Goal: Task Accomplishment & Management: Complete application form

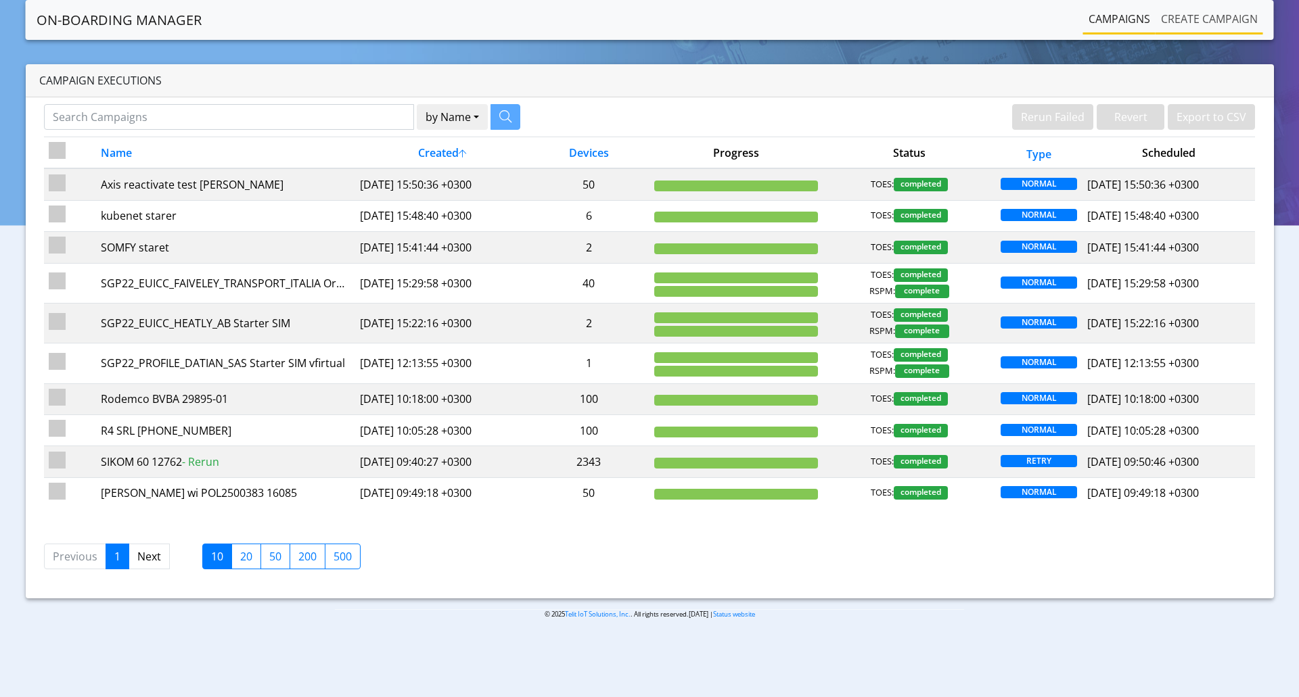
click at [1198, 24] on link "Create campaign" at bounding box center [1209, 18] width 108 height 27
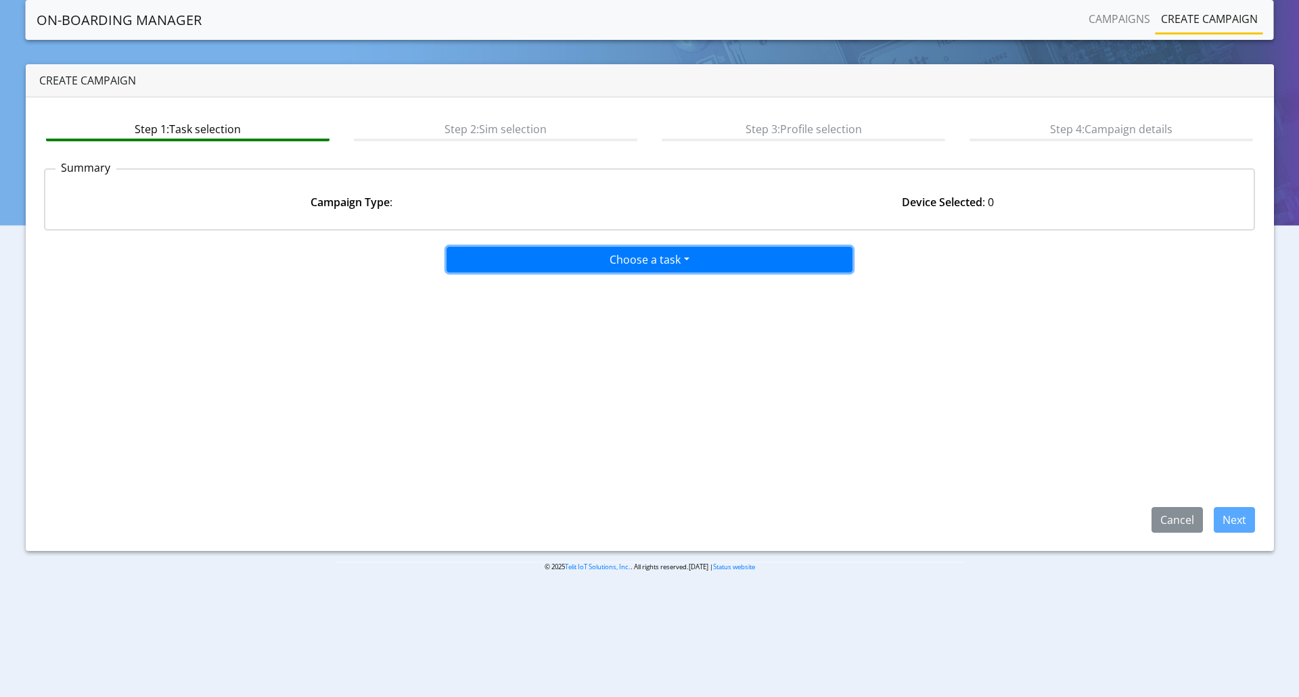
click at [558, 254] on button "Choose a task" at bounding box center [649, 260] width 406 height 26
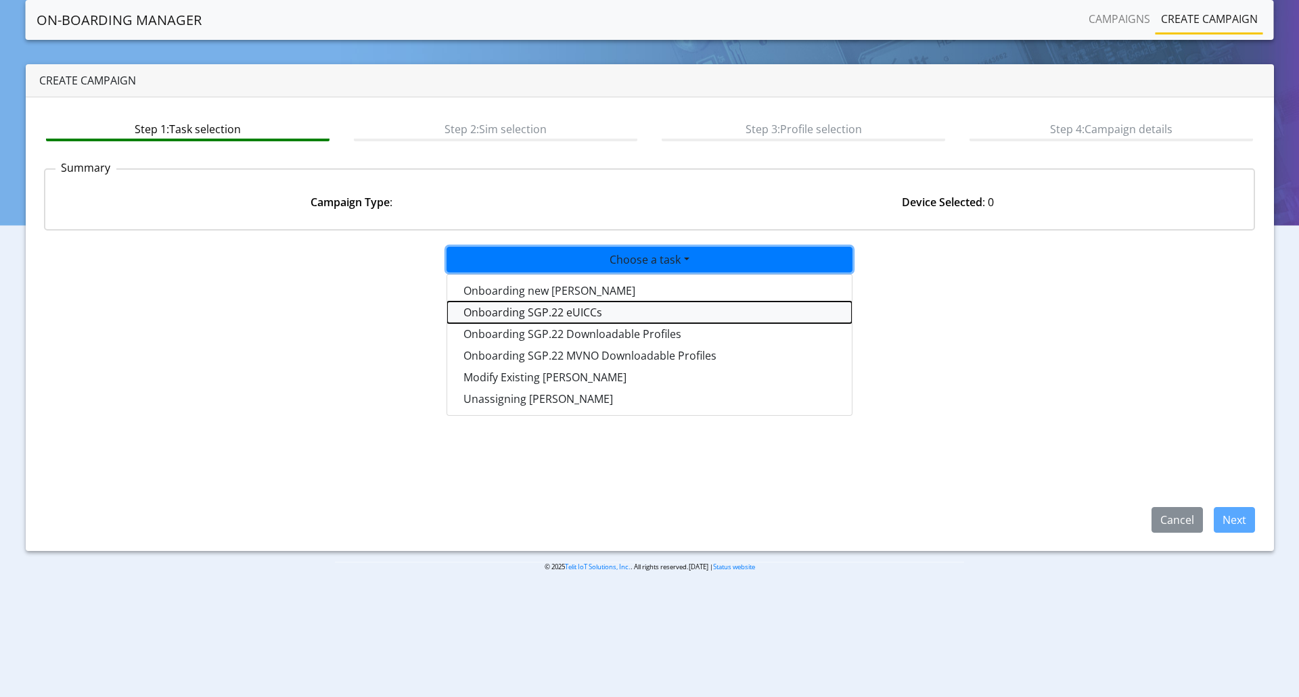
click at [586, 315] on tasksgp22eUICC-dropdown "Onboarding SGP.22 eUICCs" at bounding box center [649, 313] width 404 height 22
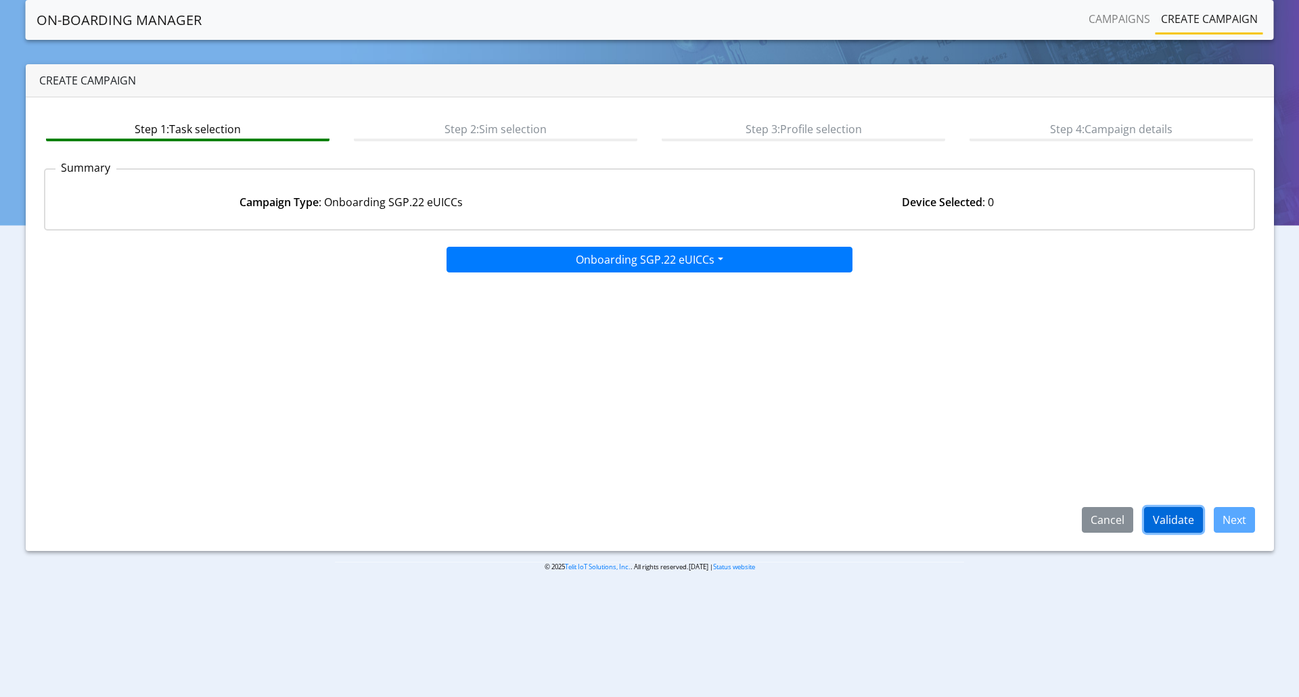
click at [1161, 511] on button "Validate" at bounding box center [1173, 520] width 59 height 26
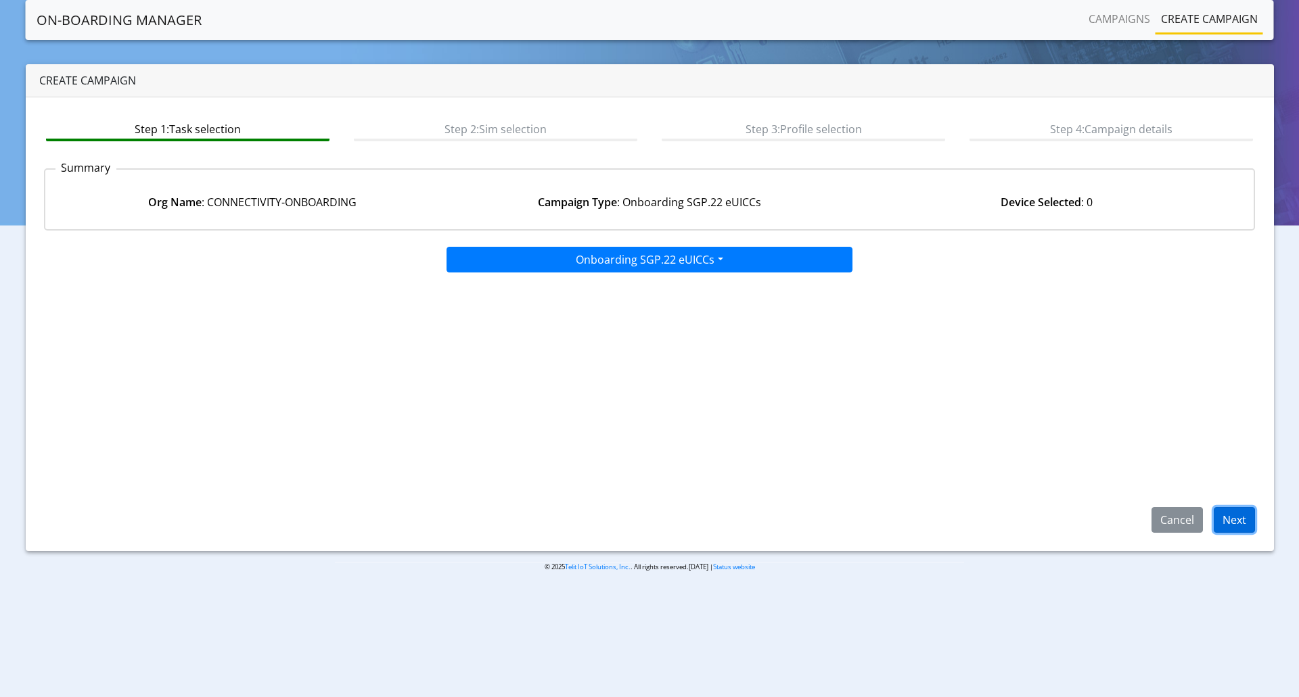
click at [1232, 515] on button "Next" at bounding box center [1233, 520] width 41 height 26
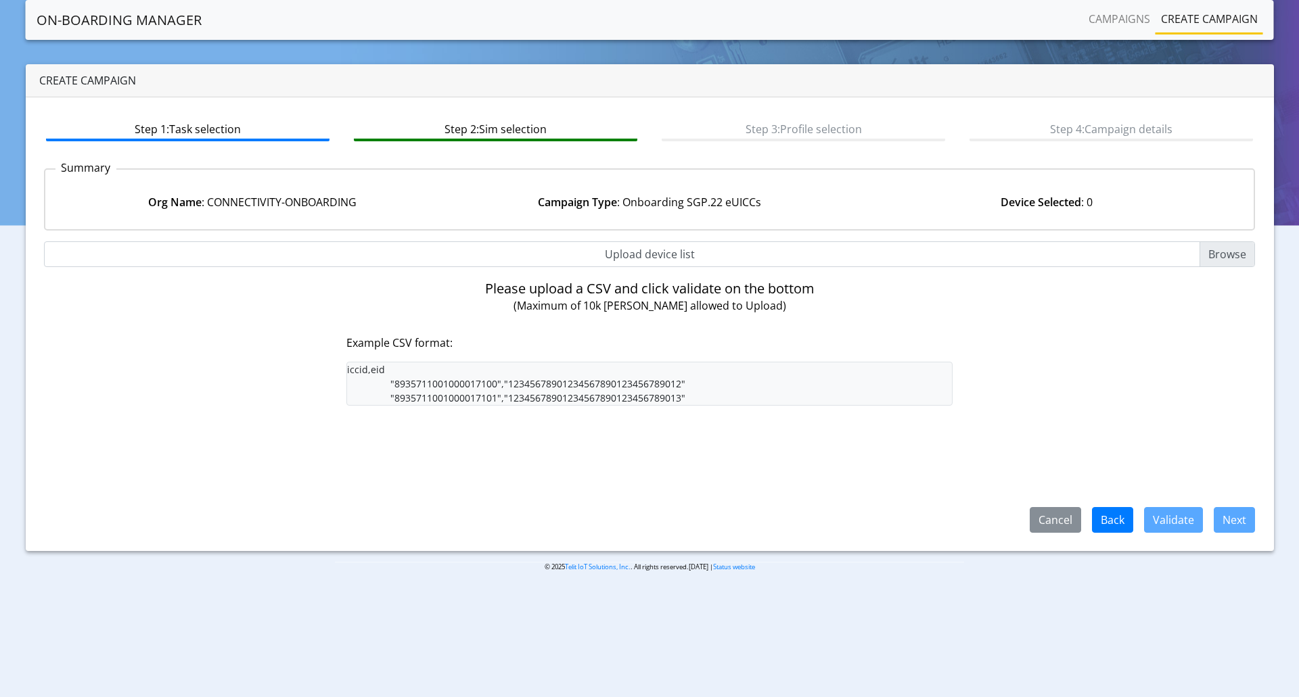
click at [235, 271] on div "No. Lines: 0 Up to 2000 lines Upload device list Filter by ICCID IMSIs Search E…" at bounding box center [649, 386] width 1211 height 291
click at [1219, 253] on input "Upload device list" at bounding box center [649, 254] width 1211 height 26
type input "C:\fakepath\LE910Q1-WW Embedded George.csv"
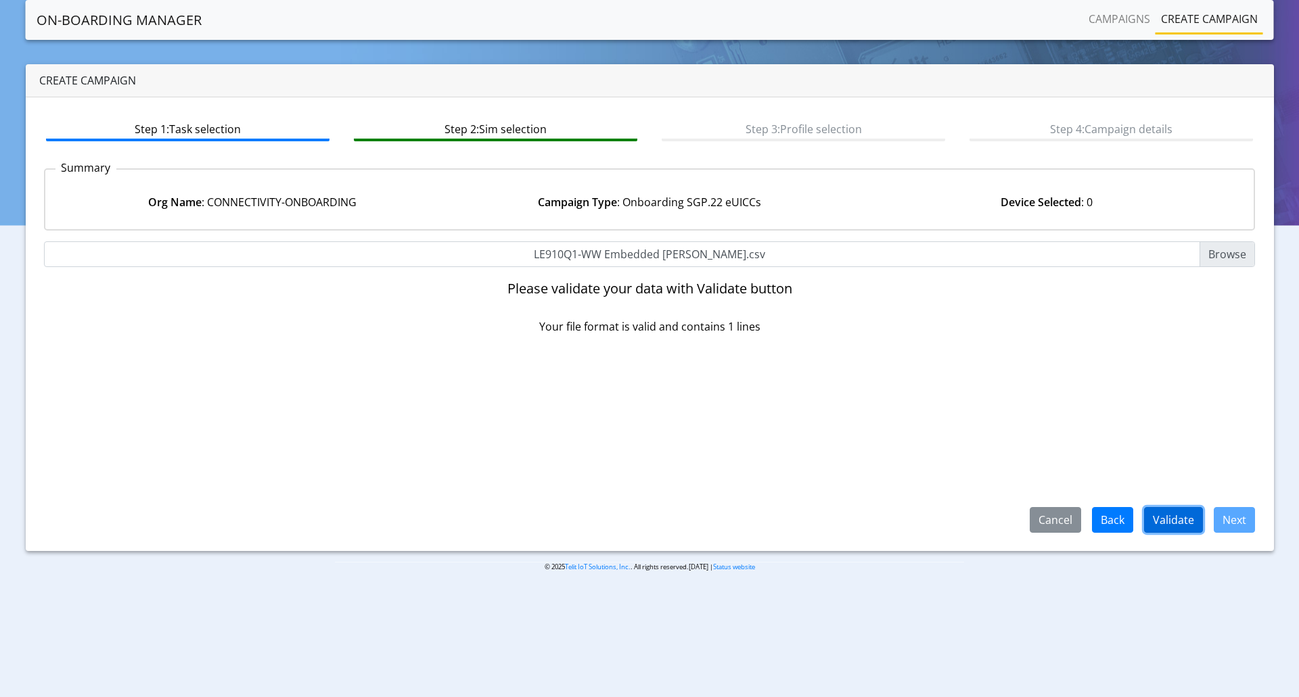
click at [1194, 525] on button "Validate" at bounding box center [1173, 520] width 59 height 26
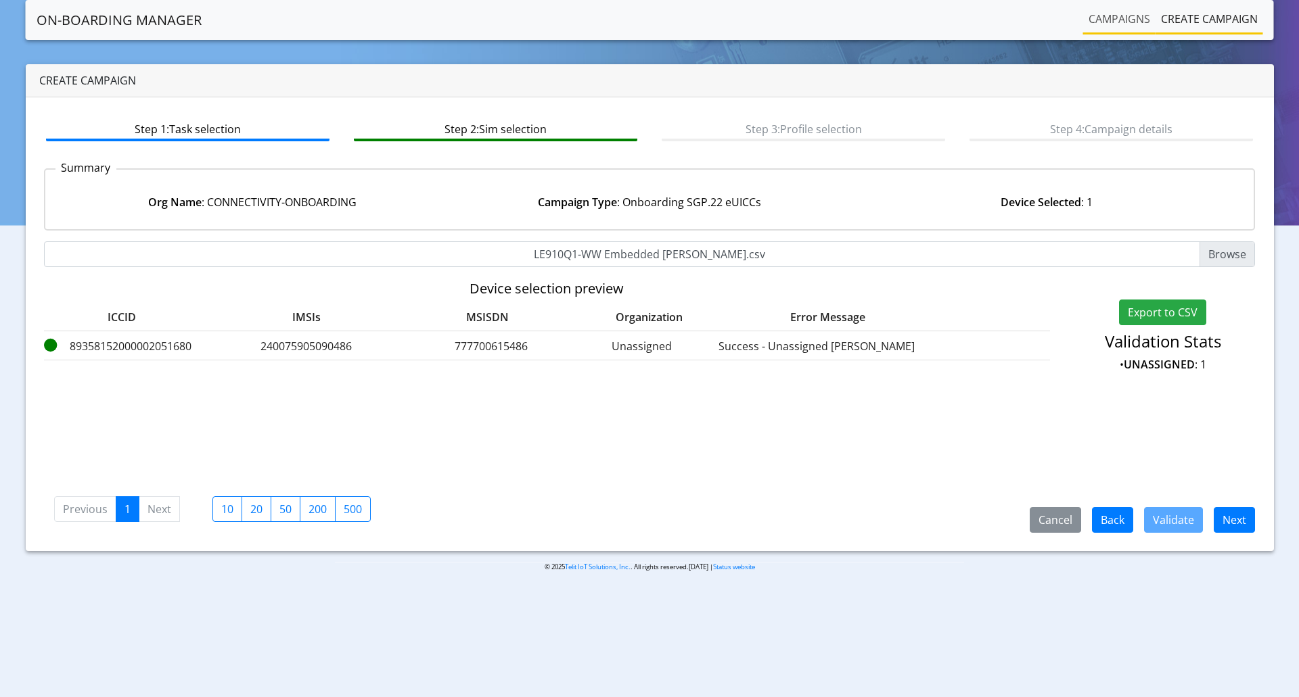
click at [1112, 20] on link "Campaigns" at bounding box center [1119, 18] width 72 height 27
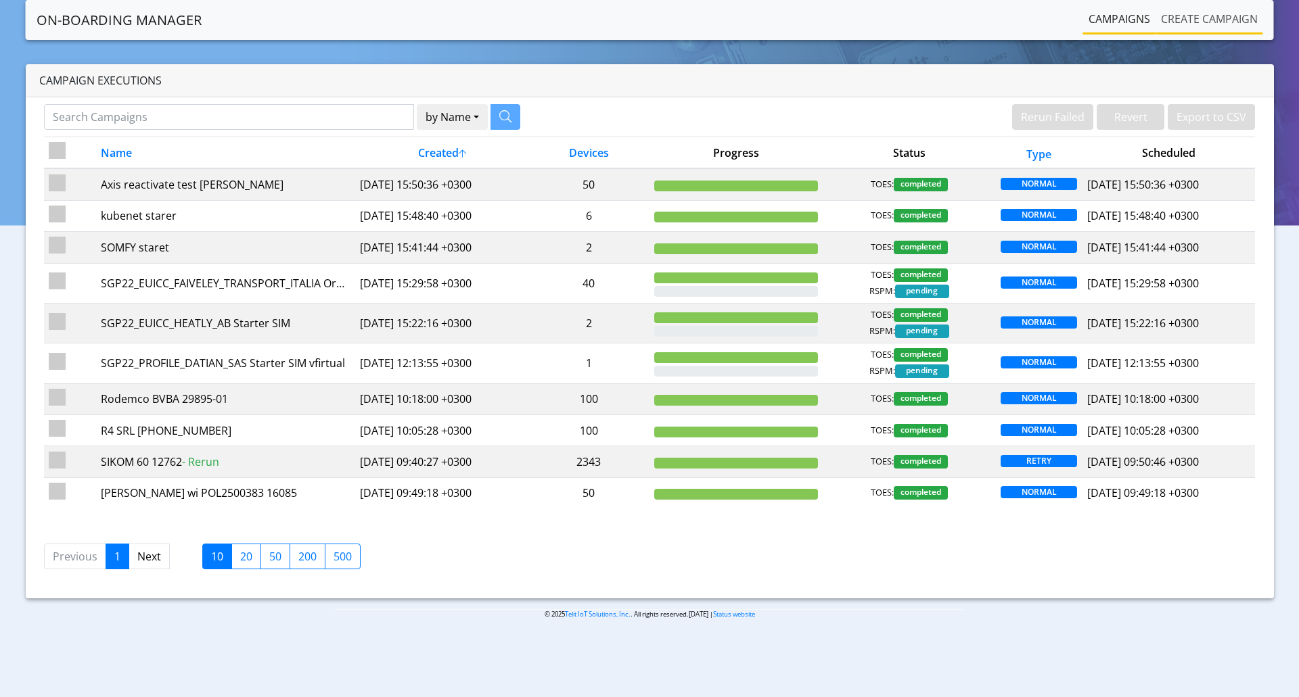
click at [1188, 15] on link "Create campaign" at bounding box center [1209, 18] width 108 height 27
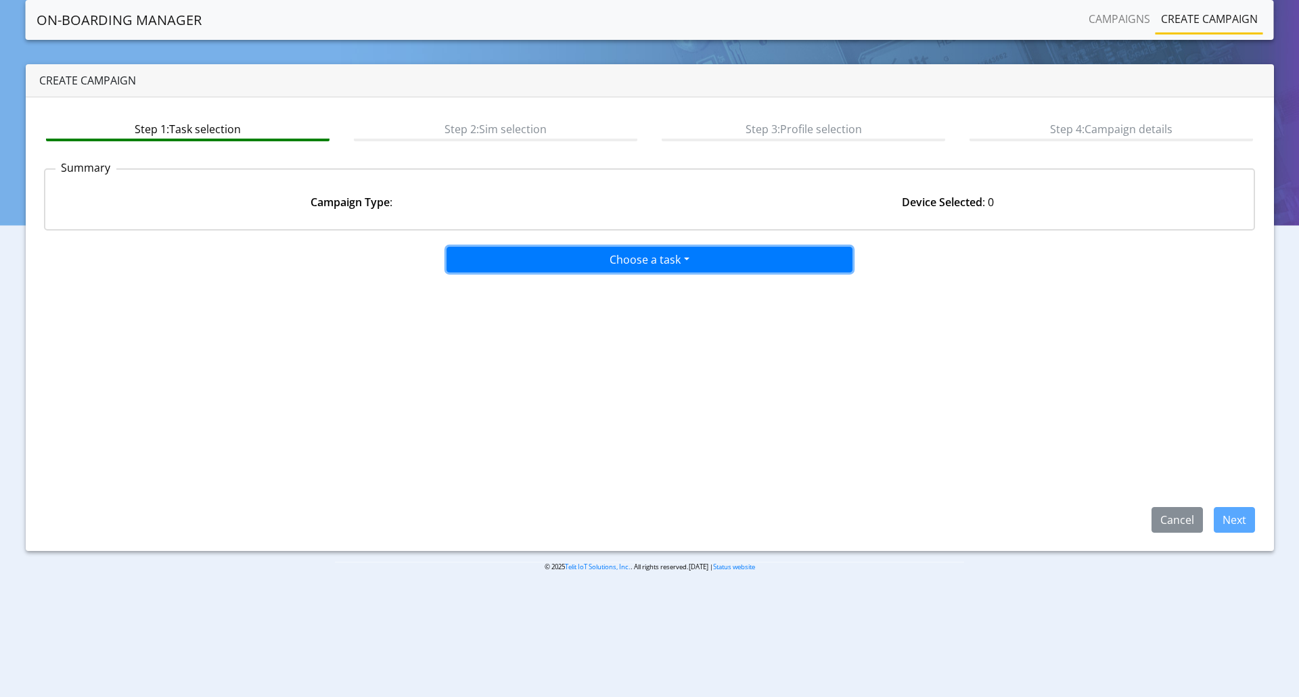
click at [686, 252] on button "Choose a task" at bounding box center [649, 260] width 406 height 26
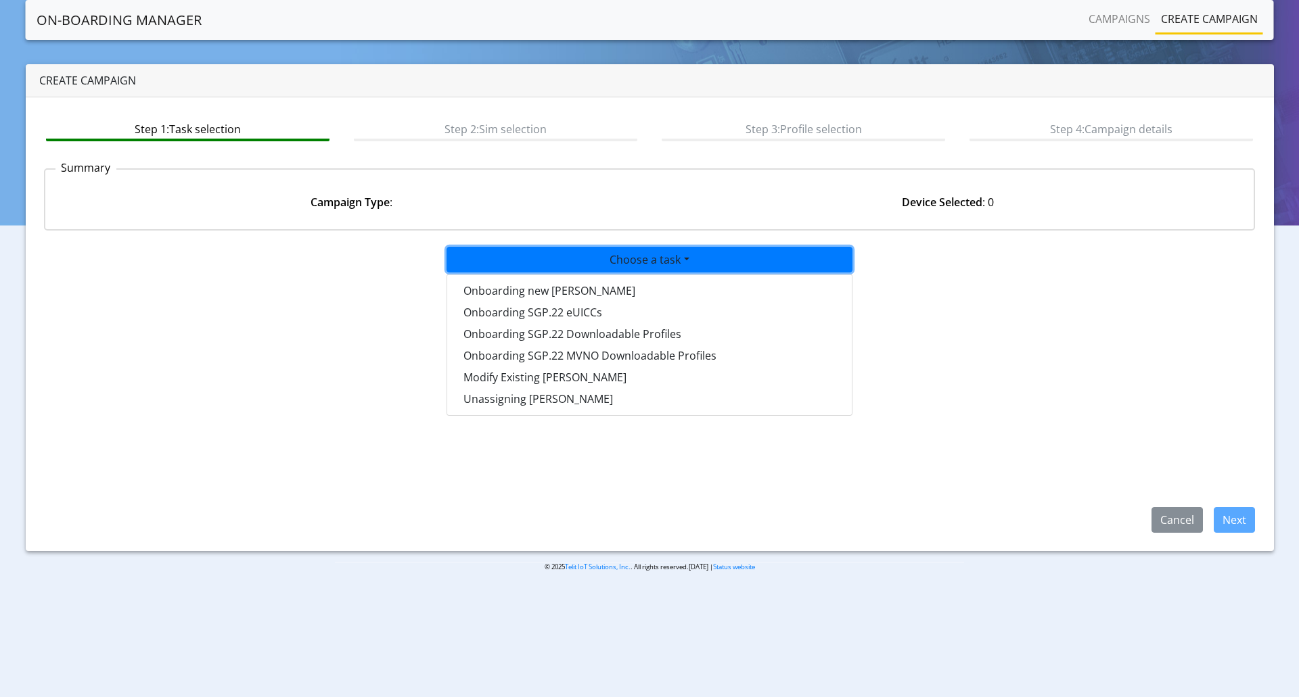
drag, startPoint x: 979, startPoint y: 248, endPoint x: 1054, endPoint y: 307, distance: 94.9
click at [983, 250] on div "Choose a task Onboarding new SIMs Onboarding SGP.22 eUICCs Onboarding SGP.22 Do…" at bounding box center [649, 260] width 821 height 26
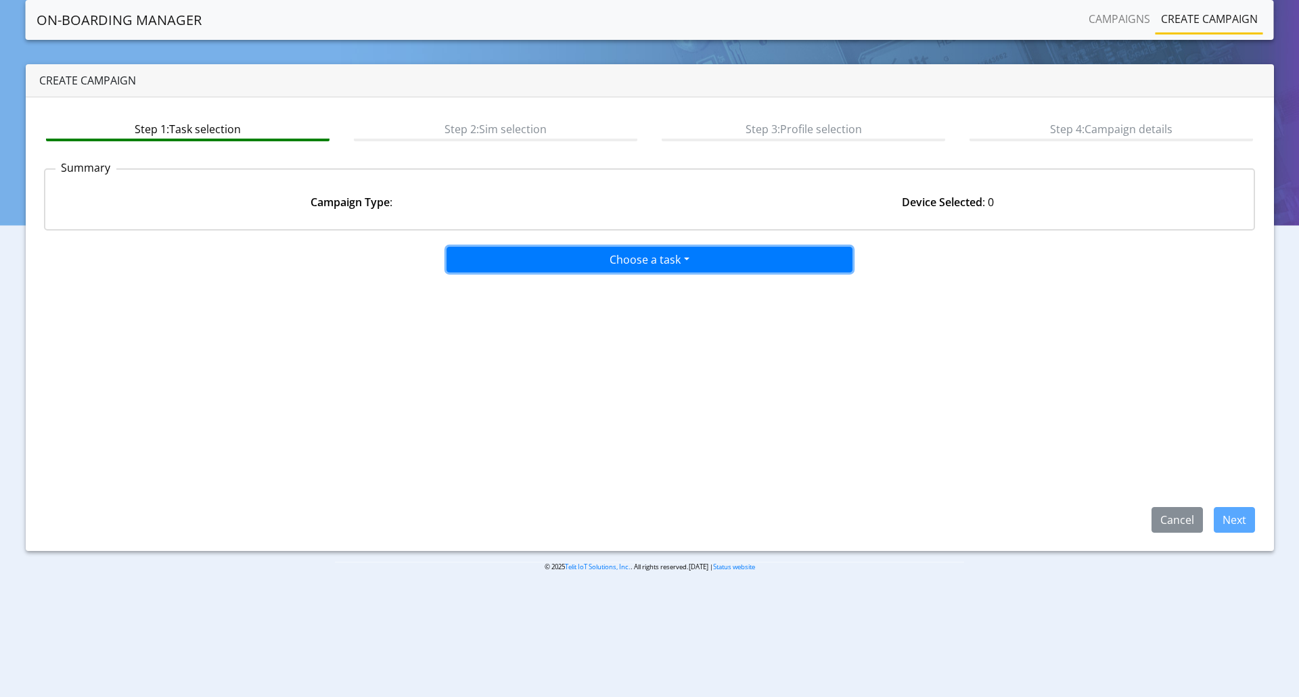
click at [669, 257] on button "Choose a task" at bounding box center [649, 260] width 406 height 26
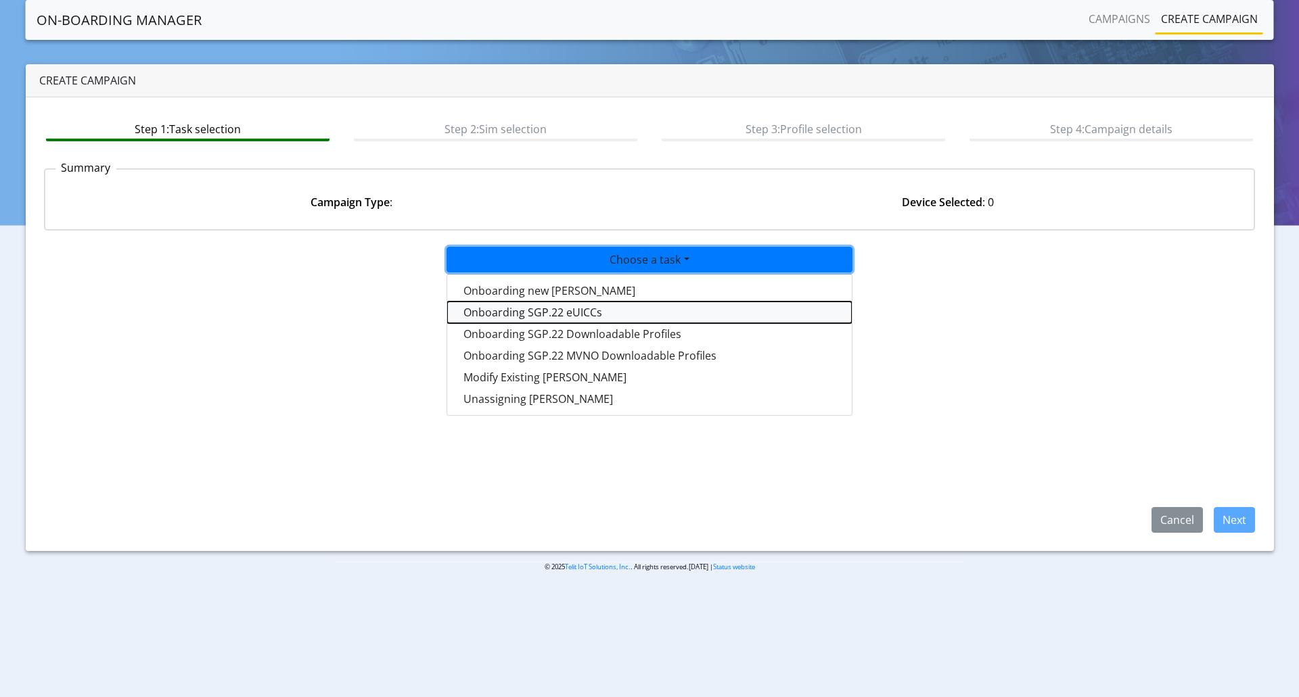
click at [575, 310] on tasksgp22eUICC-dropdown "Onboarding SGP.22 eUICCs" at bounding box center [649, 313] width 404 height 22
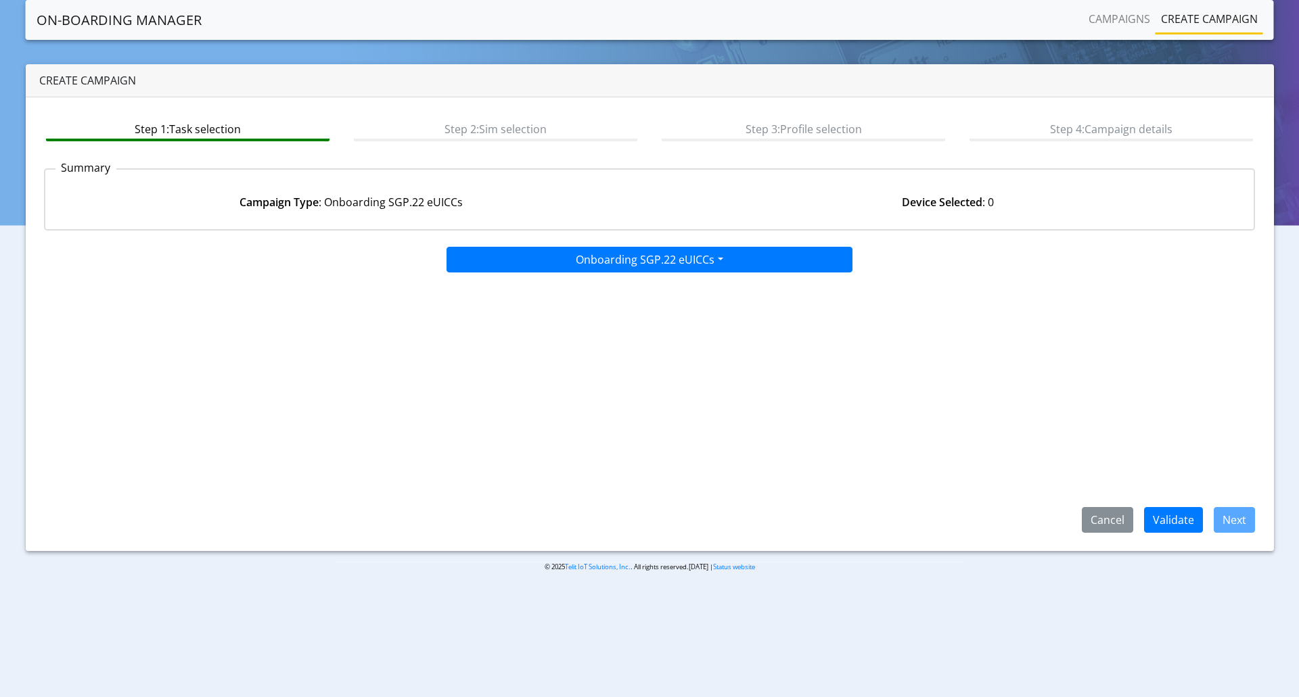
drag, startPoint x: 1145, startPoint y: 115, endPoint x: 1225, endPoint y: 119, distance: 79.9
click at [1154, 115] on div "Step 1: Task selection Step 2: Sim selection Step 3: Profile selection Step 4: …" at bounding box center [650, 324] width 1248 height 454
drag, startPoint x: 1121, startPoint y: 527, endPoint x: 712, endPoint y: 48, distance: 629.4
click at [1110, 519] on button "Cancel" at bounding box center [1106, 520] width 51 height 26
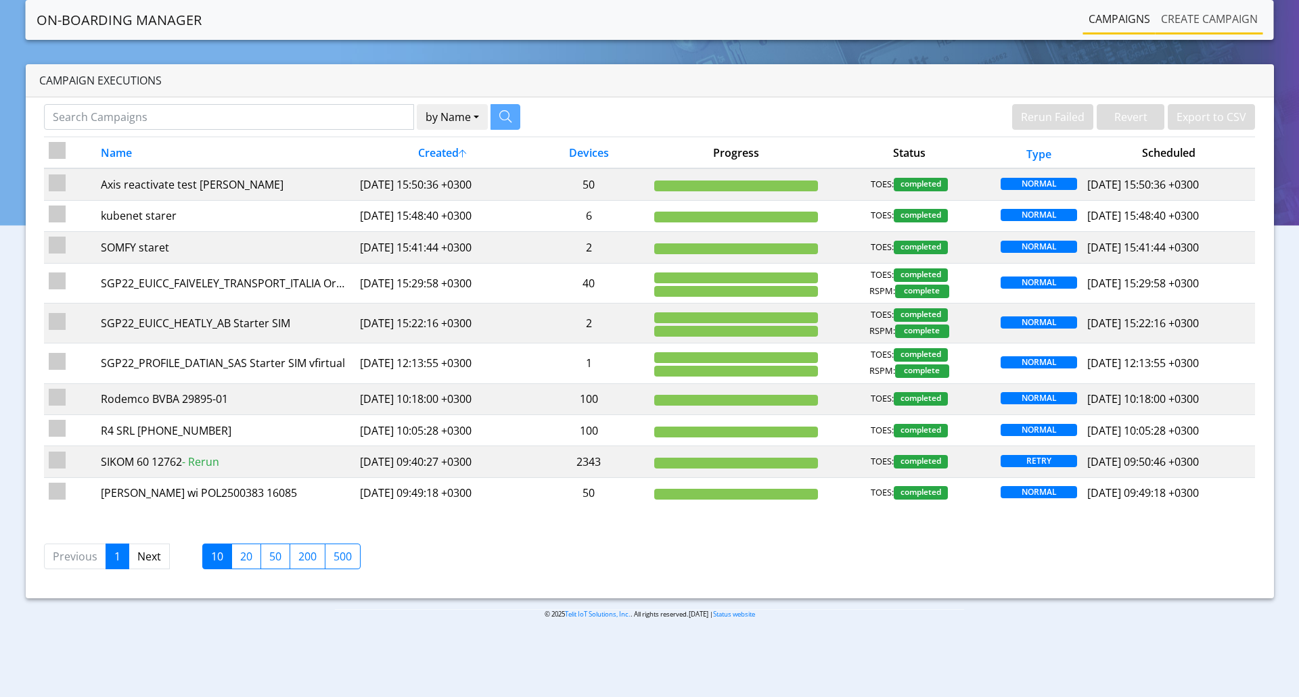
click at [1185, 26] on link "Create campaign" at bounding box center [1209, 18] width 108 height 27
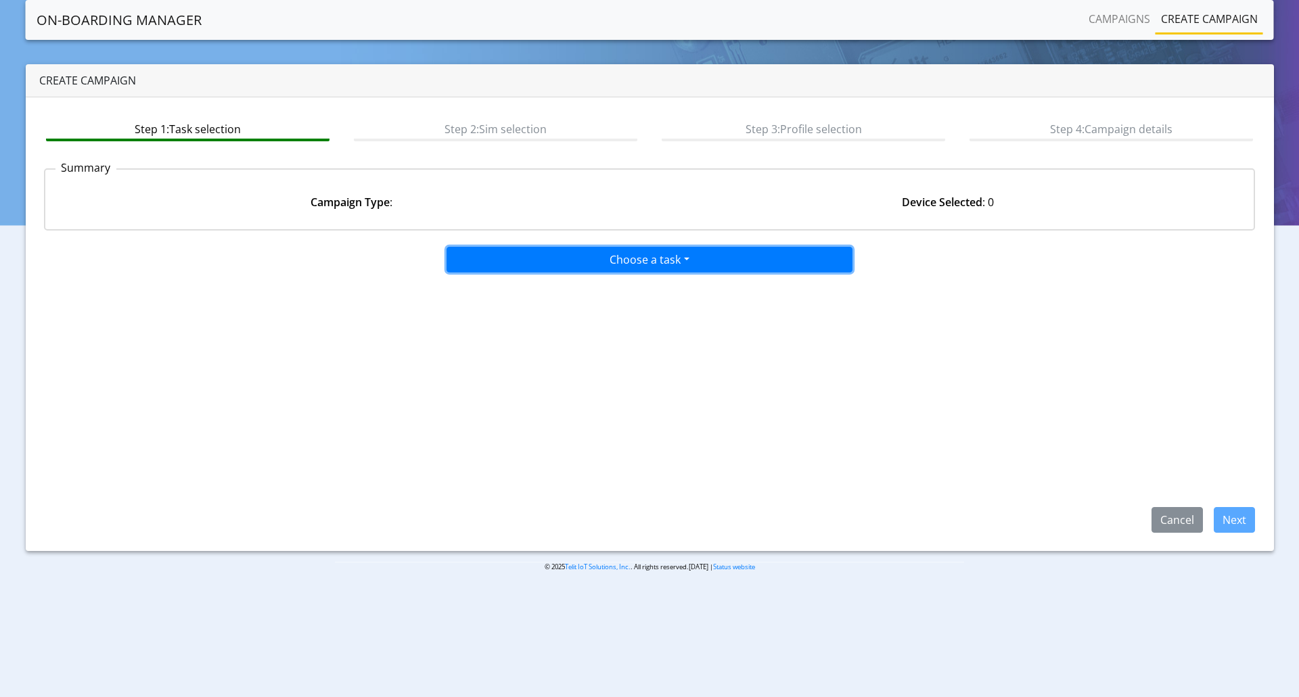
click at [623, 263] on button "Choose a task" at bounding box center [649, 260] width 406 height 26
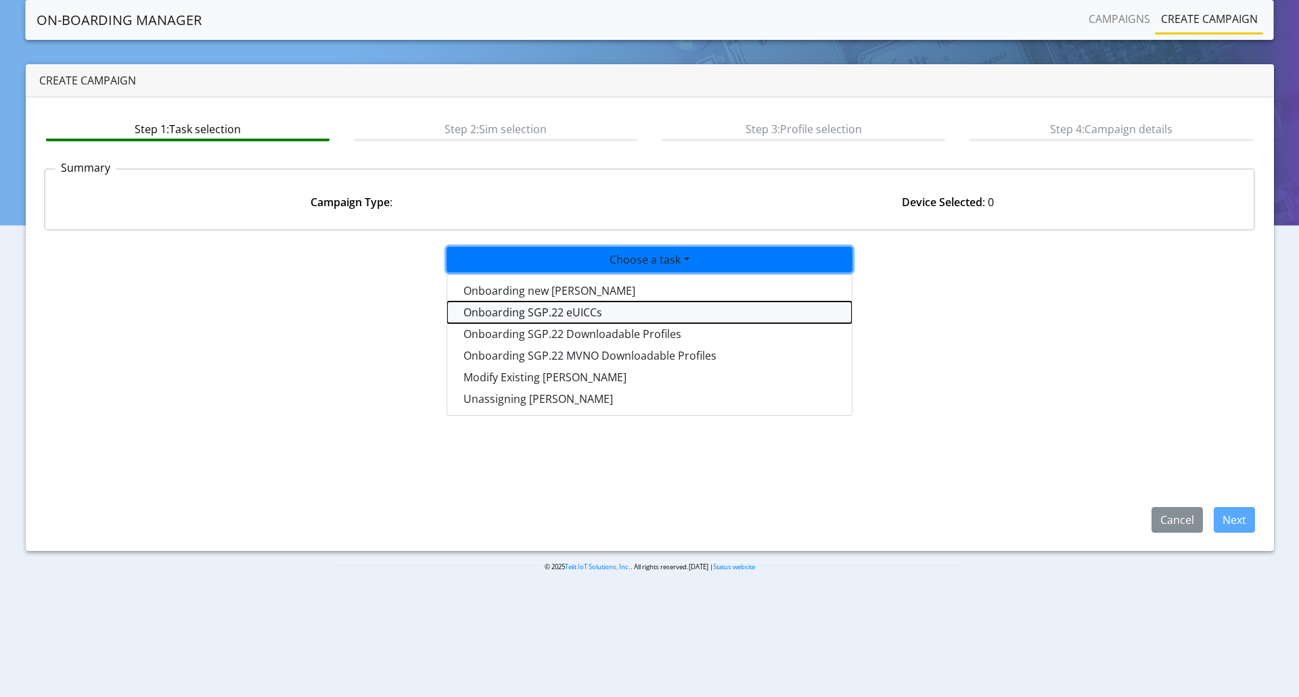
click at [584, 309] on tasksgp22eUICC-dropdown "Onboarding SGP.22 eUICCs" at bounding box center [649, 313] width 404 height 22
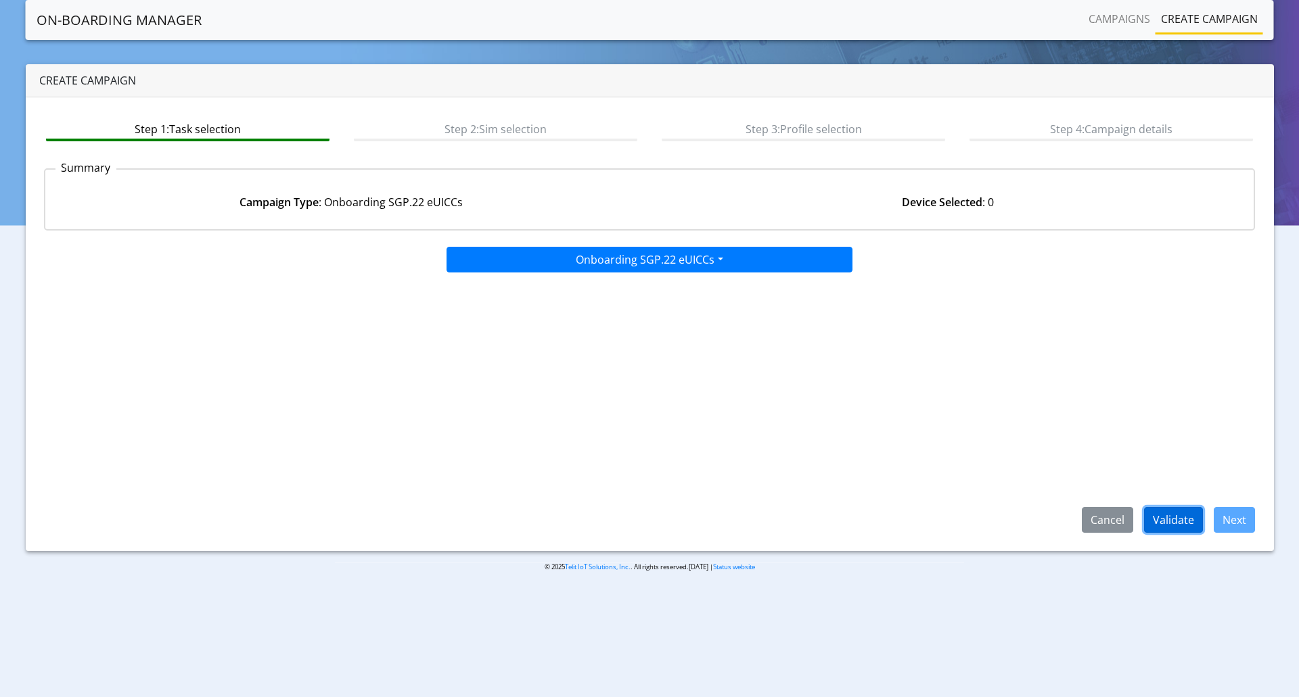
click at [1170, 509] on button "Validate" at bounding box center [1173, 520] width 59 height 26
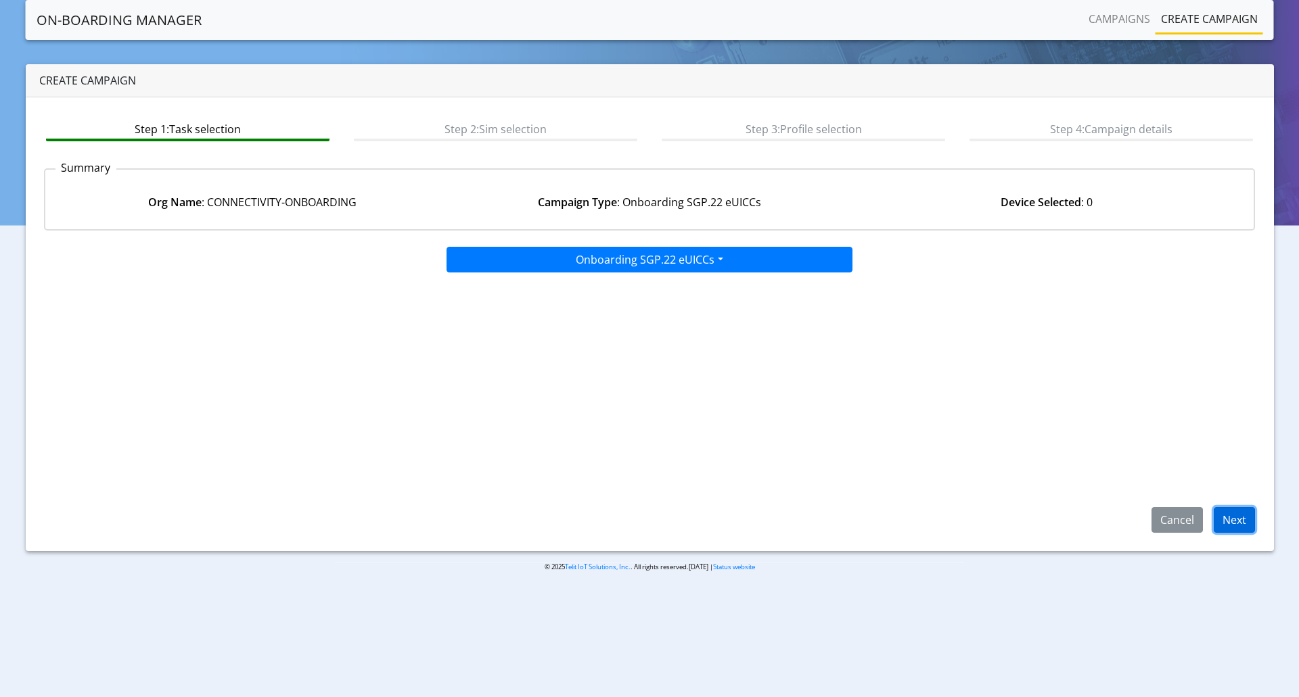
click at [1234, 516] on button "Next" at bounding box center [1233, 520] width 41 height 26
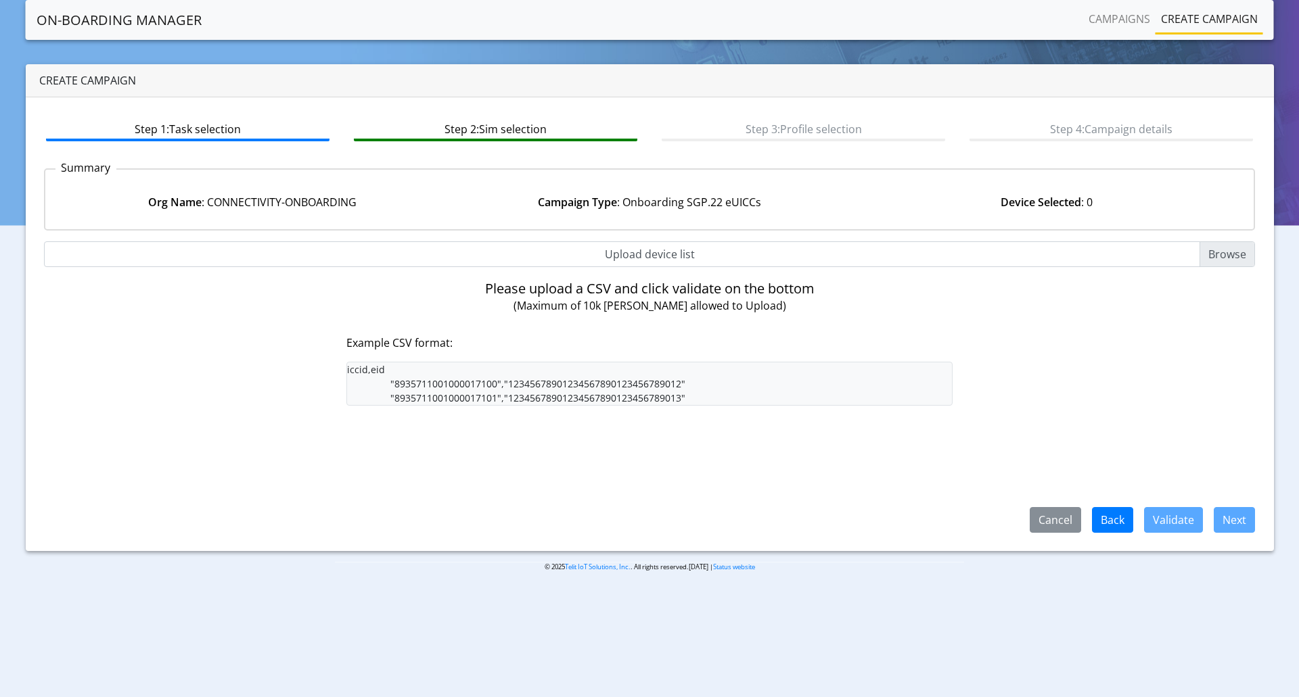
click at [1208, 254] on input "Upload device list" at bounding box center [649, 254] width 1211 height 26
type input "C:\fakepath\LE910Q1-WW Embedded George.csv"
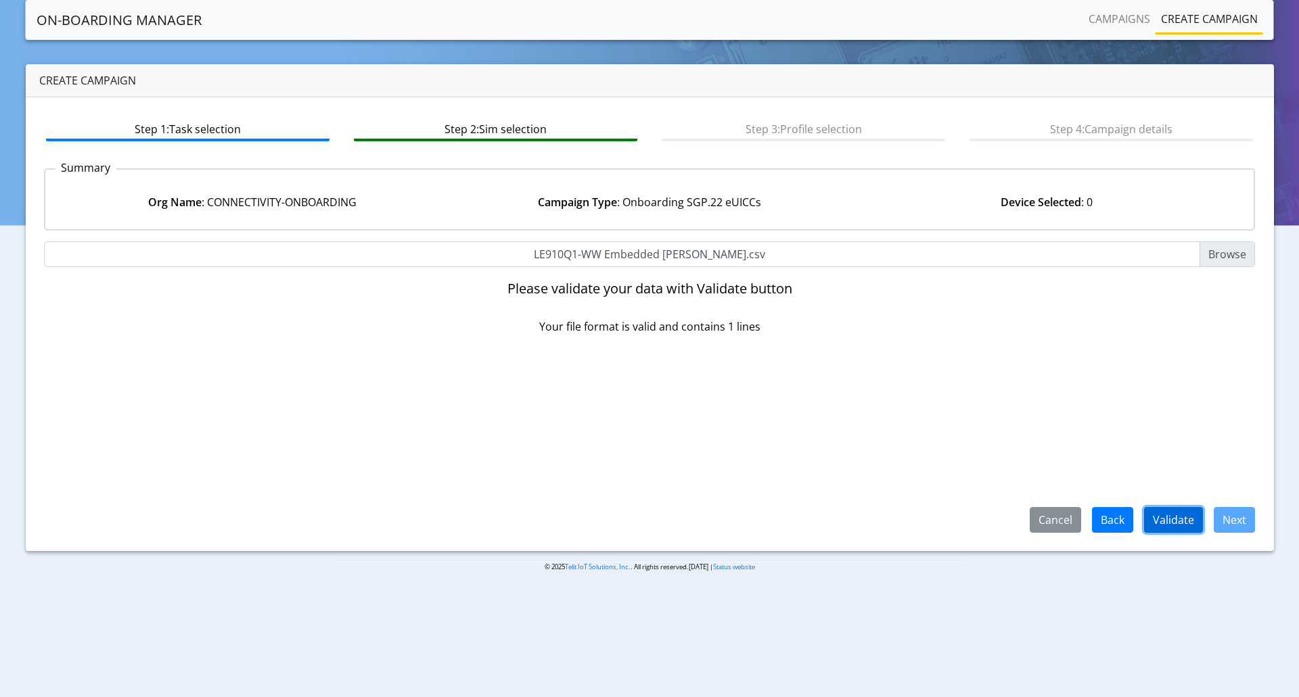
click at [1190, 515] on button "Validate" at bounding box center [1173, 520] width 59 height 26
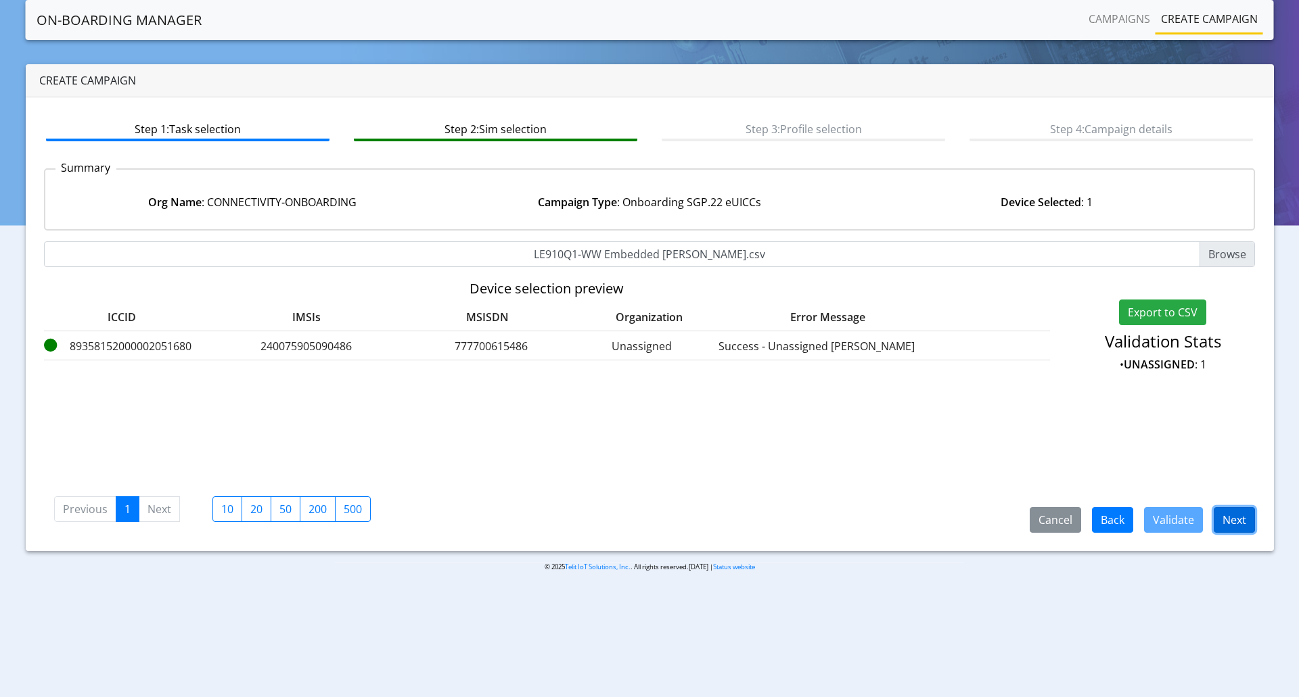
click at [1232, 513] on button "Next" at bounding box center [1233, 520] width 41 height 26
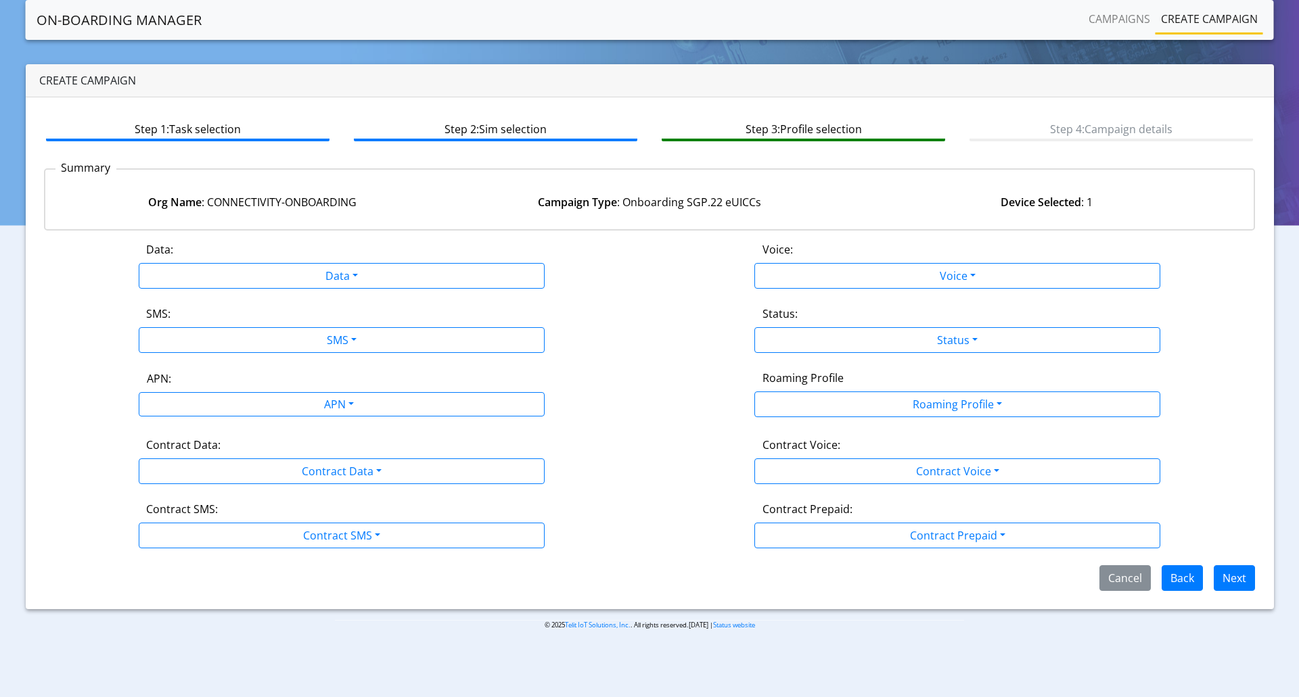
click at [114, 17] on link "On-Boarding Manager" at bounding box center [119, 20] width 165 height 27
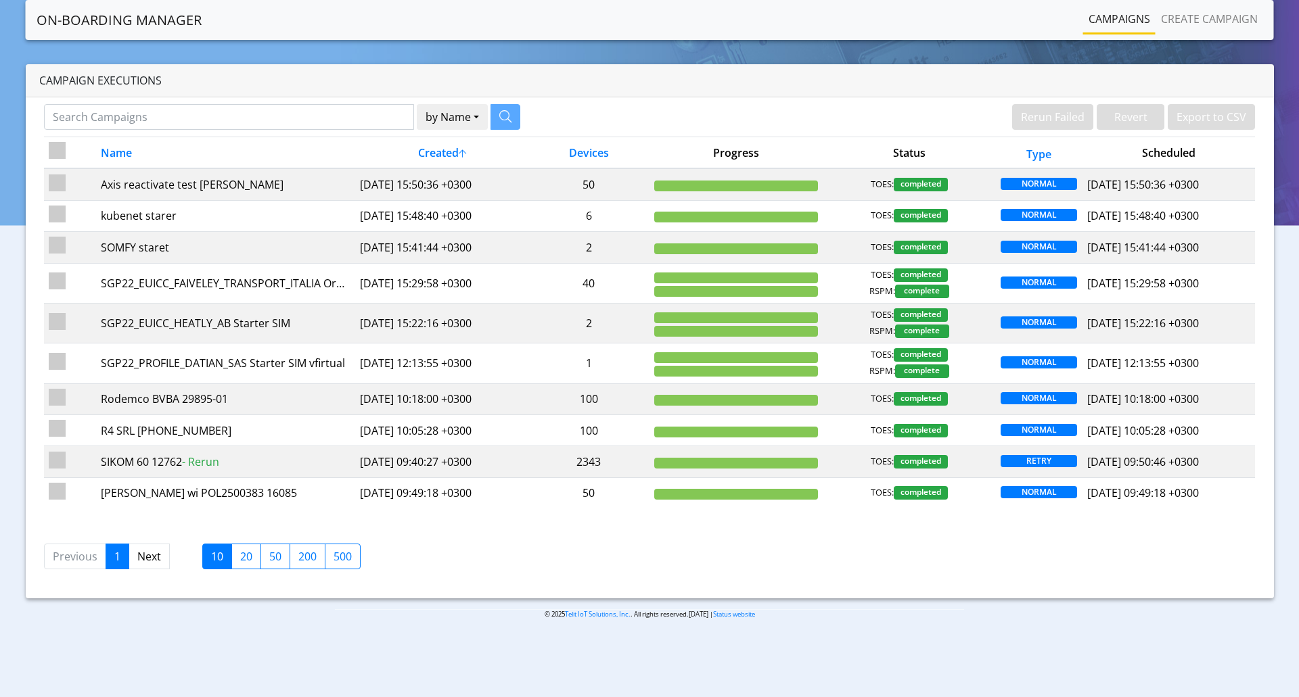
click at [102, 18] on link "On-Boarding Manager" at bounding box center [119, 20] width 165 height 27
click at [1213, 16] on link "Create campaign" at bounding box center [1209, 18] width 108 height 27
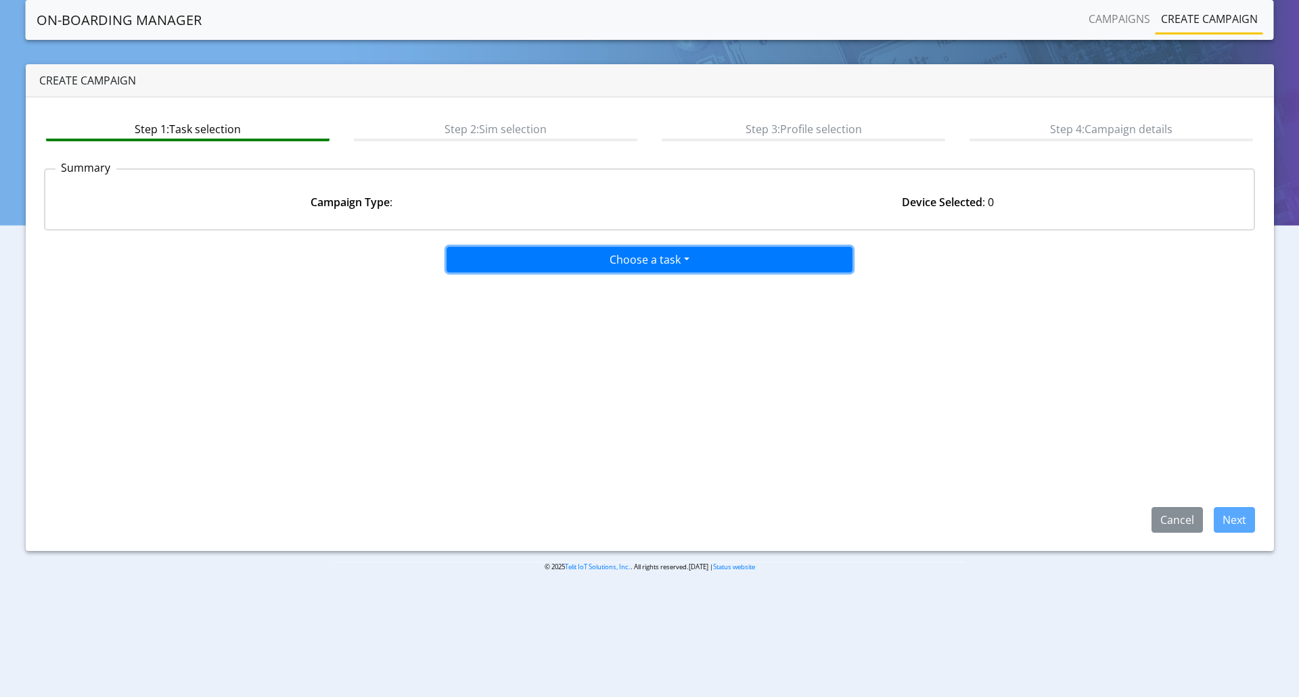
click at [568, 256] on button "Choose a task" at bounding box center [649, 260] width 406 height 26
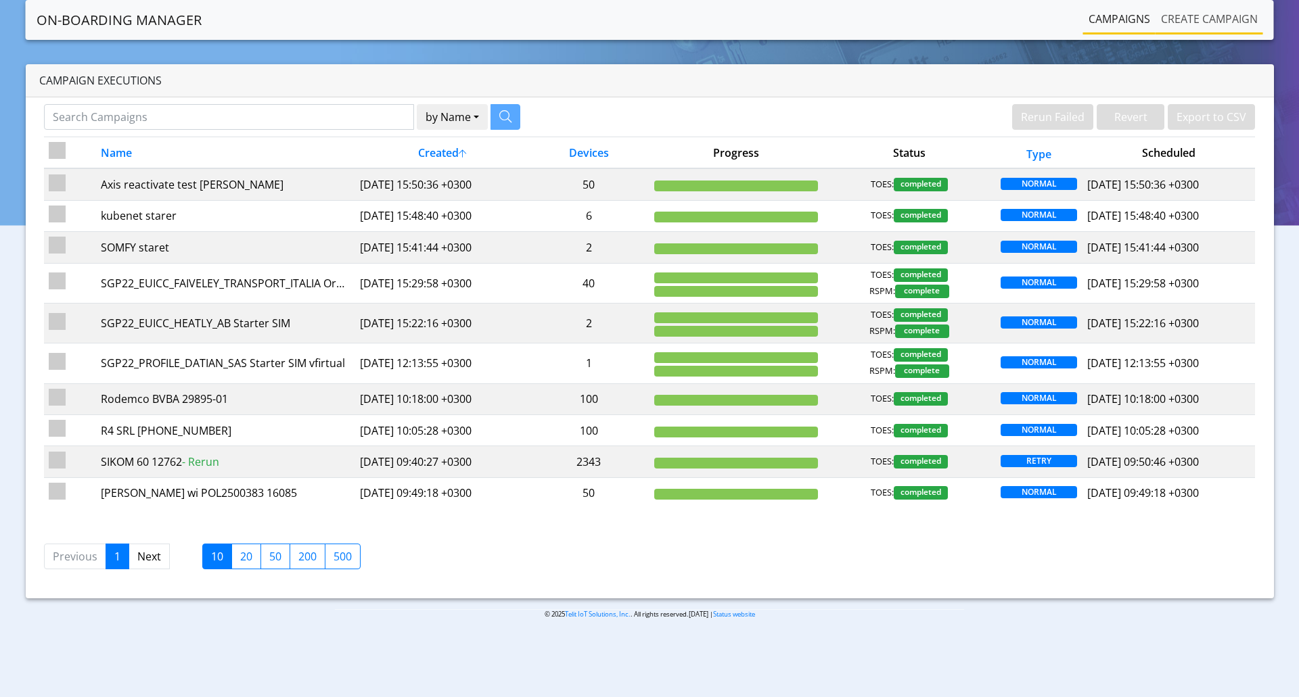
click at [1198, 20] on link "Create campaign" at bounding box center [1209, 18] width 108 height 27
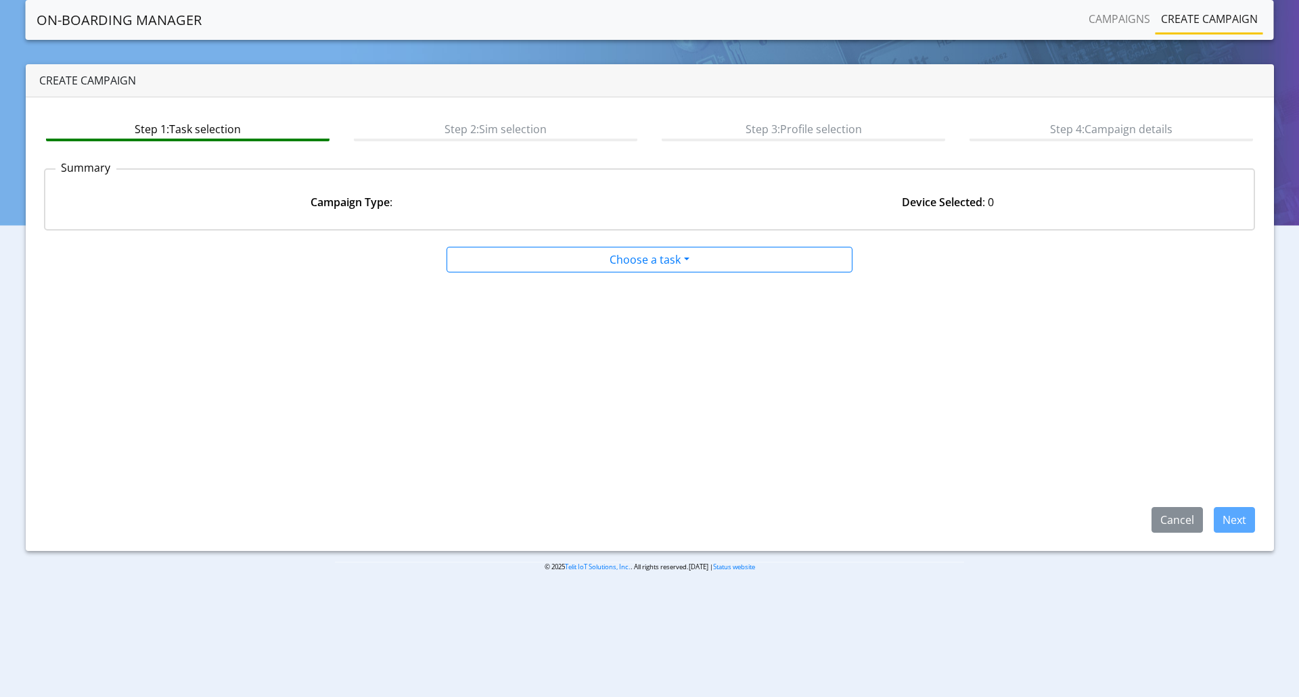
click at [576, 273] on div at bounding box center [649, 273] width 615 height 1
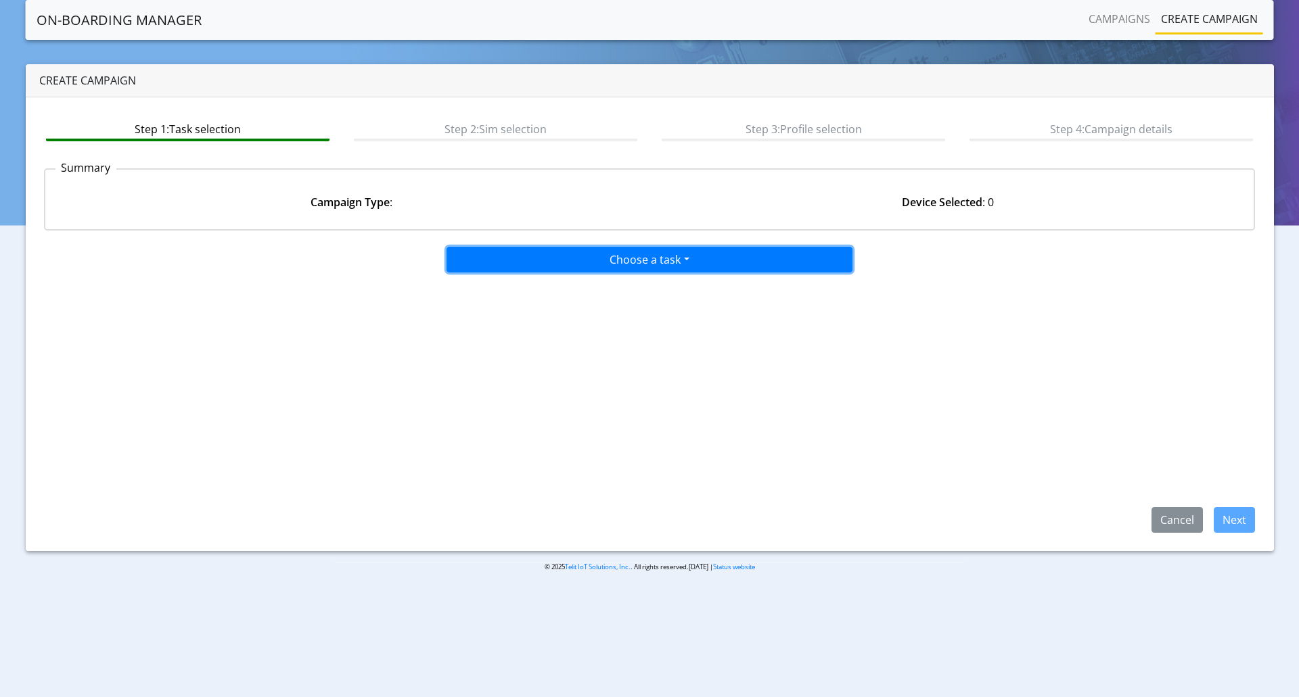
click at [582, 268] on button "Choose a task" at bounding box center [649, 260] width 406 height 26
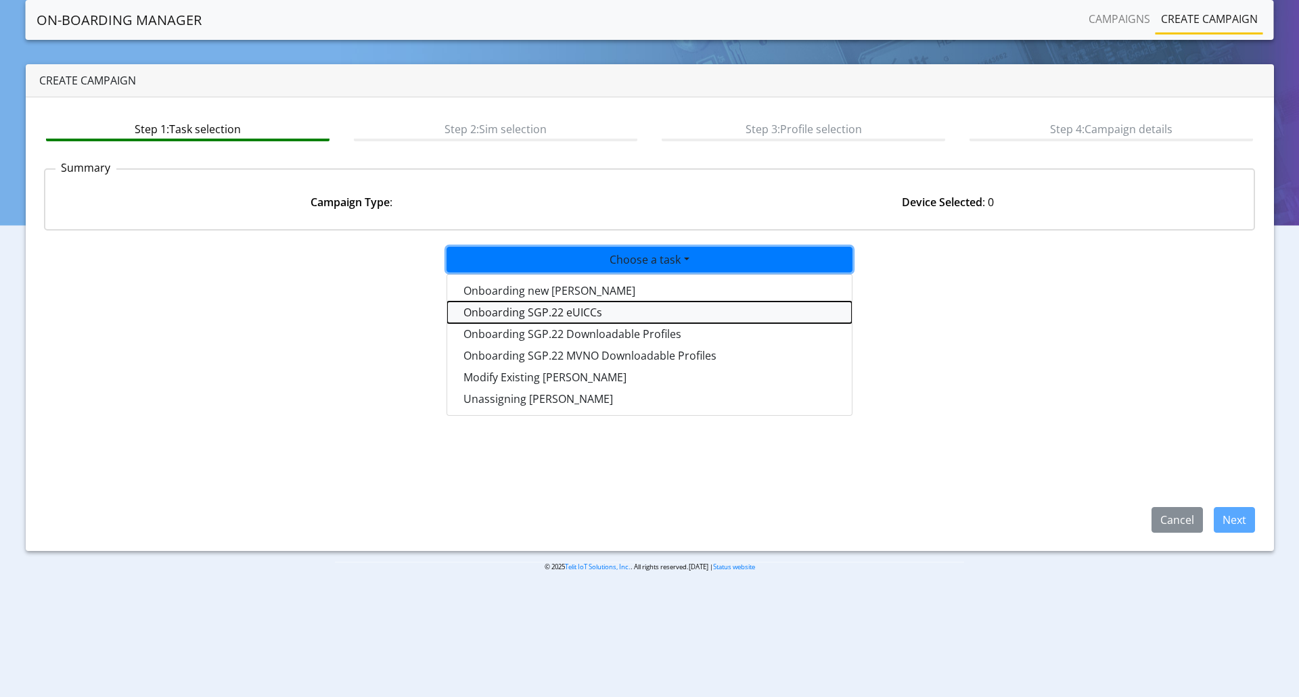
click at [570, 317] on tasksgp22eUICC-dropdown "Onboarding SGP.22 eUICCs" at bounding box center [649, 313] width 404 height 22
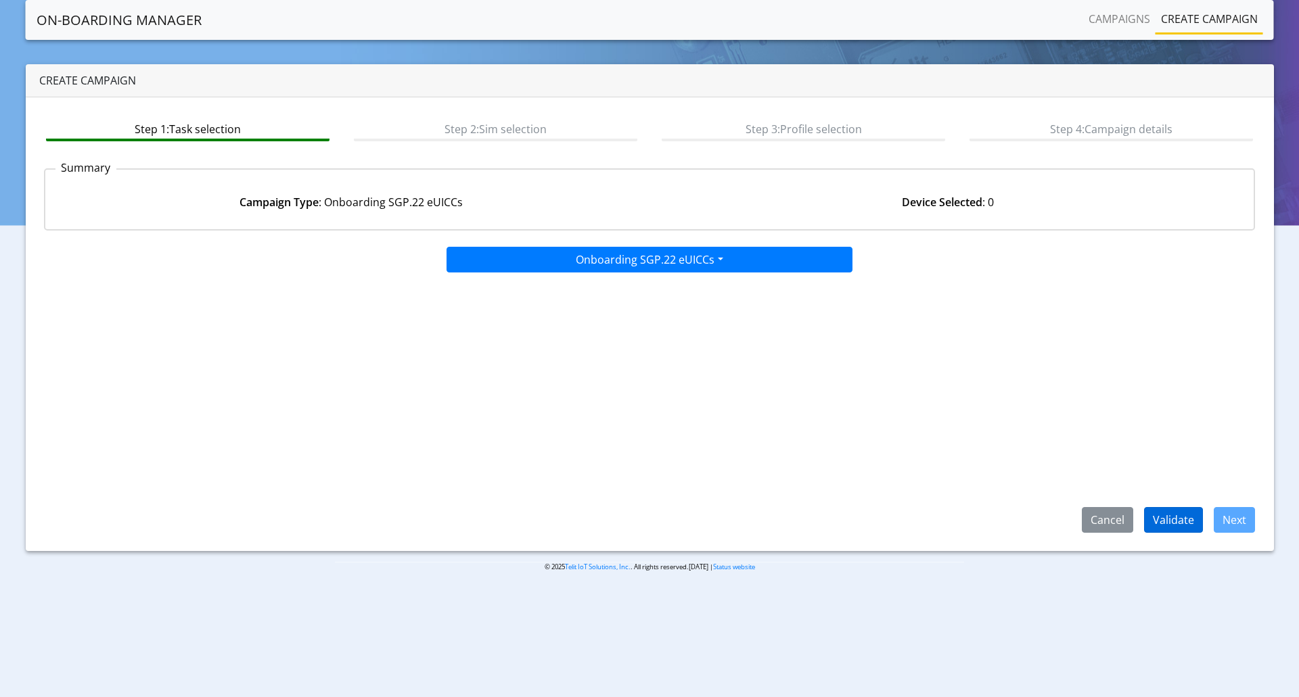
click at [1156, 533] on div "Step 1: Task selection Step 2: Sim selection Step 3: Profile selection Step 4: …" at bounding box center [650, 324] width 1248 height 454
click at [1162, 528] on button "Validate" at bounding box center [1173, 520] width 59 height 26
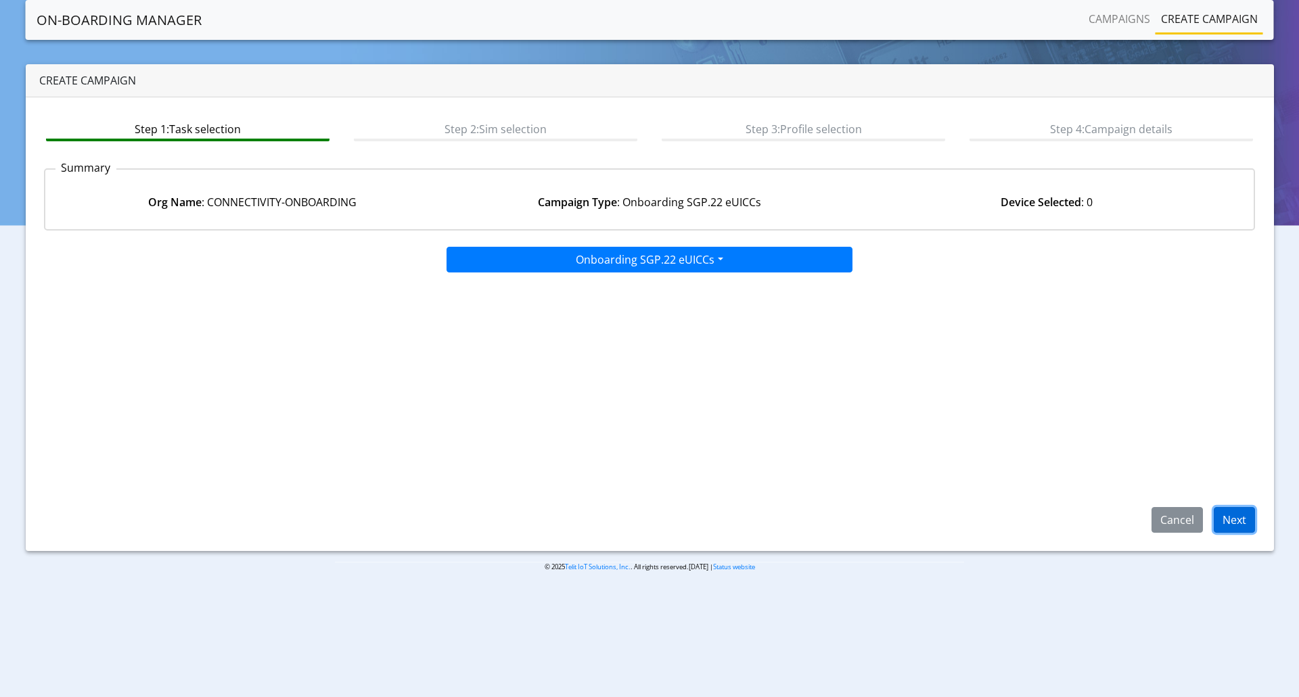
click at [1250, 521] on button "Next" at bounding box center [1233, 520] width 41 height 26
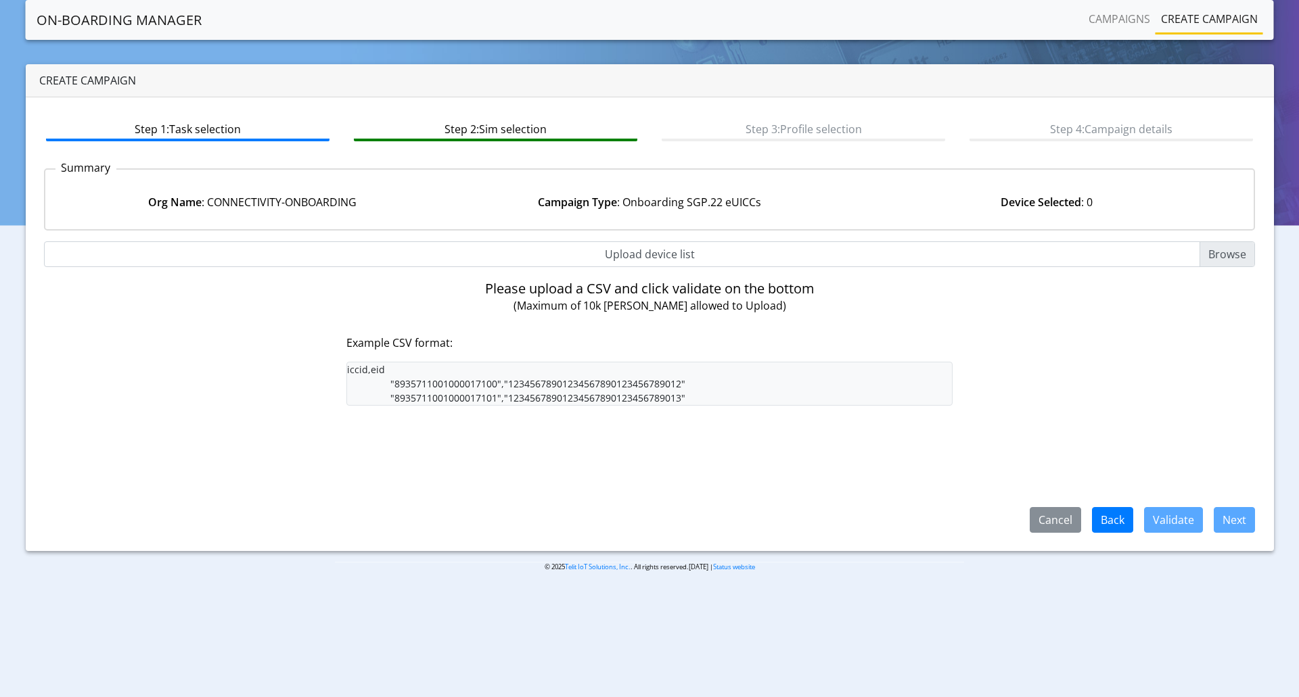
click at [730, 258] on input "Upload device list" at bounding box center [649, 254] width 1211 height 26
type input "C:\fakepath\LE910Q1-WW Embedded George.csv"
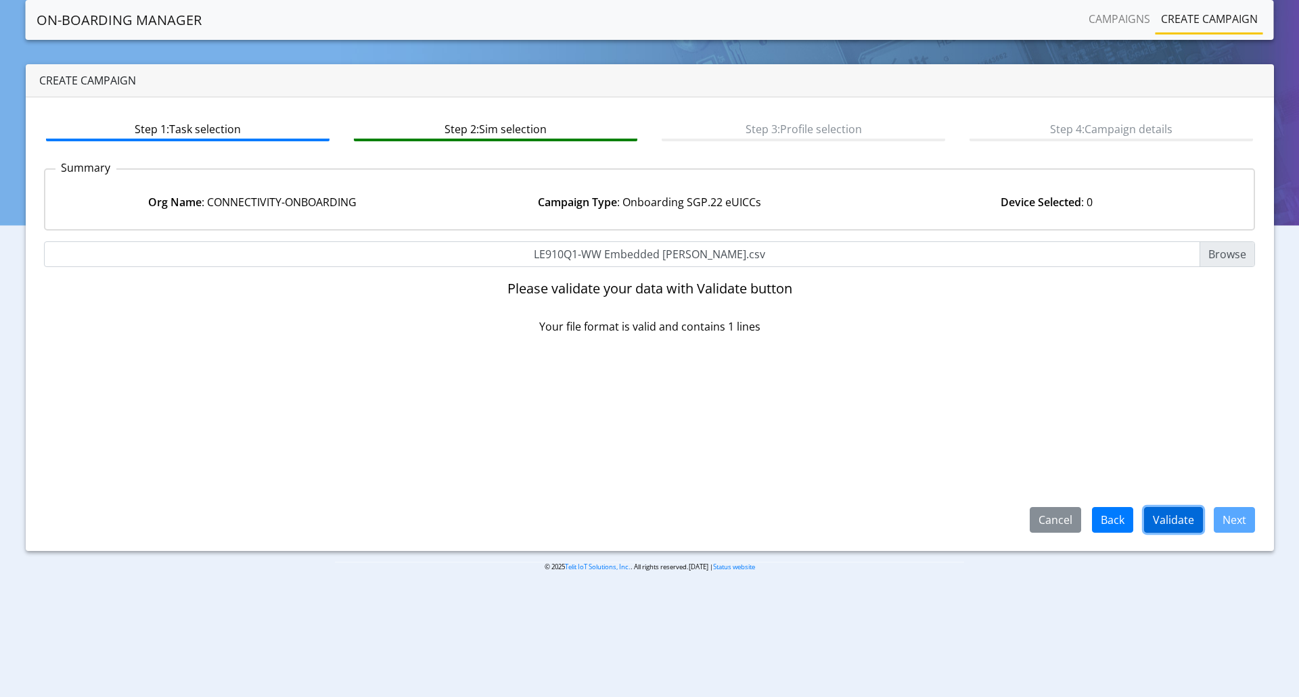
click at [1184, 528] on button "Validate" at bounding box center [1173, 520] width 59 height 26
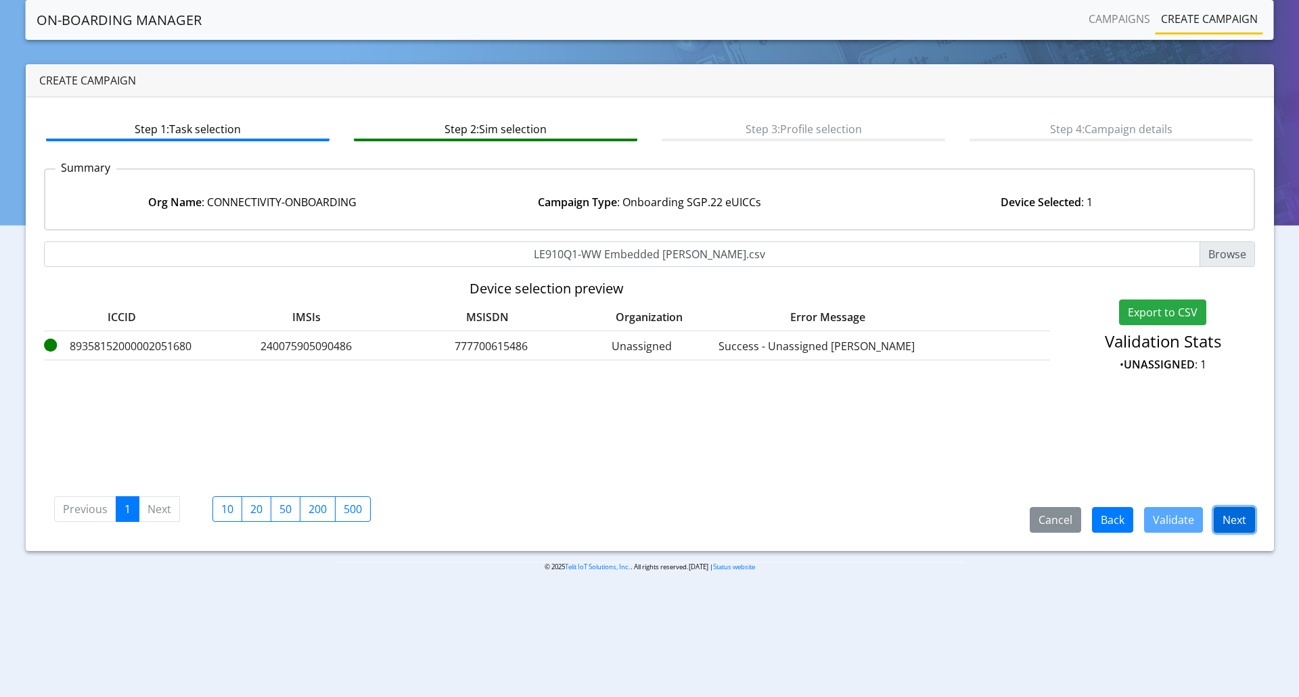
click at [1238, 520] on button "Next" at bounding box center [1233, 520] width 41 height 26
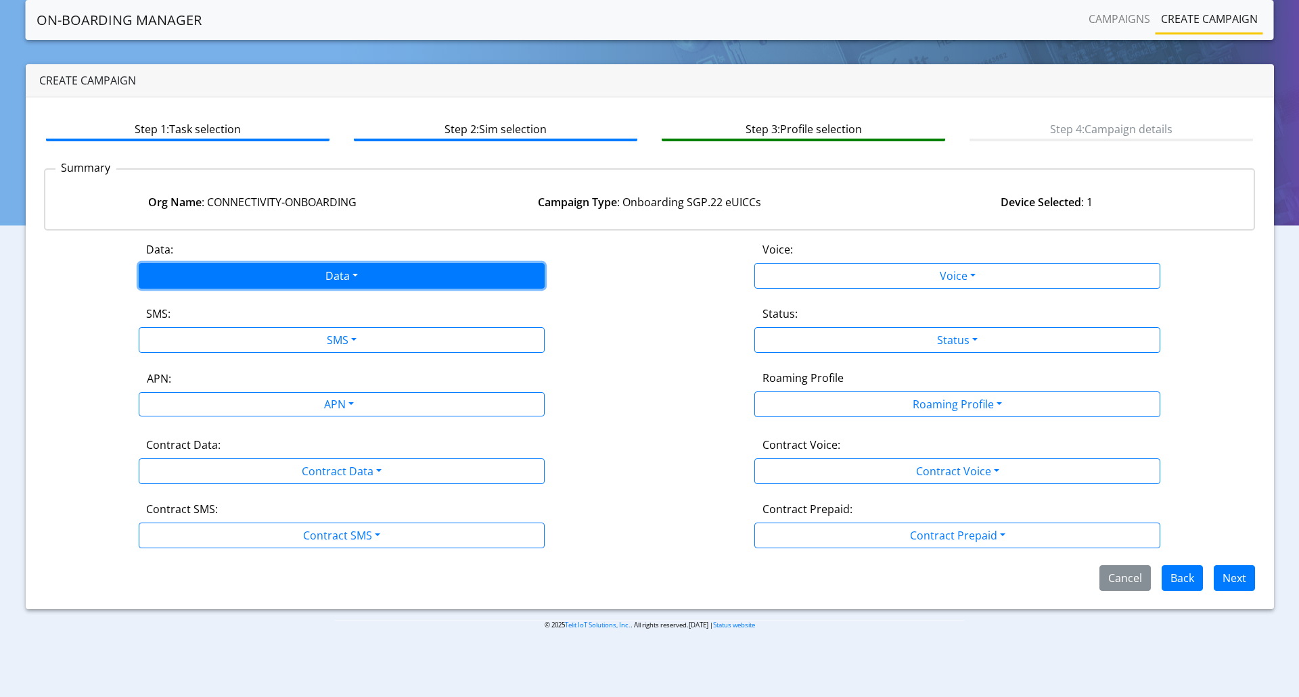
click at [347, 273] on button "Data" at bounding box center [342, 276] width 406 height 26
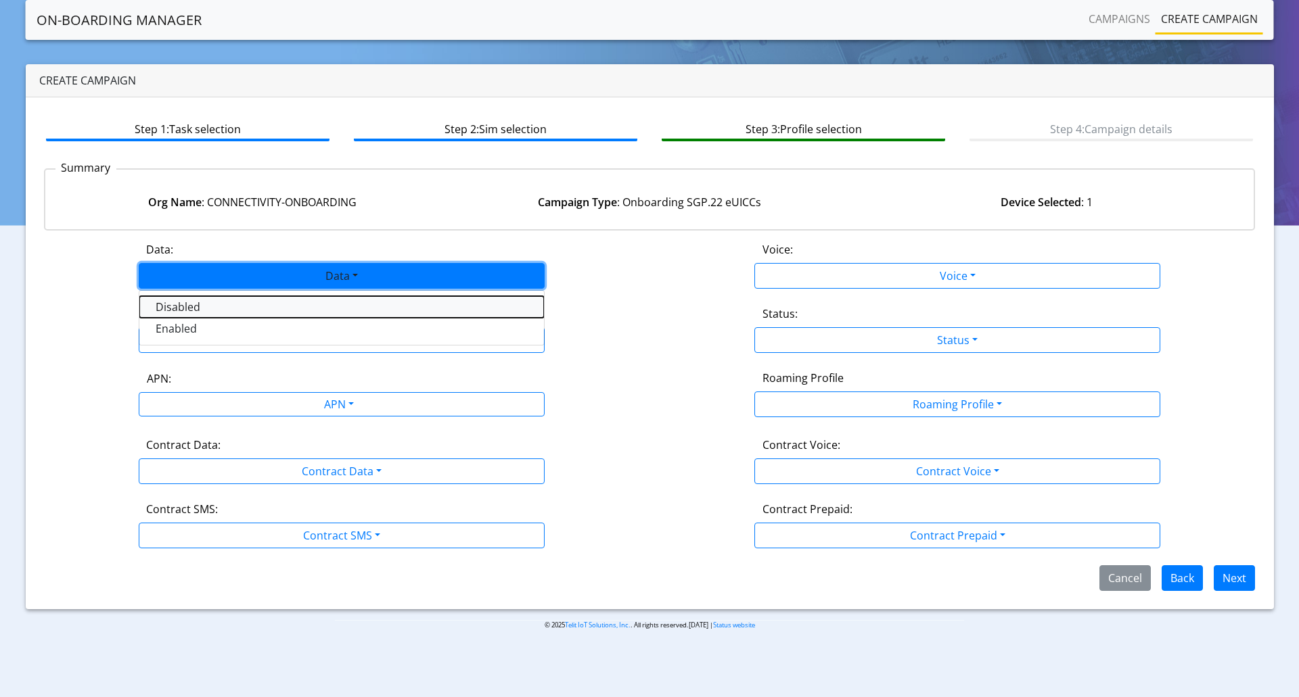
click at [314, 317] on button "Disabled" at bounding box center [341, 307] width 404 height 22
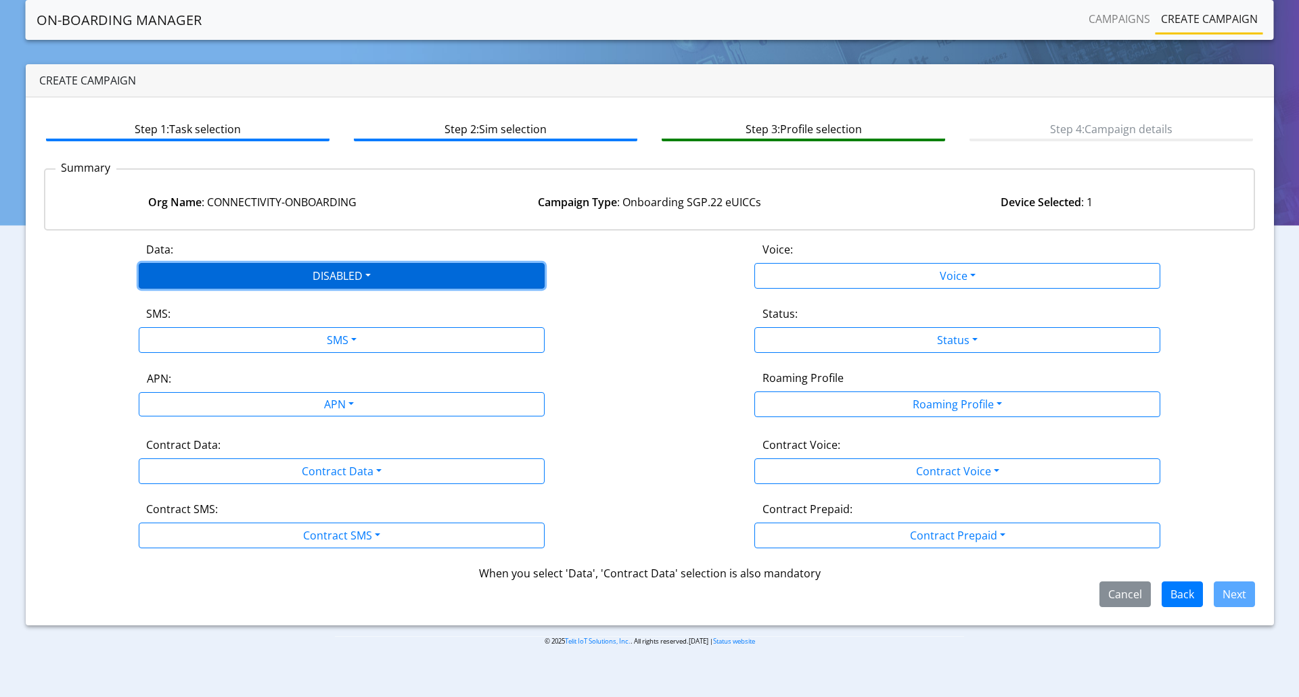
click at [310, 281] on button "DISABLED" at bounding box center [342, 276] width 406 height 26
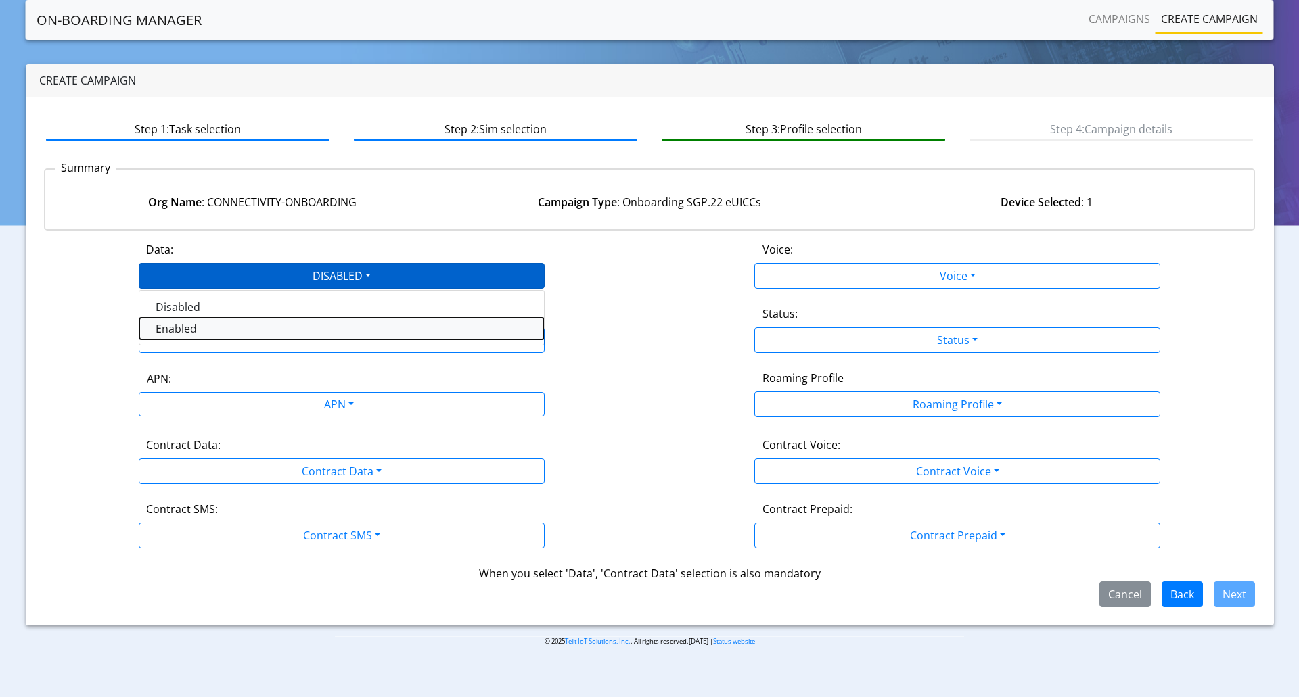
click at [293, 324] on button "Enabled" at bounding box center [341, 329] width 404 height 22
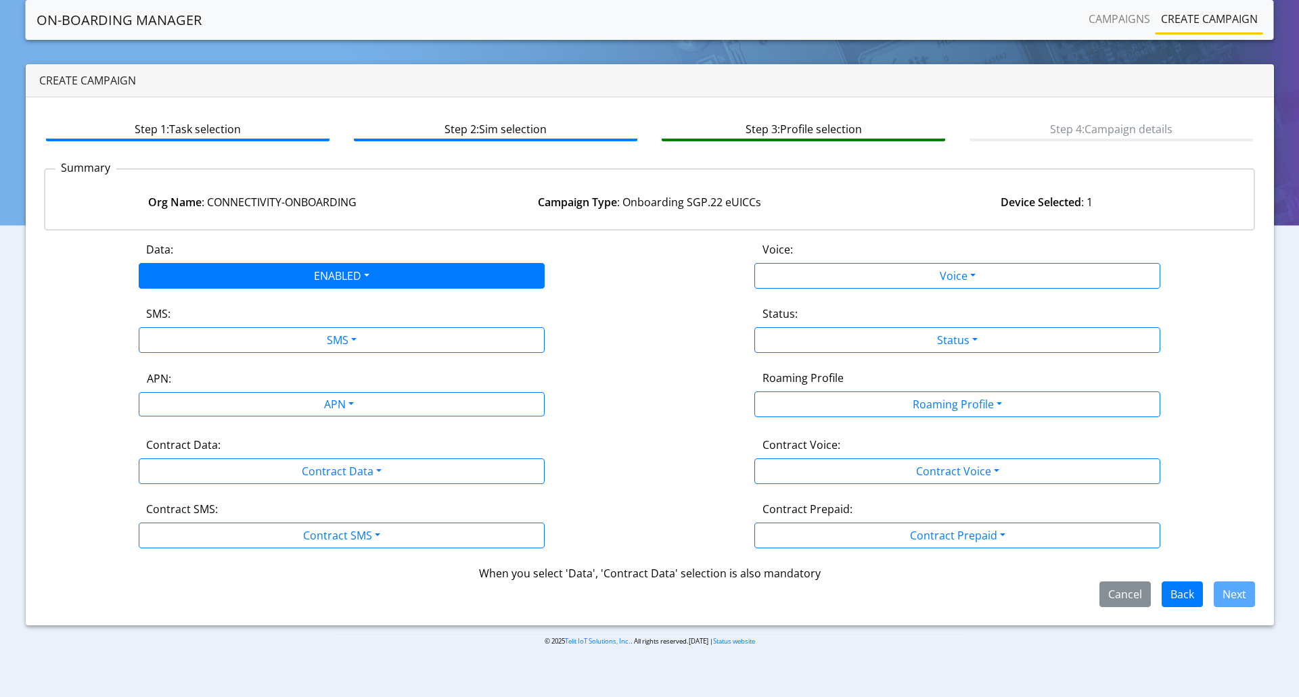
click at [293, 325] on div "SMS:" at bounding box center [341, 317] width 411 height 22
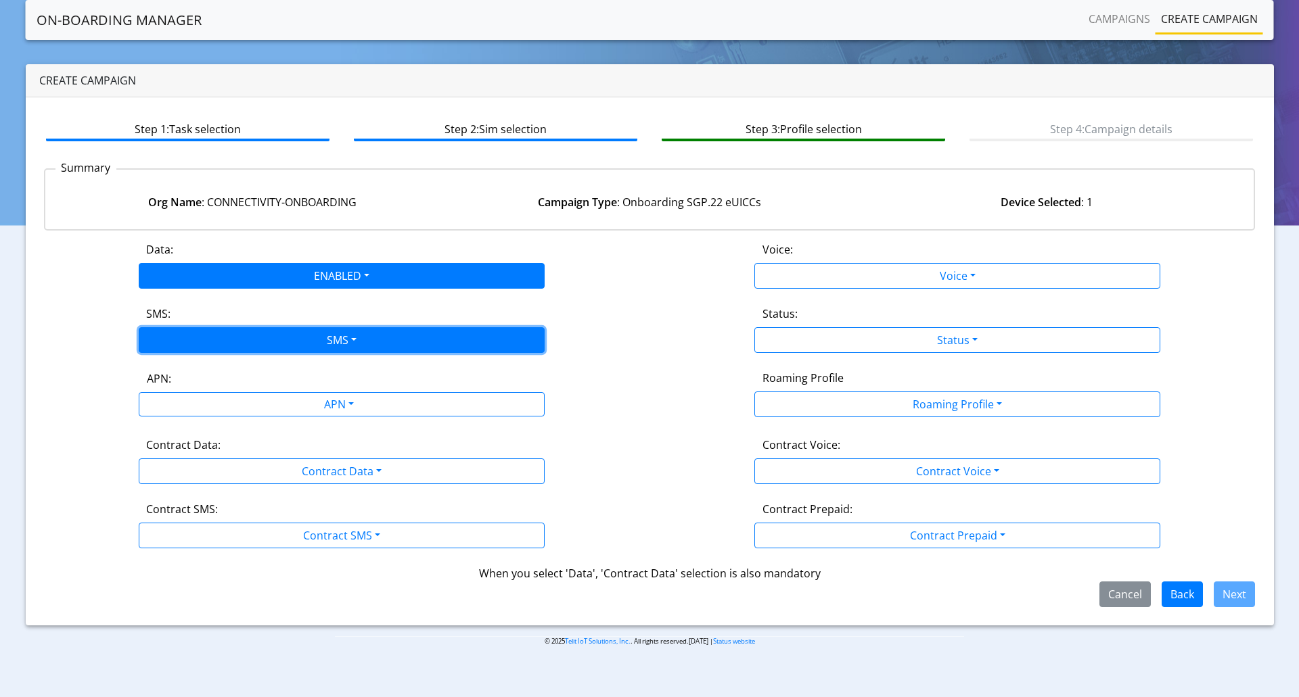
click at [293, 338] on button "SMS" at bounding box center [342, 340] width 406 height 26
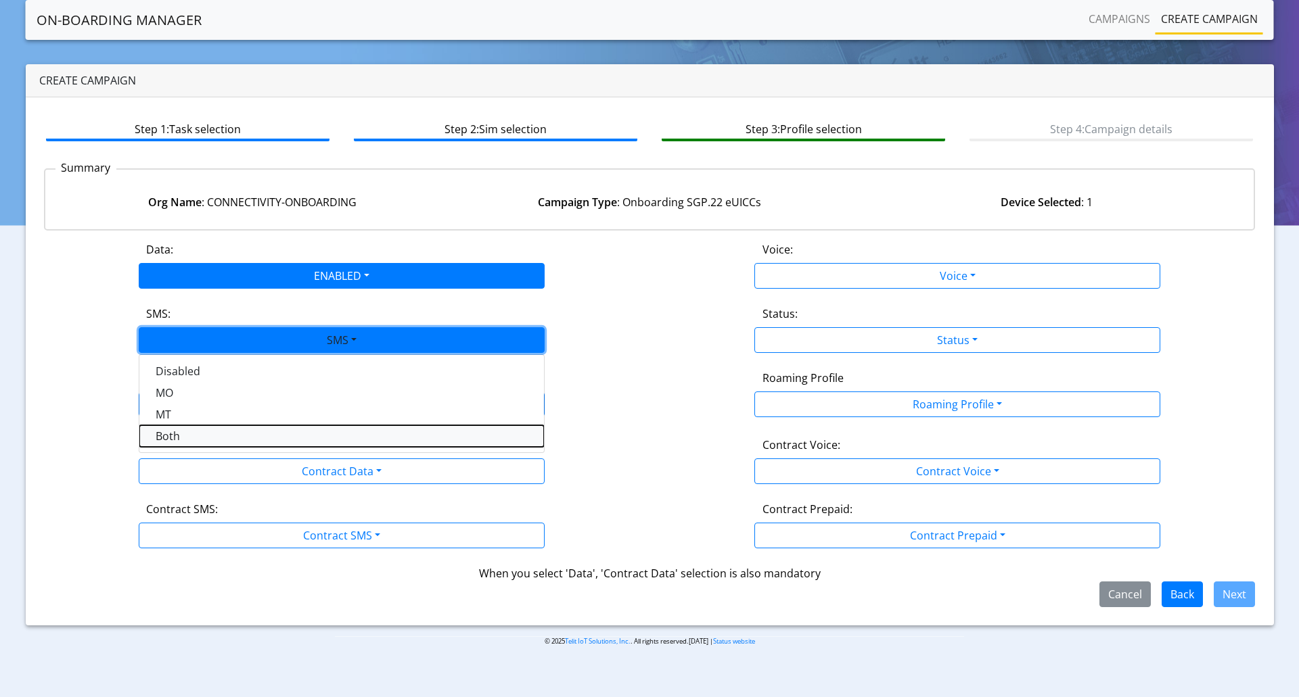
click at [240, 427] on button "Both" at bounding box center [341, 436] width 404 height 22
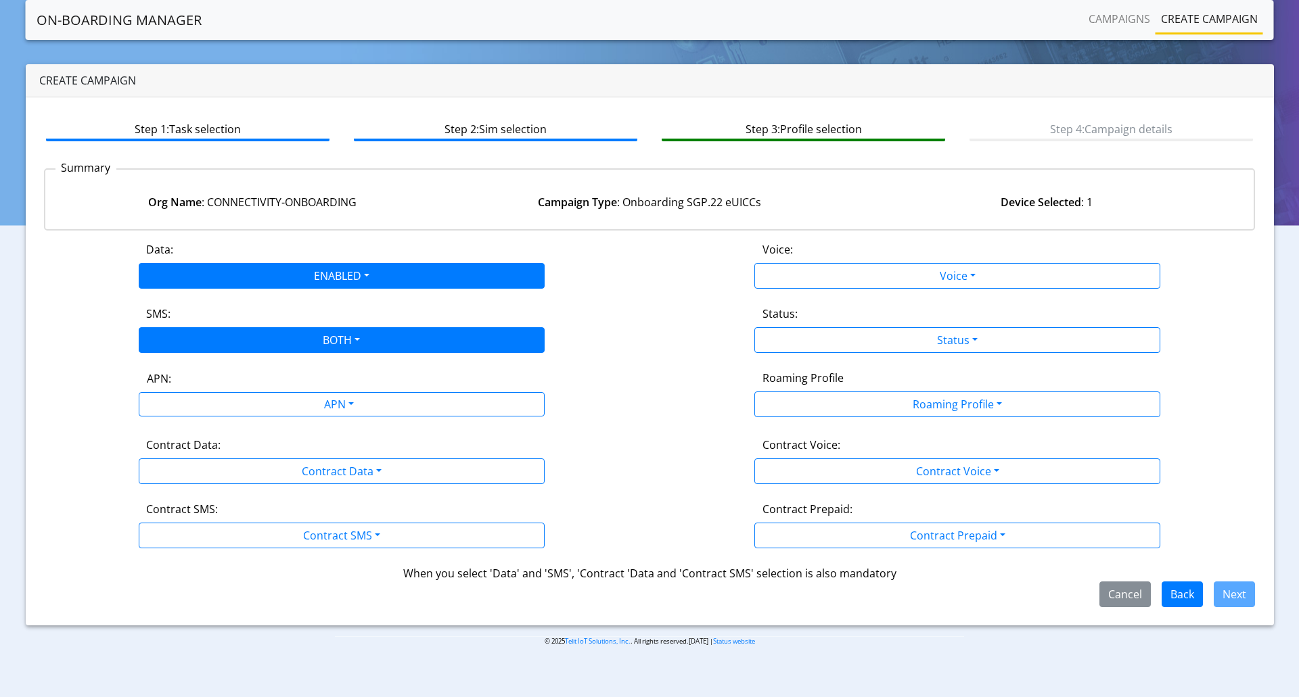
click at [288, 390] on div "APN:" at bounding box center [342, 382] width 410 height 22
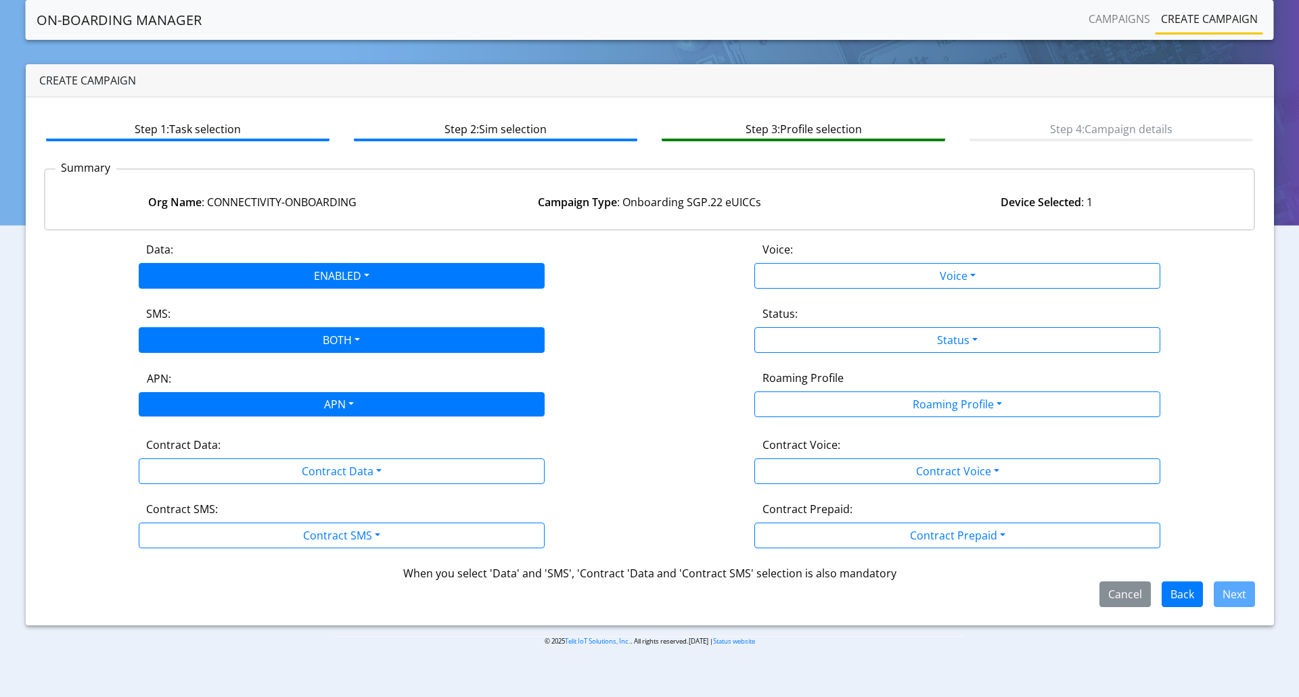
click at [289, 398] on div "APN" at bounding box center [338, 406] width 429 height 26
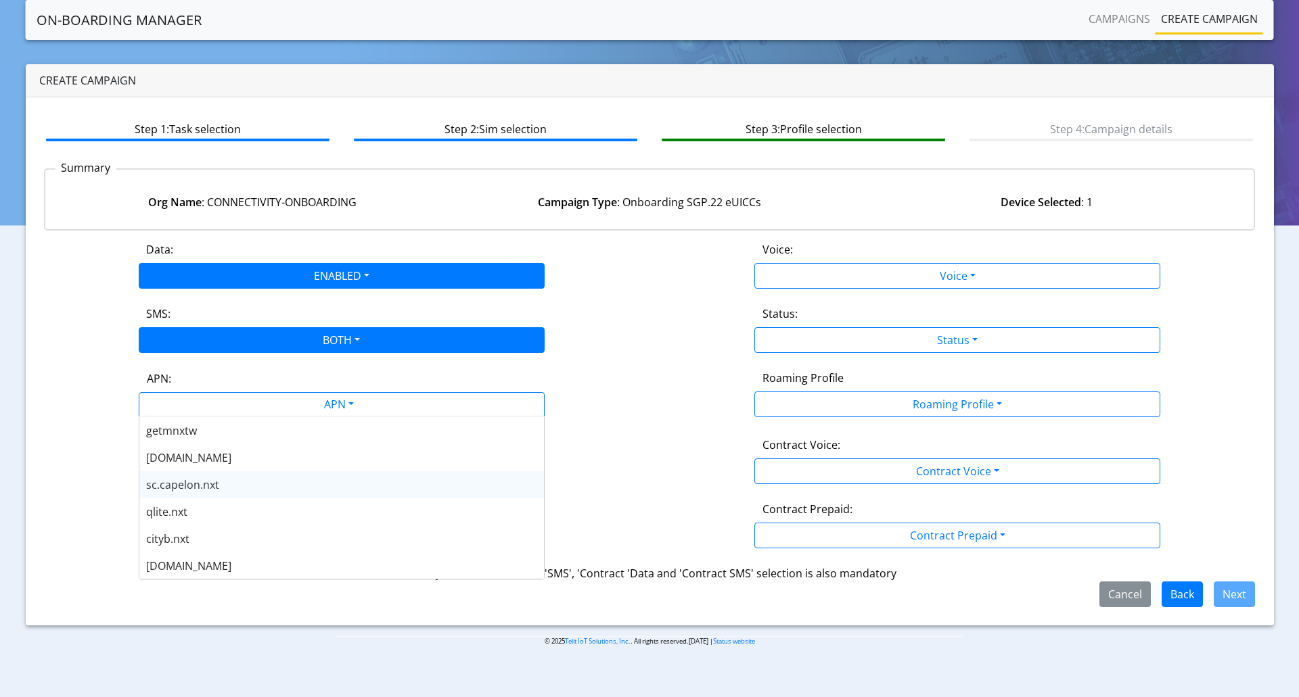
scroll to position [406, 0]
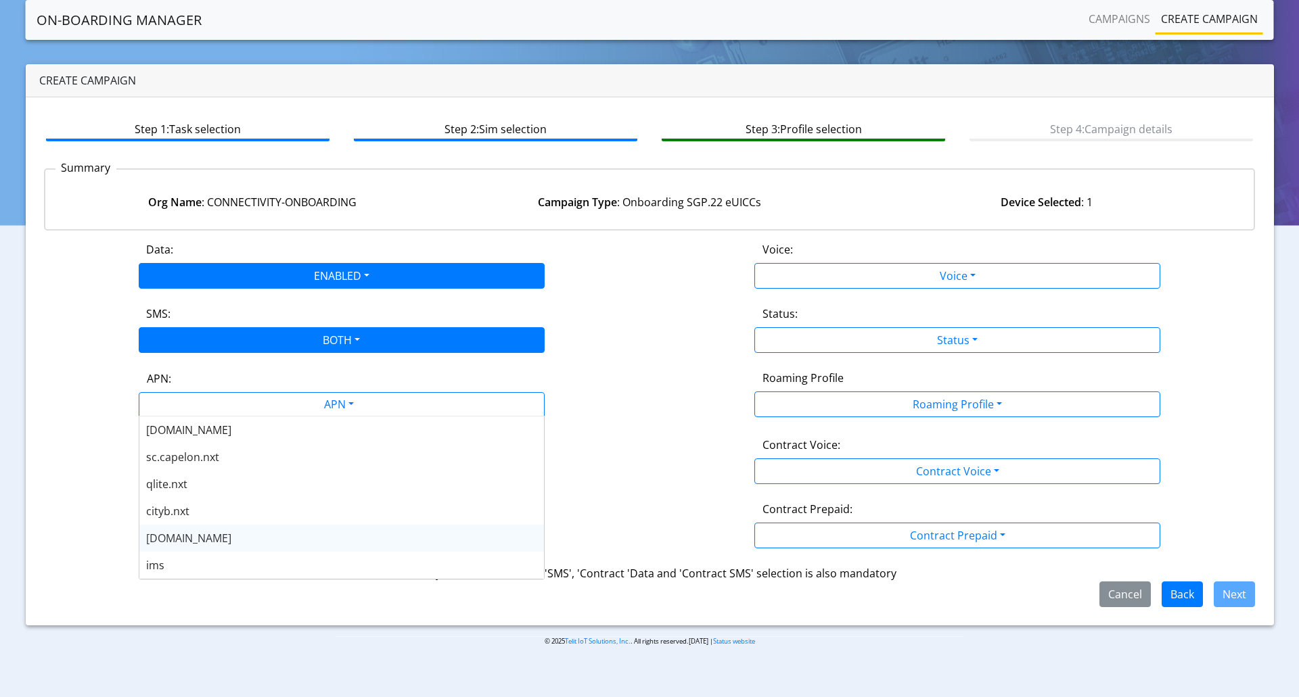
click at [229, 535] on div "nxt23.net" at bounding box center [341, 538] width 404 height 27
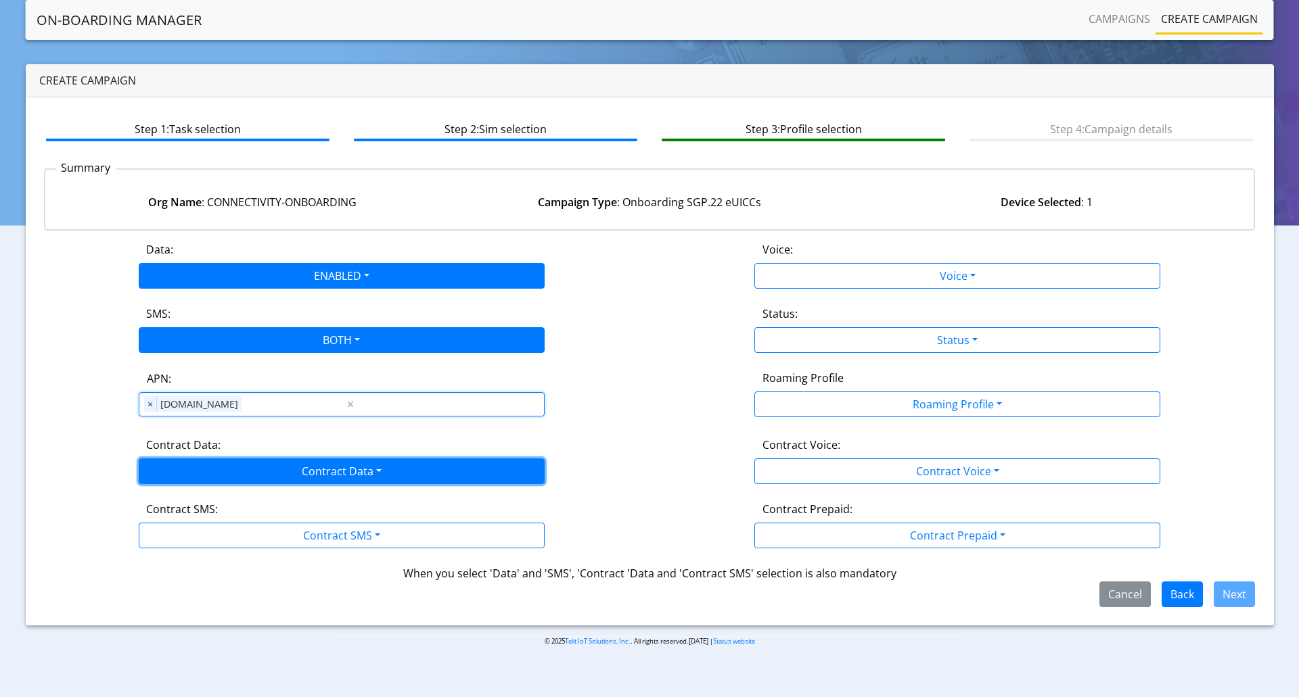
click at [270, 477] on button "Contract Data" at bounding box center [342, 472] width 406 height 26
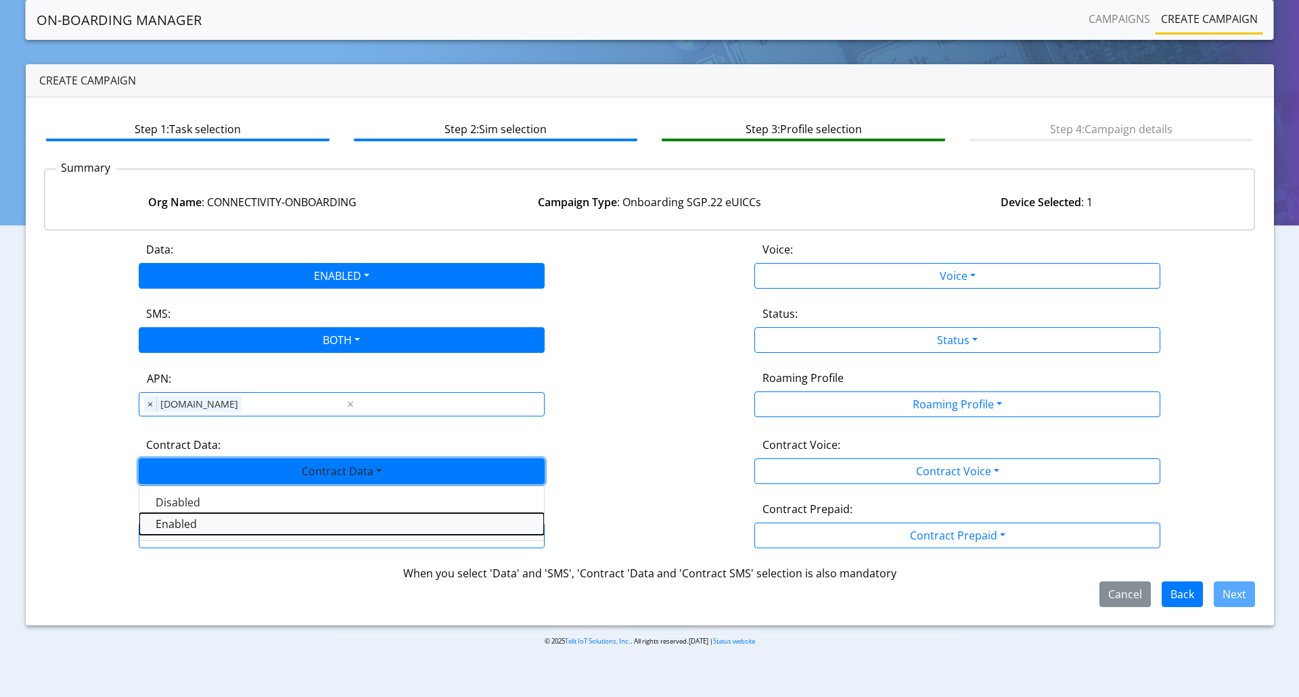
click at [216, 528] on Dataenabled-dropdown "Enabled" at bounding box center [341, 524] width 404 height 22
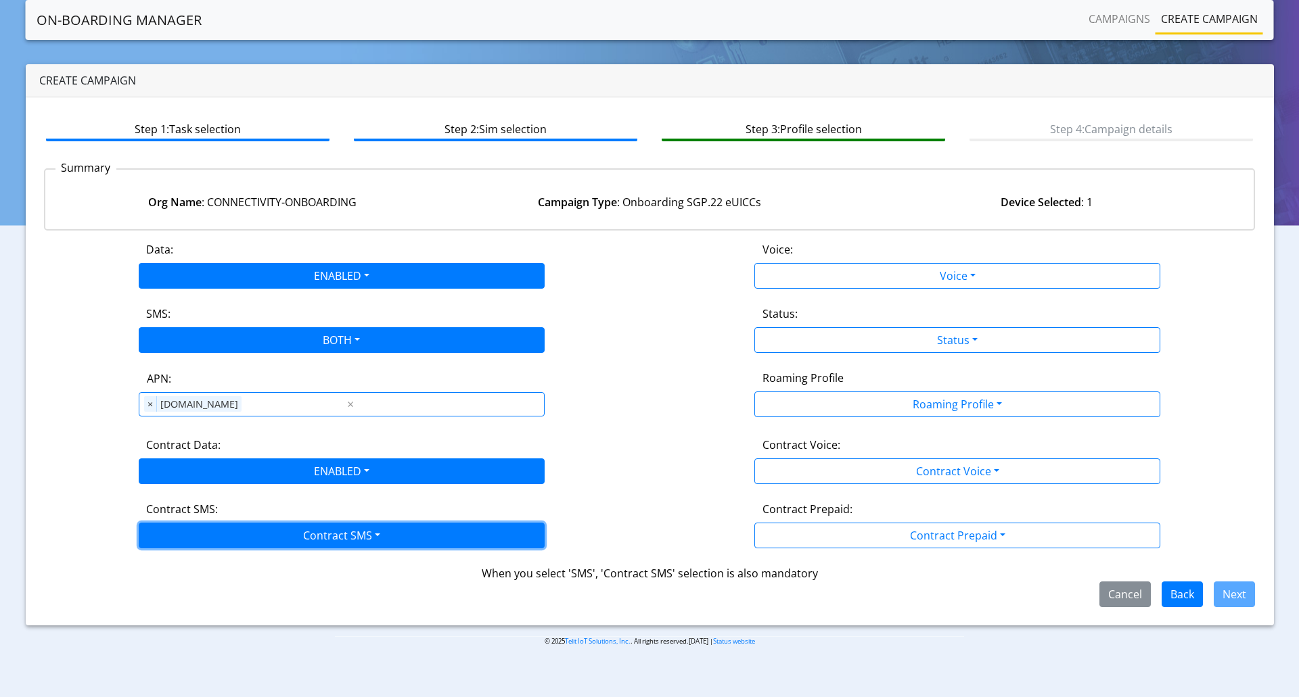
click at [230, 535] on button "Contract SMS" at bounding box center [342, 536] width 406 height 26
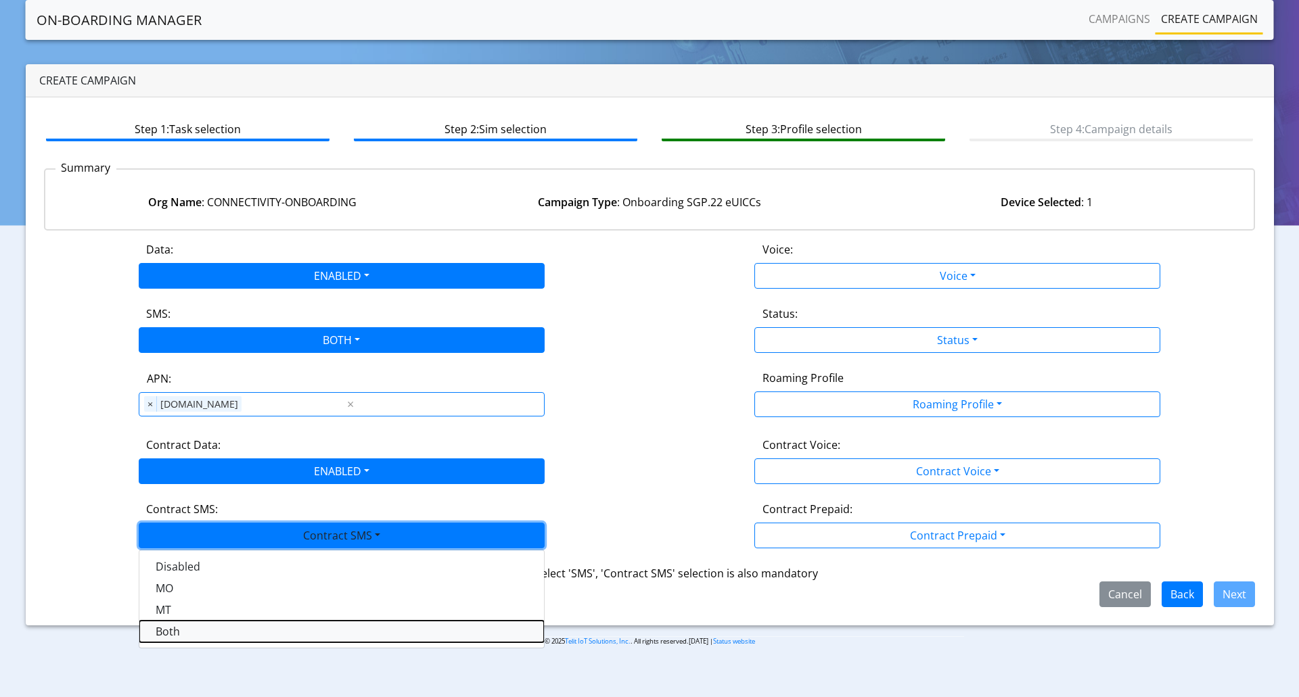
click at [197, 630] on SMSboth-dropdown "Both" at bounding box center [341, 632] width 404 height 22
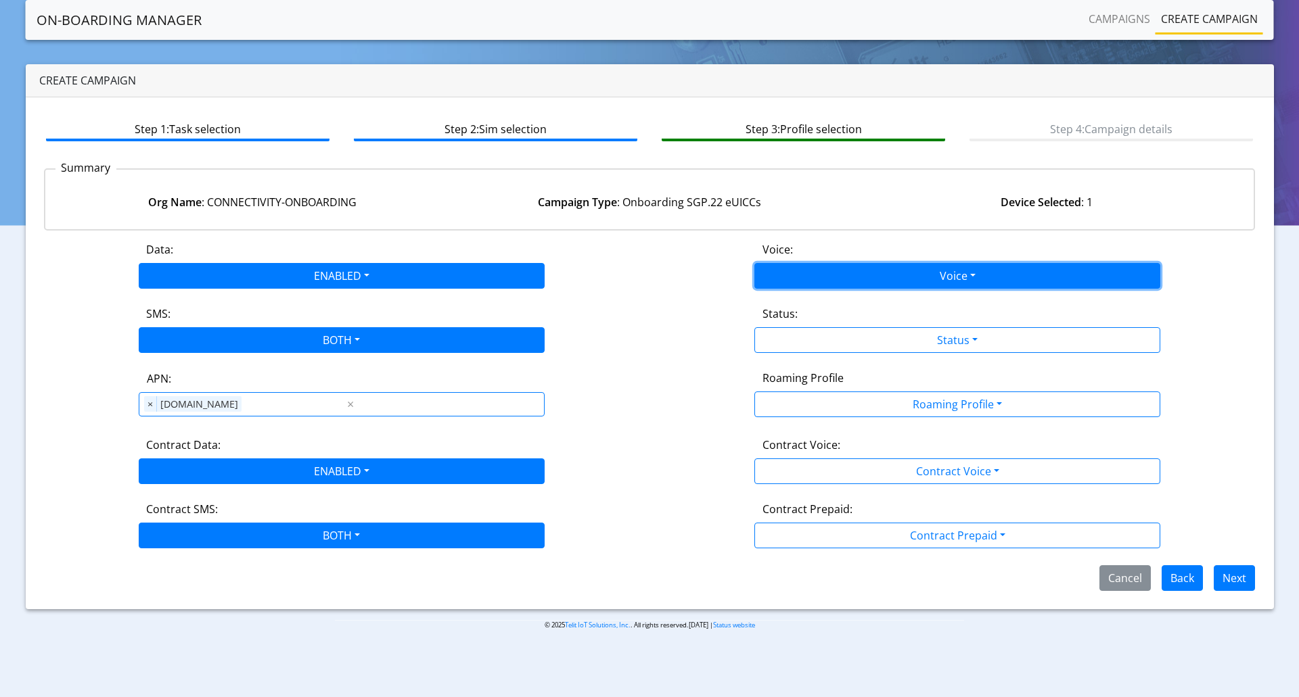
click at [882, 270] on button "Voice" at bounding box center [957, 276] width 406 height 26
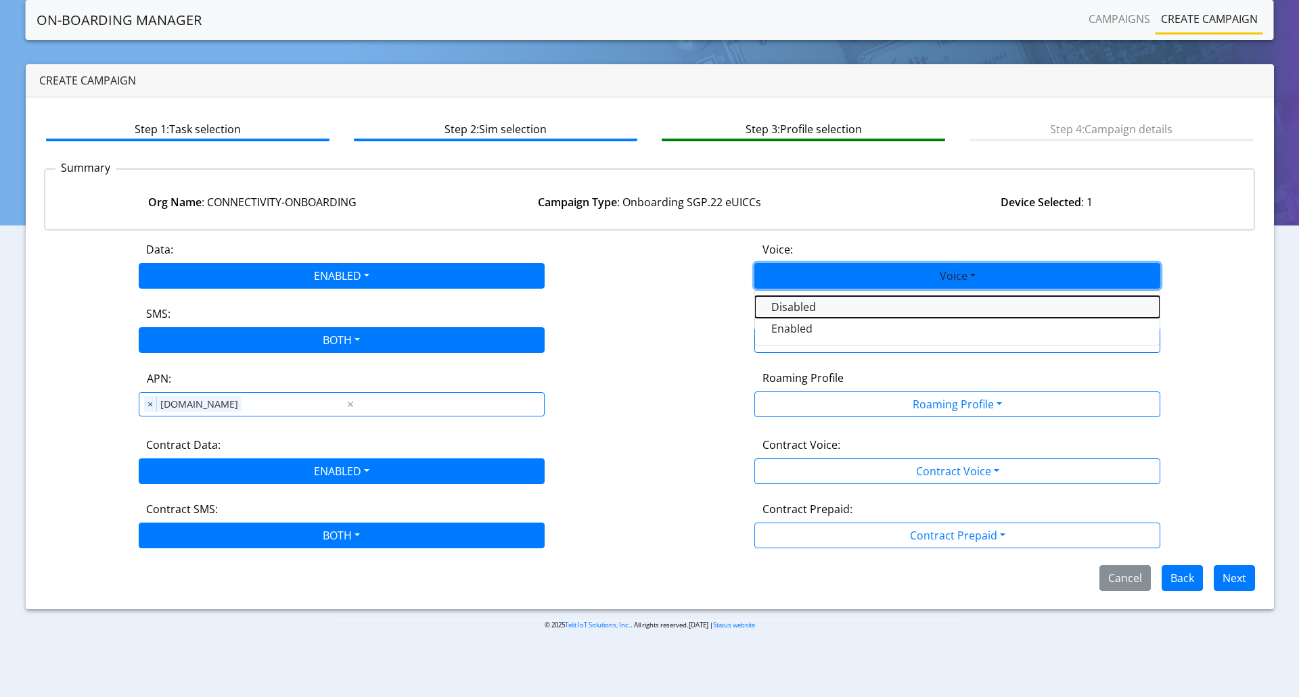
click at [862, 313] on button "Disabled" at bounding box center [957, 307] width 404 height 22
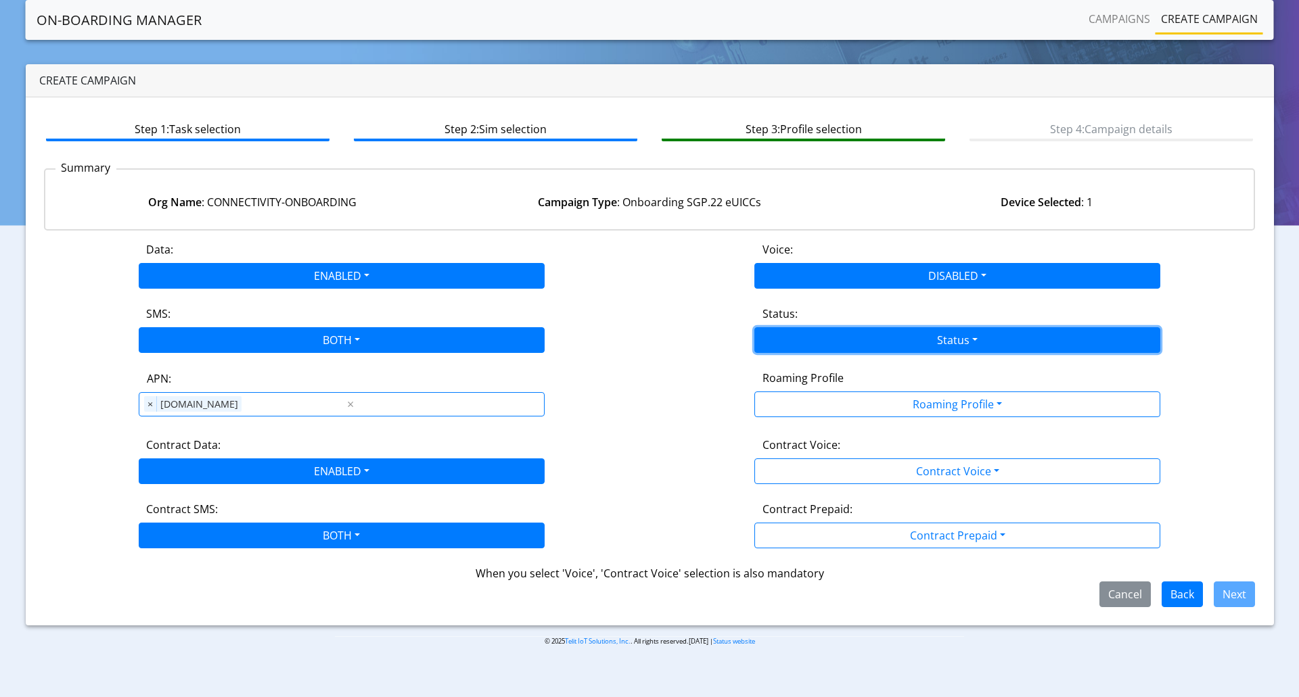
click at [894, 337] on button "Status" at bounding box center [957, 340] width 406 height 26
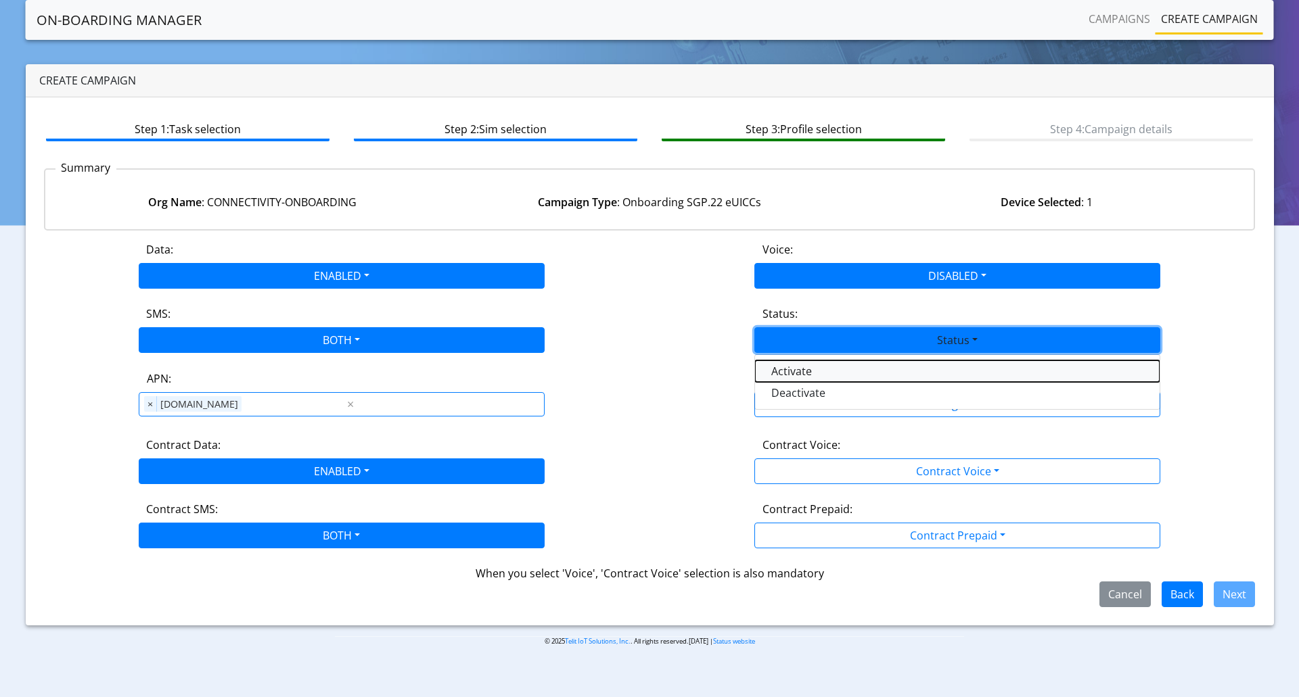
click at [822, 378] on button "Activate" at bounding box center [957, 371] width 404 height 22
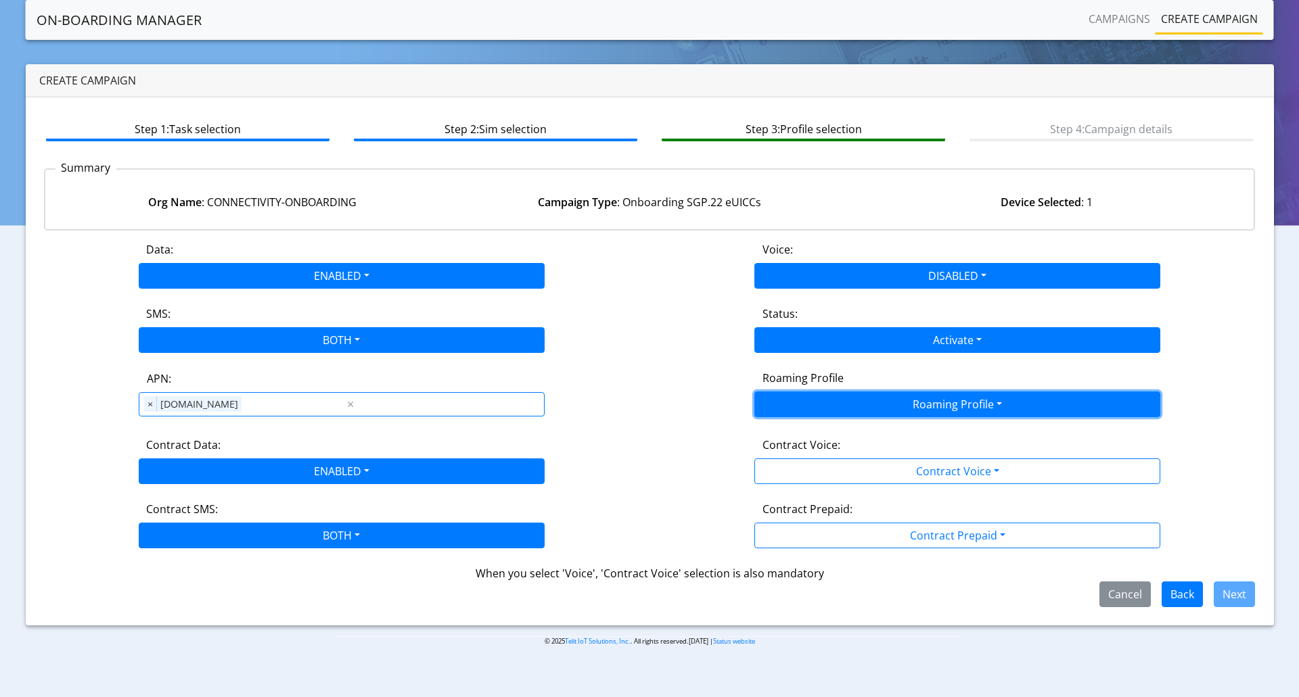
click at [863, 406] on button "Roaming Profile" at bounding box center [957, 405] width 406 height 26
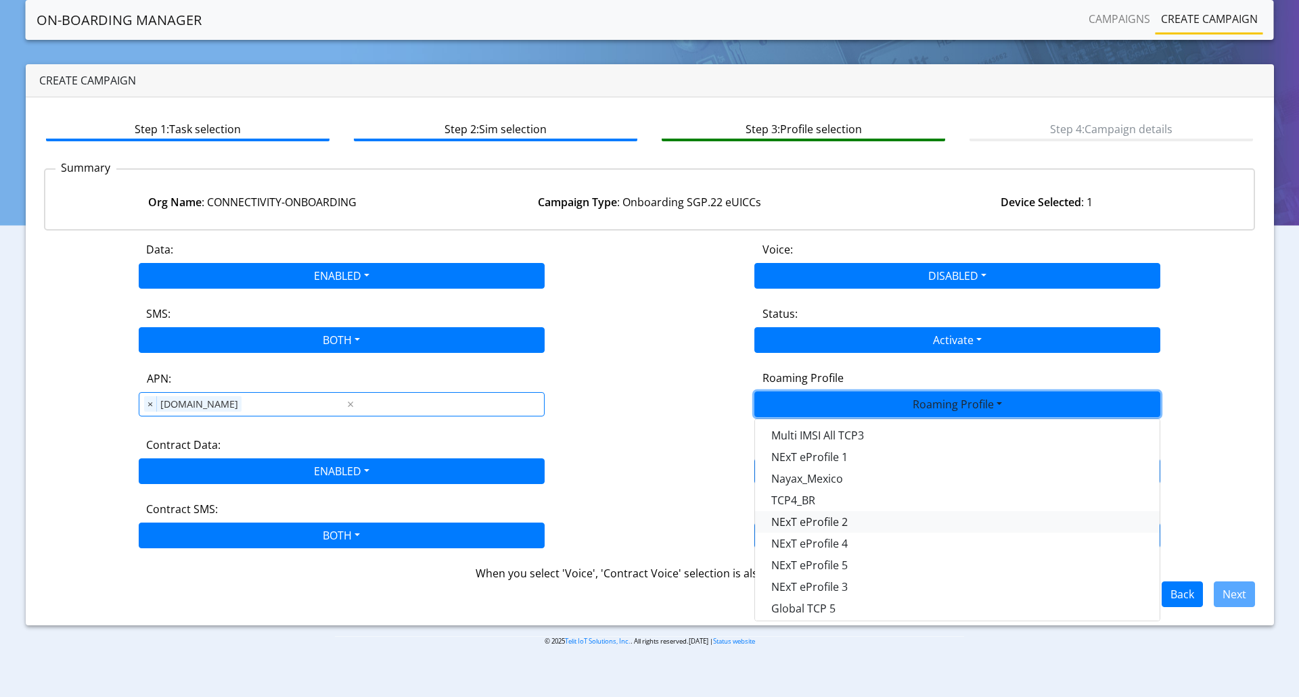
scroll to position [358, 0]
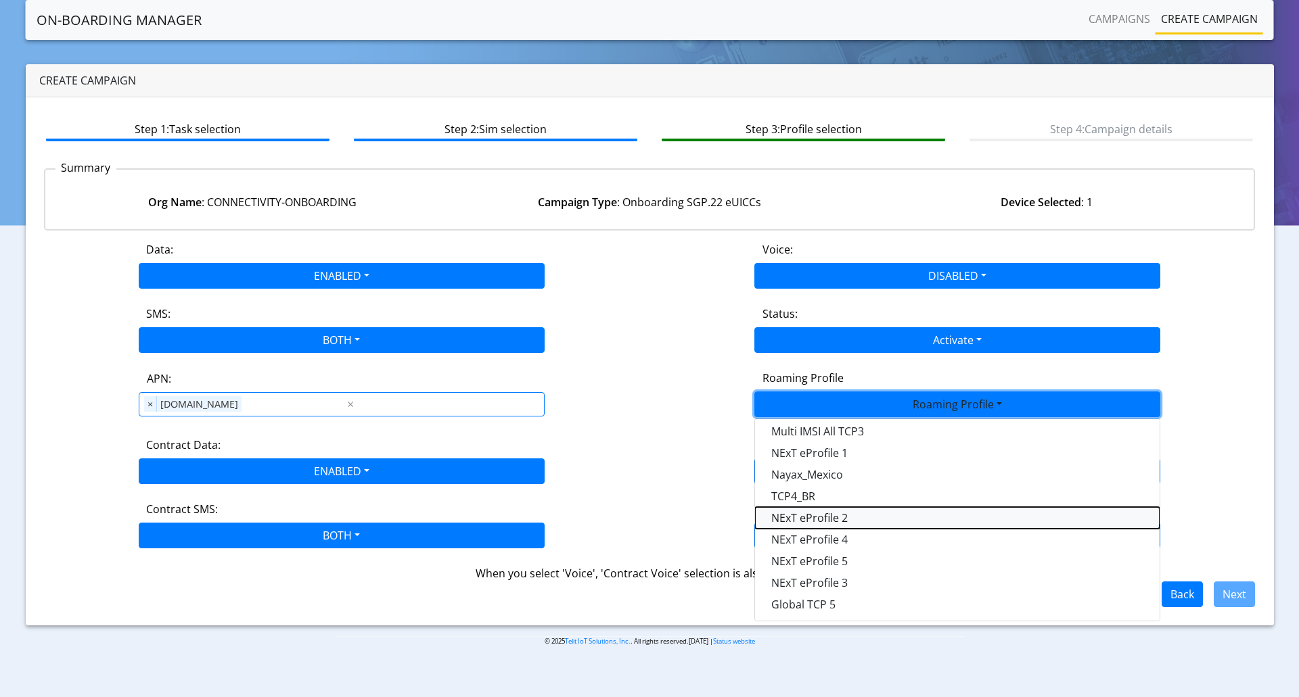
click at [835, 516] on Profile-dropdown "NExT eProfile 2" at bounding box center [957, 518] width 404 height 22
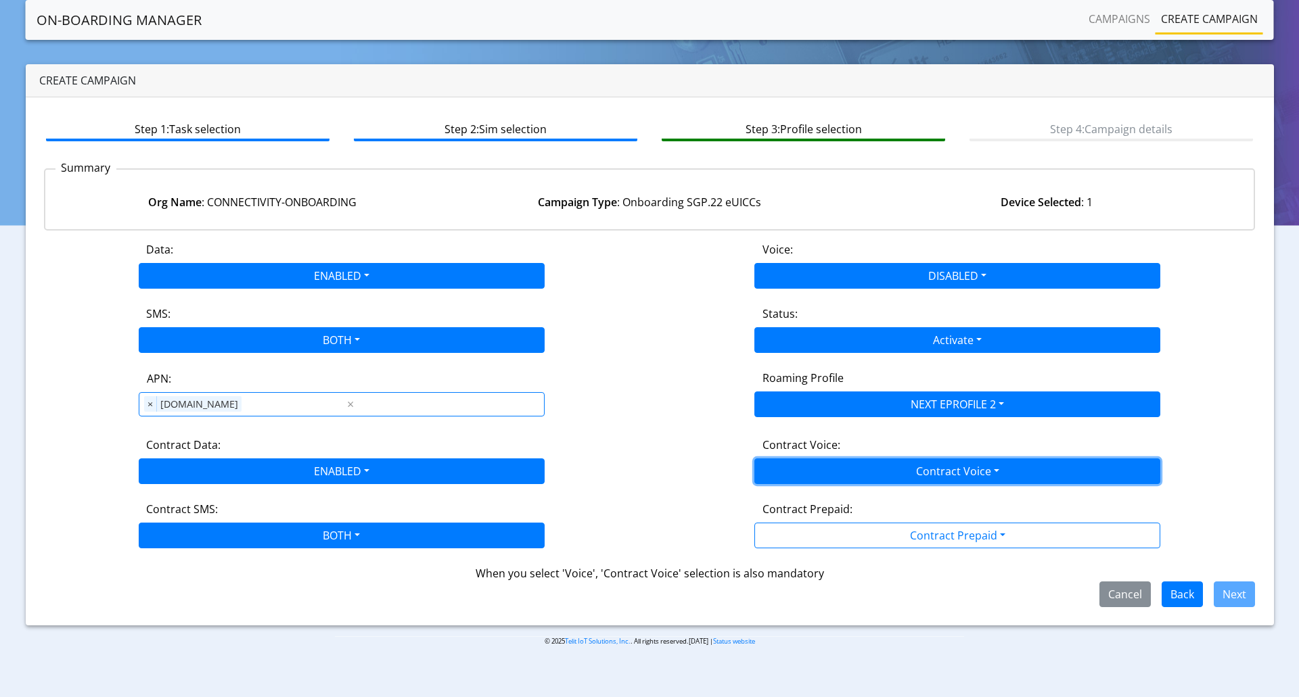
click at [918, 468] on button "Contract Voice" at bounding box center [957, 472] width 406 height 26
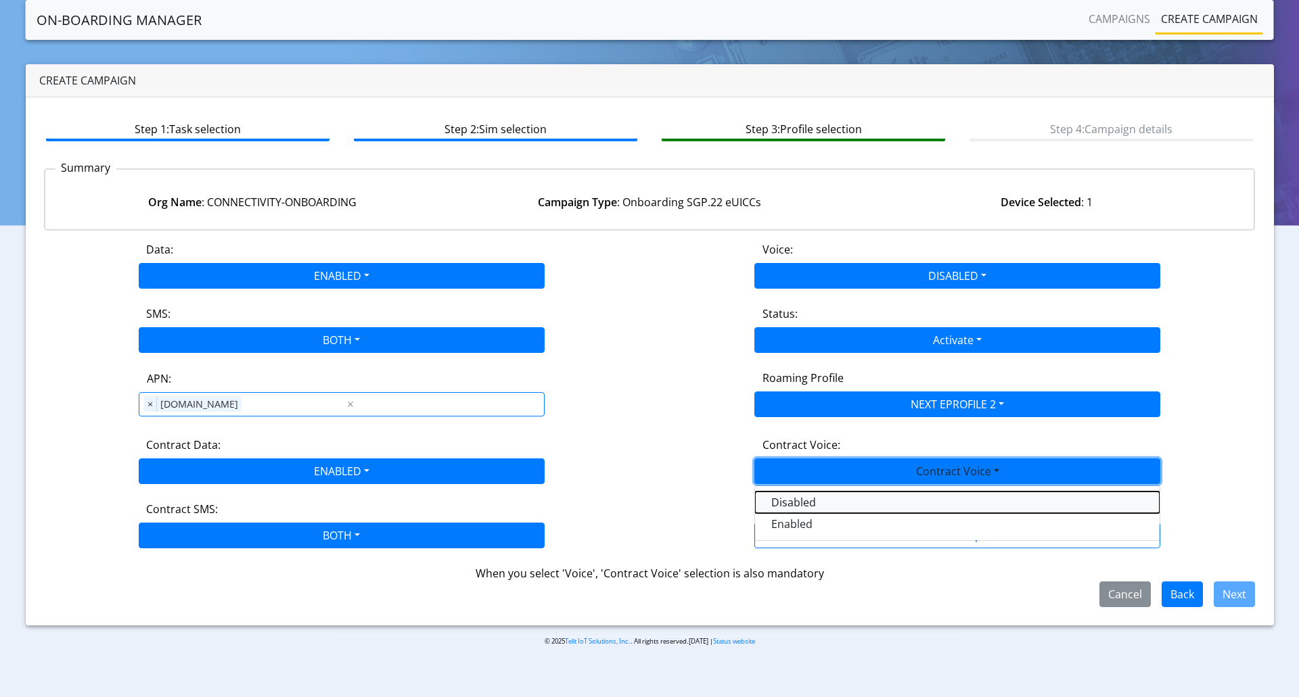
click at [804, 503] on Voicedisabled-dropdown "Disabled" at bounding box center [957, 503] width 404 height 22
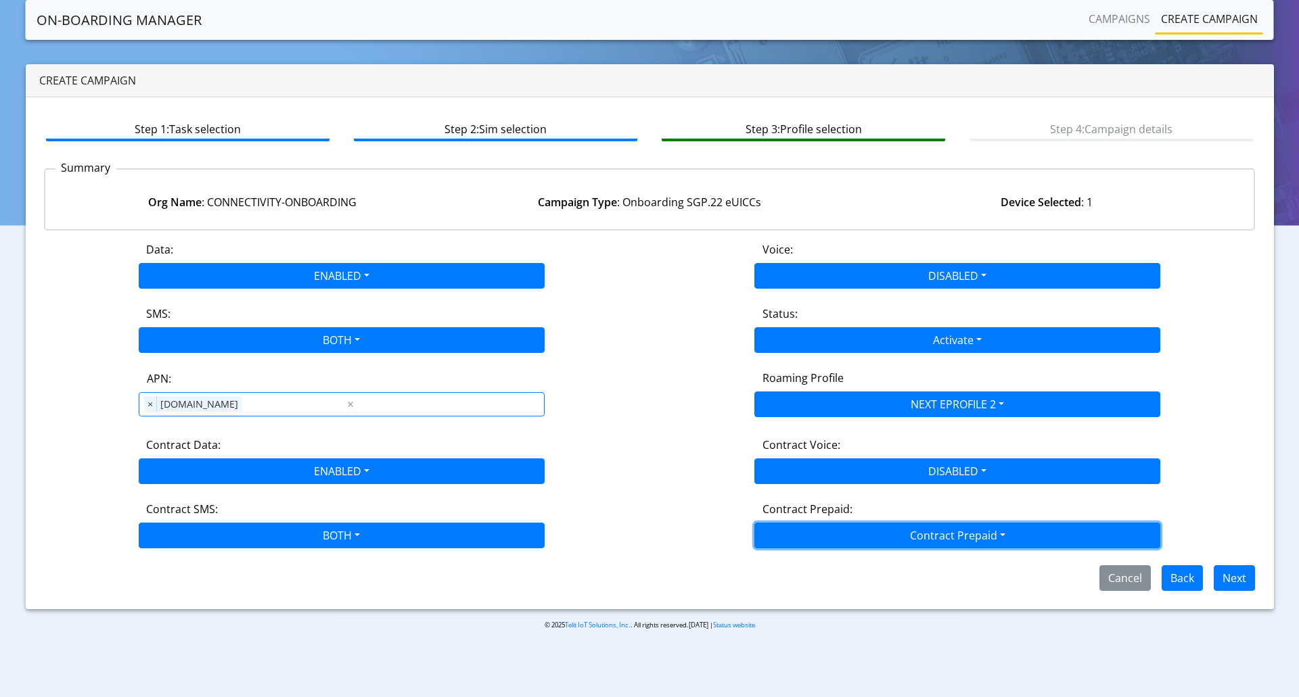
click at [871, 531] on button "Contract Prepaid" at bounding box center [957, 536] width 406 height 26
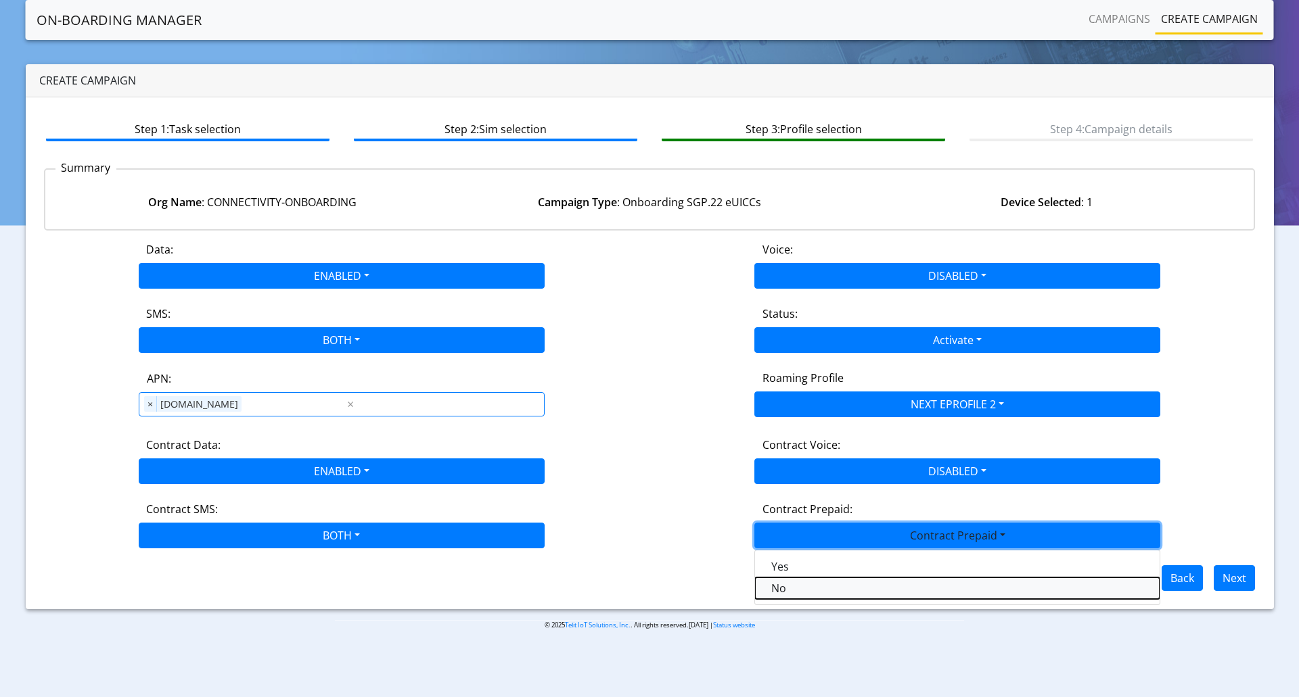
click at [789, 584] on Prepaidnotprepaid-dropdown "No" at bounding box center [957, 589] width 404 height 22
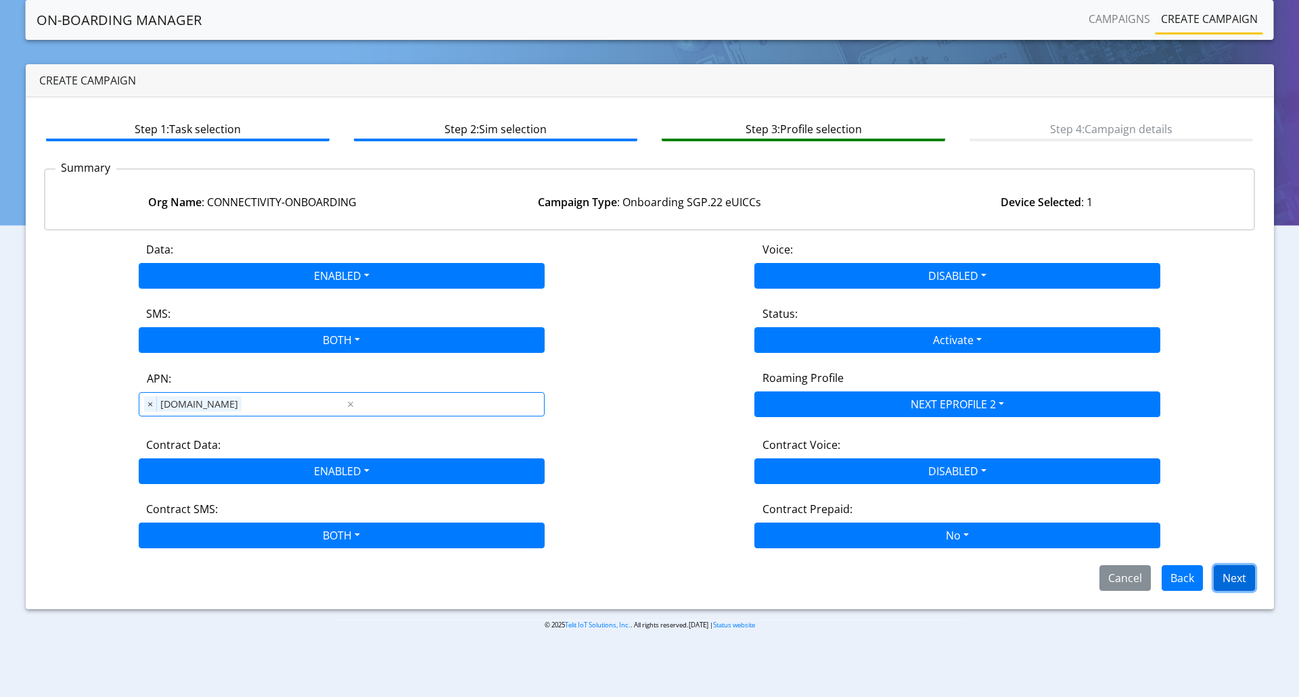
click at [1226, 569] on button "Next" at bounding box center [1233, 578] width 41 height 26
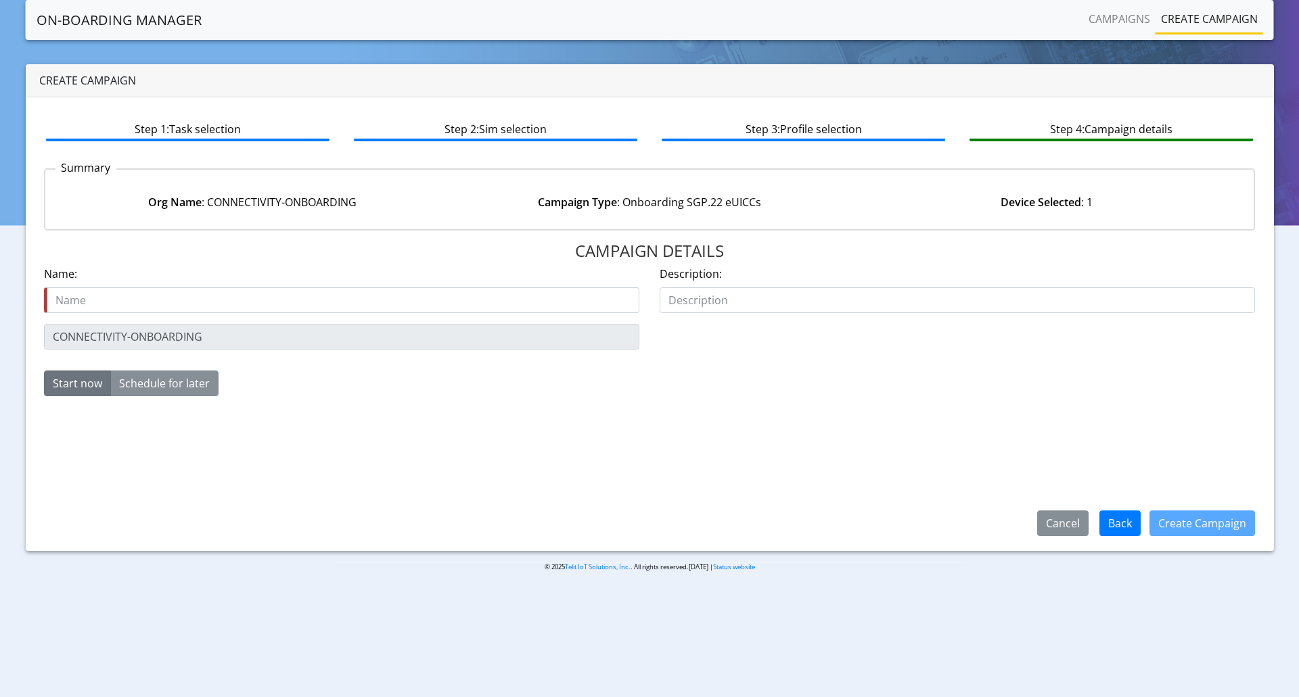
click at [238, 195] on div "Org Name : CONNECTIVITY-ONBOARDING" at bounding box center [251, 202] width 397 height 16
click at [240, 198] on div "Org Name : CONNECTIVITY-ONBOARDING" at bounding box center [251, 202] width 397 height 16
click at [239, 195] on div "Org Name : CONNECTIVITY-ONBOARDING" at bounding box center [251, 202] width 397 height 16
click at [94, 16] on link "On-Boarding Manager" at bounding box center [119, 20] width 165 height 27
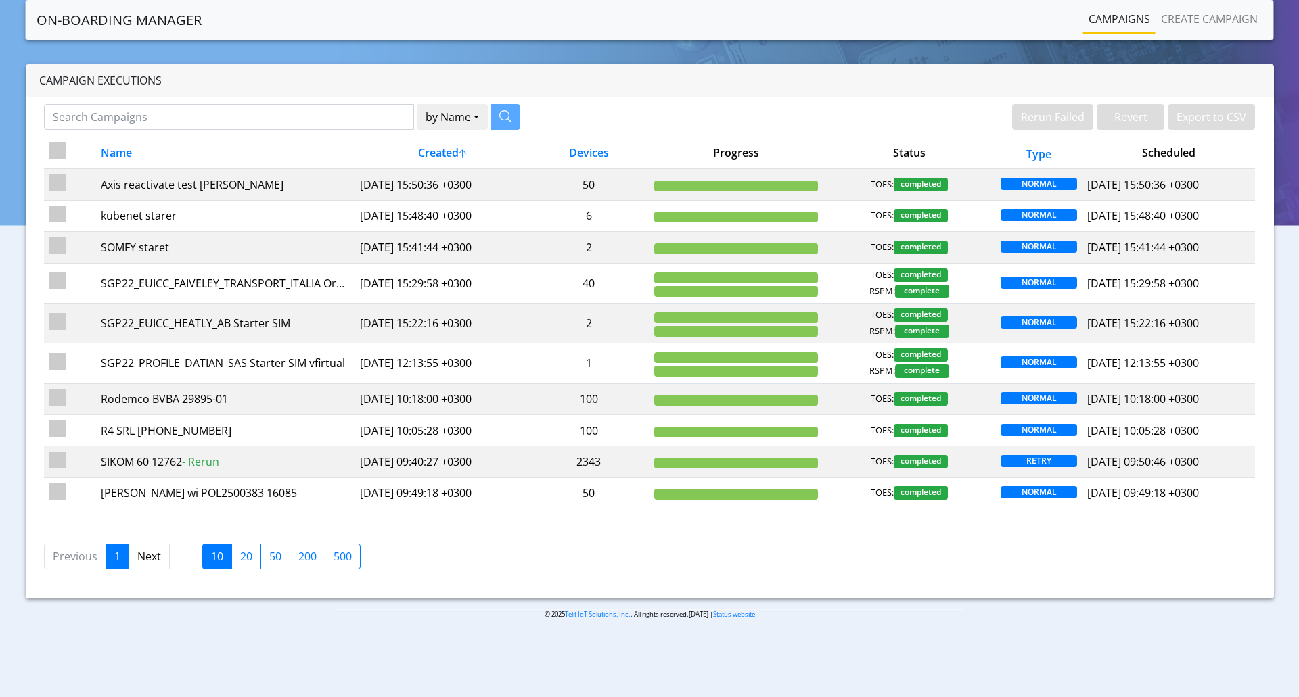
click at [95, 22] on link "On-Boarding Manager" at bounding box center [119, 20] width 165 height 27
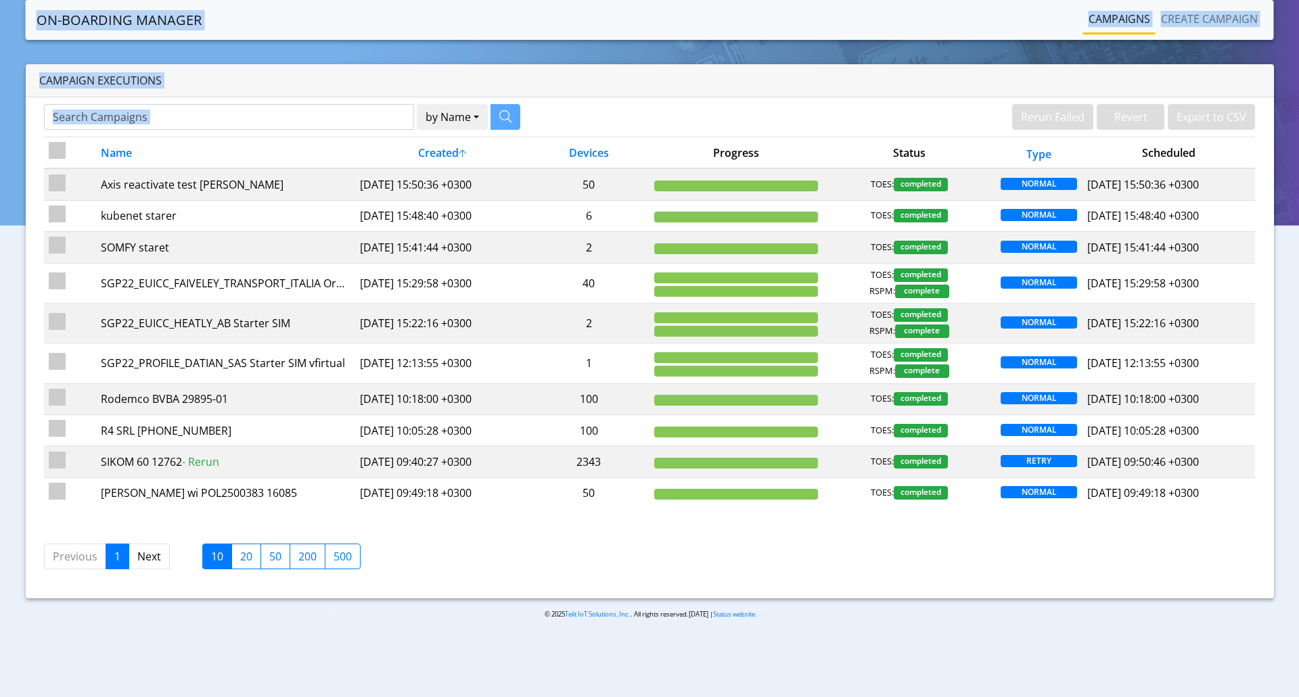
drag, startPoint x: 1267, startPoint y: 99, endPoint x: 973, endPoint y: 60, distance: 296.9
click at [1018, 21] on section "On-Boarding Manager Rerun Failed Revert Export to CSV Campaigns Create campaign…" at bounding box center [649, 320] width 1299 height 641
click at [933, 28] on div "Campaigns Create campaign" at bounding box center [1055, 19] width 413 height 29
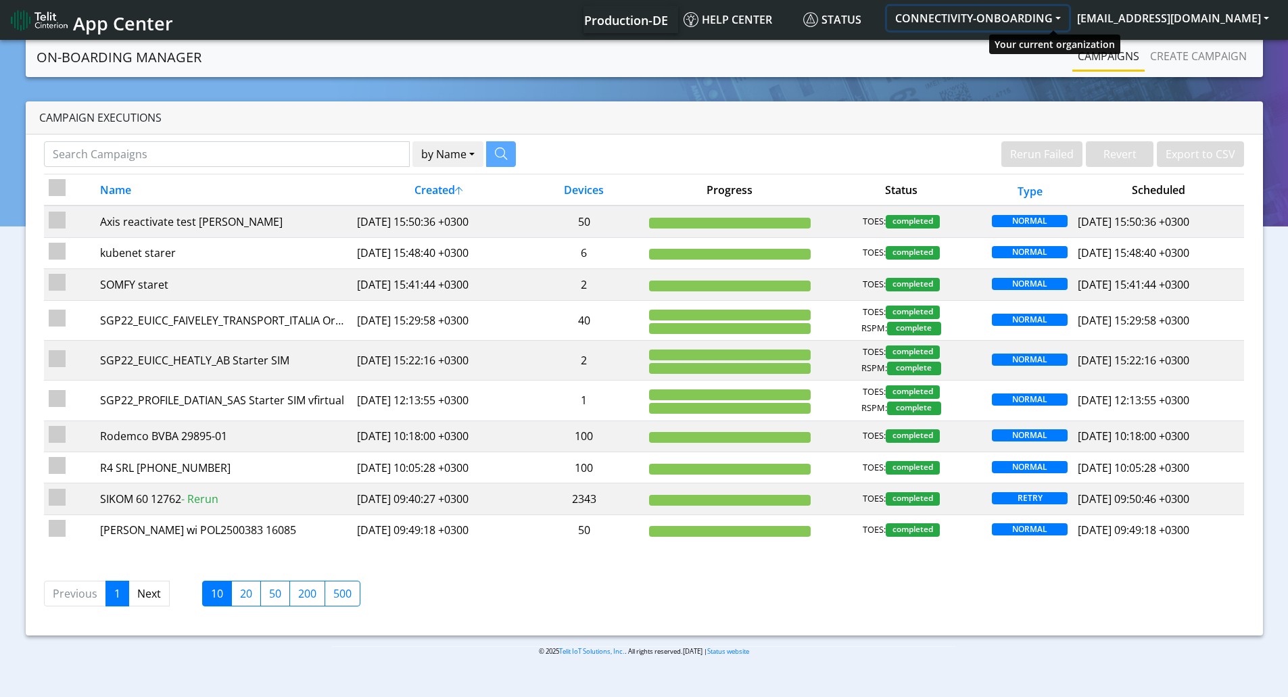
click at [1046, 14] on button "CONNECTIVITY-ONBOARDING" at bounding box center [978, 18] width 182 height 24
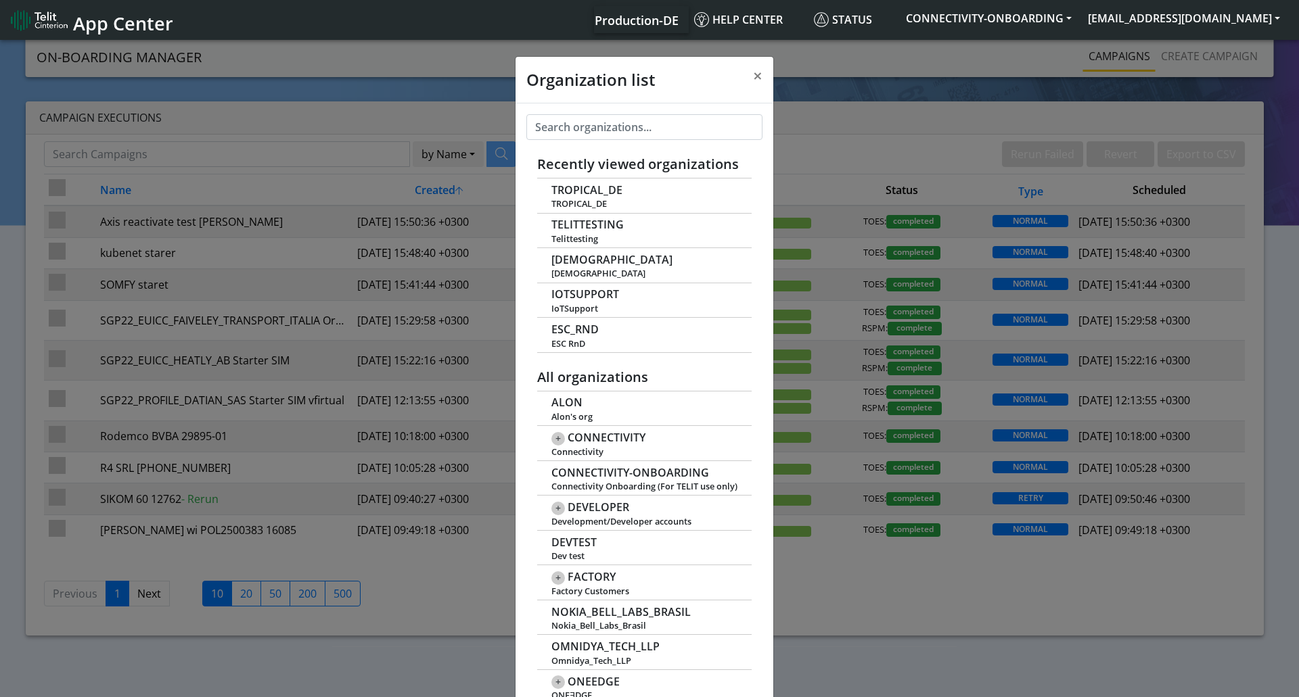
scroll to position [5, 0]
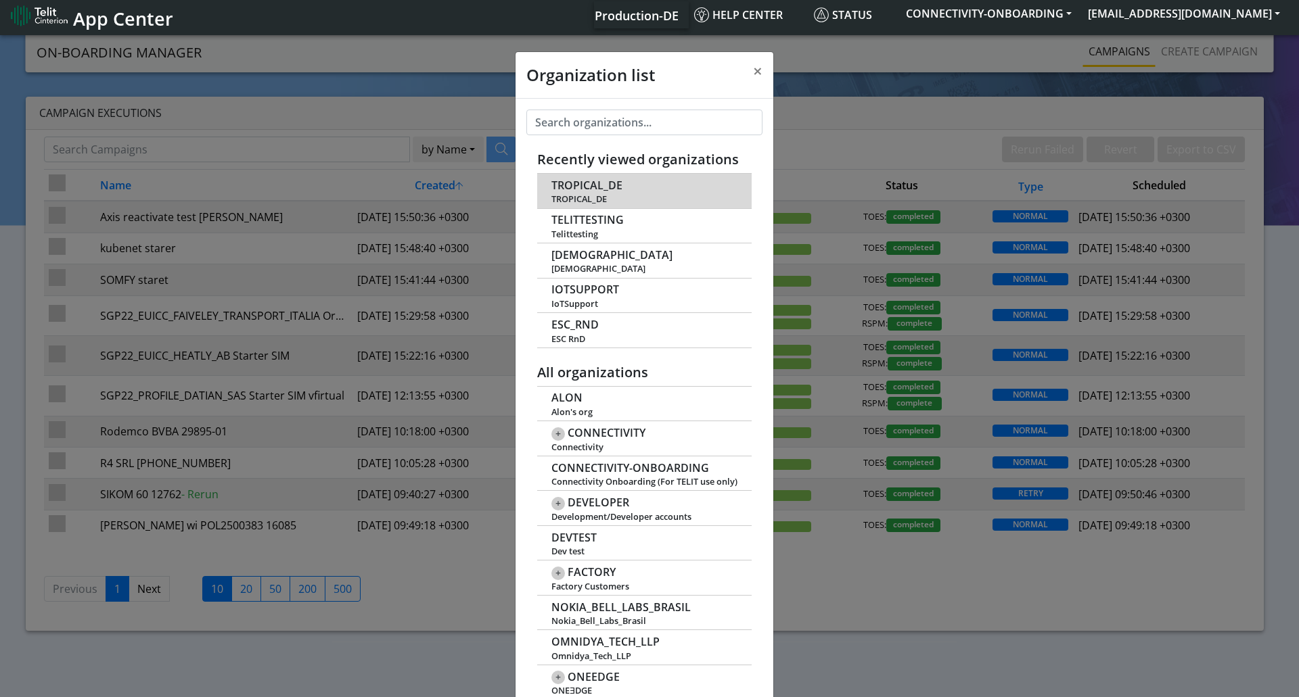
click at [602, 196] on span "TROPICAL_DE" at bounding box center [644, 199] width 186 height 10
click at [574, 195] on span "TROPICAL_DE" at bounding box center [644, 199] width 186 height 10
click at [589, 179] on span "TROPICAL_DE" at bounding box center [586, 185] width 71 height 13
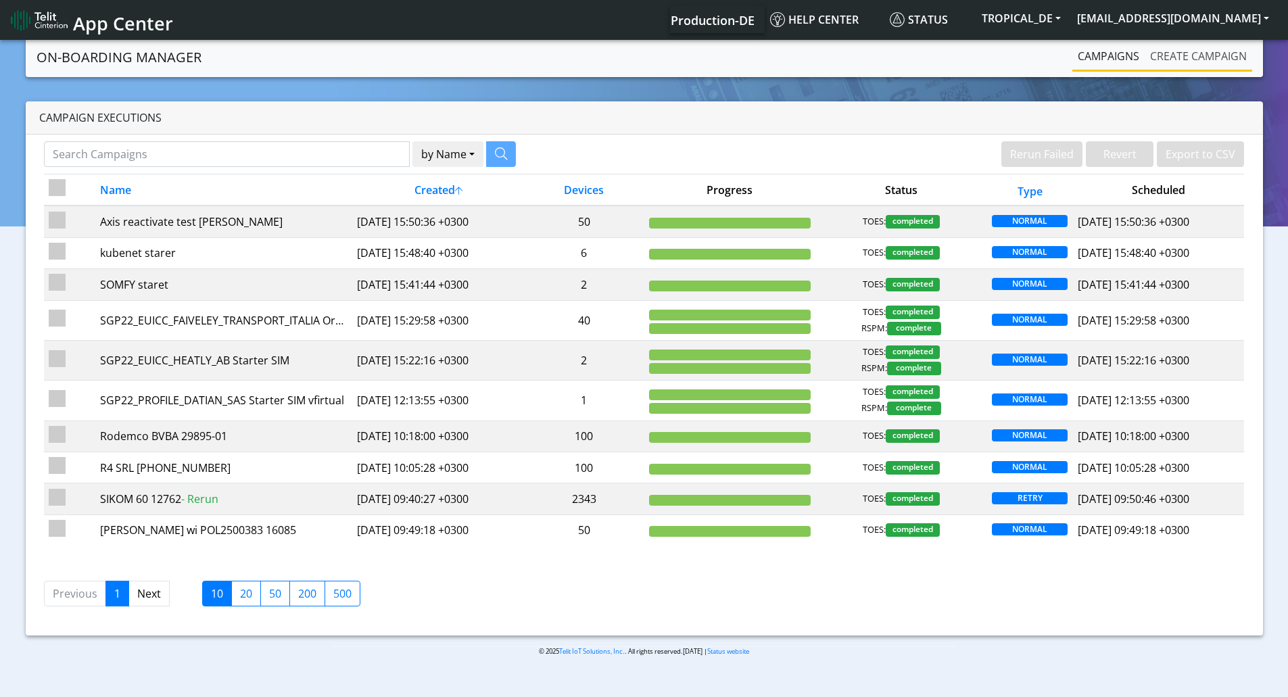
click at [1179, 52] on link "Create campaign" at bounding box center [1199, 56] width 108 height 27
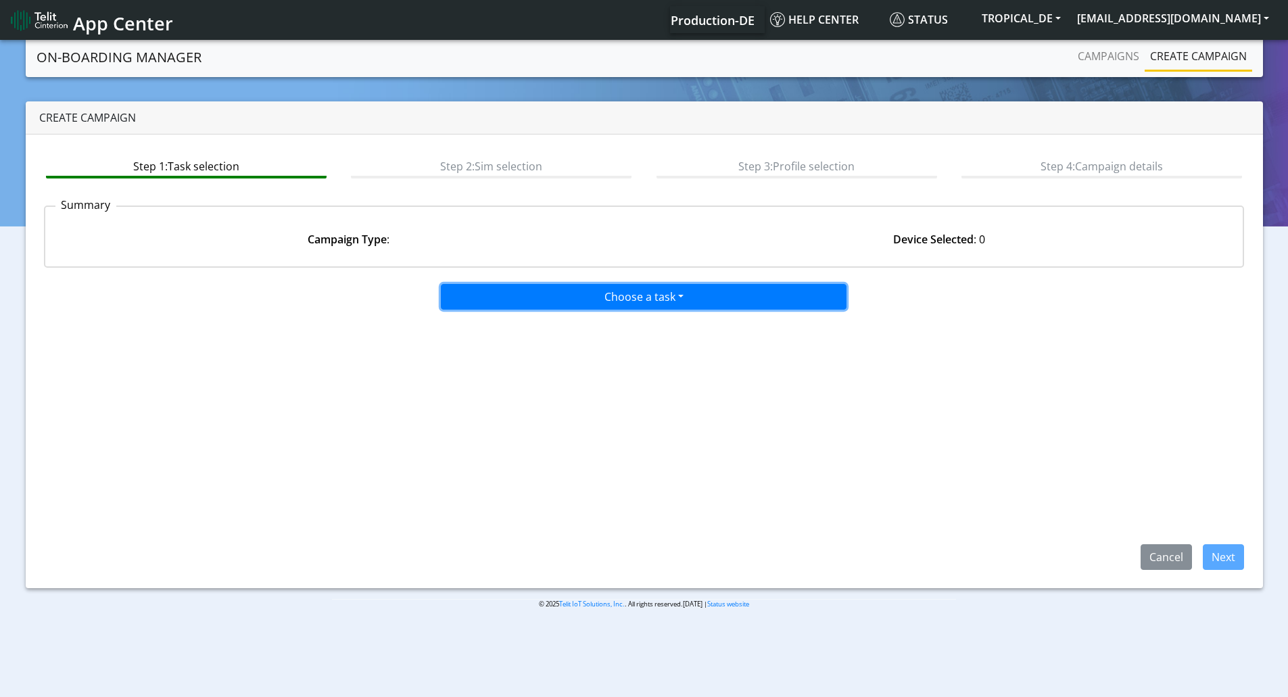
click at [650, 306] on button "Choose a task" at bounding box center [644, 297] width 406 height 26
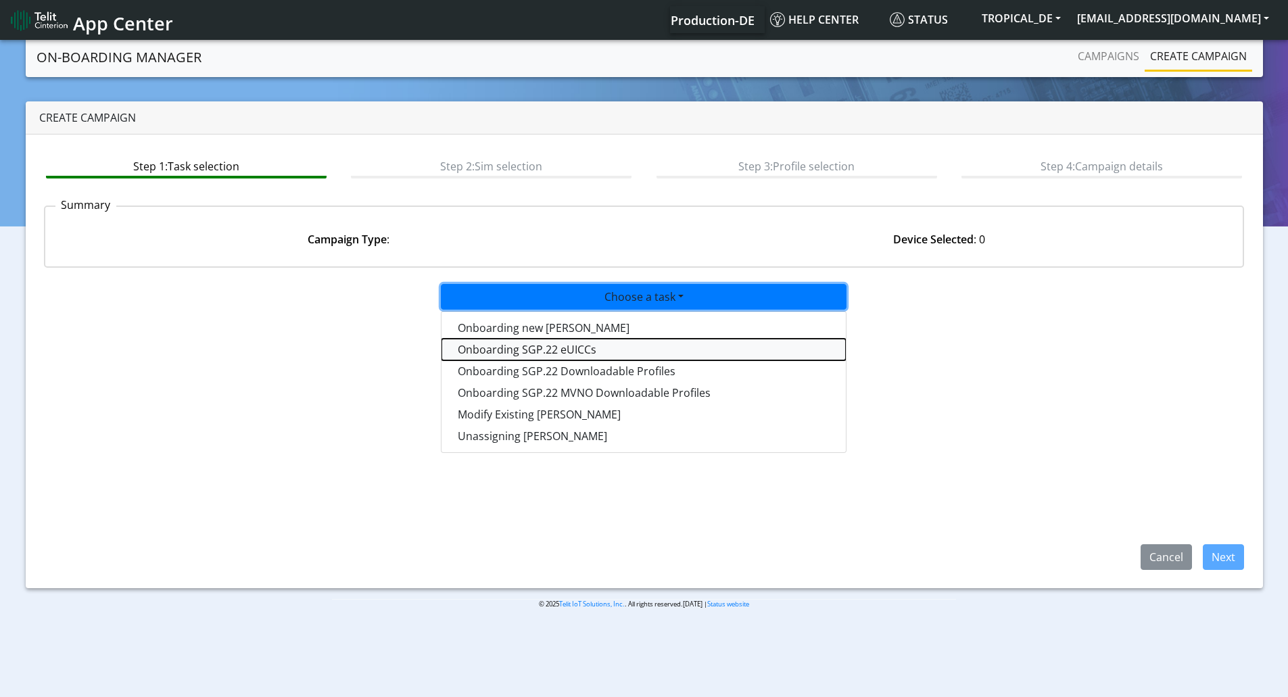
click at [574, 352] on tasksgp22eUICC-dropdown "Onboarding SGP.22 eUICCs" at bounding box center [644, 350] width 404 height 22
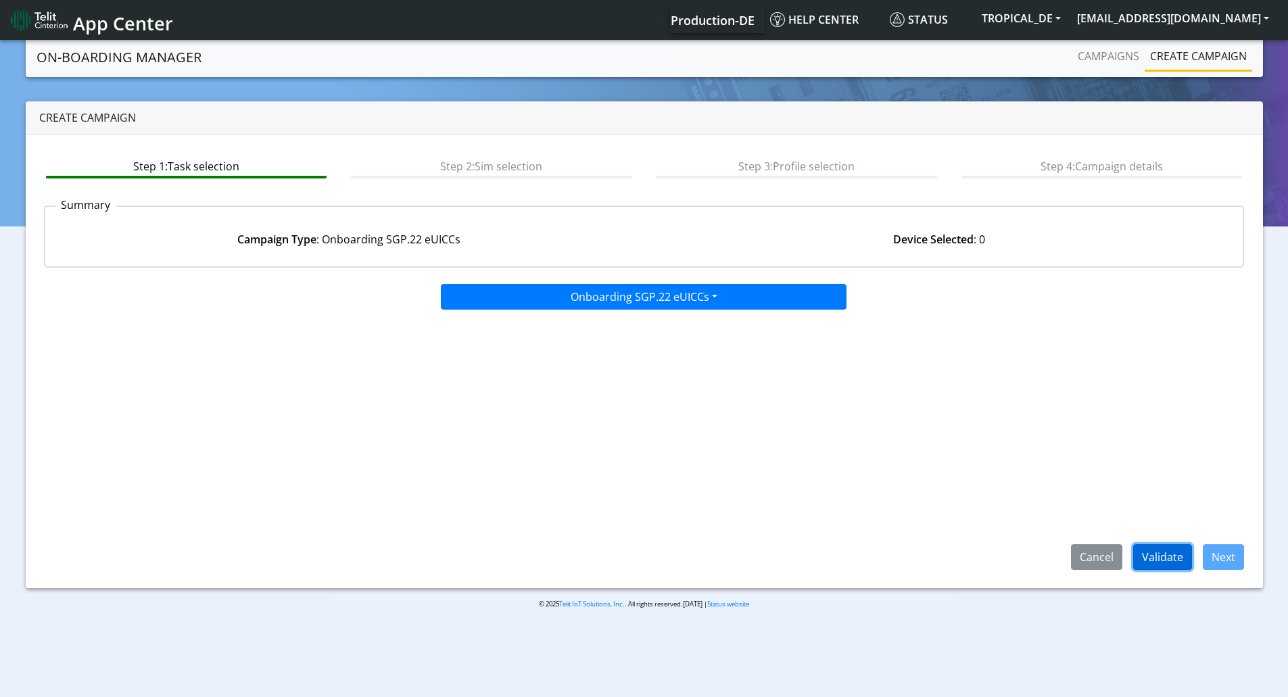
click at [1173, 562] on button "Validate" at bounding box center [1163, 557] width 59 height 26
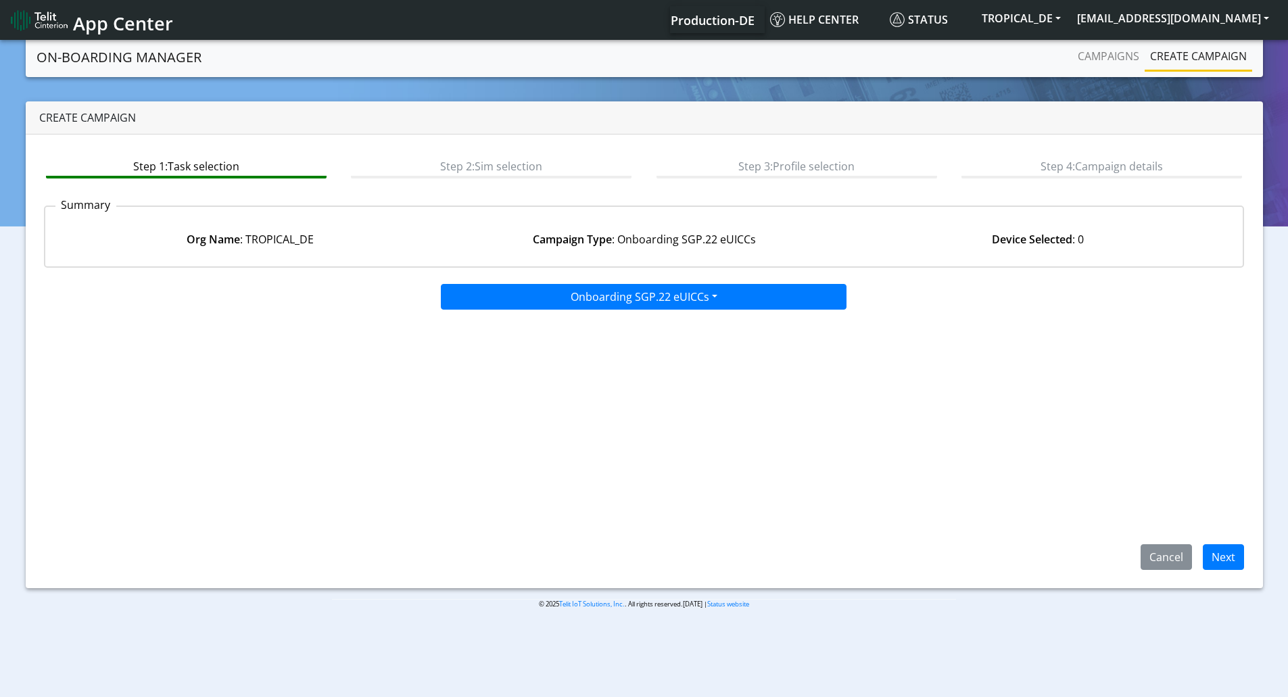
click at [673, 312] on app-paging-btns "Cancel Next" at bounding box center [644, 440] width 1201 height 260
click at [670, 315] on app-paging-btns "Cancel Next" at bounding box center [644, 440] width 1201 height 260
click at [669, 308] on div "Onboarding SGP.22 eUICCs Onboarding new SIMs Onboarding SGP.22 eUICCs Onboardin…" at bounding box center [644, 424] width 1201 height 291
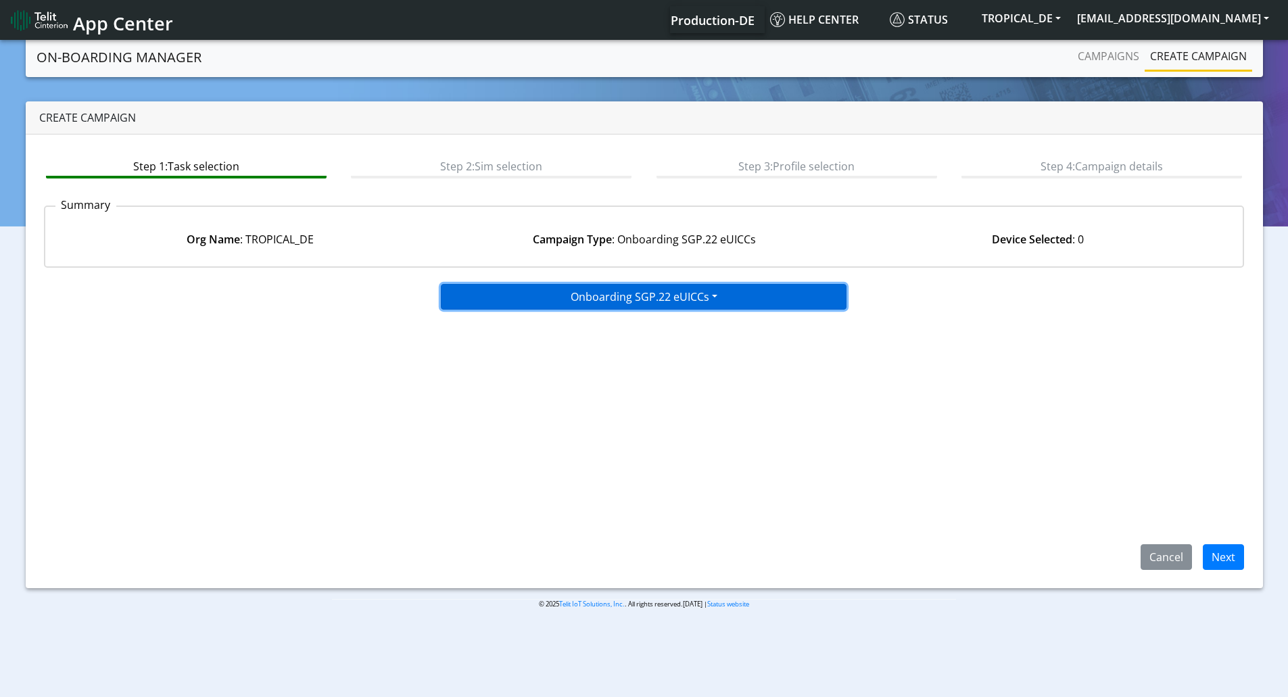
click at [668, 304] on button "Onboarding SGP.22 eUICCs" at bounding box center [644, 297] width 406 height 26
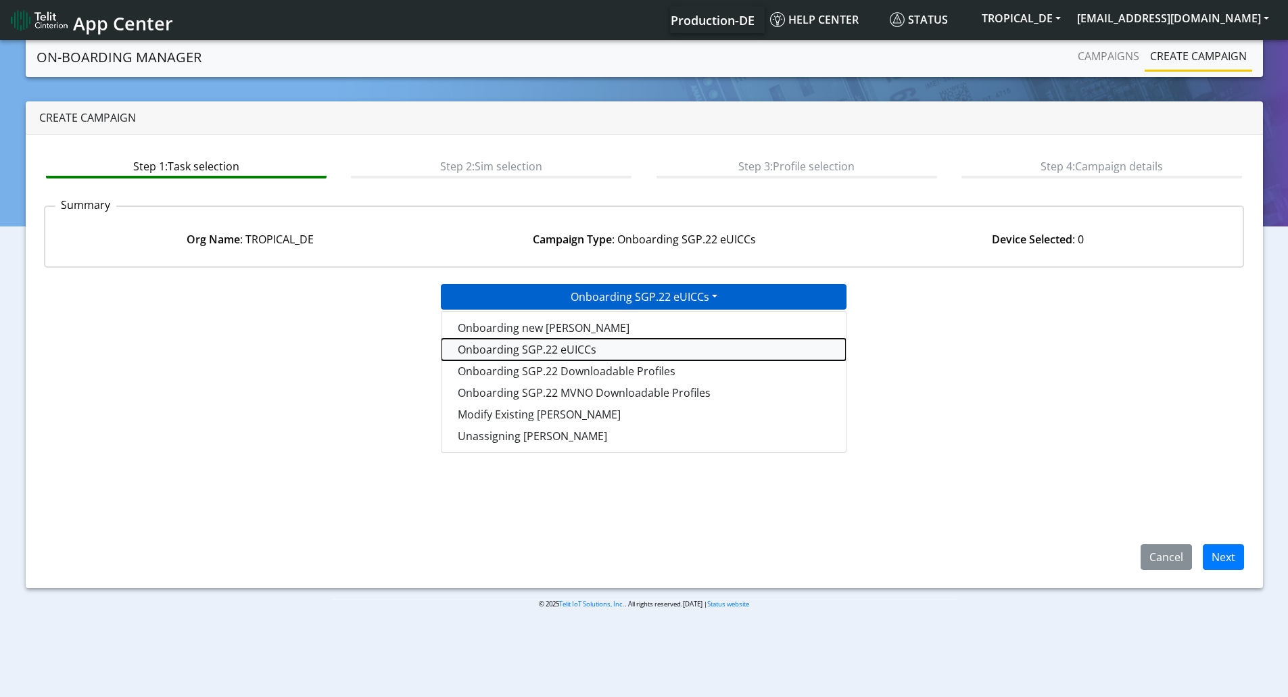
click at [626, 346] on tasksgp22eUICC-dropdown "Onboarding SGP.22 eUICCs" at bounding box center [644, 350] width 404 height 22
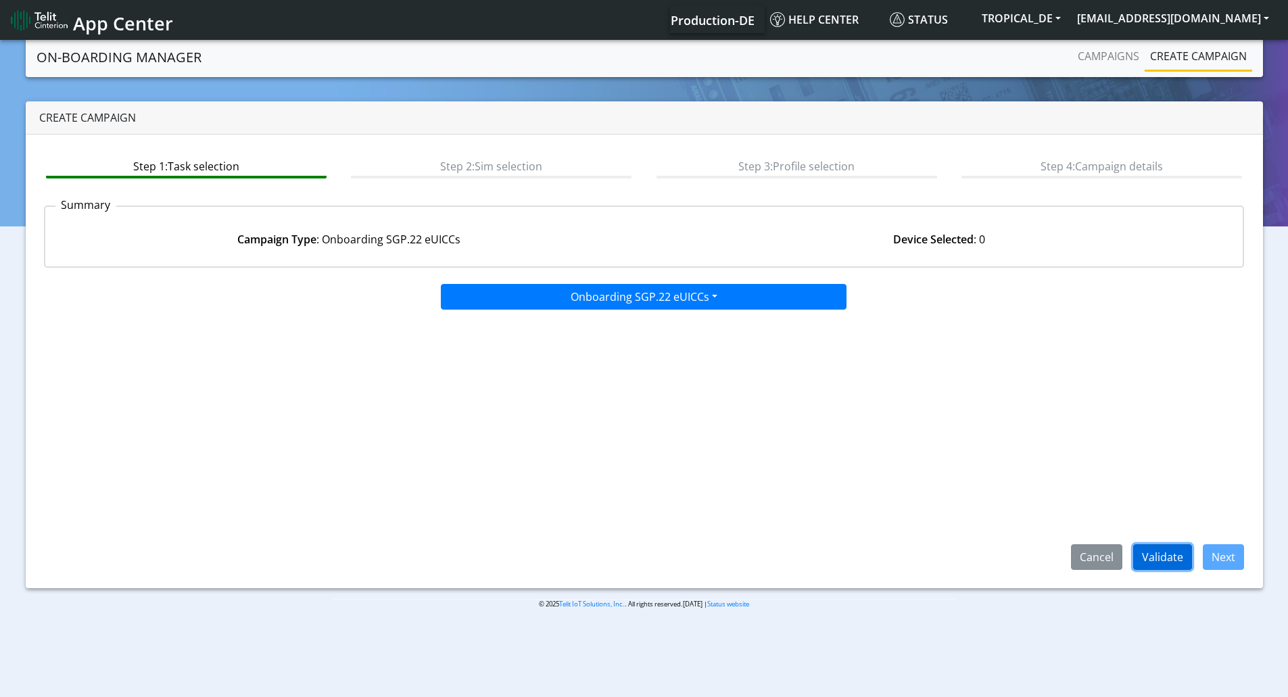
click at [1153, 552] on button "Validate" at bounding box center [1163, 557] width 59 height 26
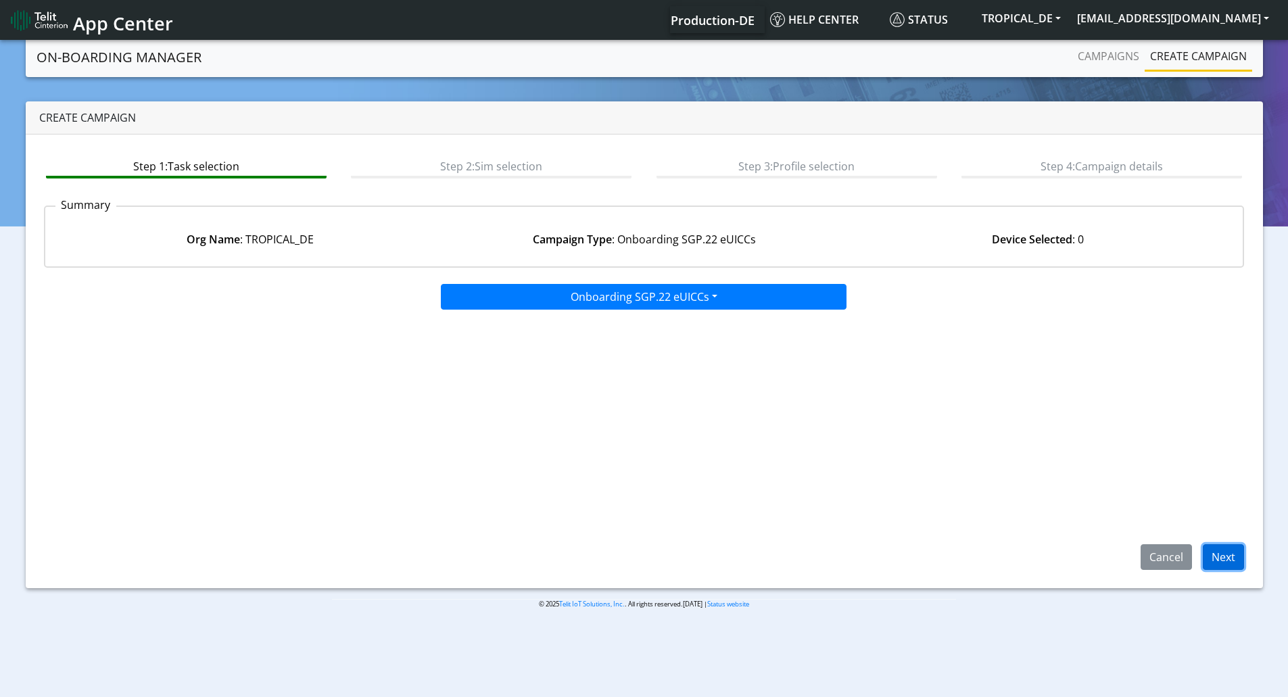
click at [1225, 553] on button "Next" at bounding box center [1223, 557] width 41 height 26
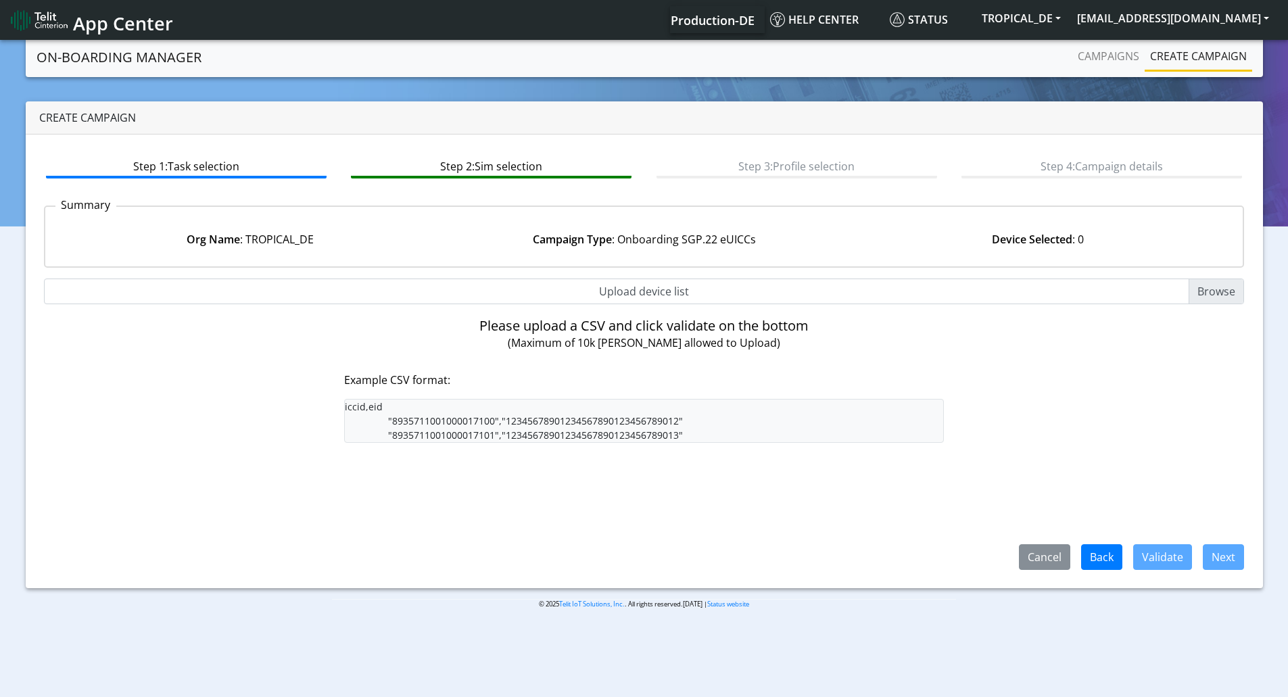
click at [1216, 291] on input "Upload device list" at bounding box center [644, 292] width 1201 height 26
type input "C:\fakepath\LE910Q1-WW Embedded George.csv"
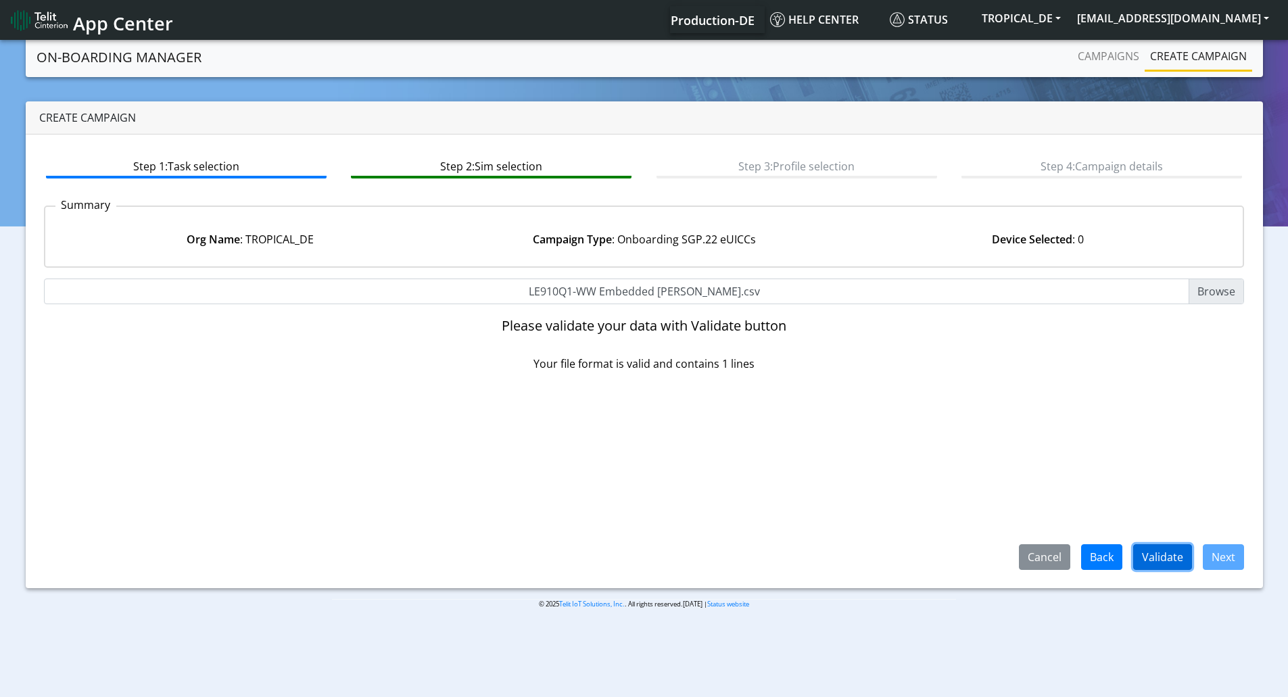
click at [1179, 553] on button "Validate" at bounding box center [1163, 557] width 59 height 26
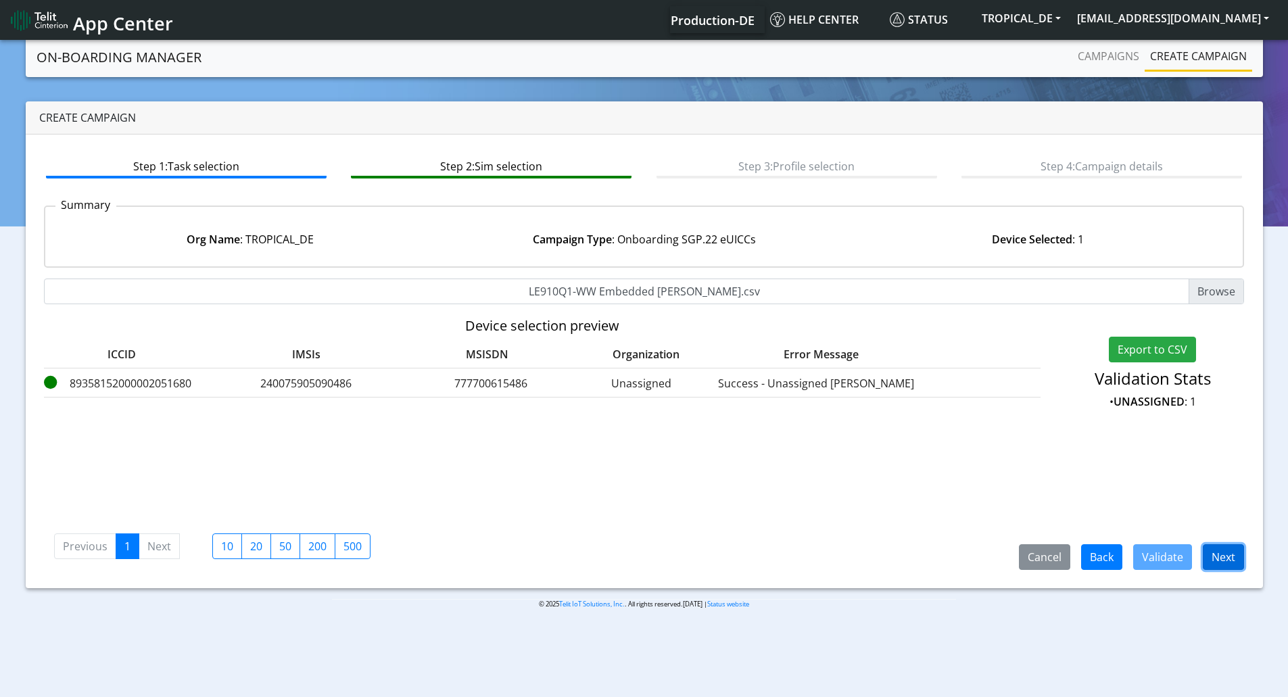
click at [1224, 553] on button "Next" at bounding box center [1223, 557] width 41 height 26
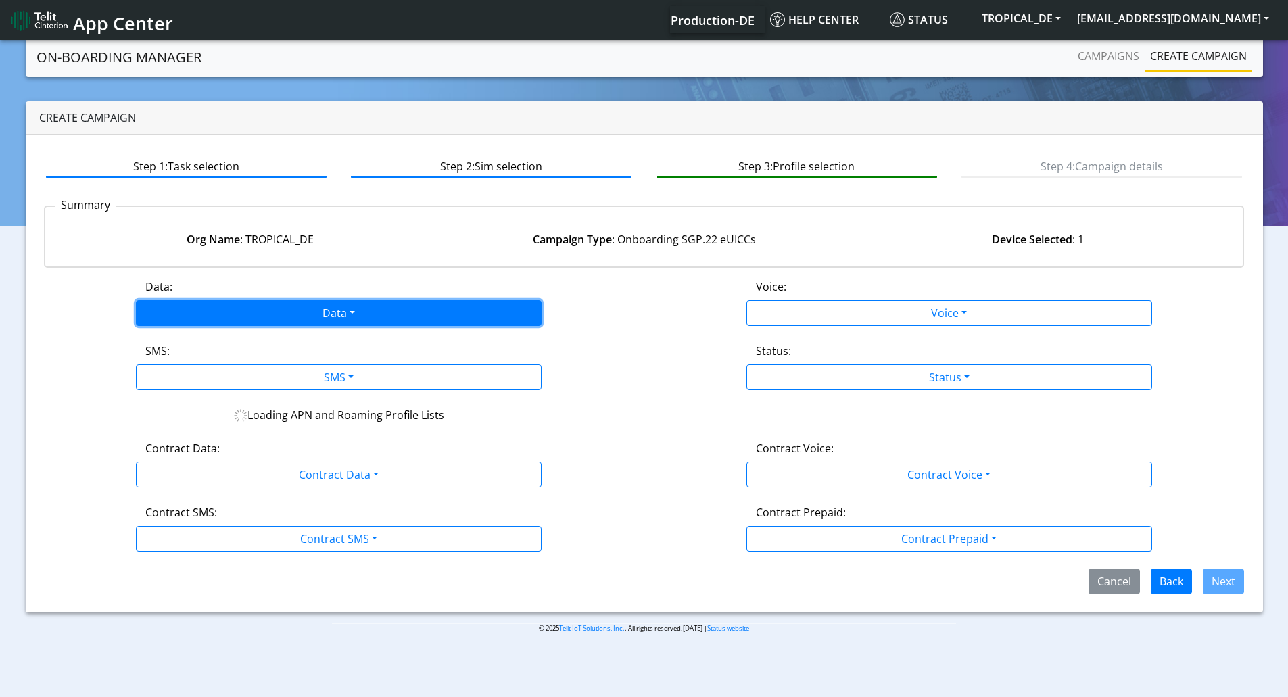
click at [371, 306] on button "Data" at bounding box center [339, 313] width 406 height 26
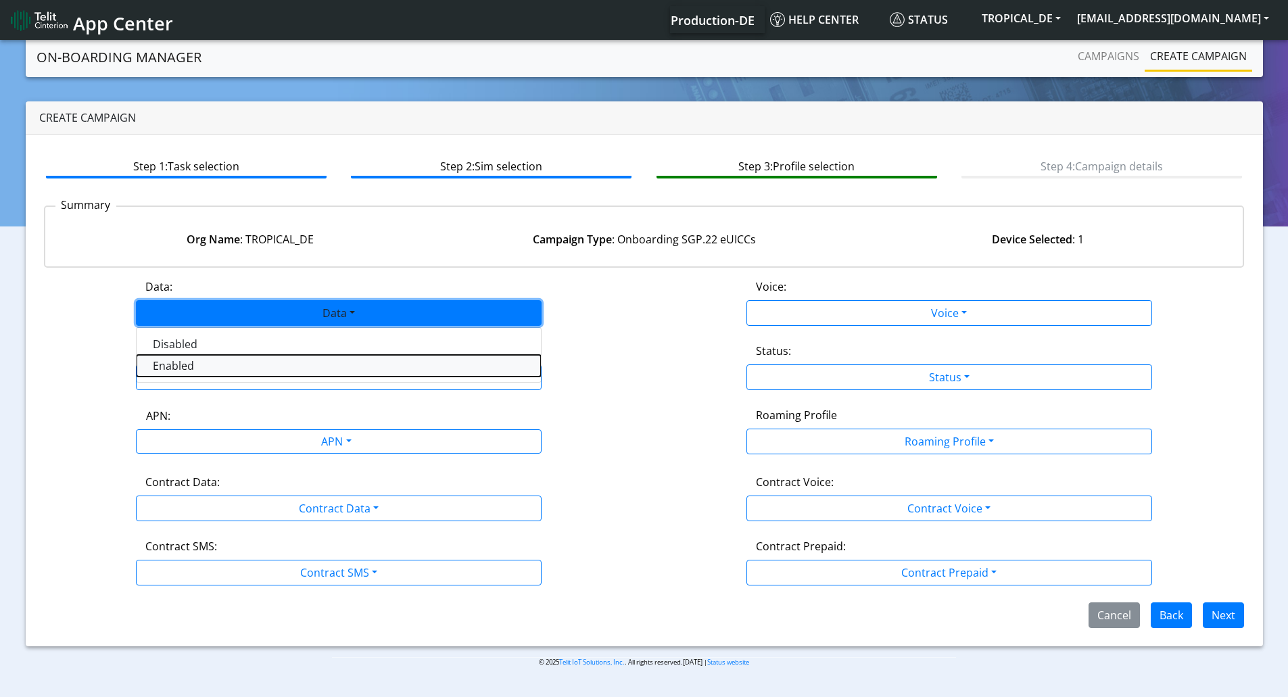
click at [327, 356] on button "Enabled" at bounding box center [339, 366] width 404 height 22
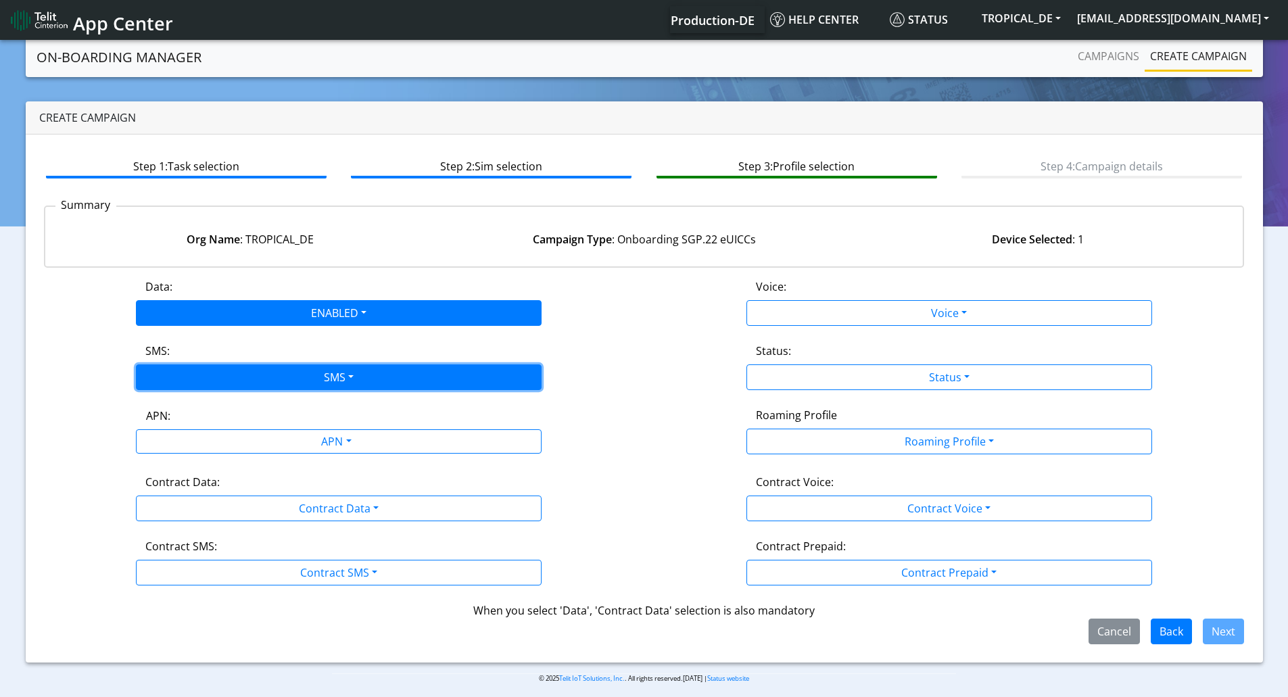
click at [333, 373] on button "SMS" at bounding box center [339, 378] width 406 height 26
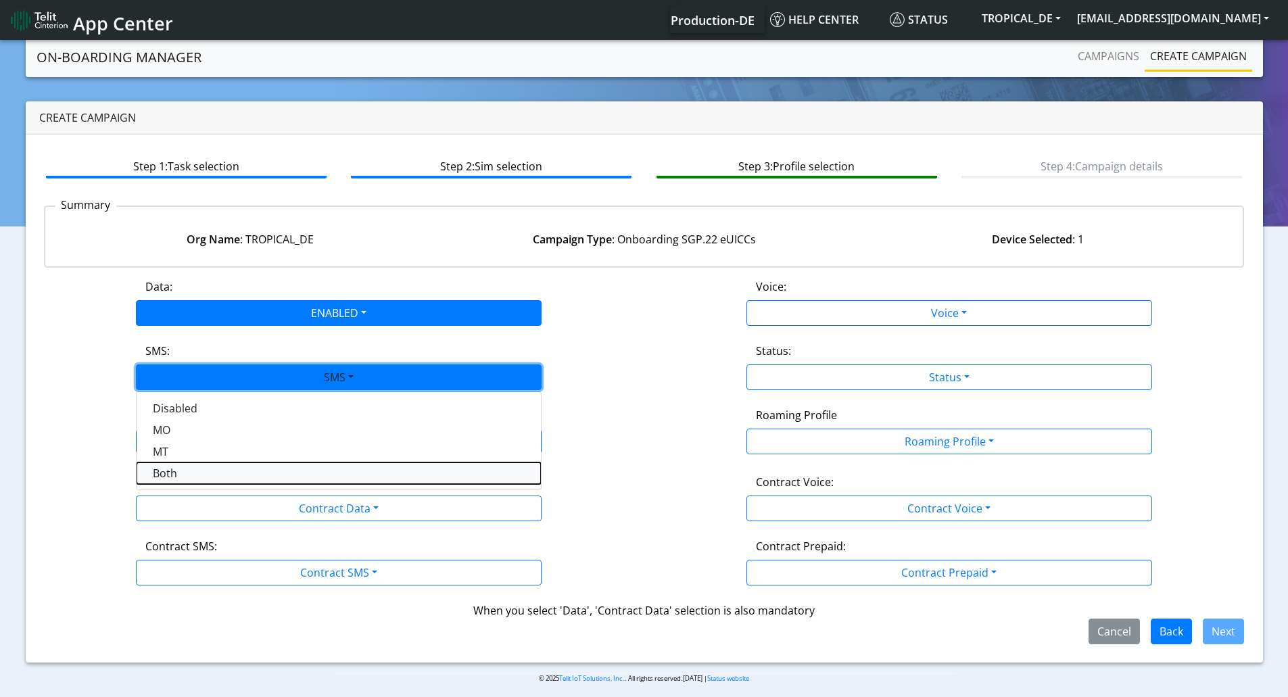
click at [302, 465] on button "Both" at bounding box center [339, 474] width 404 height 22
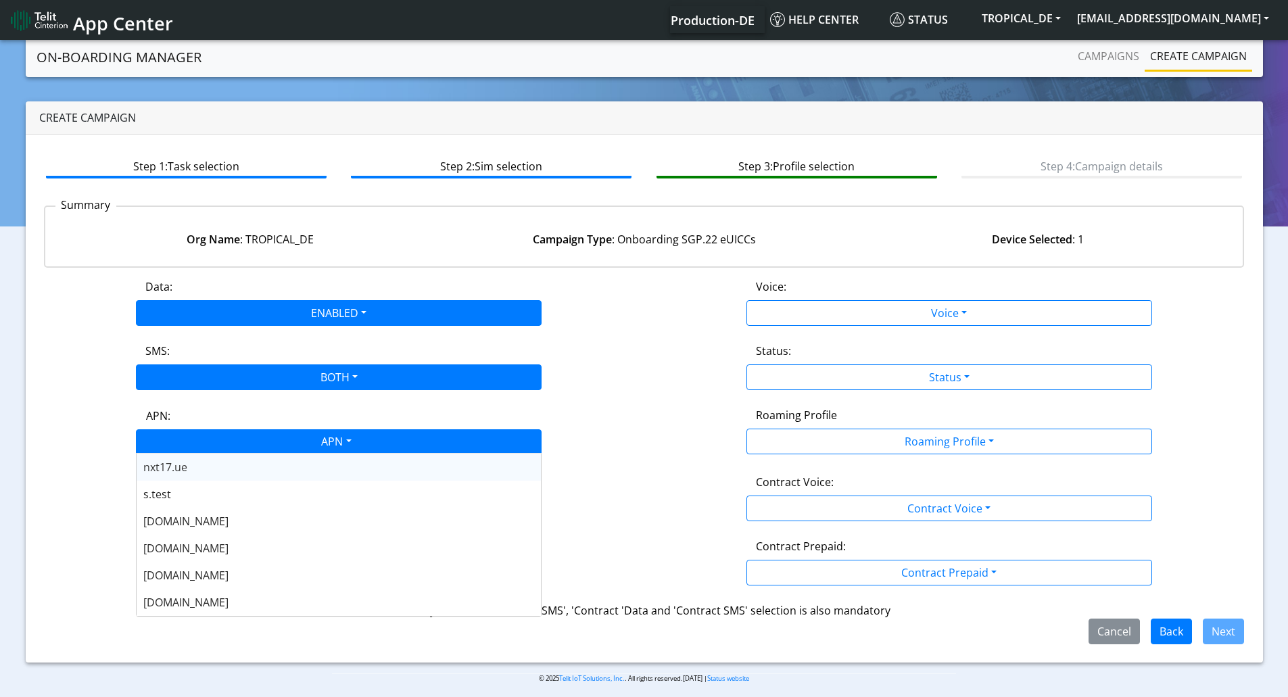
click at [302, 450] on div "APN" at bounding box center [335, 443] width 429 height 26
type input "nxt23"
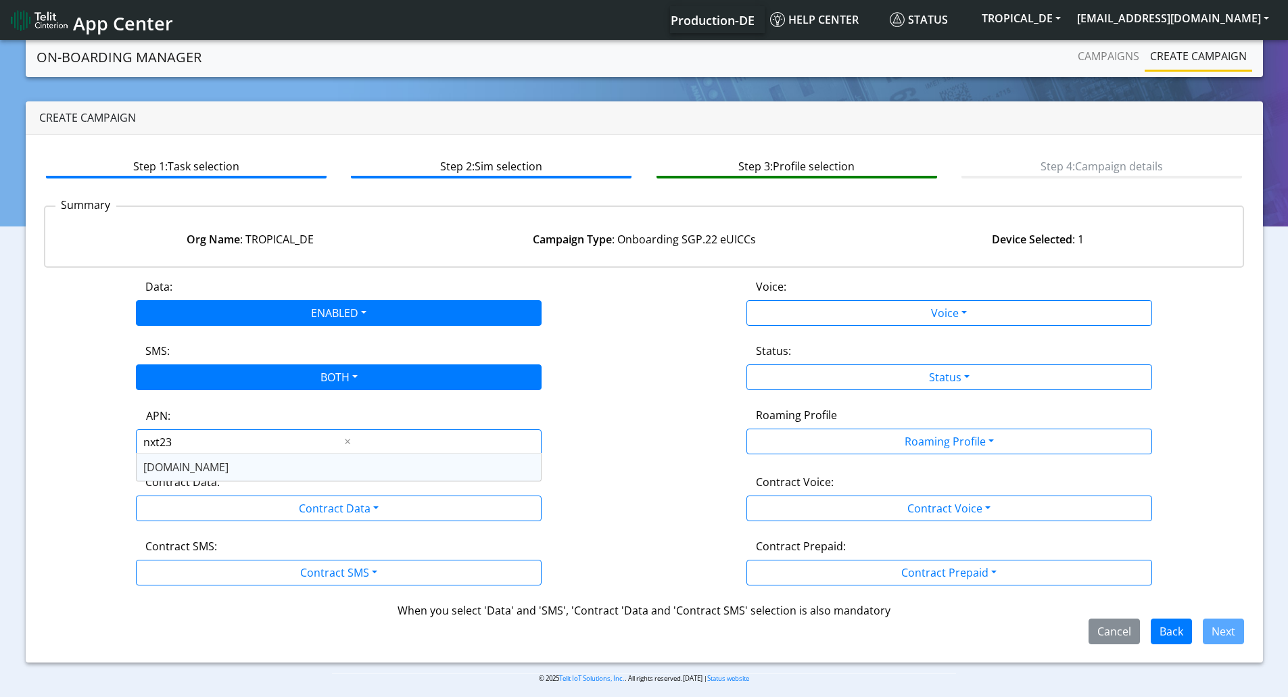
click at [285, 469] on div "[DOMAIN_NAME]" at bounding box center [339, 467] width 404 height 27
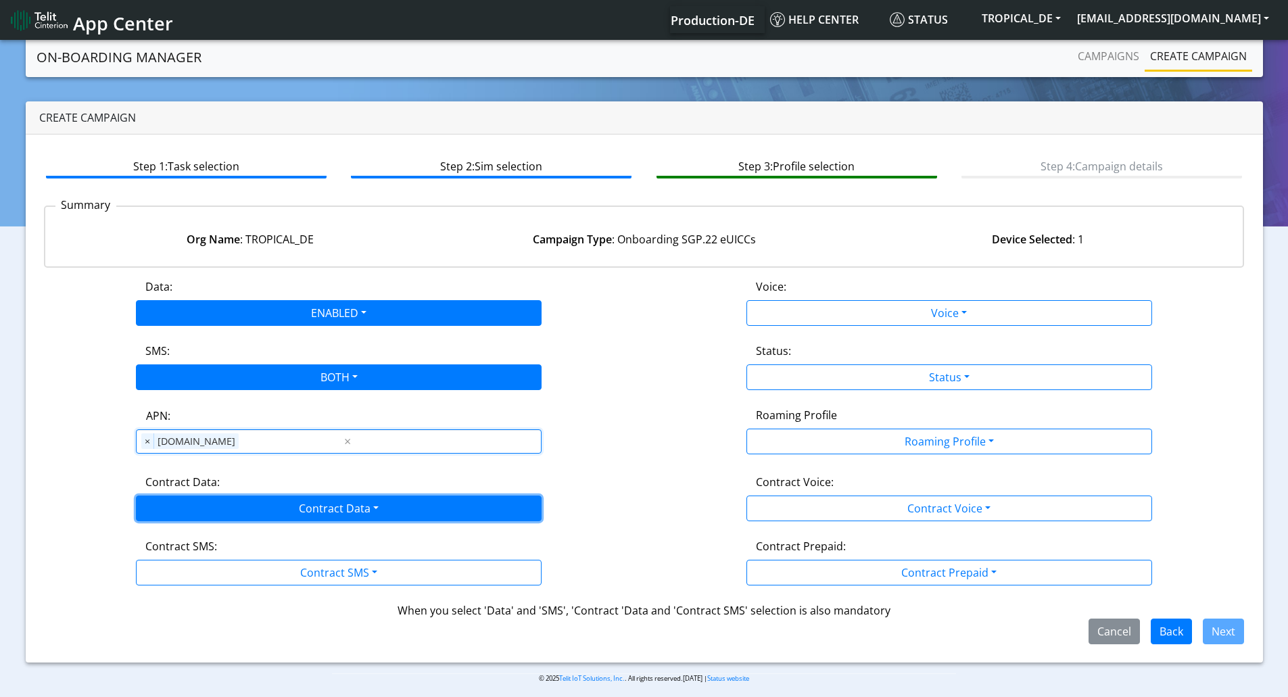
click at [290, 507] on button "Contract Data" at bounding box center [339, 509] width 406 height 26
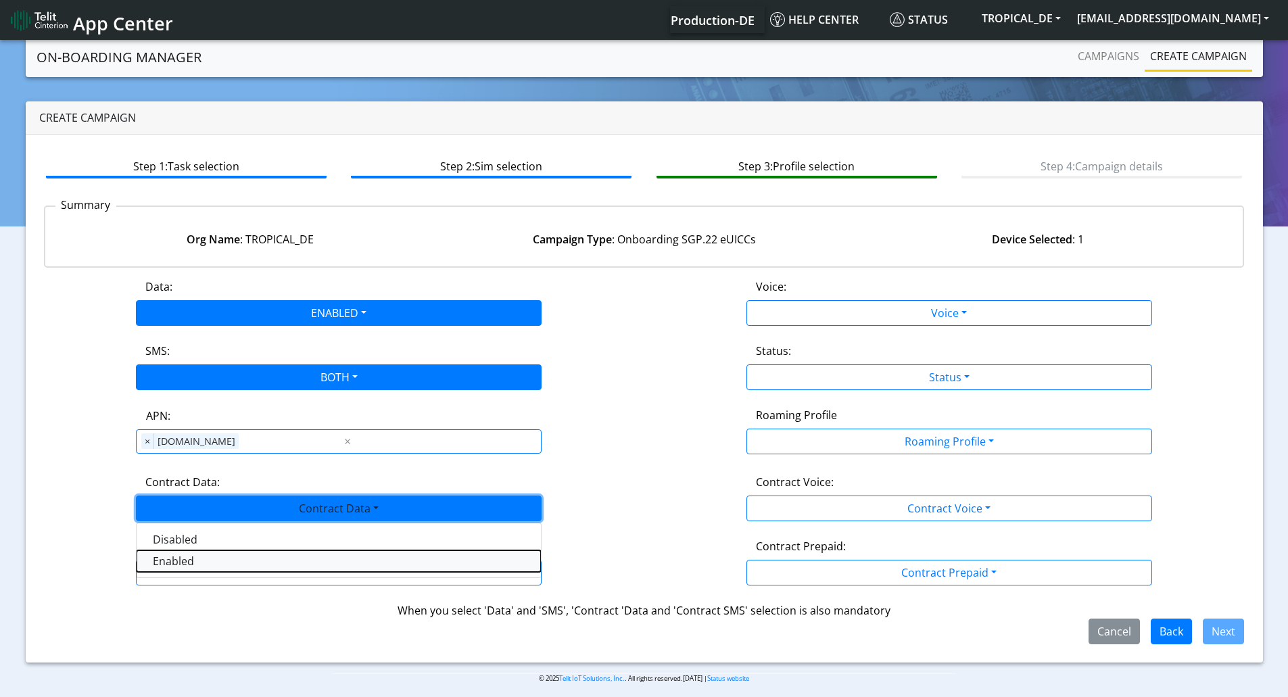
click at [271, 562] on Dataenabled-dropdown "Enabled" at bounding box center [339, 562] width 404 height 22
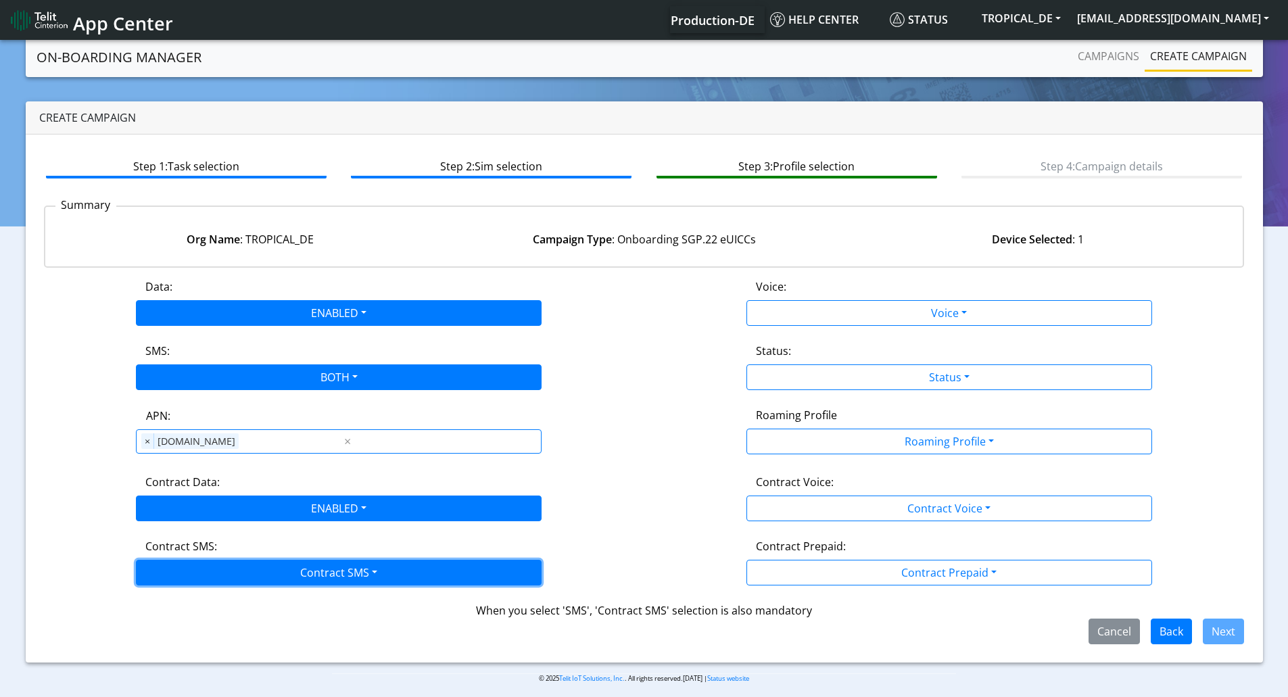
click at [272, 568] on button "Contract SMS" at bounding box center [339, 573] width 406 height 26
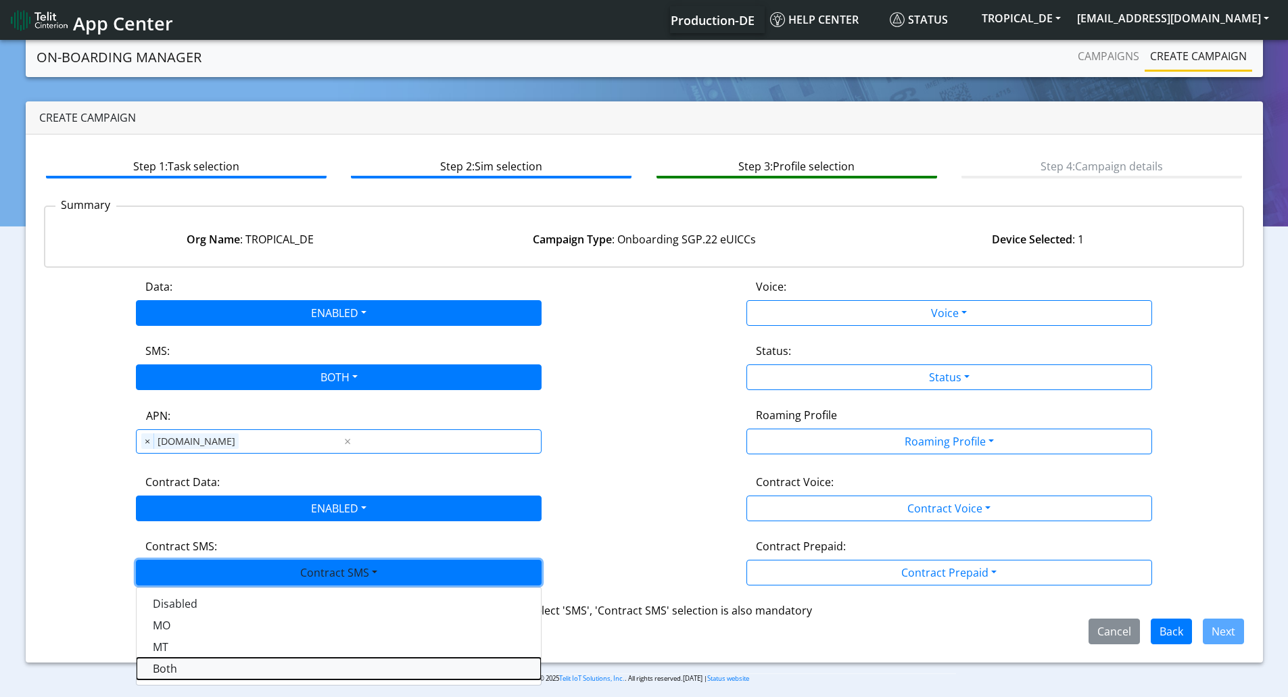
click at [238, 669] on SMSboth-dropdown "Both" at bounding box center [339, 669] width 404 height 22
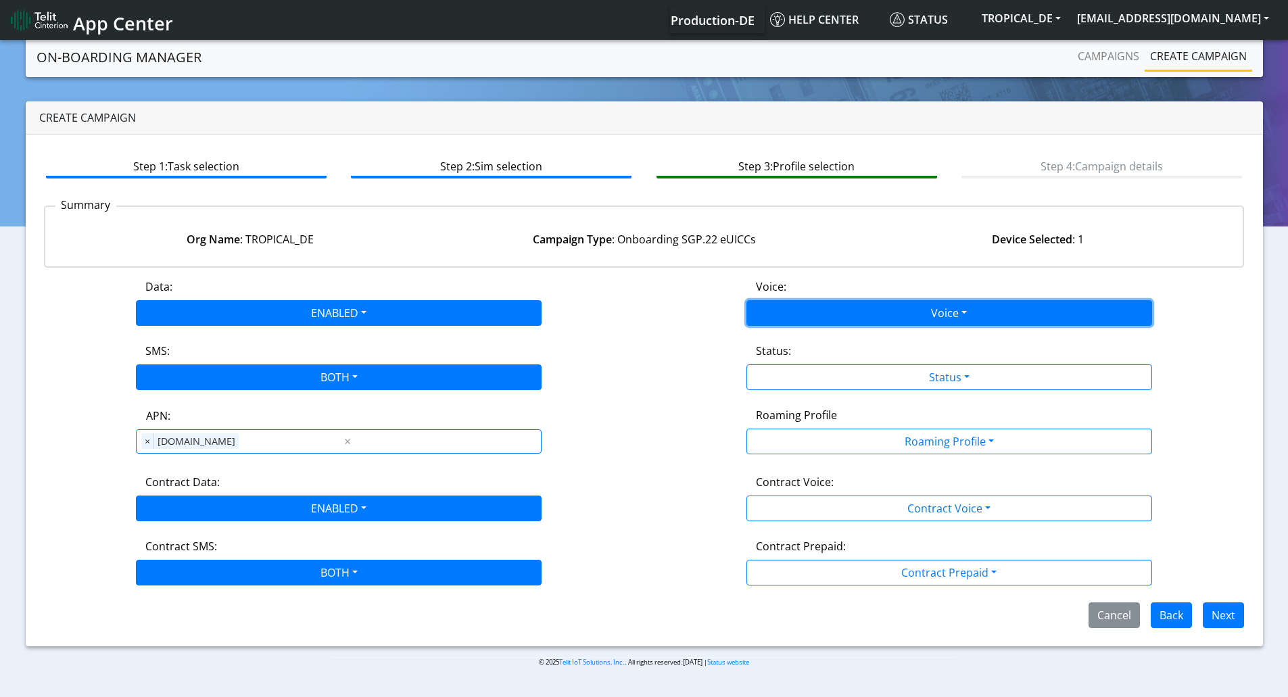
click at [817, 306] on button "Voice" at bounding box center [950, 313] width 406 height 26
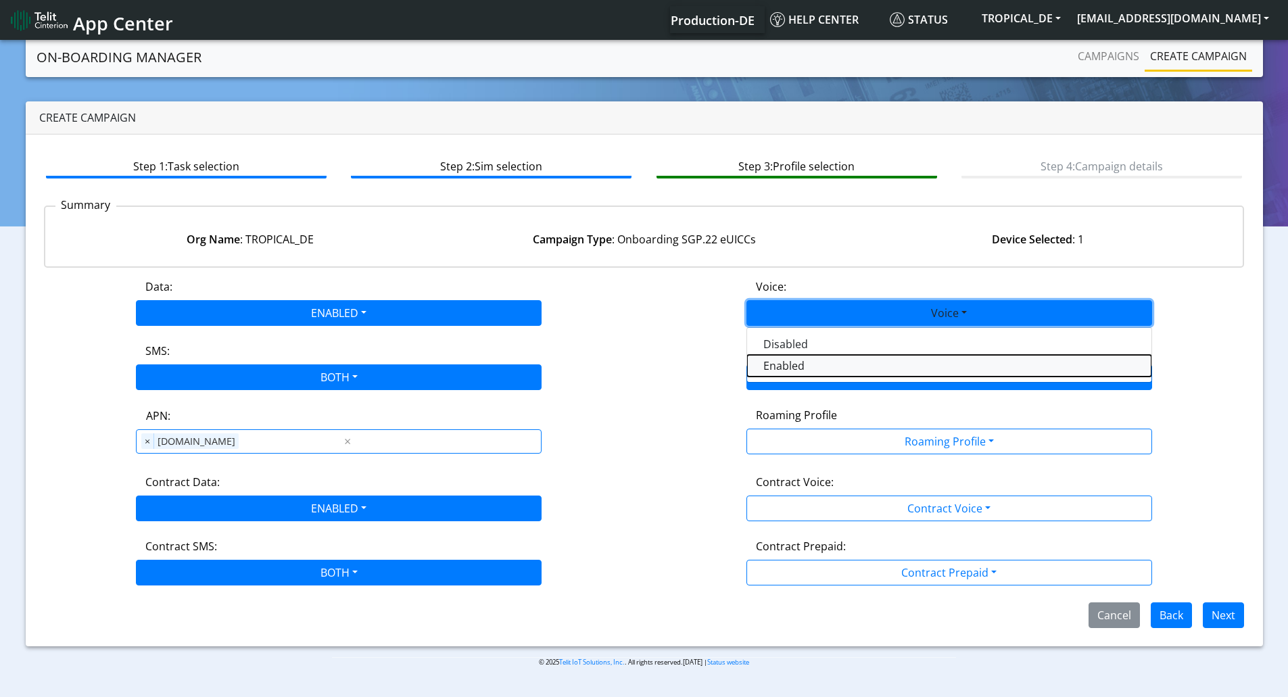
click at [791, 365] on button "Enabled" at bounding box center [949, 366] width 404 height 22
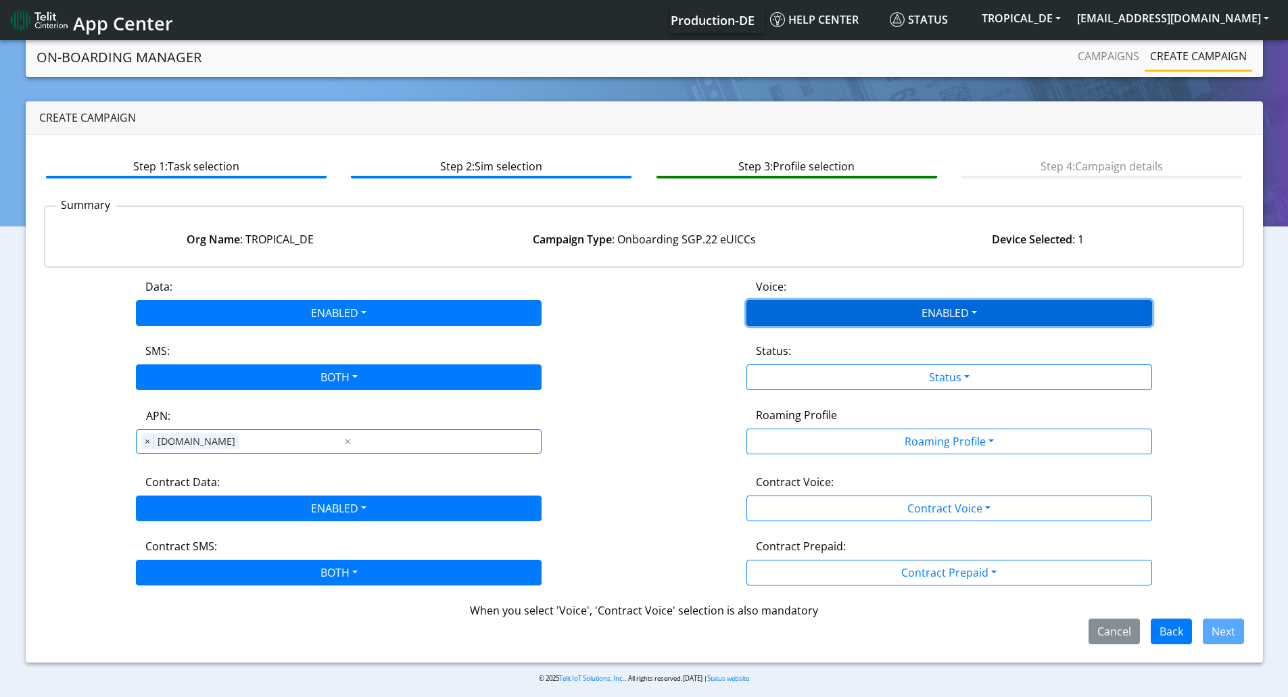
click at [798, 319] on button "ENABLED" at bounding box center [950, 313] width 406 height 26
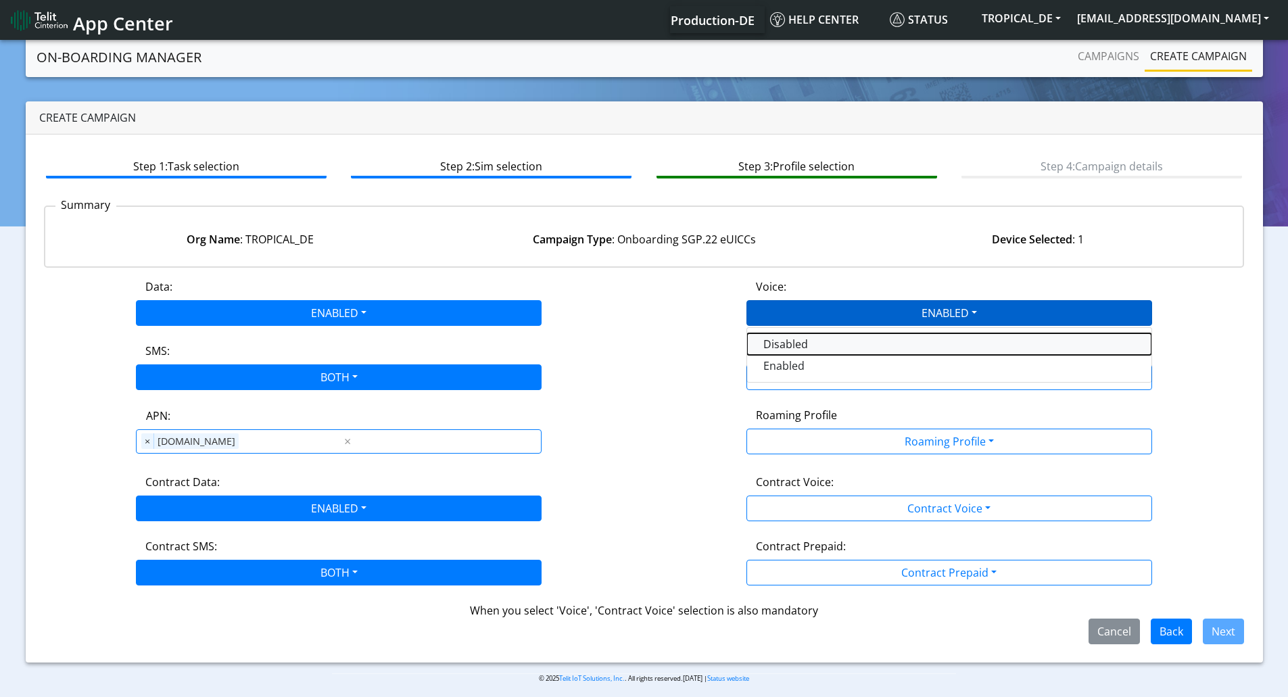
click at [786, 349] on button "Disabled" at bounding box center [949, 344] width 404 height 22
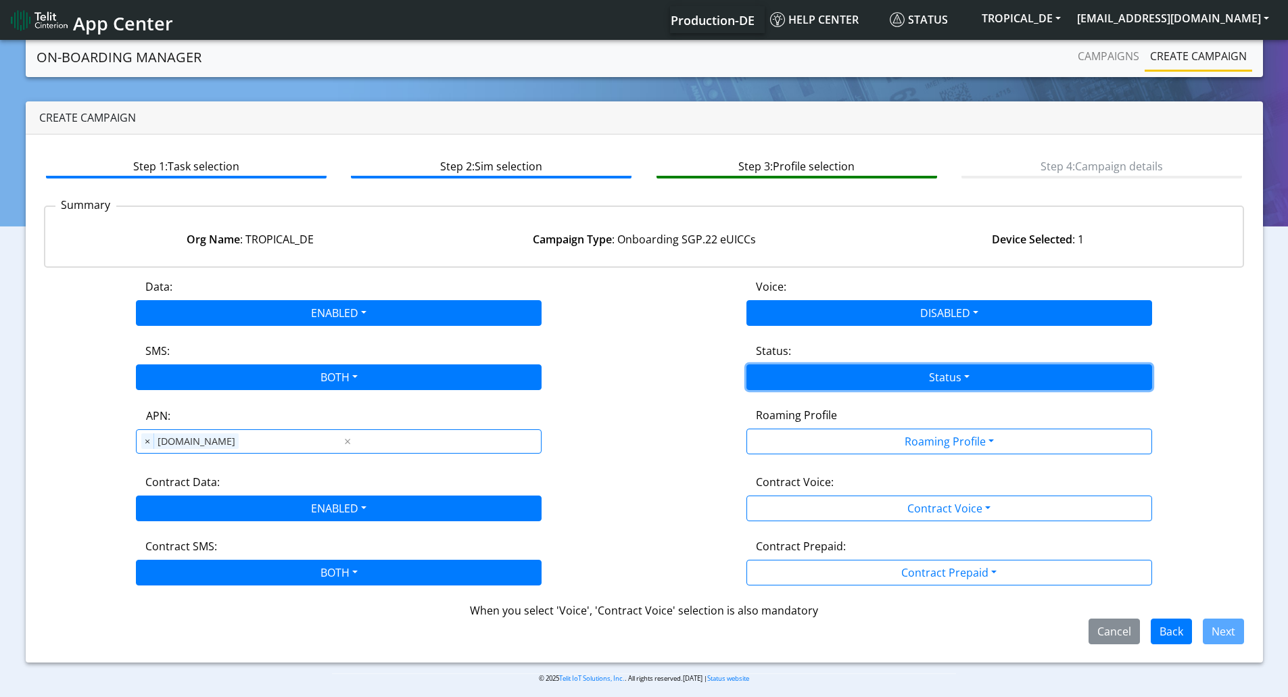
click at [806, 378] on button "Status" at bounding box center [950, 378] width 406 height 26
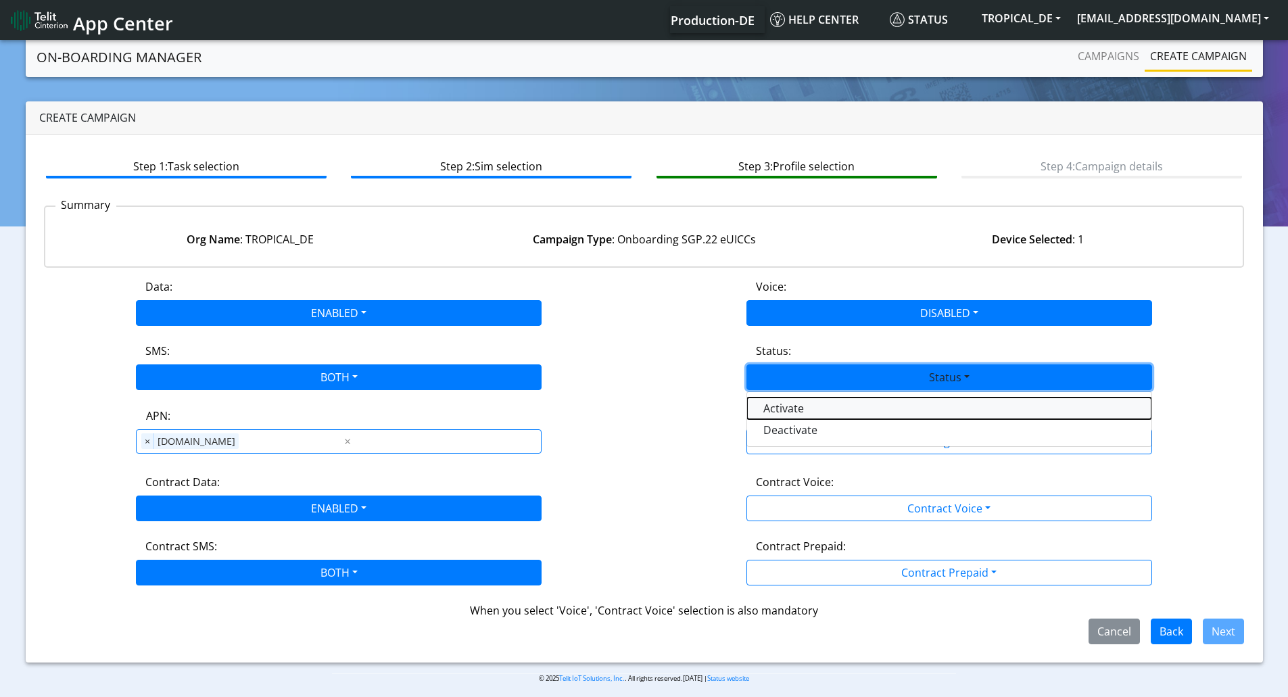
click at [793, 410] on button "Activate" at bounding box center [949, 409] width 404 height 22
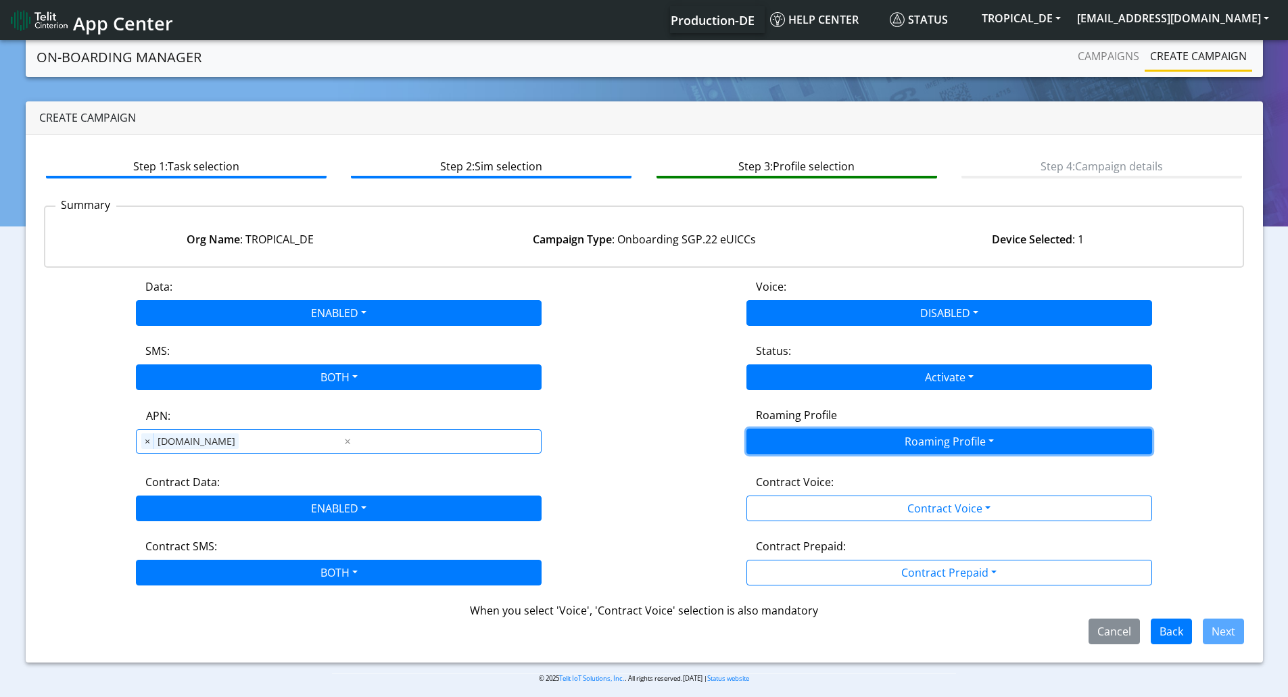
click at [811, 445] on button "Roaming Profile" at bounding box center [950, 442] width 406 height 26
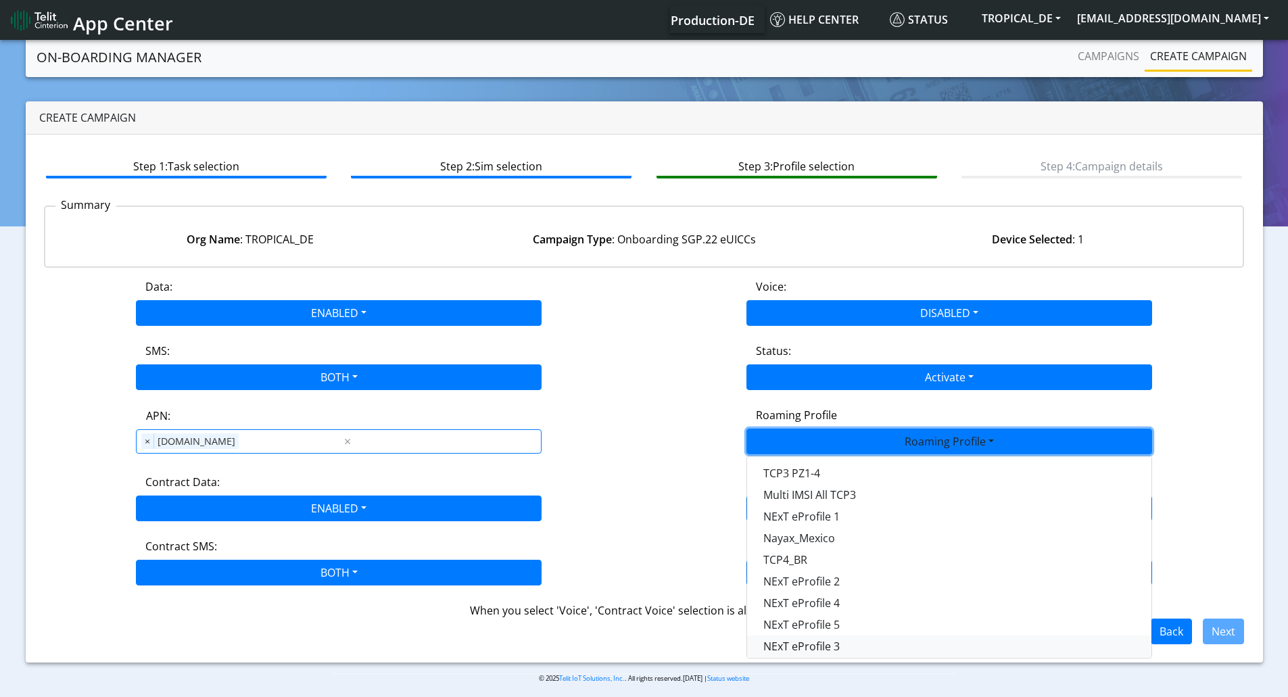
scroll to position [358, 0]
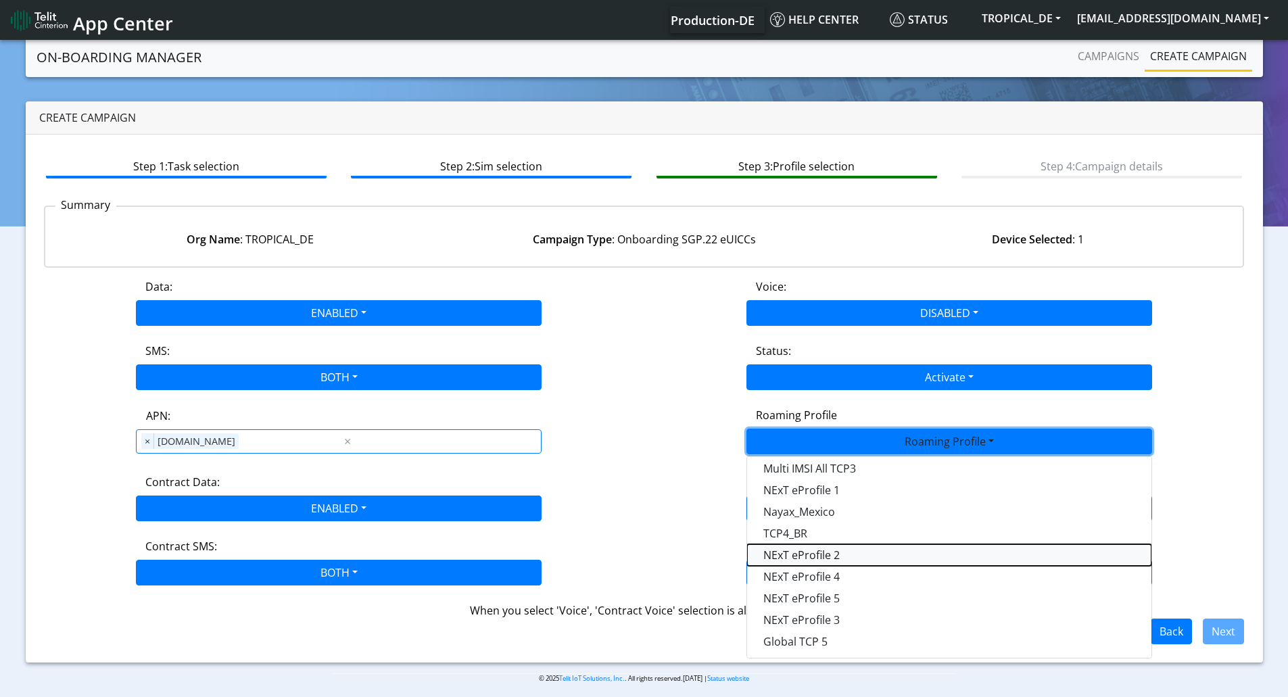
click at [814, 557] on Profile-dropdown "NExT eProfile 2" at bounding box center [949, 555] width 404 height 22
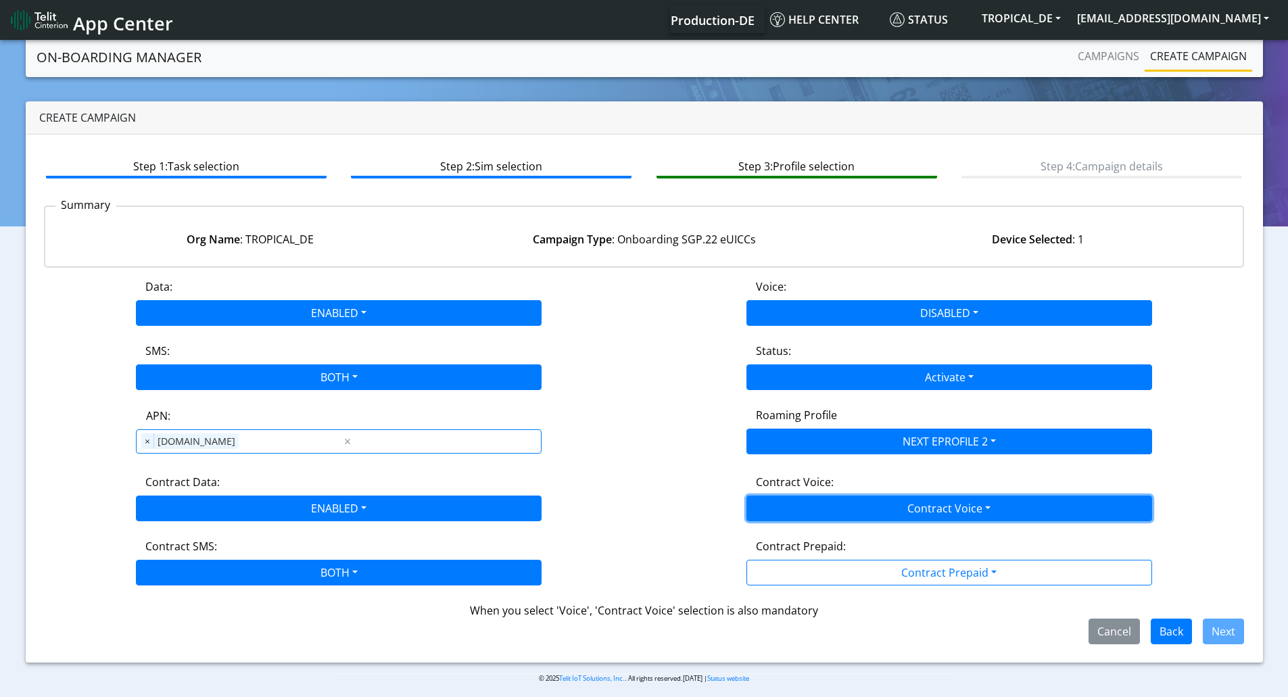
click at [811, 513] on button "Contract Voice" at bounding box center [950, 509] width 406 height 26
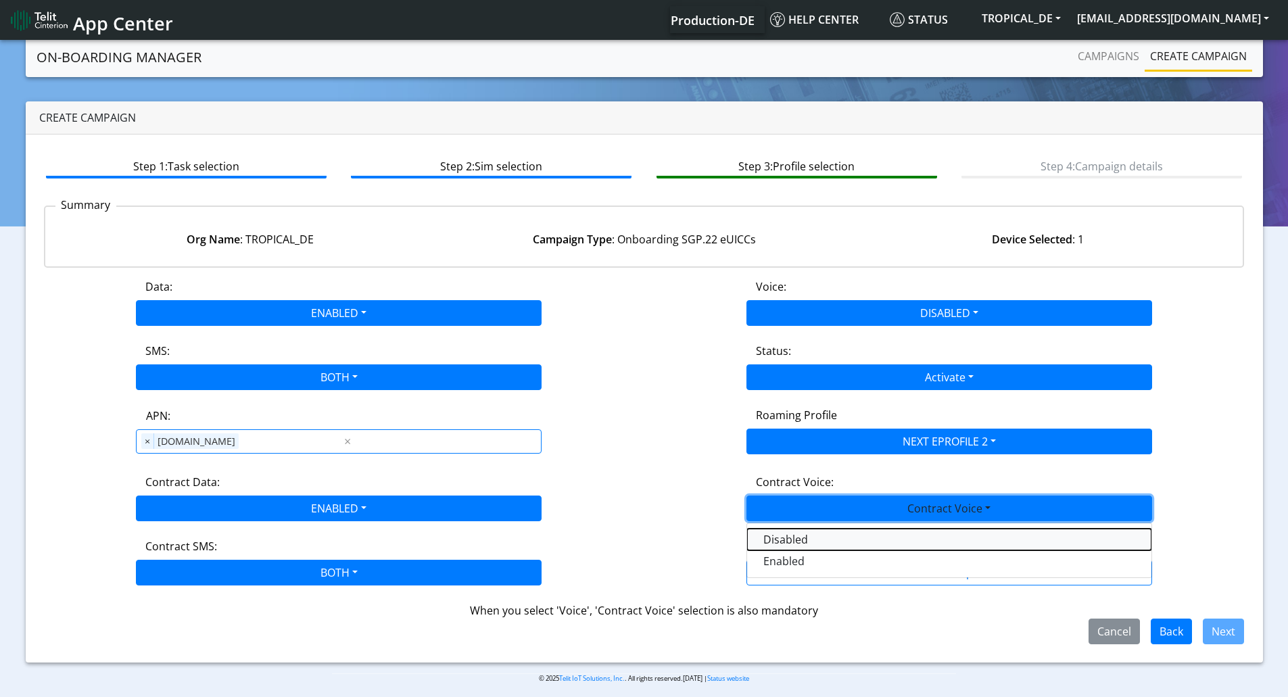
click at [786, 542] on Voicedisabled-dropdown "Disabled" at bounding box center [949, 540] width 404 height 22
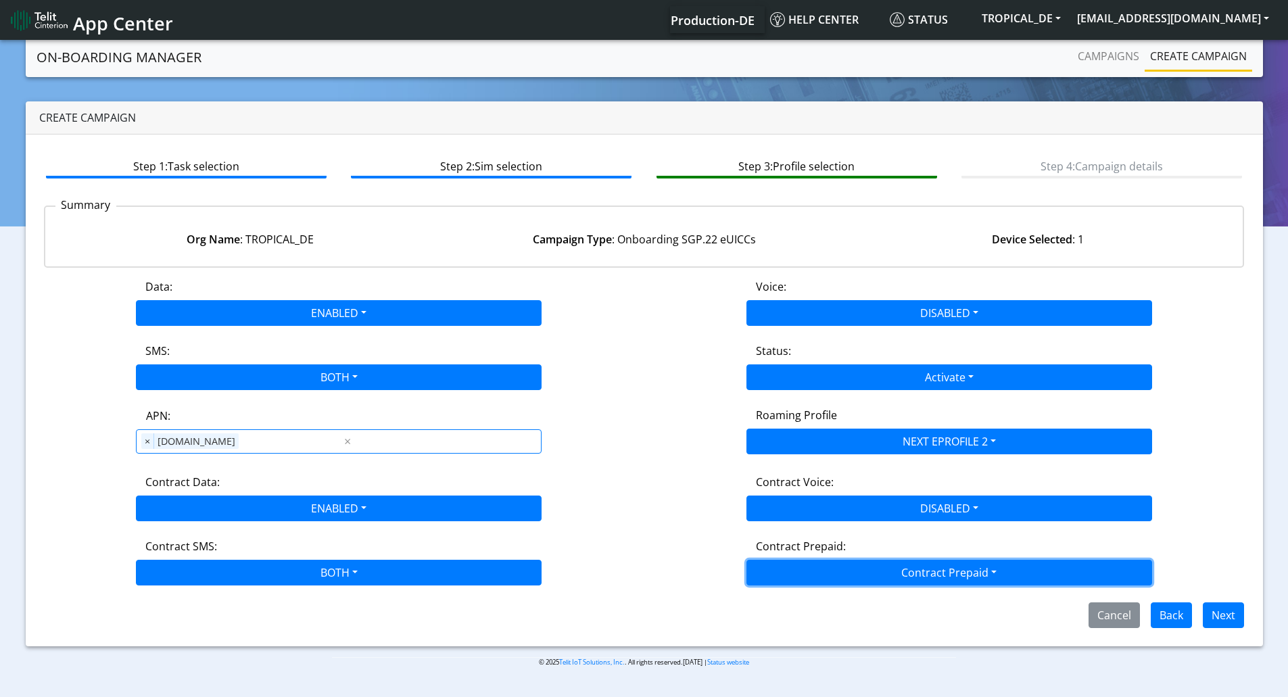
click at [821, 567] on button "Contract Prepaid" at bounding box center [950, 573] width 406 height 26
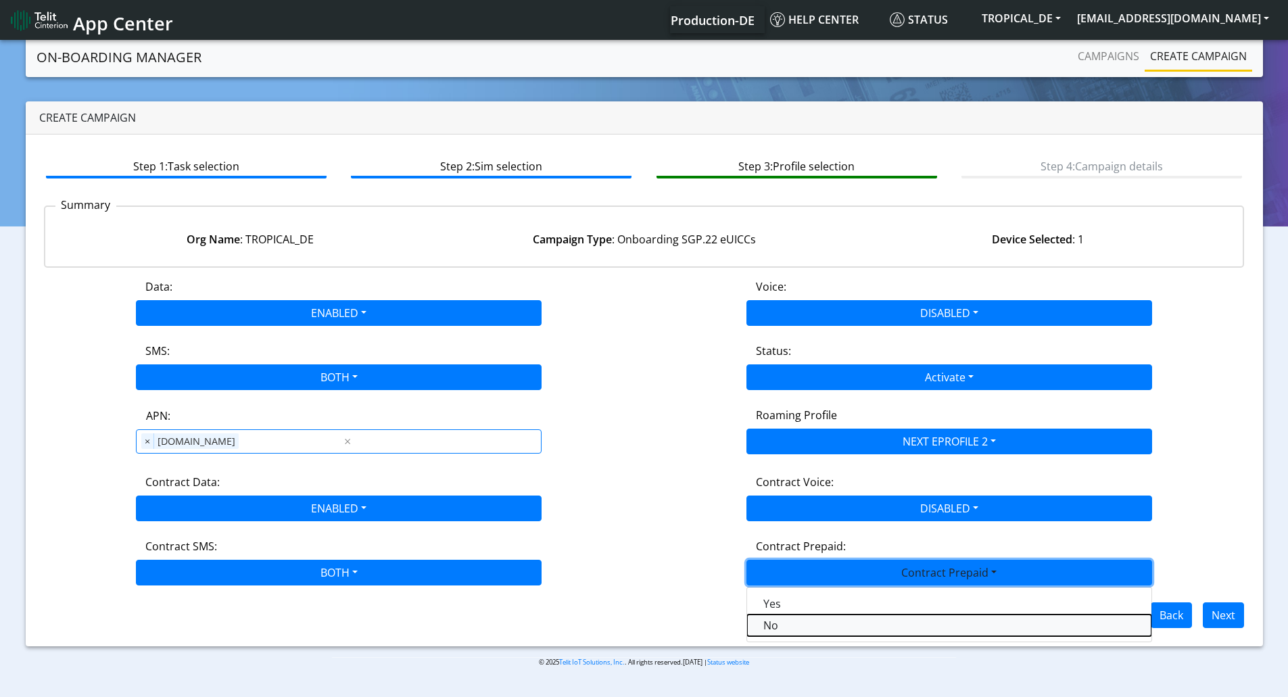
click at [781, 623] on Prepaidnotprepaid-dropdown "No" at bounding box center [949, 626] width 404 height 22
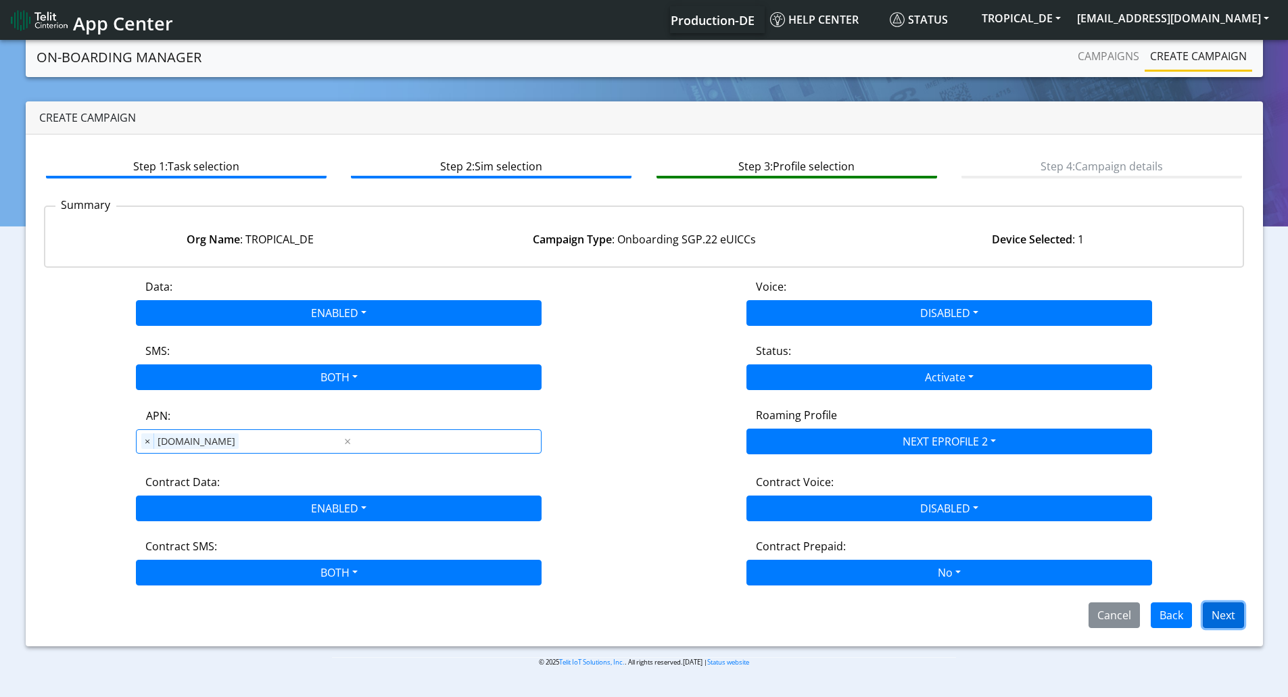
click at [1235, 613] on button "Next" at bounding box center [1223, 616] width 41 height 26
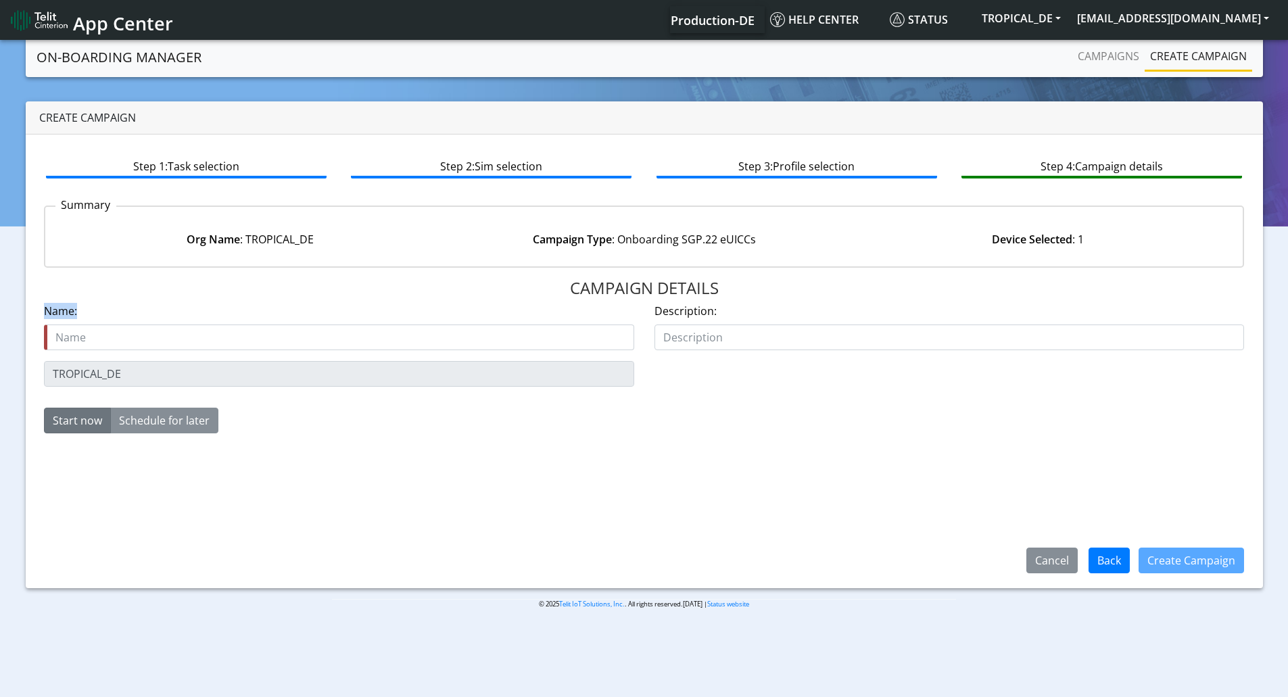
click at [339, 325] on div "Name is required Name:" at bounding box center [339, 326] width 590 height 47
click at [340, 337] on input "text" at bounding box center [339, 338] width 590 height 26
paste input "LE910Q1-WW Embedded George"
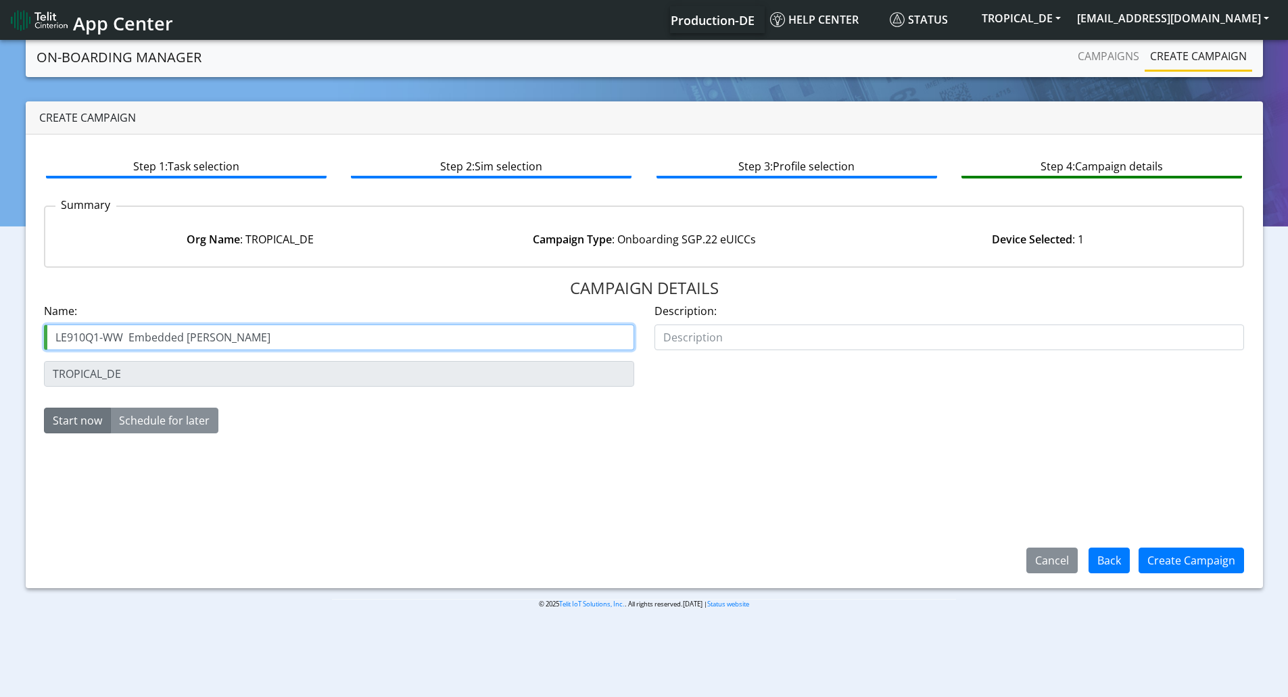
type input "LE910Q1-WW Embedded George"
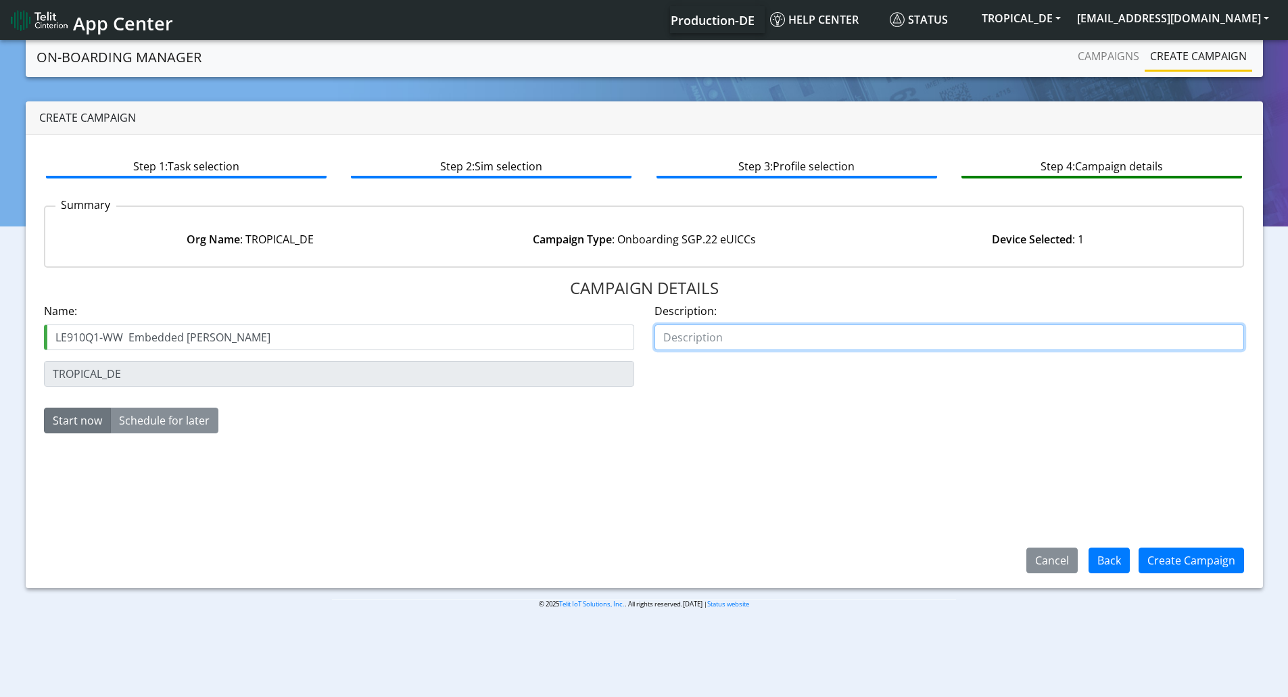
click at [694, 342] on input "text" at bounding box center [950, 338] width 590 height 26
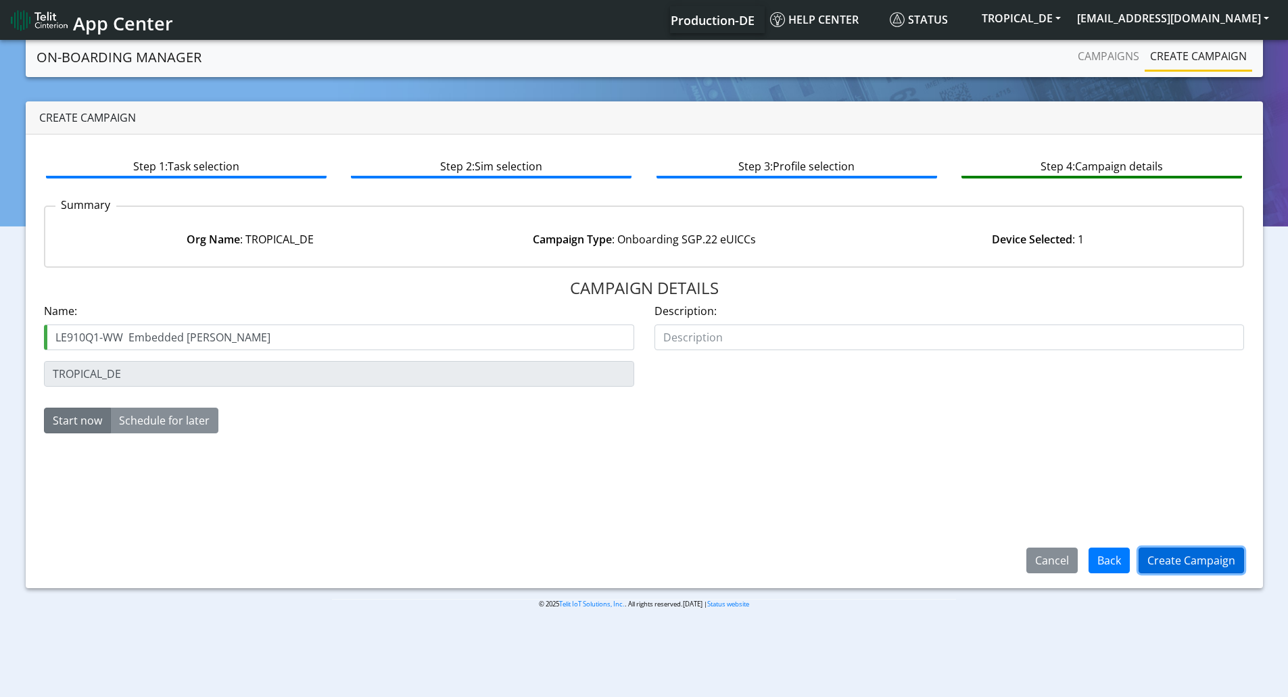
click at [1188, 562] on button "Create Campaign" at bounding box center [1192, 561] width 106 height 26
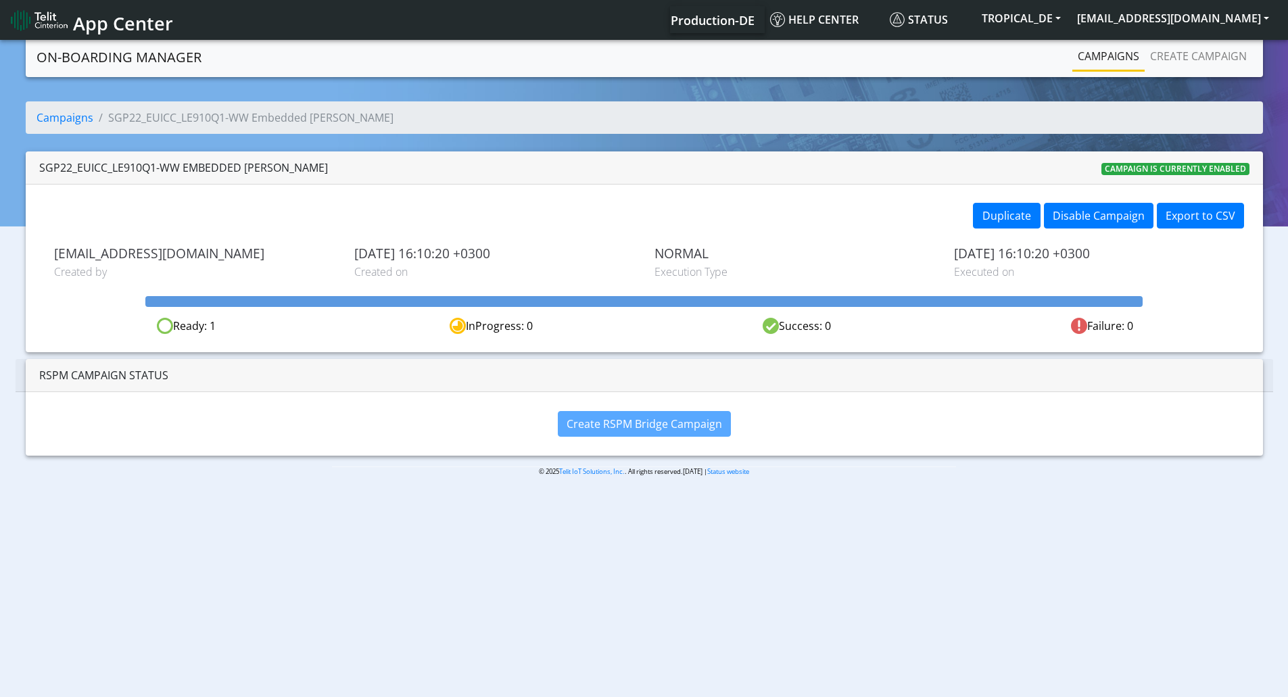
click at [1121, 57] on link "Campaigns" at bounding box center [1109, 56] width 72 height 27
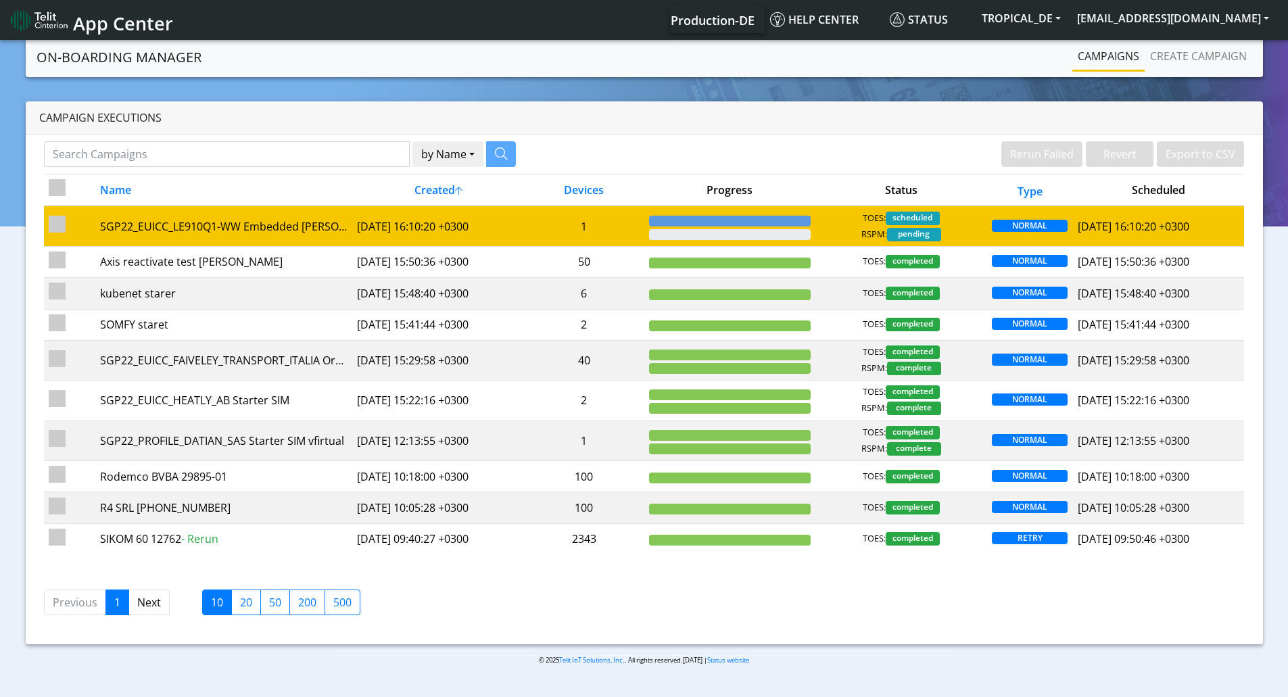
click at [836, 227] on div "TOES: scheduled RSPM: pending" at bounding box center [901, 227] width 162 height 30
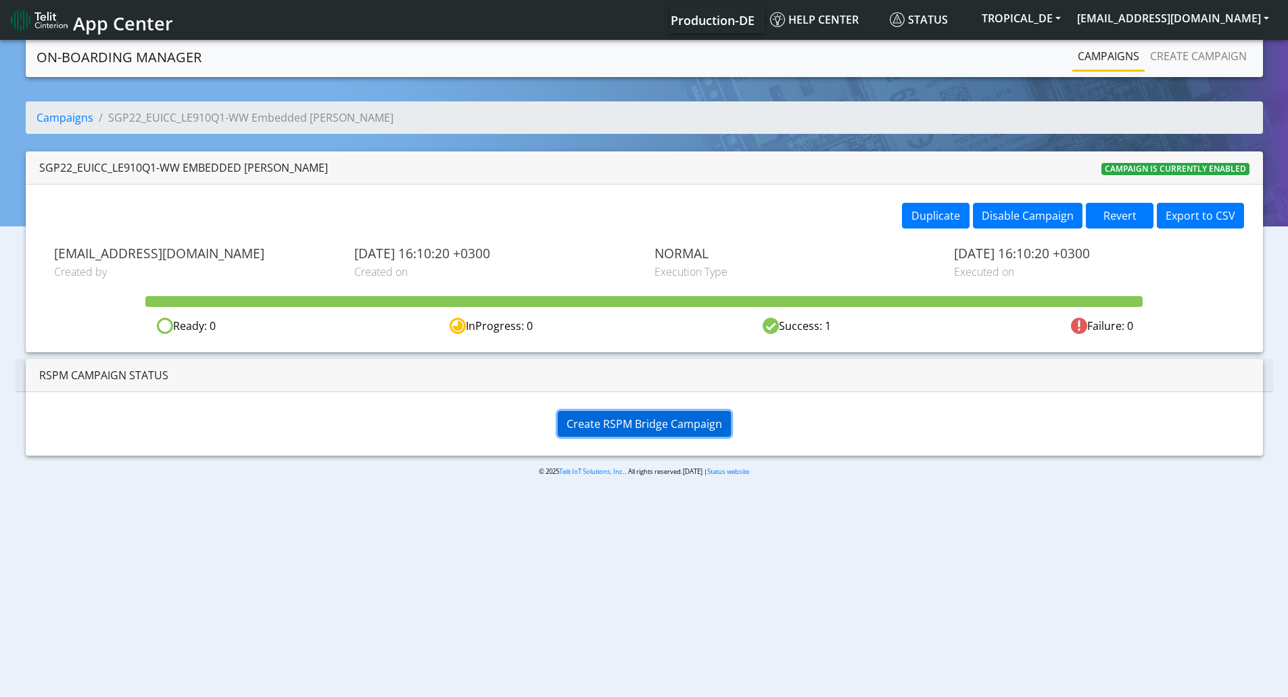
click at [686, 417] on span "Create RSPM Bridge Campaign" at bounding box center [645, 424] width 156 height 15
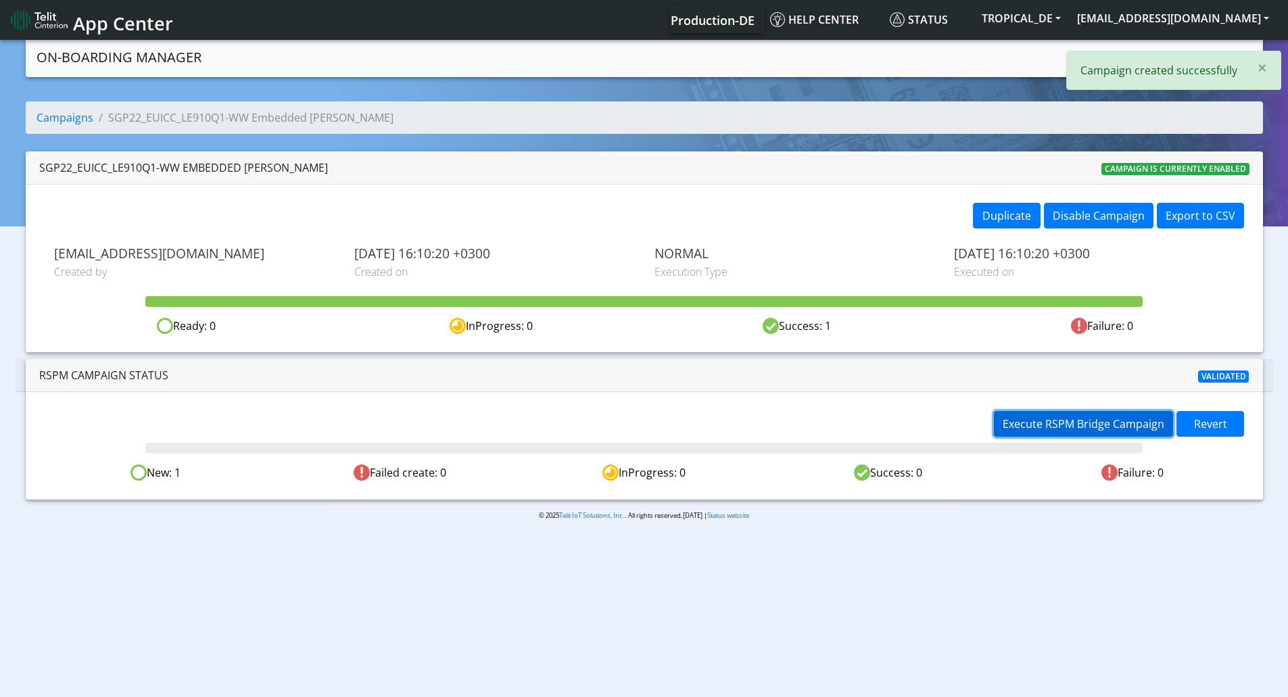
click at [1067, 424] on span "Execute RSPM Bridge Campaign" at bounding box center [1084, 424] width 162 height 15
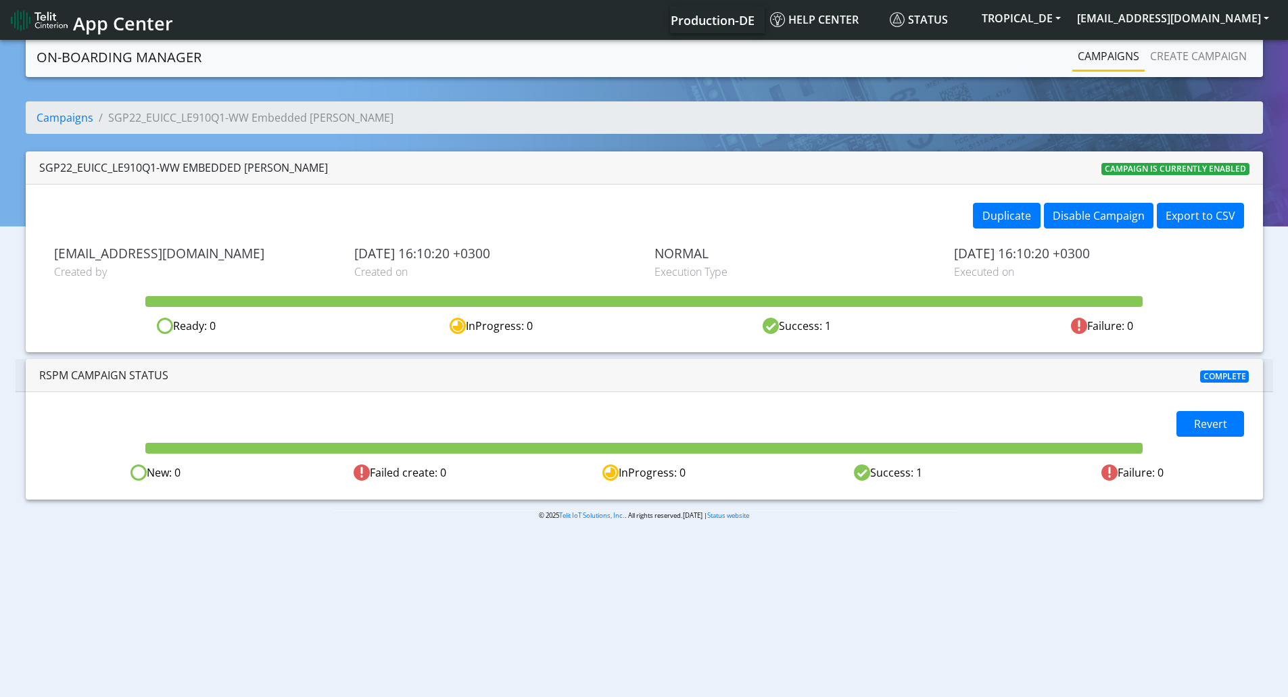
click at [1111, 53] on link "Campaigns" at bounding box center [1109, 56] width 72 height 27
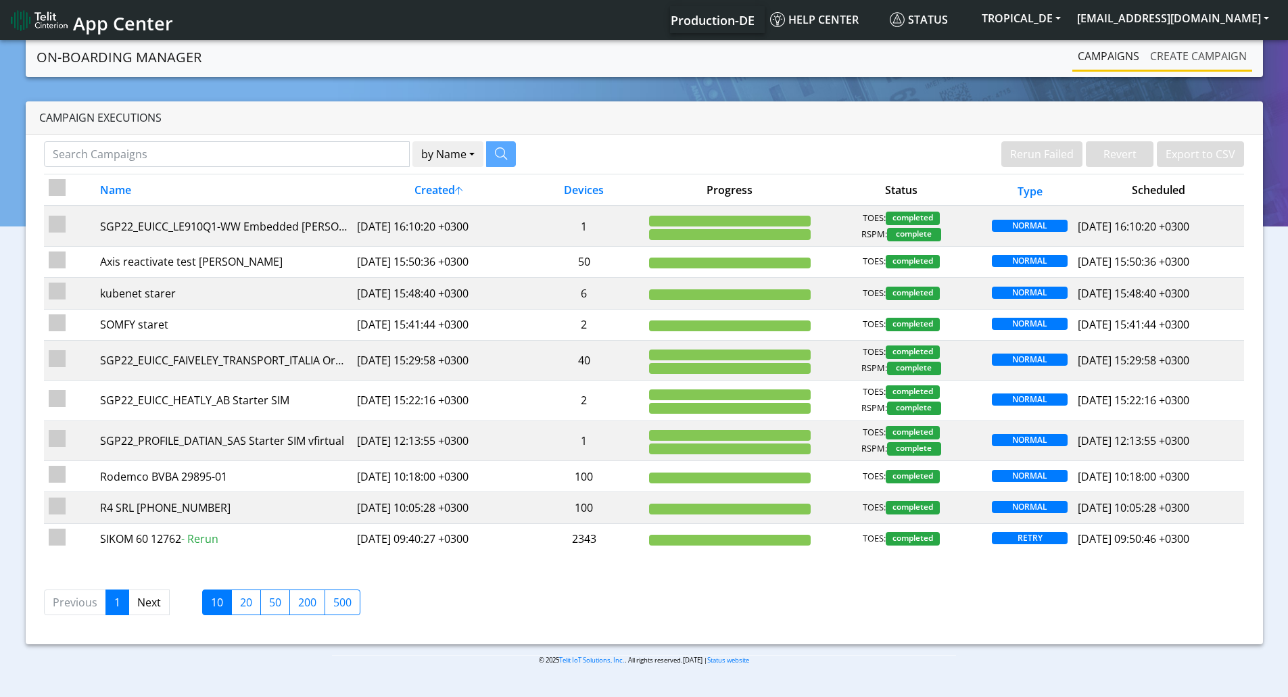
click at [1192, 55] on link "Create campaign" at bounding box center [1199, 56] width 108 height 27
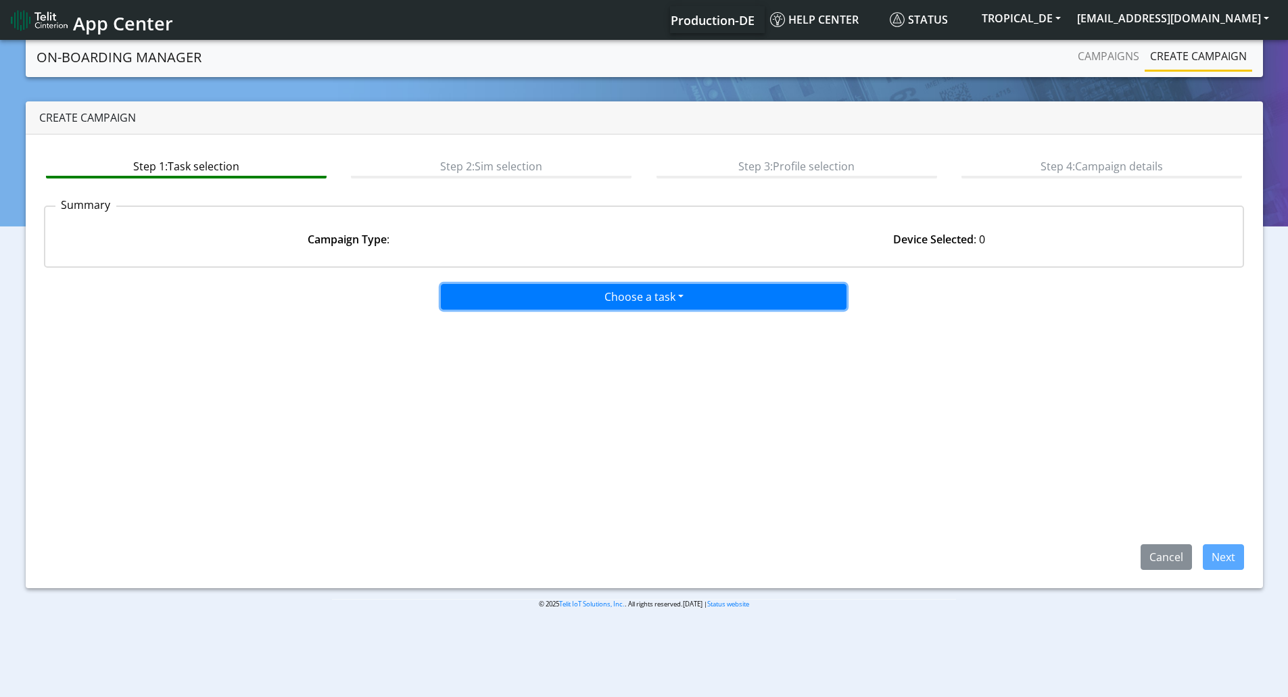
click at [718, 290] on button "Choose a task" at bounding box center [644, 297] width 406 height 26
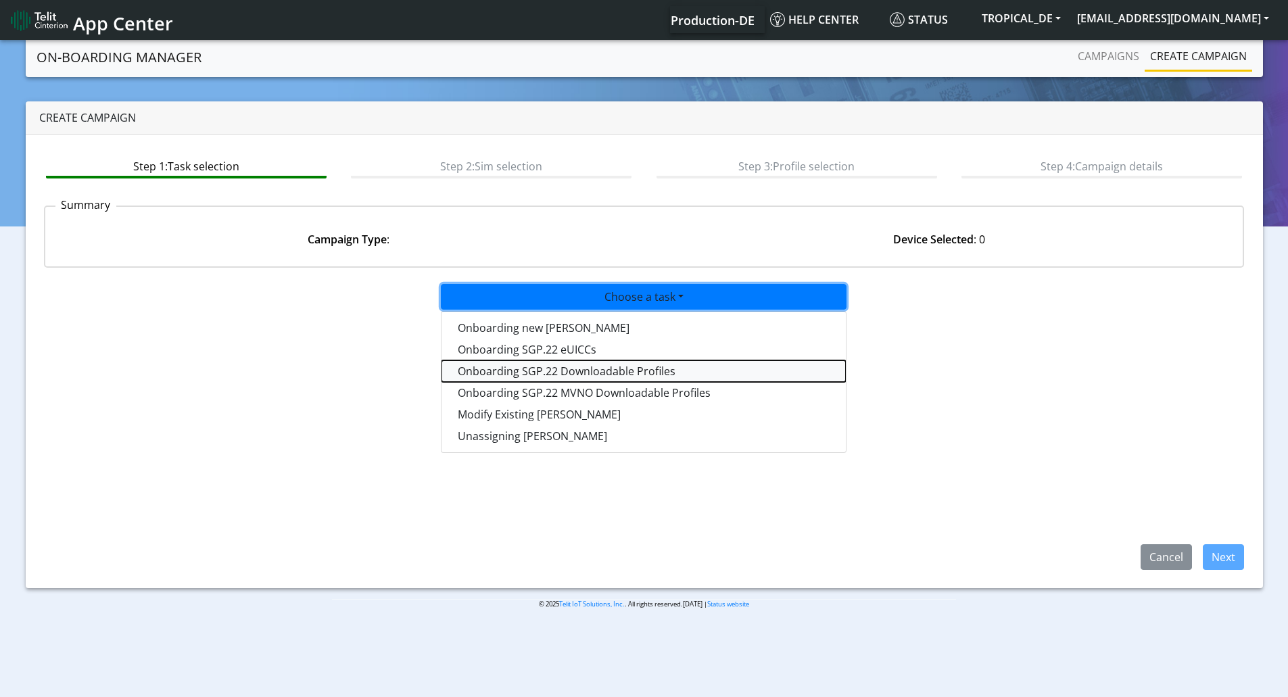
click at [661, 369] on tasksgp22profile-dropdown "Onboarding SGP.22 Downloadable Profiles" at bounding box center [644, 371] width 404 height 22
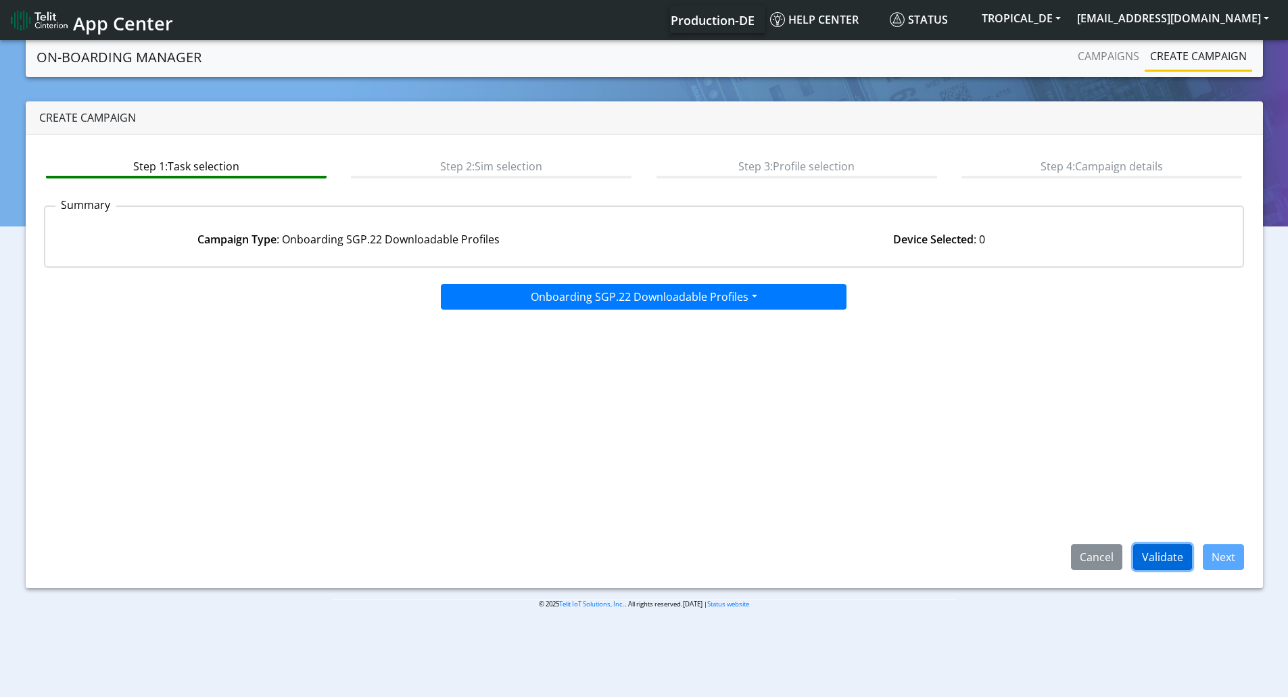
click at [1149, 549] on button "Validate" at bounding box center [1163, 557] width 59 height 26
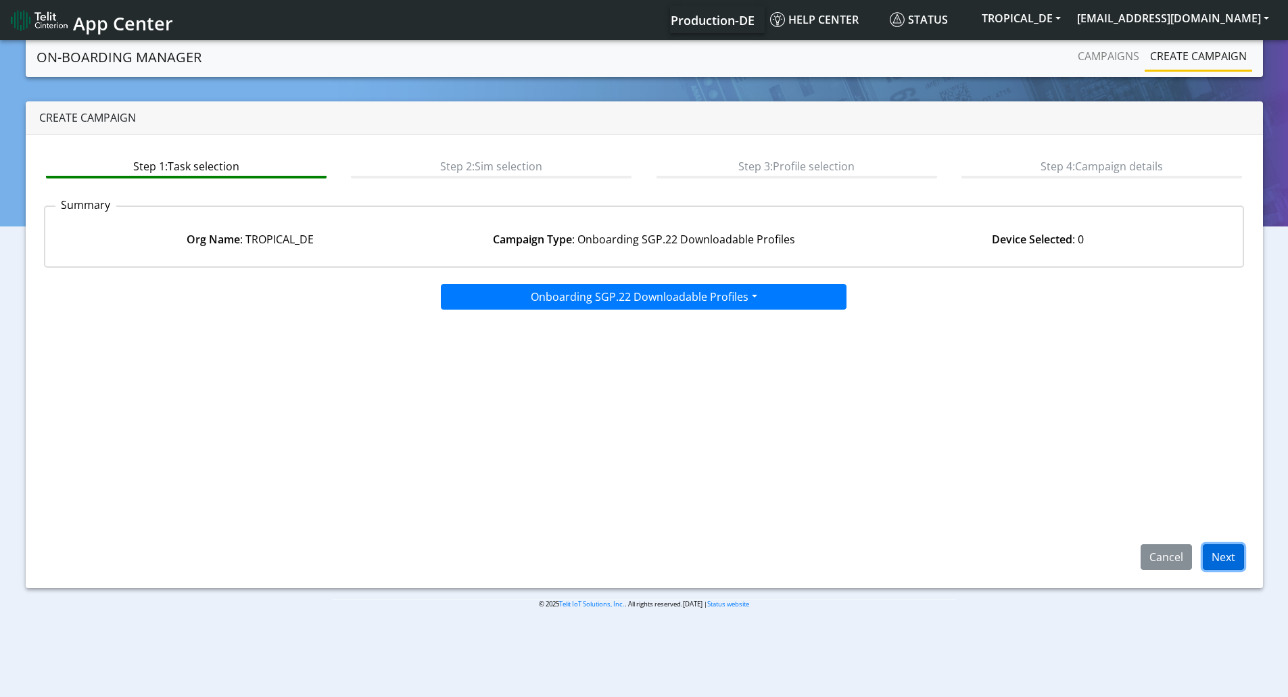
click at [1224, 559] on button "Next" at bounding box center [1223, 557] width 41 height 26
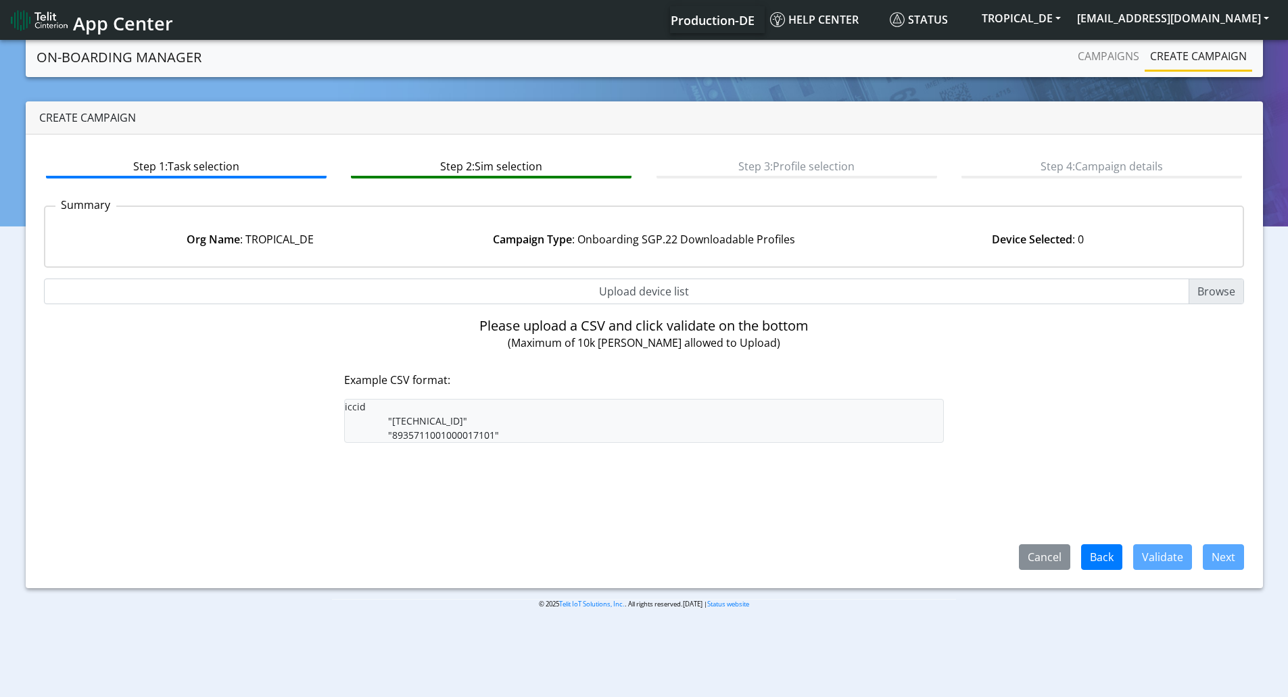
click at [1224, 287] on input "Upload device list" at bounding box center [644, 292] width 1201 height 26
type input "C:\fakepath\ep1.csv"
click at [1207, 296] on input "Upload device list" at bounding box center [644, 292] width 1201 height 26
type input "C:\fakepath\ep1.csv"
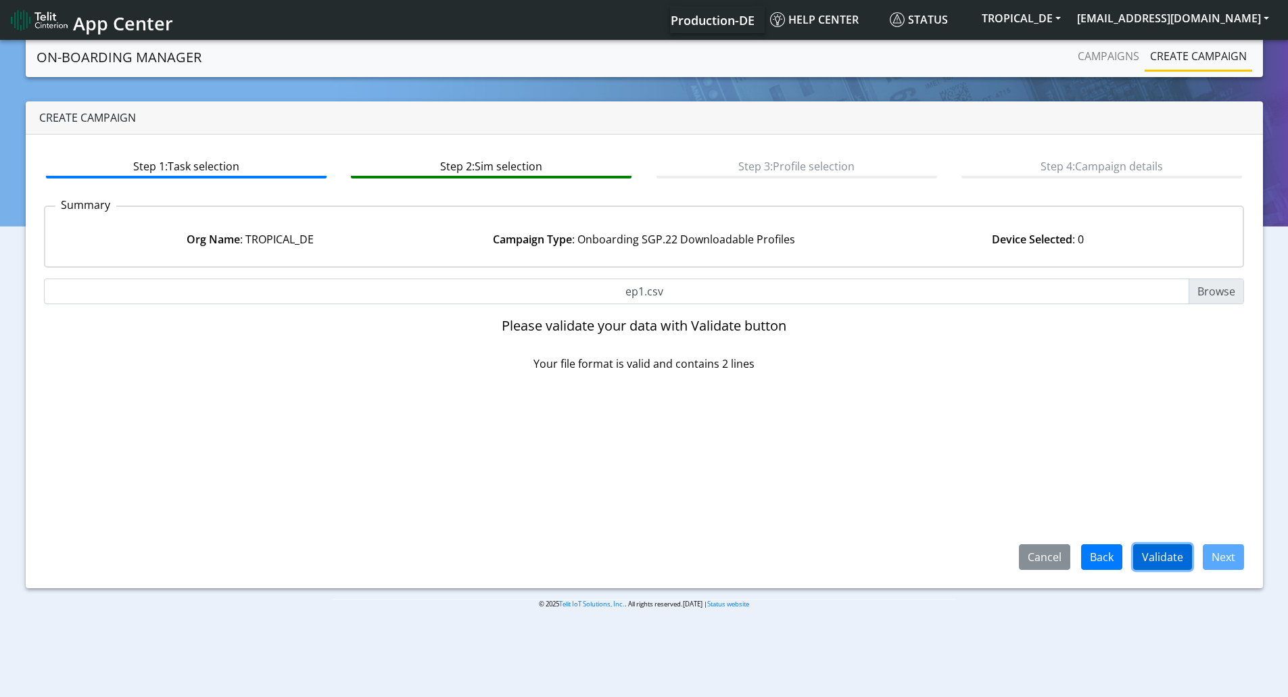
click at [1167, 557] on button "Validate" at bounding box center [1163, 557] width 59 height 26
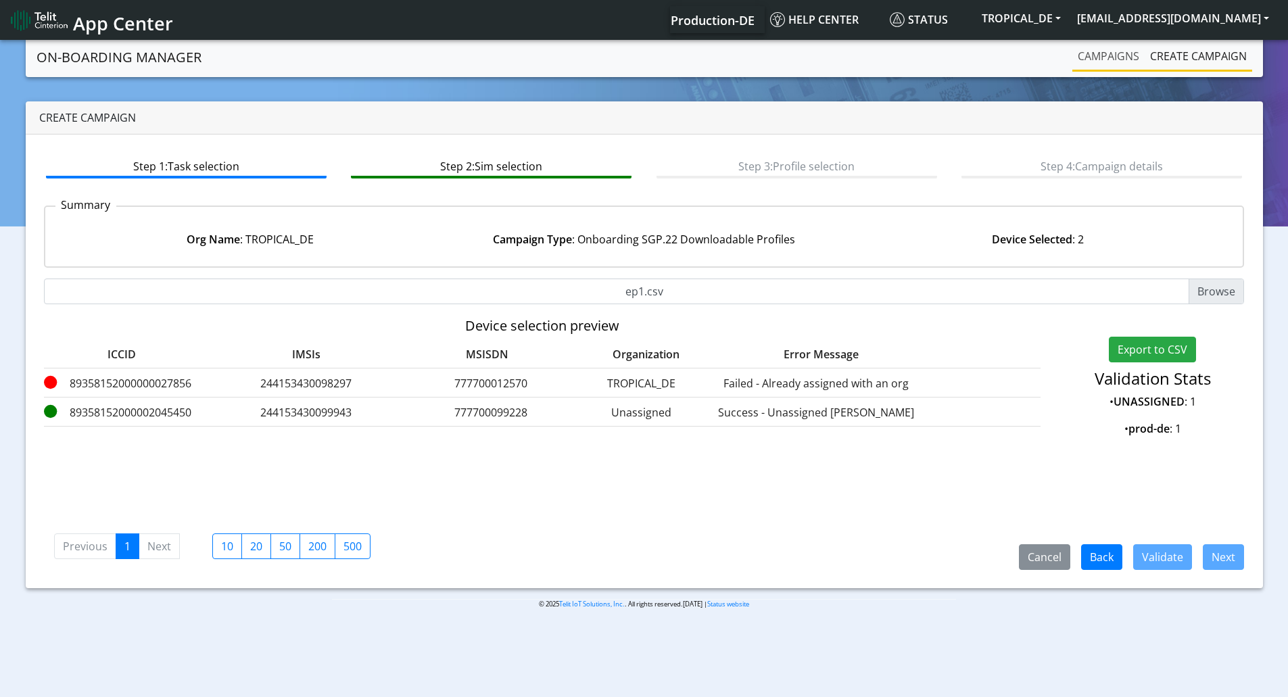
click at [1099, 50] on link "Campaigns" at bounding box center [1109, 56] width 72 height 27
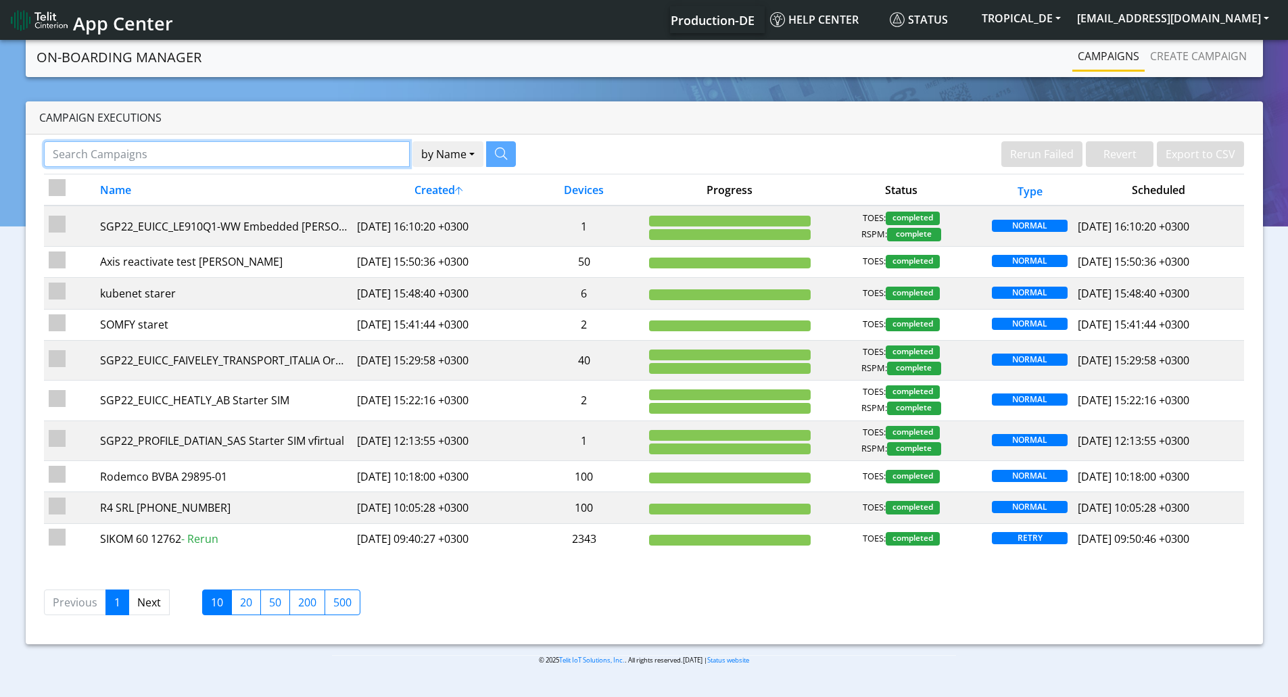
click at [240, 154] on input "Search Campaigns" at bounding box center [227, 154] width 366 height 26
paste input "89358152000000027856"
type input "89358152000000027856"
click at [396, 141] on button "by Name" at bounding box center [431, 154] width 71 height 26
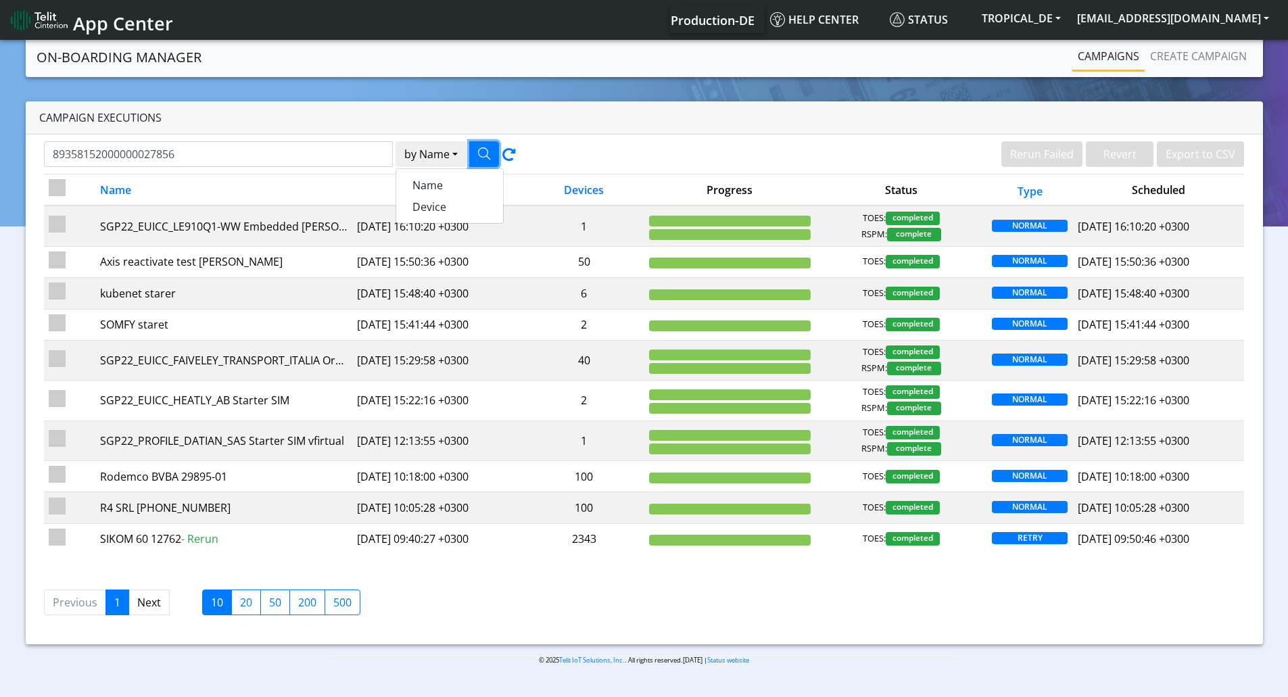
click at [483, 158] on icon "button" at bounding box center [484, 153] width 12 height 12
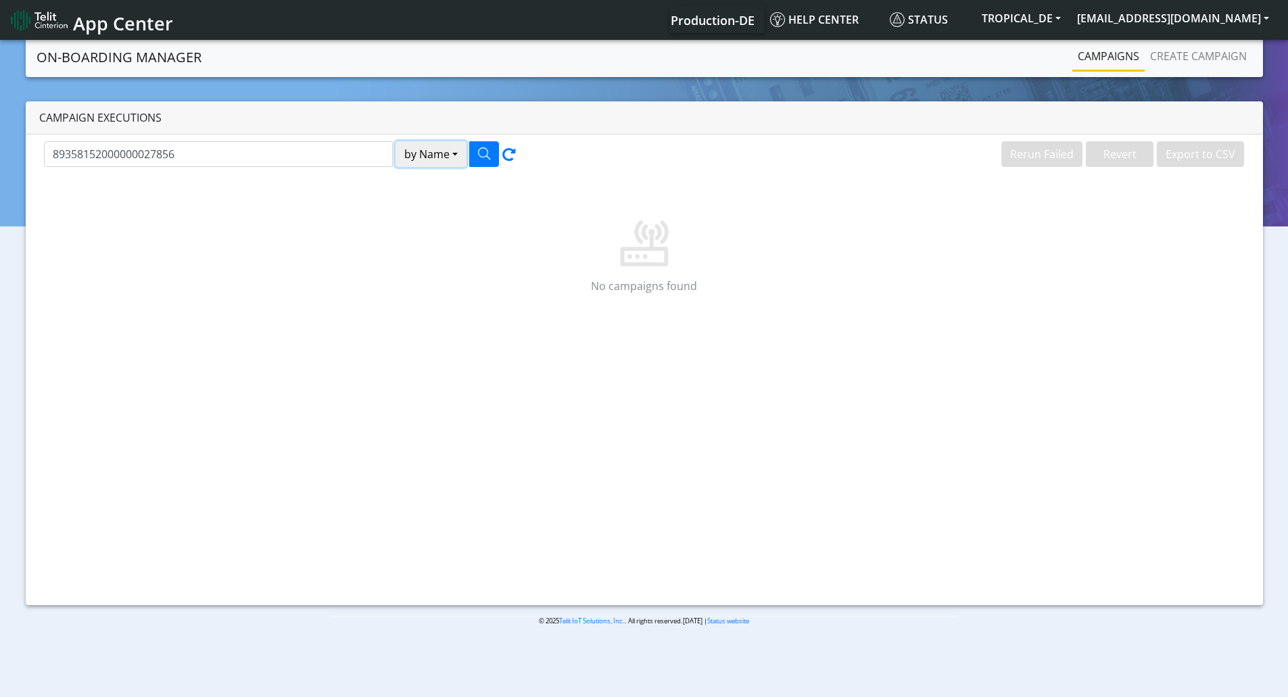
click at [413, 162] on button "by Name" at bounding box center [431, 154] width 71 height 26
click at [423, 200] on button "Device" at bounding box center [449, 207] width 107 height 22
click at [480, 152] on icon "button" at bounding box center [484, 153] width 12 height 12
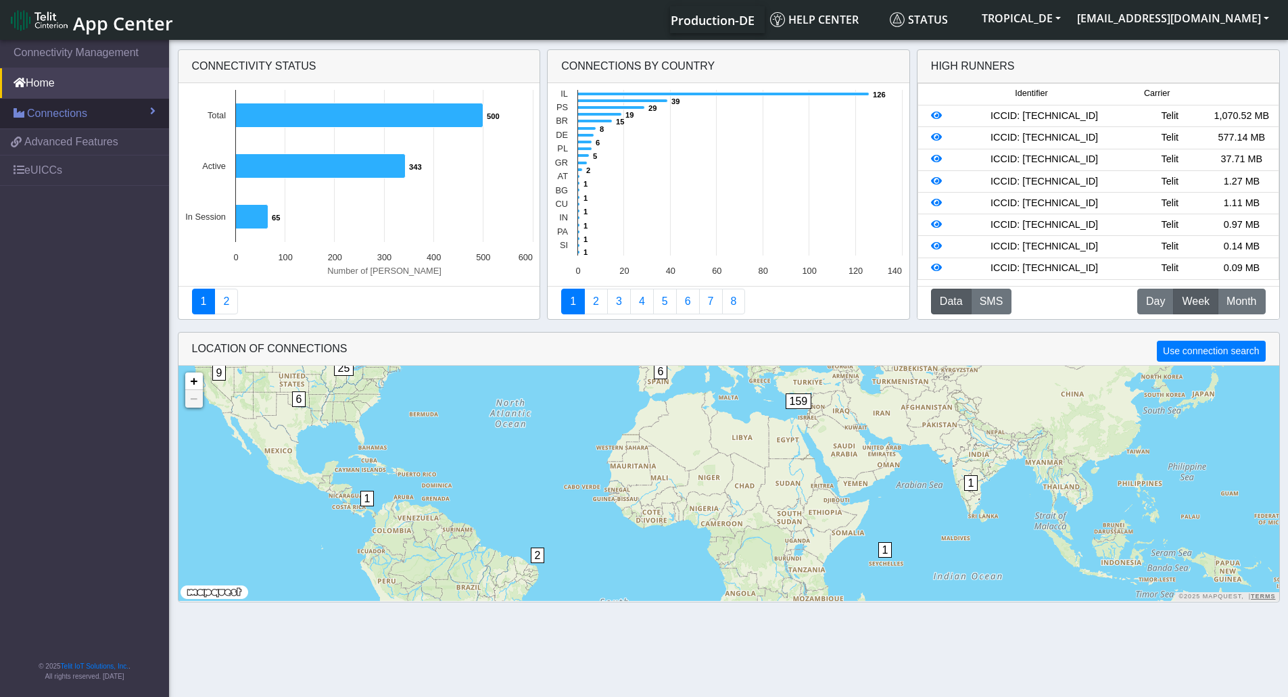
click at [46, 122] on link "Connections" at bounding box center [84, 114] width 169 height 30
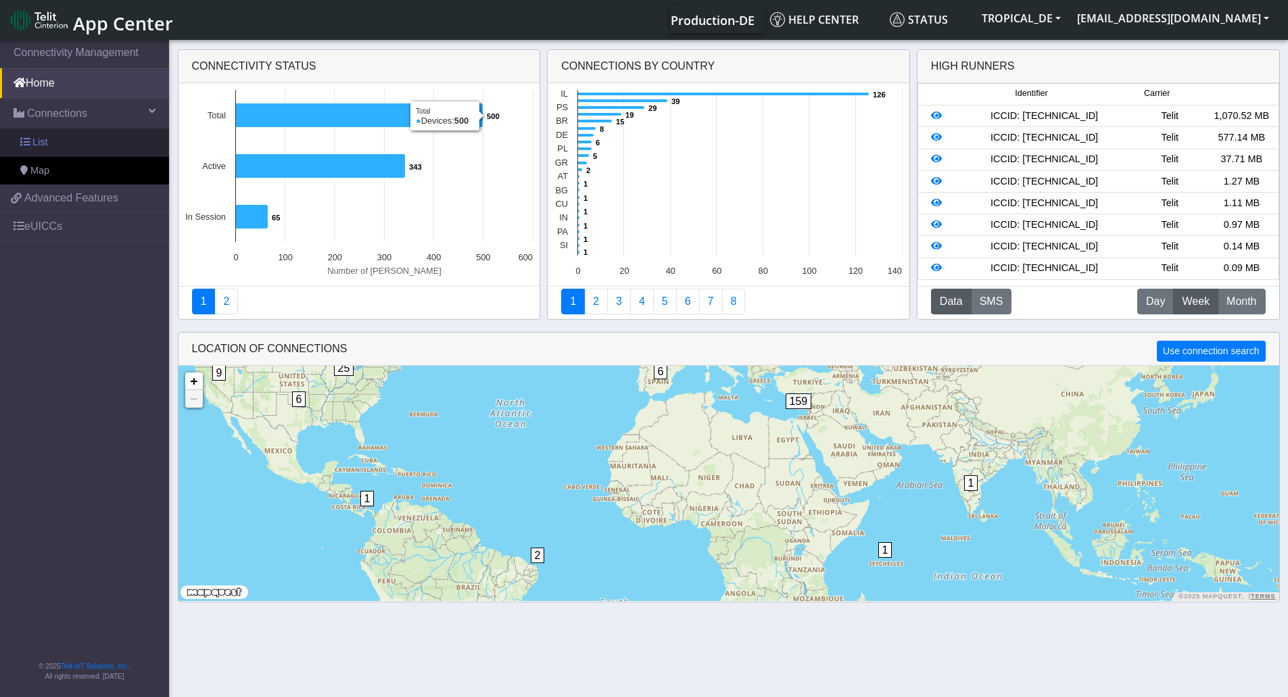
click at [55, 141] on link "List" at bounding box center [84, 143] width 169 height 28
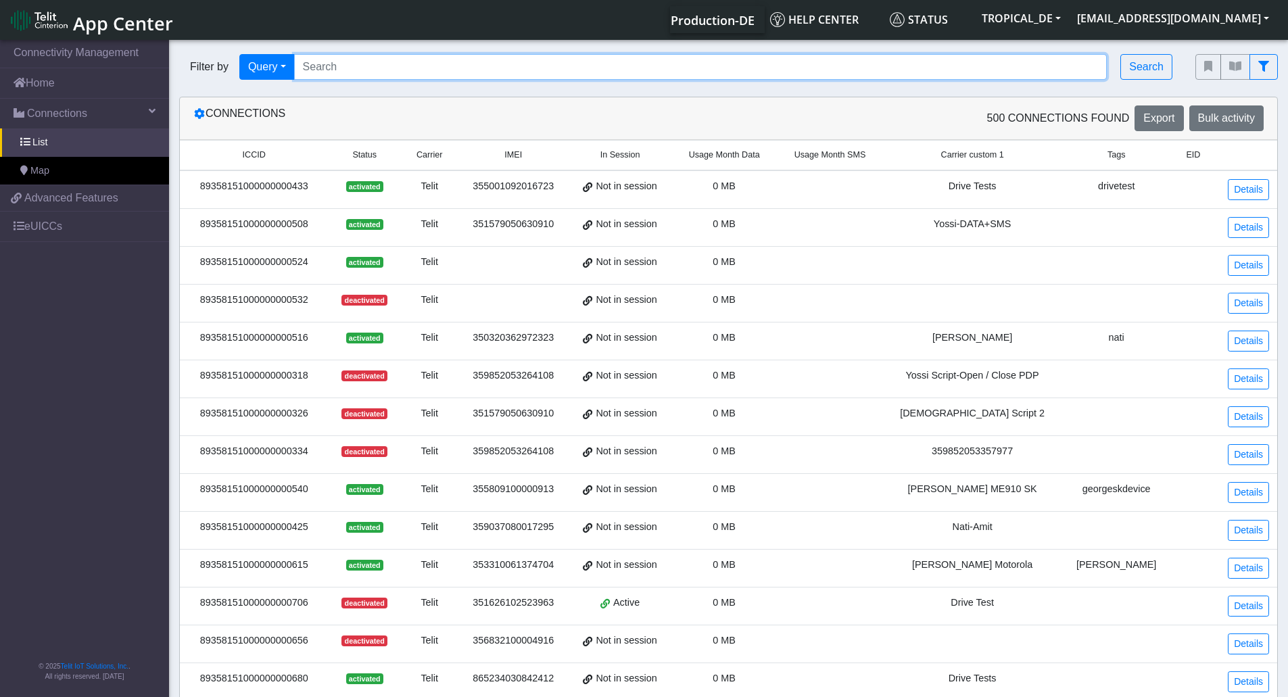
click at [507, 76] on input "Search..." at bounding box center [701, 67] width 814 height 26
paste input "89358152000002051680"
type input "89358152000002051680"
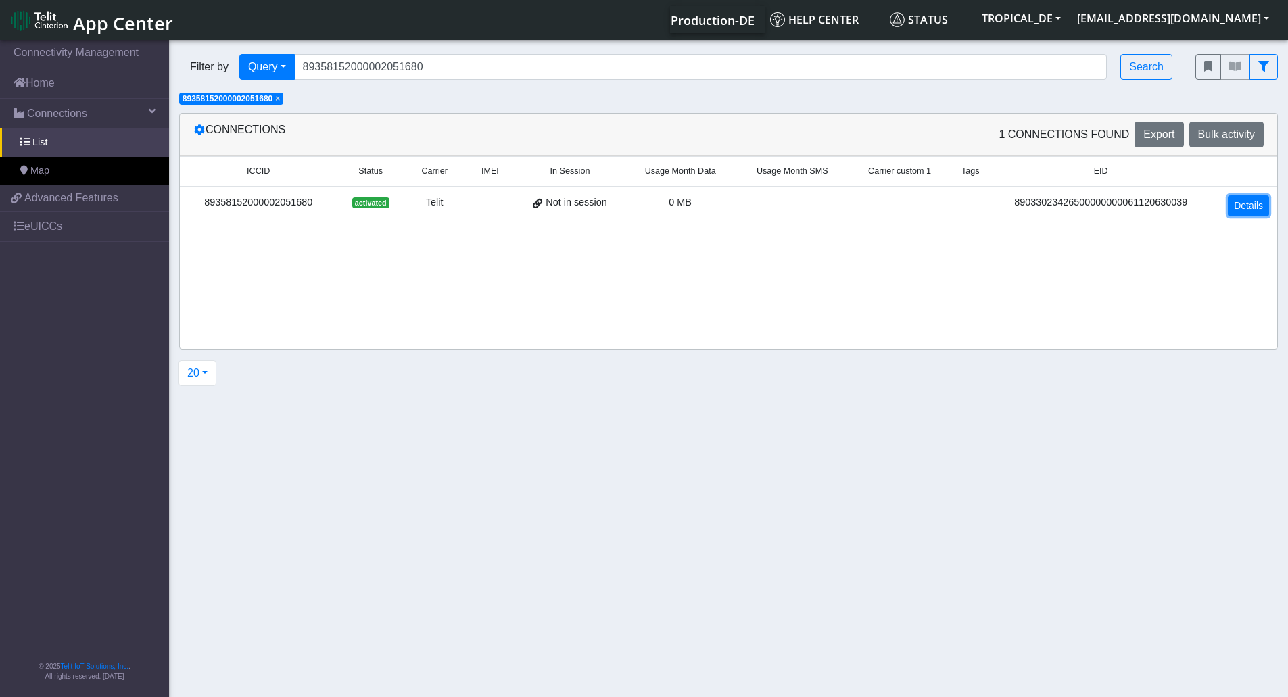
click at [1237, 205] on link "Details" at bounding box center [1248, 205] width 41 height 21
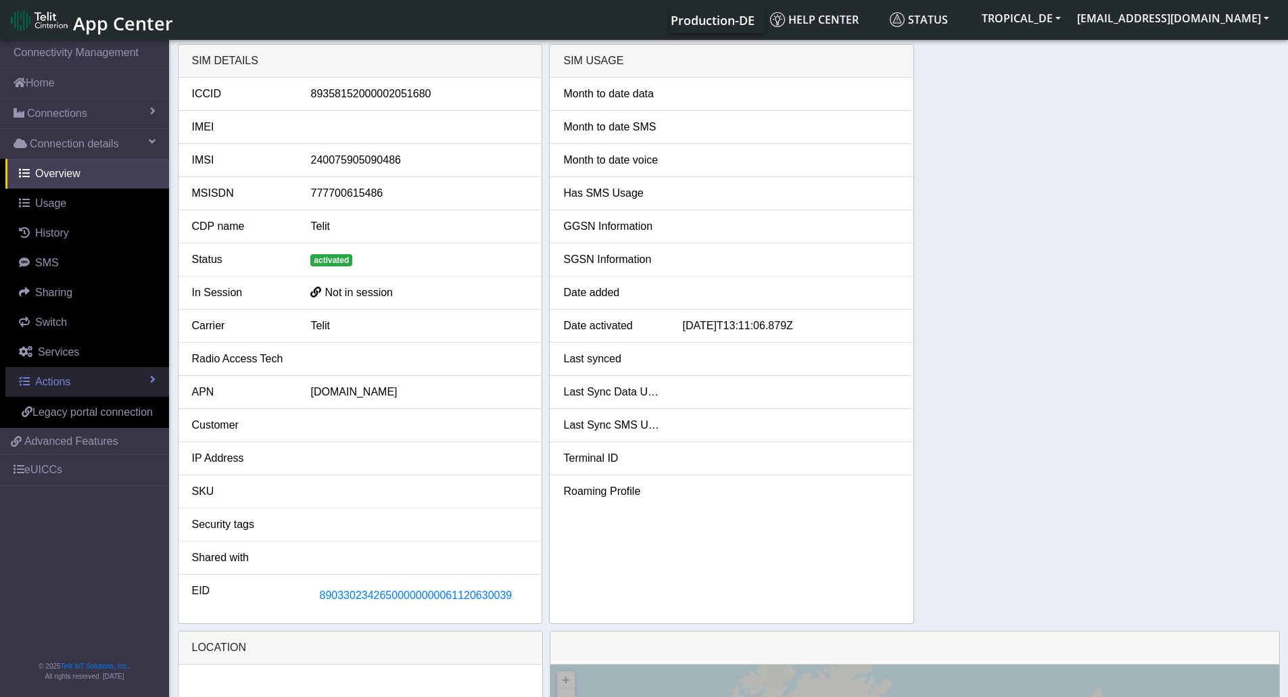
click at [62, 374] on link "Actions" at bounding box center [87, 382] width 164 height 30
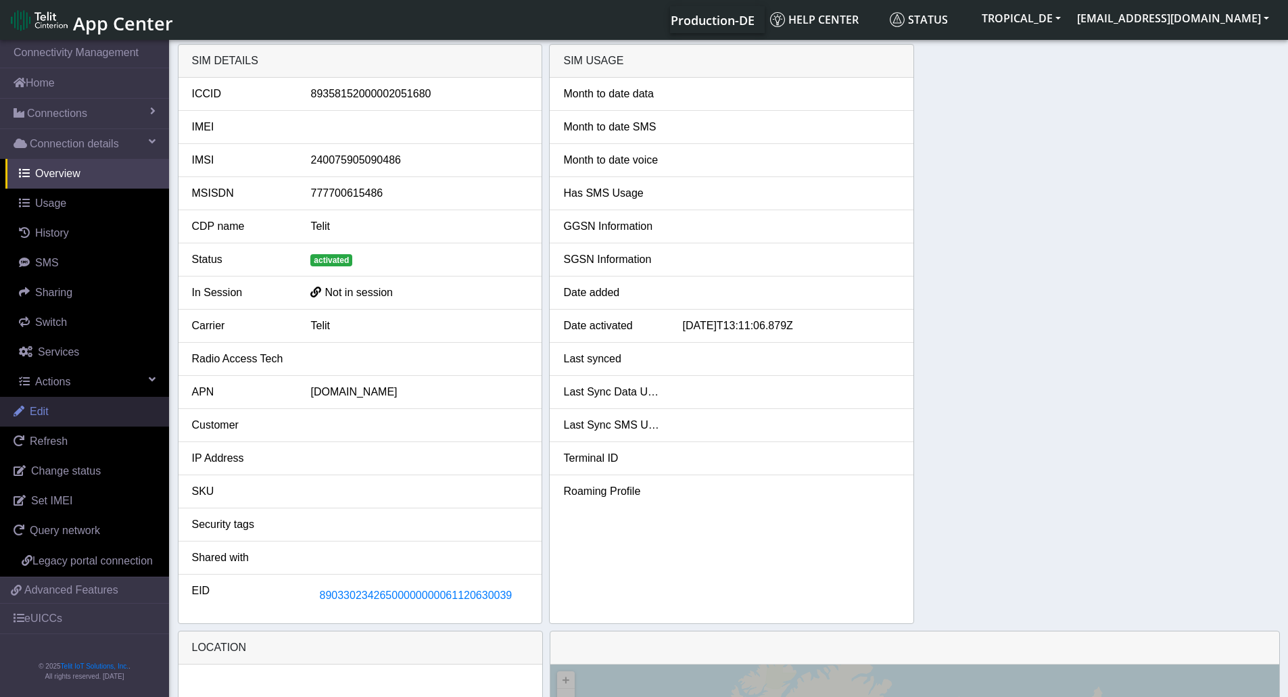
click at [55, 403] on link "Edit" at bounding box center [84, 412] width 169 height 30
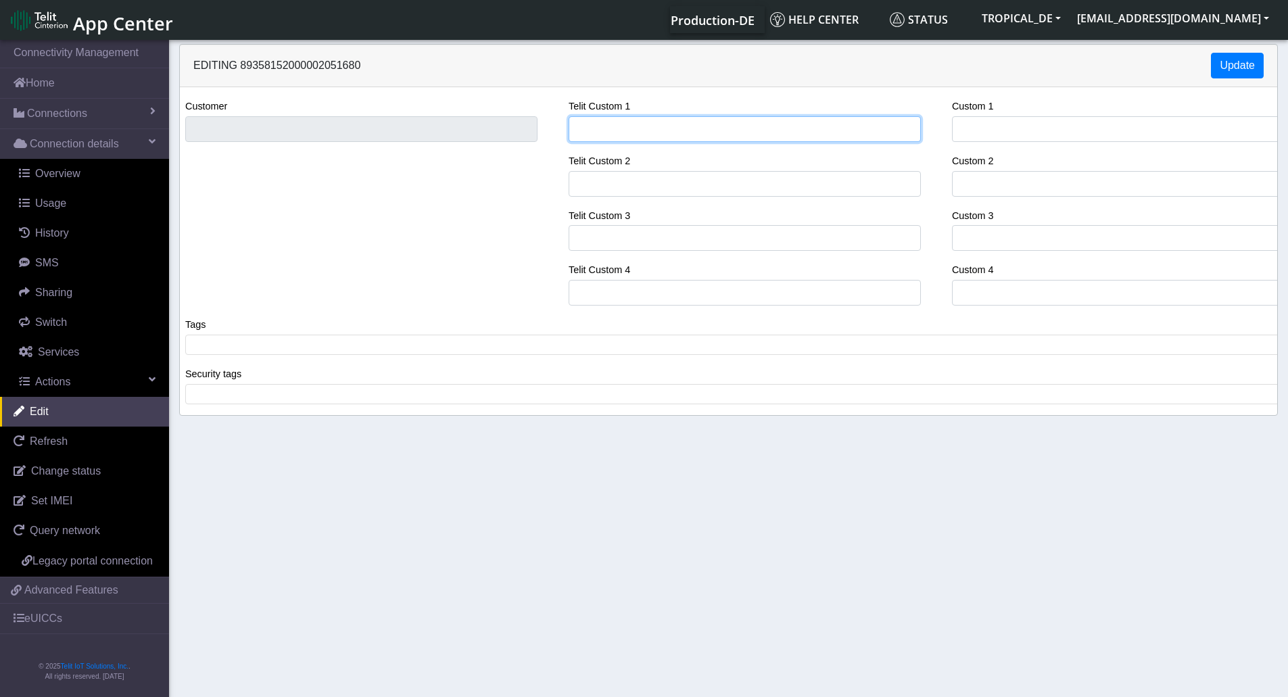
click at [622, 124] on input "Telit Custom 1" at bounding box center [745, 129] width 352 height 26
paste input "LE910Q1-WW Embedded George"
type input "LE910Q1-WW Embedded George"
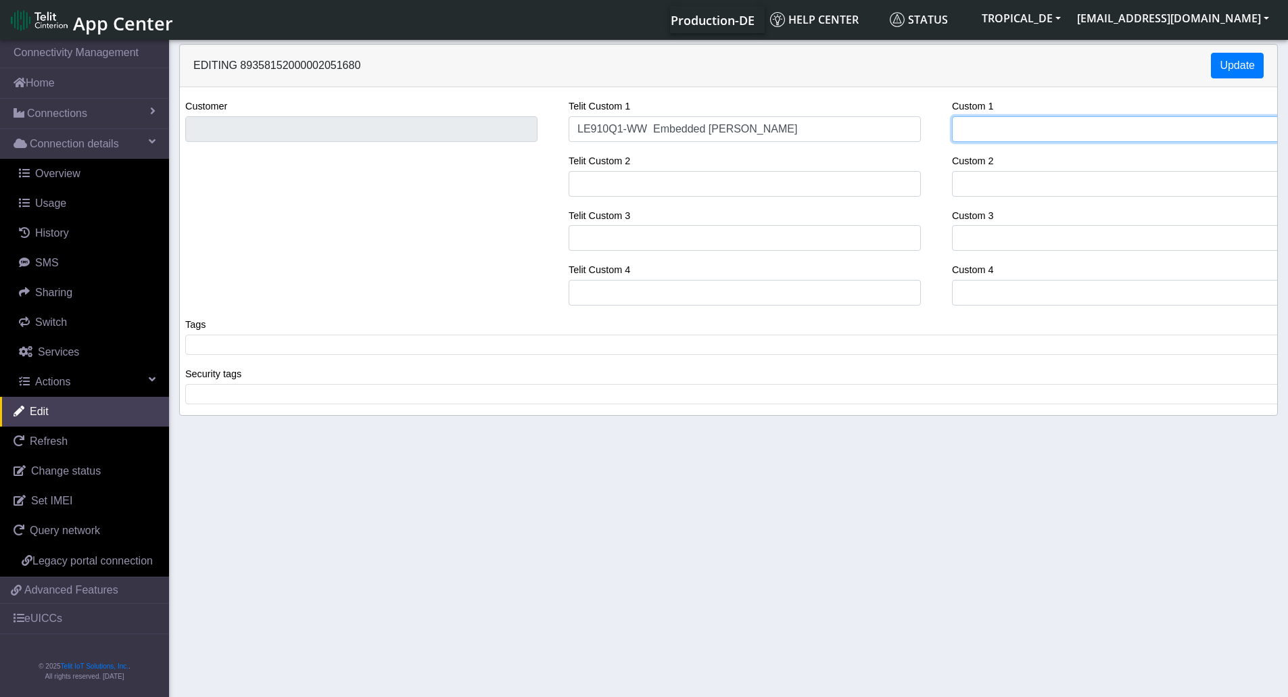
click at [1116, 130] on input "Custom 1" at bounding box center [1128, 129] width 352 height 26
paste input "LE910Q1-WW Embedded George"
type input "LE910Q1-WW Embedded George"
click at [1234, 59] on button "Update" at bounding box center [1237, 66] width 53 height 26
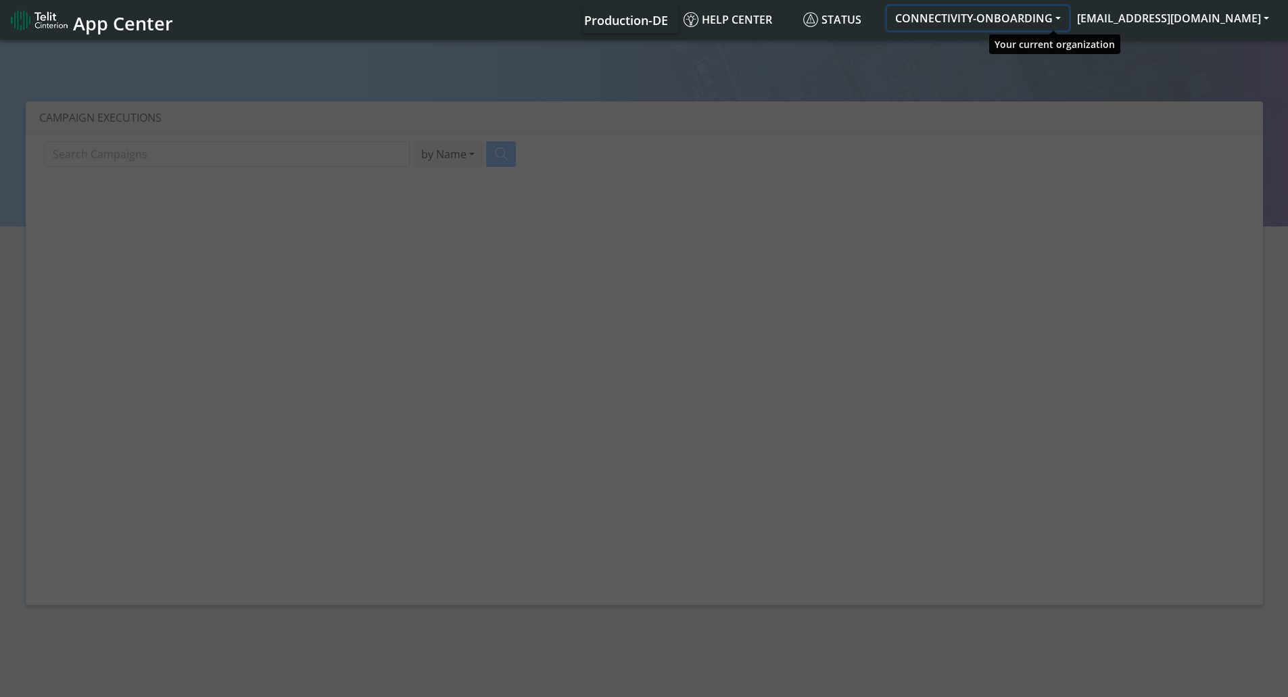
click at [1003, 18] on button "CONNECTIVITY-ONBOARDING" at bounding box center [978, 18] width 182 height 24
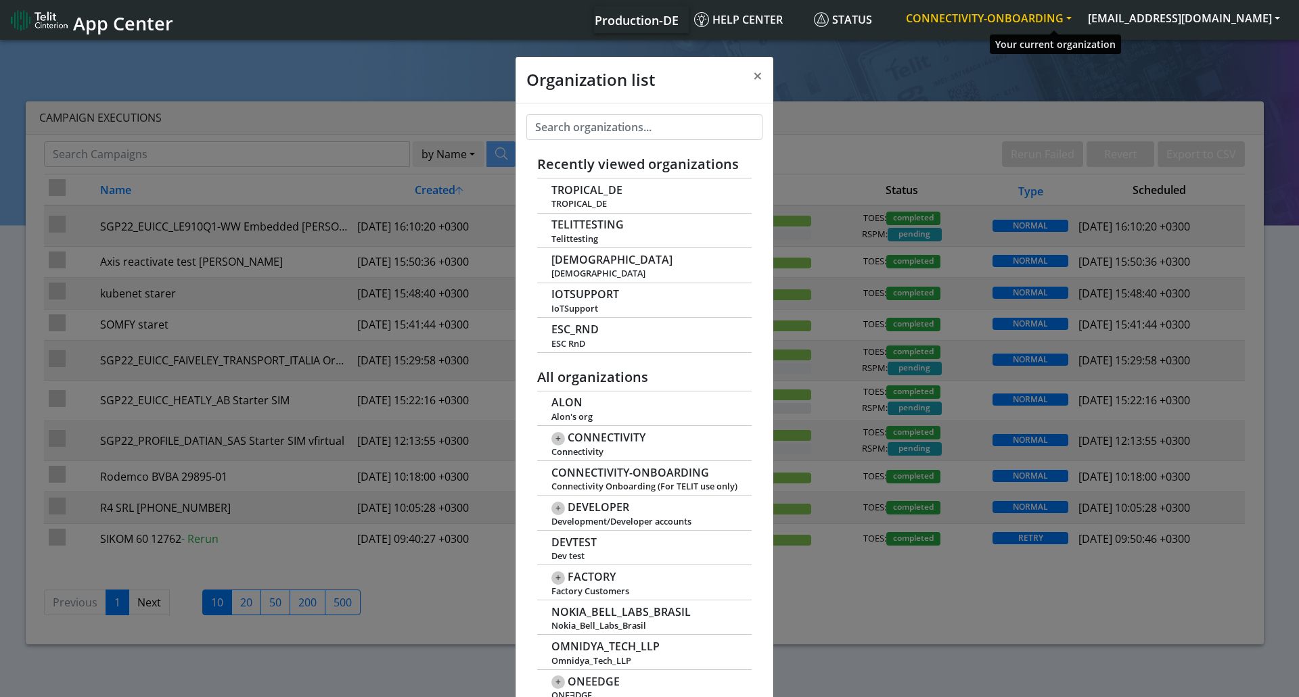
scroll to position [5, 0]
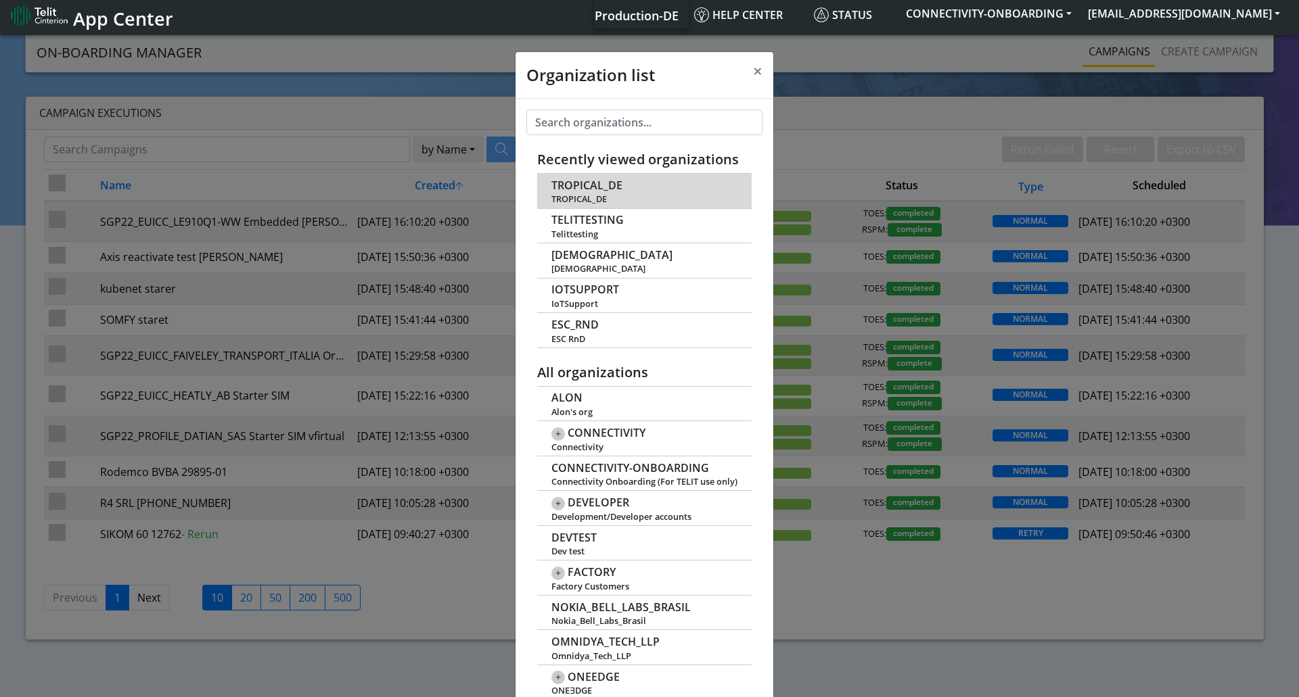
click at [575, 194] on span "TROPICAL_DE" at bounding box center [644, 199] width 186 height 10
click at [584, 185] on span "TROPICAL_DE" at bounding box center [586, 185] width 71 height 13
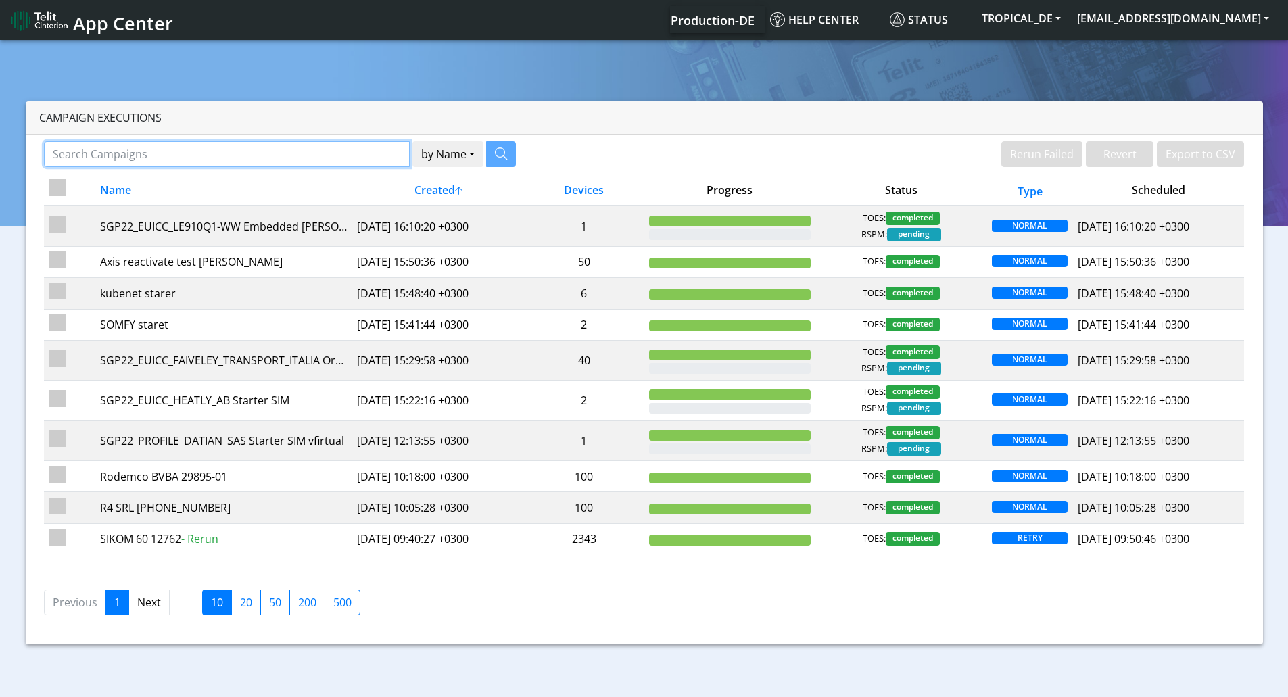
click at [263, 157] on input "Search Campaigns" at bounding box center [227, 154] width 366 height 26
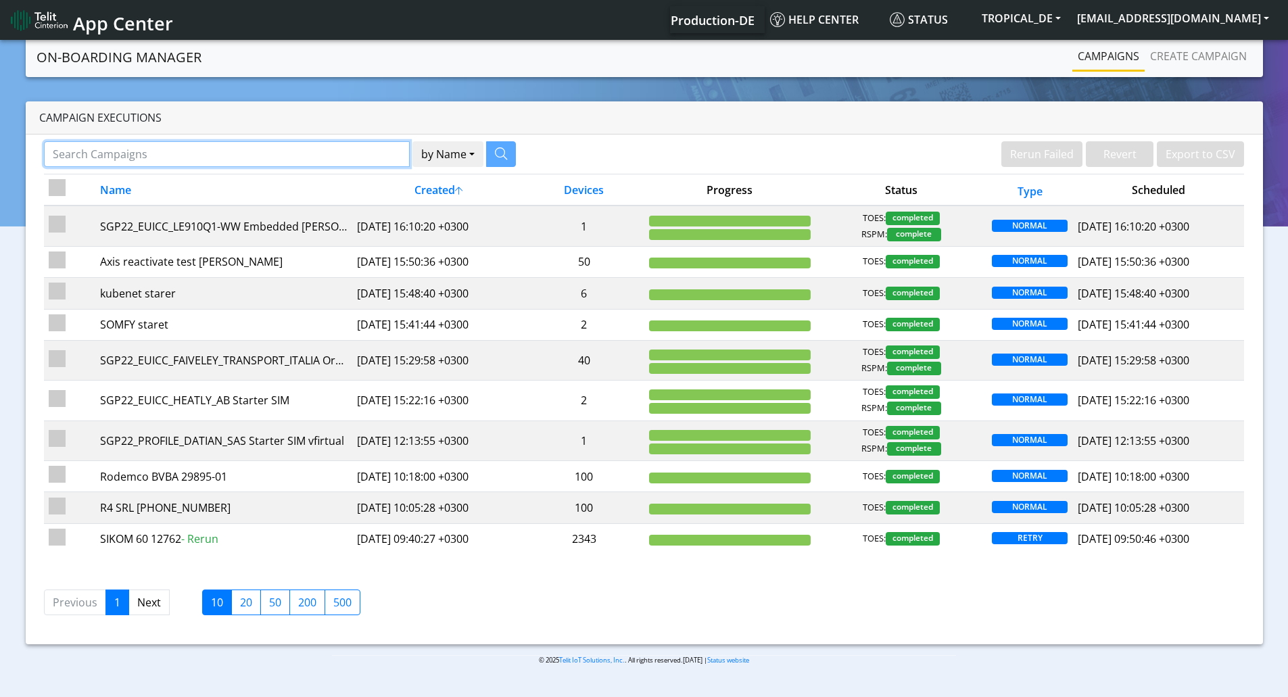
paste input "89358152000000027856"
type input "89358152000000027856"
click at [396, 141] on button "by Name" at bounding box center [431, 154] width 71 height 26
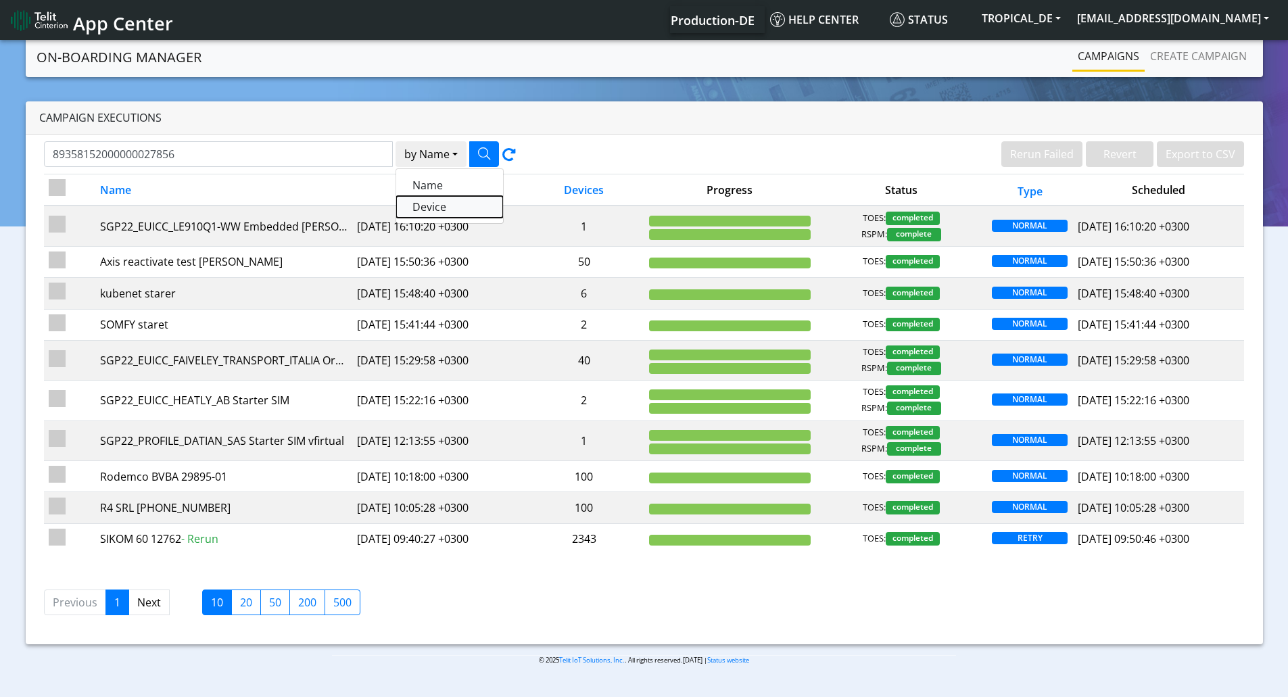
click at [437, 206] on button "Device" at bounding box center [449, 207] width 107 height 22
click at [486, 157] on icon "button" at bounding box center [484, 153] width 12 height 12
click at [1167, 57] on link "Create campaign" at bounding box center [1199, 56] width 108 height 27
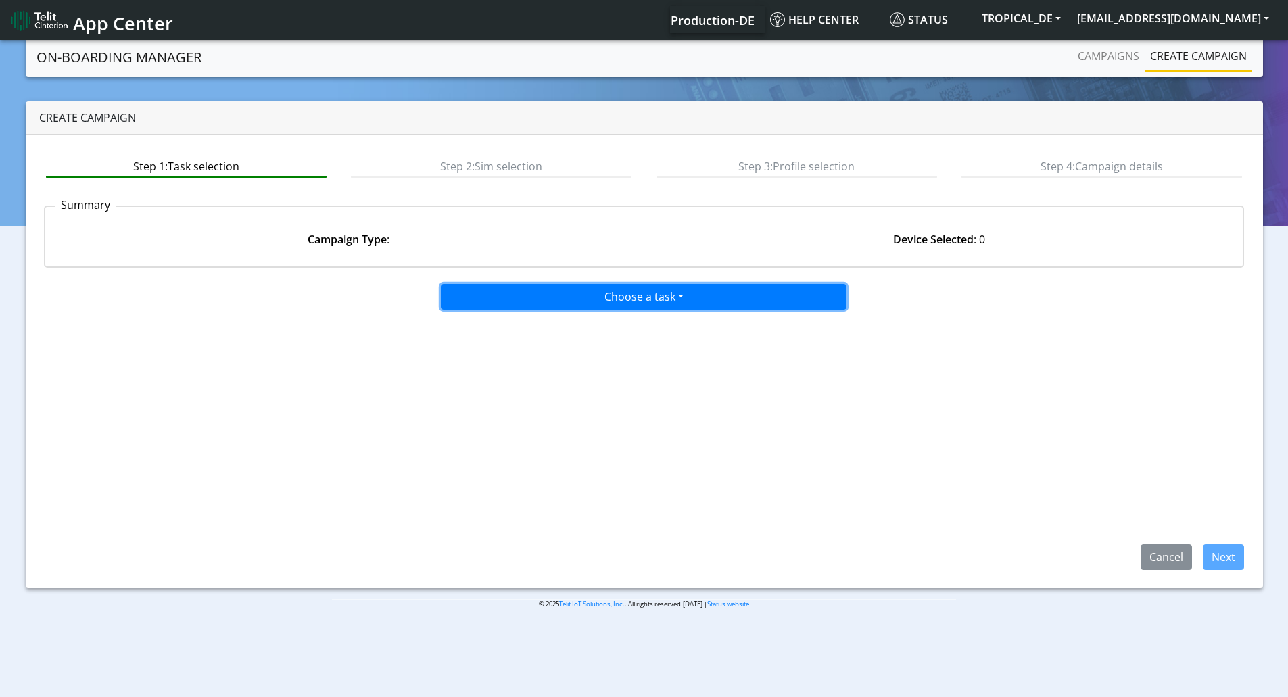
click at [596, 295] on button "Choose a task" at bounding box center [644, 297] width 406 height 26
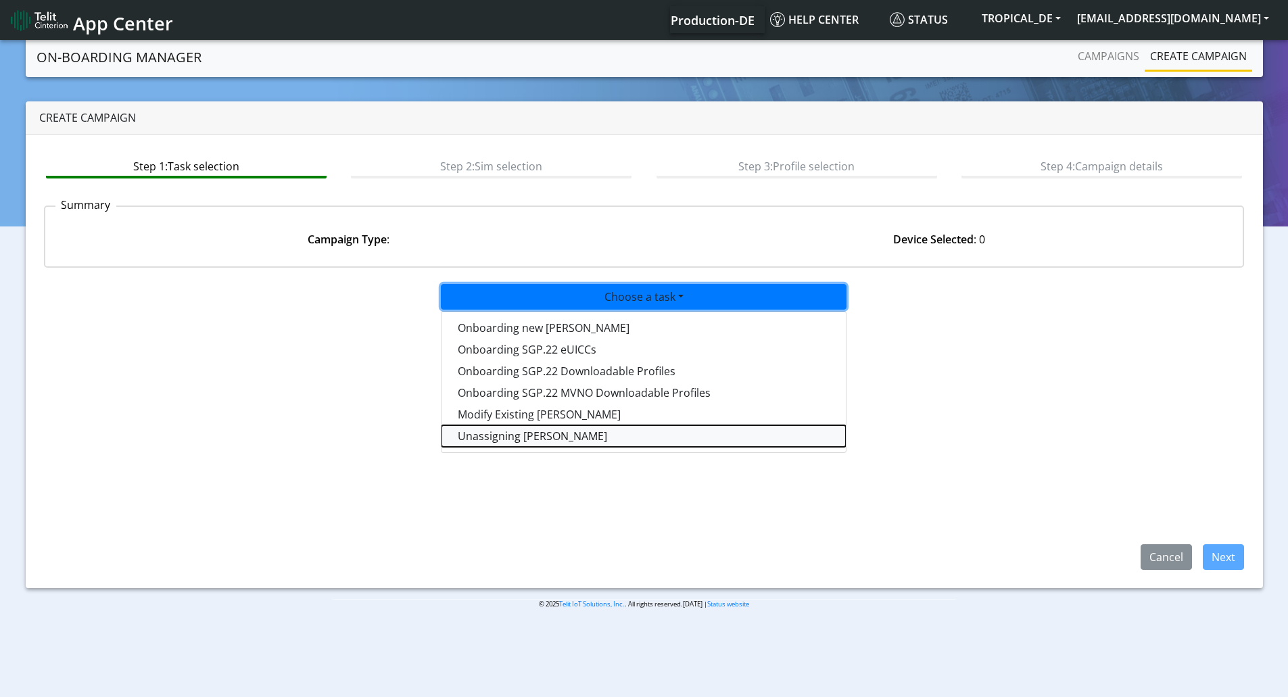
click at [507, 436] on taskunassign-dropdown "Unassigning SIMs" at bounding box center [644, 436] width 404 height 22
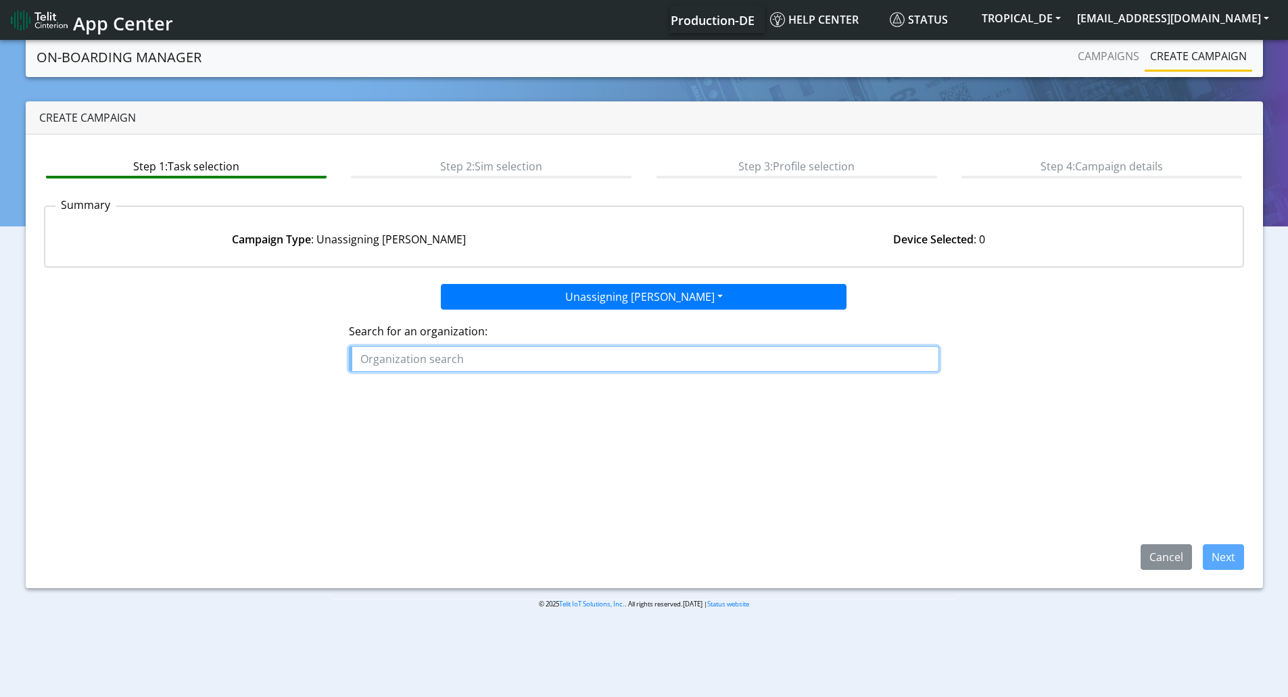
click at [525, 362] on input "text" at bounding box center [644, 359] width 590 height 26
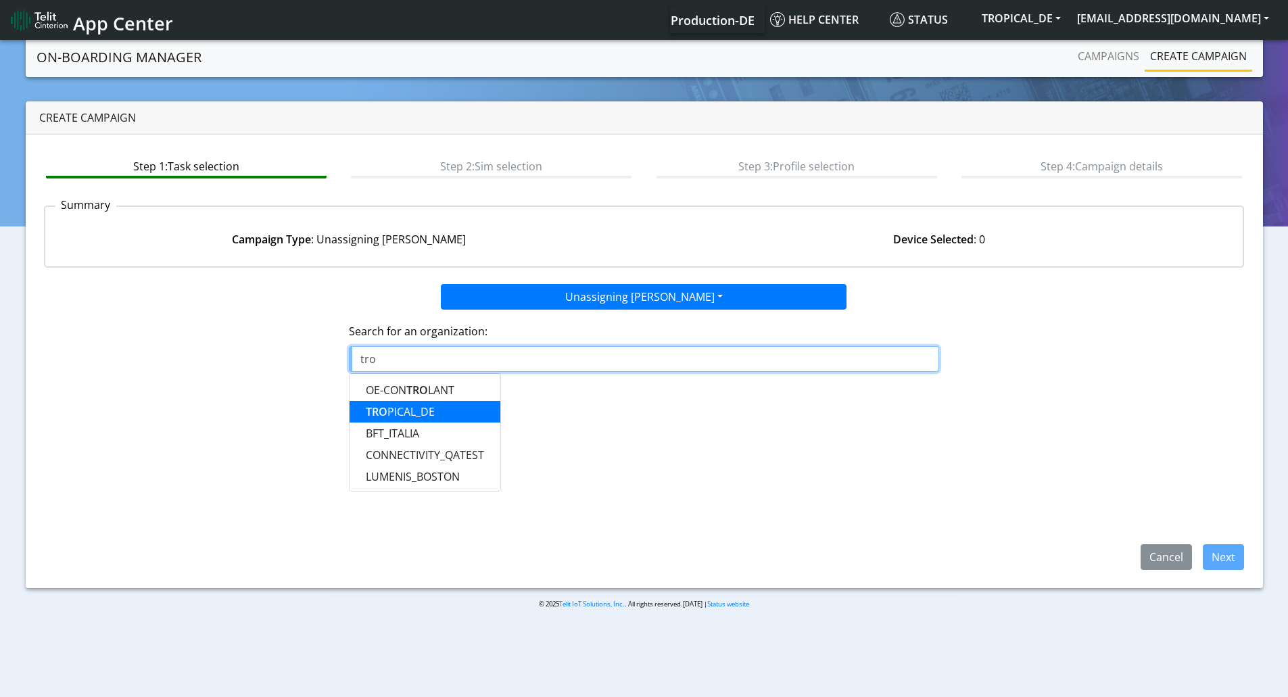
click at [444, 404] on button "TRO PICAL_DE" at bounding box center [425, 412] width 151 height 22
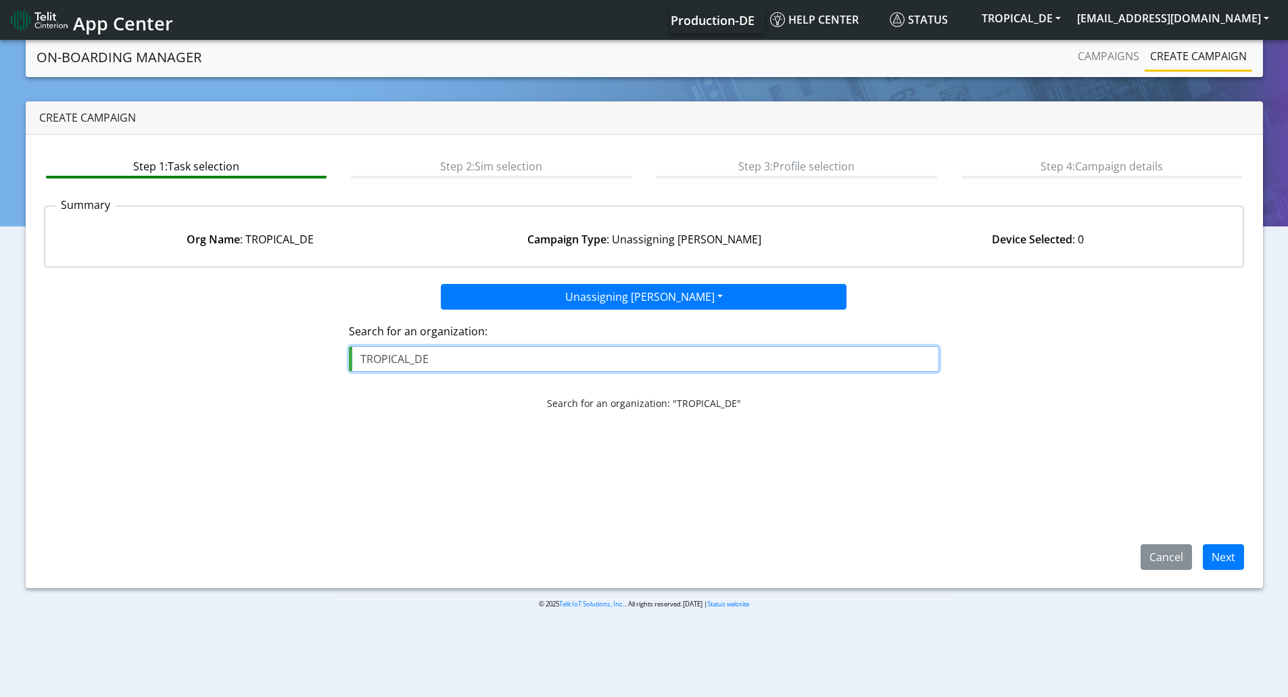
type input "TROPICAL_DE"
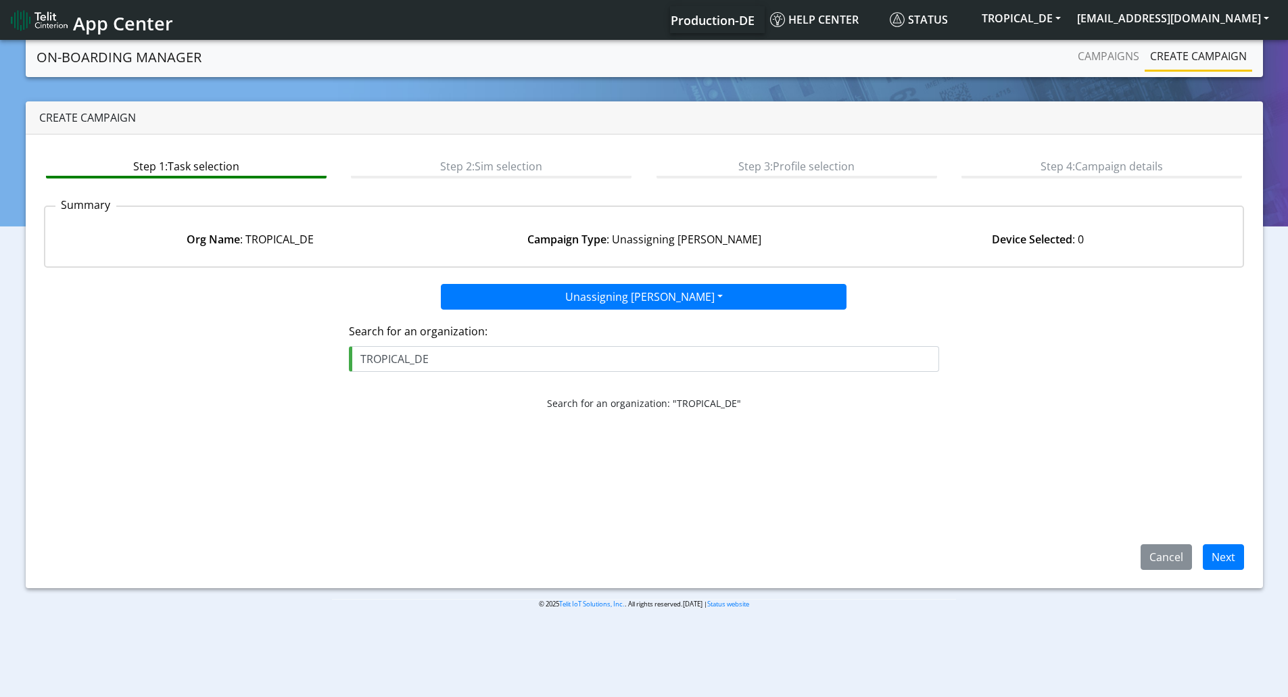
click at [1248, 552] on div "Cancel Next" at bounding box center [1187, 557] width 135 height 26
click at [776, 384] on app-org-typeahead "Search for an organization: TROPICAL_DE Search for an organization: "TROPICAL_D…" at bounding box center [644, 366] width 590 height 87
click at [1214, 549] on button "Next" at bounding box center [1223, 557] width 41 height 26
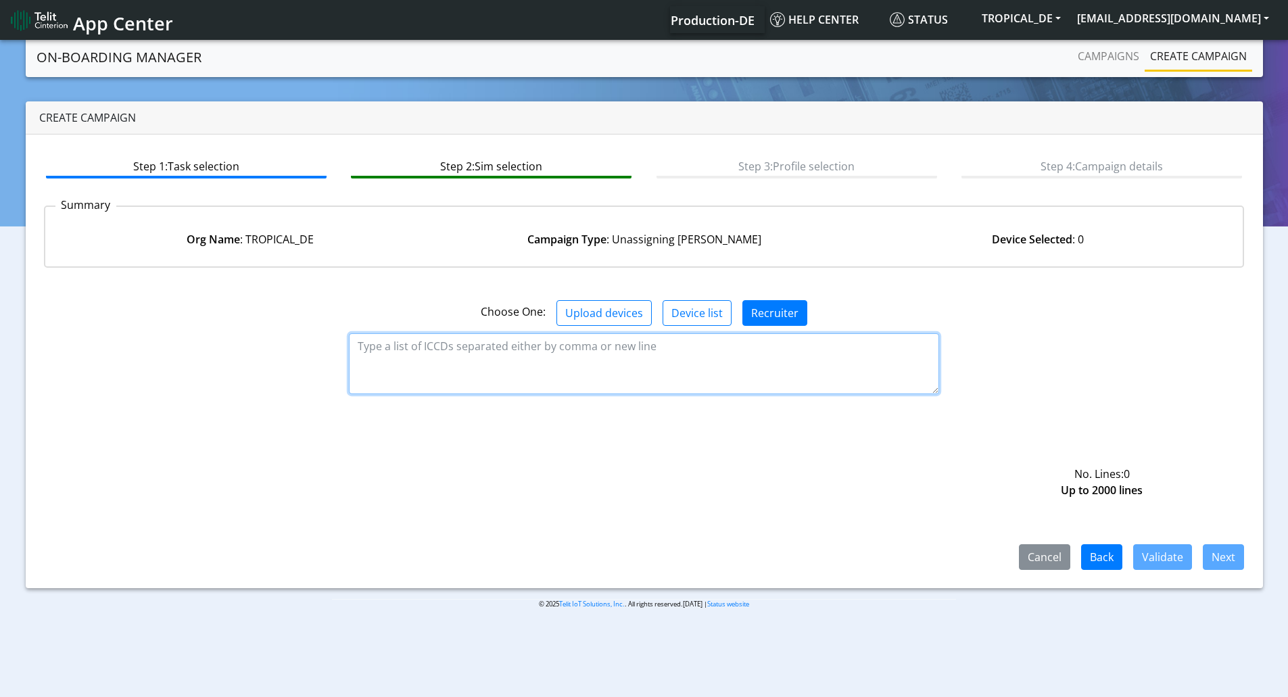
click at [621, 333] on textarea at bounding box center [644, 363] width 590 height 61
click at [498, 358] on textarea at bounding box center [644, 363] width 590 height 61
paste textarea "89358152000000027856"
type textarea "89358152000000027856"
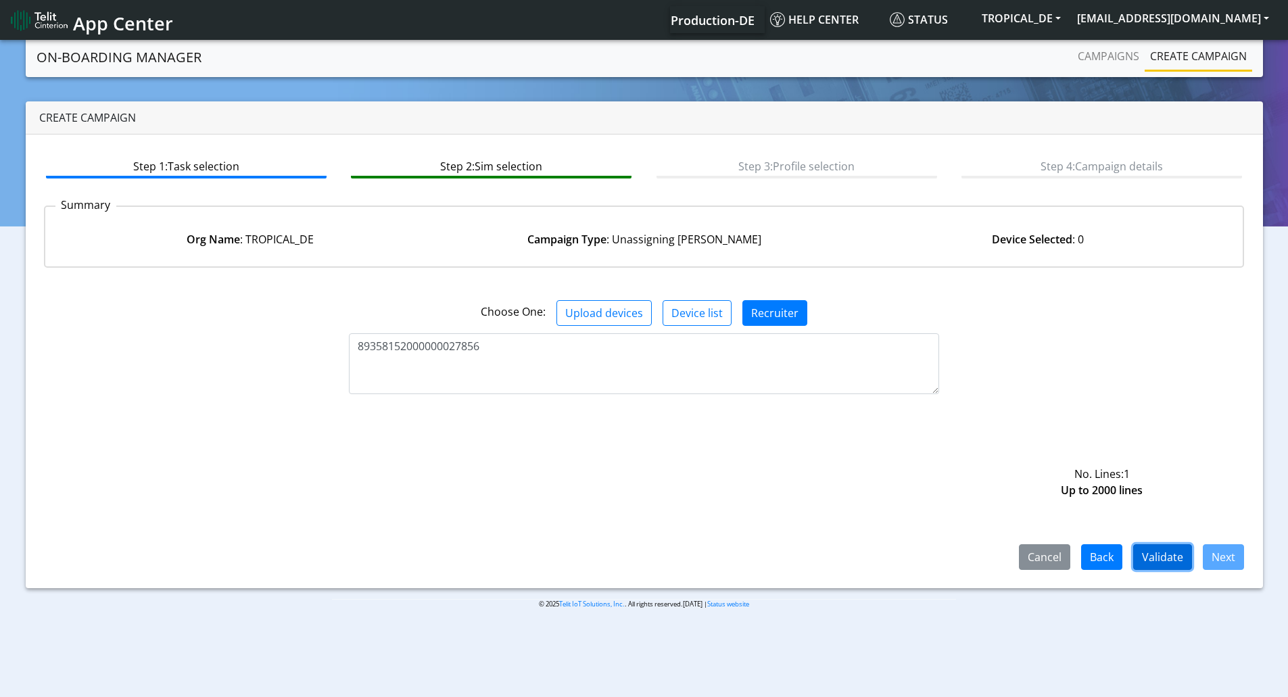
click at [1173, 555] on button "Validate" at bounding box center [1163, 557] width 59 height 26
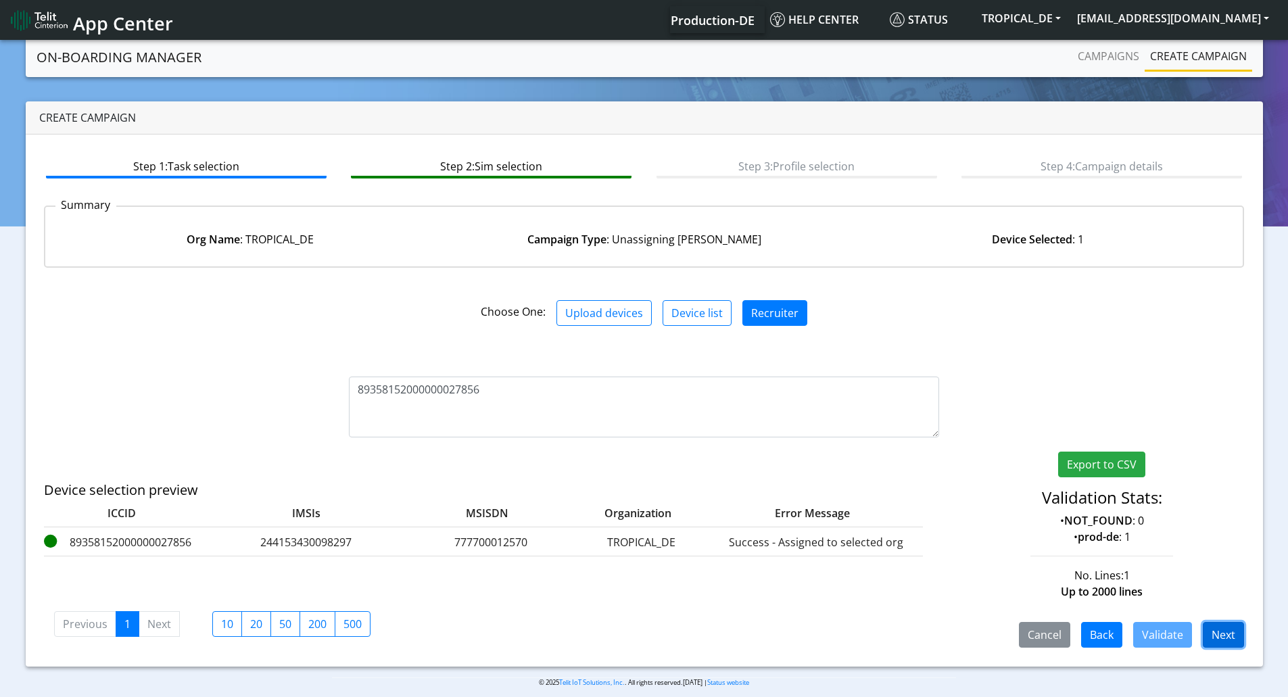
click at [1225, 632] on button "Next" at bounding box center [1223, 635] width 41 height 26
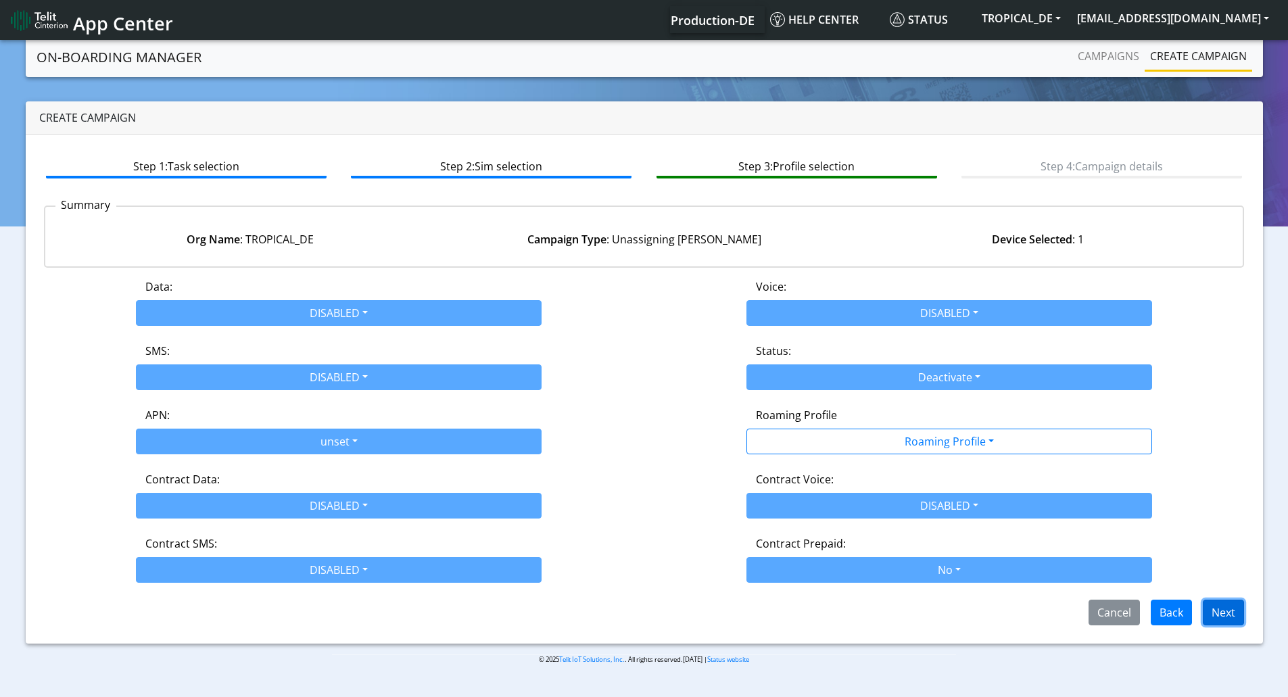
click at [1231, 615] on button "Next" at bounding box center [1223, 613] width 41 height 26
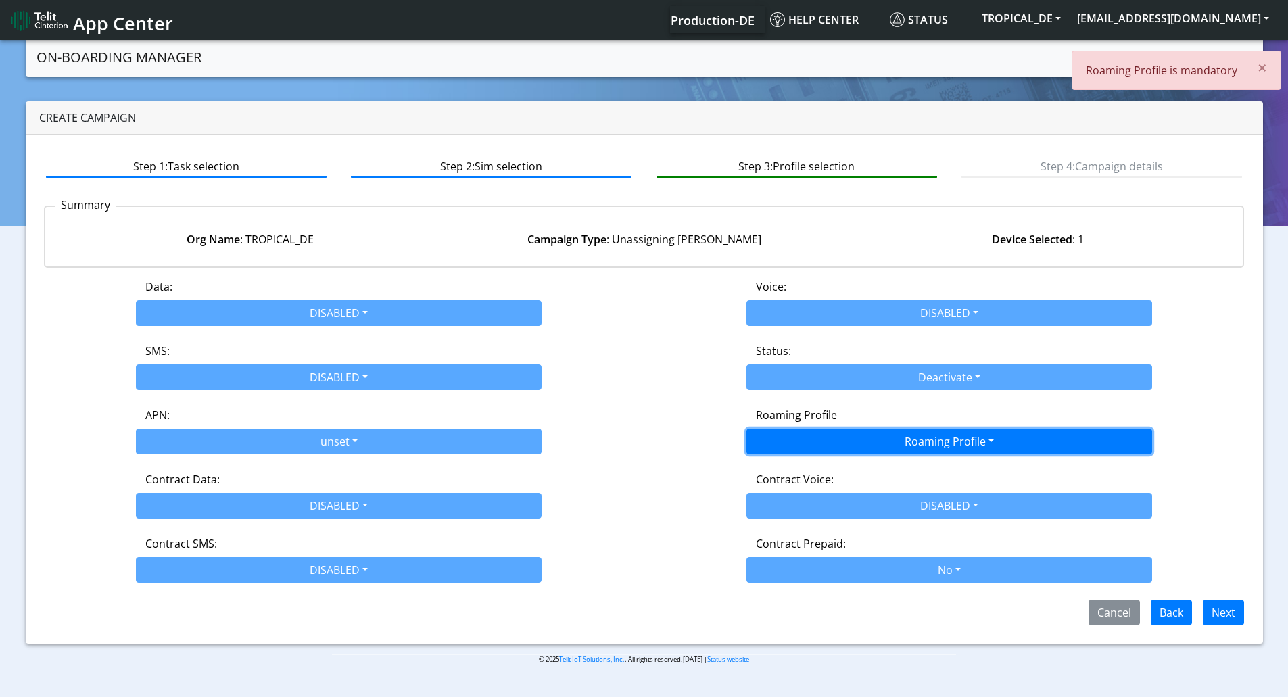
click at [818, 446] on button "Roaming Profile" at bounding box center [950, 442] width 406 height 26
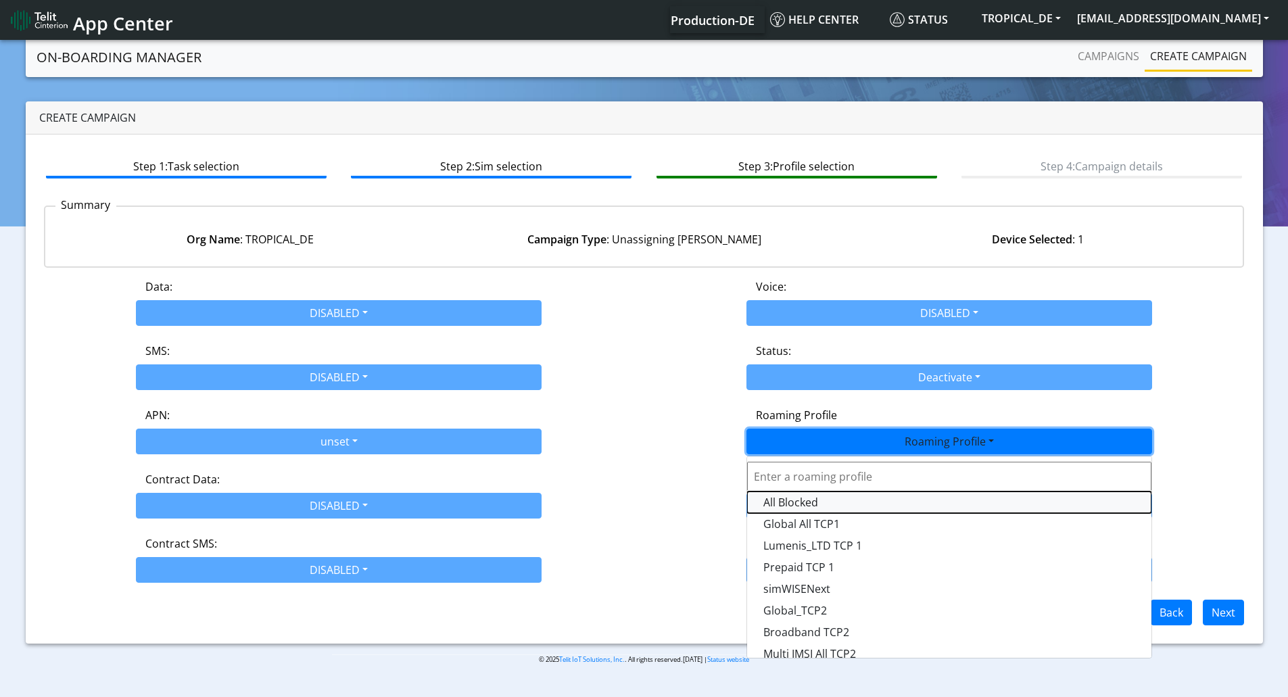
click at [806, 498] on Profile-dropdown "All Blocked" at bounding box center [949, 503] width 404 height 22
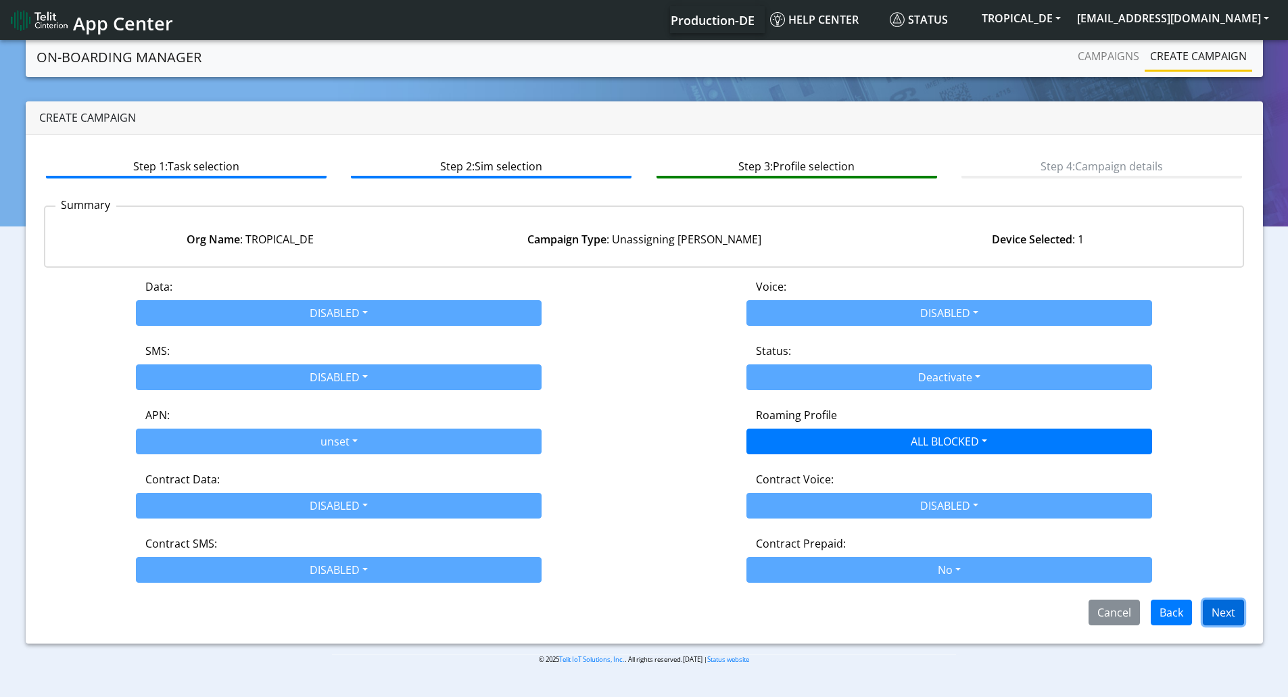
click at [1203, 609] on button "Next" at bounding box center [1223, 613] width 41 height 26
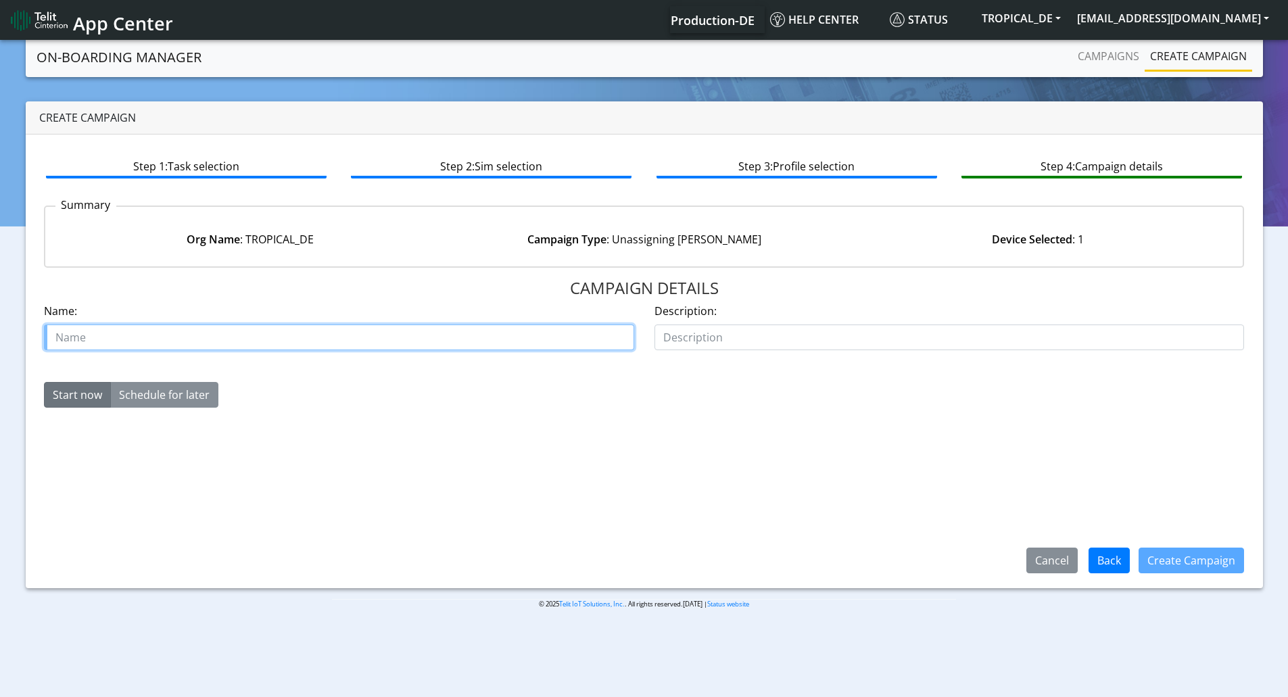
click at [172, 348] on input "text" at bounding box center [339, 338] width 590 height 26
paste input "89358152000000027856"
type input "89358152000000027856_un"
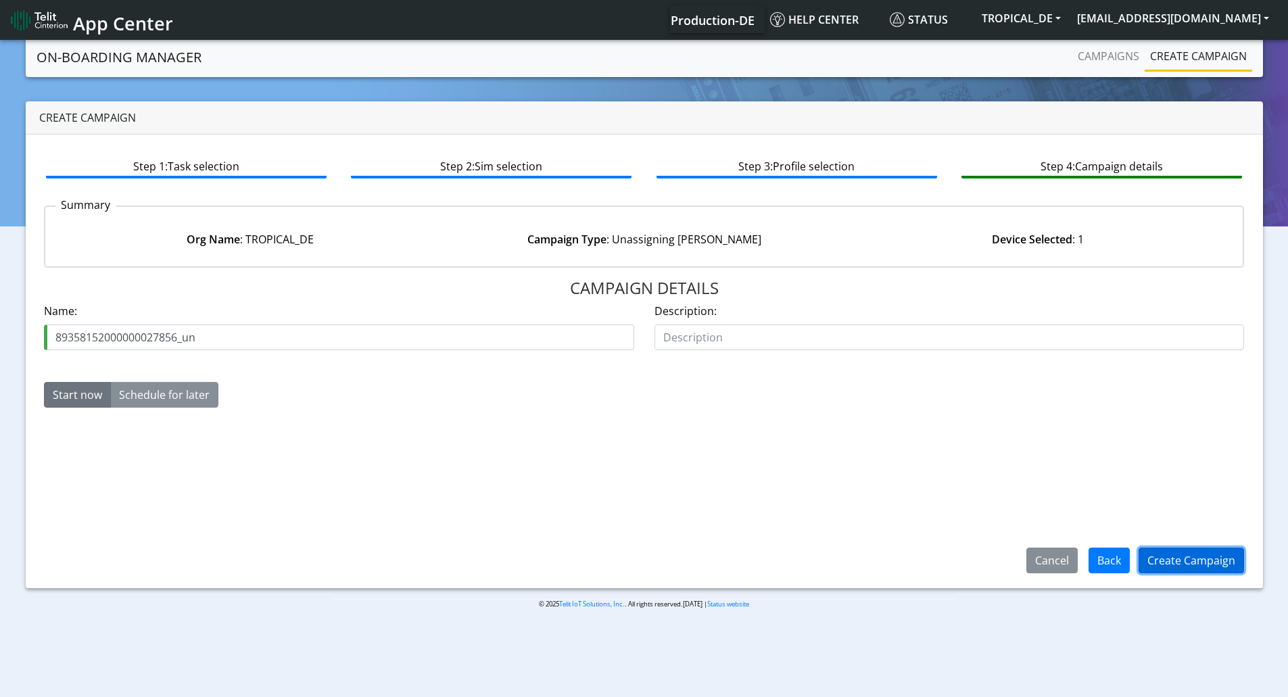
click at [1192, 561] on button "Create Campaign" at bounding box center [1192, 561] width 106 height 26
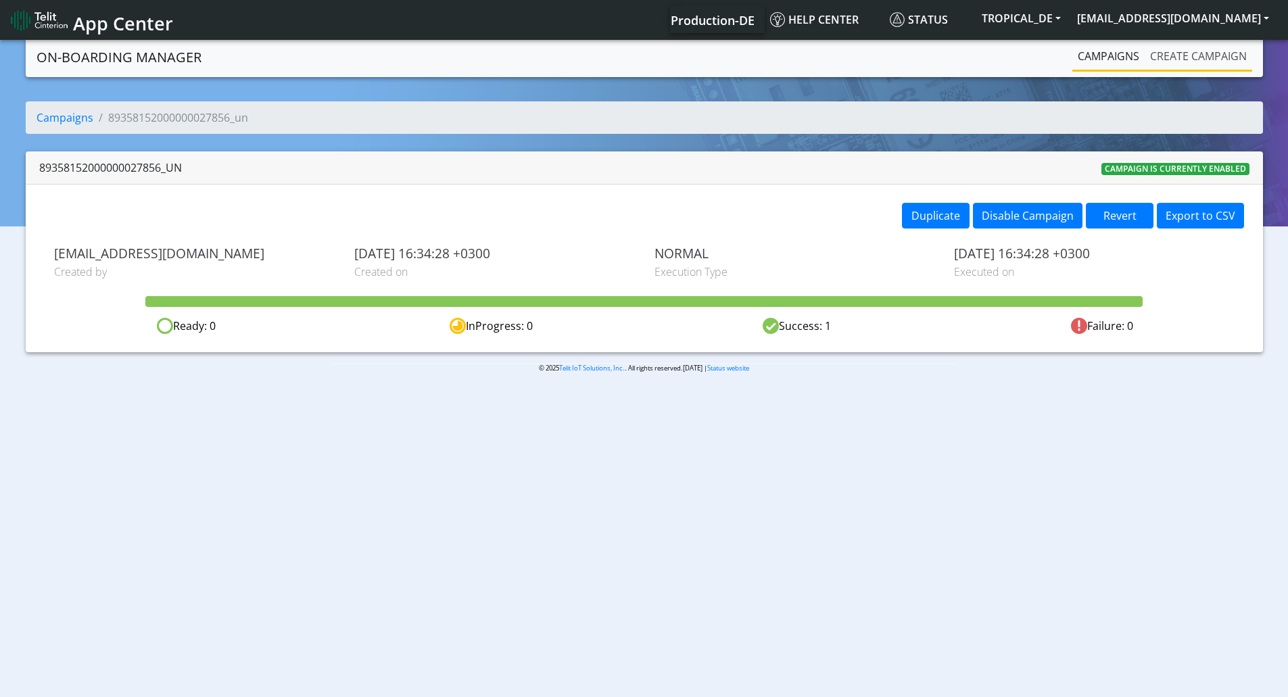
click at [1230, 51] on link "Create campaign" at bounding box center [1199, 56] width 108 height 27
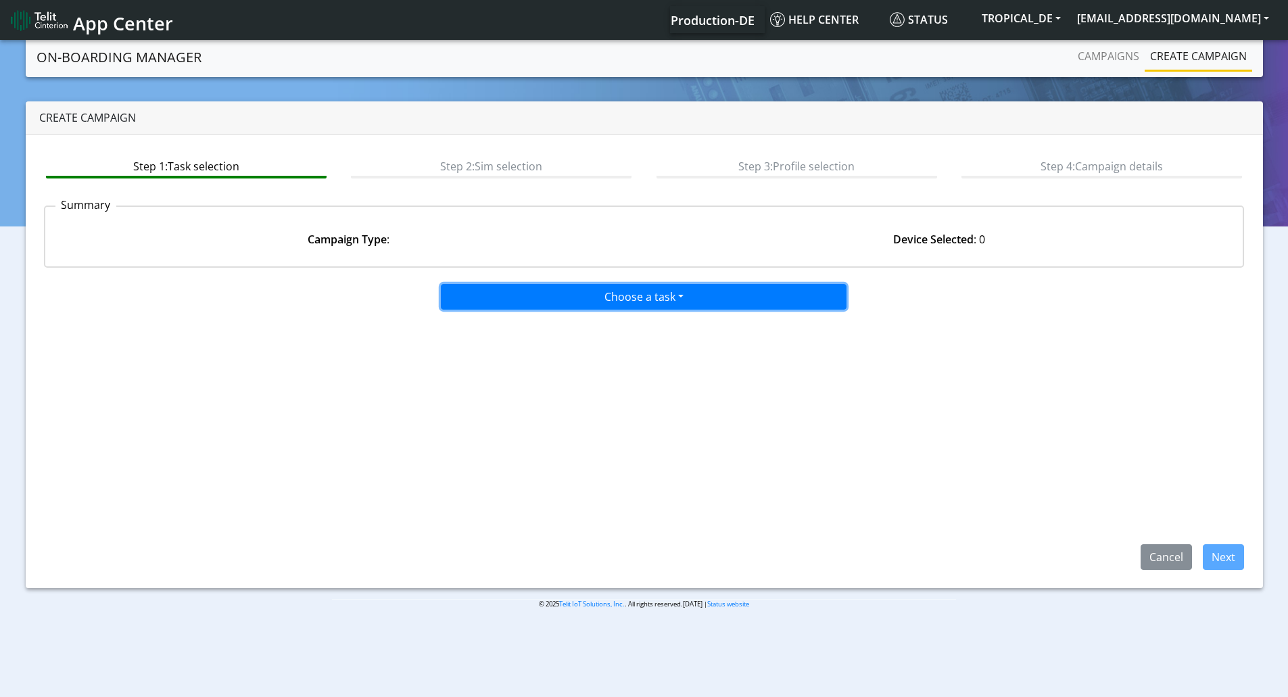
click at [606, 308] on button "Choose a task" at bounding box center [644, 297] width 406 height 26
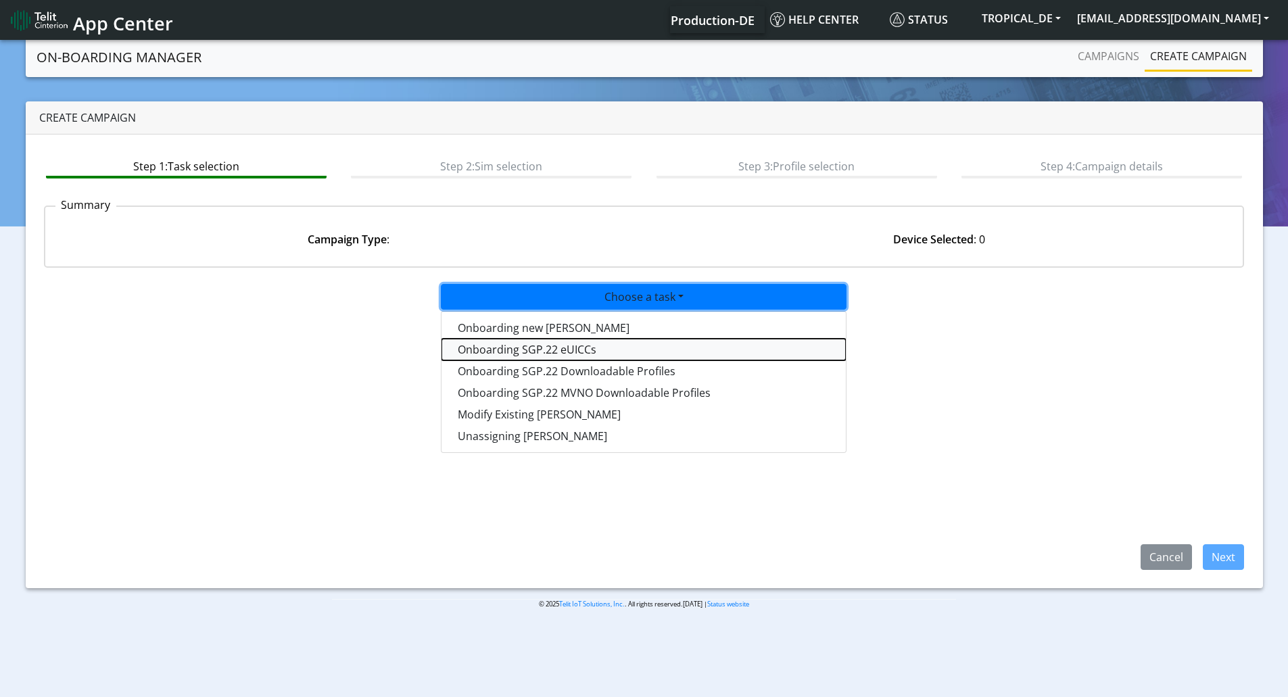
click at [613, 354] on tasksgp22eUICC-dropdown "Onboarding SGP.22 eUICCs" at bounding box center [644, 350] width 404 height 22
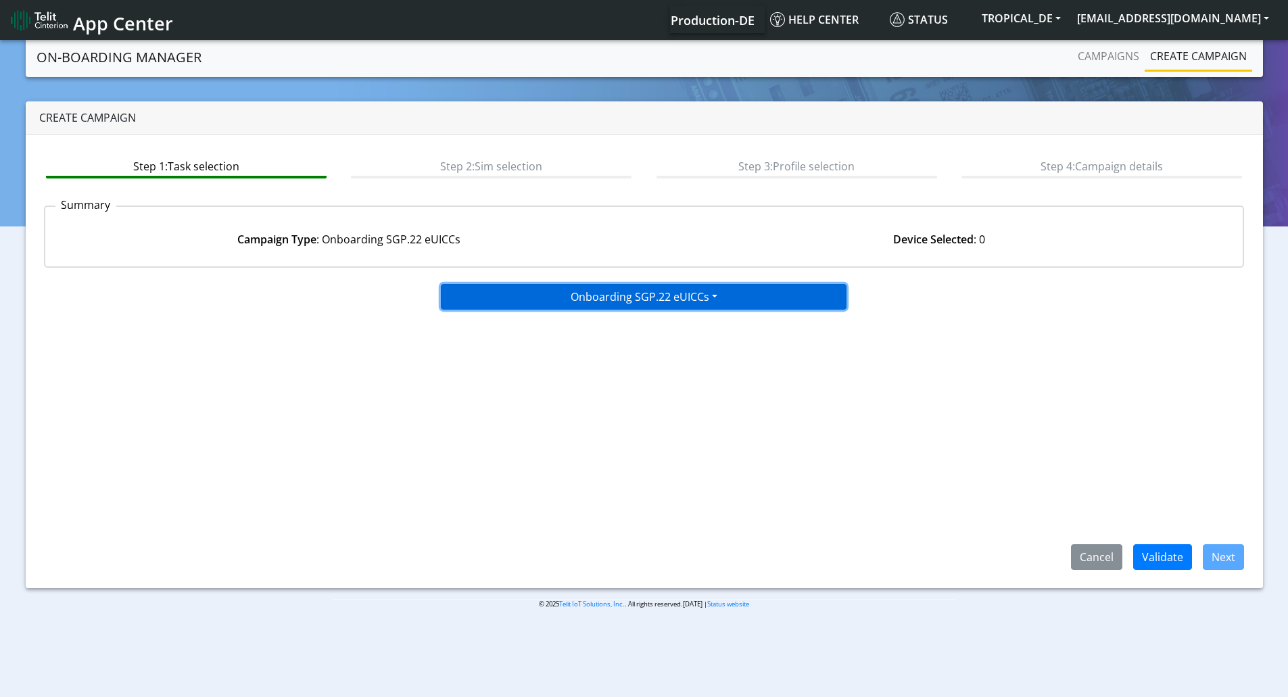
click at [624, 291] on button "Onboarding SGP.22 eUICCs" at bounding box center [644, 297] width 406 height 26
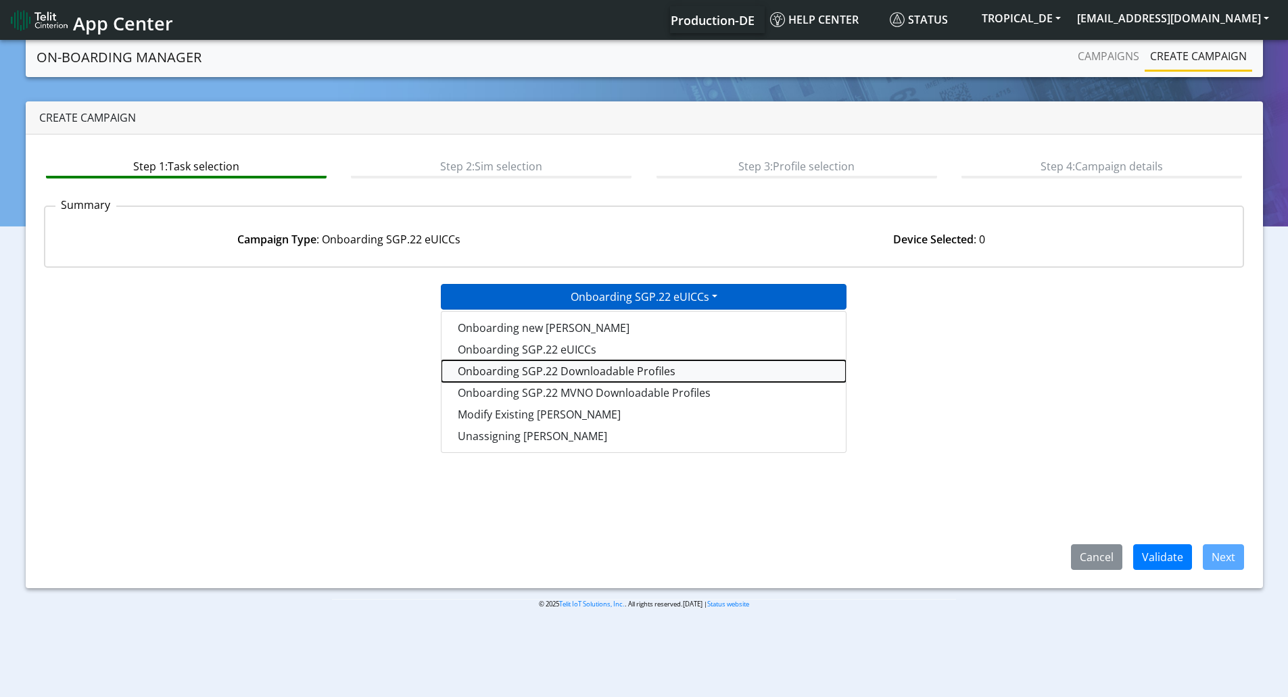
click at [622, 371] on tasksgp22profile-dropdown "Onboarding SGP.22 Downloadable Profiles" at bounding box center [644, 371] width 404 height 22
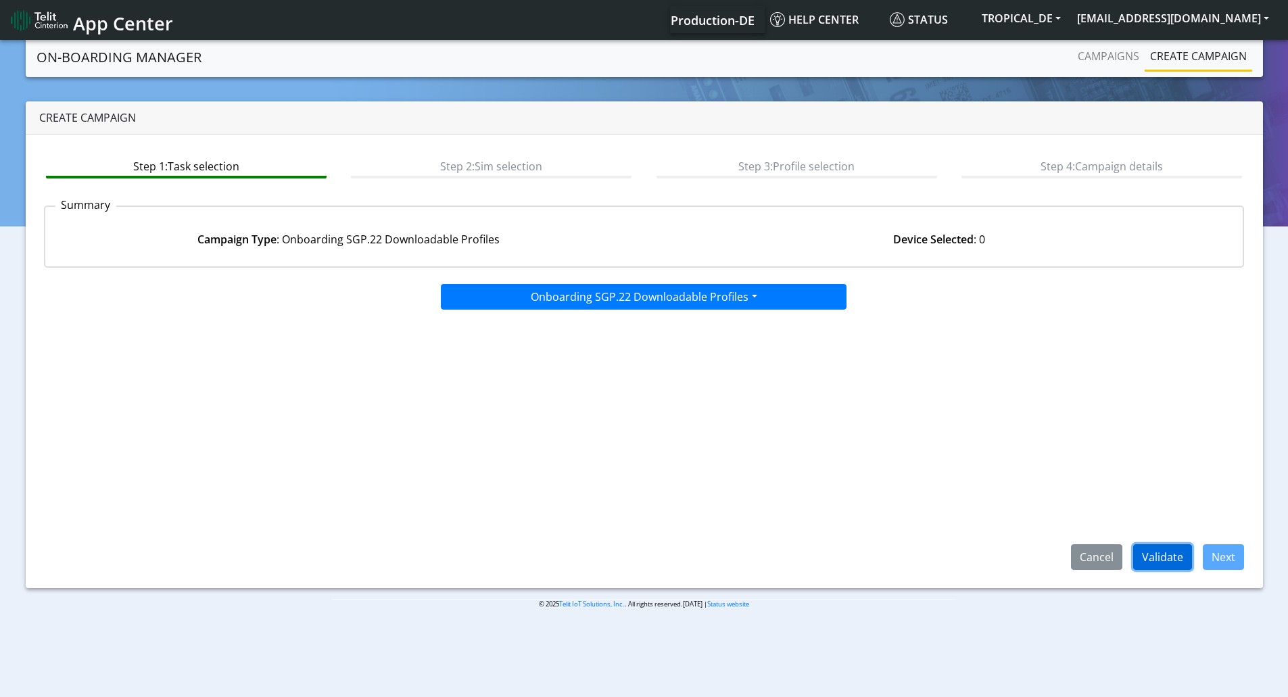
click at [1159, 551] on button "Validate" at bounding box center [1163, 557] width 59 height 26
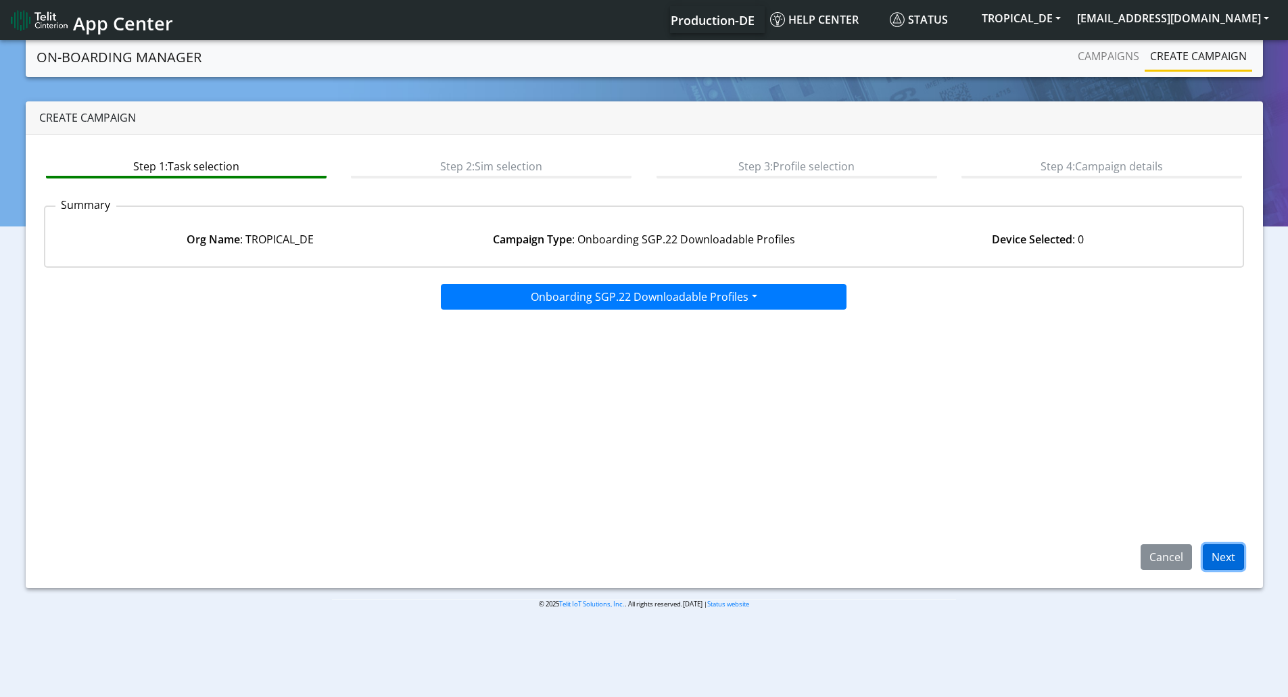
click at [1226, 561] on button "Next" at bounding box center [1223, 557] width 41 height 26
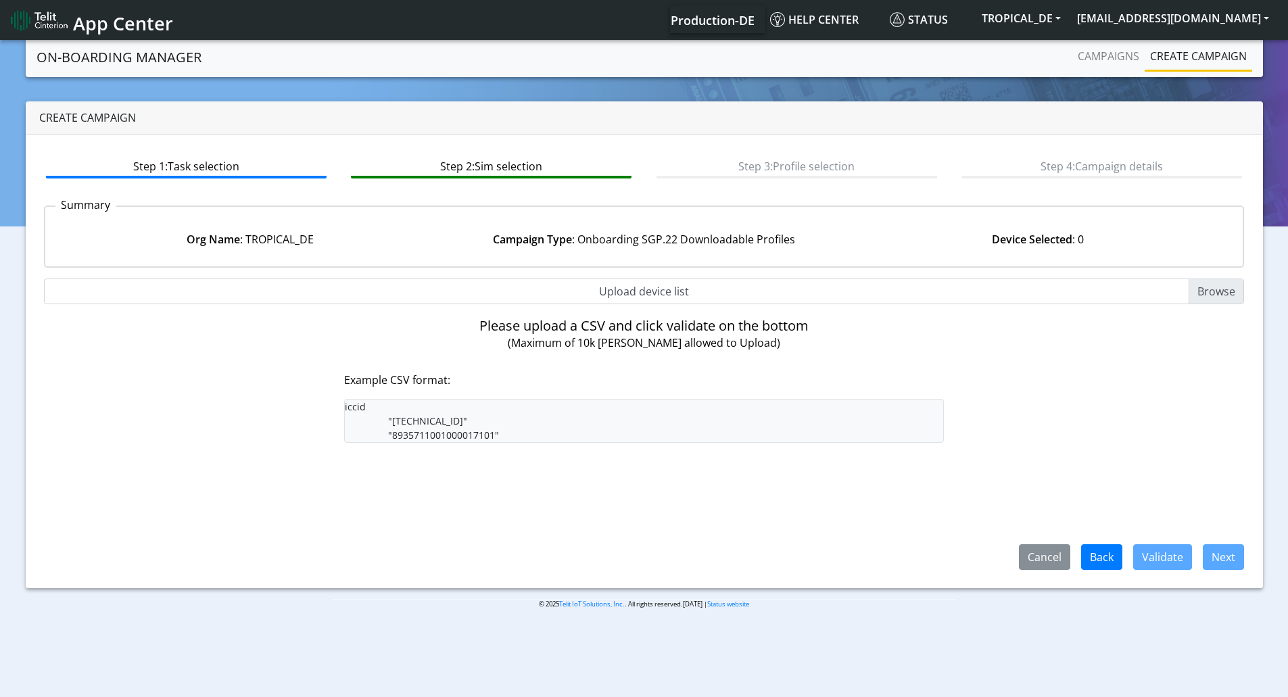
click at [1204, 296] on input "Upload device list" at bounding box center [644, 292] width 1201 height 26
type input "C:\fakepath\ep1.csv"
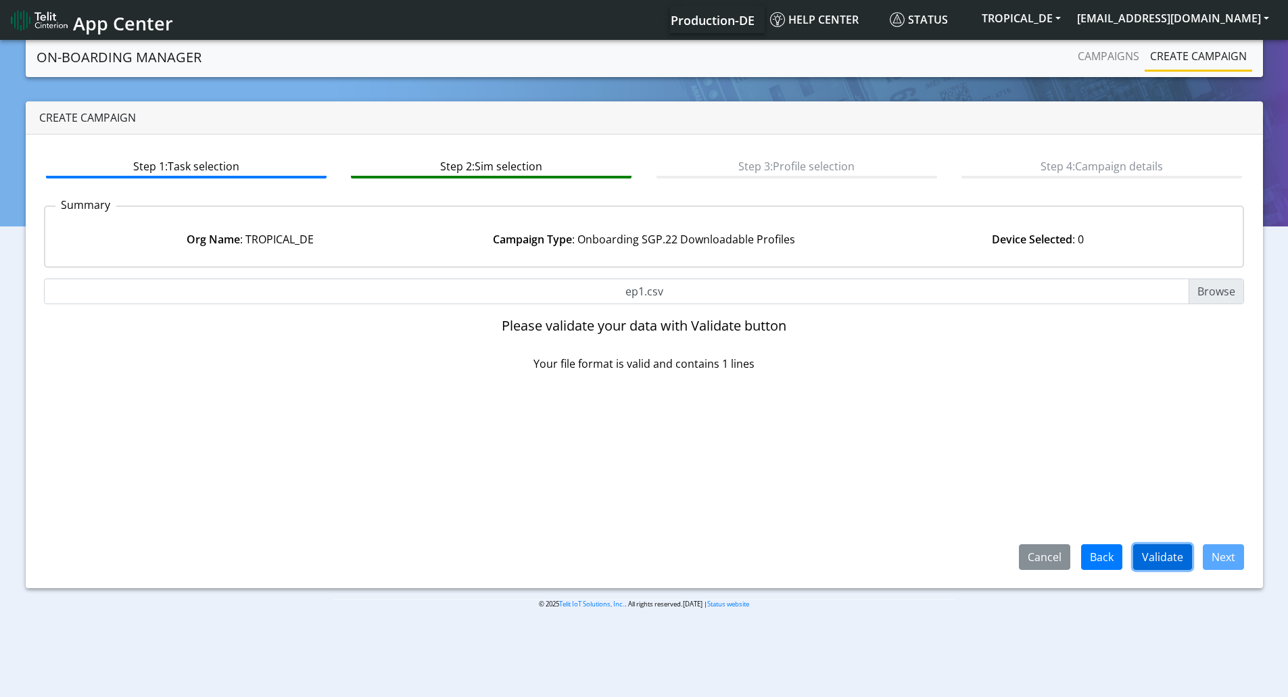
click at [1168, 555] on button "Validate" at bounding box center [1163, 557] width 59 height 26
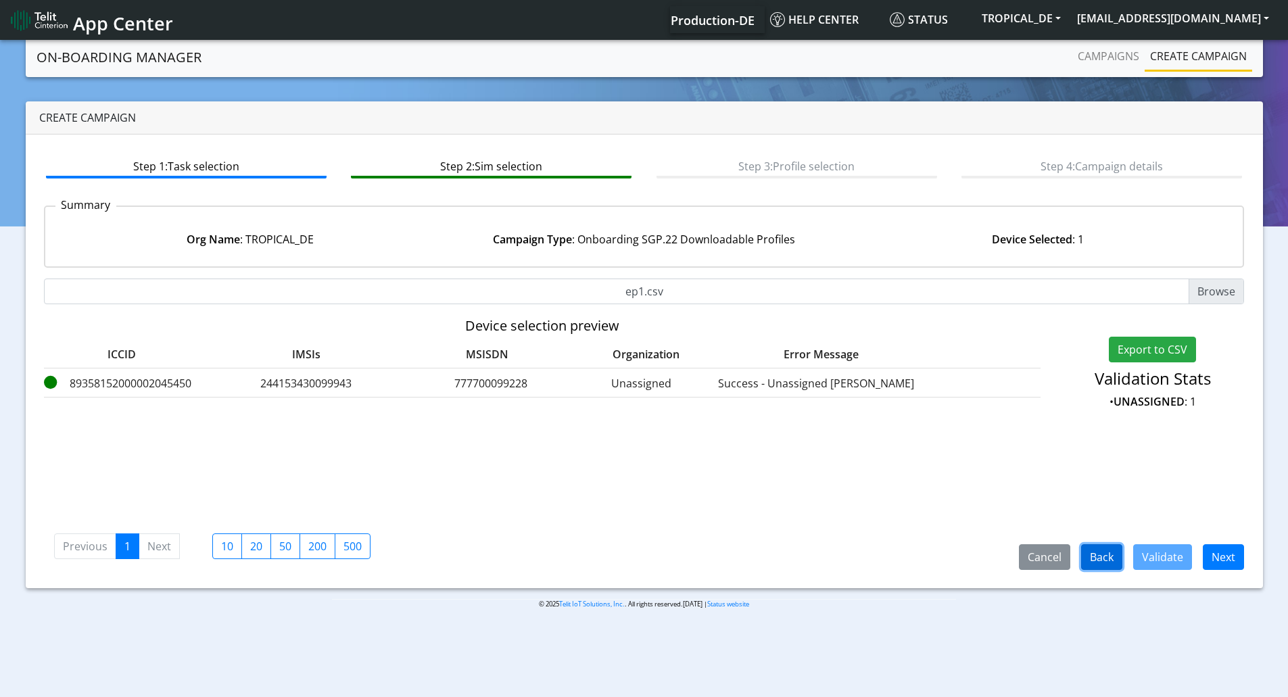
click at [1100, 562] on button "Back" at bounding box center [1101, 557] width 41 height 26
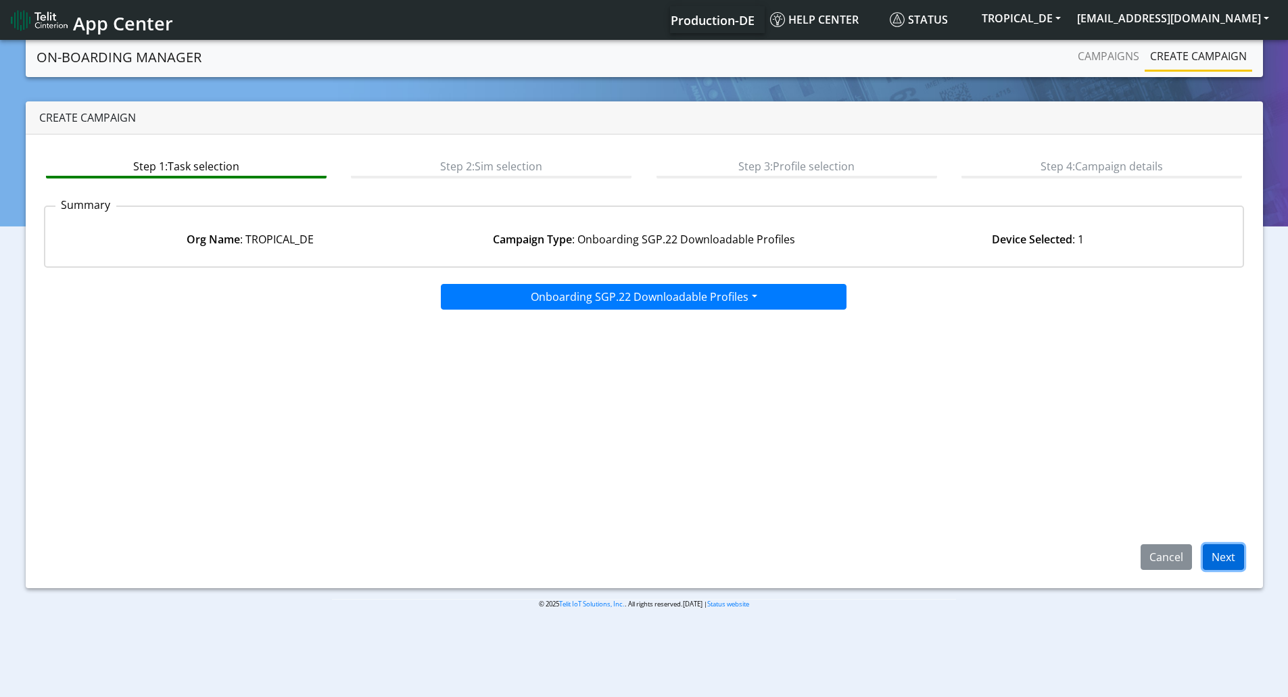
click at [1229, 554] on button "Next" at bounding box center [1223, 557] width 41 height 26
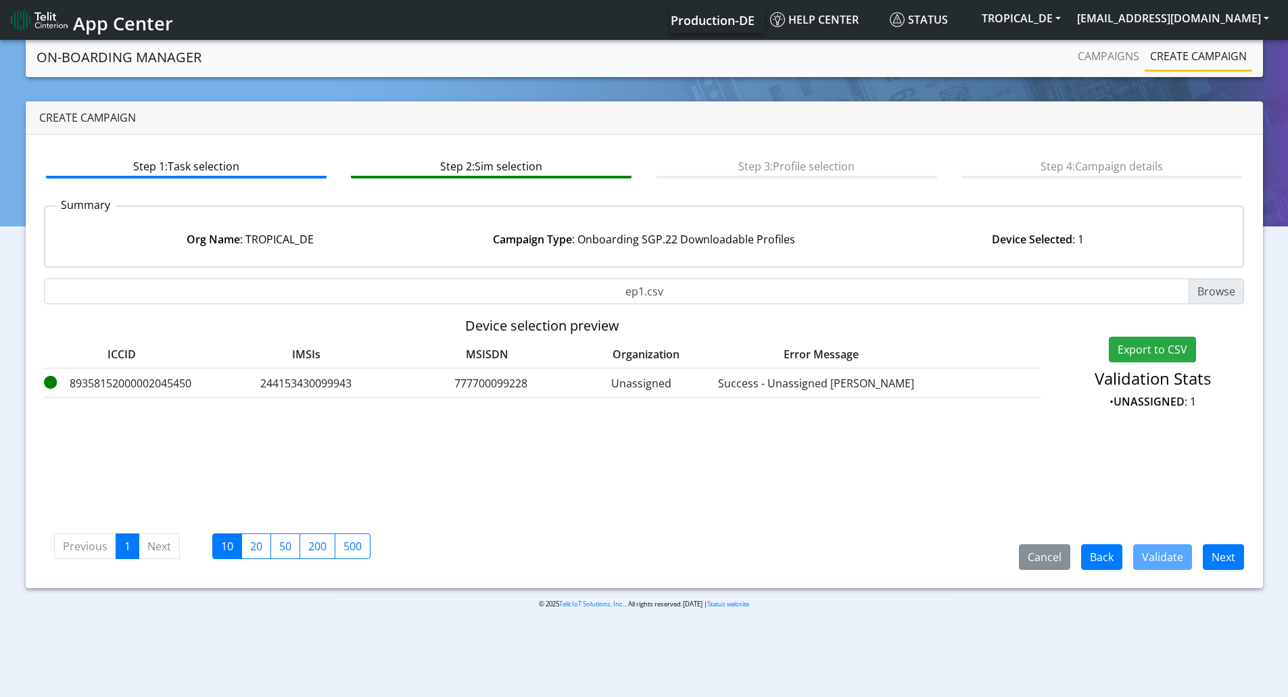
click at [1238, 289] on input "ep1.csv" at bounding box center [644, 292] width 1201 height 26
type input "C:\fakepath\ep1.csv"
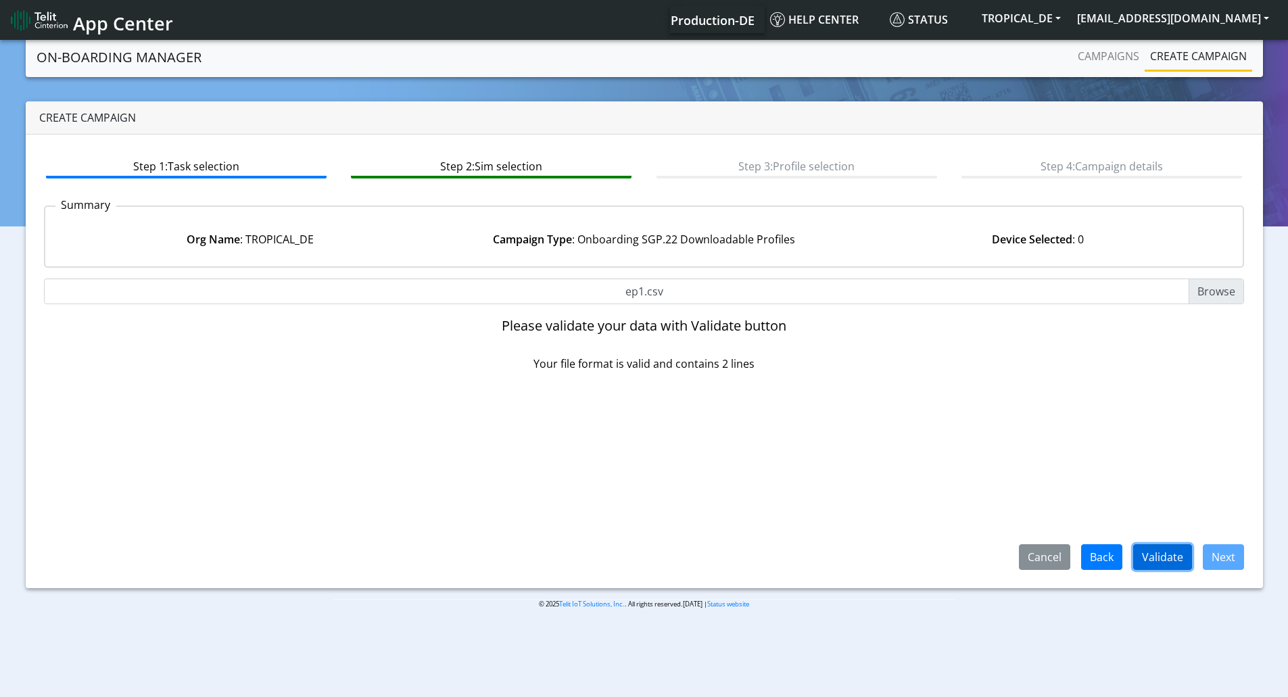
click at [1173, 561] on button "Validate" at bounding box center [1163, 557] width 59 height 26
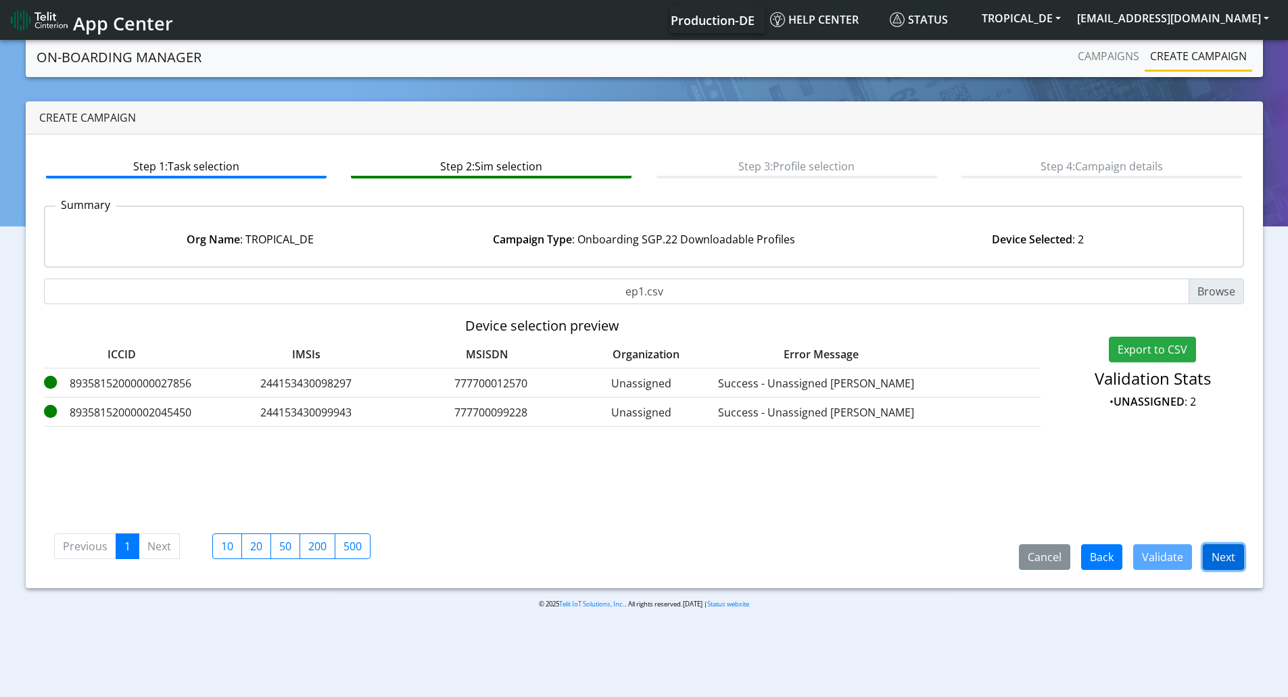
click at [1222, 554] on button "Next" at bounding box center [1223, 557] width 41 height 26
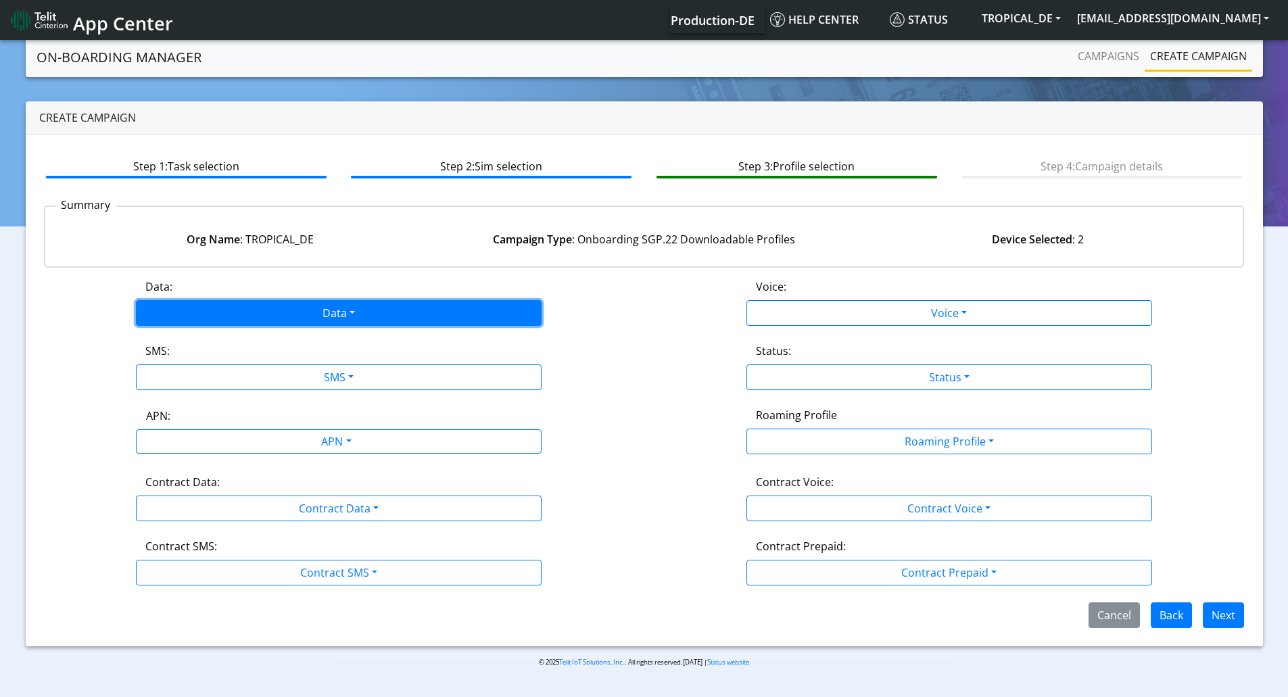
click at [375, 313] on button "Data" at bounding box center [339, 313] width 406 height 26
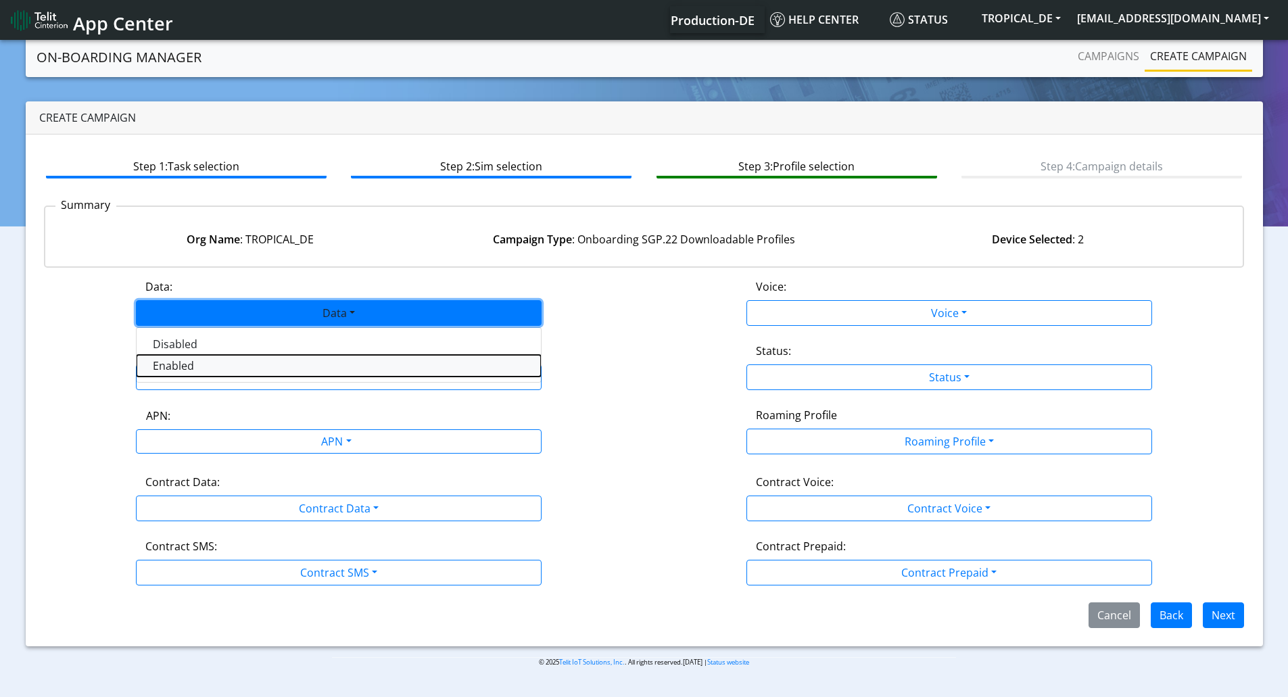
click at [367, 361] on button "Enabled" at bounding box center [339, 366] width 404 height 22
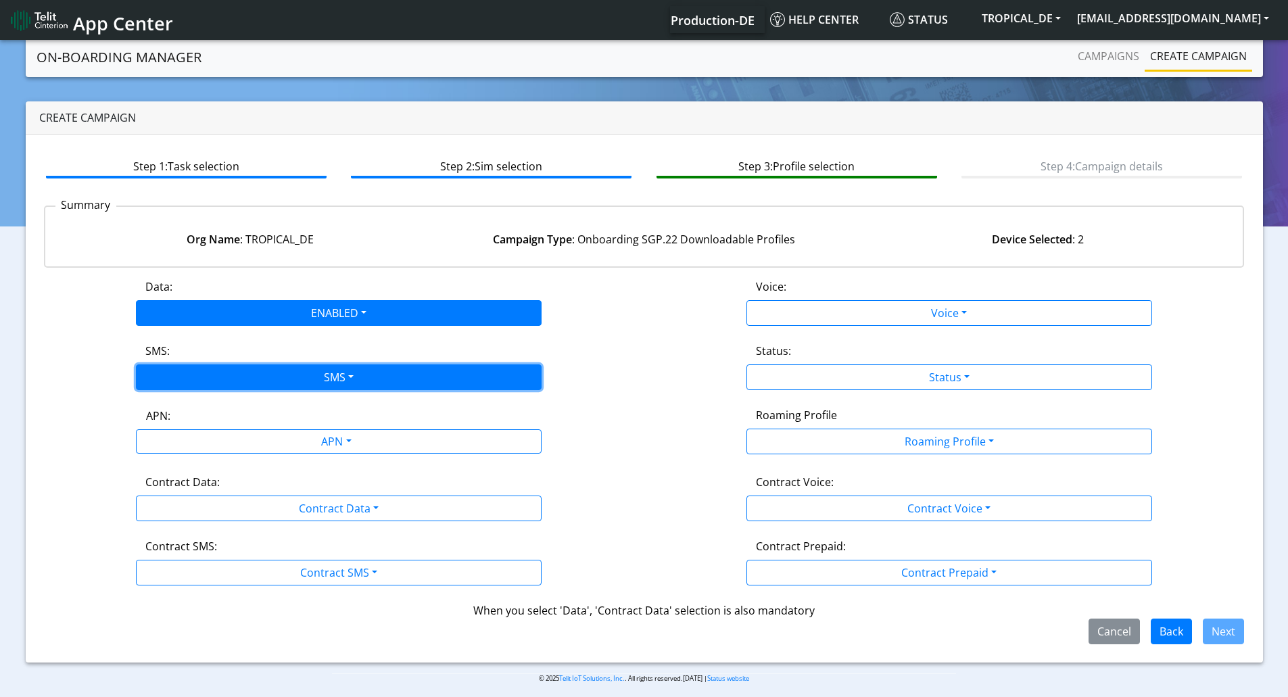
click at [365, 375] on button "SMS" at bounding box center [339, 378] width 406 height 26
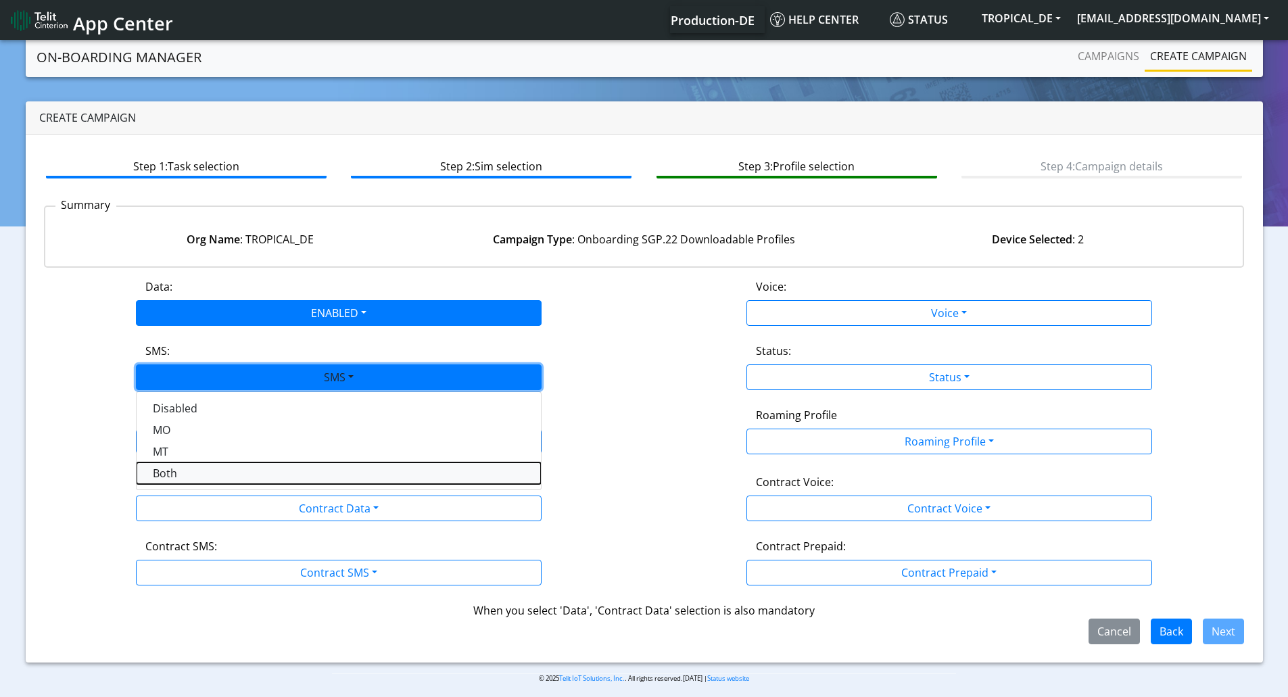
click at [340, 468] on button "Both" at bounding box center [339, 474] width 404 height 22
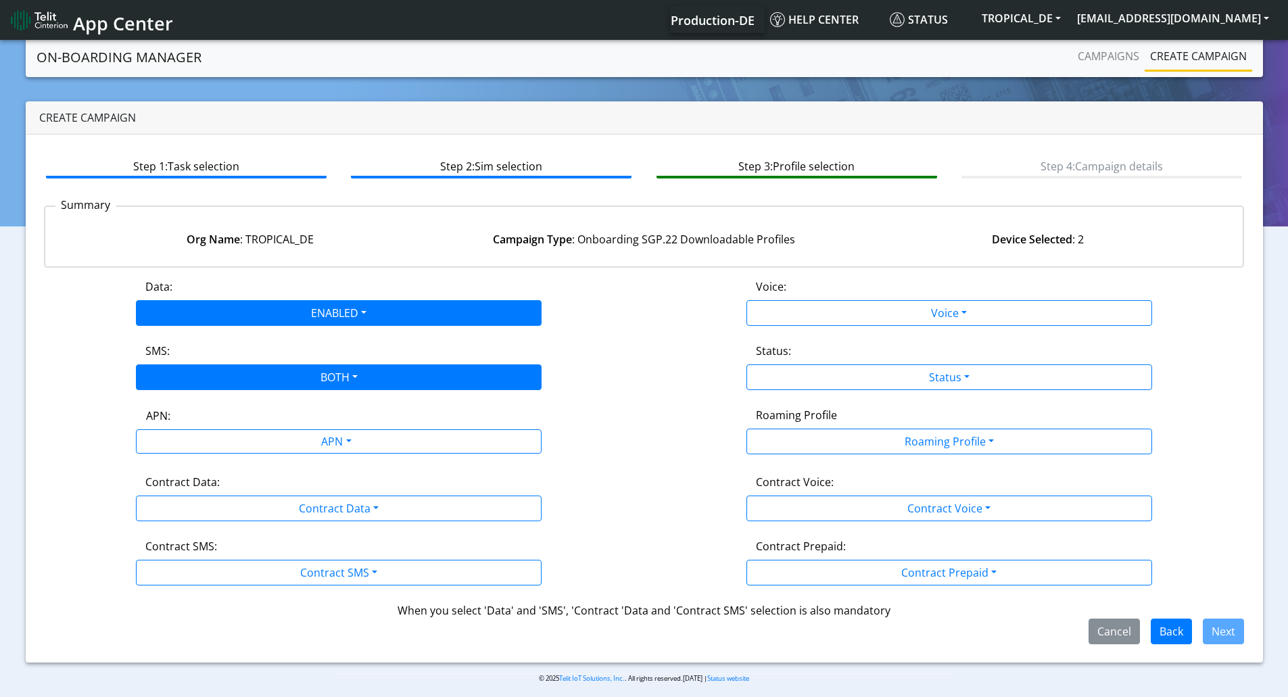
click at [340, 468] on div "Data: ENABLED Disabled Enabled Voice: Voice Disabled Enabled SMS: BOTH Disabled…" at bounding box center [644, 462] width 1201 height 366
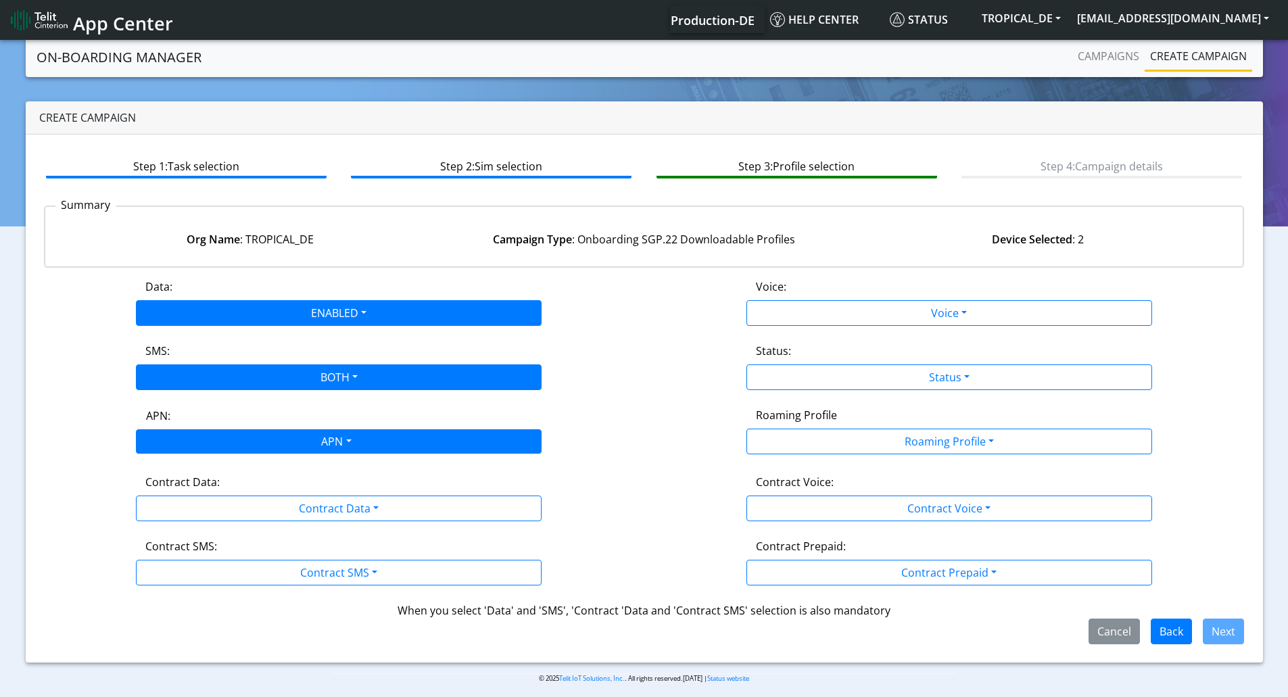
click at [341, 446] on div "APN" at bounding box center [335, 443] width 429 height 26
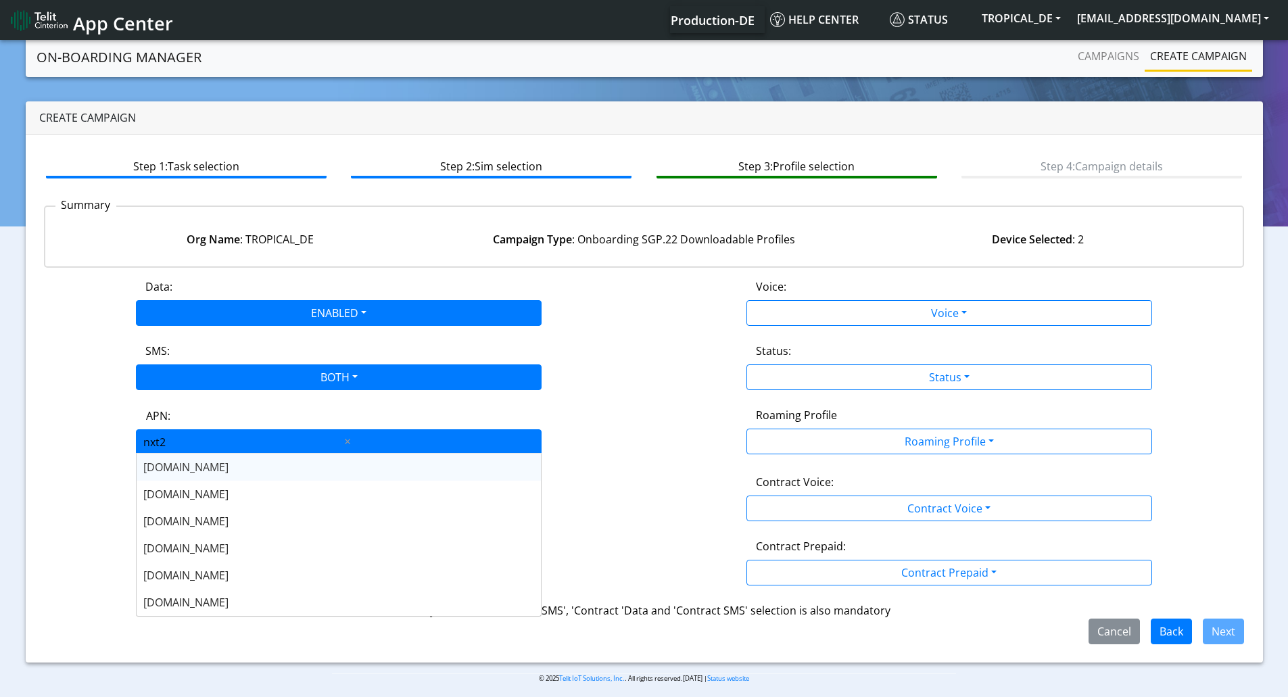
type input "nxt23"
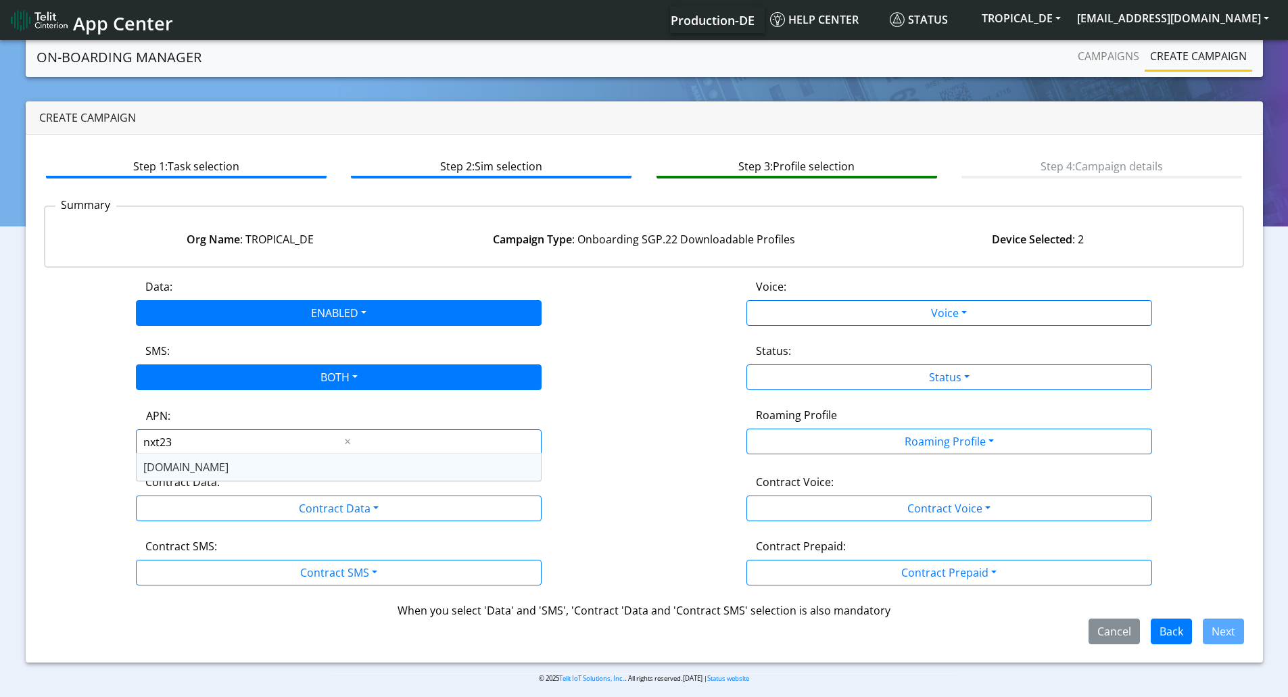
click at [333, 468] on div "[DOMAIN_NAME]" at bounding box center [339, 467] width 404 height 27
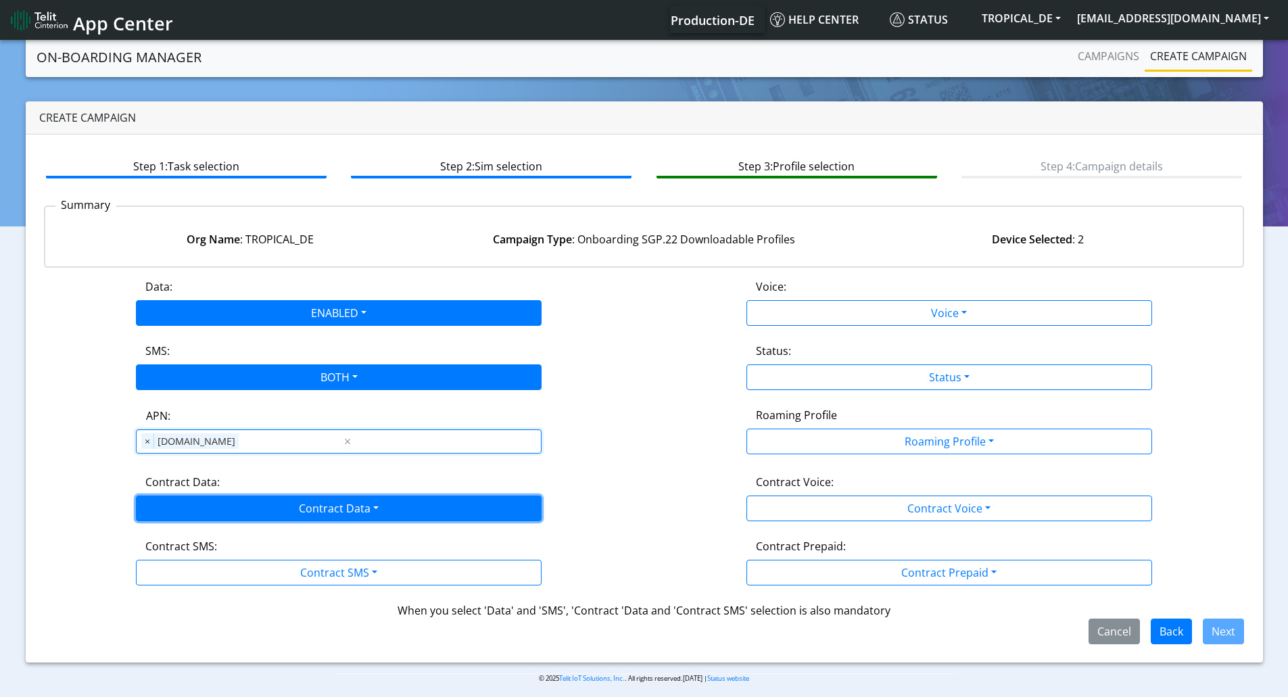
click at [335, 499] on button "Contract Data" at bounding box center [339, 509] width 406 height 26
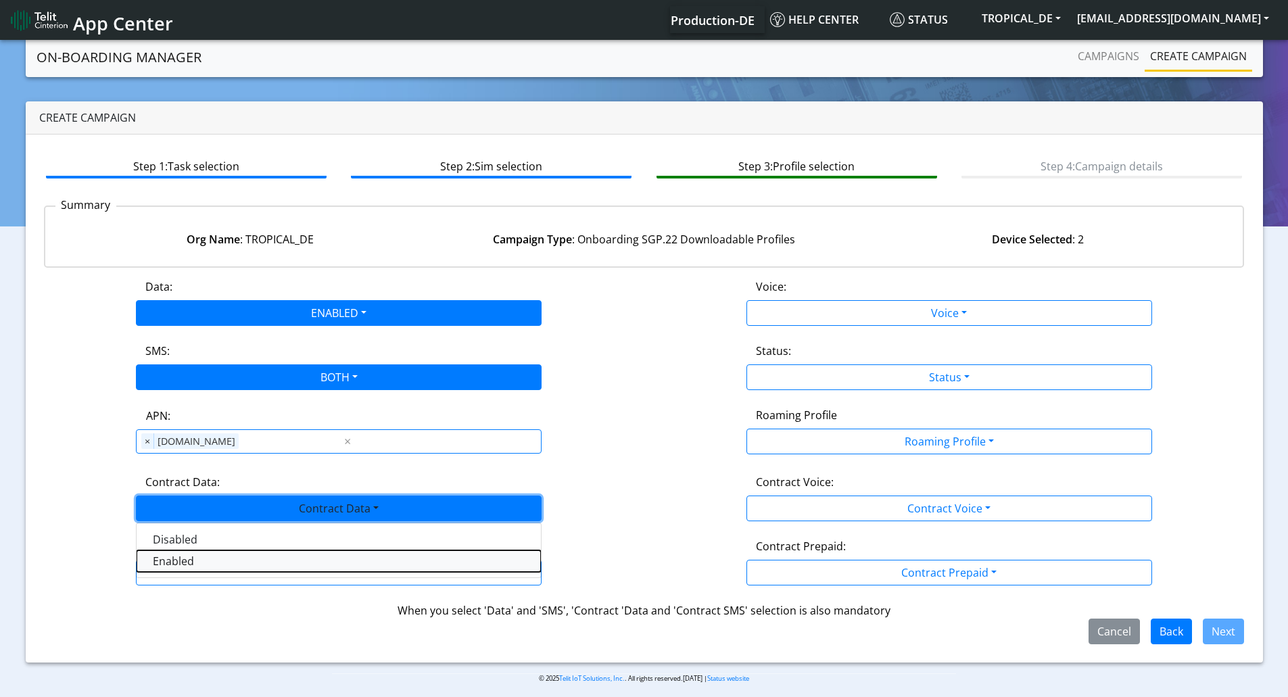
click at [301, 553] on Dataenabled-dropdown "Enabled" at bounding box center [339, 562] width 404 height 22
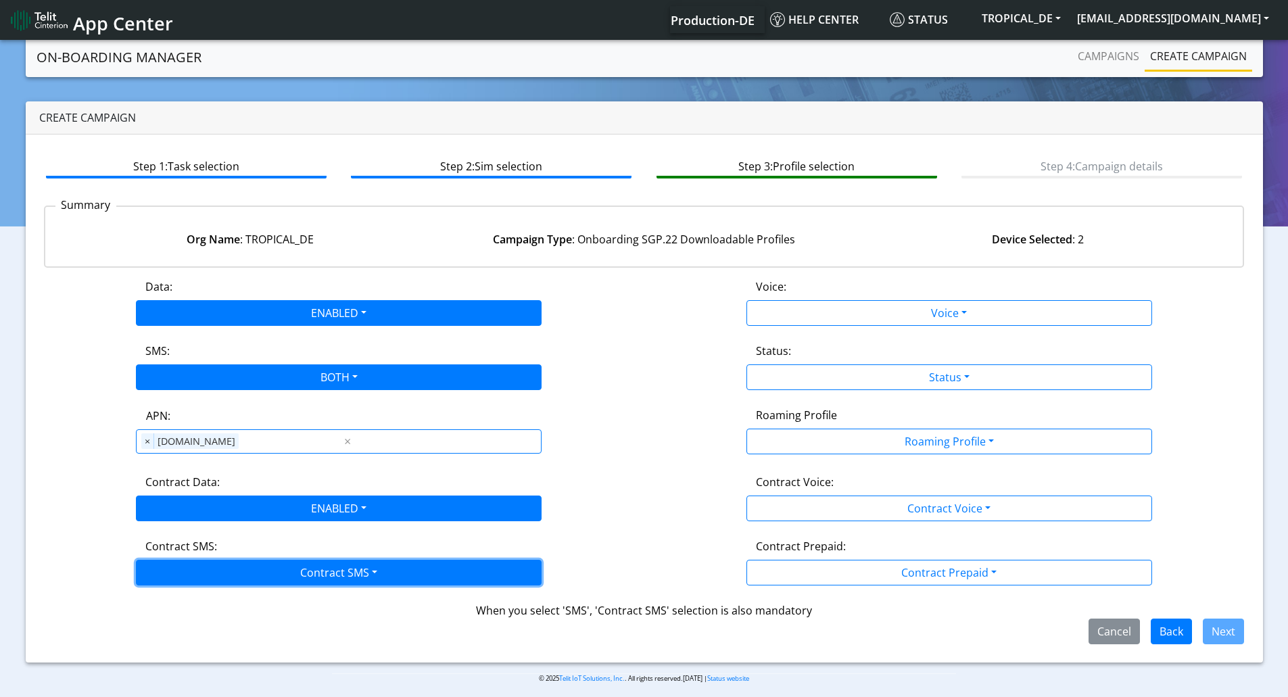
click at [309, 562] on button "Contract SMS" at bounding box center [339, 573] width 406 height 26
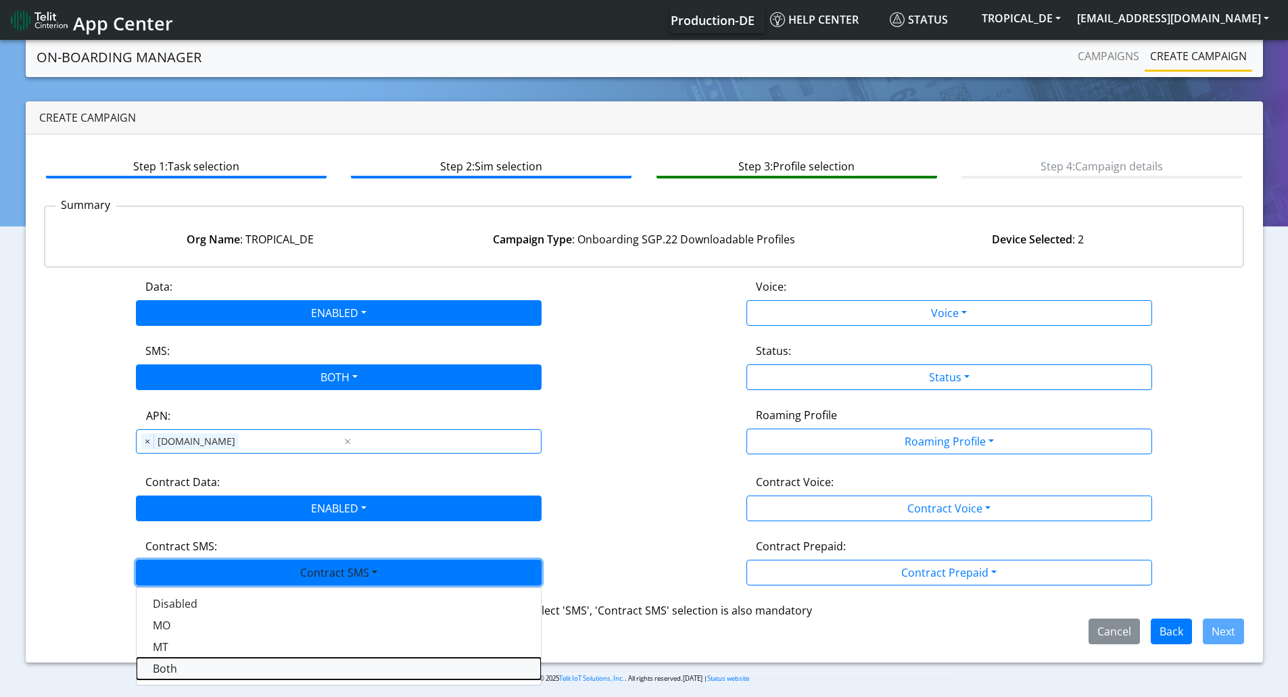
click at [303, 670] on SMSboth-dropdown "Both" at bounding box center [339, 669] width 404 height 22
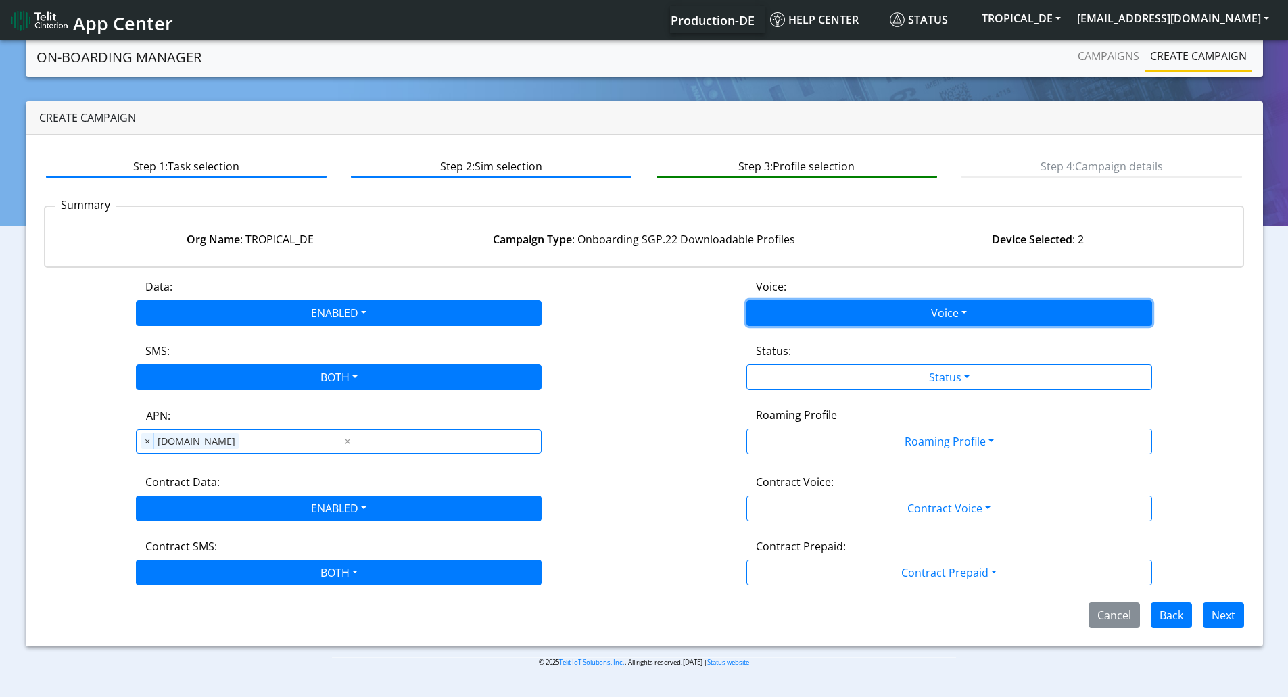
click at [955, 310] on button "Voice" at bounding box center [950, 313] width 406 height 26
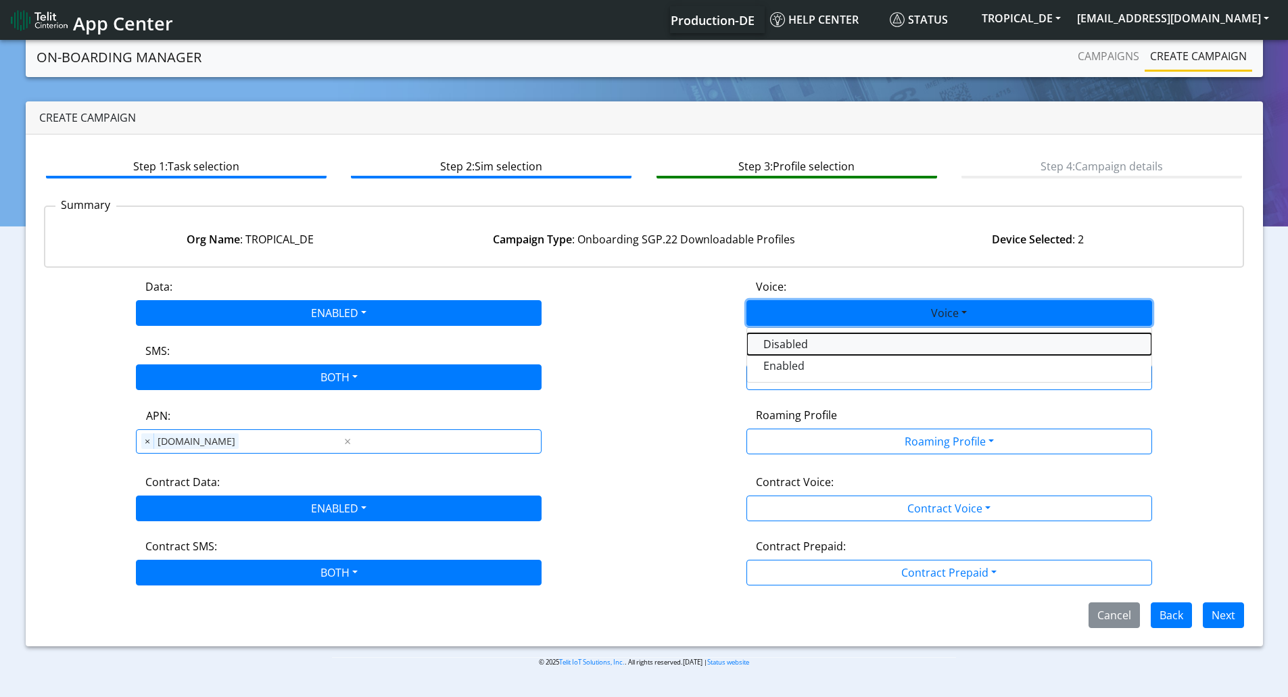
click at [789, 352] on button "Disabled" at bounding box center [949, 344] width 404 height 22
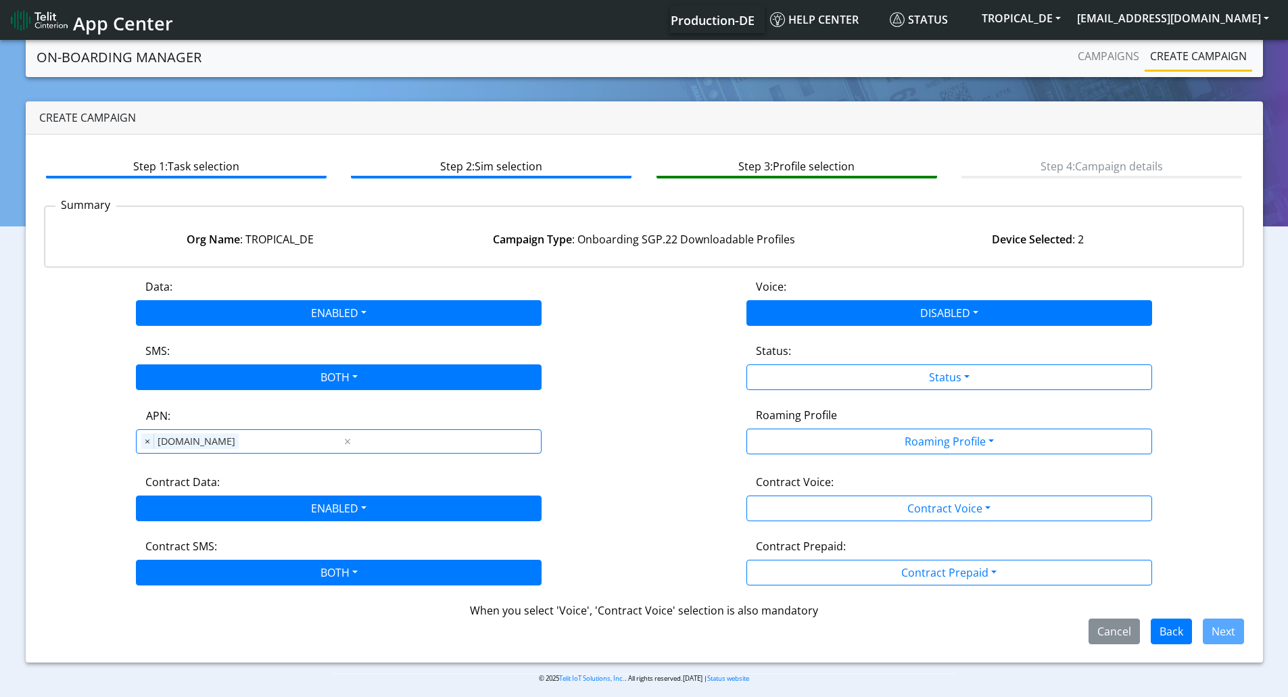
drag, startPoint x: 777, startPoint y: 361, endPoint x: 688, endPoint y: 371, distance: 89.8
drag, startPoint x: 688, startPoint y: 371, endPoint x: 642, endPoint y: 371, distance: 46.0
click at [642, 371] on div "SMS: BOTH Disabled MO MT Both" at bounding box center [339, 366] width 611 height 47
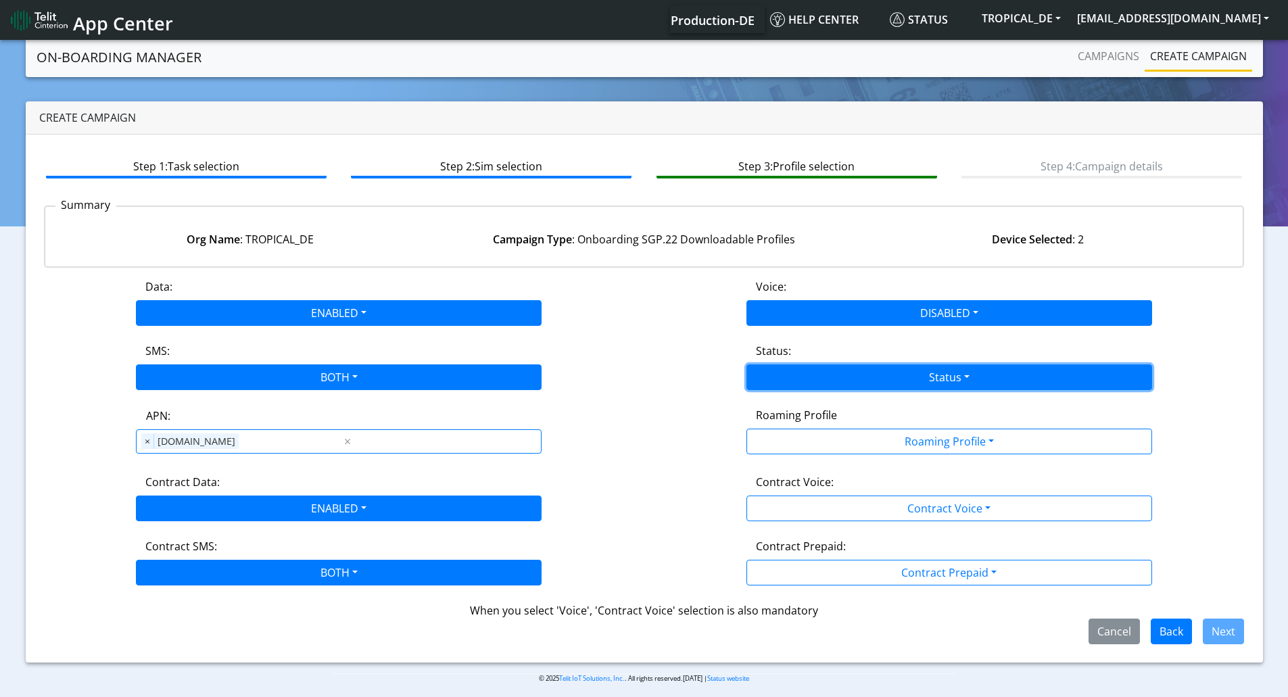
click at [933, 375] on button "Status" at bounding box center [950, 378] width 406 height 26
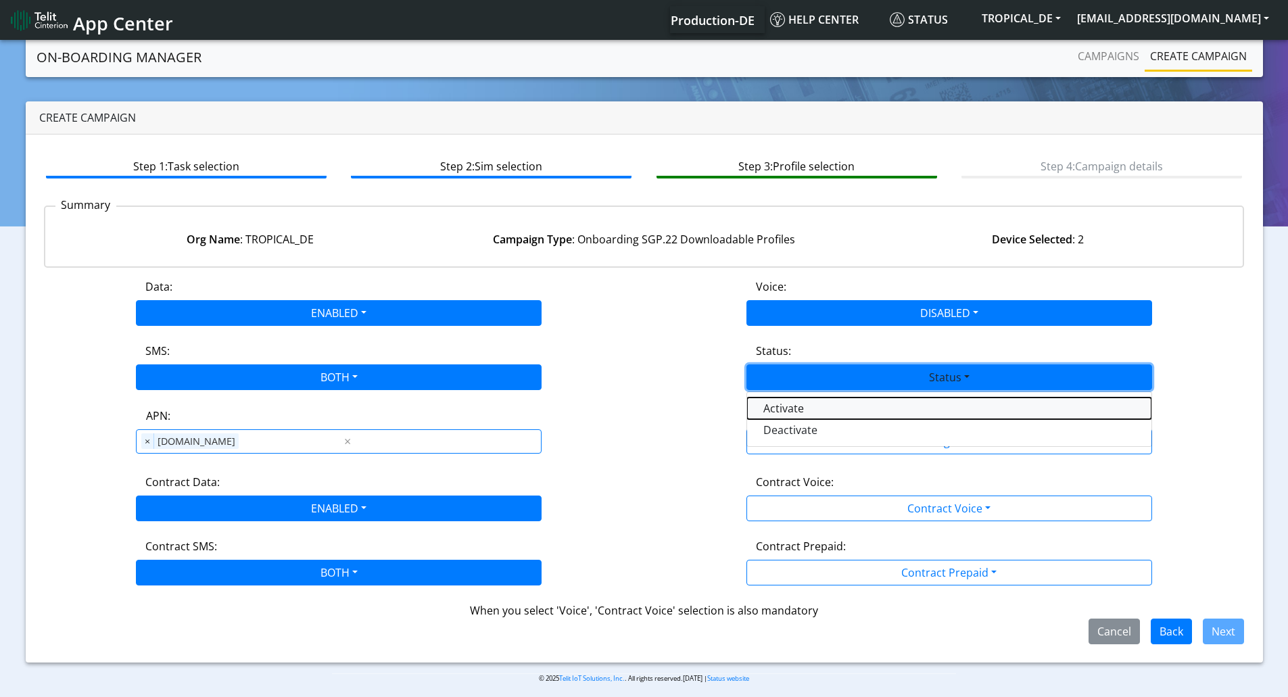
click at [831, 406] on button "Activate" at bounding box center [949, 409] width 404 height 22
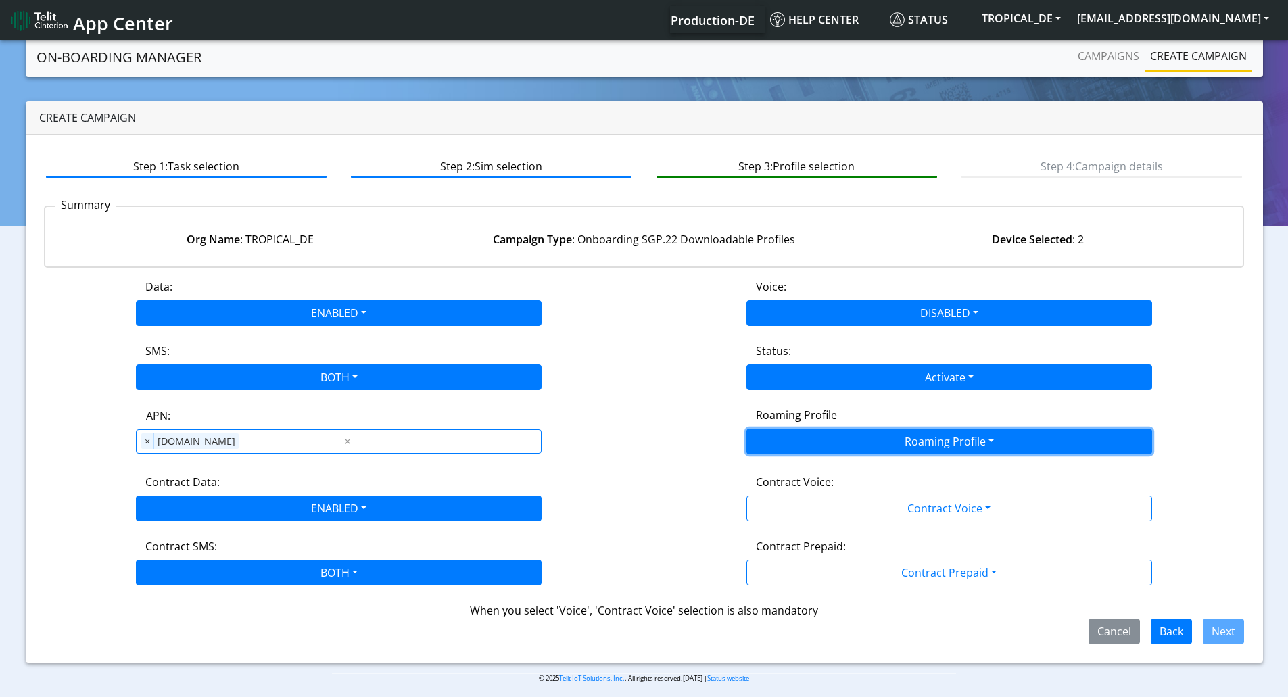
click at [856, 444] on button "Roaming Profile" at bounding box center [950, 442] width 406 height 26
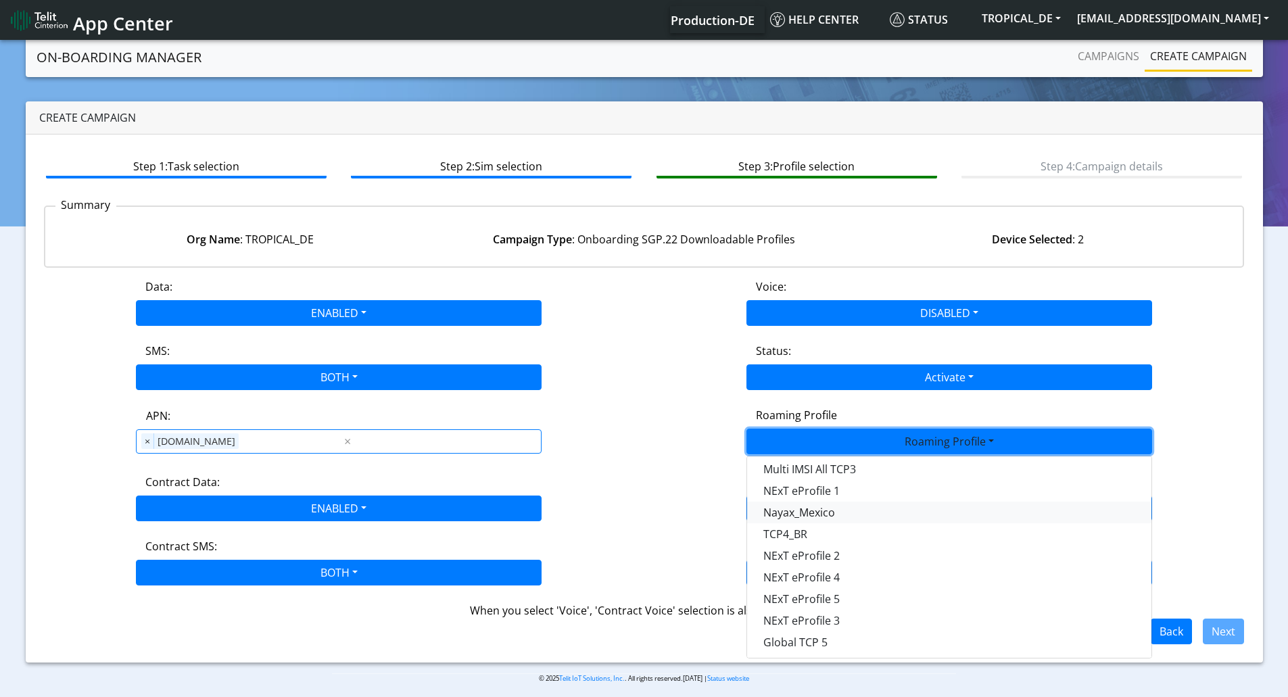
scroll to position [358, 0]
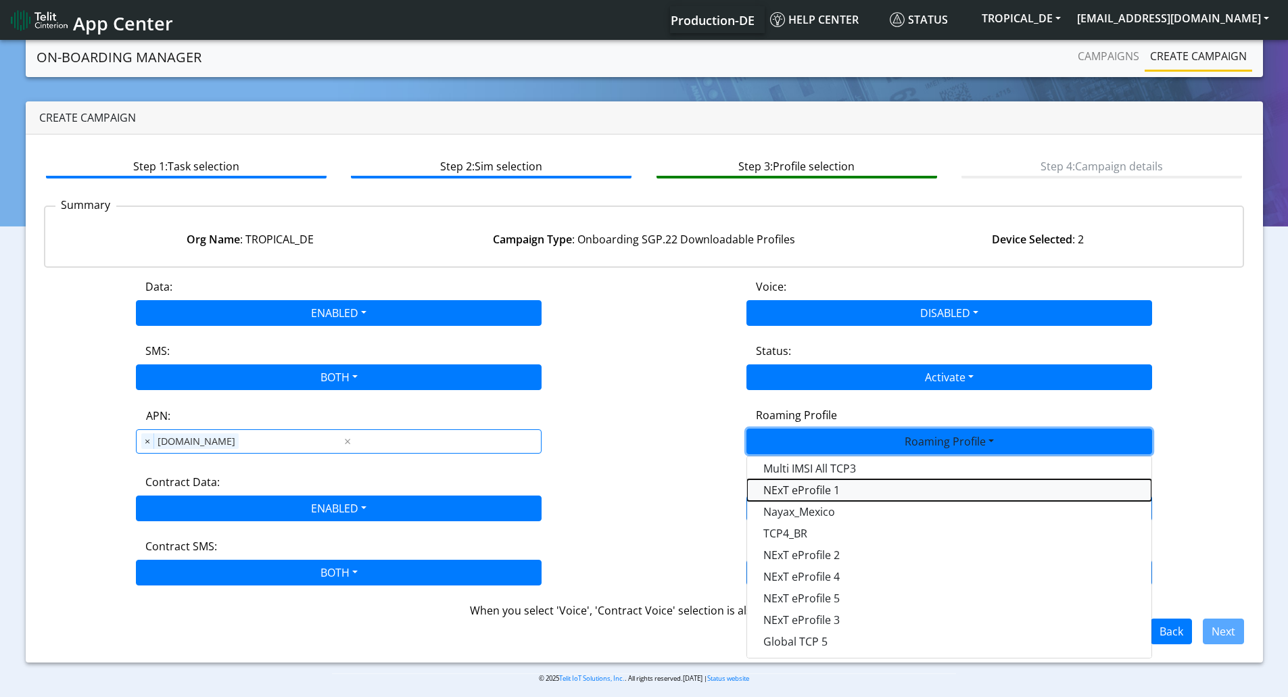
click at [837, 493] on Profile-dropdown "NExT eProfile 1" at bounding box center [949, 491] width 404 height 22
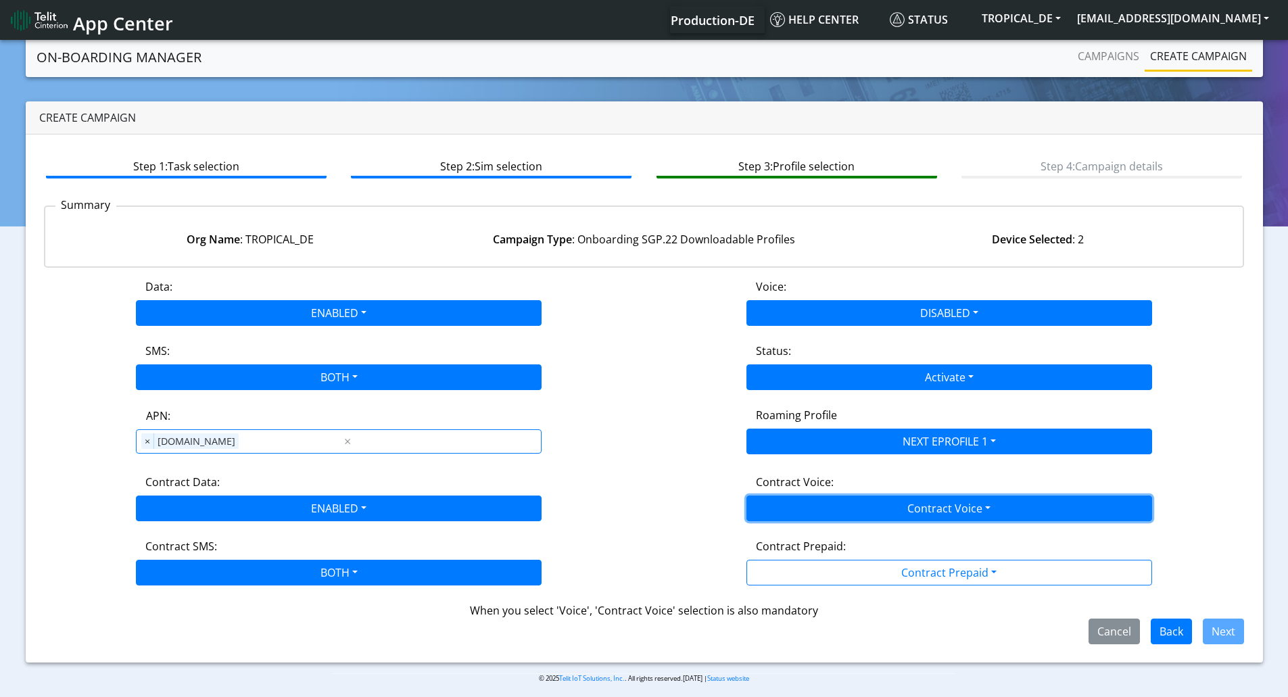
click at [876, 505] on button "Contract Voice" at bounding box center [950, 509] width 406 height 26
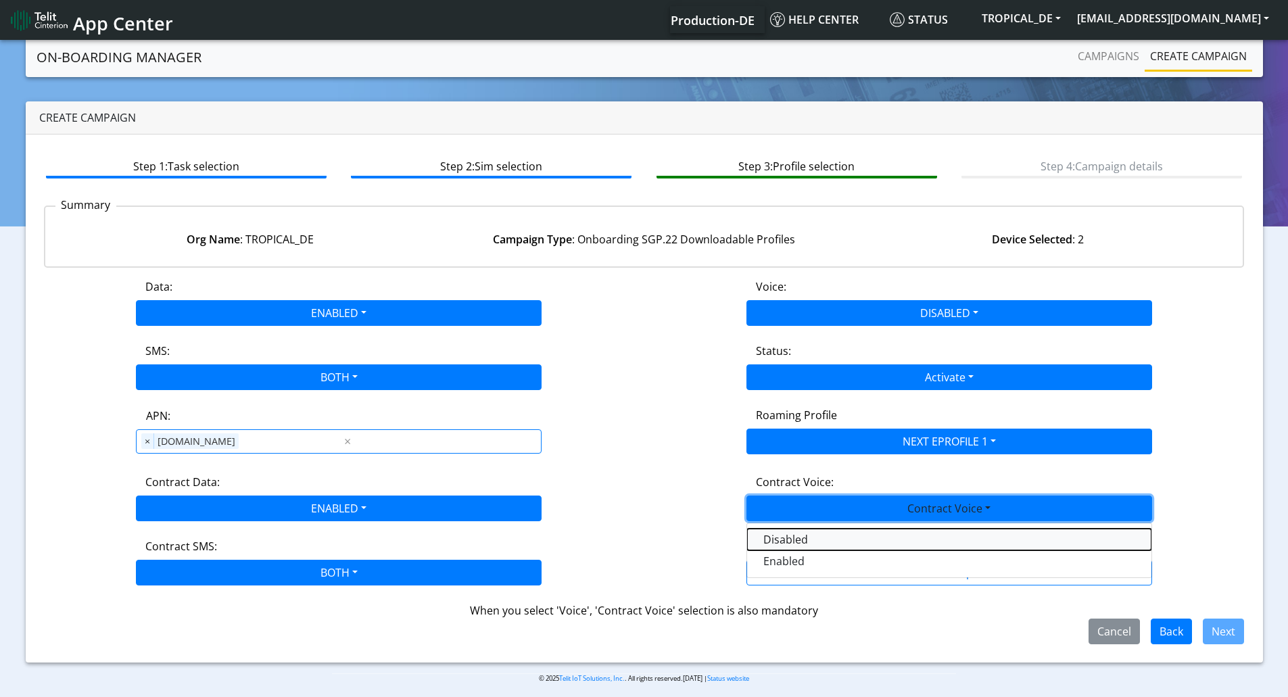
click at [785, 540] on Voicedisabled-dropdown "Disabled" at bounding box center [949, 540] width 404 height 22
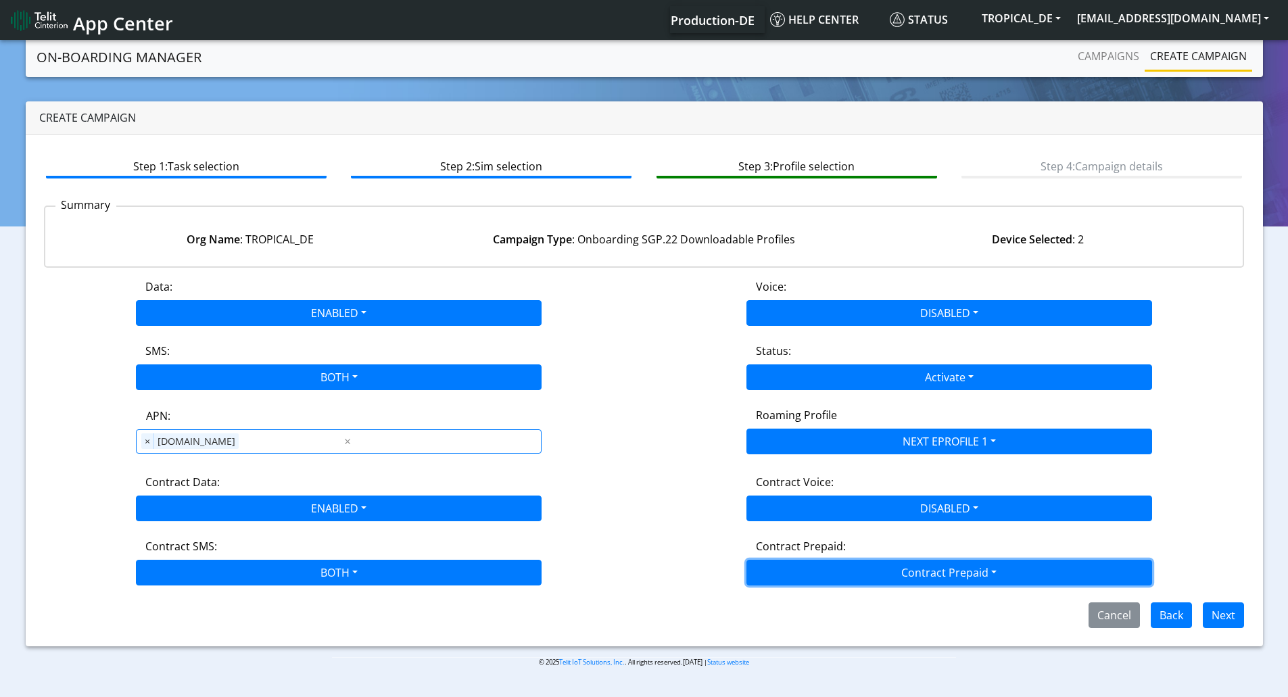
click at [839, 577] on button "Contract Prepaid" at bounding box center [950, 573] width 406 height 26
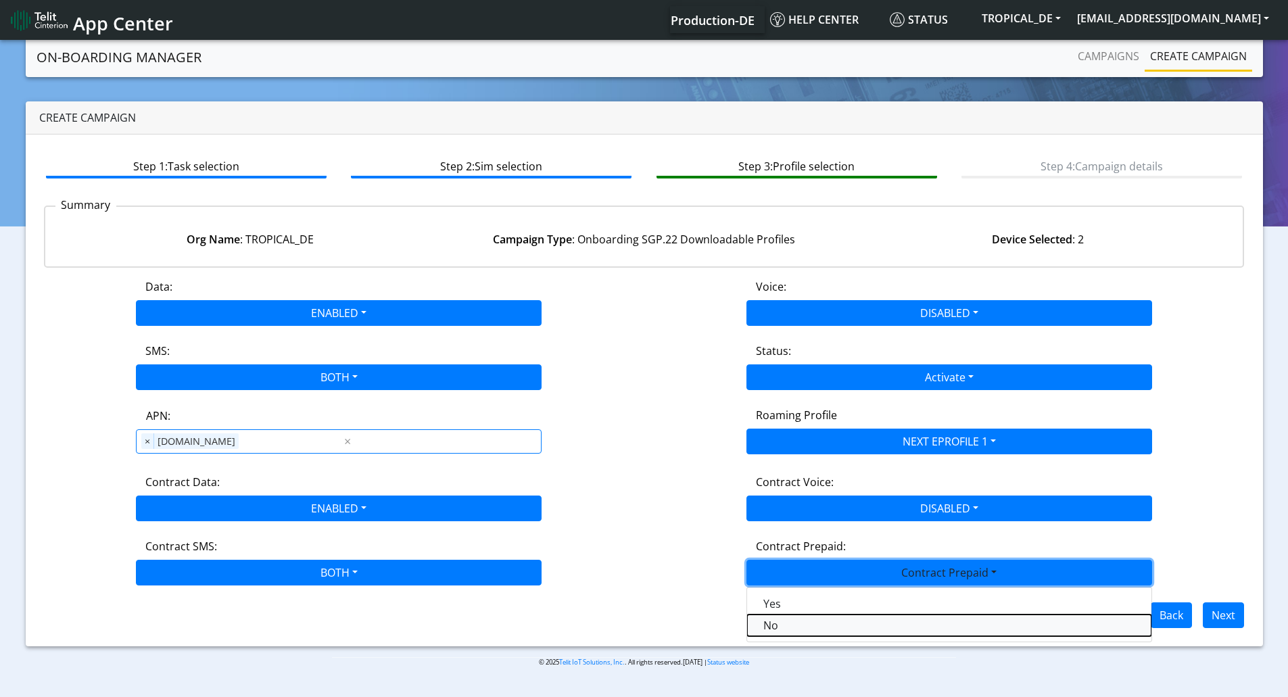
click at [785, 625] on Prepaidnotprepaid-dropdown "No" at bounding box center [949, 626] width 404 height 22
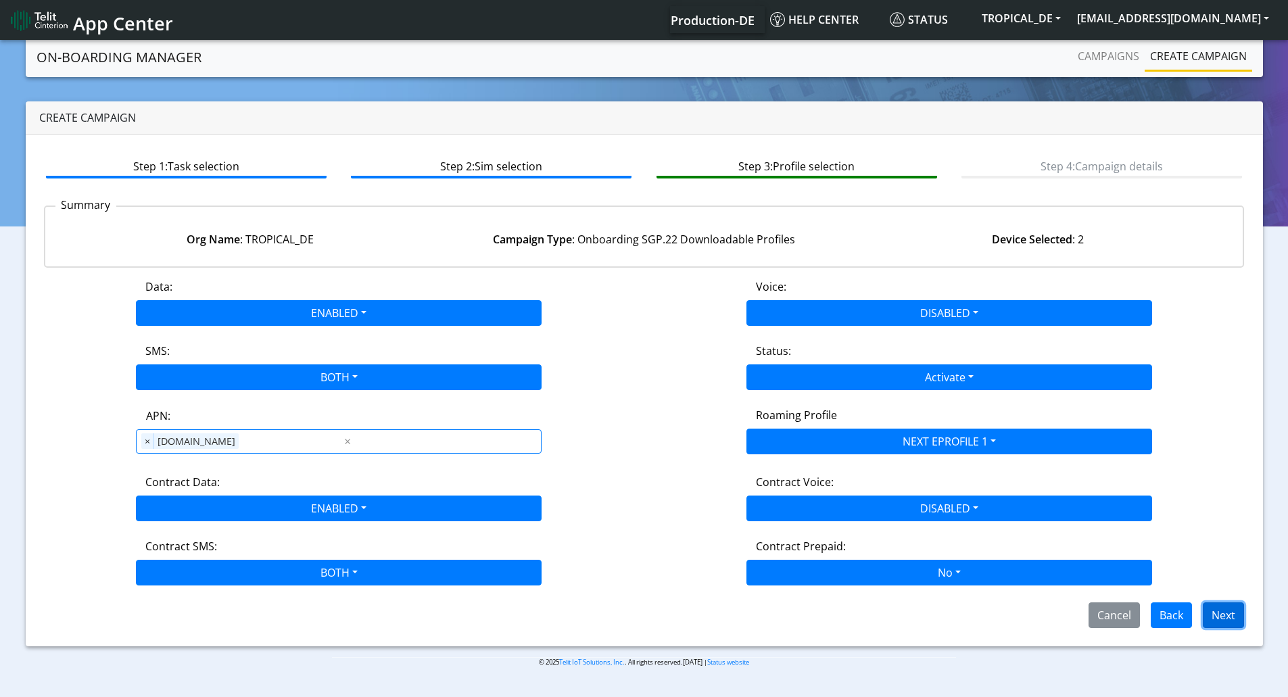
click at [1219, 617] on button "Next" at bounding box center [1223, 616] width 41 height 26
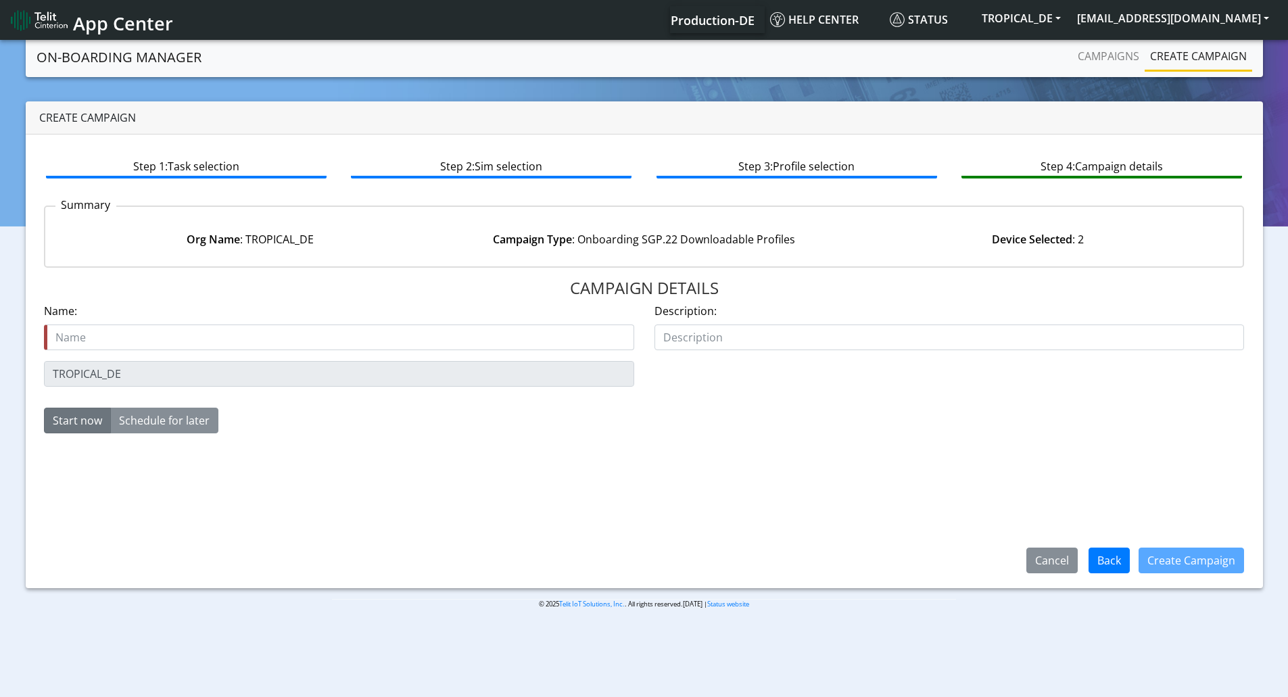
click at [95, 344] on input "text" at bounding box center [339, 338] width 590 height 26
drag, startPoint x: 202, startPoint y: 333, endPoint x: 0, endPoint y: 338, distance: 202.3
click at [0, 338] on section "On-Boarding Manager Campaigns Create campaign Create campaign Step 1: Task sele…" at bounding box center [644, 333] width 1288 height 593
type input "tropical_de_eProfile1_pool"
click at [1205, 560] on button "Create Campaign" at bounding box center [1192, 561] width 106 height 26
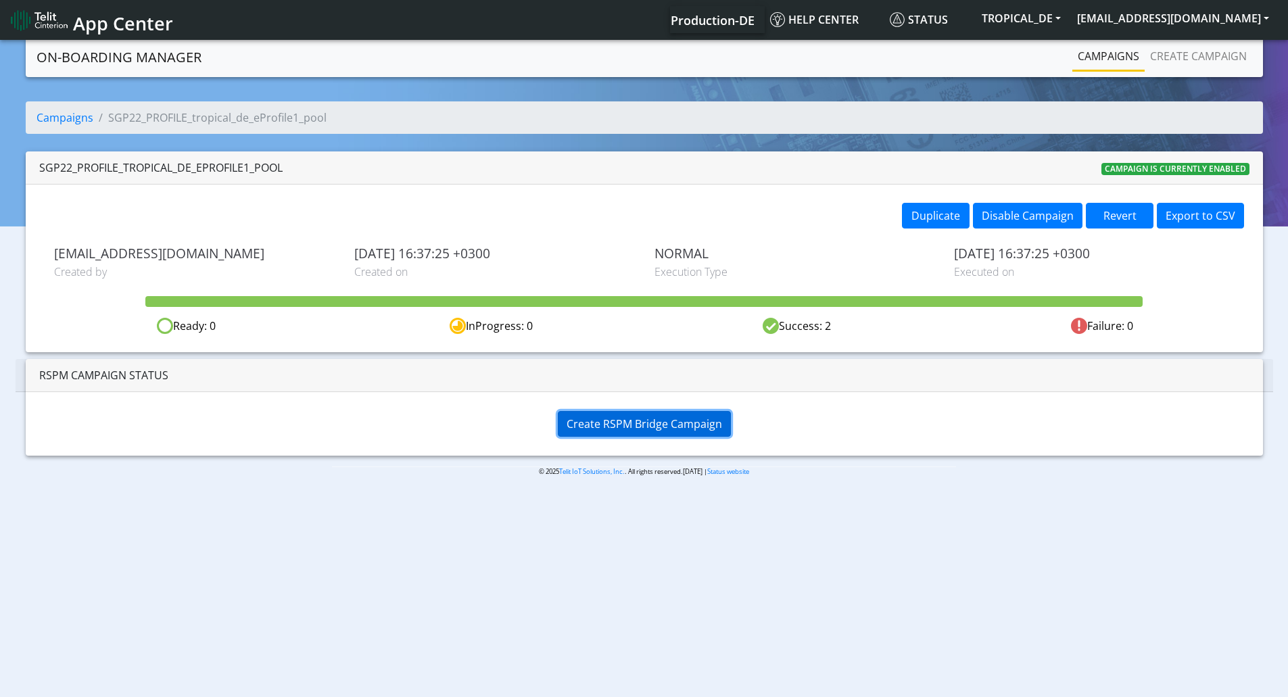
click at [634, 419] on span "Create RSPM Bridge Campaign" at bounding box center [645, 424] width 156 height 15
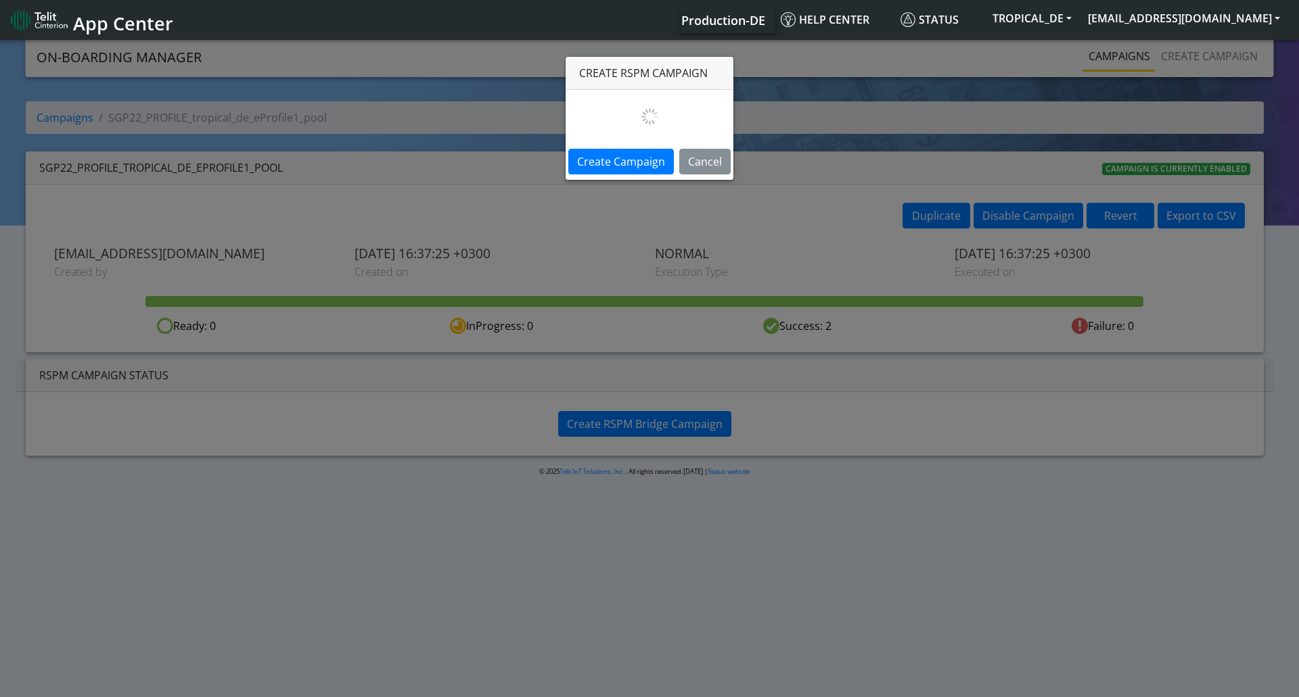
select select
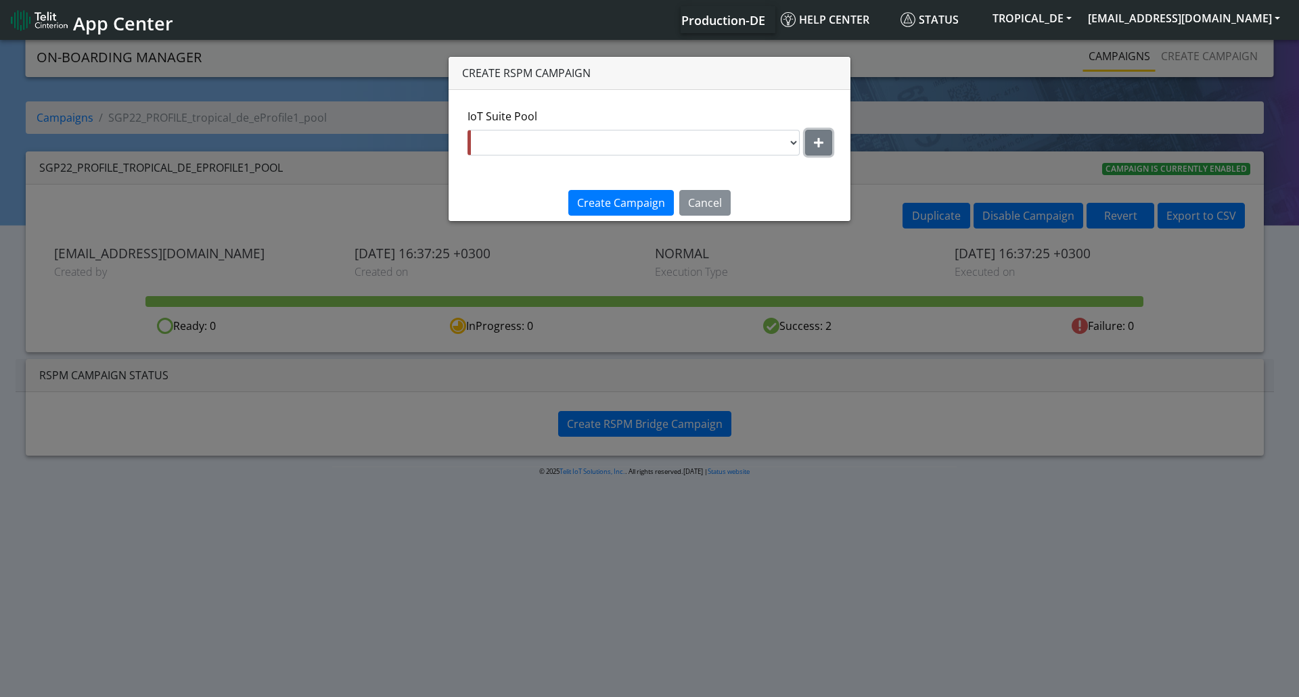
click at [814, 139] on icon "button" at bounding box center [818, 142] width 9 height 11
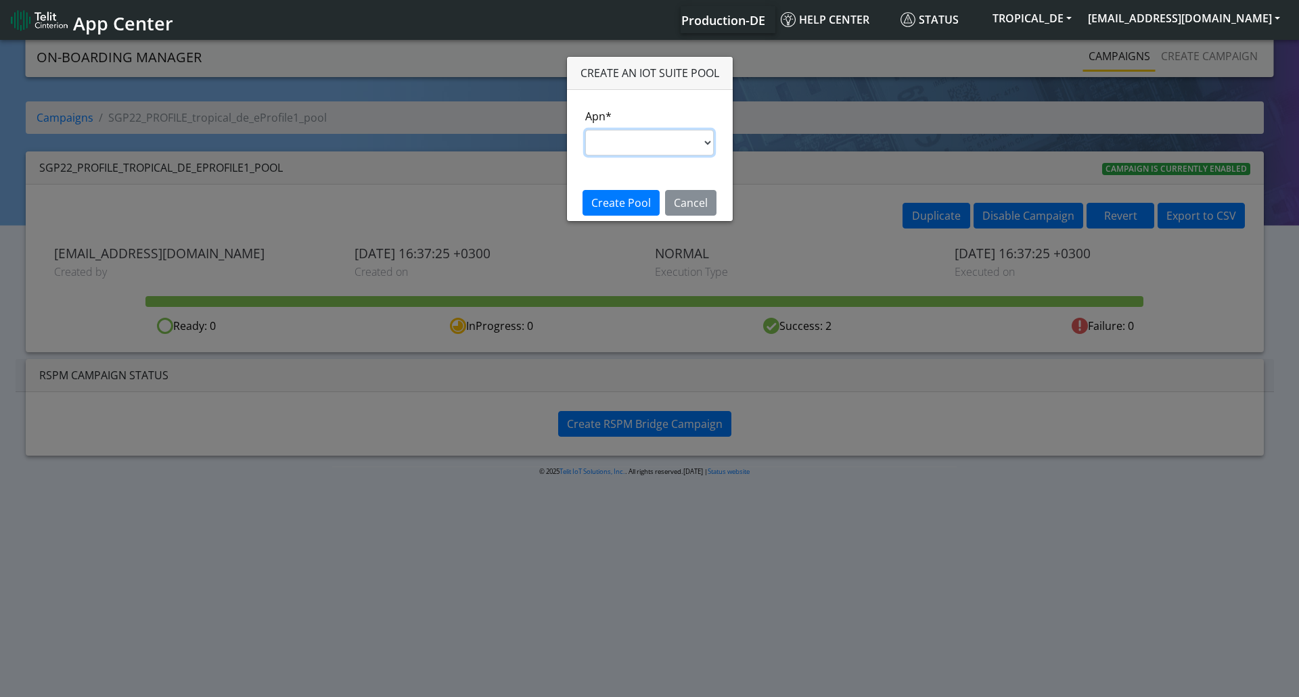
click at [710, 147] on select "nxt17.ue s.test [DOMAIN_NAME] [DOMAIN_NAME] [DOMAIN_NAME] [DOMAIN_NAME] [DOMAIN…" at bounding box center [649, 143] width 129 height 26
select select "95cc19b0-964e-11ed-b84f-001f716592bc"
click at [585, 130] on select "nxt17.ue s.test nxt17.net nxt20.net nxt20b.net nxt20c.net nxt20p.net nxt20v.net…" at bounding box center [649, 143] width 129 height 26
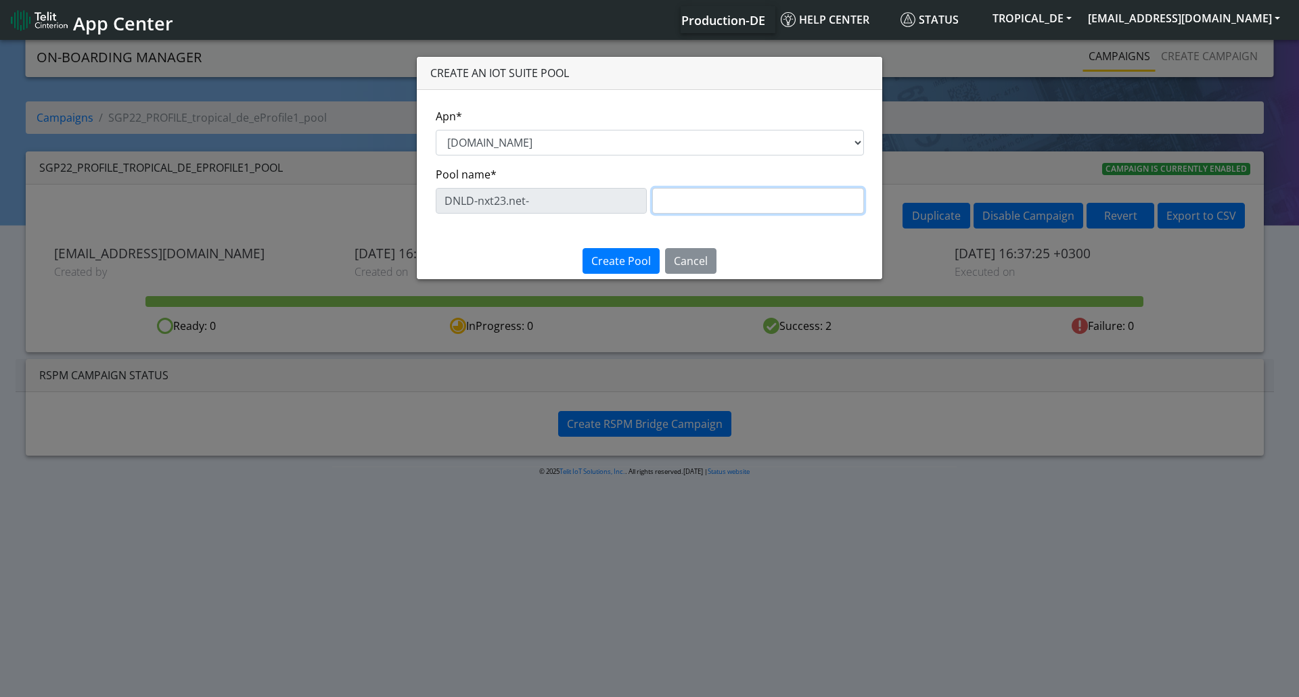
click at [688, 198] on input "text" at bounding box center [758, 201] width 212 height 26
type input "eProfile1"
click at [597, 261] on span "Create Pool" at bounding box center [621, 261] width 60 height 15
select select "d4451fad-2894-4a53-bd61-e44f63b789b8"
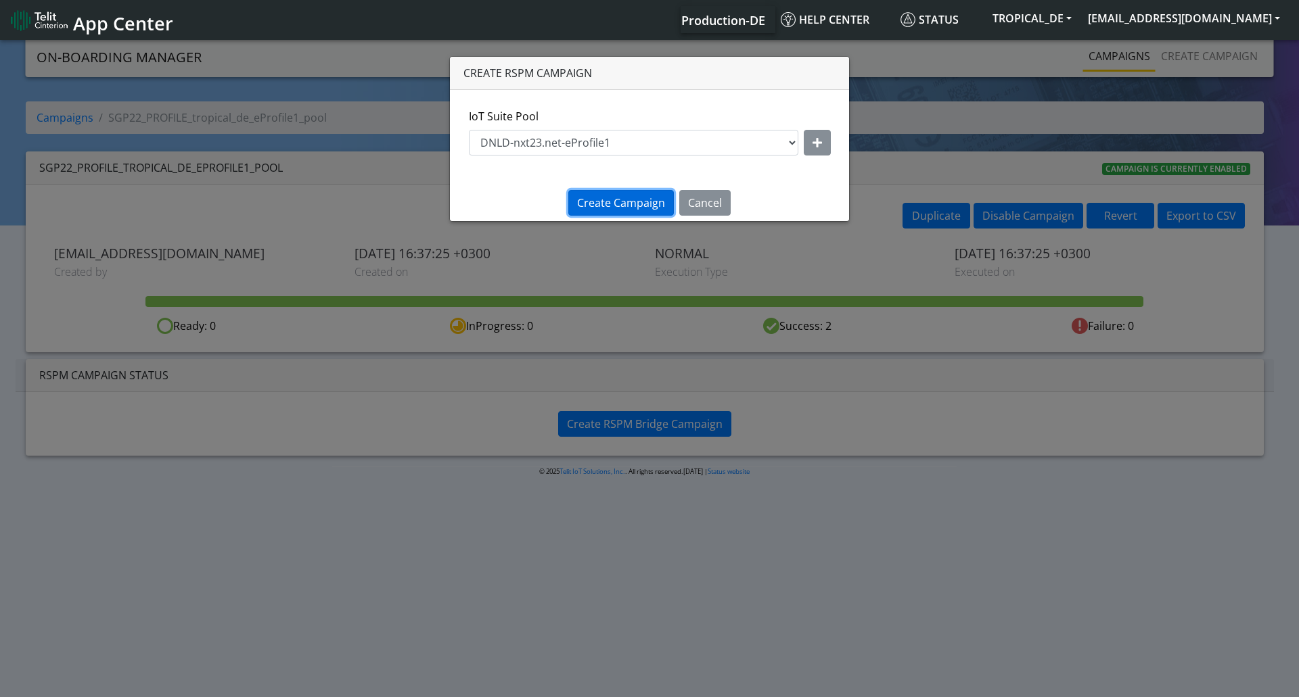
click at [649, 200] on span "Create Campaign" at bounding box center [621, 202] width 88 height 15
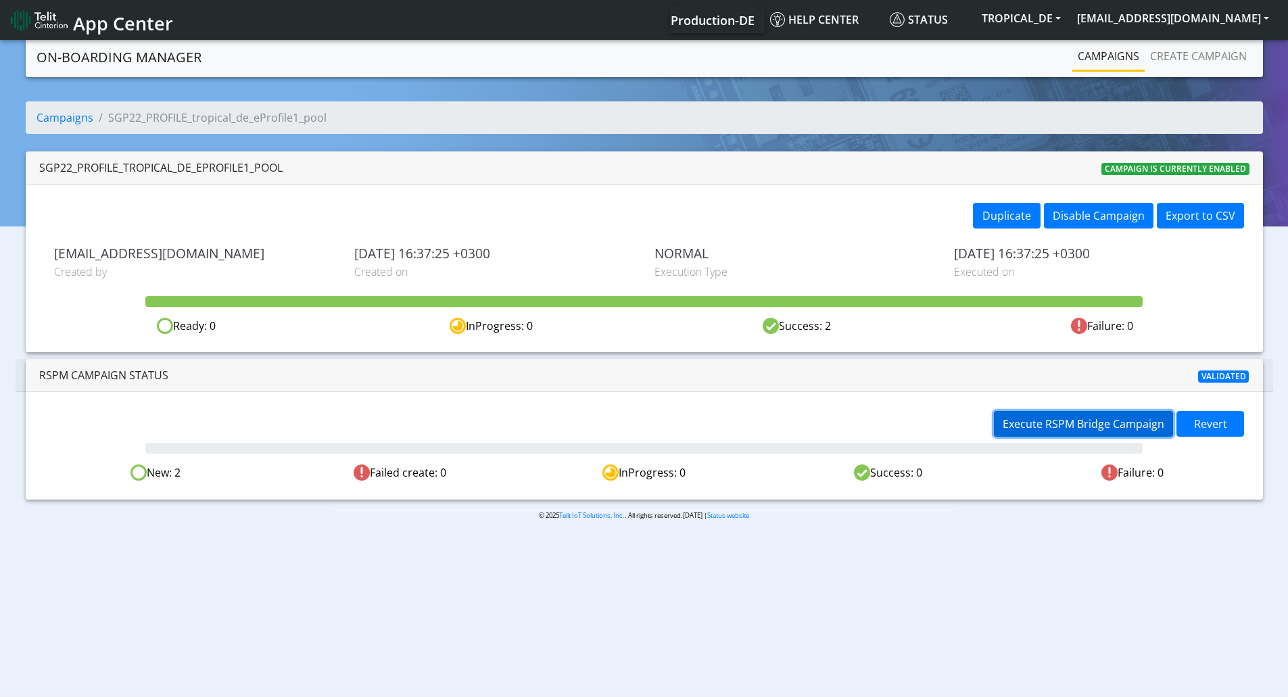
click at [1129, 421] on span "Execute RSPM Bridge Campaign" at bounding box center [1084, 424] width 162 height 15
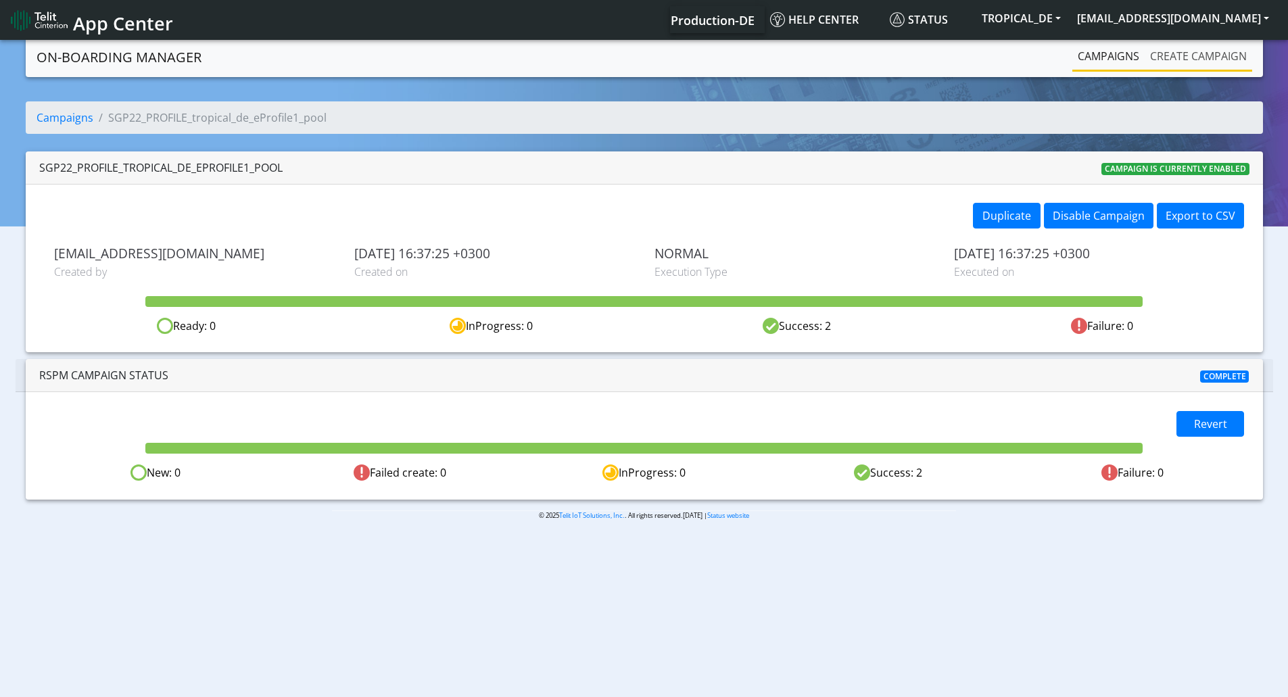
click at [1165, 51] on link "Create campaign" at bounding box center [1199, 56] width 108 height 27
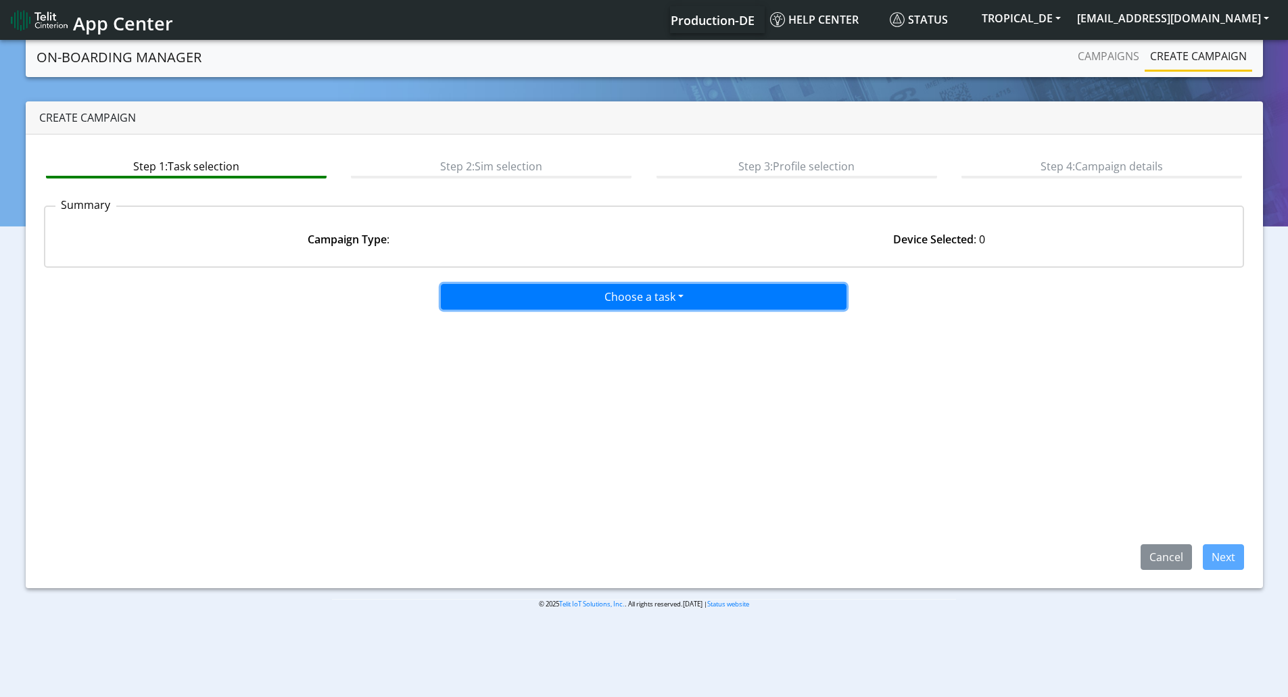
click at [615, 300] on button "Choose a task" at bounding box center [644, 297] width 406 height 26
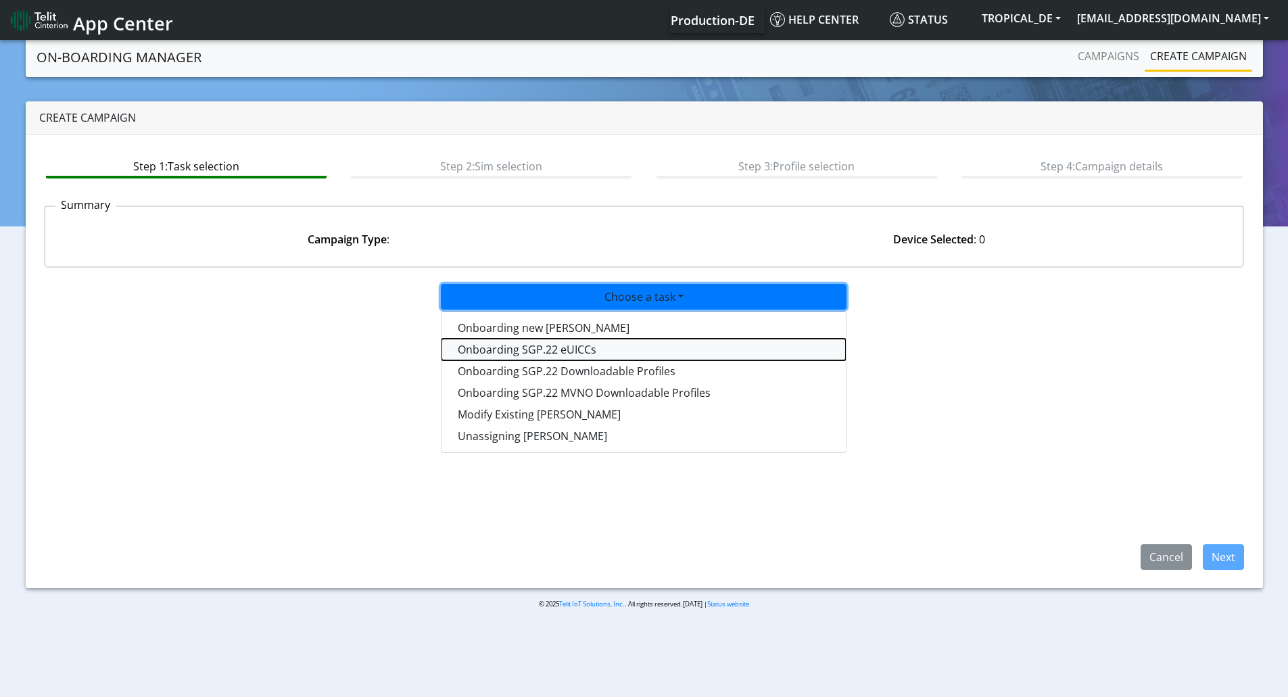
click at [561, 348] on tasksgp22eUICC-dropdown "Onboarding SGP.22 eUICCs" at bounding box center [644, 350] width 404 height 22
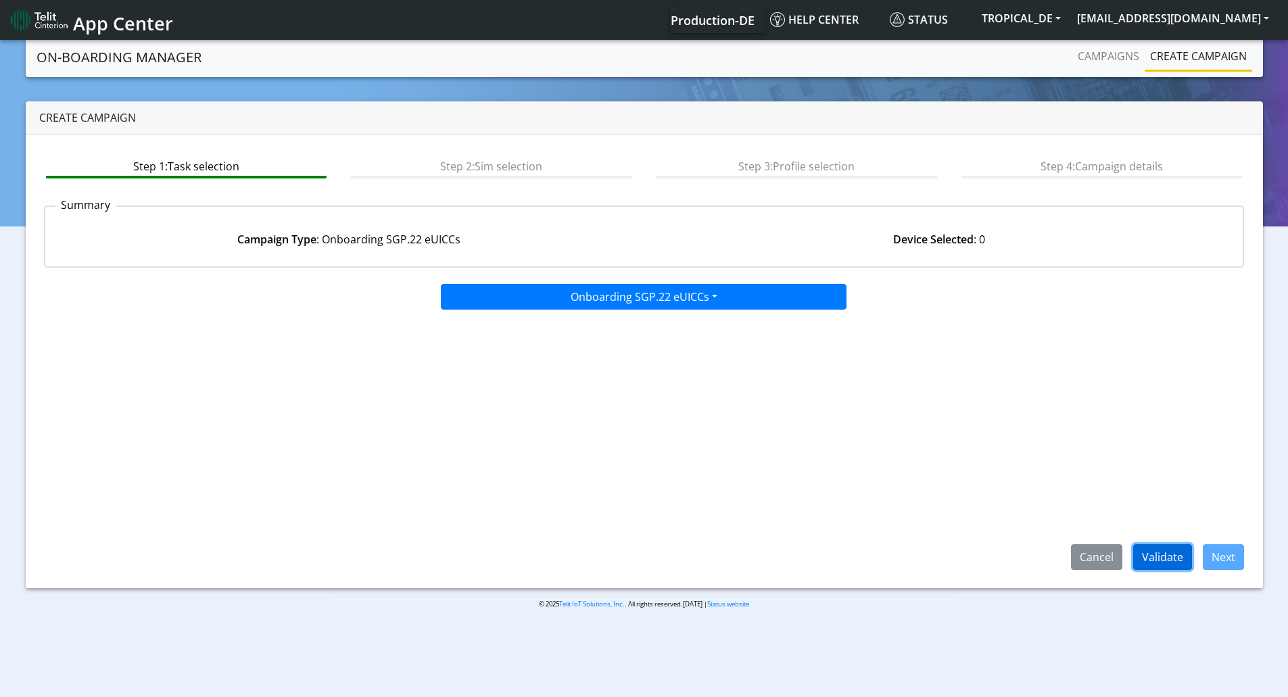
click at [1163, 557] on button "Validate" at bounding box center [1163, 557] width 59 height 26
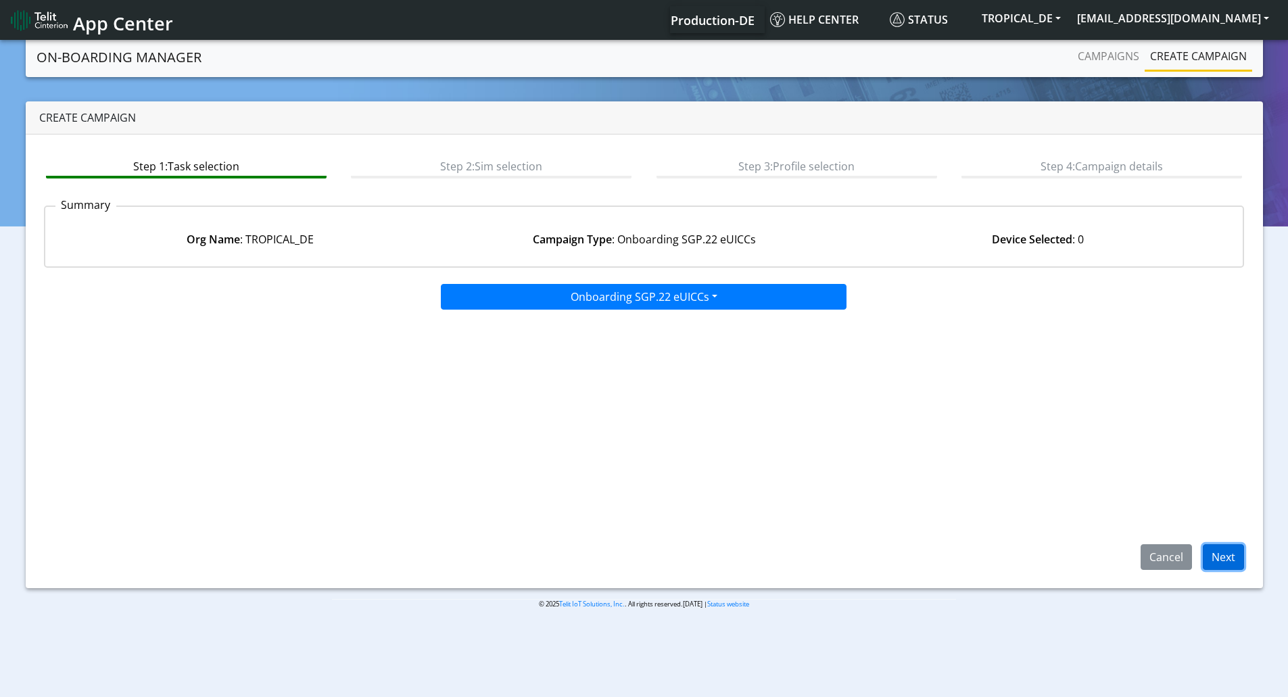
click at [1220, 566] on button "Next" at bounding box center [1223, 557] width 41 height 26
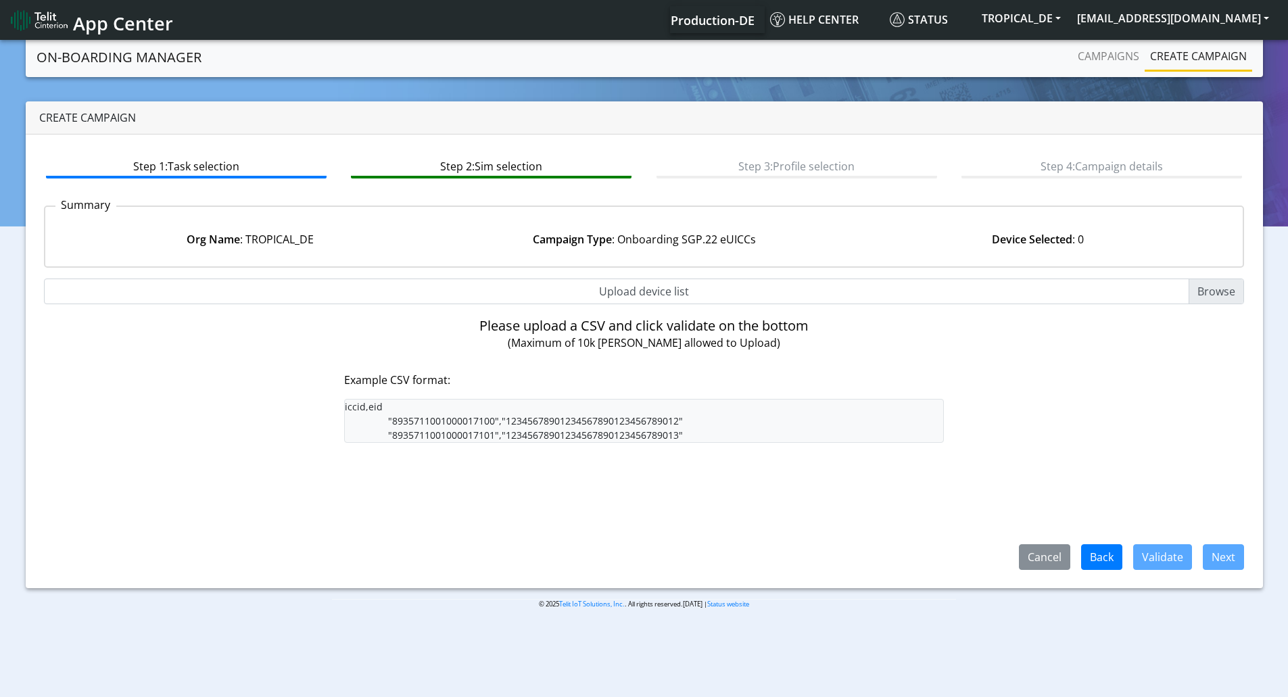
click at [1213, 290] on input "Upload device list" at bounding box center [644, 292] width 1201 height 26
type input "C:\fakepath\ep2.csv"
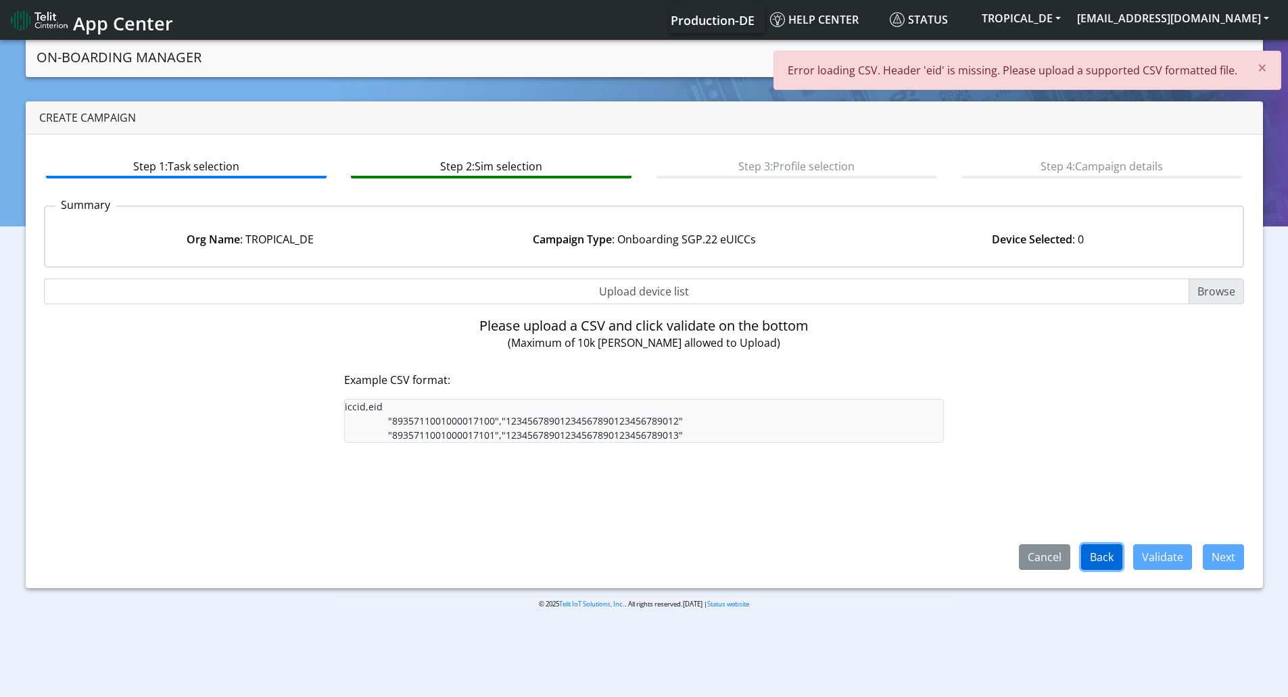
click at [1110, 568] on button "Back" at bounding box center [1101, 557] width 41 height 26
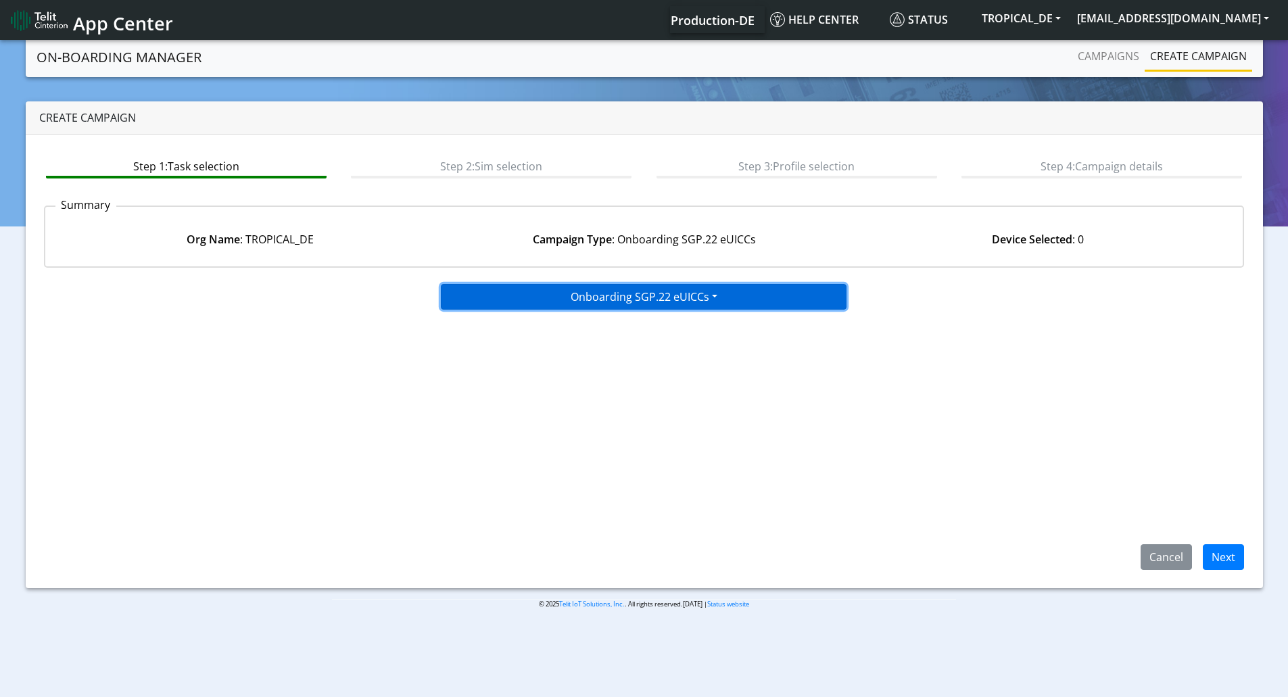
click at [730, 301] on button "Onboarding SGP.22 eUICCs" at bounding box center [644, 297] width 406 height 26
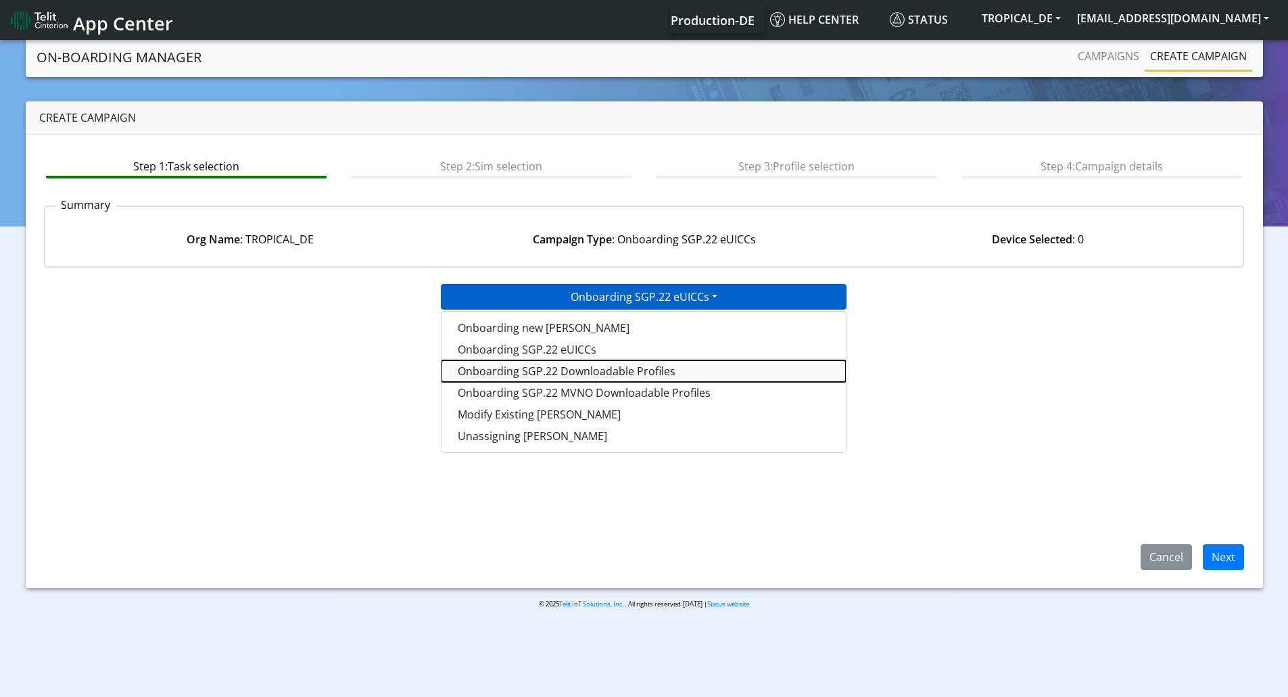
click at [679, 369] on tasksgp22profile-dropdown "Onboarding SGP.22 Downloadable Profiles" at bounding box center [644, 371] width 404 height 22
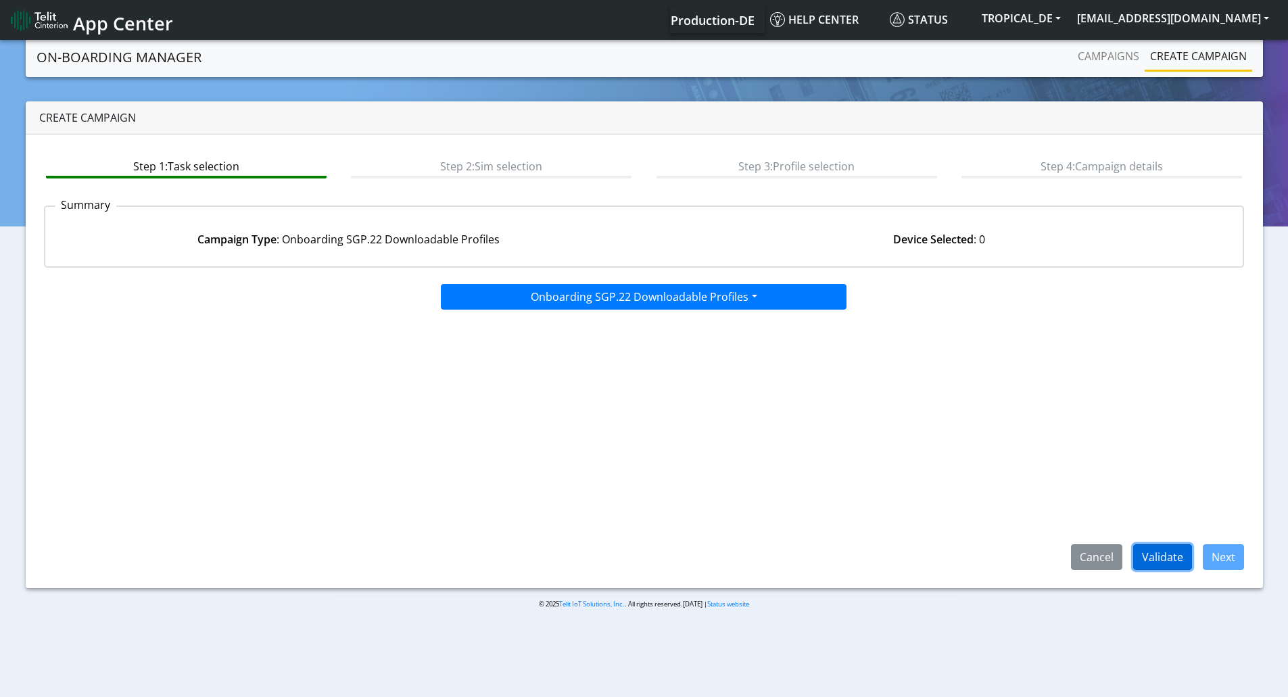
click at [1162, 561] on button "Validate" at bounding box center [1163, 557] width 59 height 26
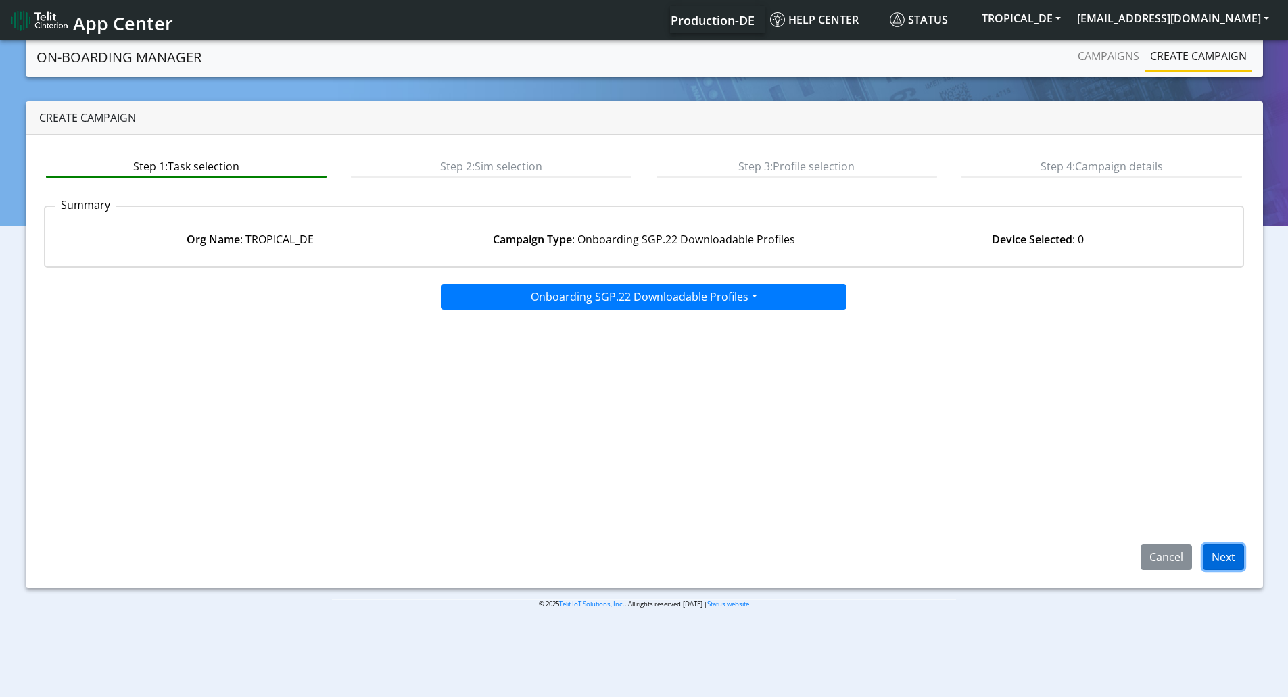
click at [1221, 555] on button "Next" at bounding box center [1223, 557] width 41 height 26
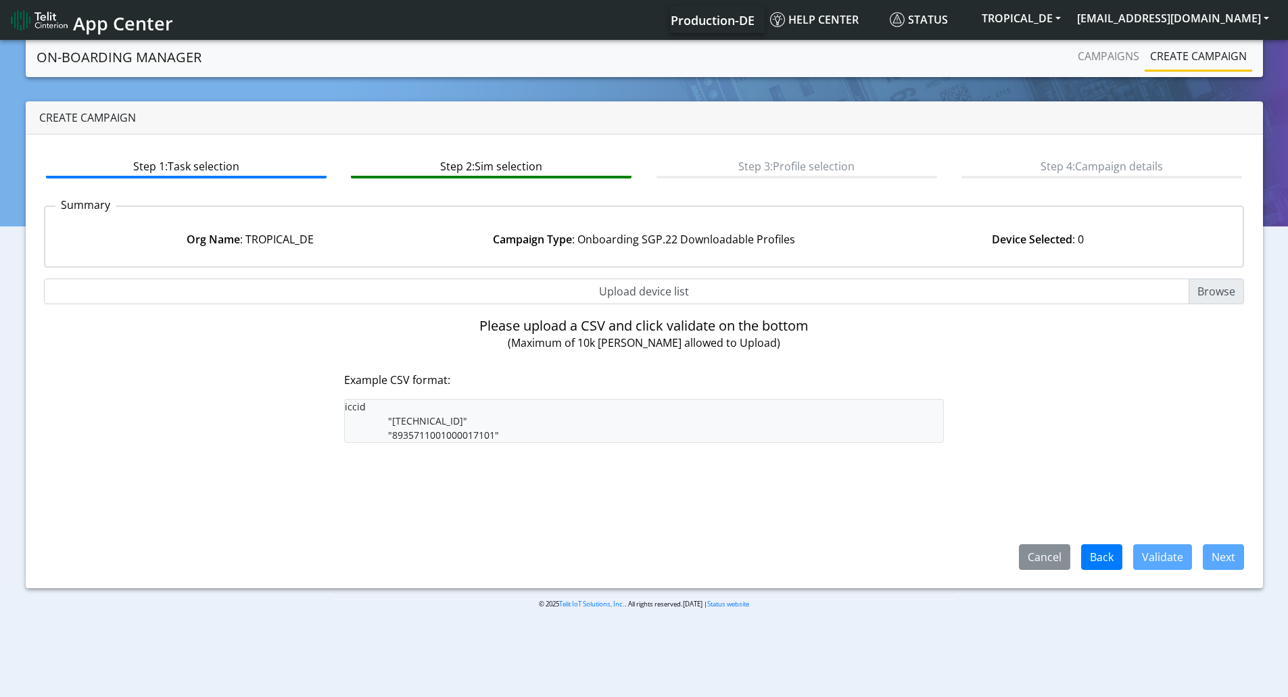
click at [1198, 288] on input "Upload device list" at bounding box center [644, 292] width 1201 height 26
type input "C:\fakepath\ep2.csv"
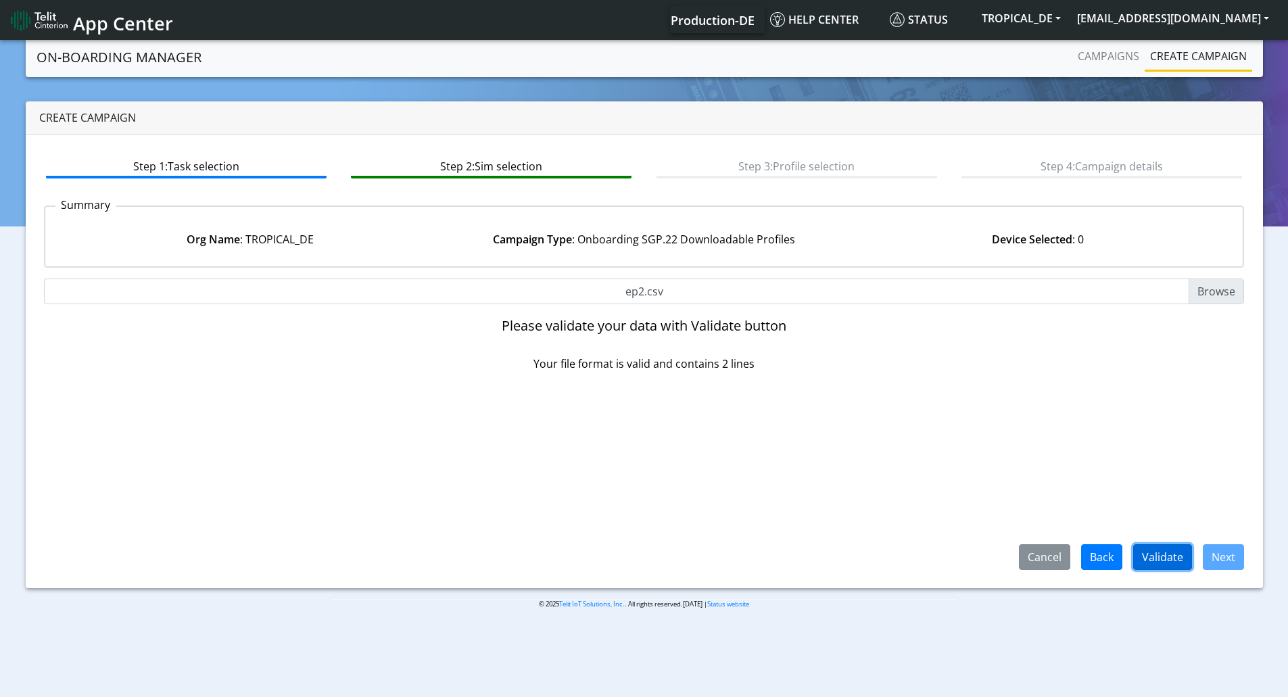
click at [1153, 555] on button "Validate" at bounding box center [1163, 557] width 59 height 26
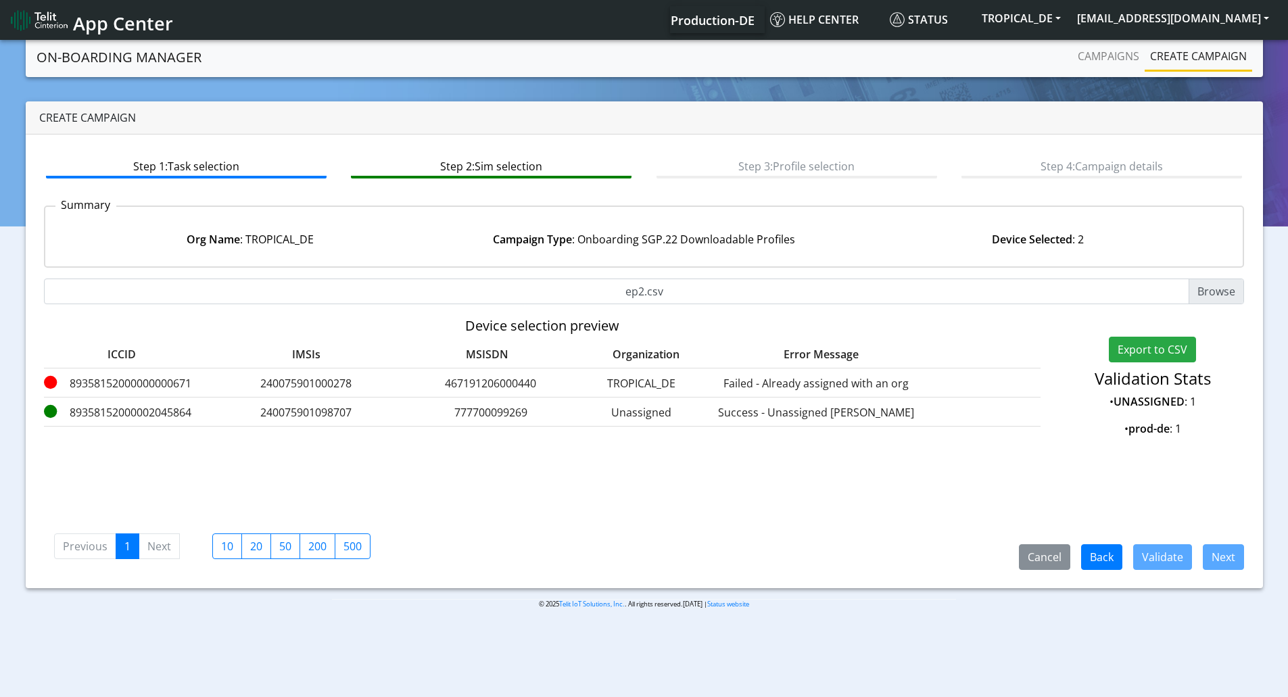
click at [160, 381] on label "89358152000000000671" at bounding box center [122, 383] width 156 height 16
copy label "89358152000000000671"
click at [1048, 556] on button "Cancel" at bounding box center [1044, 557] width 51 height 26
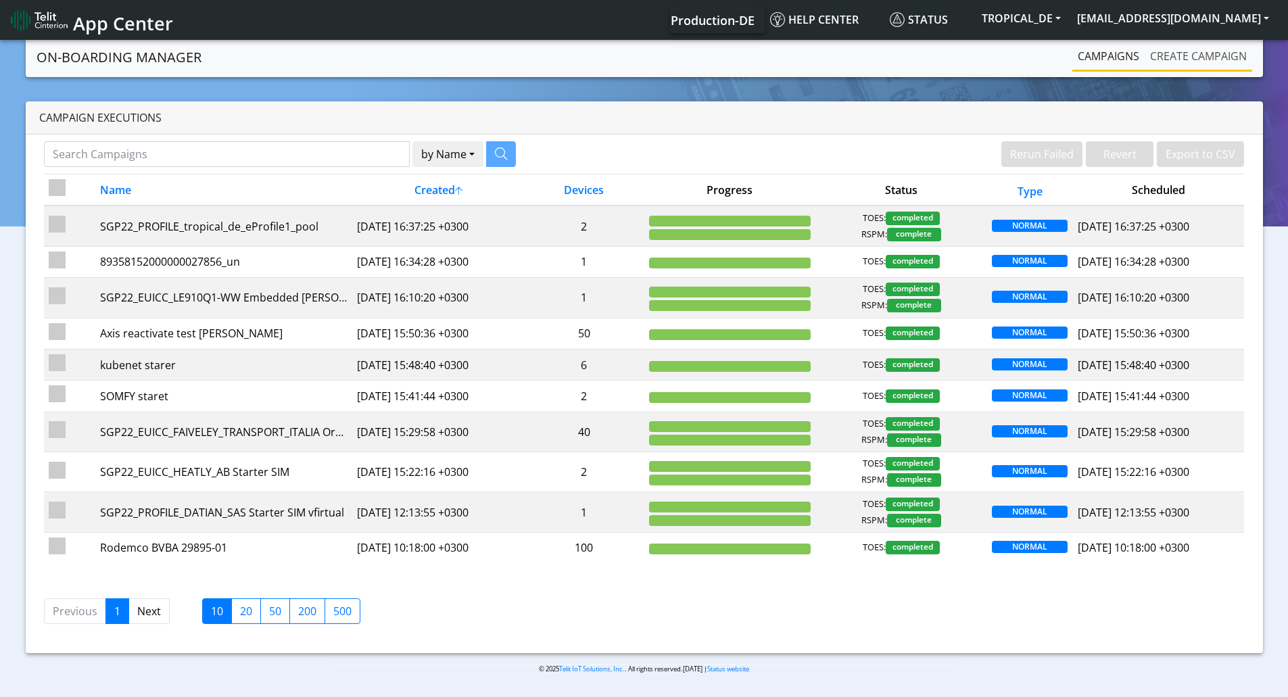
click at [1169, 60] on link "Create campaign" at bounding box center [1199, 56] width 108 height 27
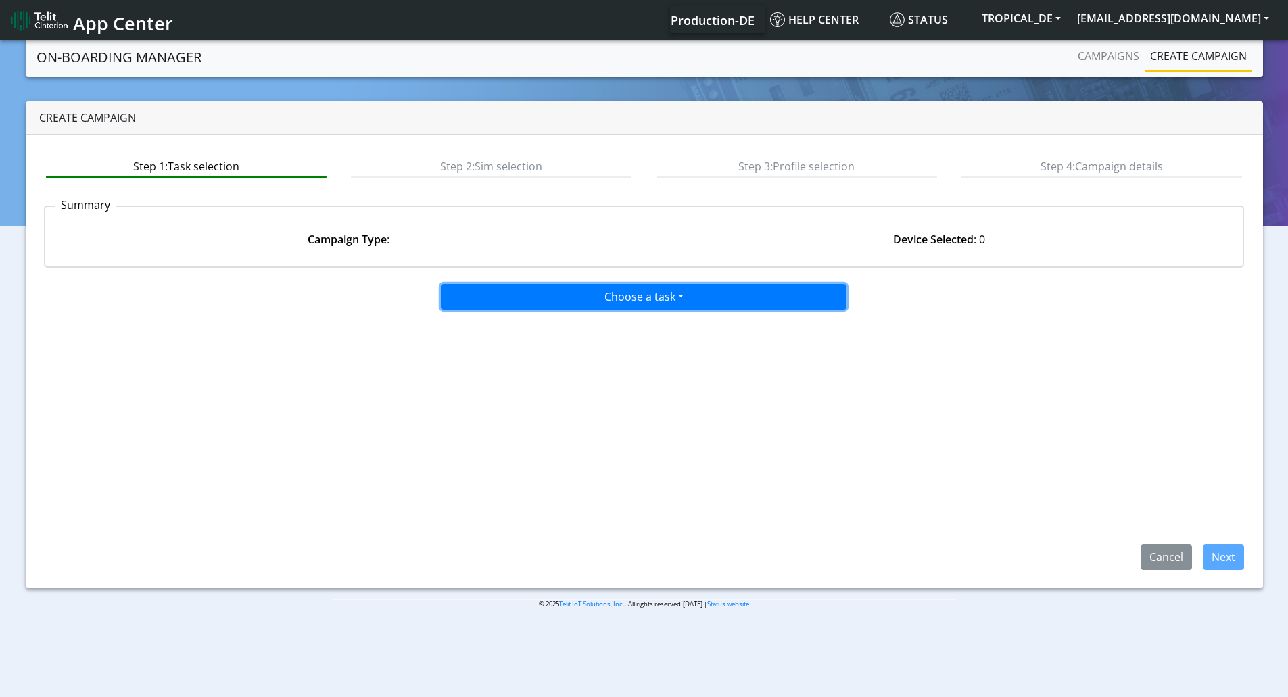
click at [555, 306] on button "Choose a task" at bounding box center [644, 297] width 406 height 26
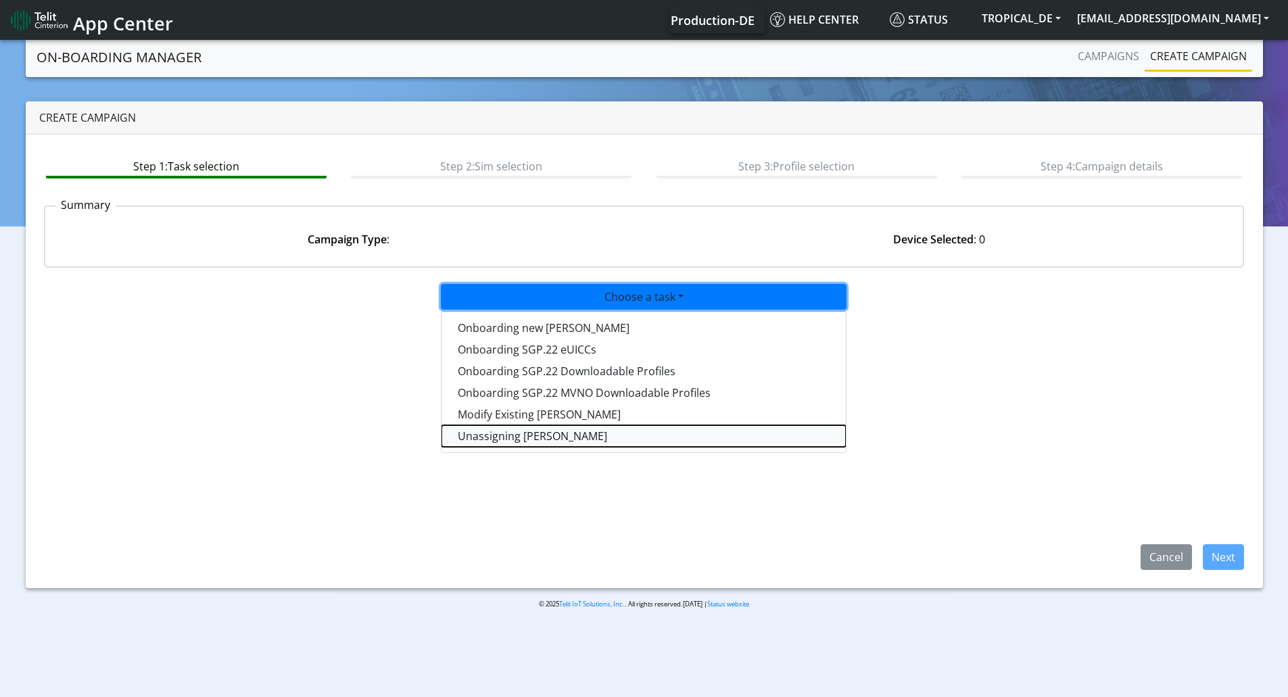
click at [541, 431] on taskunassign-dropdown "Unassigning [PERSON_NAME]" at bounding box center [644, 436] width 404 height 22
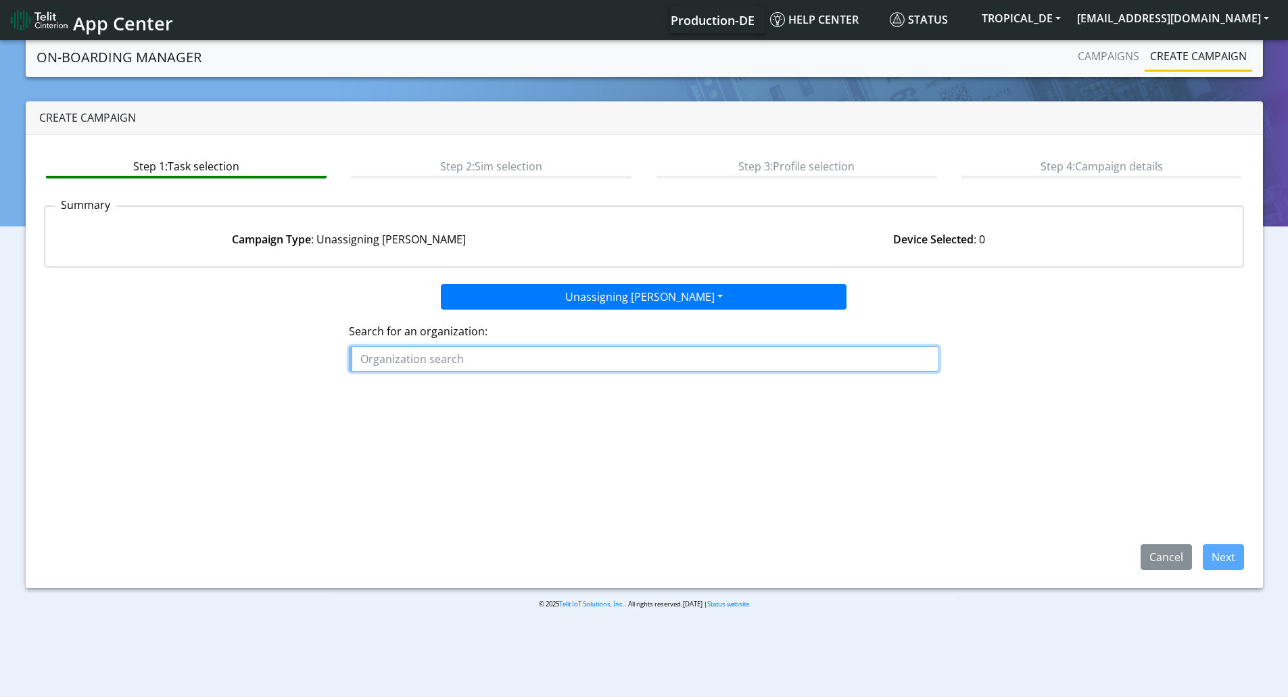
click at [495, 365] on input "text" at bounding box center [644, 359] width 590 height 26
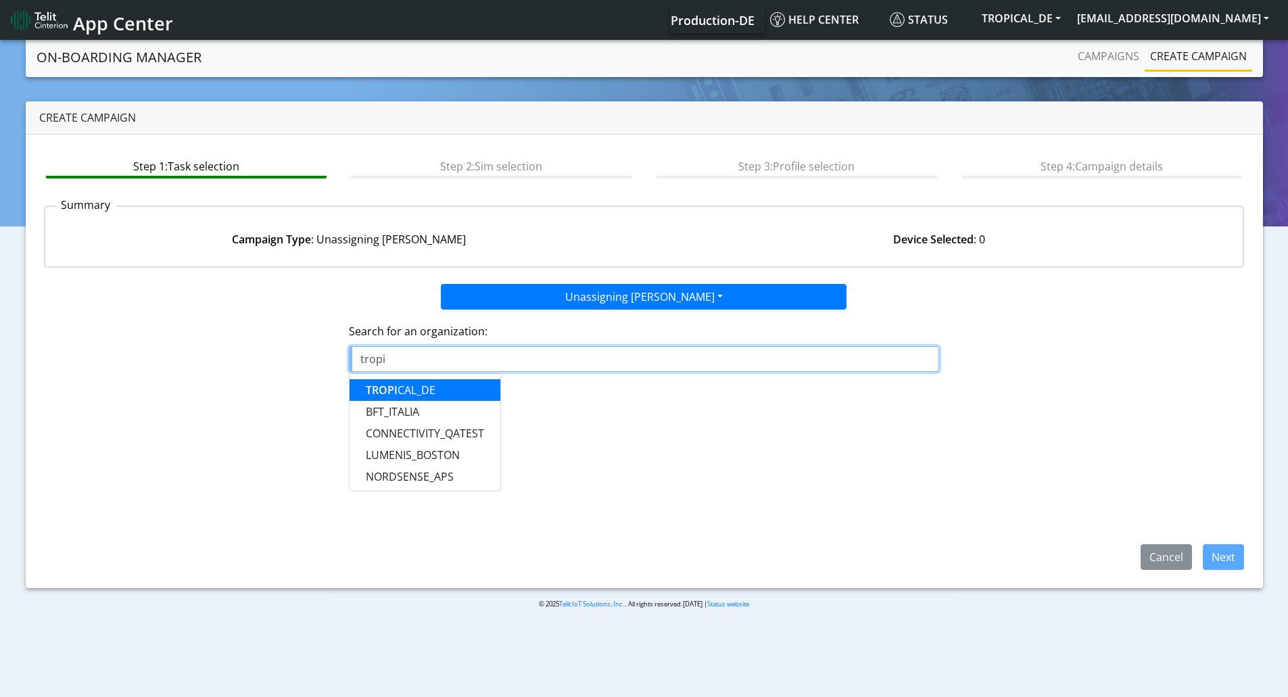
click at [463, 392] on button "TROPI CAL_DE" at bounding box center [425, 390] width 151 height 22
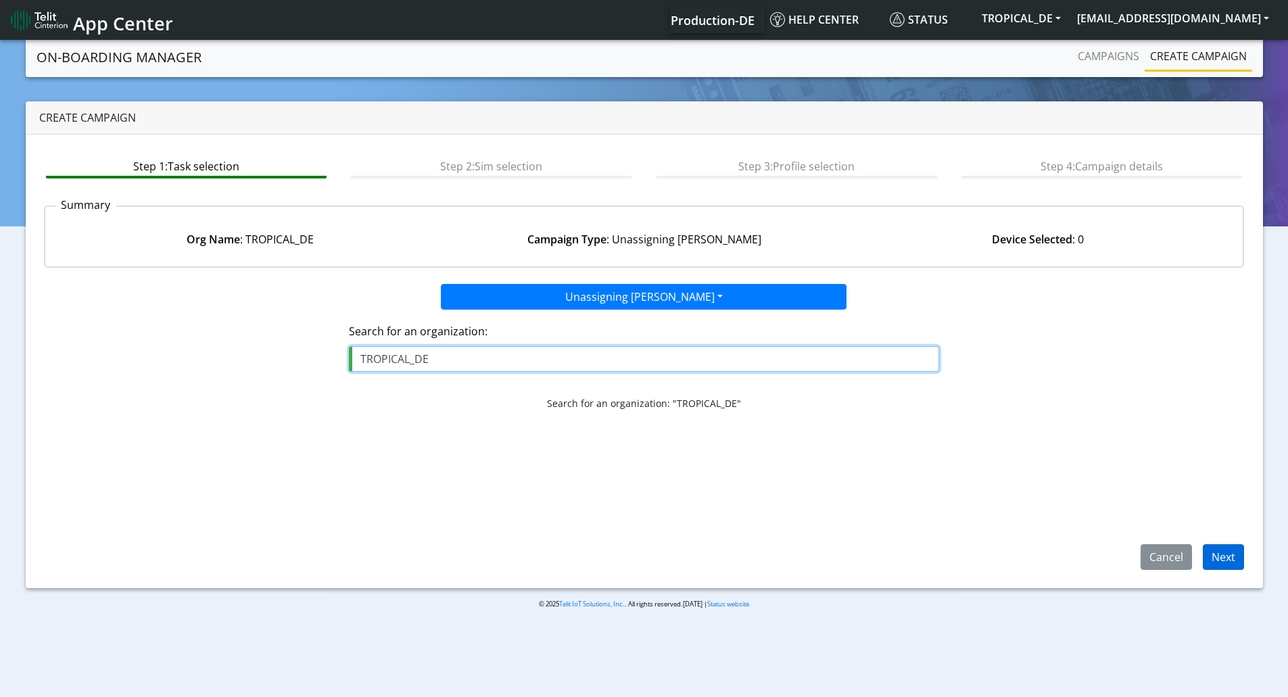
type input "TROPICAL_DE"
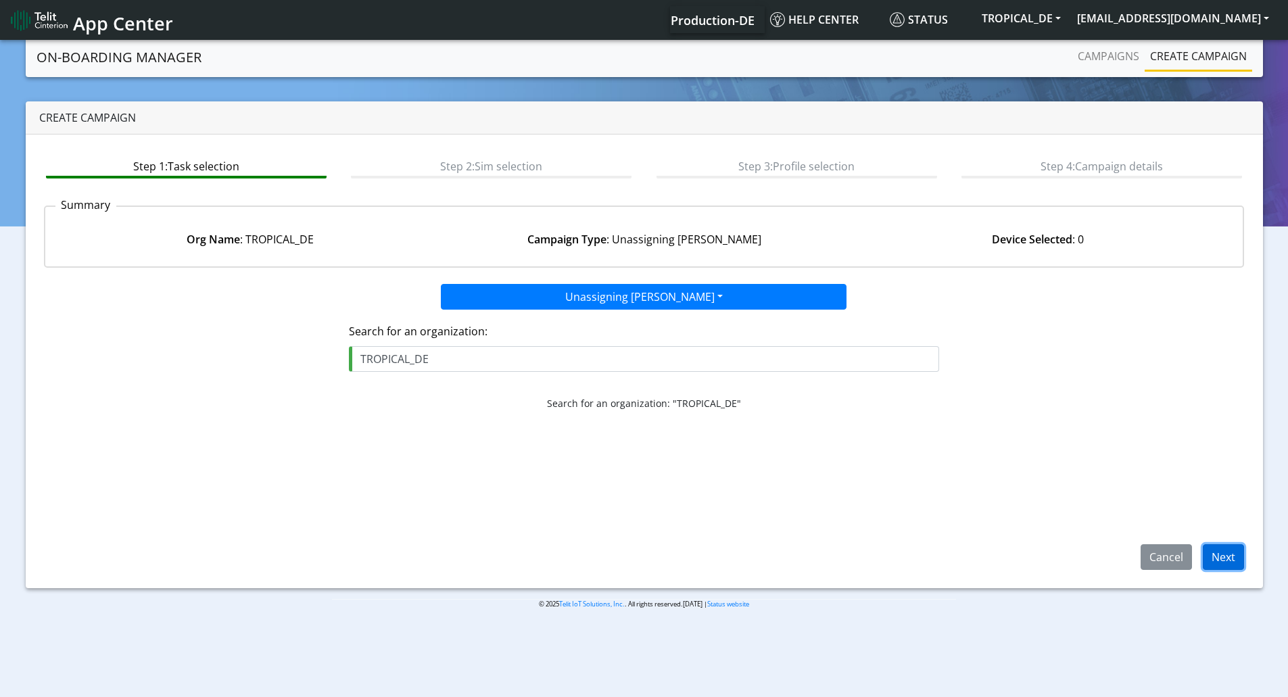
click at [1229, 560] on button "Next" at bounding box center [1223, 557] width 41 height 26
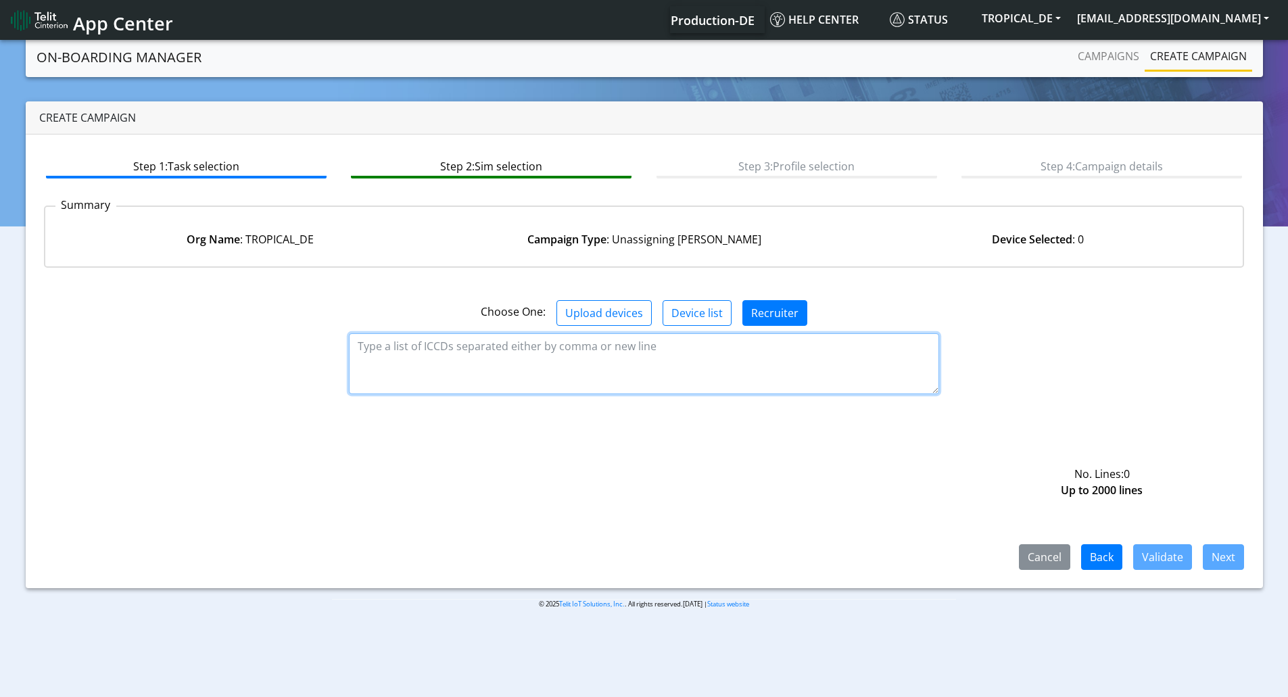
drag, startPoint x: 548, startPoint y: 379, endPoint x: 617, endPoint y: 377, distance: 68.4
click at [548, 378] on textarea at bounding box center [644, 363] width 590 height 61
paste textarea "89358152000000000671"
type textarea "89358152000000000671"
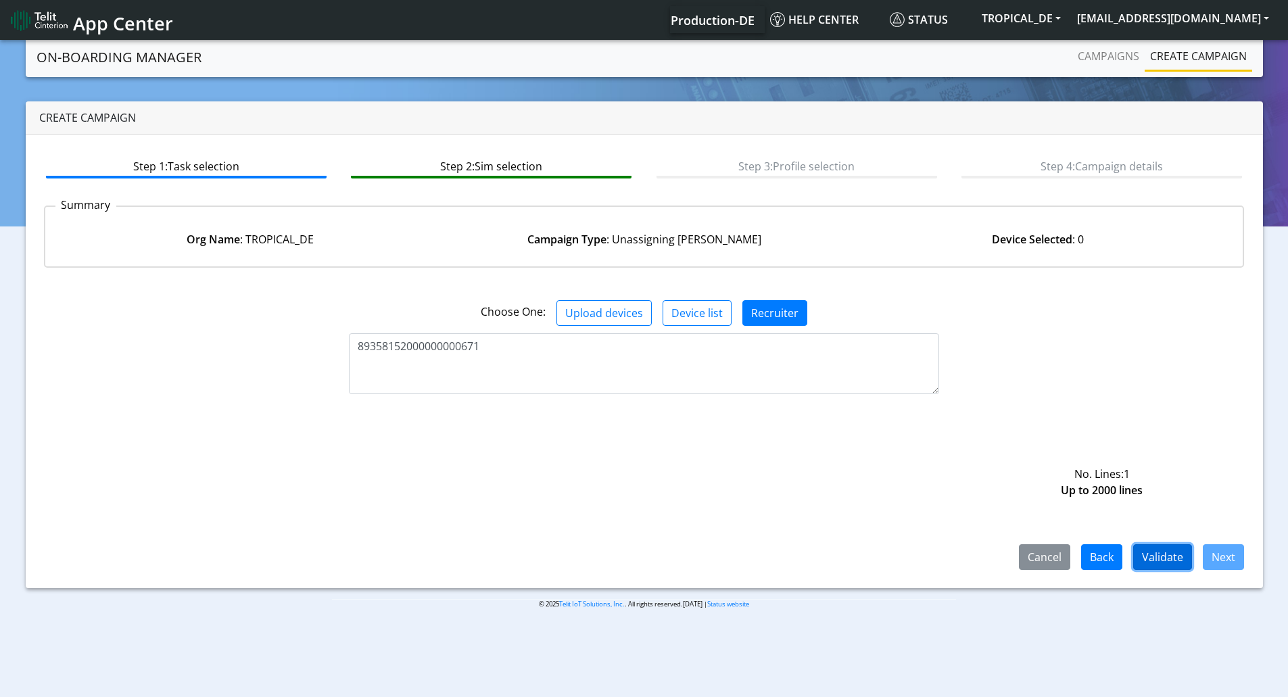
click at [1171, 559] on button "Validate" at bounding box center [1163, 557] width 59 height 26
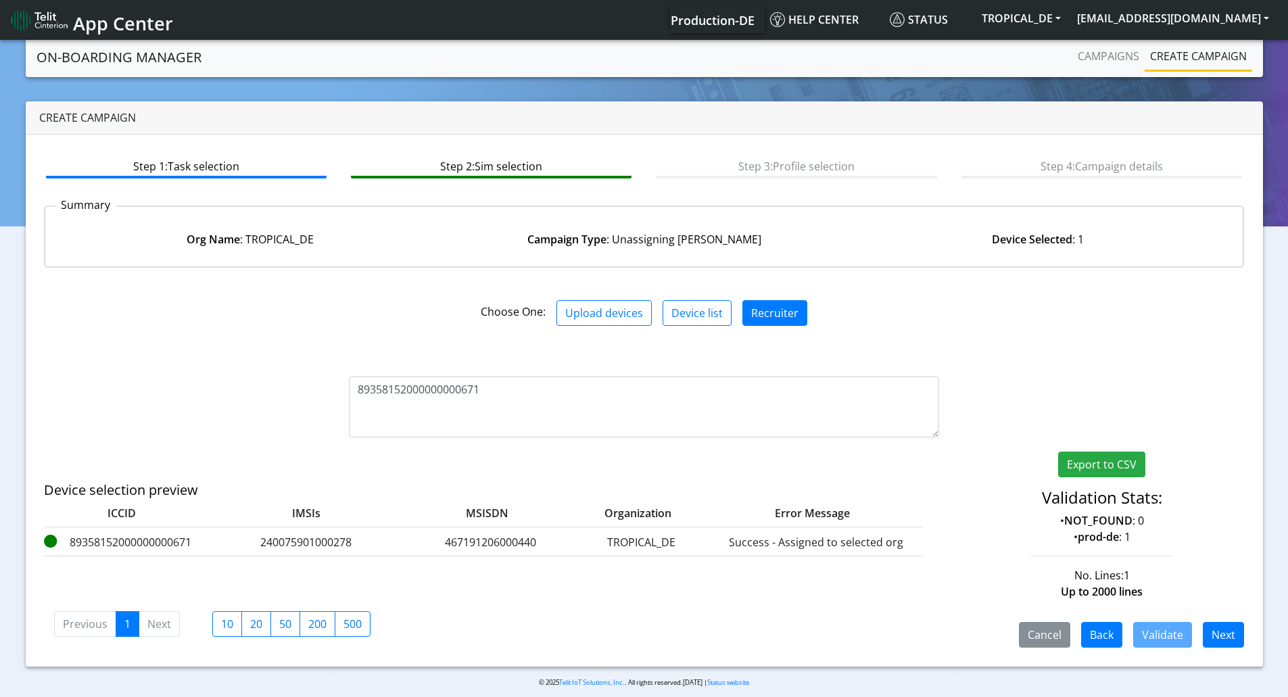
click at [1221, 558] on div "Export to CSV Validation Stats: • NOT_FOUND : 0 • prod-de : 1 No. Lines: 1 Up t…" at bounding box center [1102, 526] width 305 height 149
drag, startPoint x: 1223, startPoint y: 605, endPoint x: 1223, endPoint y: 624, distance: 18.9
click at [1223, 613] on div "Cancel Back Validate Next Previous 1 Next 10 20 50 200 500" at bounding box center [644, 623] width 1201 height 50
click at [1223, 626] on button "Next" at bounding box center [1223, 635] width 41 height 26
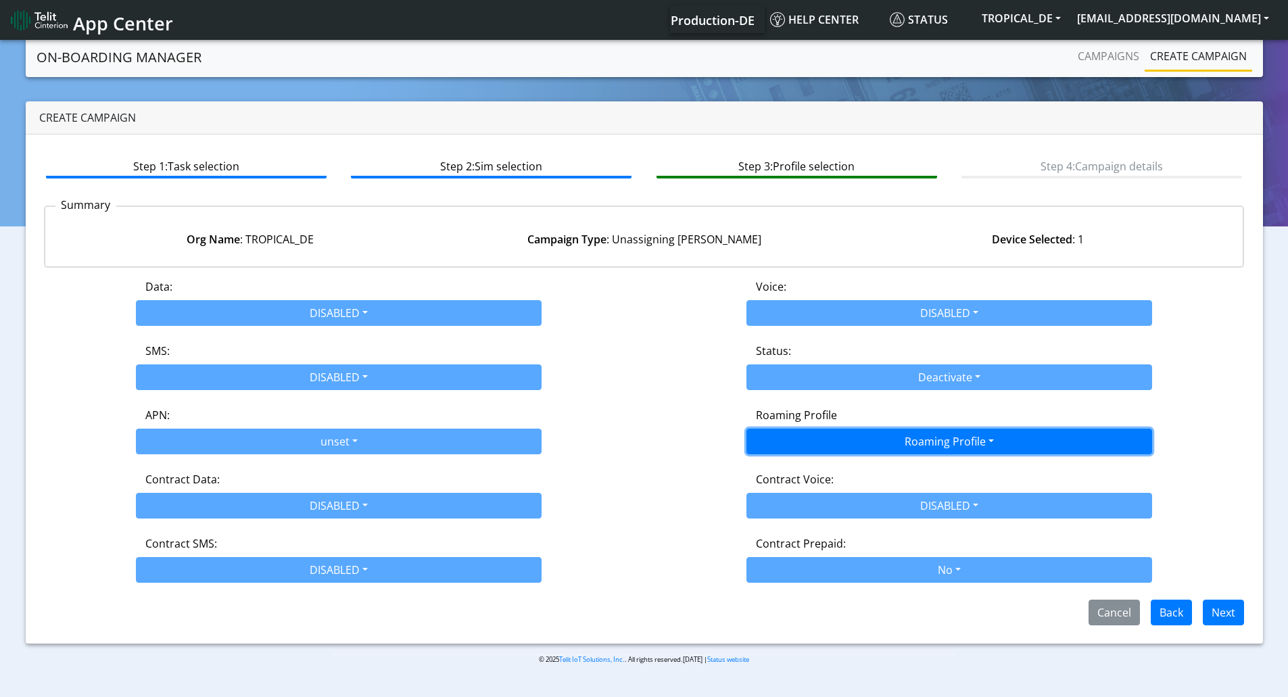
click at [836, 429] on button "Roaming Profile" at bounding box center [950, 442] width 406 height 26
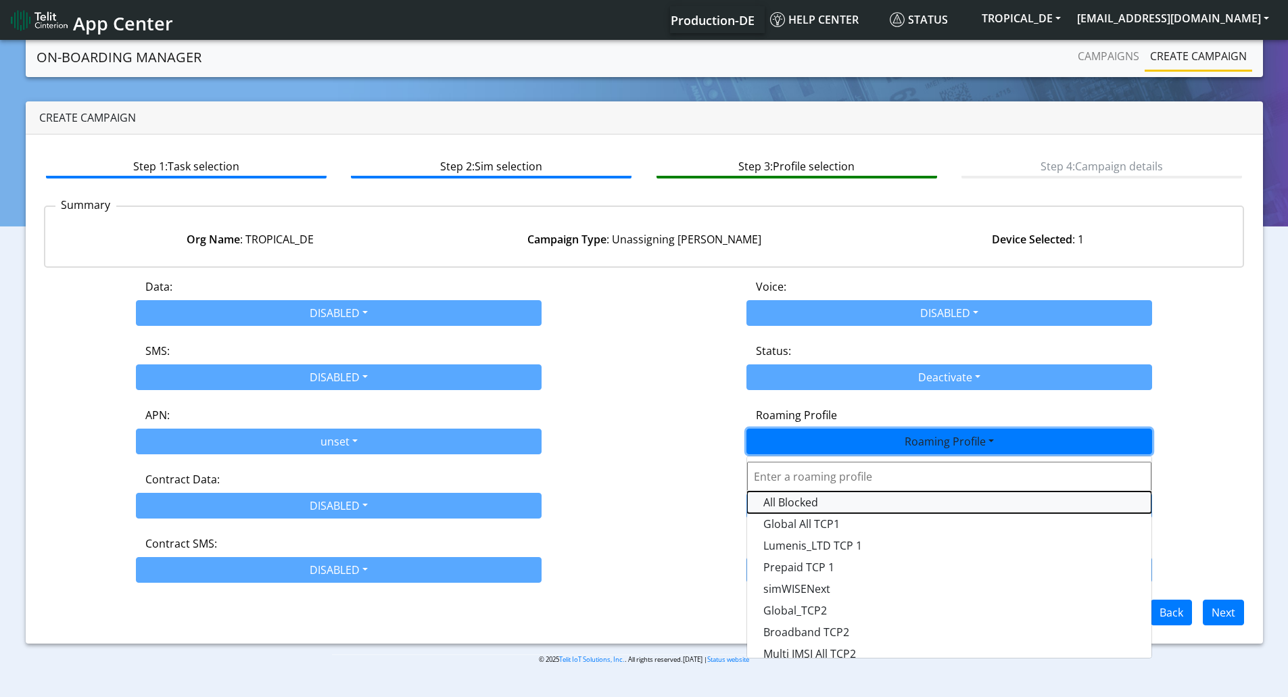
click at [795, 500] on Profile-dropdown "All Blocked" at bounding box center [949, 503] width 404 height 22
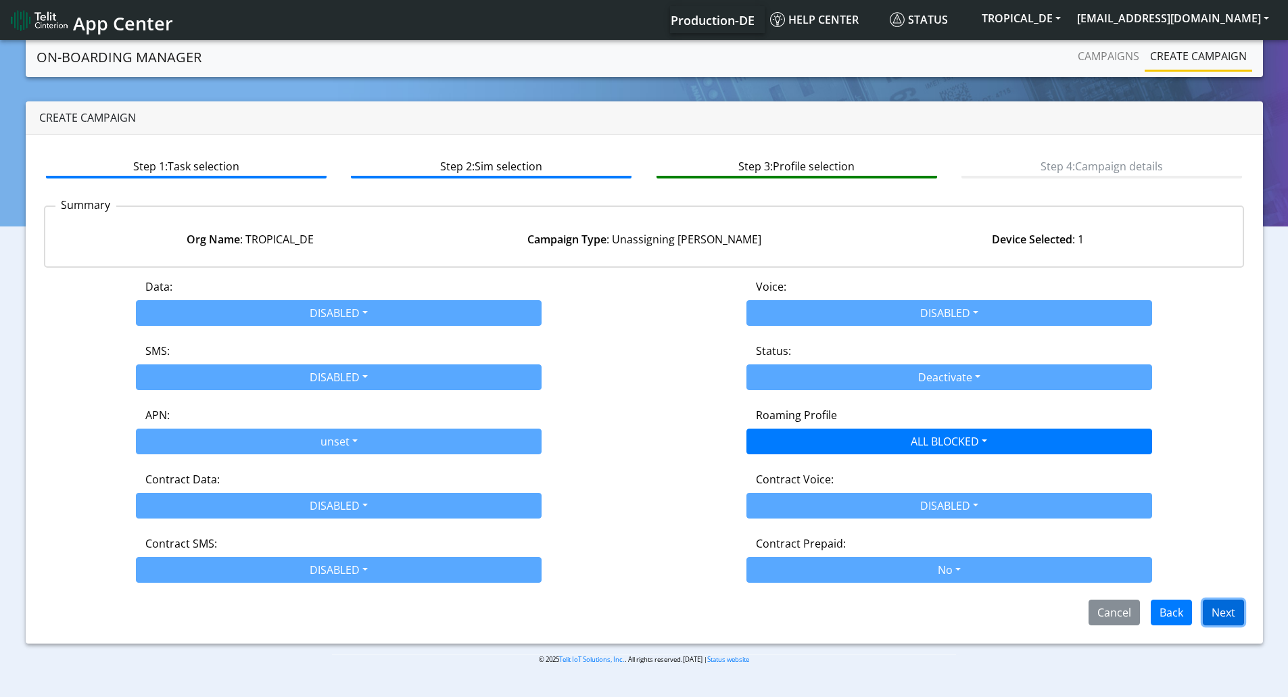
click at [1237, 618] on button "Next" at bounding box center [1223, 613] width 41 height 26
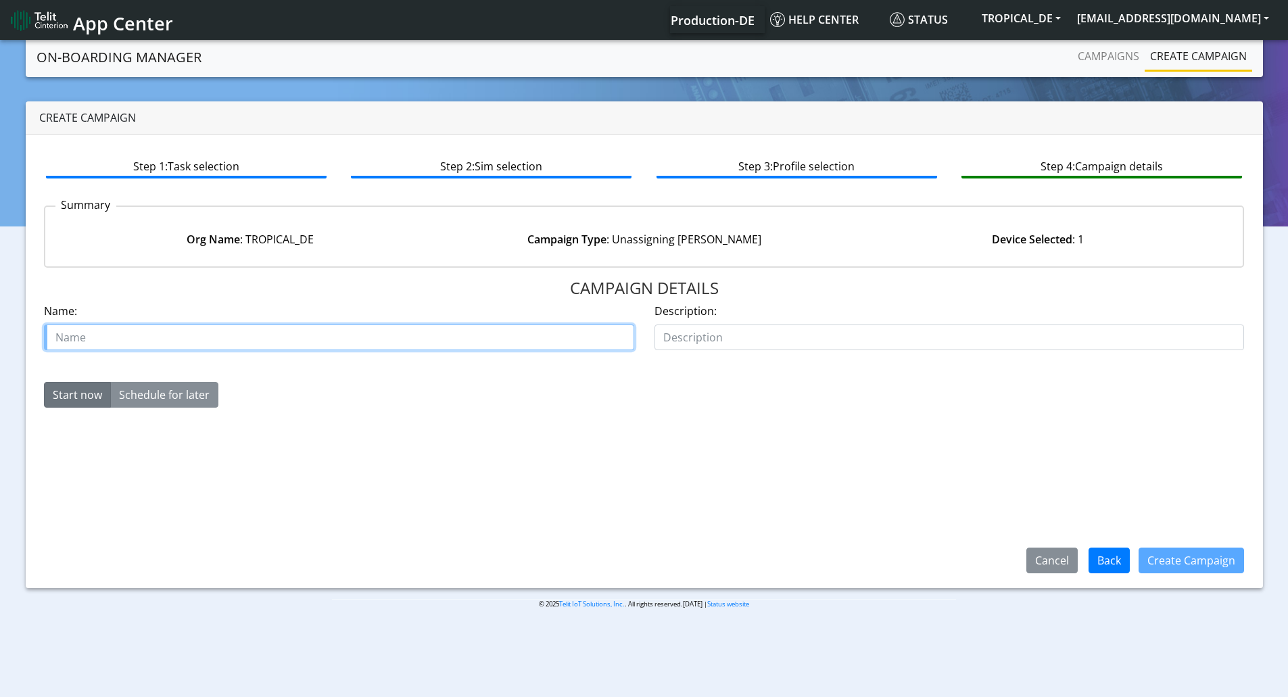
click at [335, 341] on input "text" at bounding box center [339, 338] width 590 height 26
paste input "89358152000000000671"
type input "89358152000000000671_un"
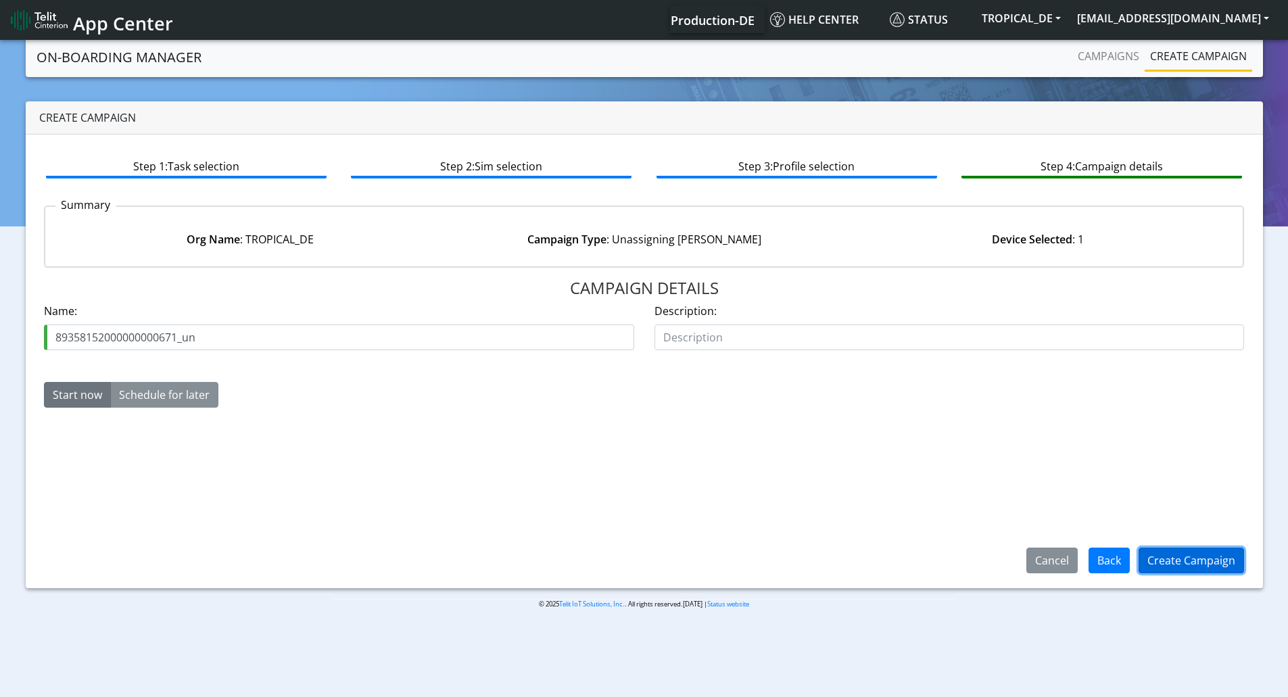
click at [1163, 557] on button "Create Campaign" at bounding box center [1192, 561] width 106 height 26
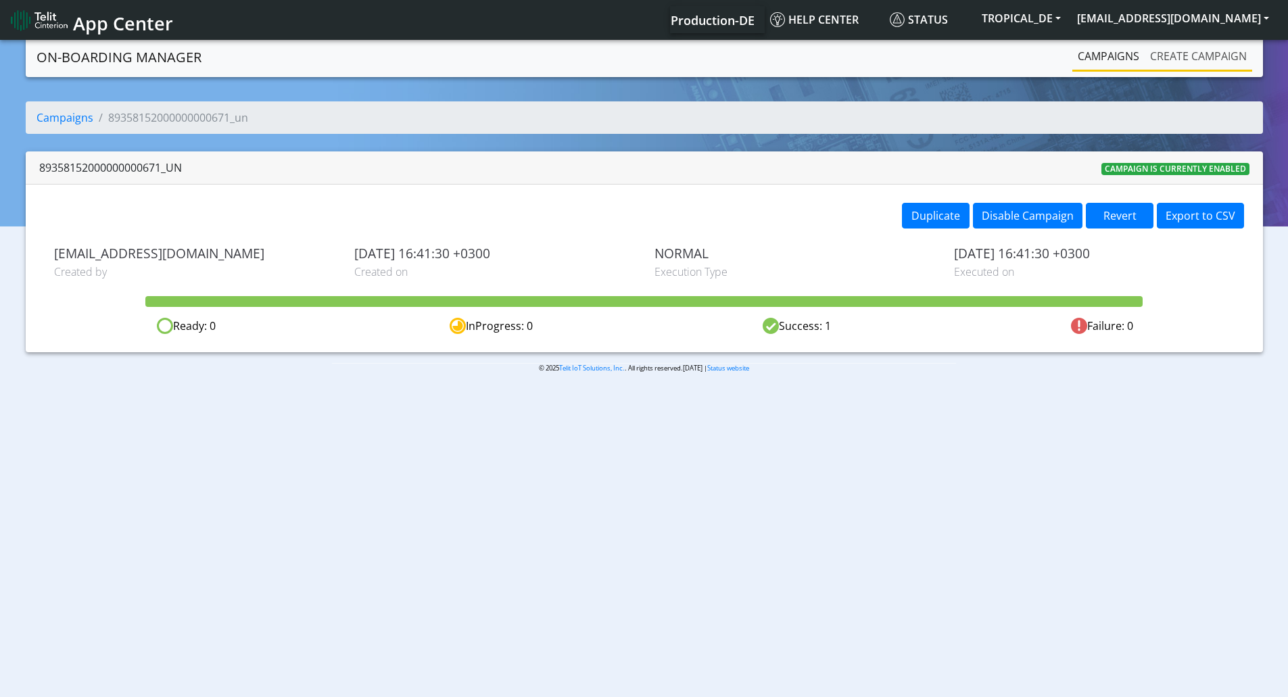
click at [1208, 57] on link "Create campaign" at bounding box center [1199, 56] width 108 height 27
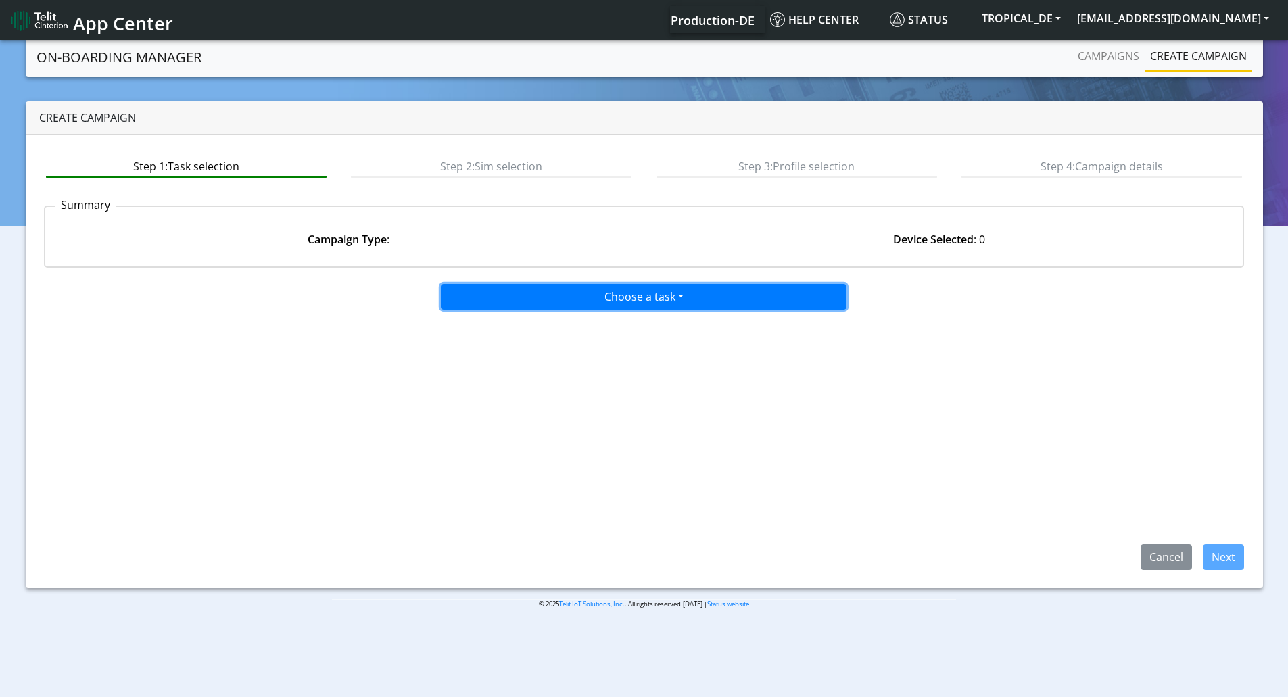
click at [601, 294] on button "Choose a task" at bounding box center [644, 297] width 406 height 26
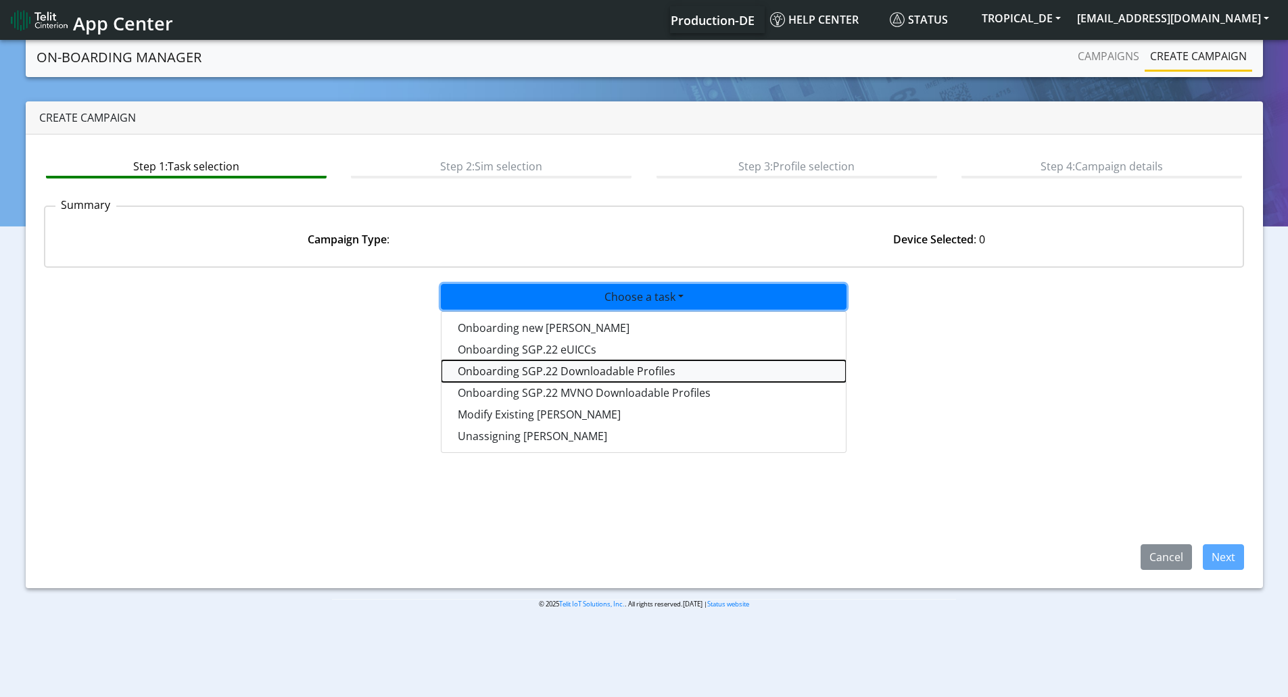
click at [572, 363] on tasksgp22profile-dropdown "Onboarding SGP.22 Downloadable Profiles" at bounding box center [644, 371] width 404 height 22
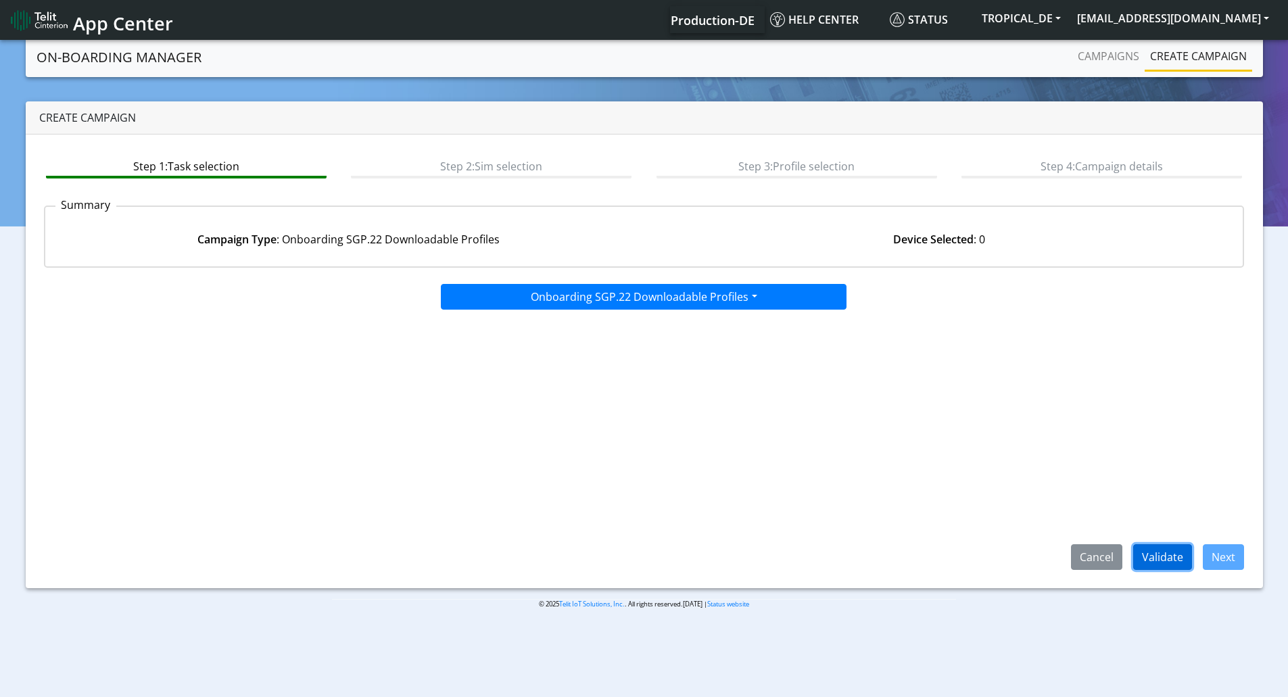
click at [1154, 562] on button "Validate" at bounding box center [1163, 557] width 59 height 26
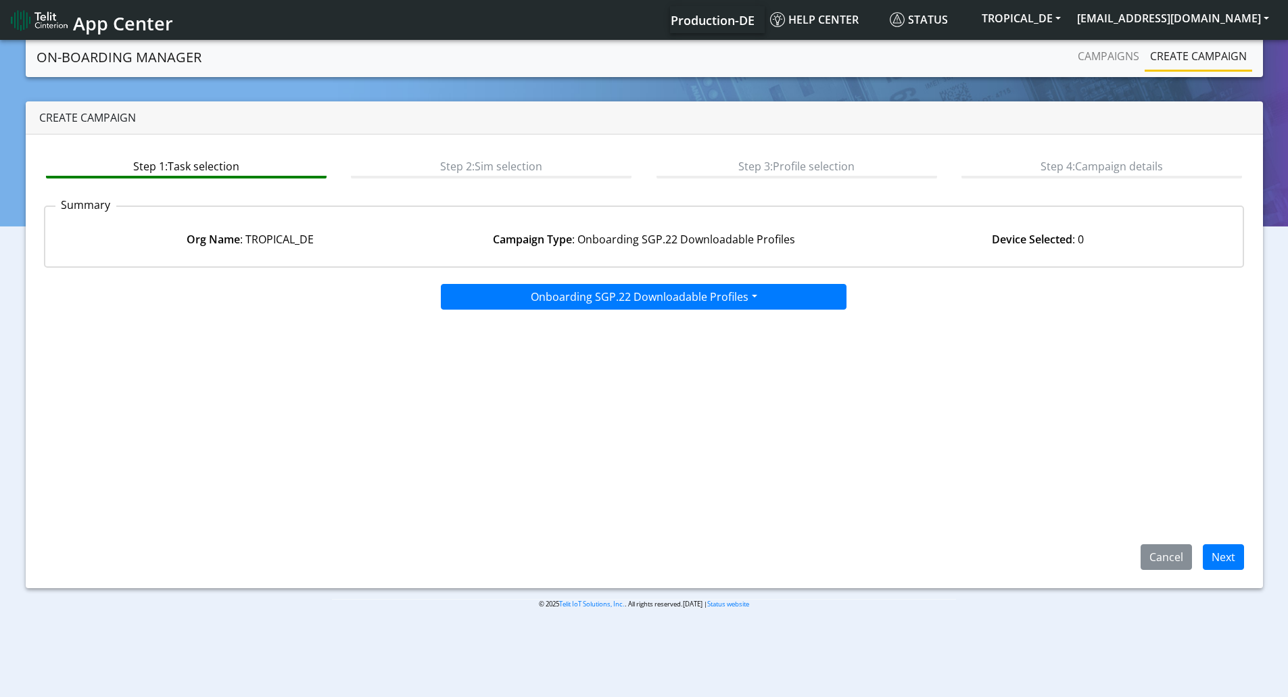
drag, startPoint x: 1194, startPoint y: 555, endPoint x: 1201, endPoint y: 556, distance: 7.5
click at [1200, 556] on span "Next" at bounding box center [1218, 555] width 52 height 15
click at [1215, 557] on button "Next" at bounding box center [1223, 557] width 41 height 26
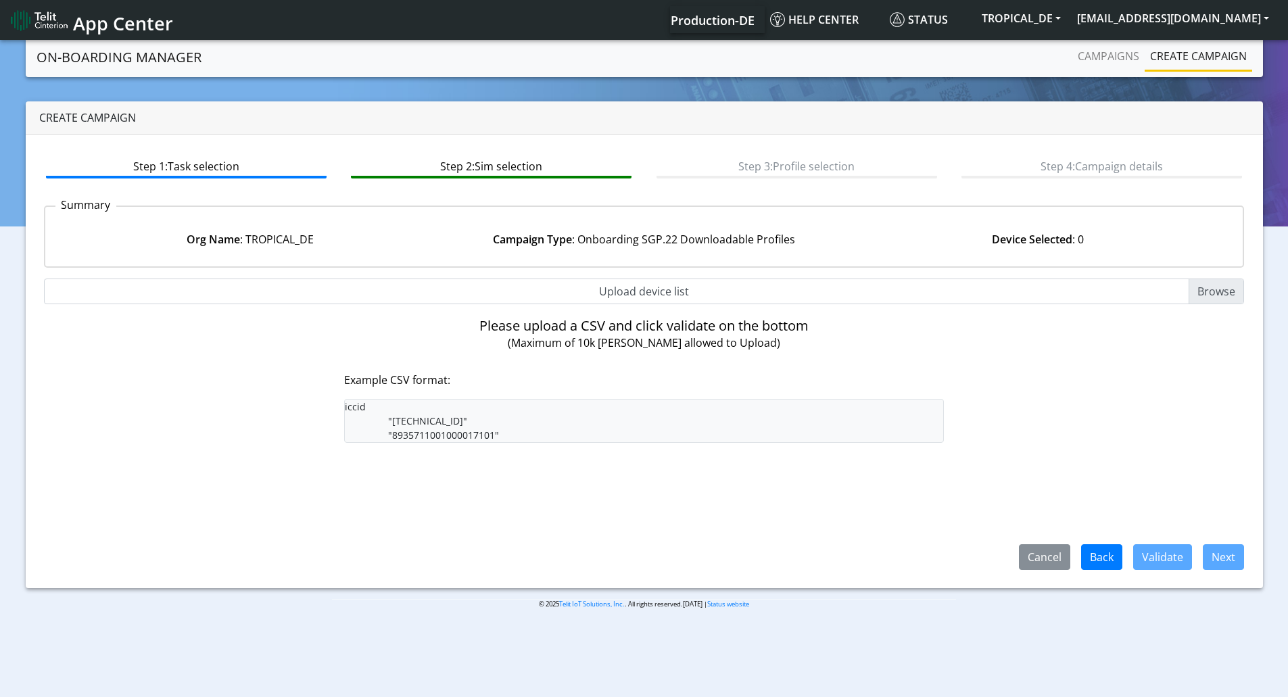
click at [1216, 293] on input "Upload device list" at bounding box center [644, 292] width 1201 height 26
type input "C:\fakepath\ep2.csv"
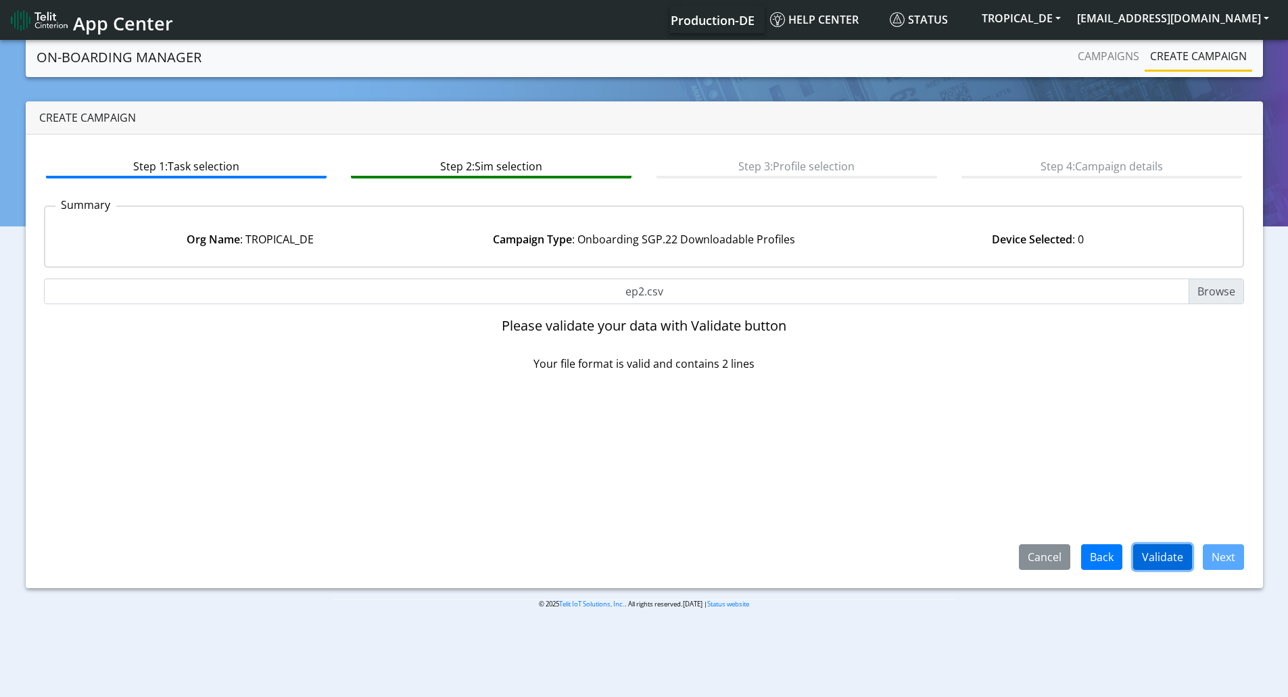
click at [1163, 561] on button "Validate" at bounding box center [1163, 557] width 59 height 26
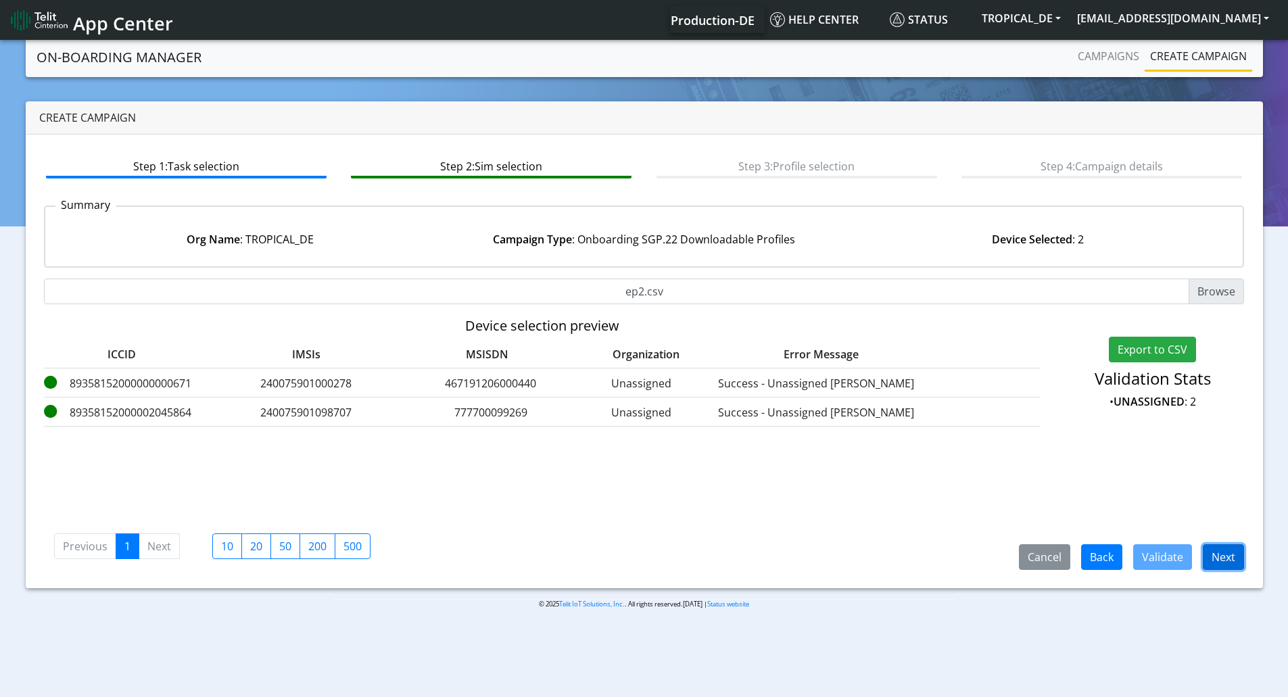
click at [1224, 555] on button "Next" at bounding box center [1223, 557] width 41 height 26
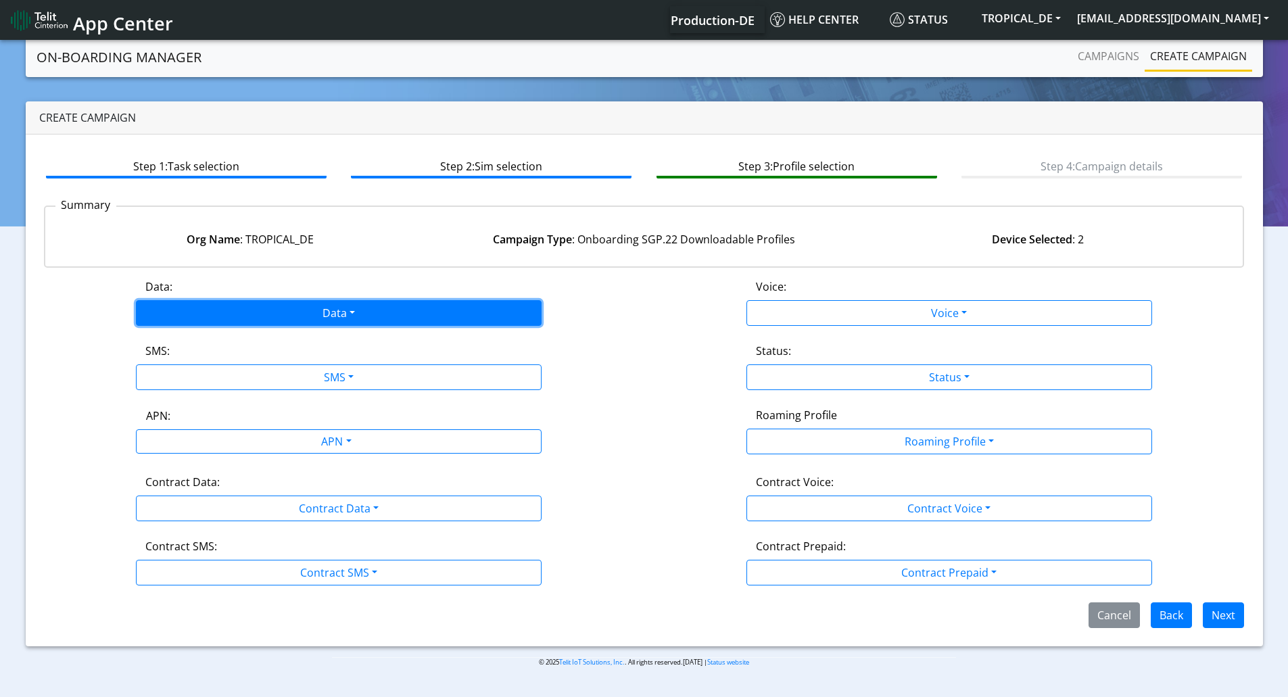
drag, startPoint x: 390, startPoint y: 306, endPoint x: 375, endPoint y: 312, distance: 16.1
click at [389, 308] on button "Data" at bounding box center [339, 313] width 406 height 26
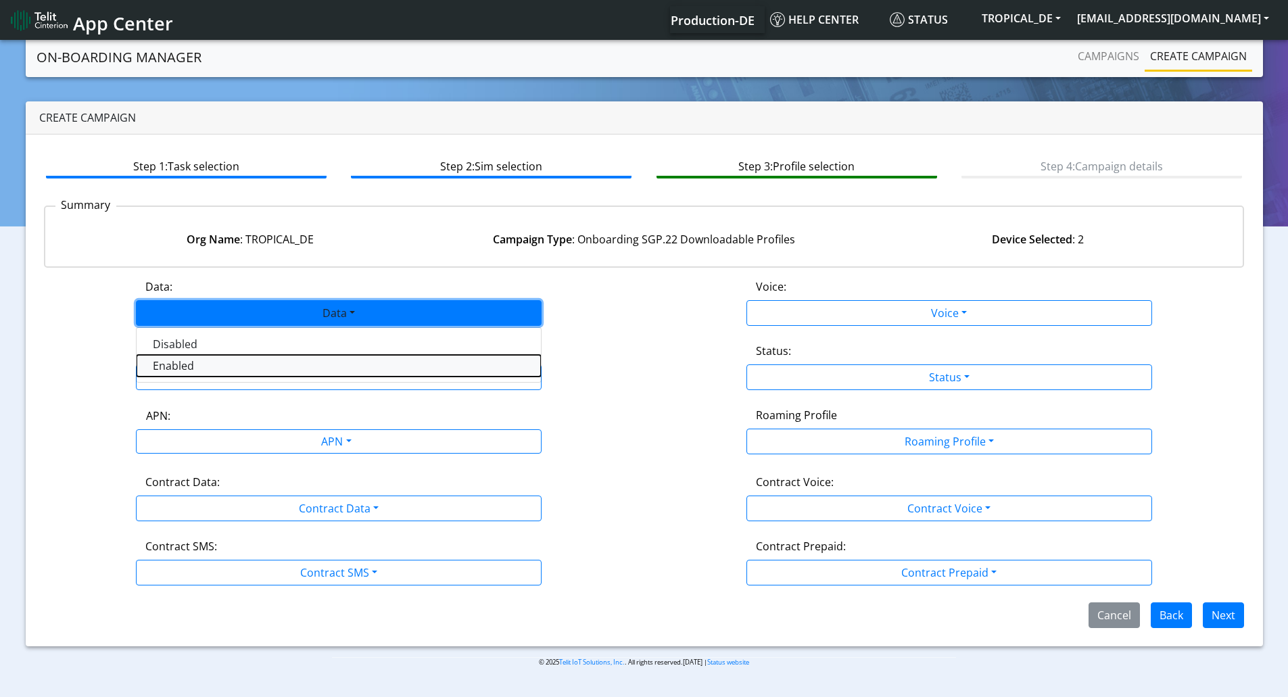
click at [246, 360] on button "Enabled" at bounding box center [339, 366] width 404 height 22
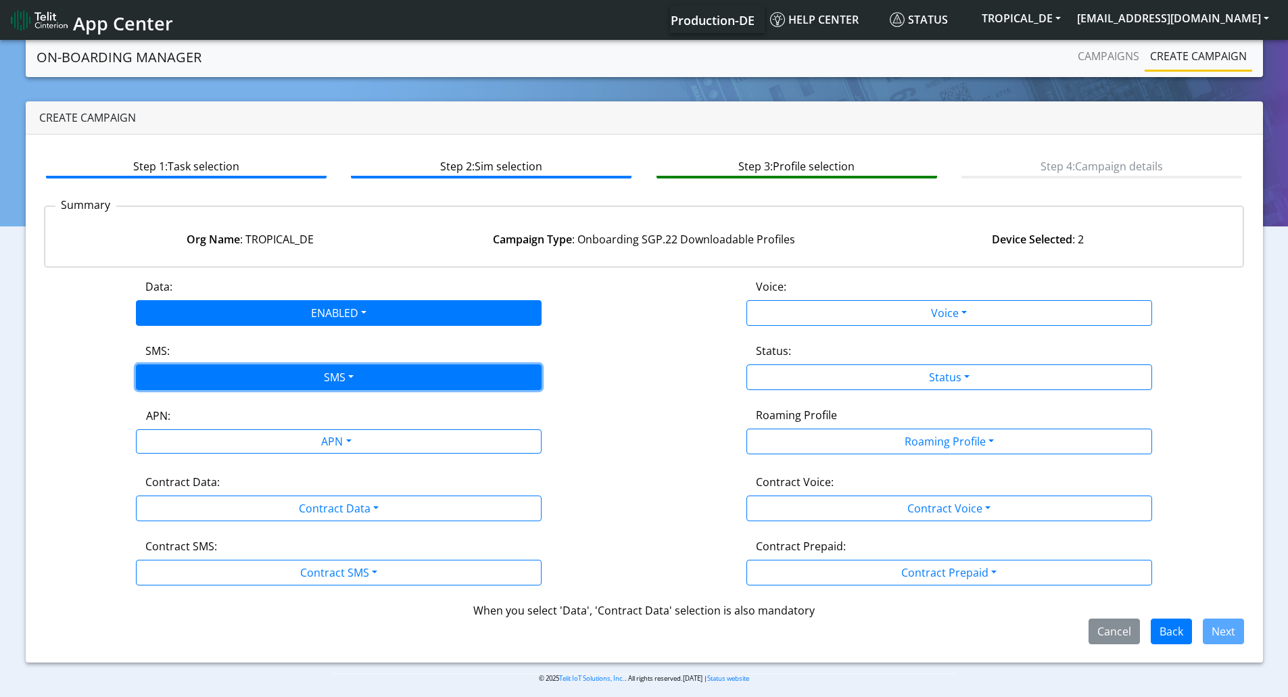
click at [246, 375] on button "SMS" at bounding box center [339, 378] width 406 height 26
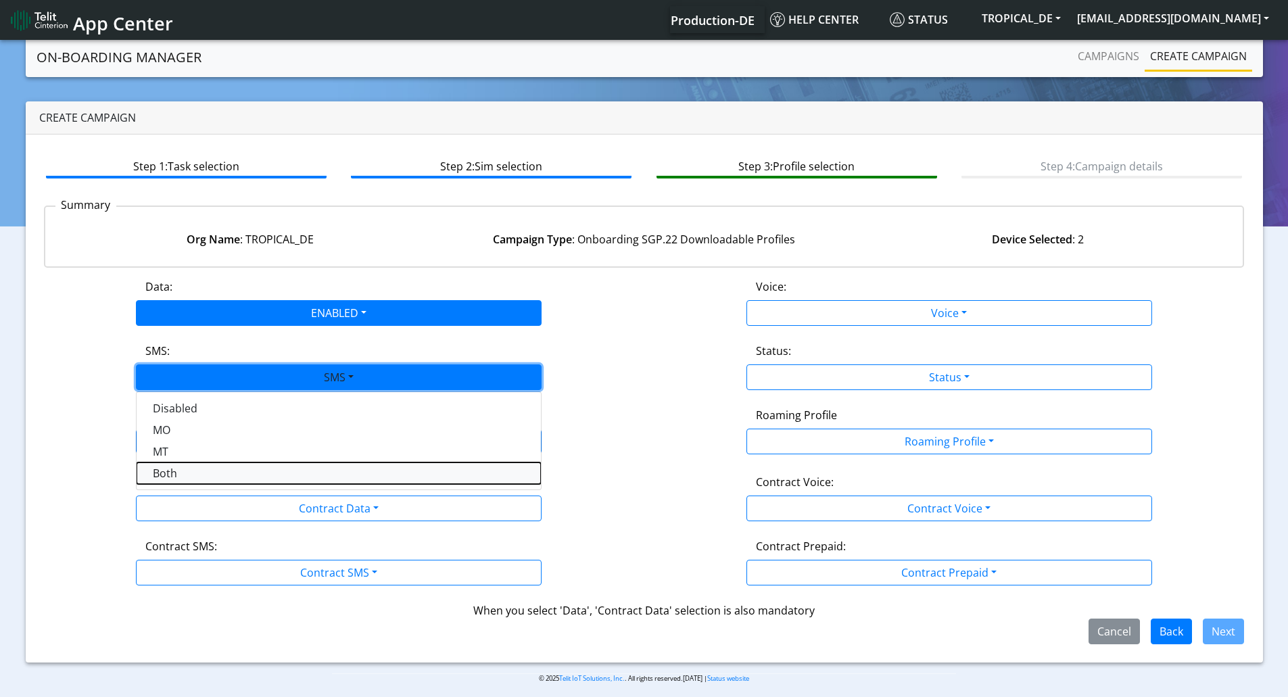
click at [202, 474] on button "Both" at bounding box center [339, 474] width 404 height 22
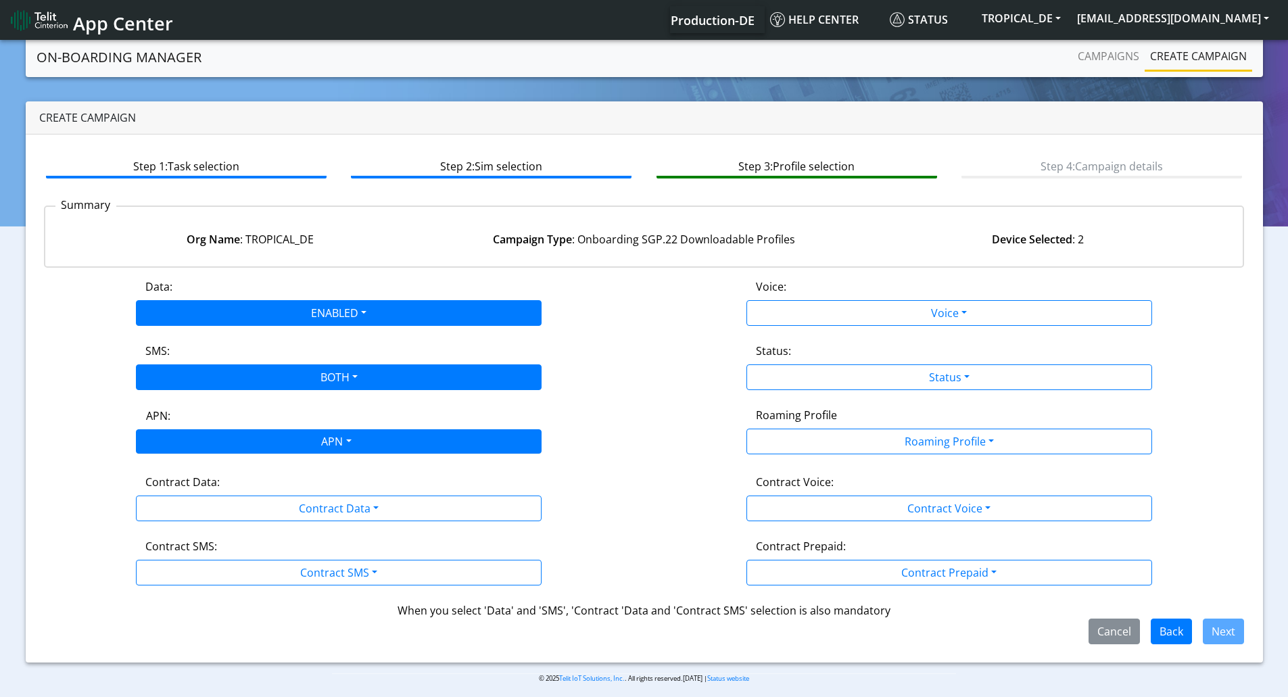
click at [218, 444] on div "APN" at bounding box center [335, 443] width 429 height 26
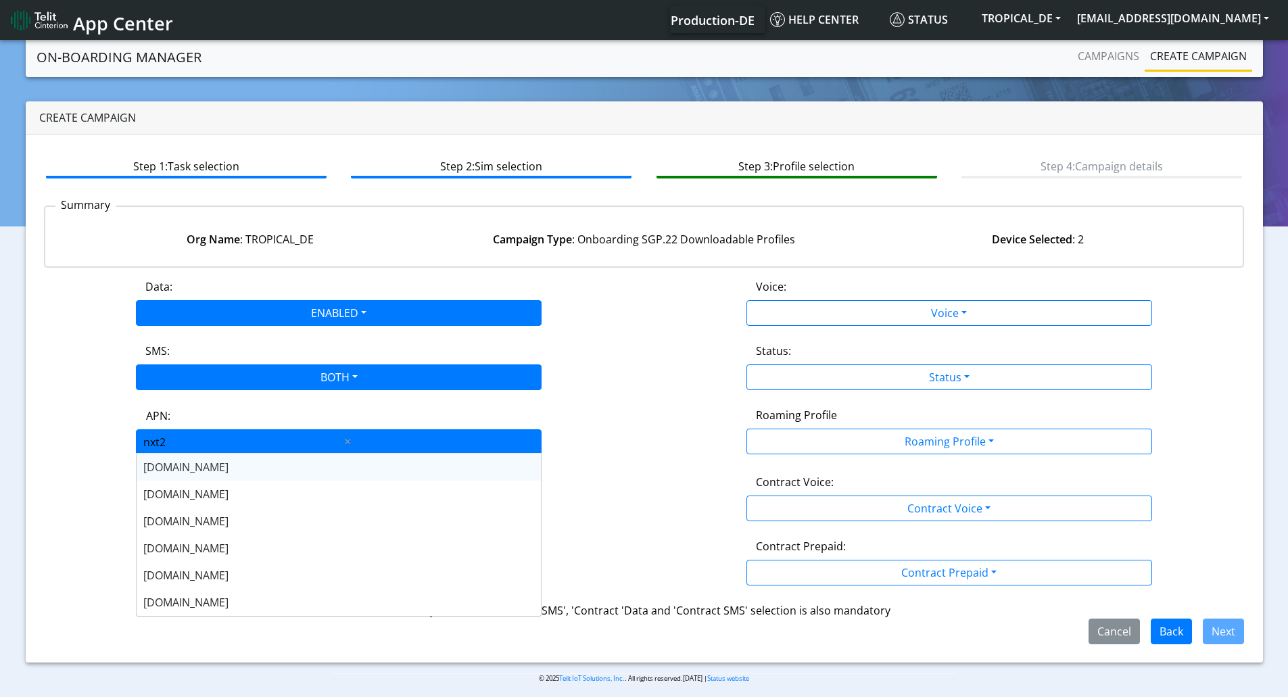
type input "nxt23"
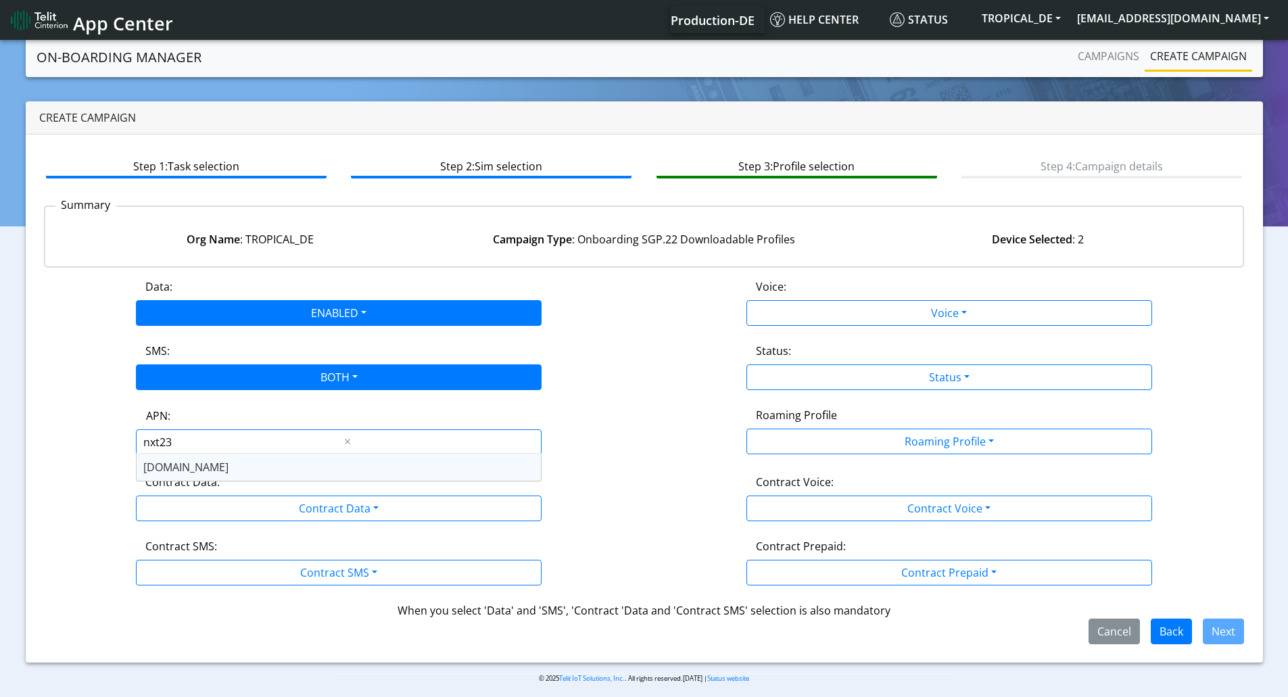
click at [156, 469] on span "[DOMAIN_NAME]" at bounding box center [185, 467] width 85 height 15
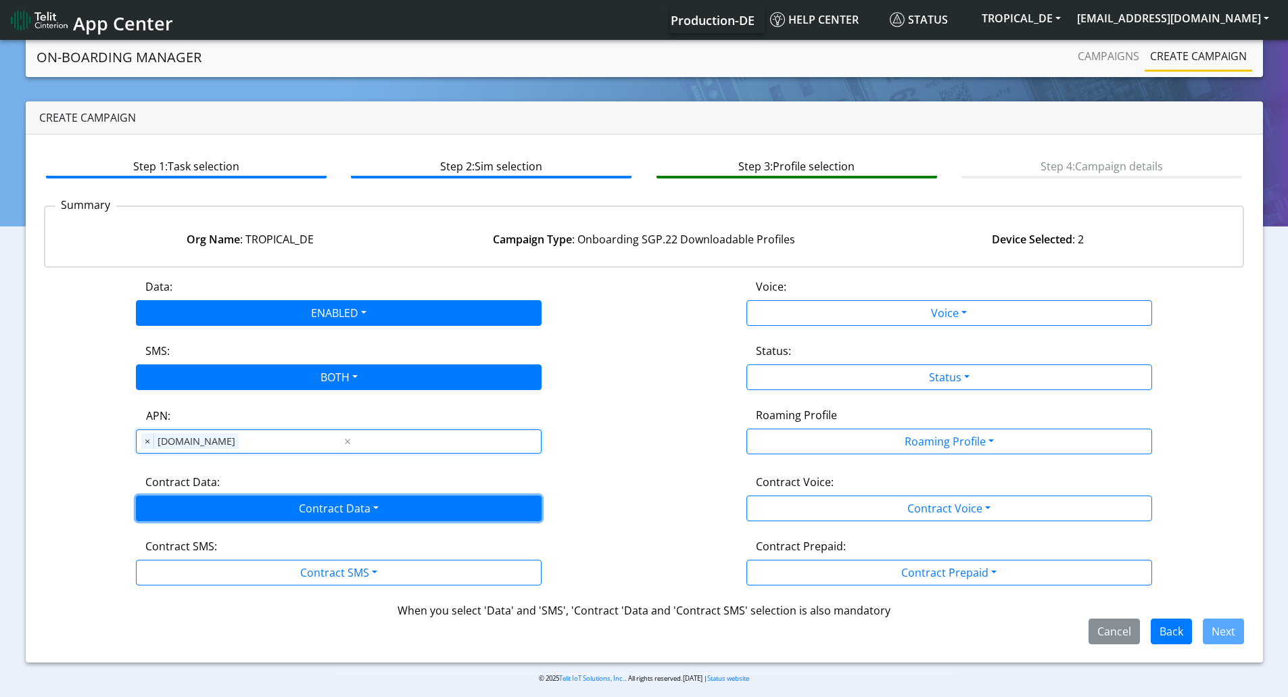
click at [197, 504] on button "Contract Data" at bounding box center [339, 509] width 406 height 26
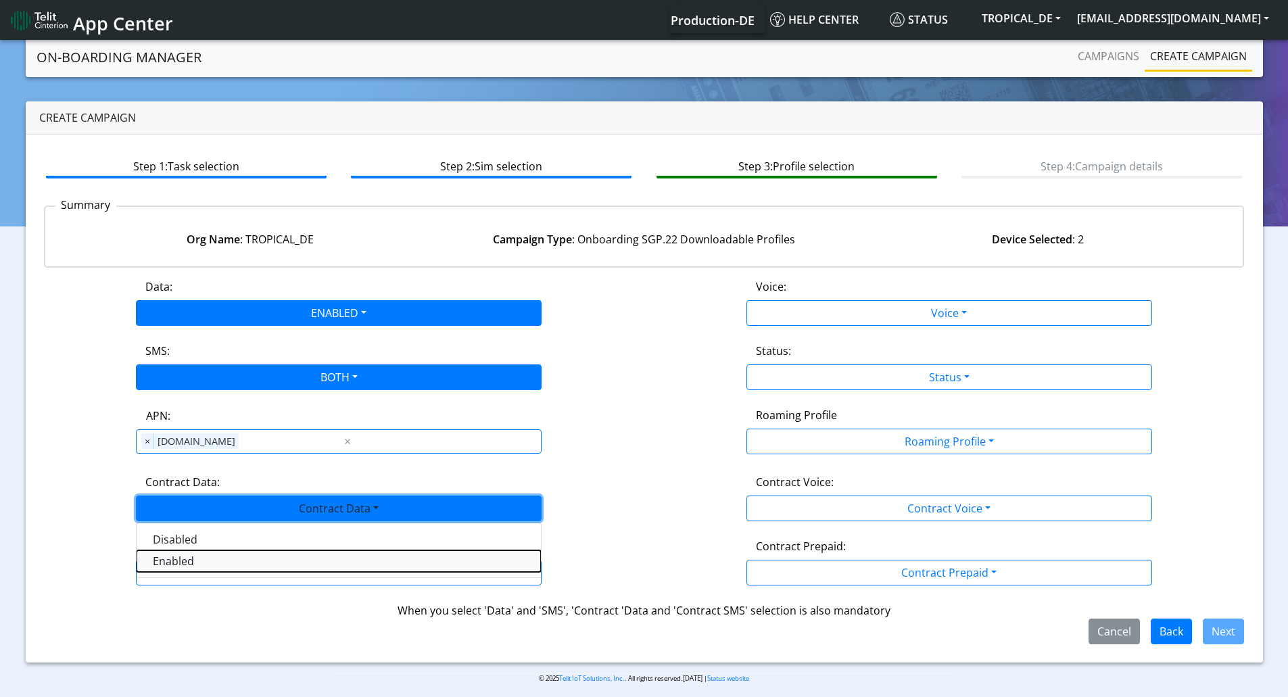
click at [200, 561] on Dataenabled-dropdown "Enabled" at bounding box center [339, 562] width 404 height 22
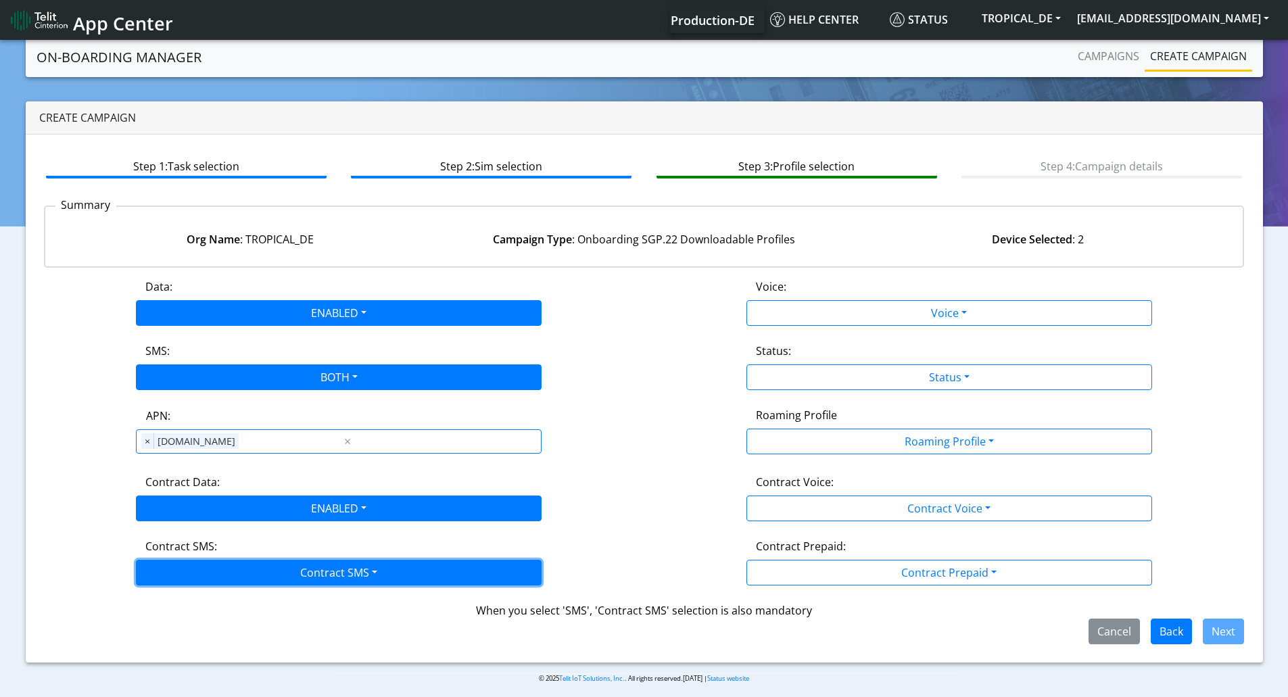
click at [216, 573] on button "Contract SMS" at bounding box center [339, 573] width 406 height 26
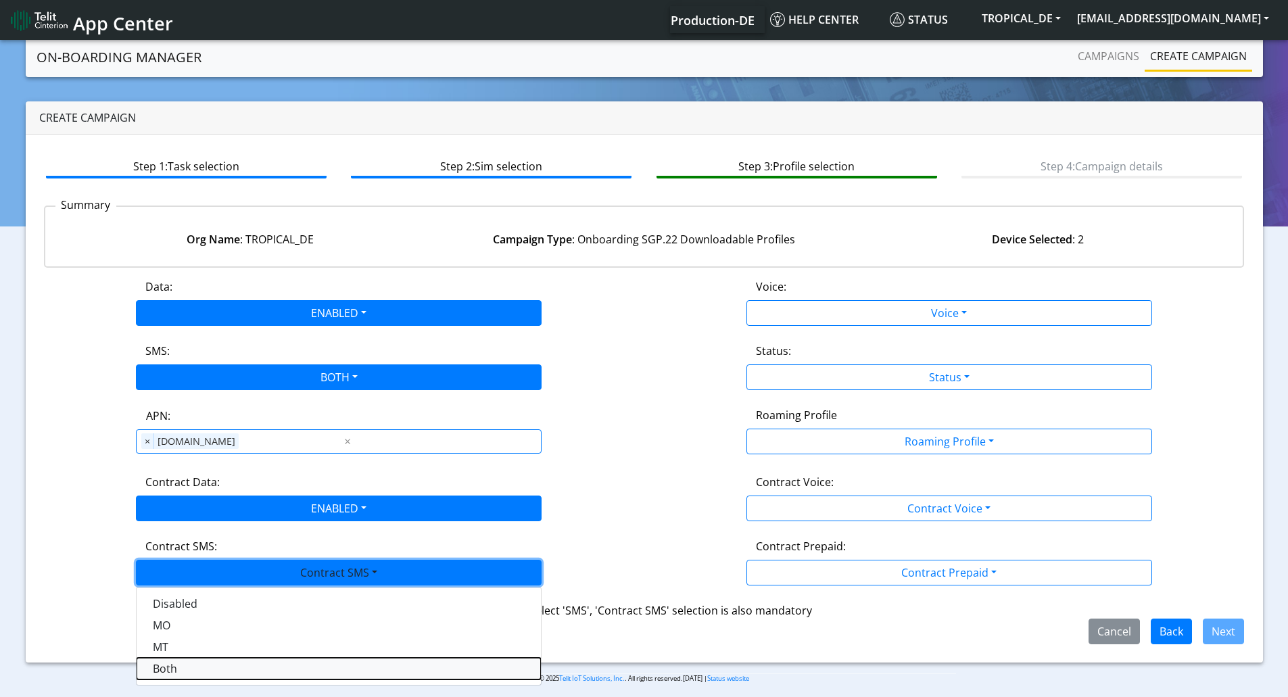
drag, startPoint x: 200, startPoint y: 669, endPoint x: 375, endPoint y: 554, distance: 209.5
click at [200, 668] on SMSboth-dropdown "Both" at bounding box center [339, 669] width 404 height 22
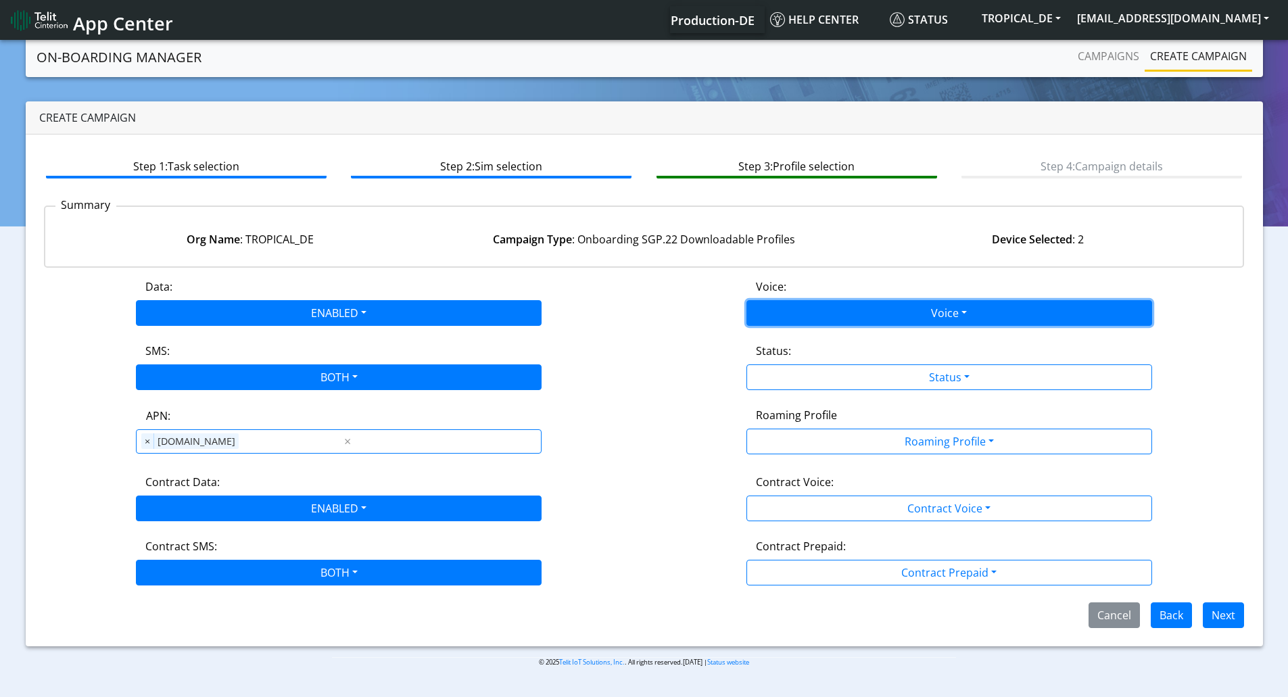
click at [838, 314] on button "Voice" at bounding box center [950, 313] width 406 height 26
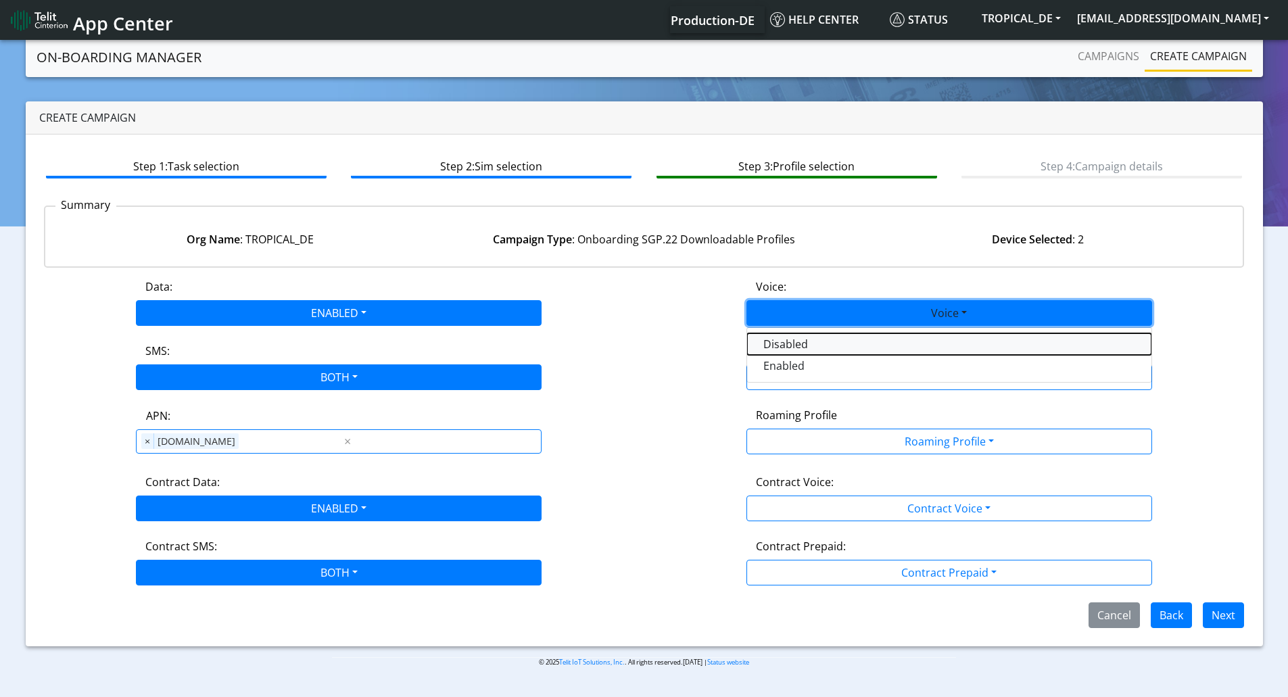
click at [797, 343] on button "Disabled" at bounding box center [949, 344] width 404 height 22
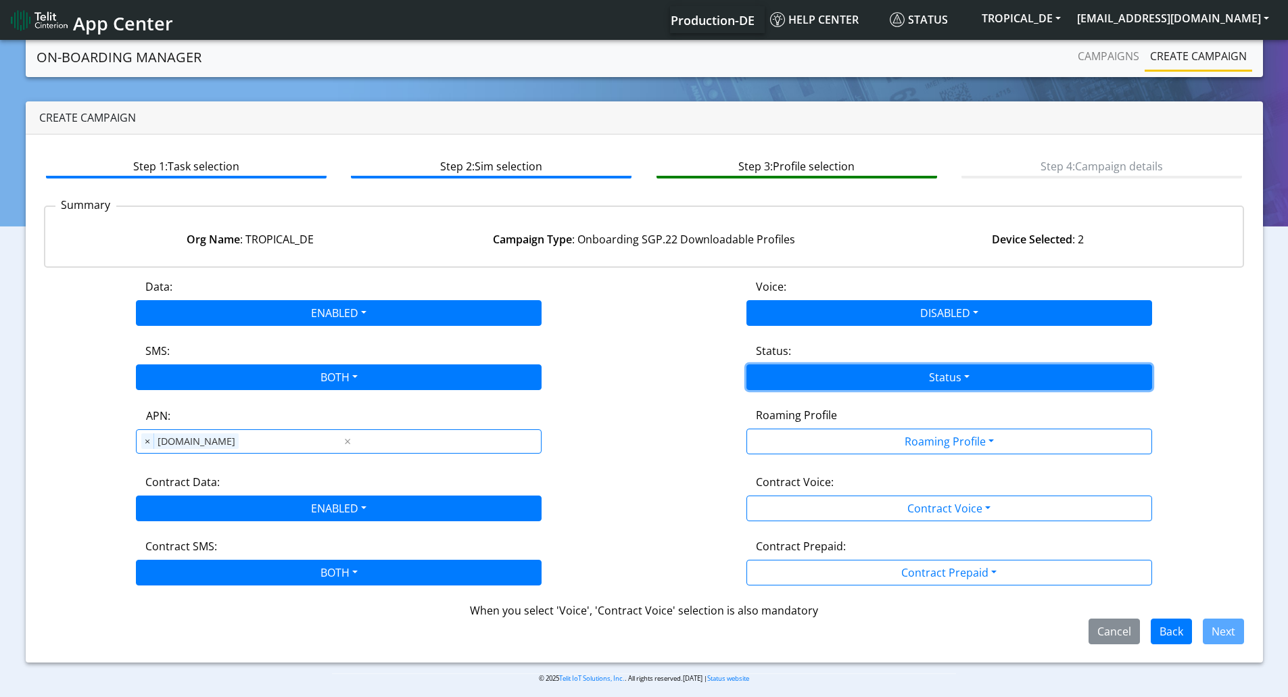
click at [812, 375] on button "Status" at bounding box center [950, 378] width 406 height 26
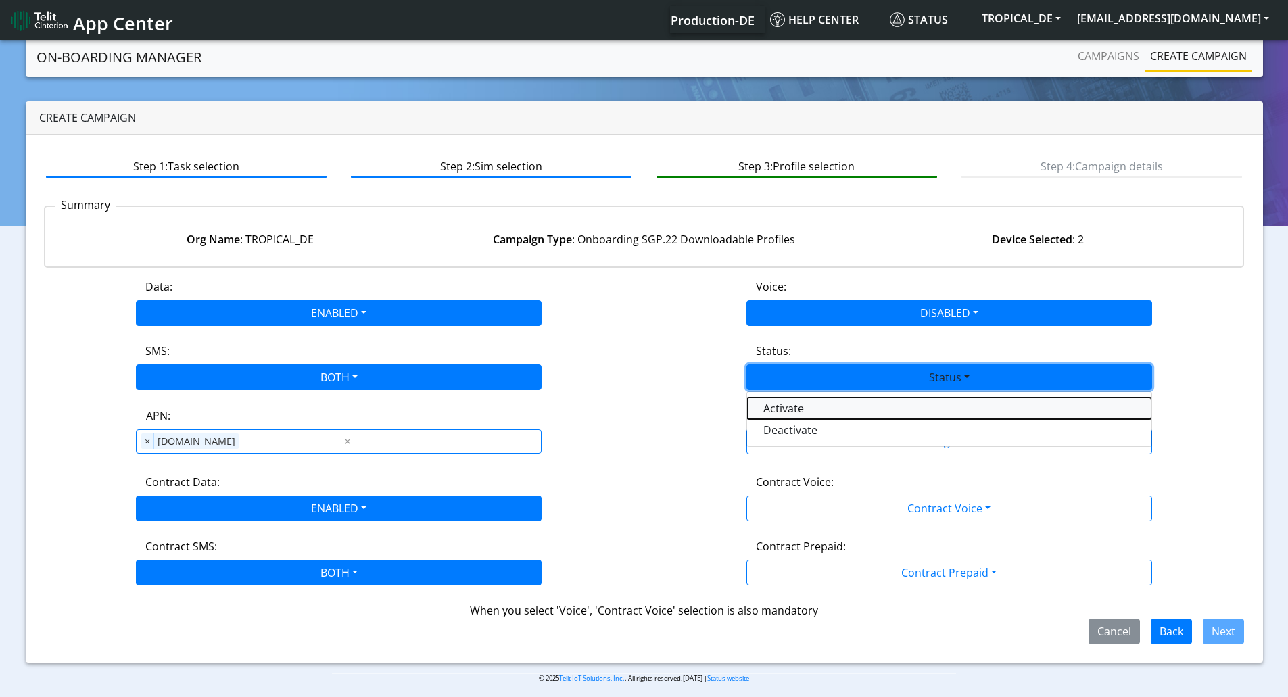
click at [799, 414] on button "Activate" at bounding box center [949, 409] width 404 height 22
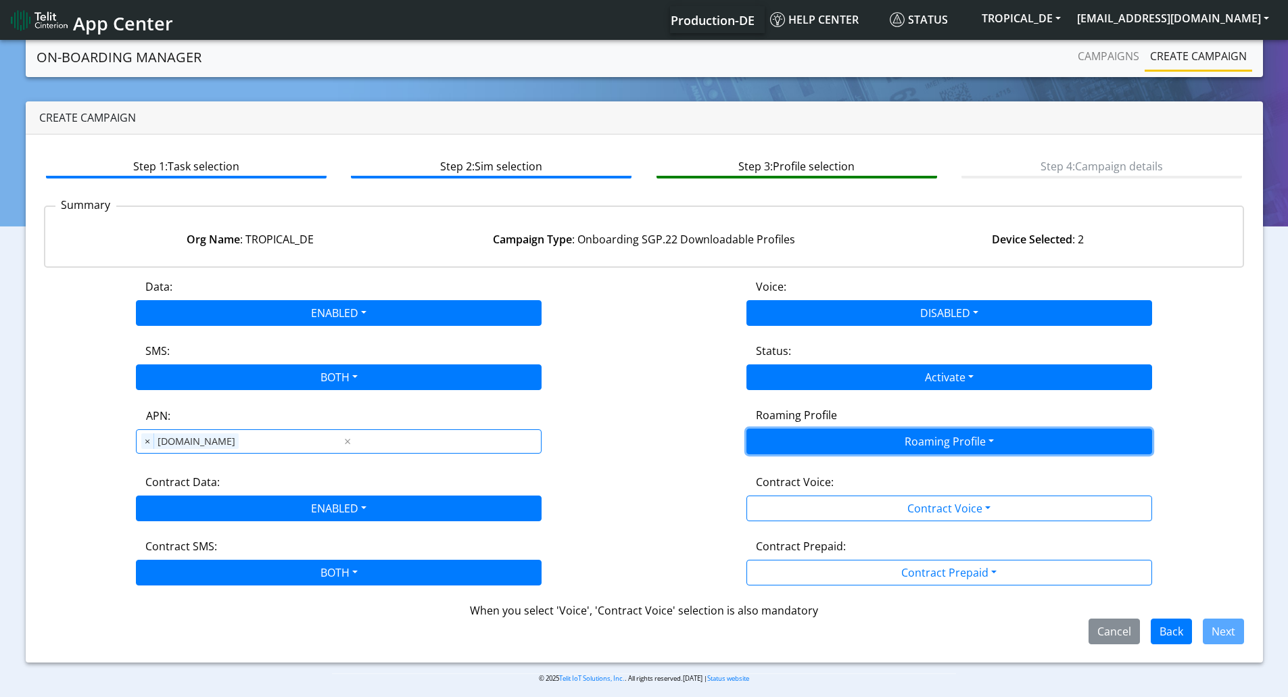
click at [816, 450] on button "Roaming Profile" at bounding box center [950, 442] width 406 height 26
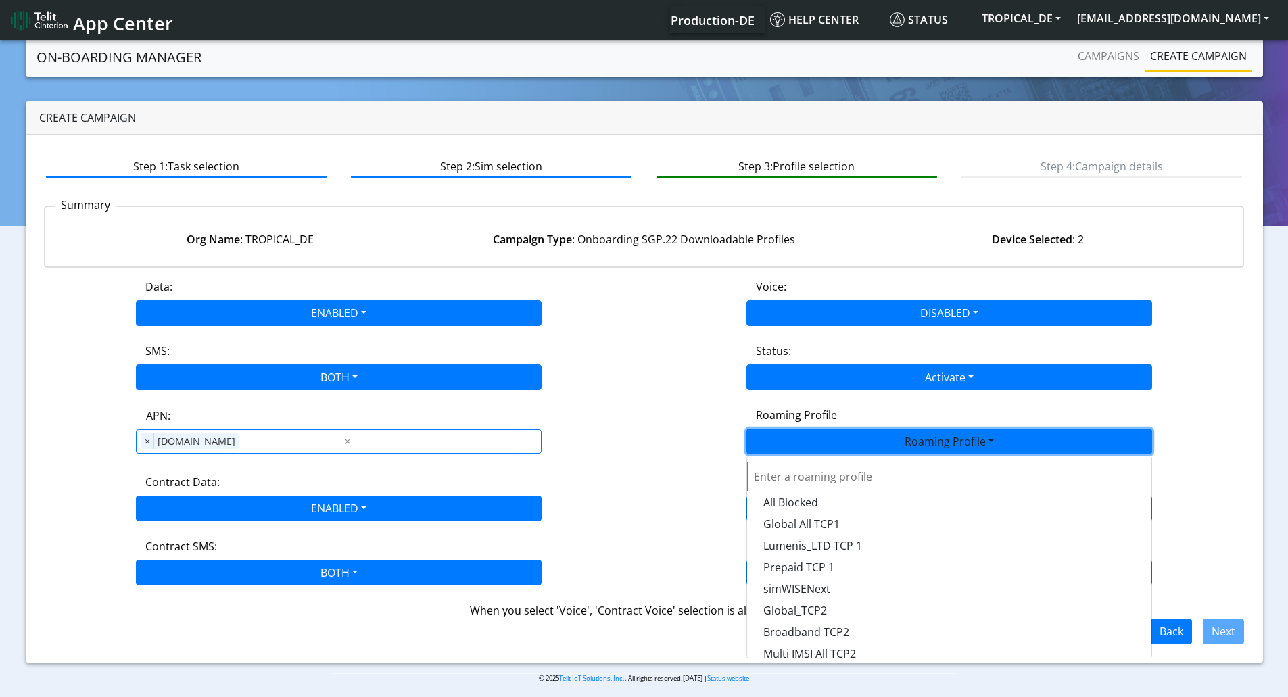
click at [797, 471] on input "text" at bounding box center [949, 477] width 404 height 30
type input "epro"
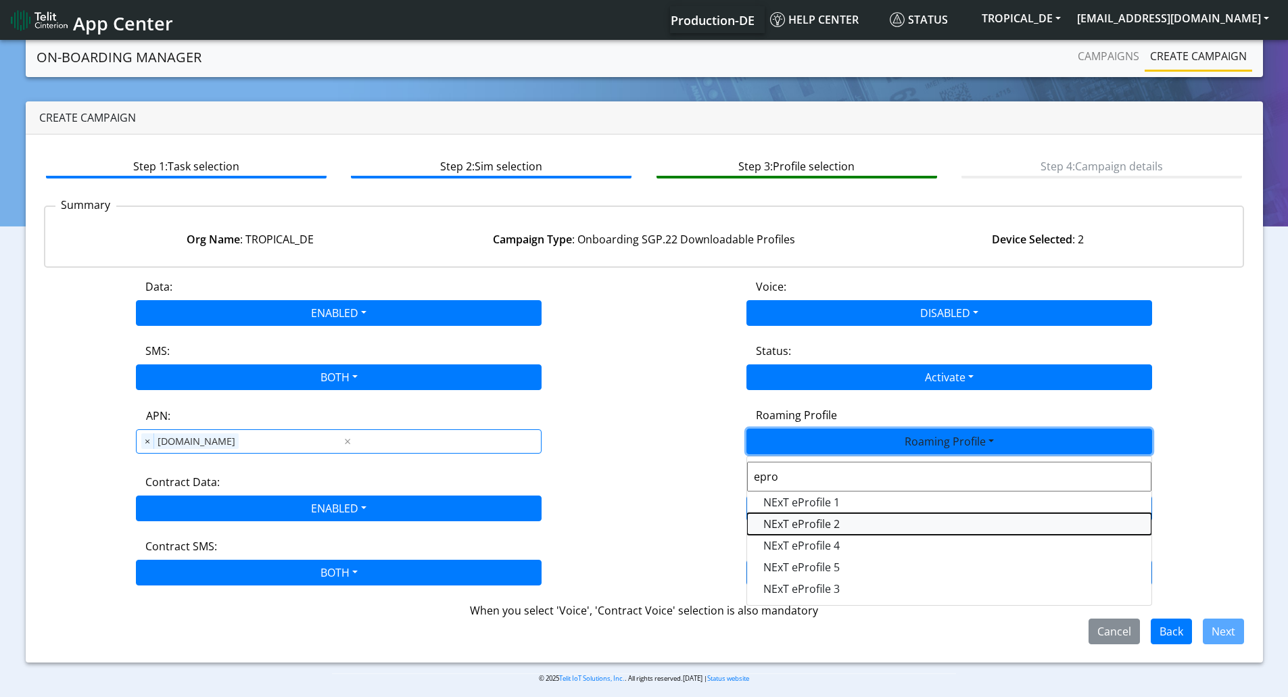
click at [803, 520] on Profile-dropdown "NExT eProfile 2" at bounding box center [949, 524] width 404 height 22
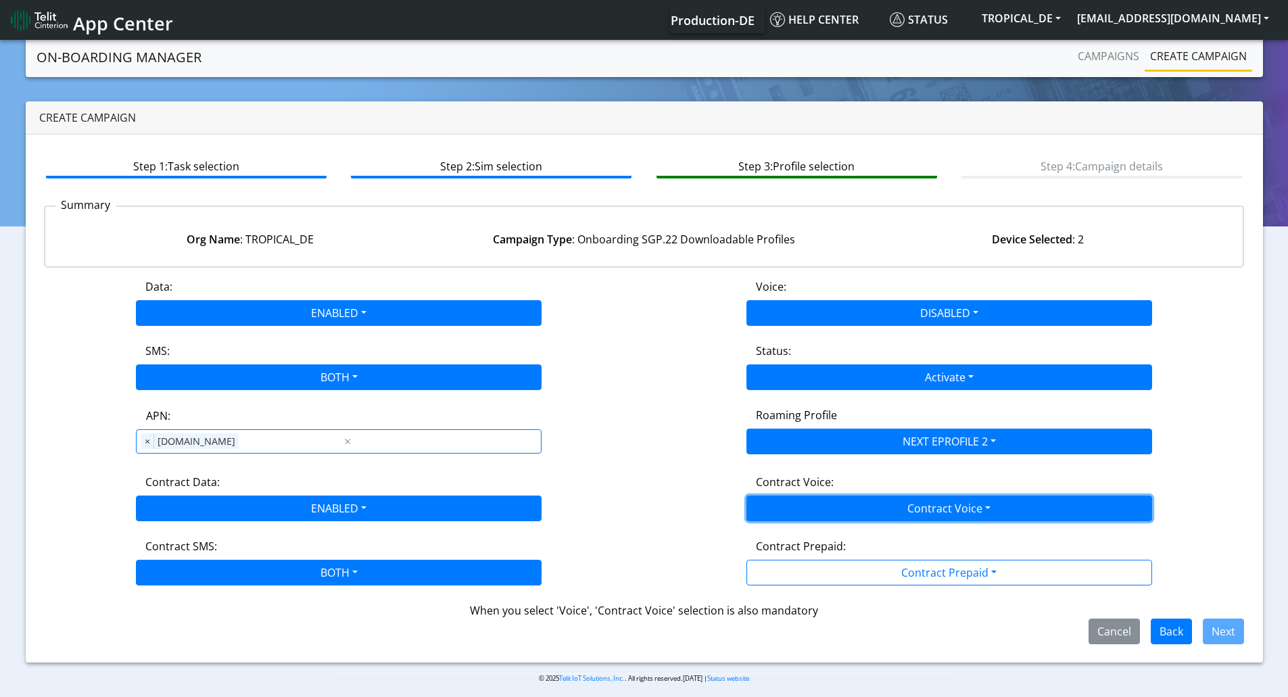
click at [908, 513] on button "Contract Voice" at bounding box center [950, 509] width 406 height 26
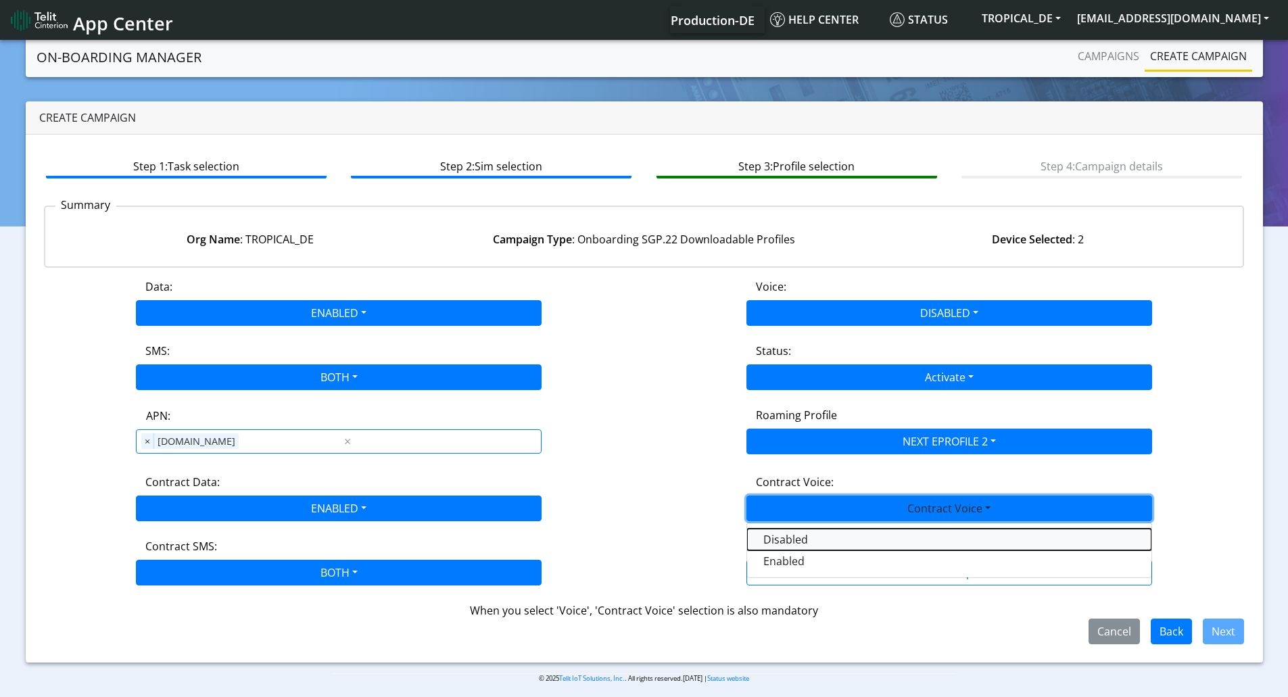
click at [796, 540] on Voicedisabled-dropdown "Disabled" at bounding box center [949, 540] width 404 height 22
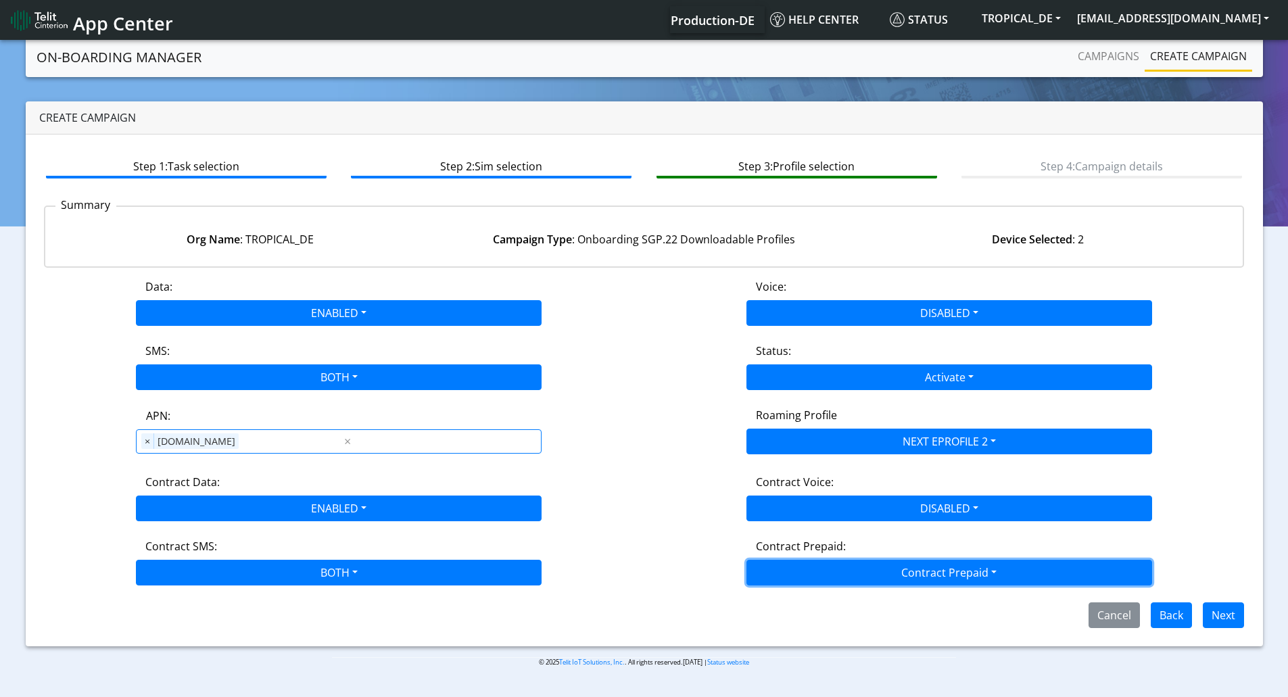
click at [821, 572] on button "Contract Prepaid" at bounding box center [950, 573] width 406 height 26
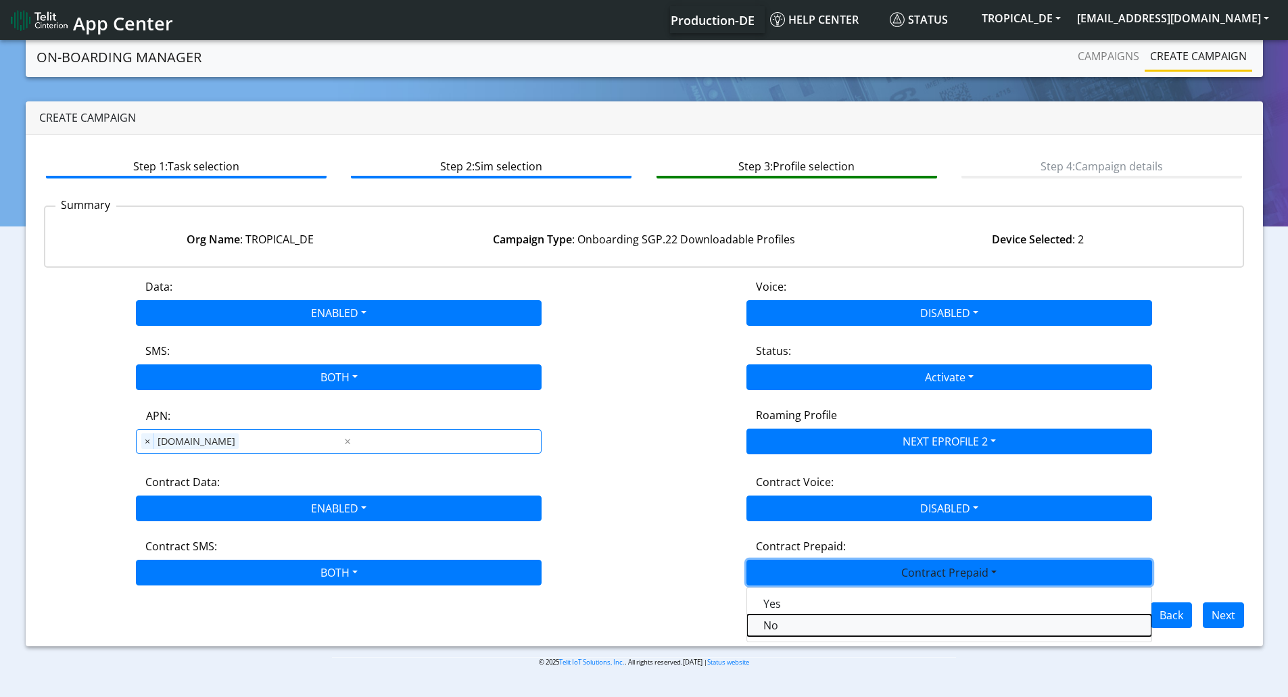
click at [772, 623] on Prepaidnotprepaid-dropdown "No" at bounding box center [949, 626] width 404 height 22
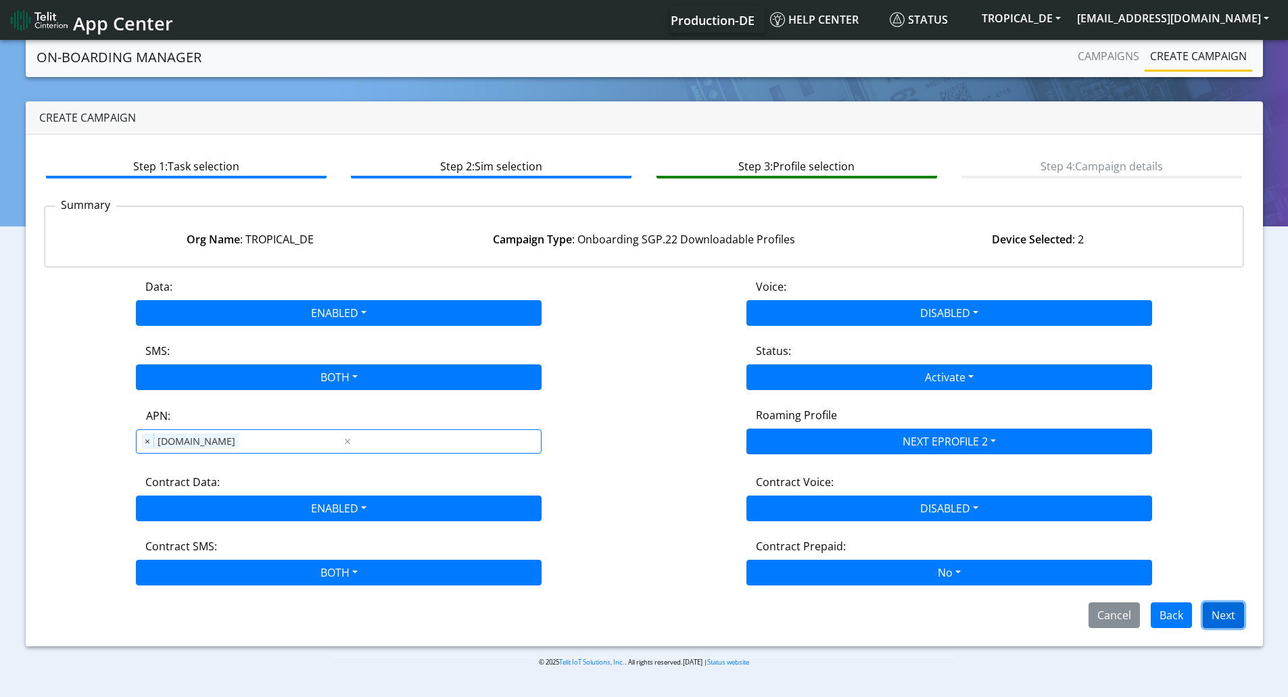
click at [1216, 618] on button "Next" at bounding box center [1223, 616] width 41 height 26
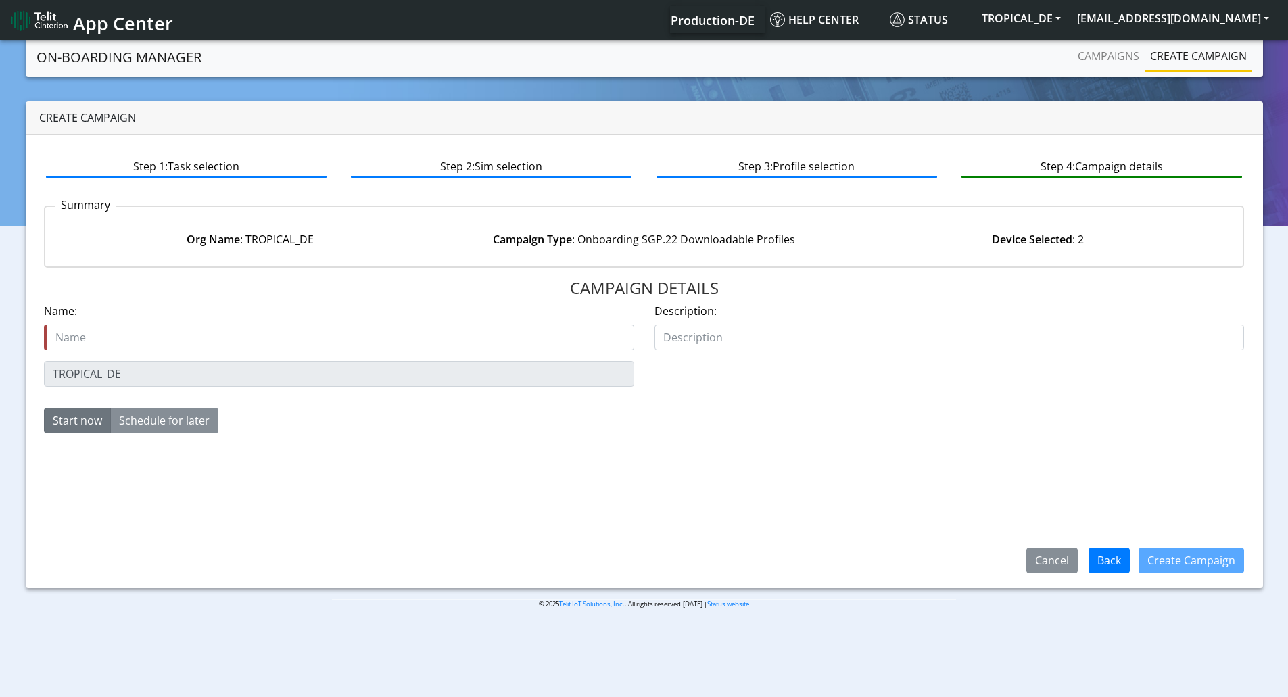
click at [149, 342] on input "text" at bounding box center [339, 338] width 590 height 26
click at [153, 339] on input "text" at bounding box center [339, 338] width 590 height 26
paste input "tropical_de_eProfile2_pool"
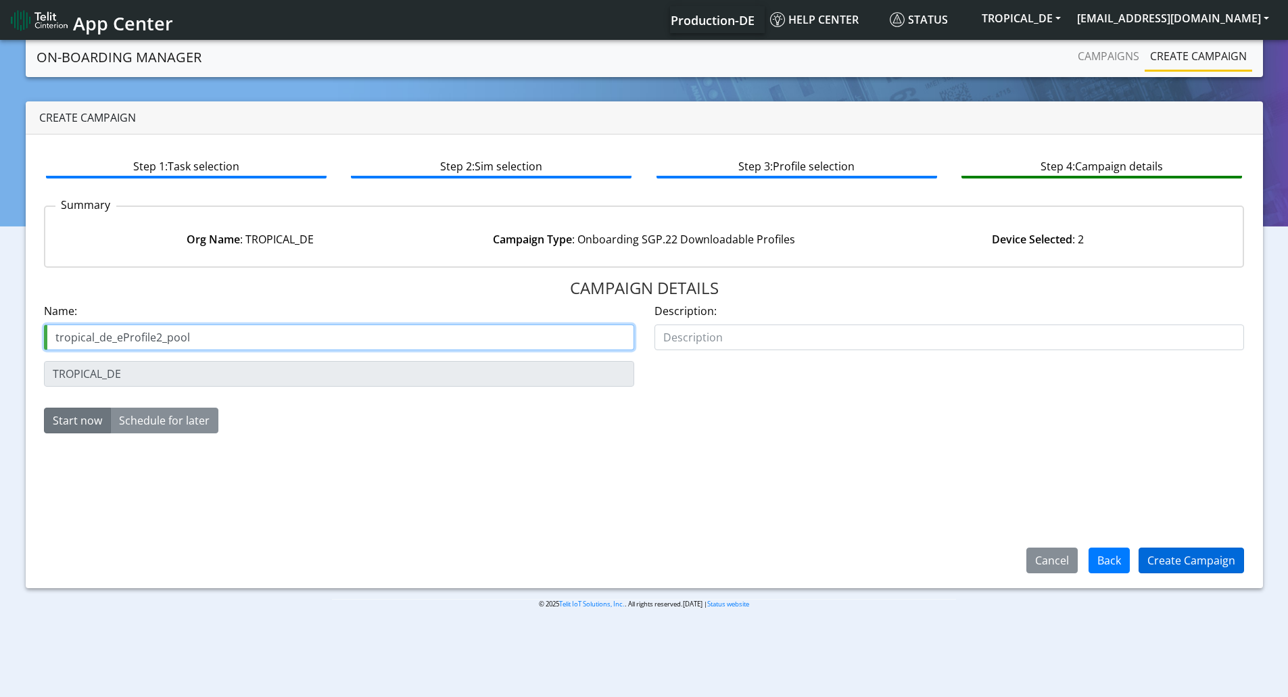
type input "tropical_de_eProfile2_pool"
click at [1175, 559] on button "Create Campaign" at bounding box center [1192, 561] width 106 height 26
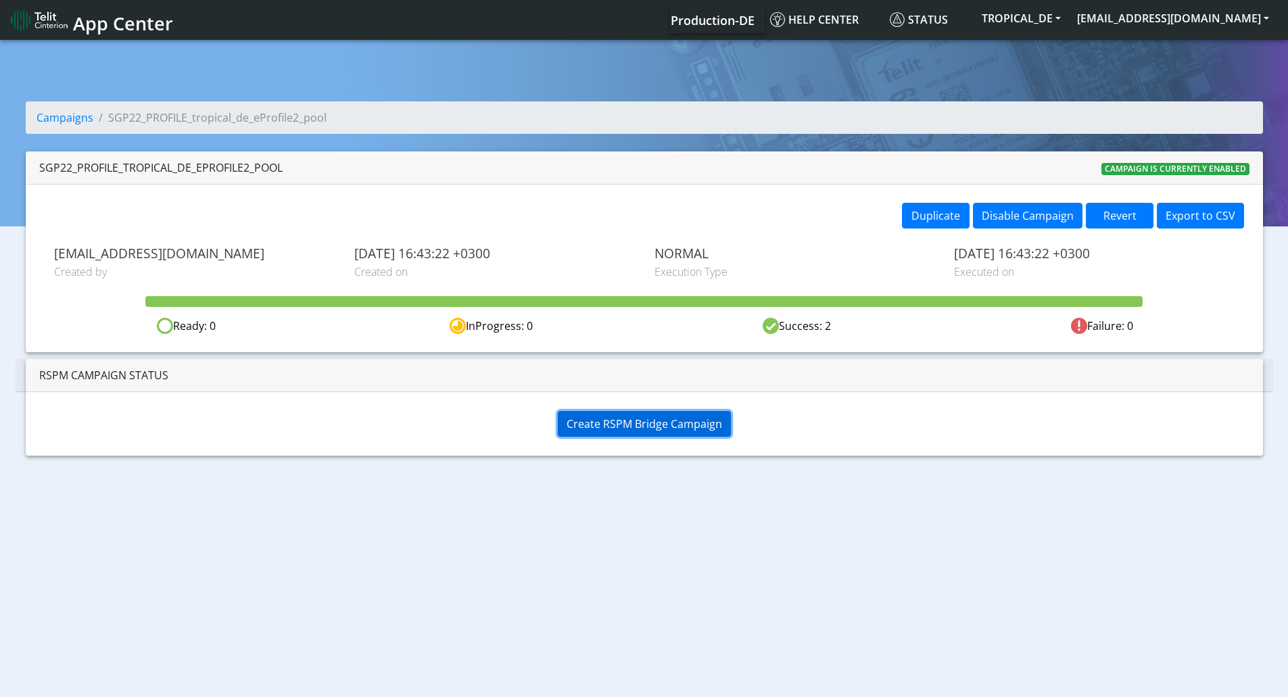
click at [648, 418] on span "Create RSPM Bridge Campaign" at bounding box center [645, 424] width 156 height 15
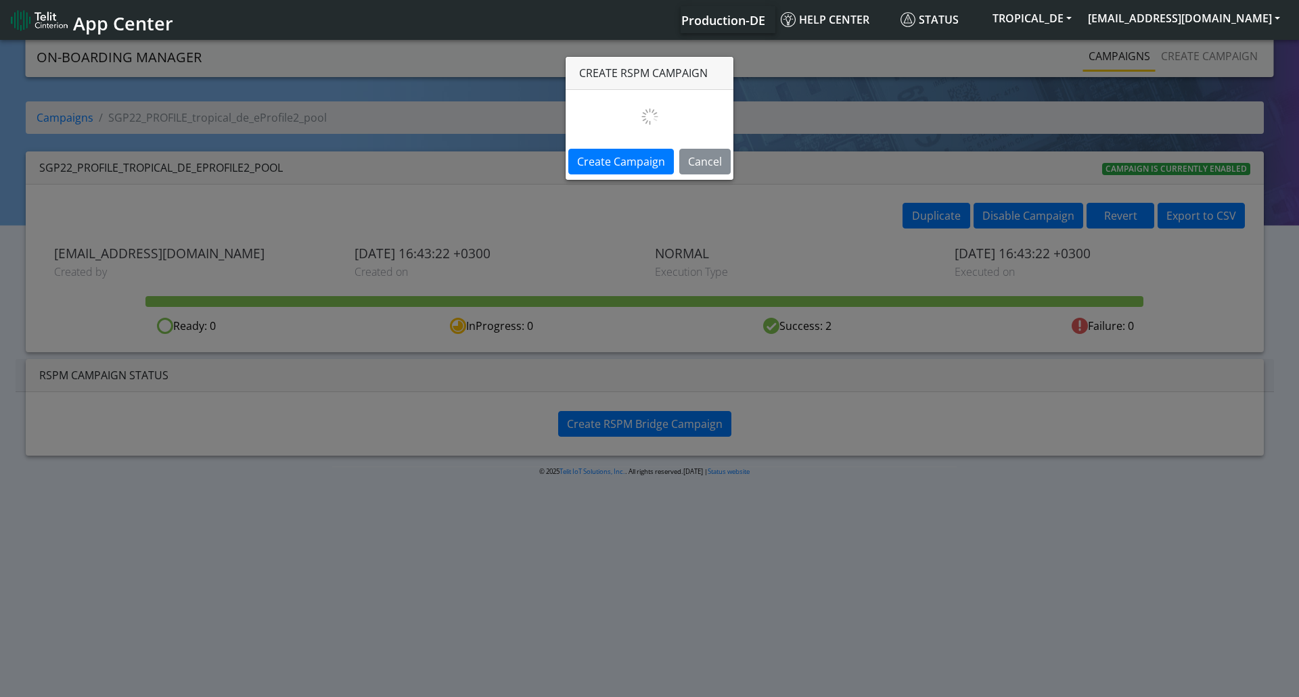
select select
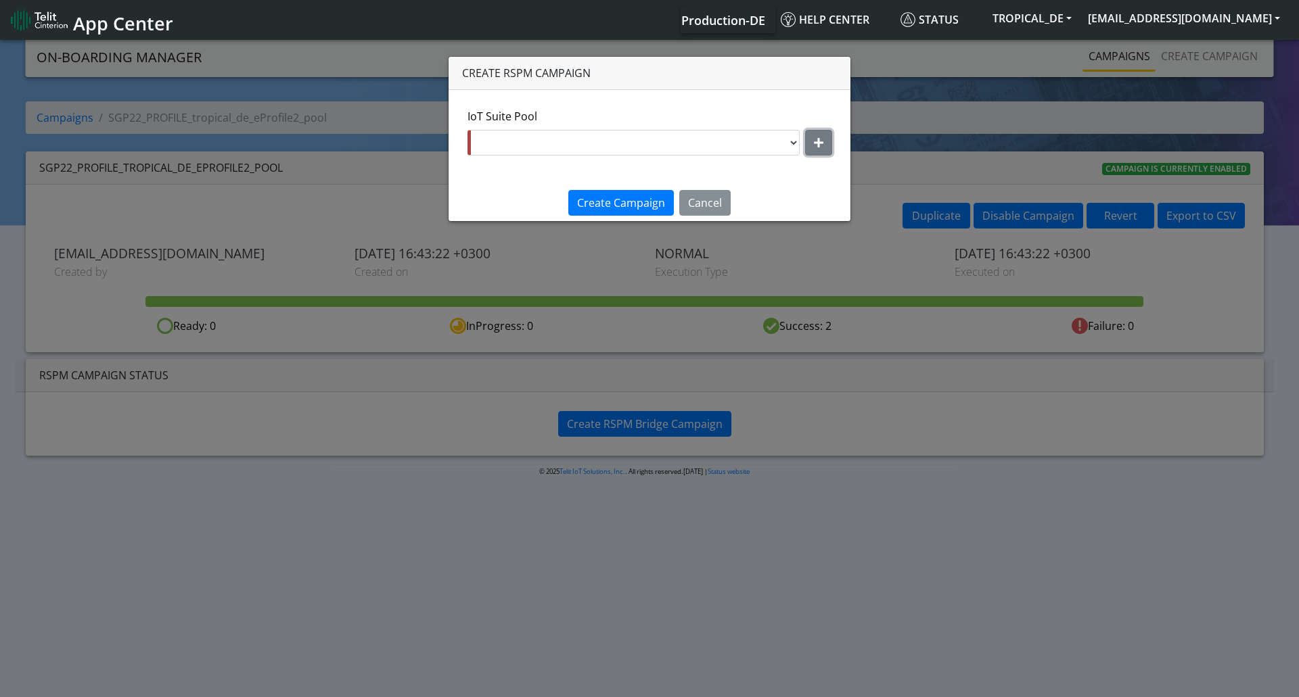
click at [814, 141] on icon "button" at bounding box center [818, 142] width 9 height 11
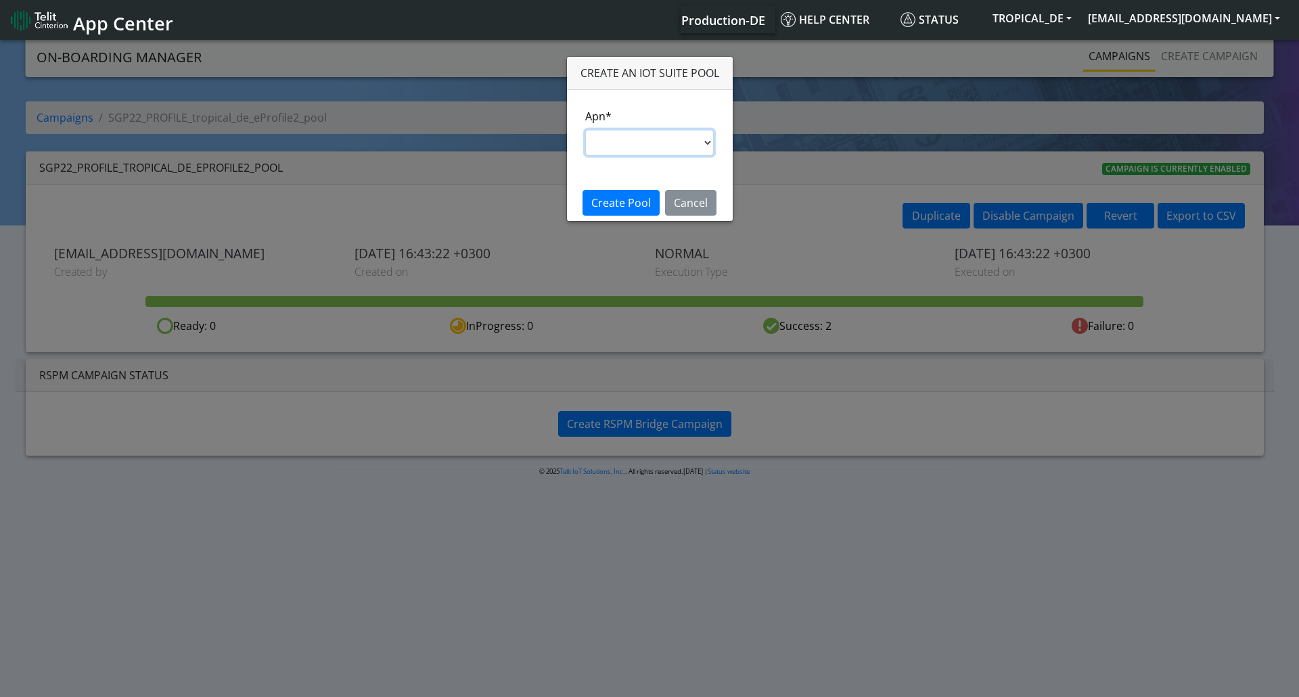
click at [597, 137] on select "nxt17.ue s.test [DOMAIN_NAME] [DOMAIN_NAME] [DOMAIN_NAME] [DOMAIN_NAME] [DOMAIN…" at bounding box center [649, 143] width 129 height 26
select select "95cc19b0-964e-11ed-b84f-001f716592bc"
click at [585, 130] on select "nxt17.ue s.test [DOMAIN_NAME] [DOMAIN_NAME] [DOMAIN_NAME] [DOMAIN_NAME] [DOMAIN…" at bounding box center [649, 143] width 129 height 26
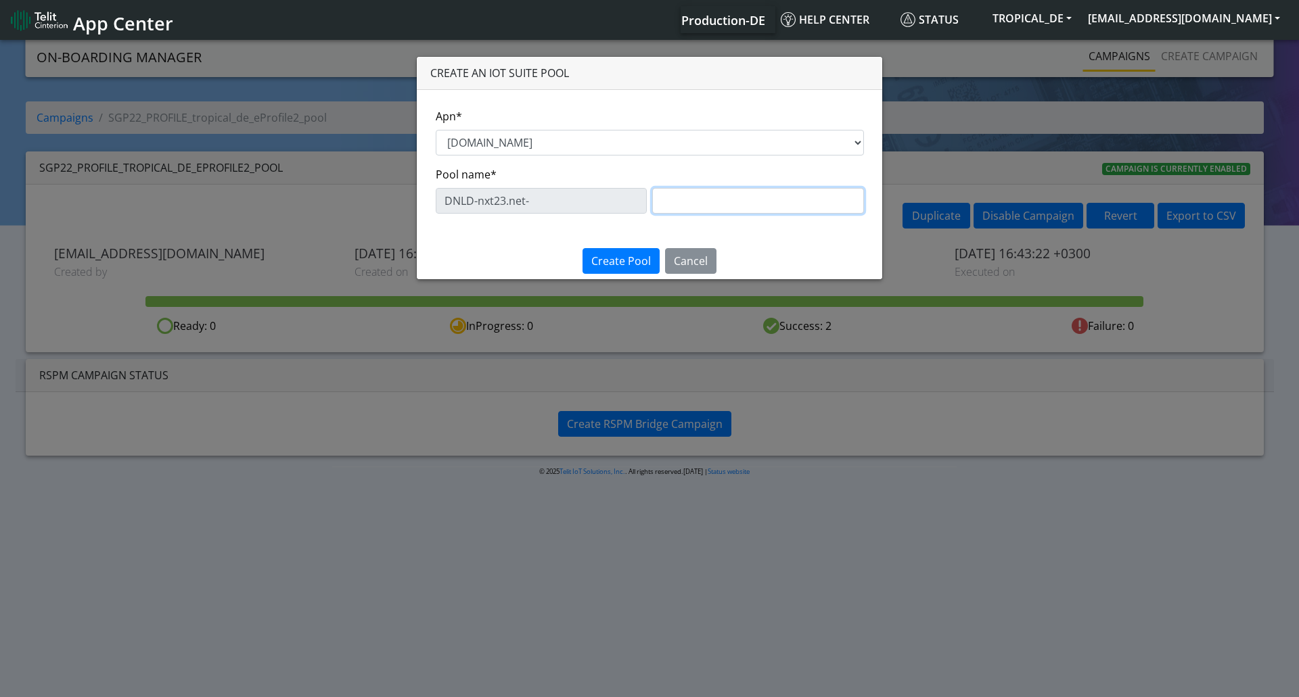
click at [672, 208] on input "text" at bounding box center [758, 201] width 212 height 26
type input "eProfile2"
click at [630, 262] on span "Create Pool" at bounding box center [621, 261] width 60 height 15
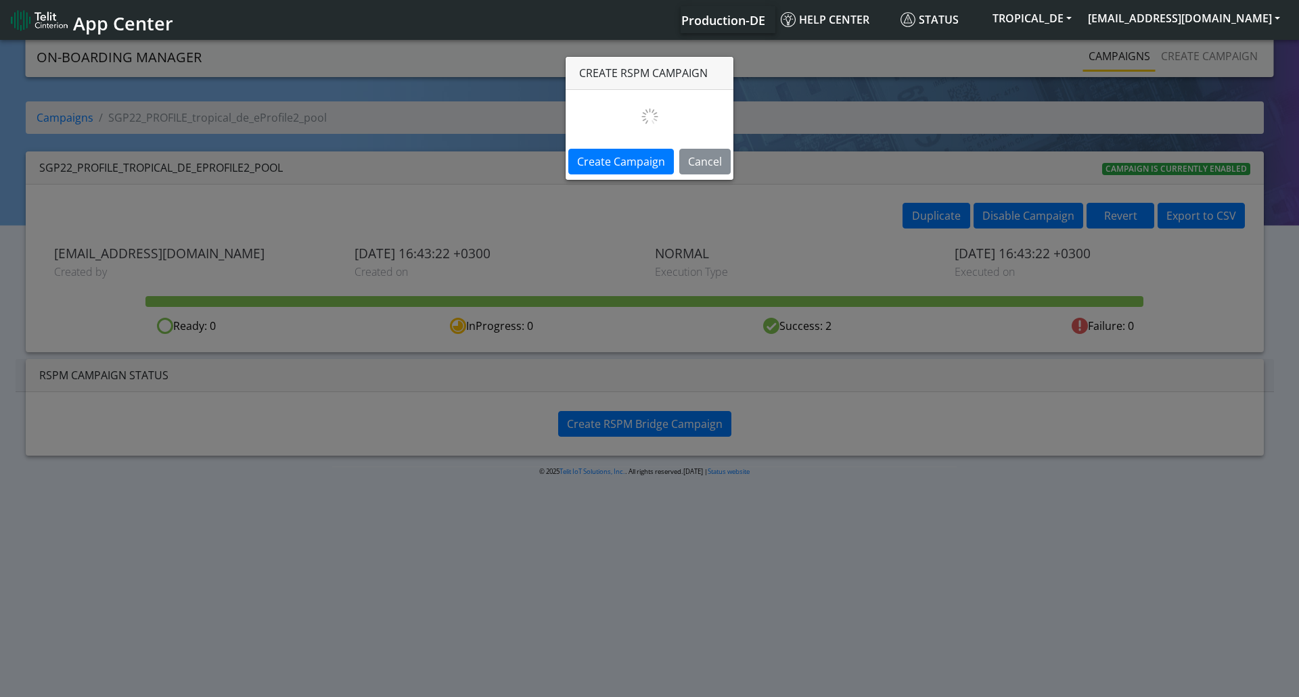
select select "51e1905c-dbe6-4887-bd4b-6f48c08a41a5"
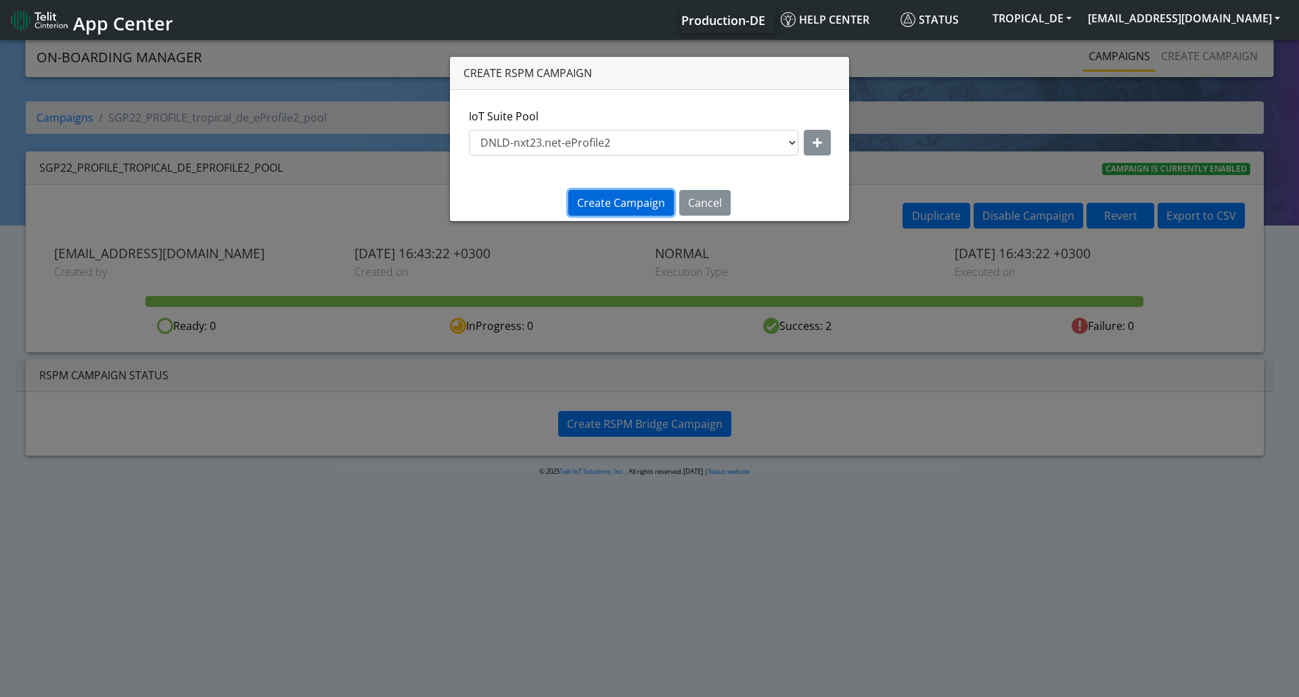
click at [624, 204] on span "Create Campaign" at bounding box center [621, 202] width 88 height 15
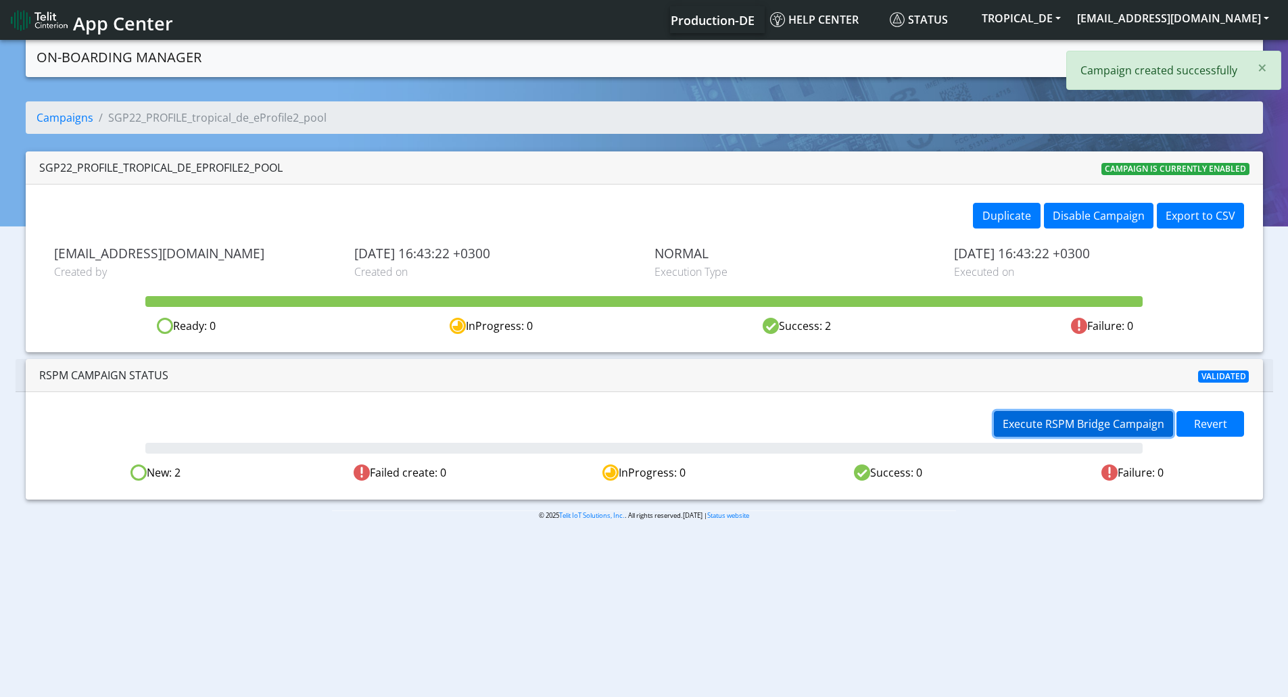
click at [1077, 415] on button "Execute RSPM Bridge Campaign" at bounding box center [1083, 424] width 179 height 26
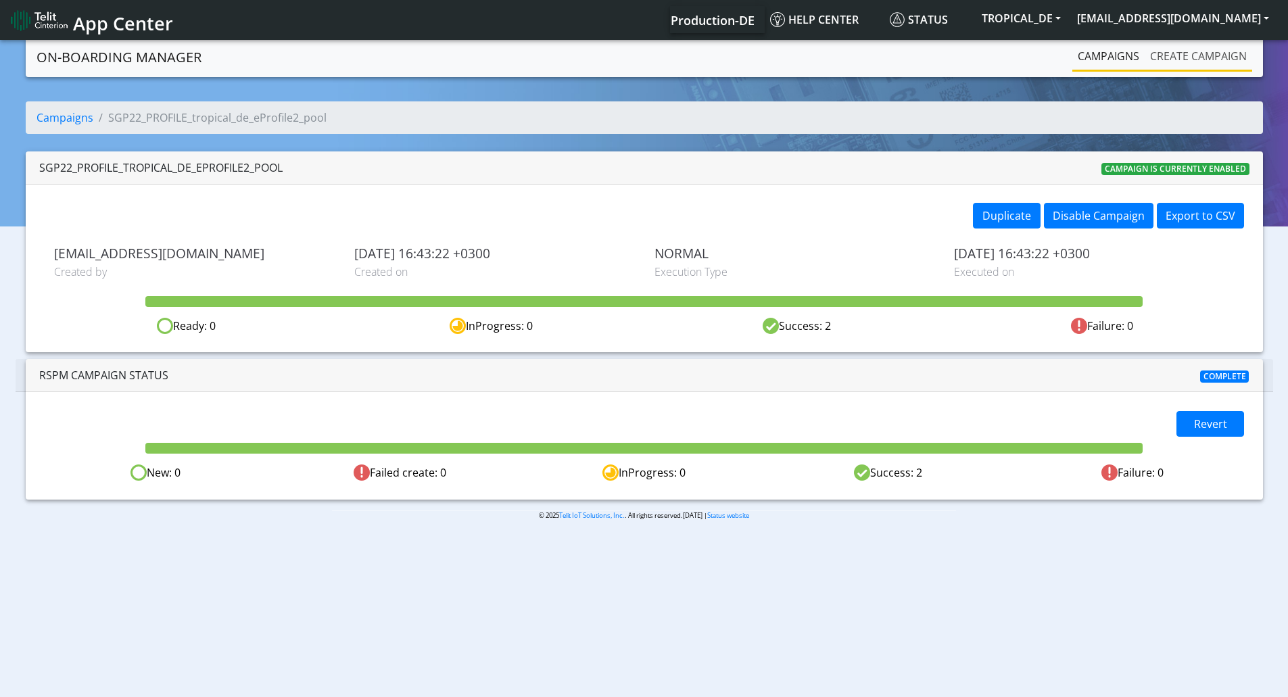
click at [1186, 51] on link "Create campaign" at bounding box center [1199, 56] width 108 height 27
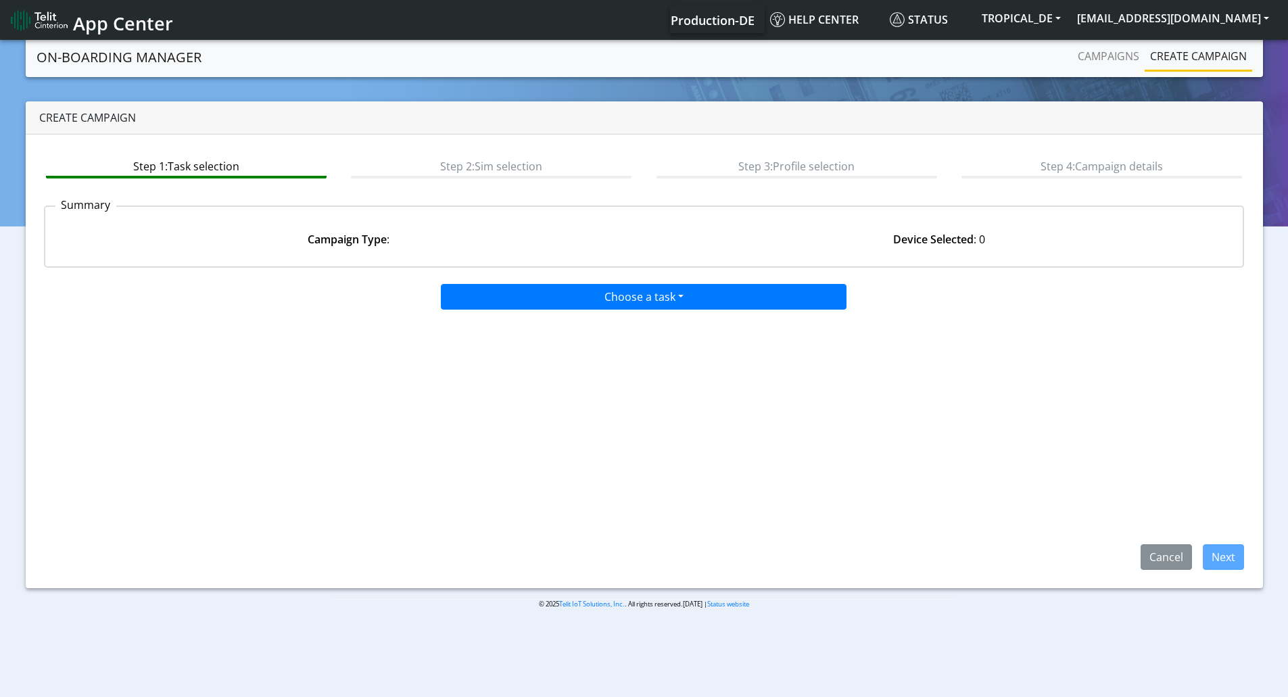
drag, startPoint x: 618, startPoint y: 319, endPoint x: 612, endPoint y: 305, distance: 14.8
click at [614, 310] on div "Choose a task Onboarding new [PERSON_NAME] Onboarding SGP.22 eUICCs Onboarding …" at bounding box center [644, 424] width 1201 height 291
click at [615, 296] on button "Choose a task" at bounding box center [644, 297] width 406 height 26
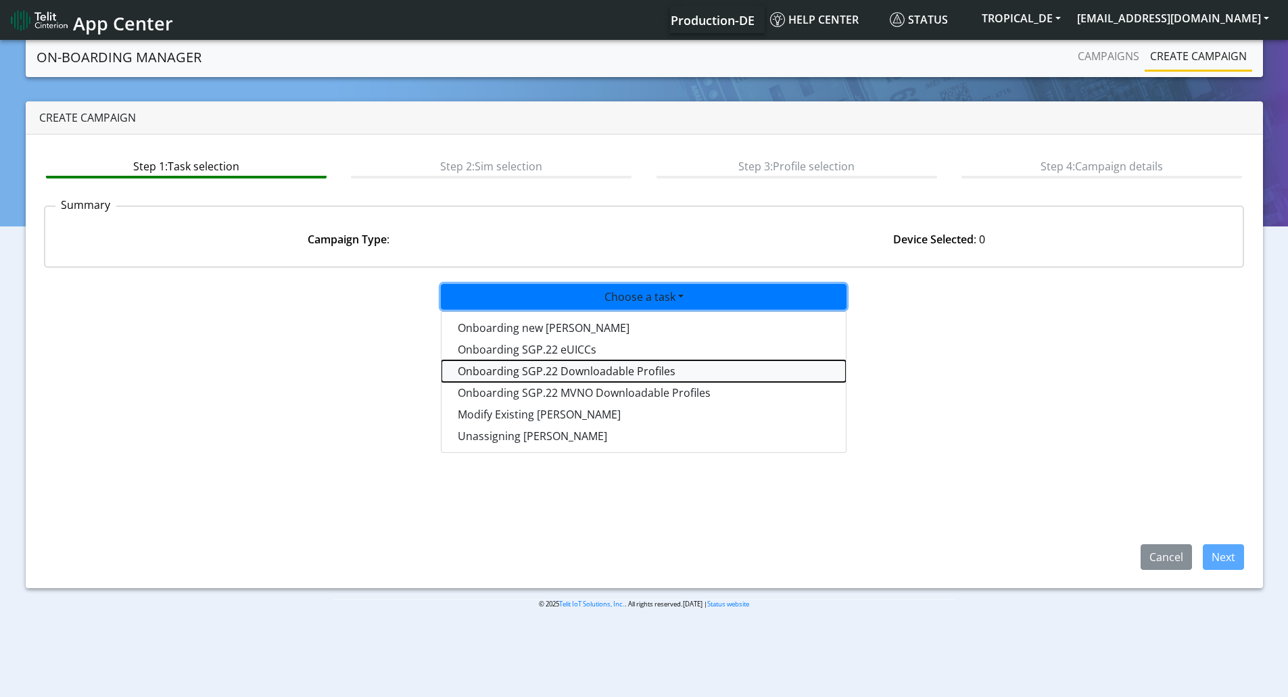
click at [614, 365] on tasksgp22profile-dropdown "Onboarding SGP.22 Downloadable Profiles" at bounding box center [644, 371] width 404 height 22
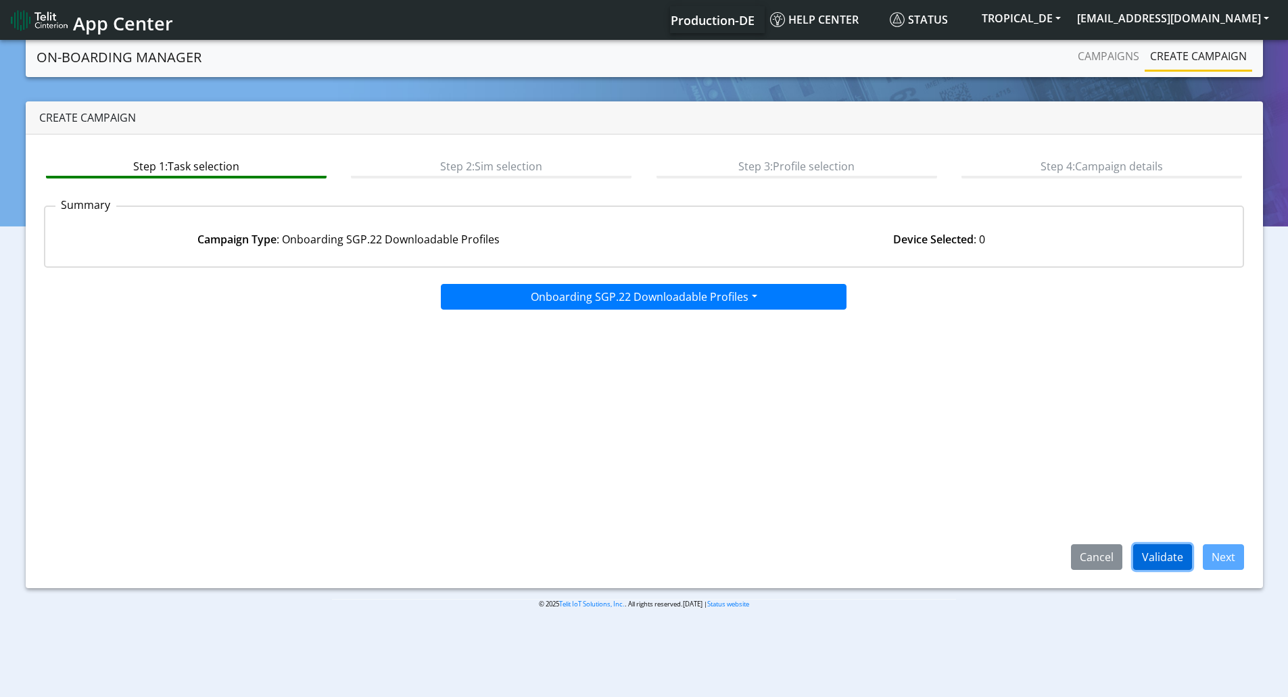
click at [1153, 561] on button "Validate" at bounding box center [1163, 557] width 59 height 26
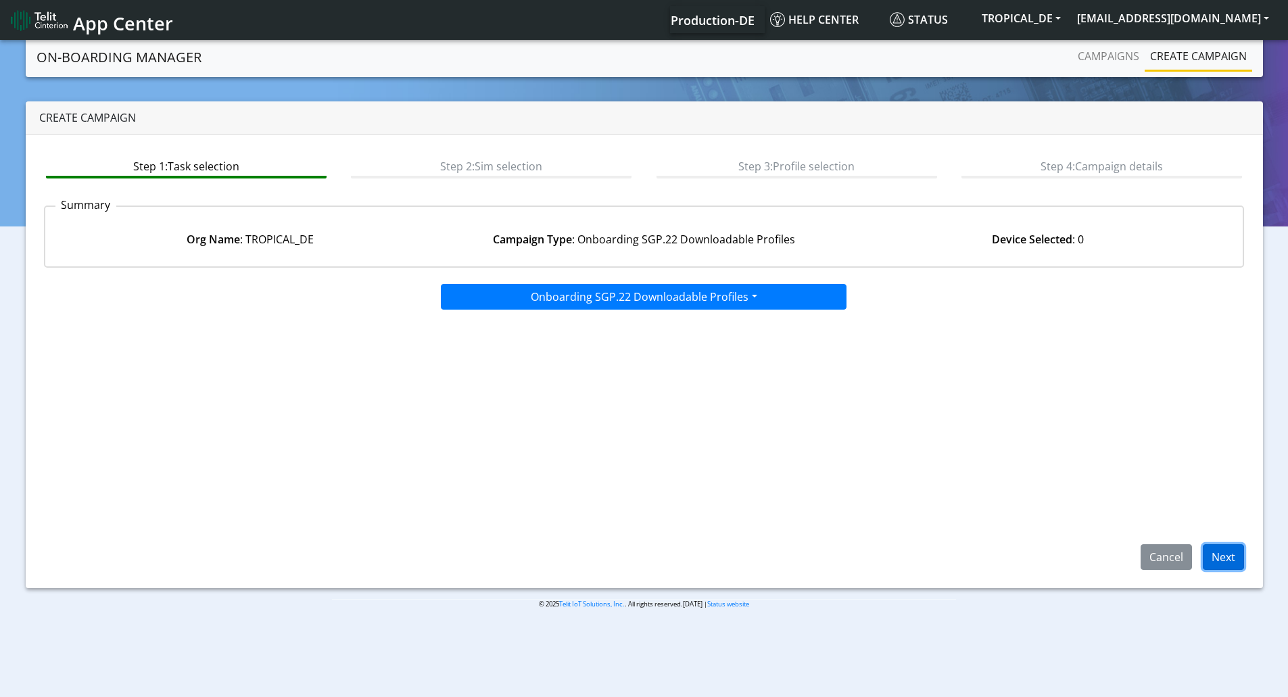
click at [1212, 560] on button "Next" at bounding box center [1223, 557] width 41 height 26
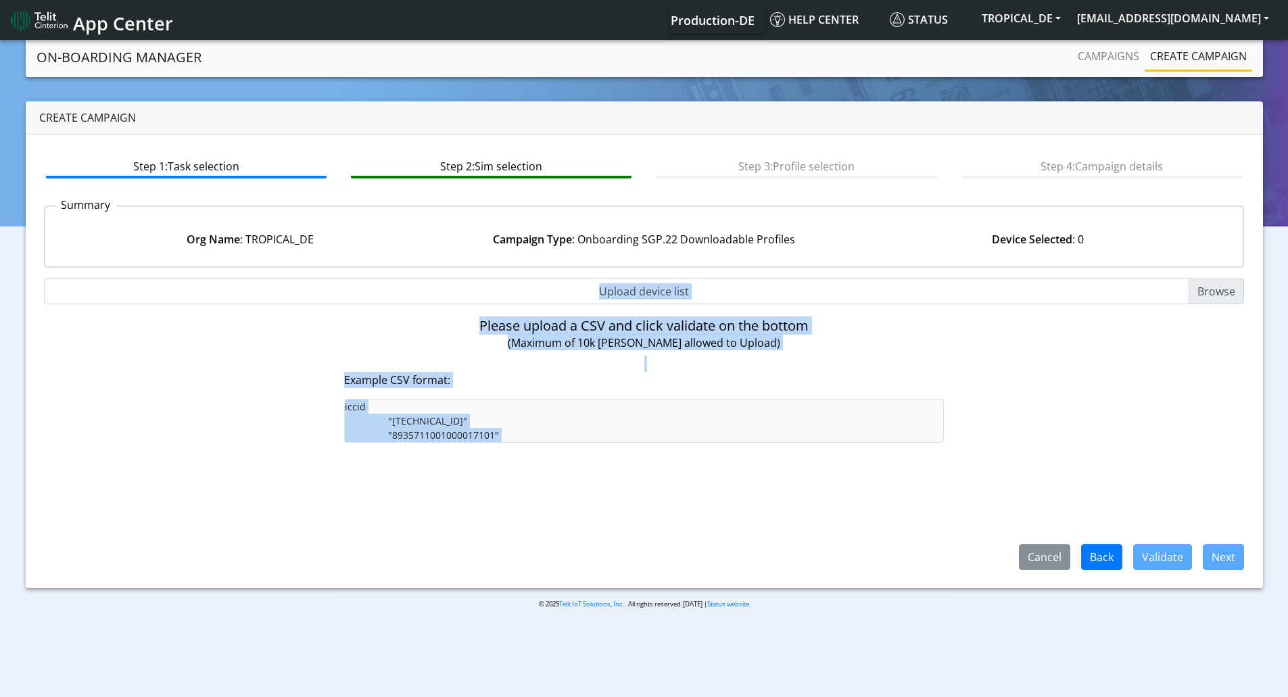
click at [1200, 293] on input "Upload device list" at bounding box center [644, 292] width 1201 height 26
type input "C:\fakepath\ep3.csv"
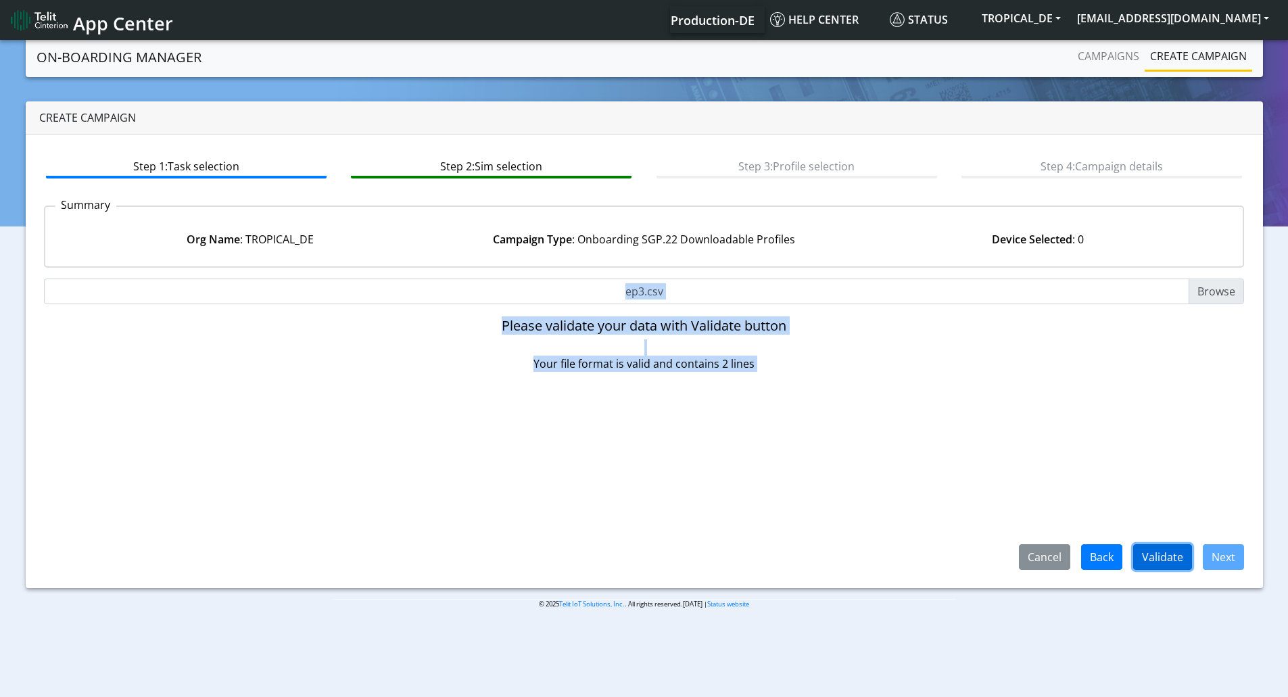
click at [1167, 555] on button "Validate" at bounding box center [1163, 557] width 59 height 26
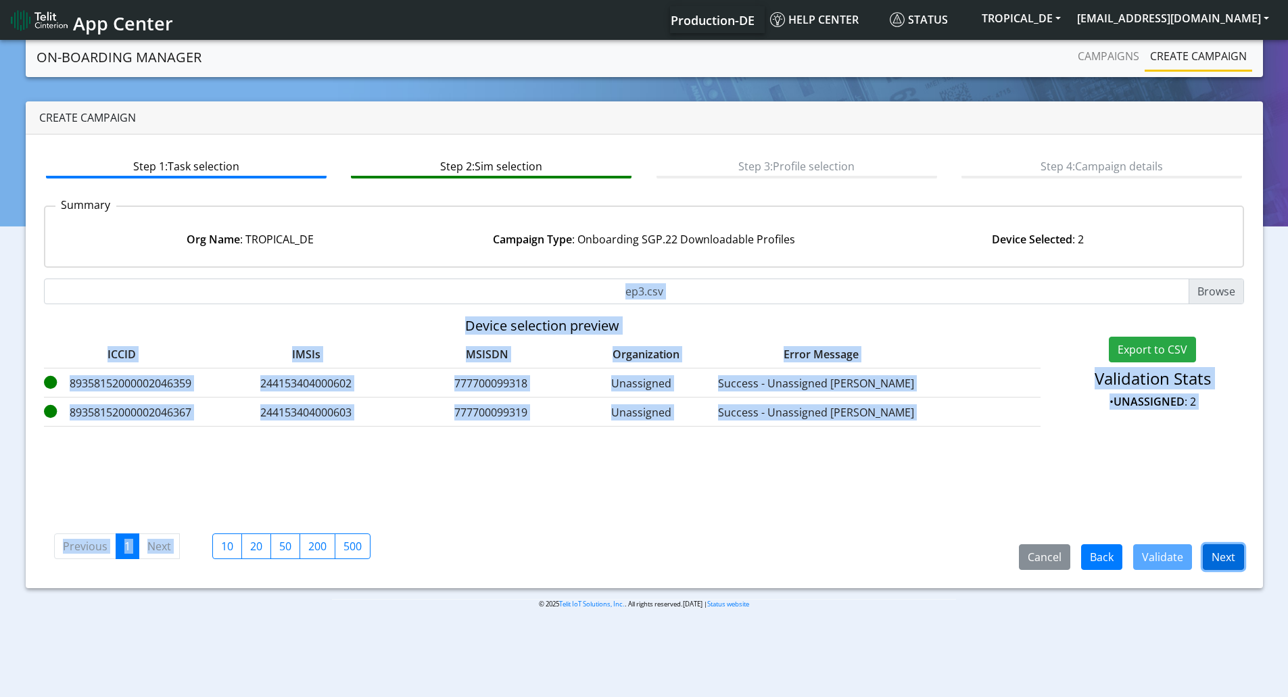
click at [1226, 557] on button "Next" at bounding box center [1223, 557] width 41 height 26
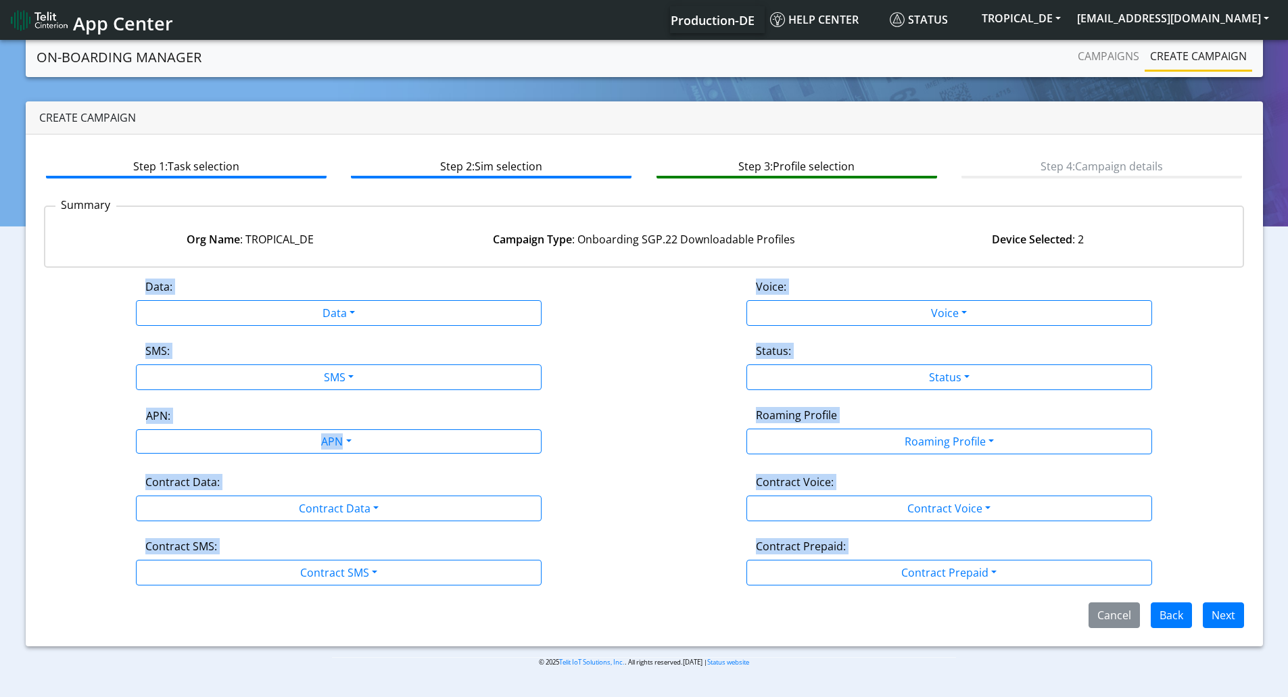
click at [587, 323] on div "Data: Data Disabled Enabled" at bounding box center [339, 302] width 611 height 47
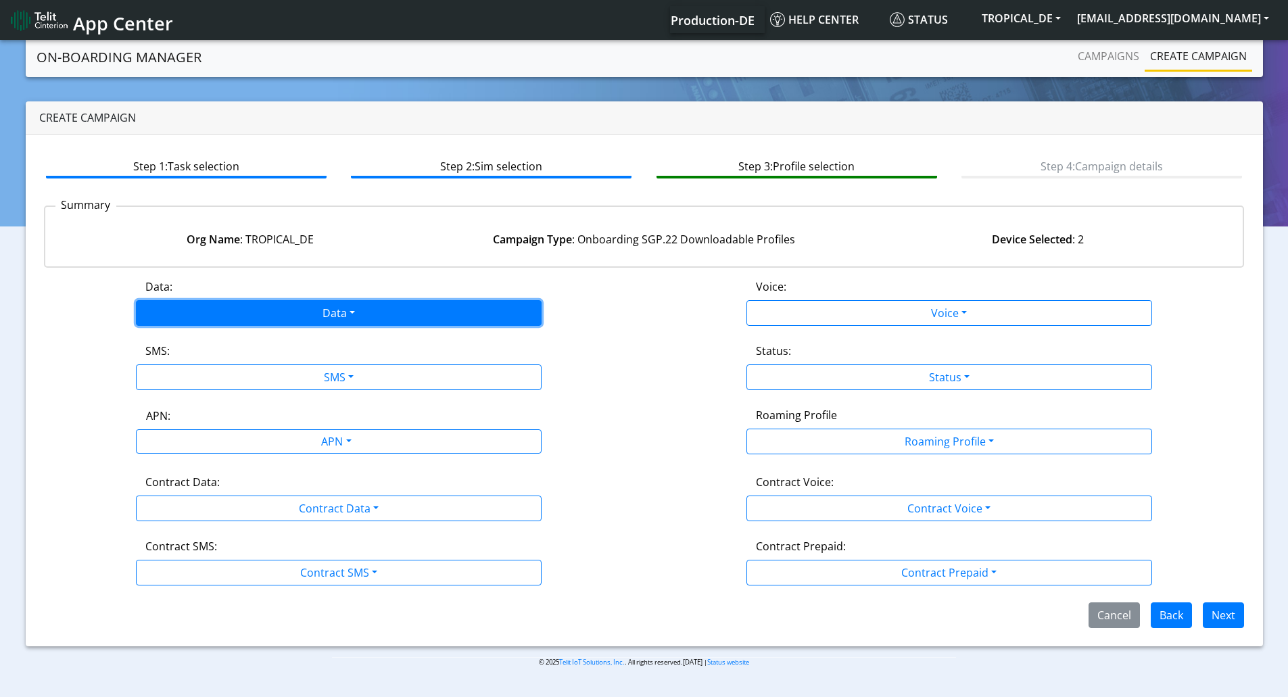
click at [279, 304] on button "Data" at bounding box center [339, 313] width 406 height 26
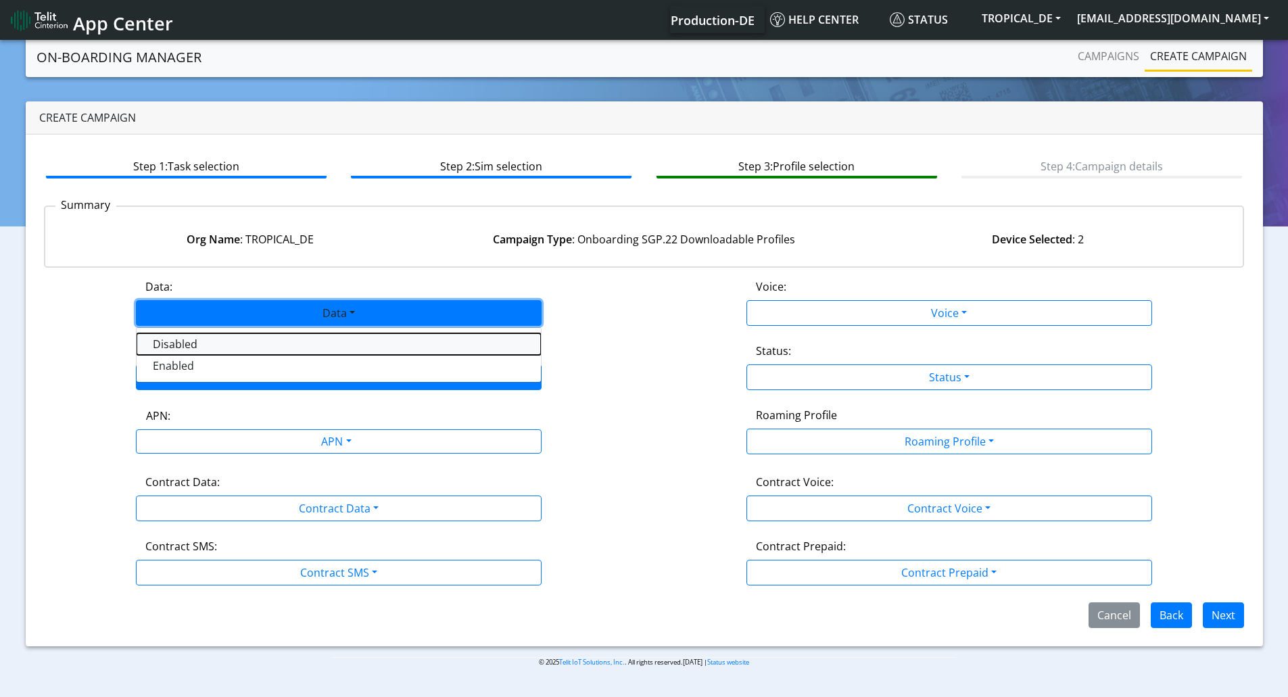
drag, startPoint x: 234, startPoint y: 339, endPoint x: 231, endPoint y: 367, distance: 27.9
click at [231, 366] on div "Disabled Enabled" at bounding box center [339, 354] width 406 height 55
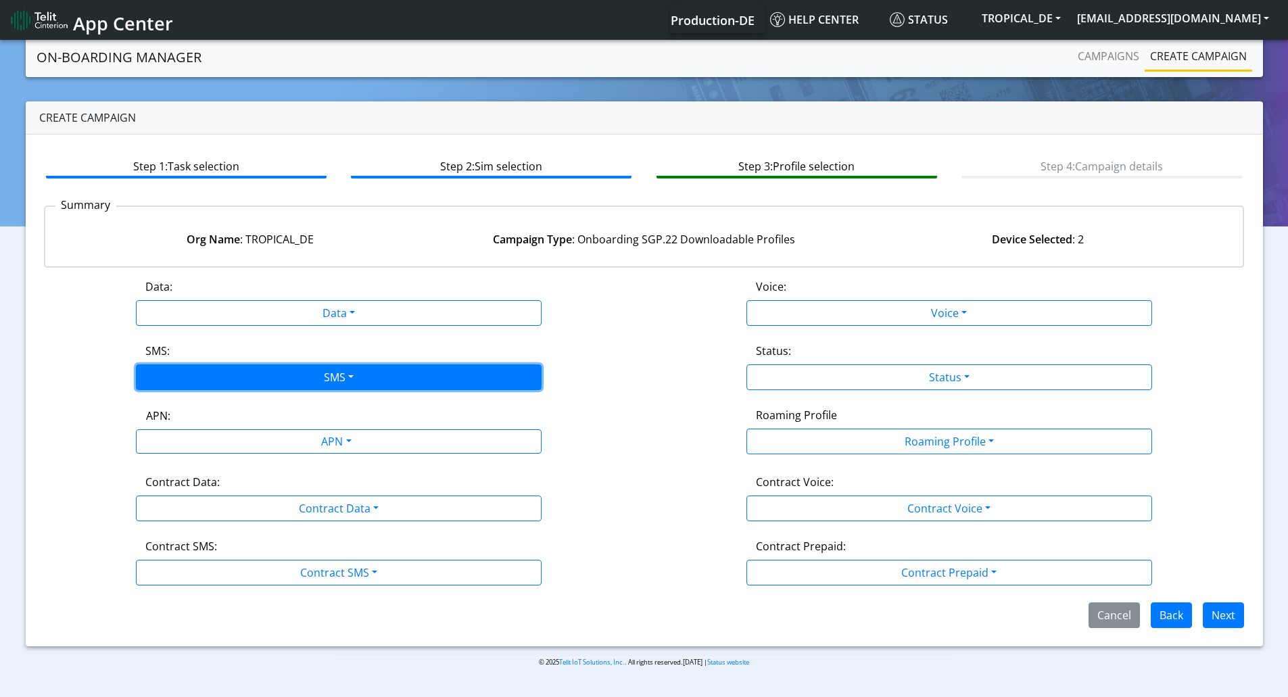
click at [231, 367] on button "SMS" at bounding box center [339, 378] width 406 height 26
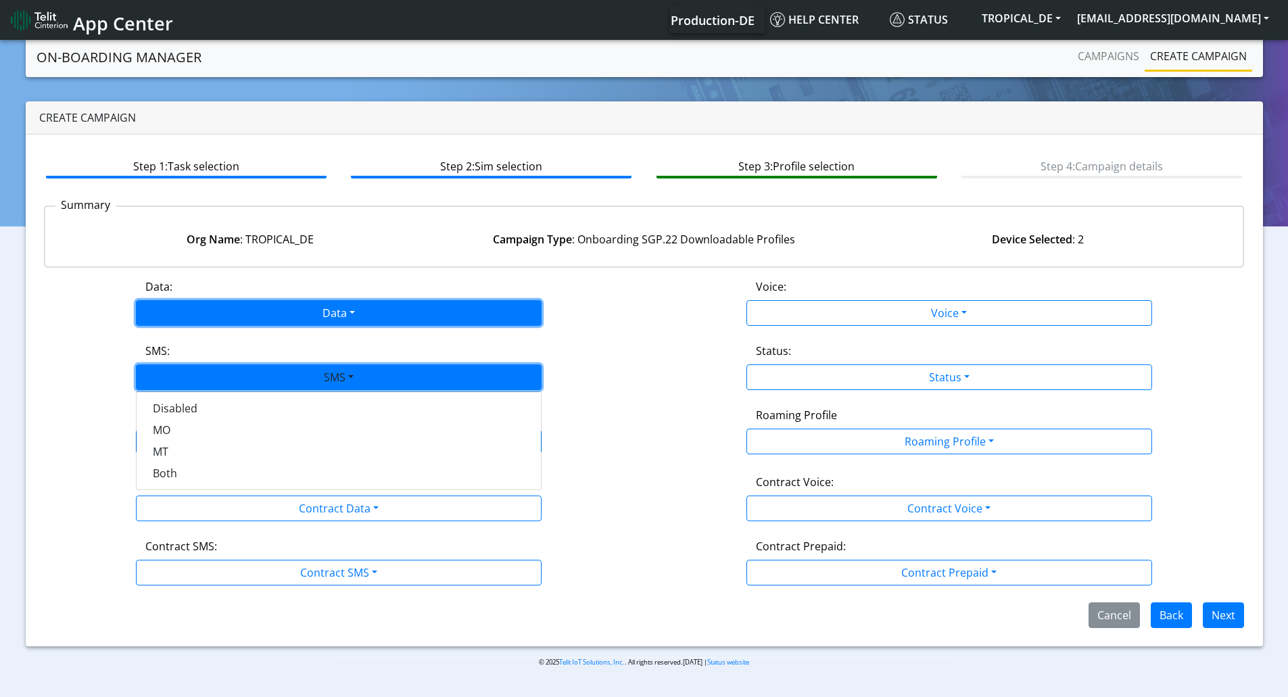
click at [241, 322] on button "Data" at bounding box center [339, 313] width 406 height 26
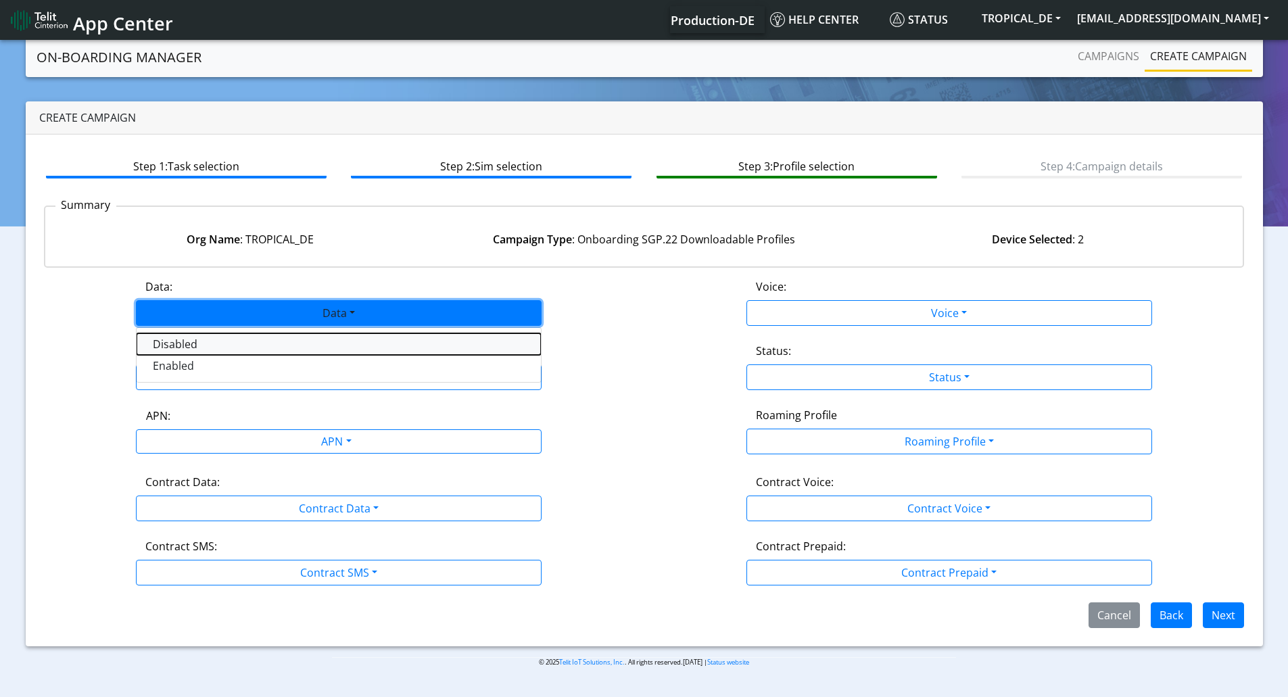
click at [227, 350] on button "Disabled" at bounding box center [339, 344] width 404 height 22
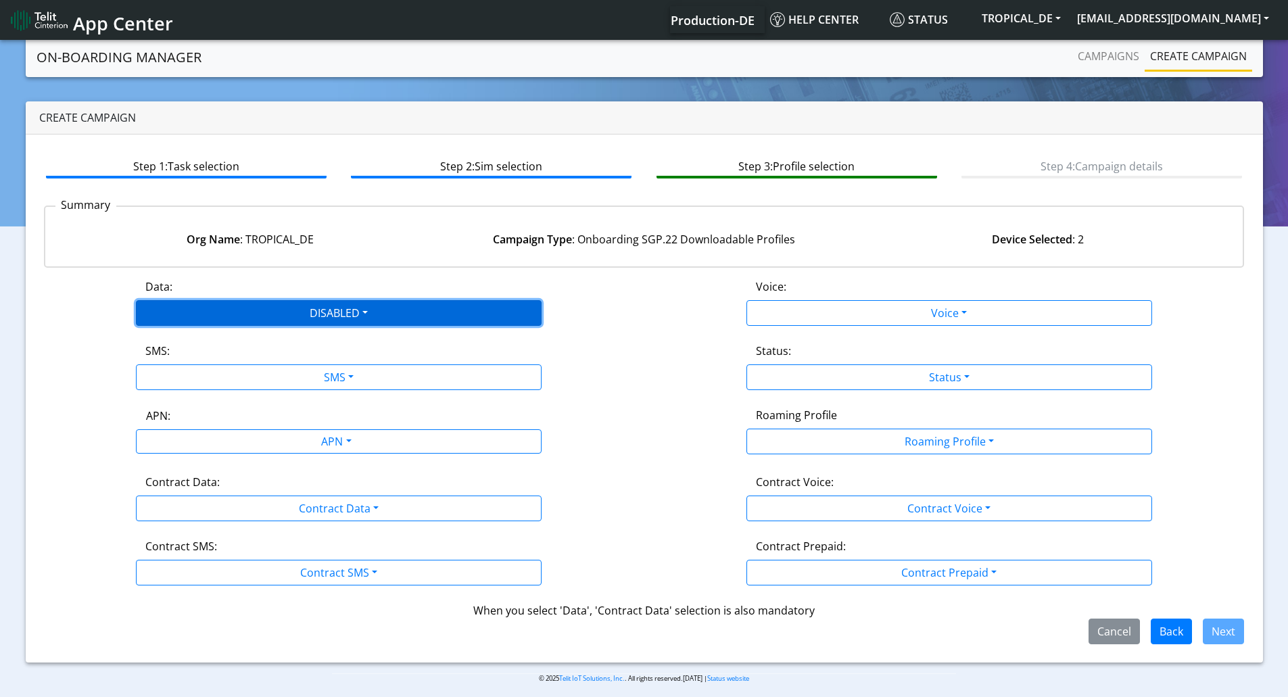
click at [230, 314] on button "DISABLED" at bounding box center [339, 313] width 406 height 26
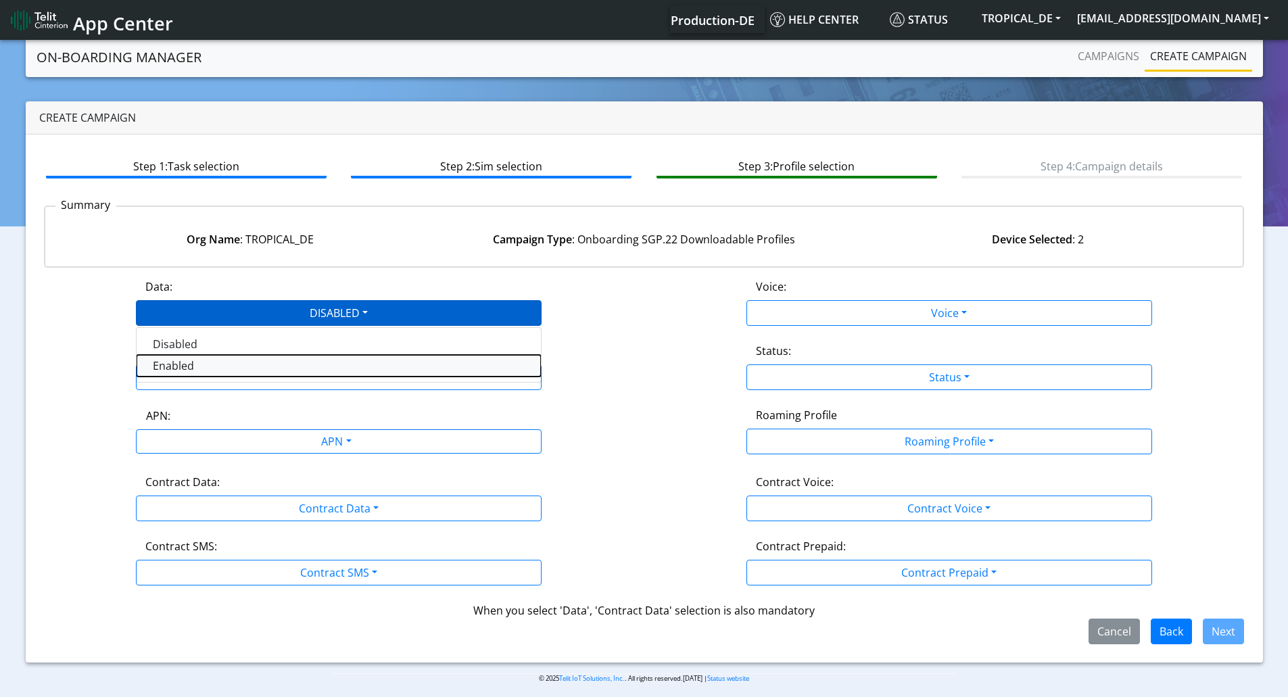
click at [225, 358] on button "Enabled" at bounding box center [339, 366] width 404 height 22
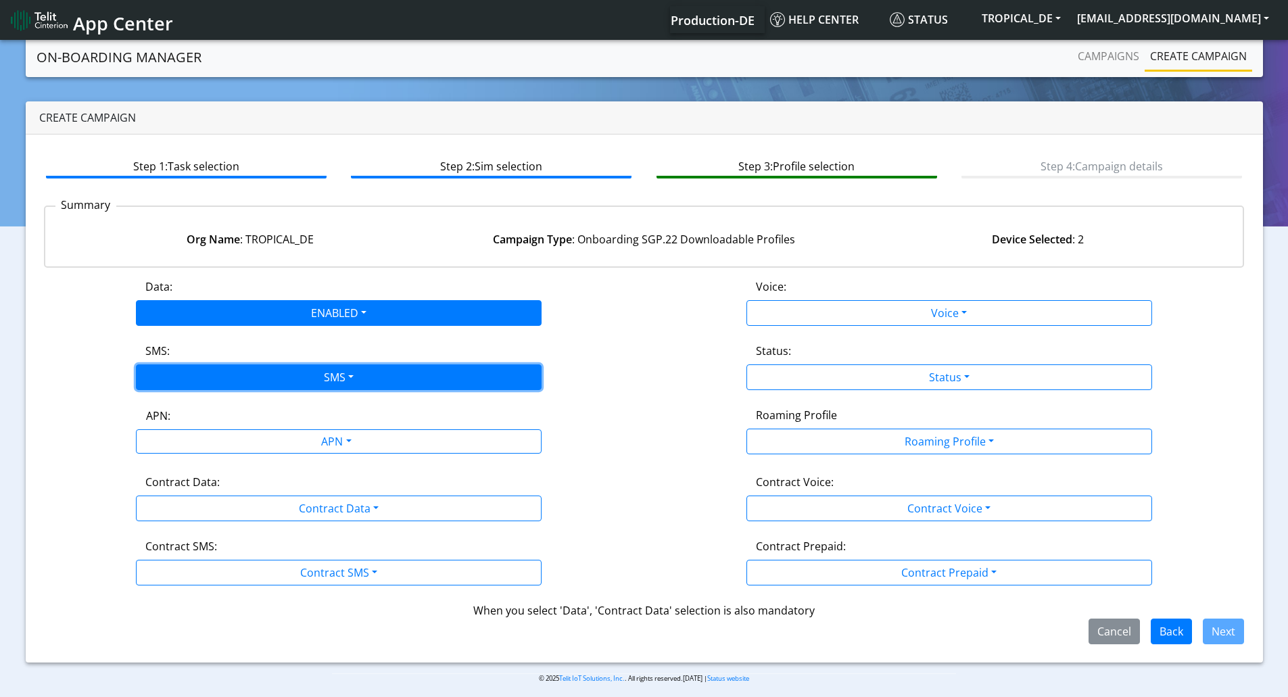
drag, startPoint x: 237, startPoint y: 375, endPoint x: 240, endPoint y: 383, distance: 8.6
click at [238, 377] on button "SMS" at bounding box center [339, 378] width 406 height 26
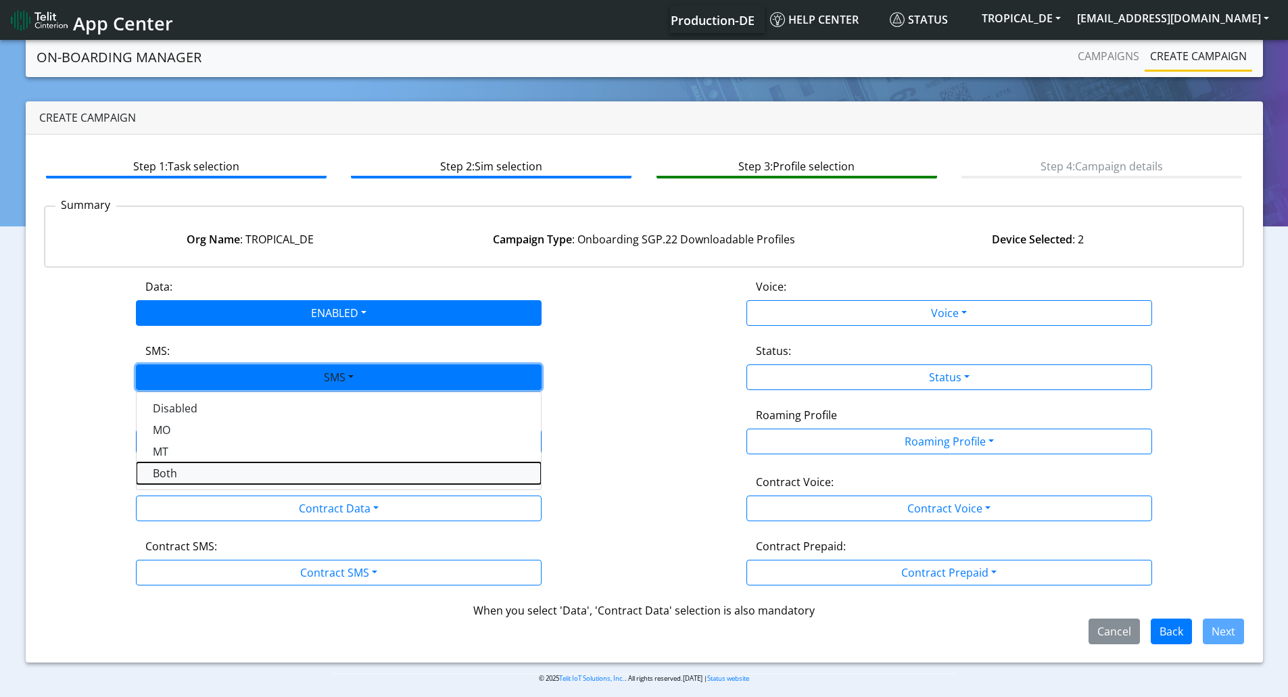
click at [232, 463] on button "Both" at bounding box center [339, 474] width 404 height 22
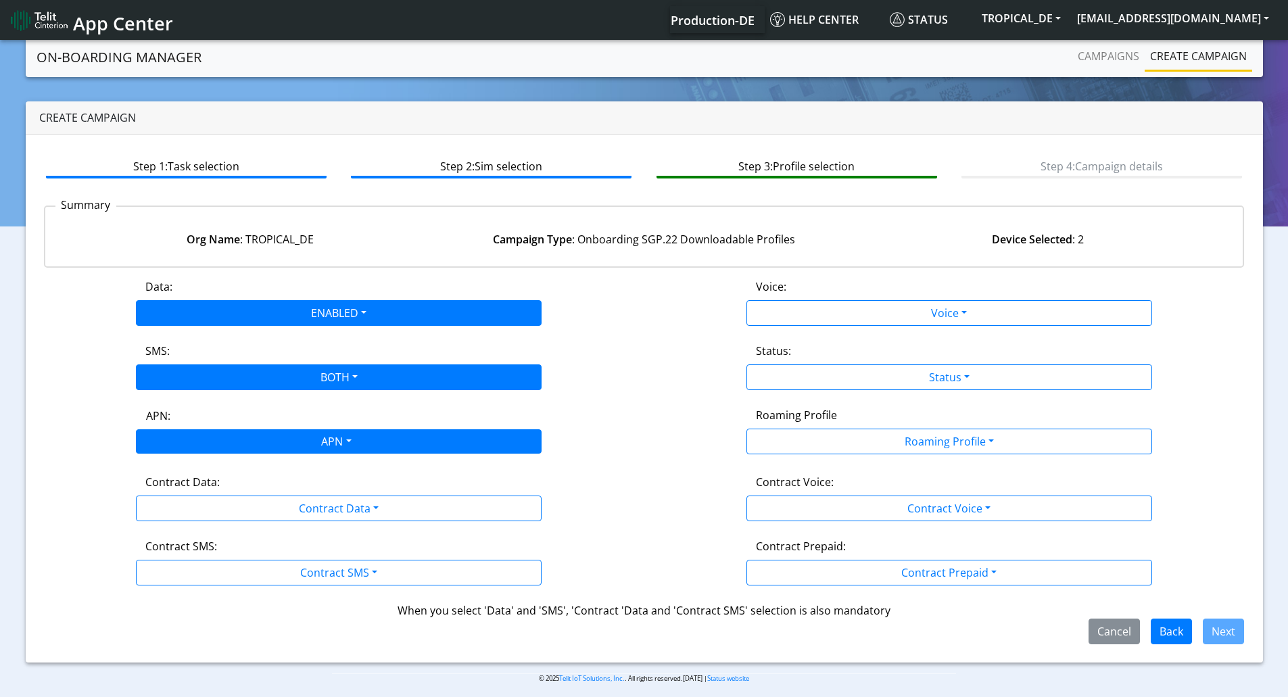
click at [245, 446] on div "APN" at bounding box center [335, 443] width 429 height 26
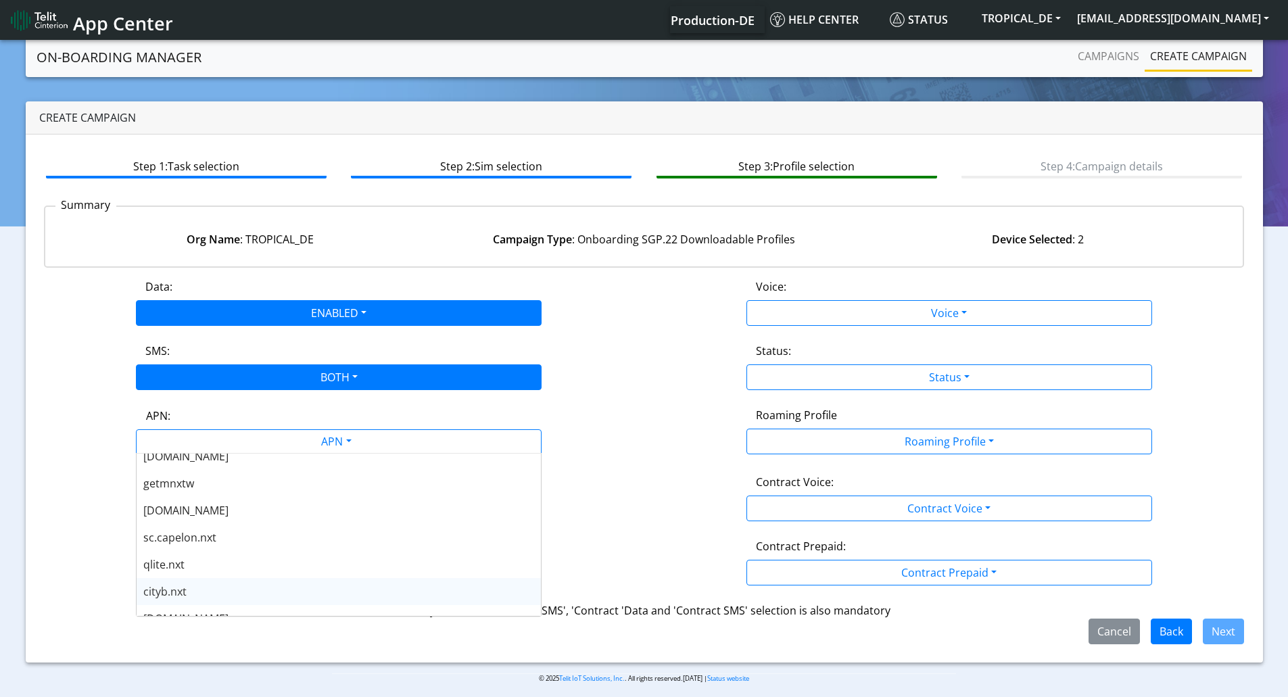
scroll to position [406, 0]
click at [219, 570] on div "[DOMAIN_NAME]" at bounding box center [339, 575] width 404 height 27
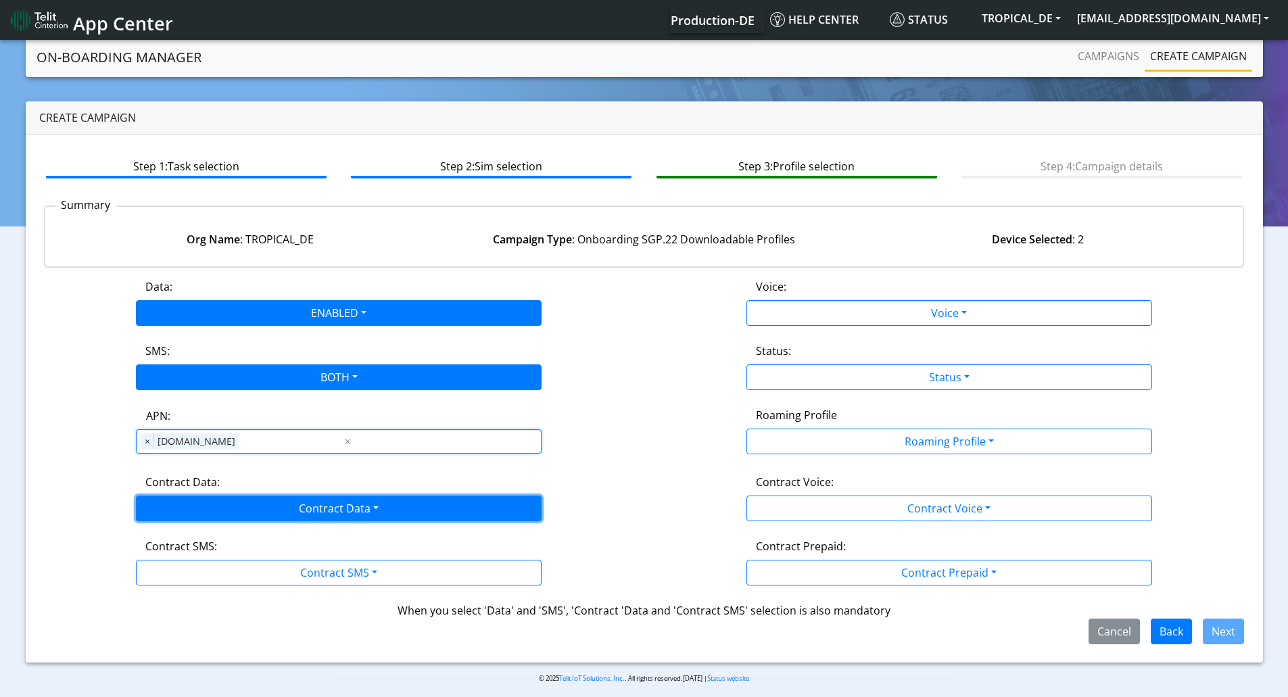
click at [266, 503] on button "Contract Data" at bounding box center [339, 509] width 406 height 26
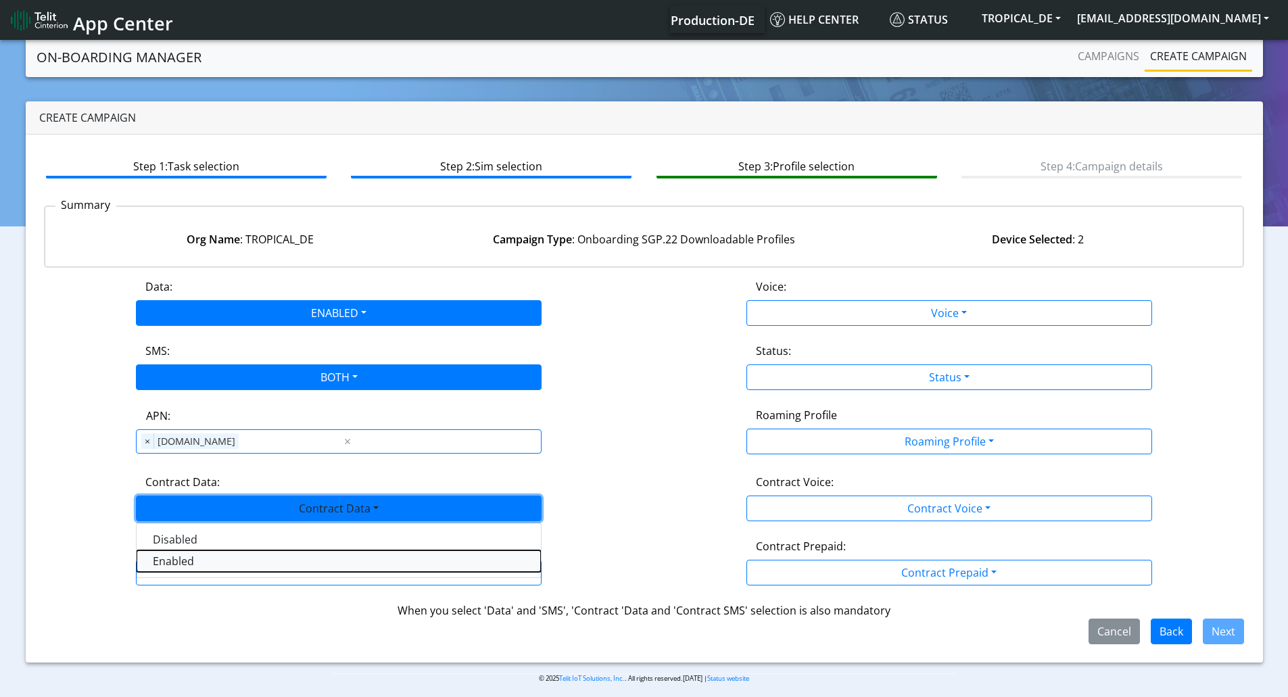
click at [236, 553] on Dataenabled-dropdown "Enabled" at bounding box center [339, 562] width 404 height 22
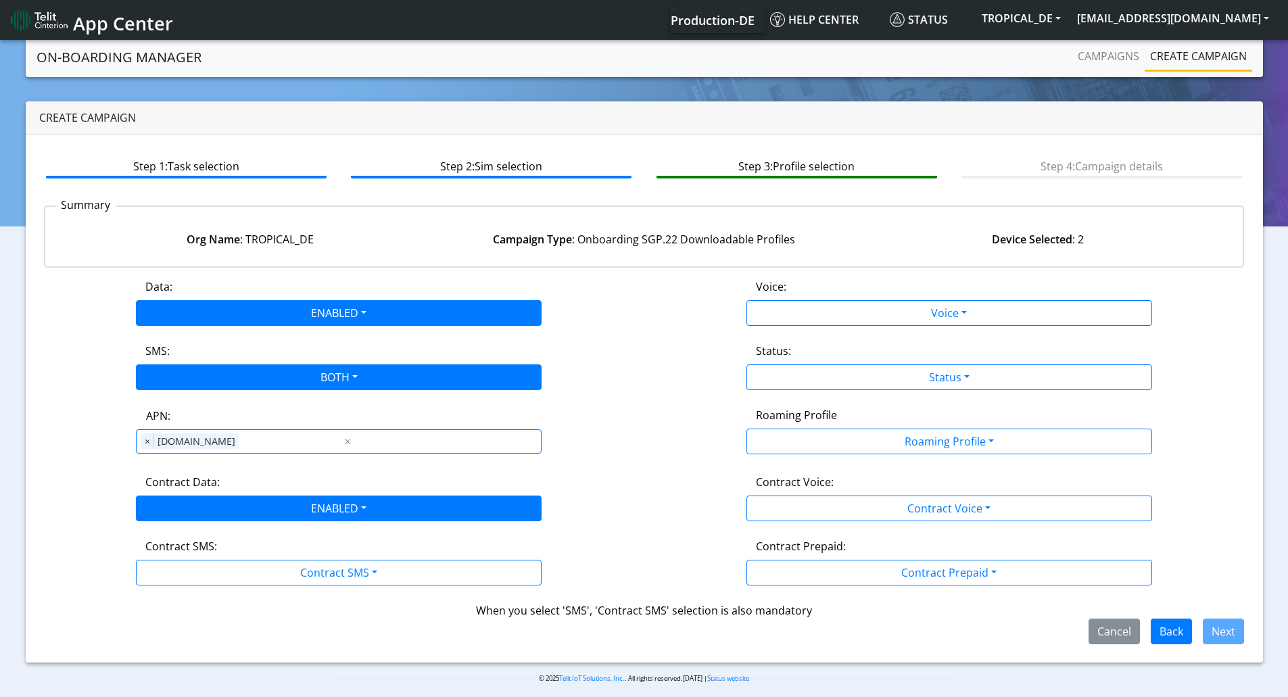
click at [262, 551] on div "Contract SMS:" at bounding box center [338, 549] width 407 height 22
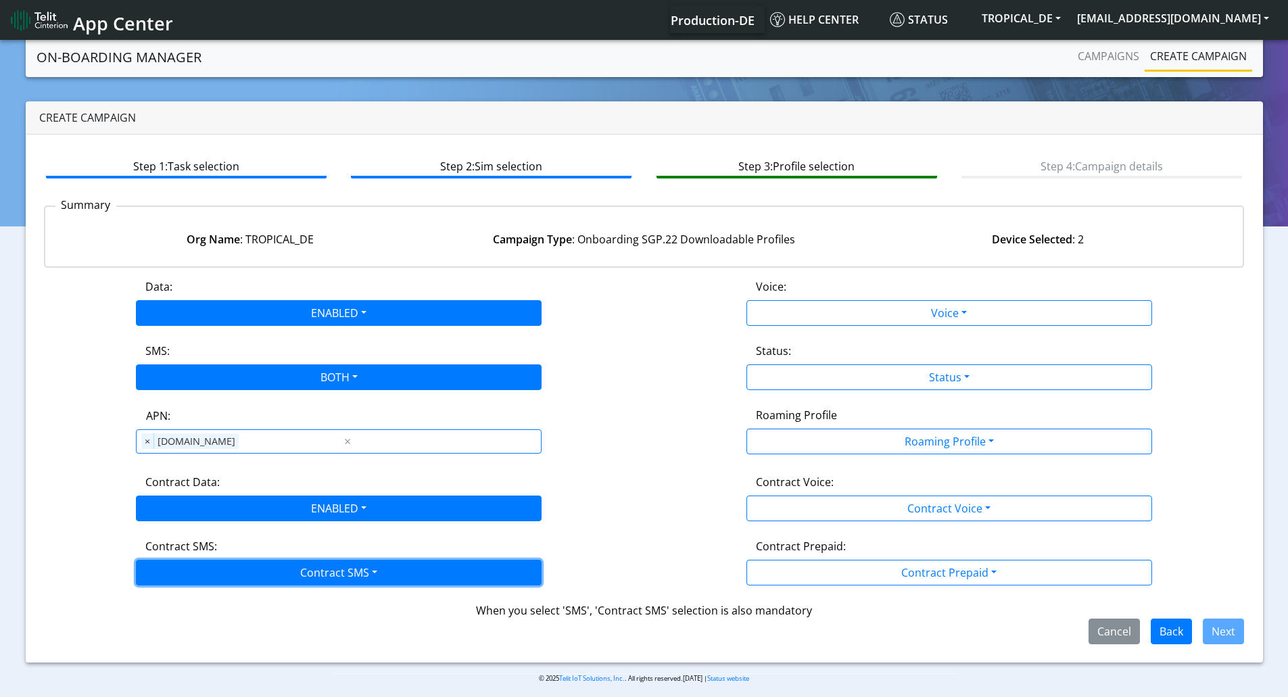
click at [258, 570] on button "Contract SMS" at bounding box center [339, 573] width 406 height 26
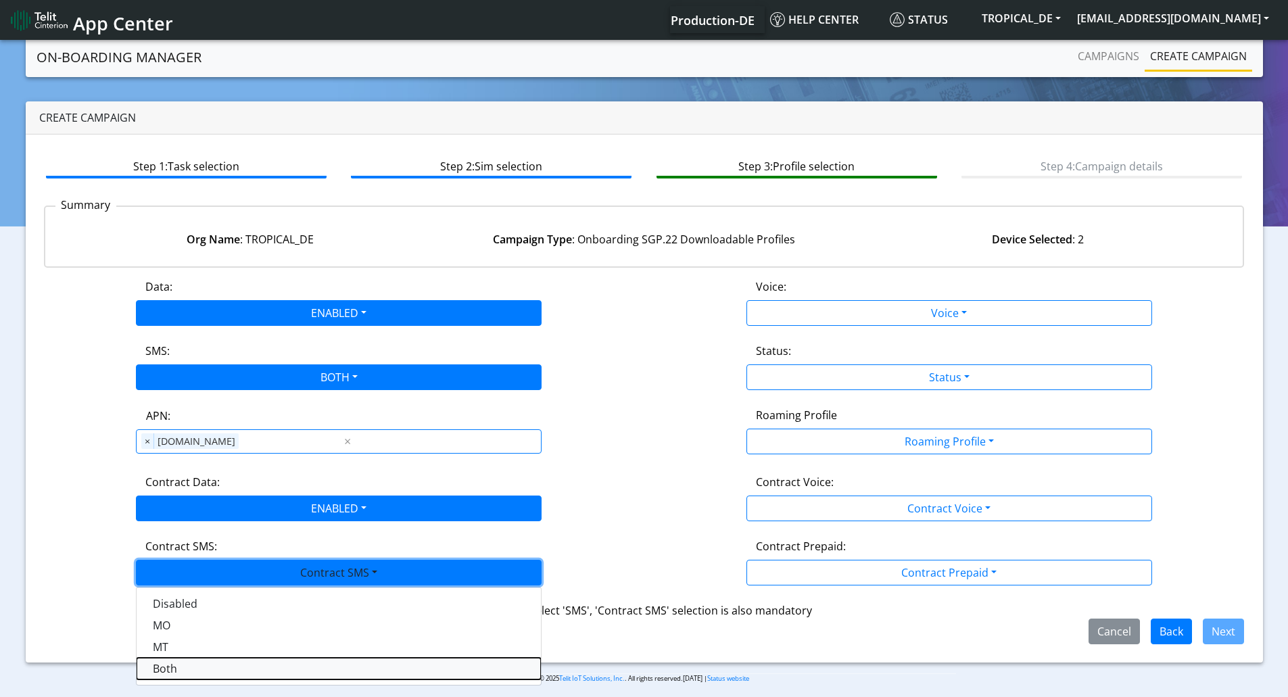
click at [236, 664] on SMSboth-dropdown "Both" at bounding box center [339, 669] width 404 height 22
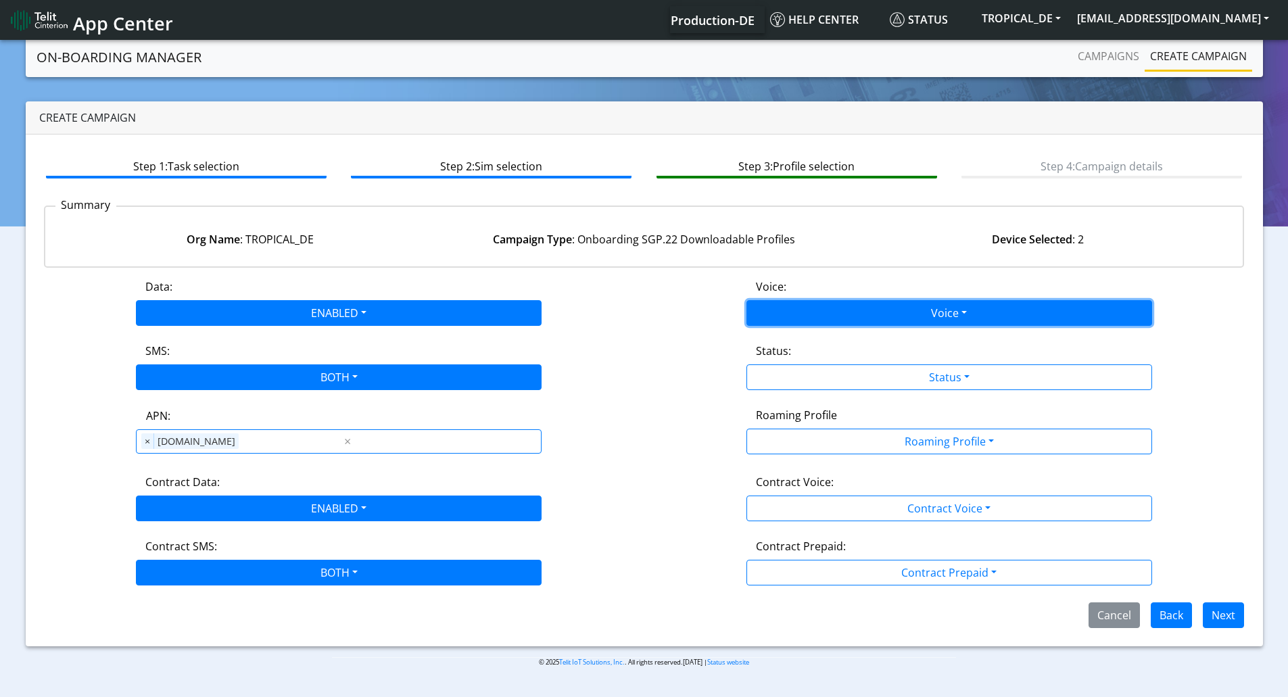
click at [865, 308] on button "Voice" at bounding box center [950, 313] width 406 height 26
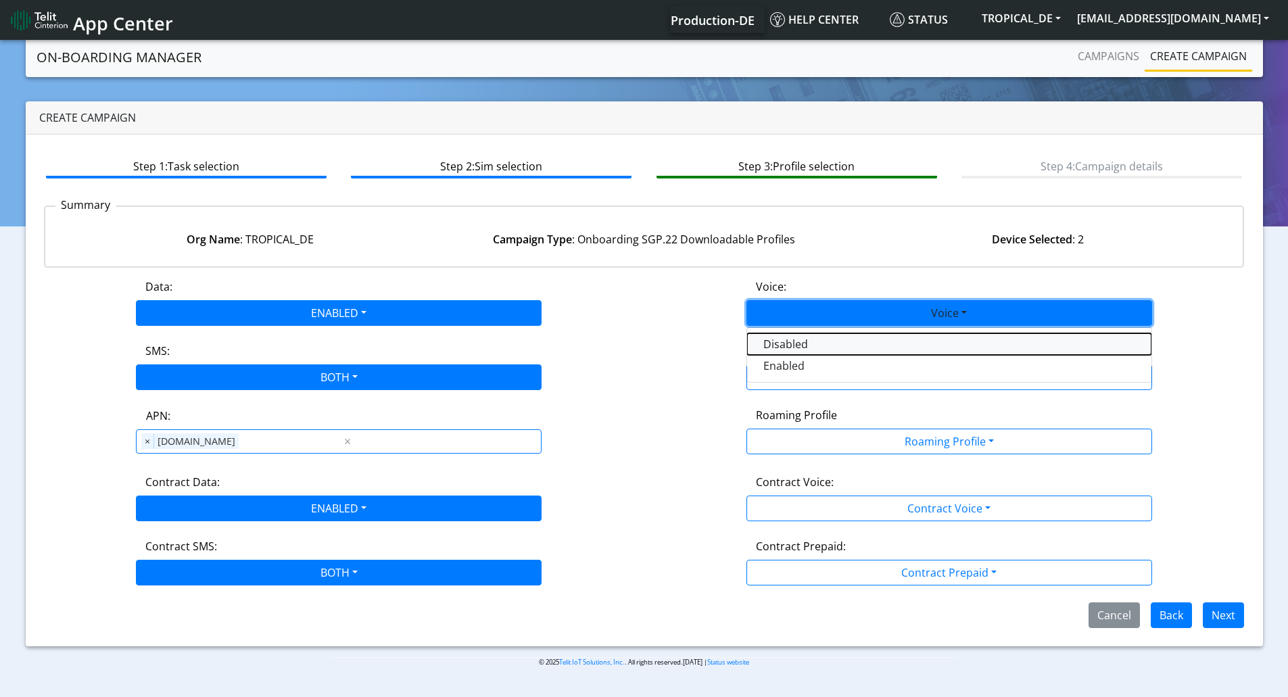
click at [806, 348] on button "Disabled" at bounding box center [949, 344] width 404 height 22
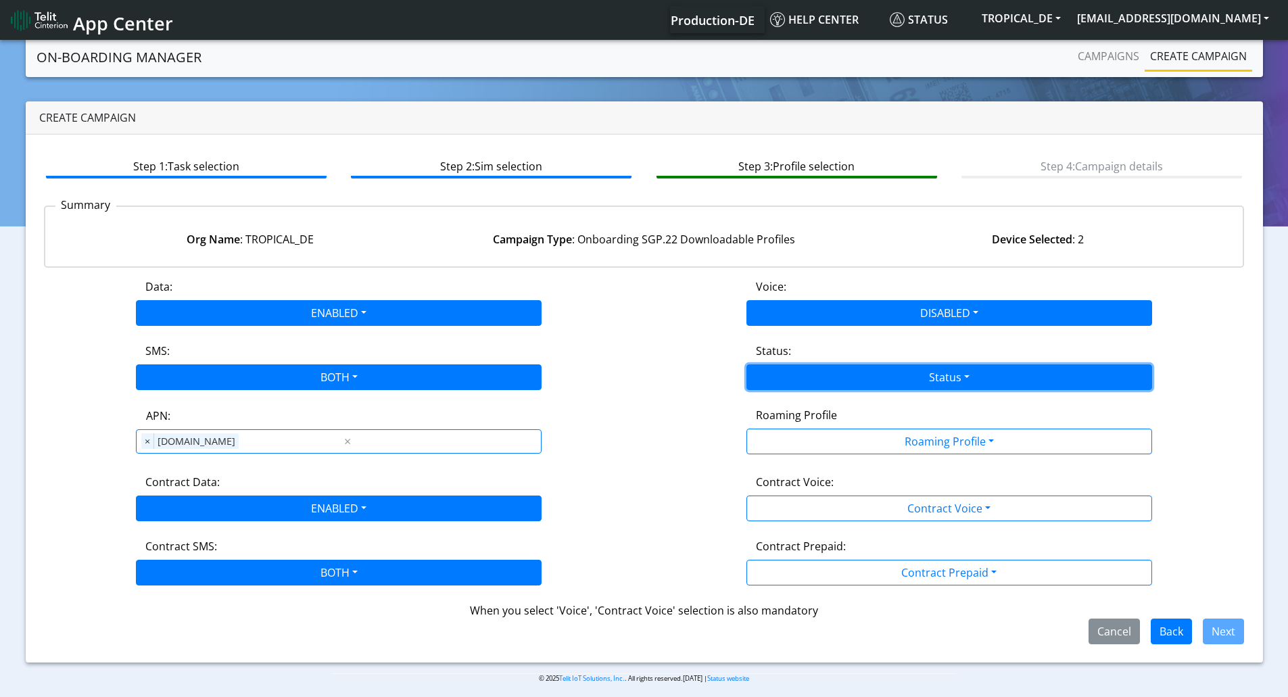
click at [844, 382] on button "Status" at bounding box center [950, 378] width 406 height 26
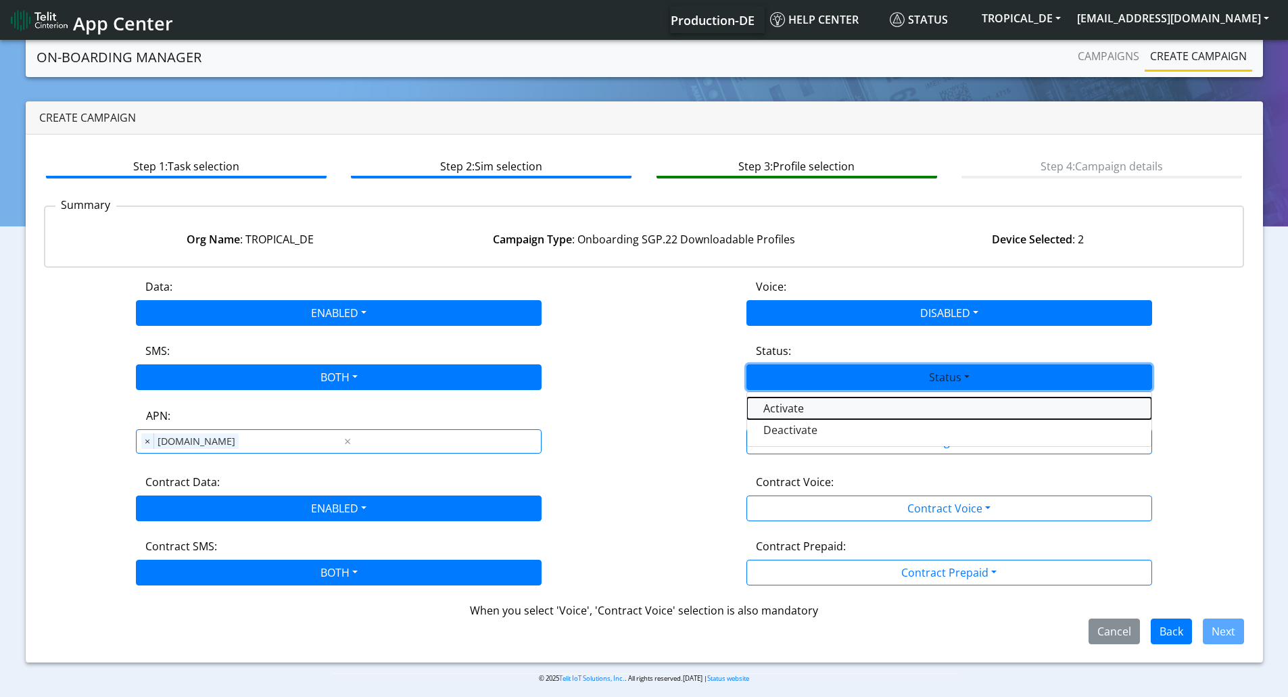
click at [781, 413] on button "Activate" at bounding box center [949, 409] width 404 height 22
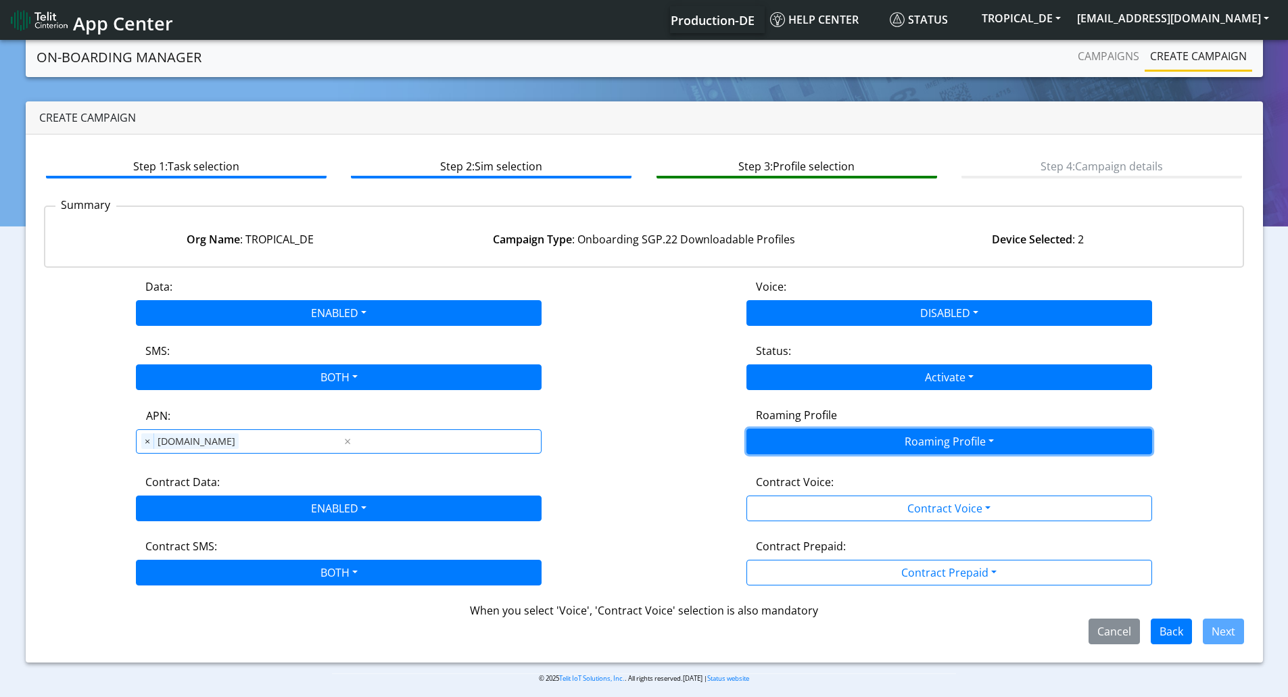
click at [872, 450] on button "Roaming Profile" at bounding box center [950, 442] width 406 height 26
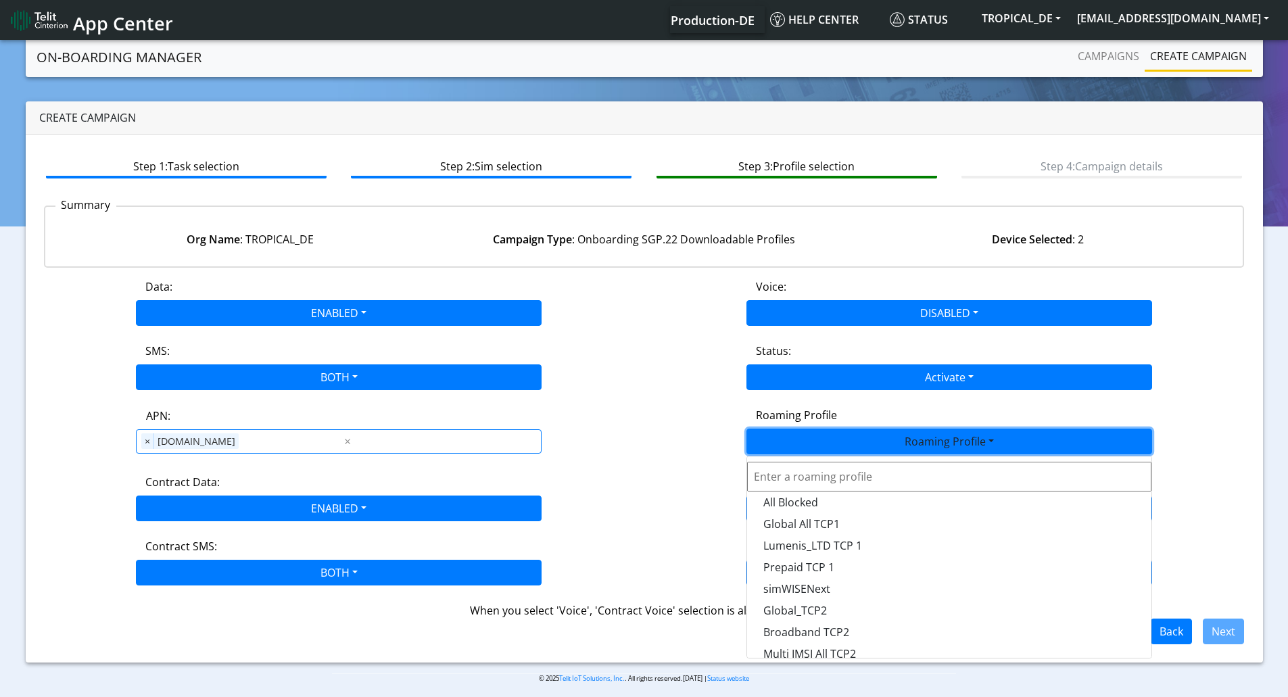
click at [845, 486] on input "text" at bounding box center [949, 477] width 404 height 30
type input "eprofi"
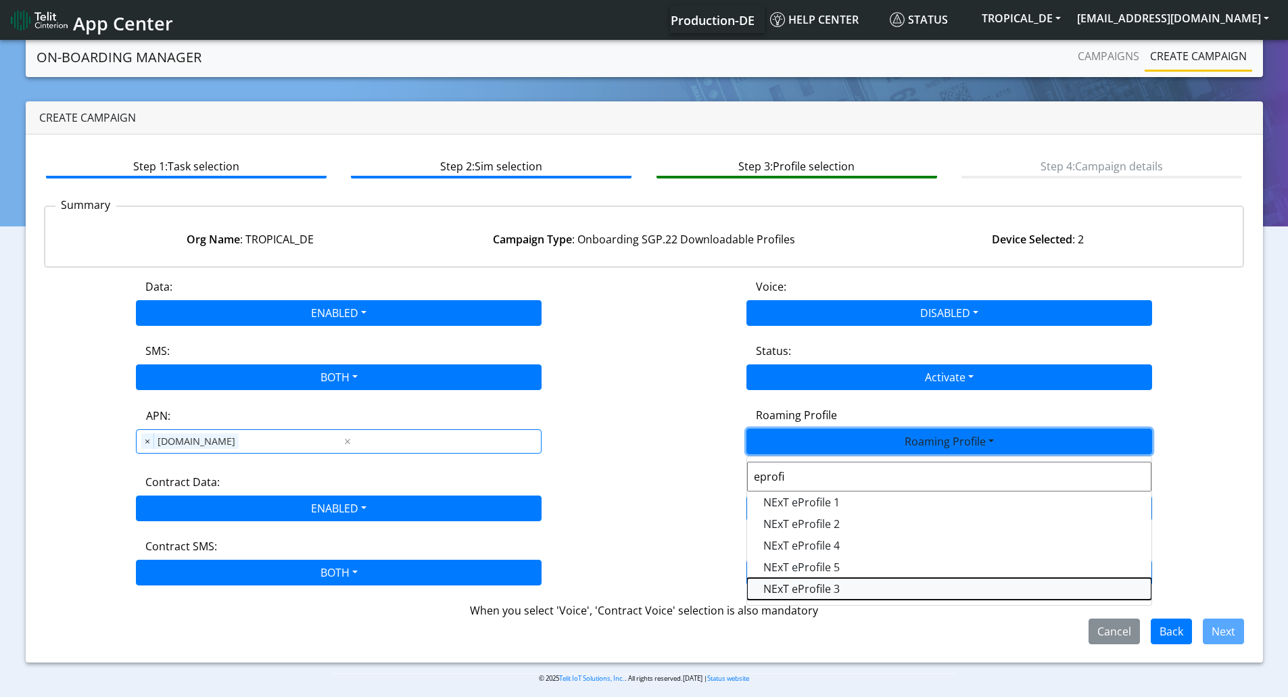
click at [816, 588] on Profile-dropdown "NExT eProfile 3" at bounding box center [949, 589] width 404 height 22
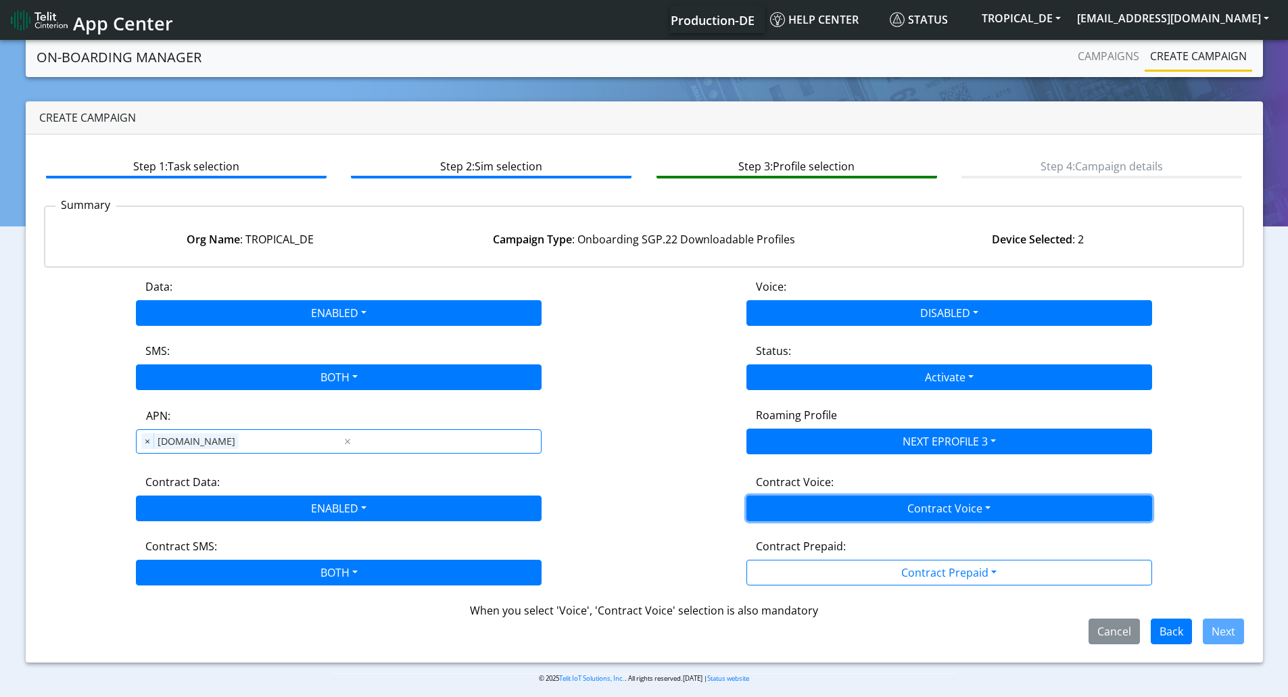
click at [849, 511] on button "Contract Voice" at bounding box center [950, 509] width 406 height 26
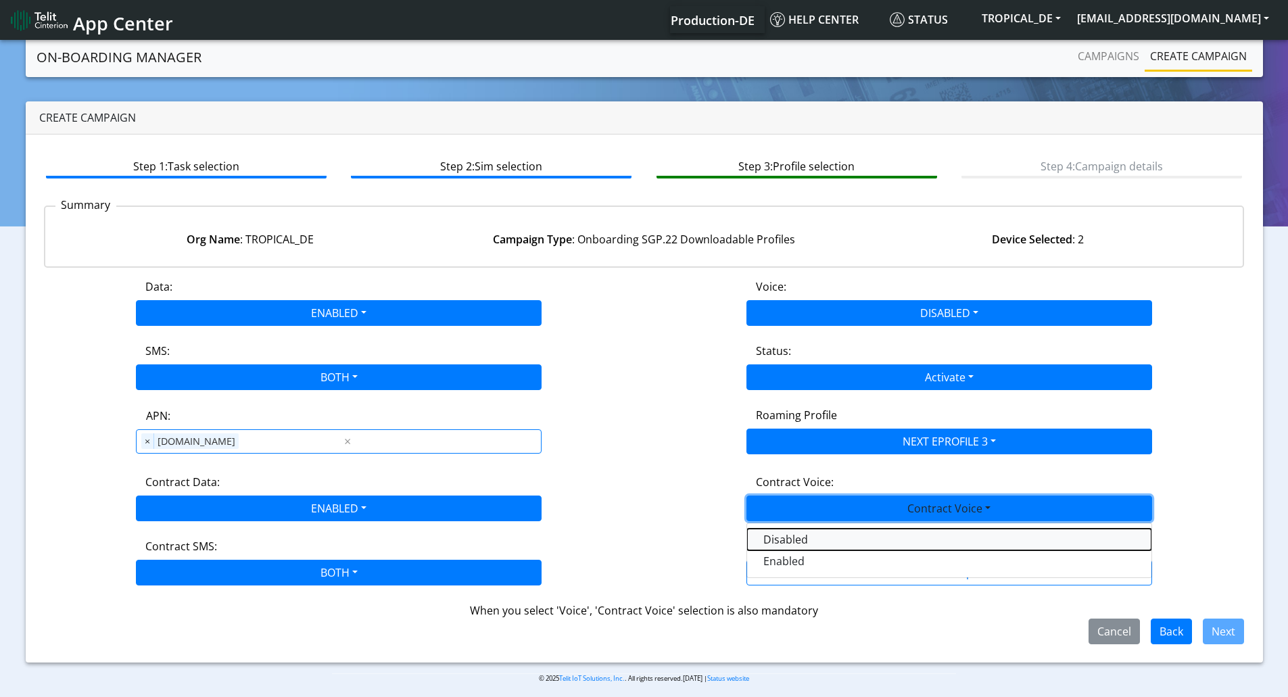
click at [798, 539] on Voicedisabled-dropdown "Disabled" at bounding box center [949, 540] width 404 height 22
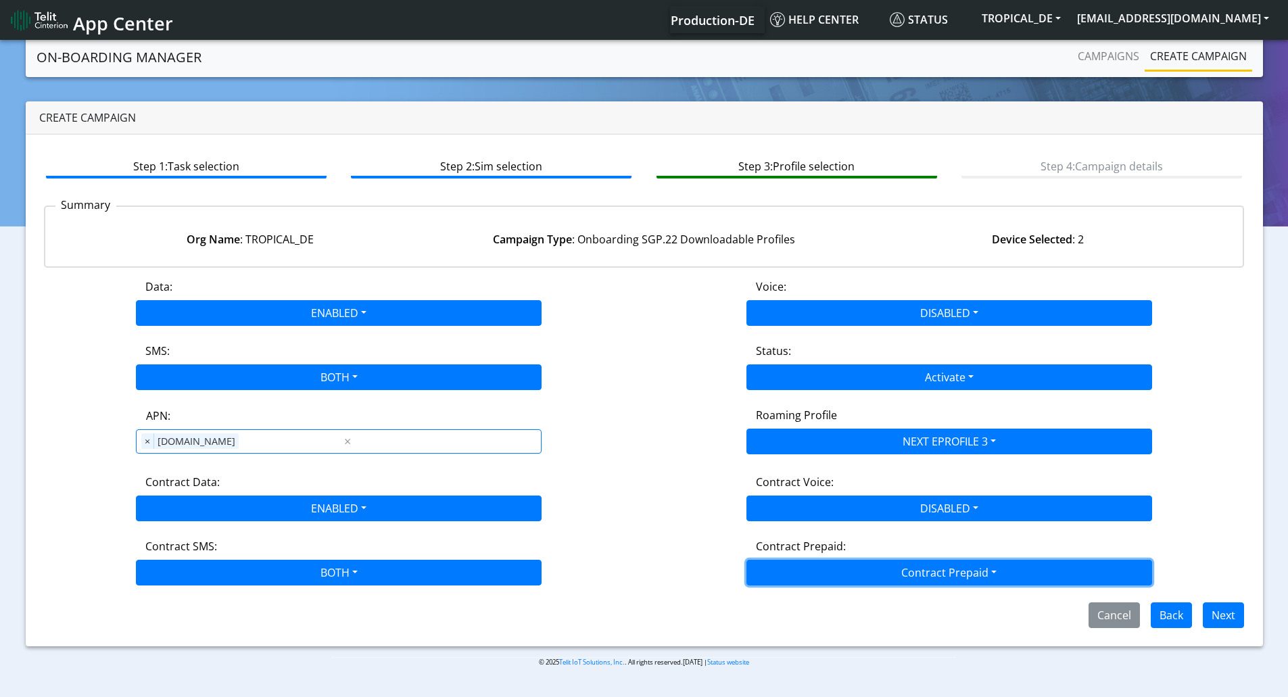
click at [908, 574] on button "Contract Prepaid" at bounding box center [950, 573] width 406 height 26
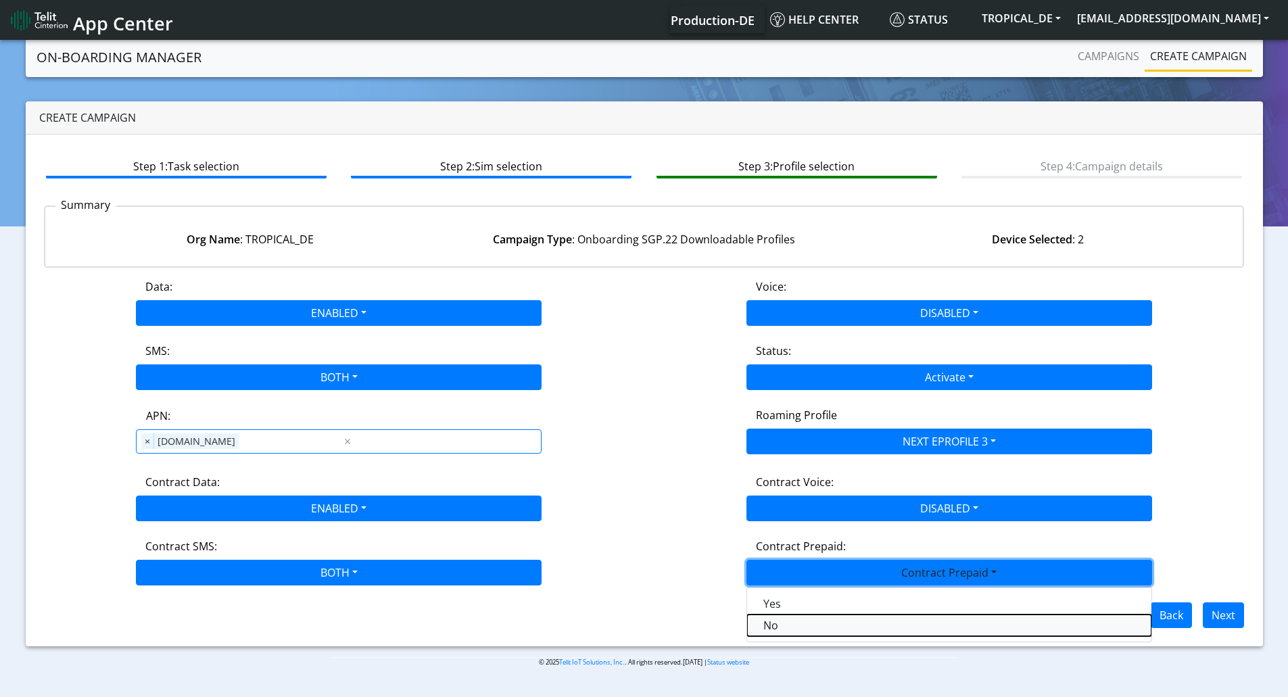
click at [772, 622] on Prepaidnotprepaid-dropdown "No" at bounding box center [949, 626] width 404 height 22
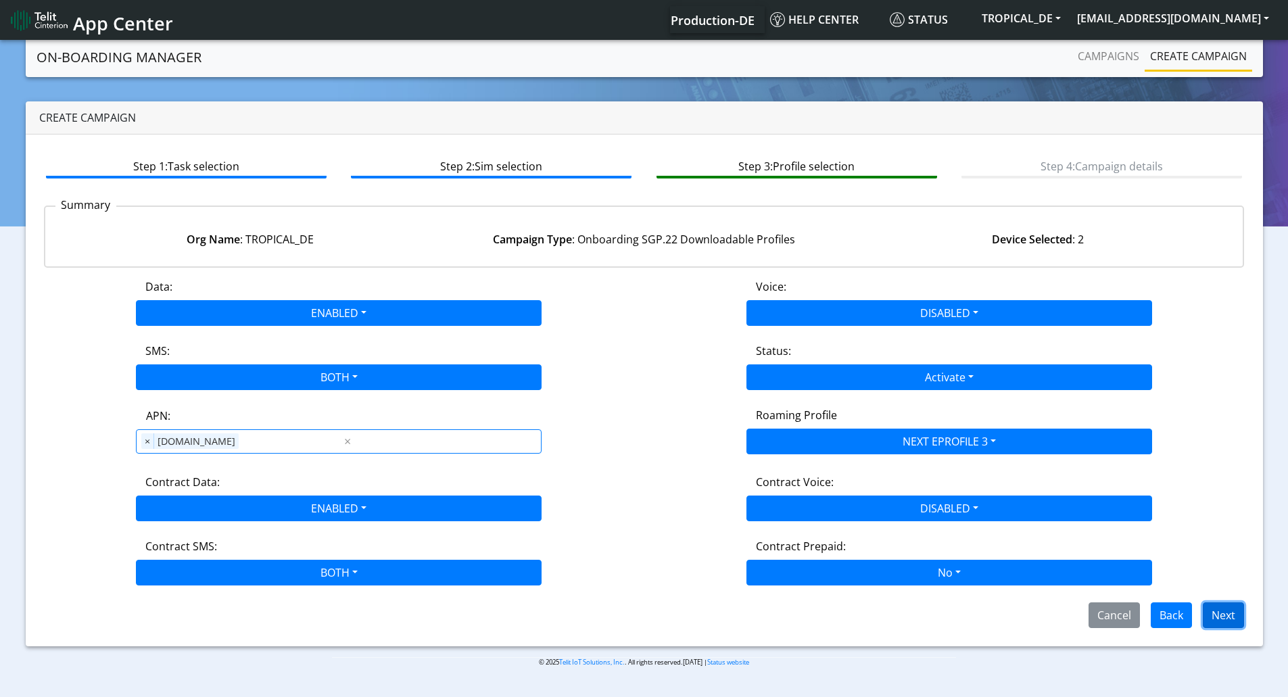
click at [1221, 616] on button "Next" at bounding box center [1223, 616] width 41 height 26
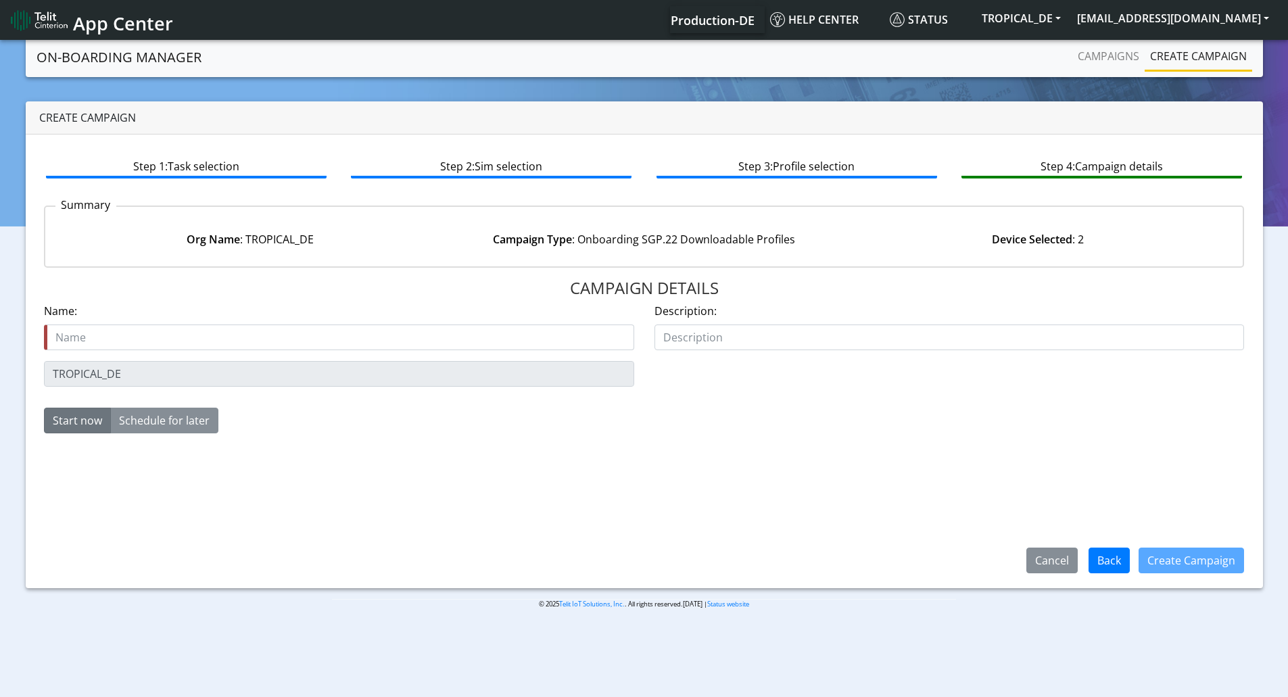
click at [249, 336] on input "text" at bounding box center [339, 338] width 590 height 26
click at [129, 339] on input "text" at bounding box center [339, 338] width 590 height 26
paste input "tropical_de_eProfile3_pool"
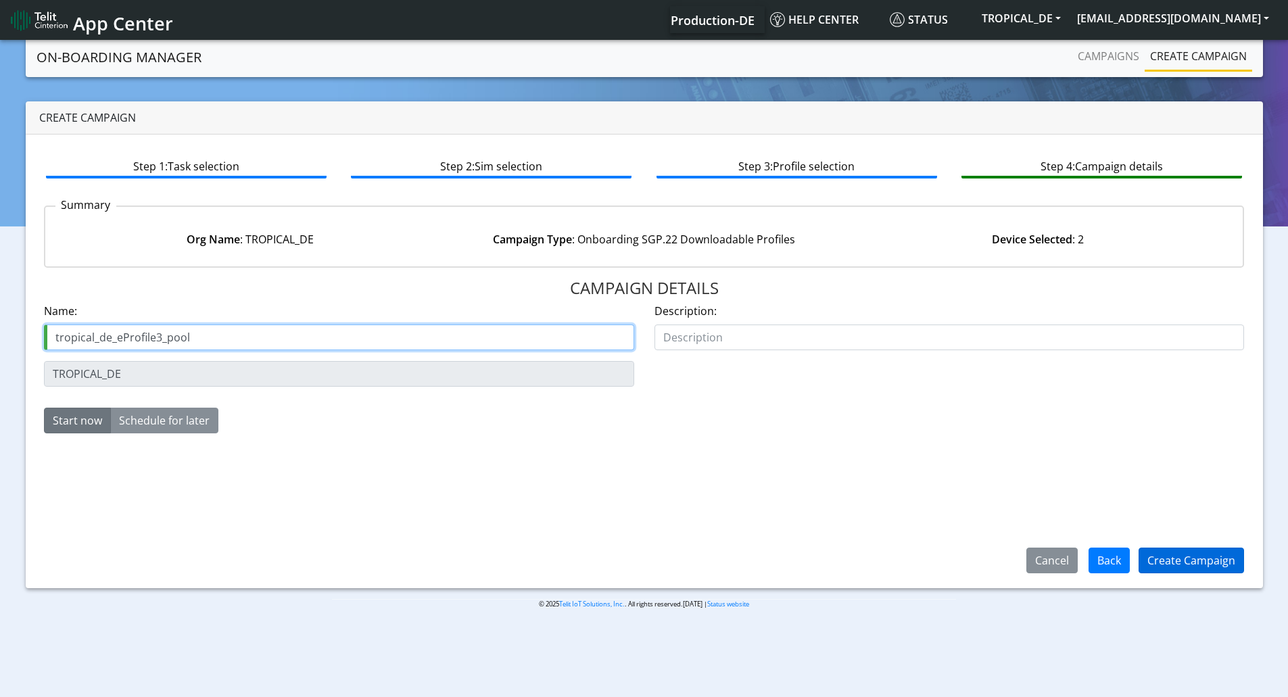
type input "tropical_de_eProfile3_pool"
click at [1177, 567] on button "Create Campaign" at bounding box center [1192, 561] width 106 height 26
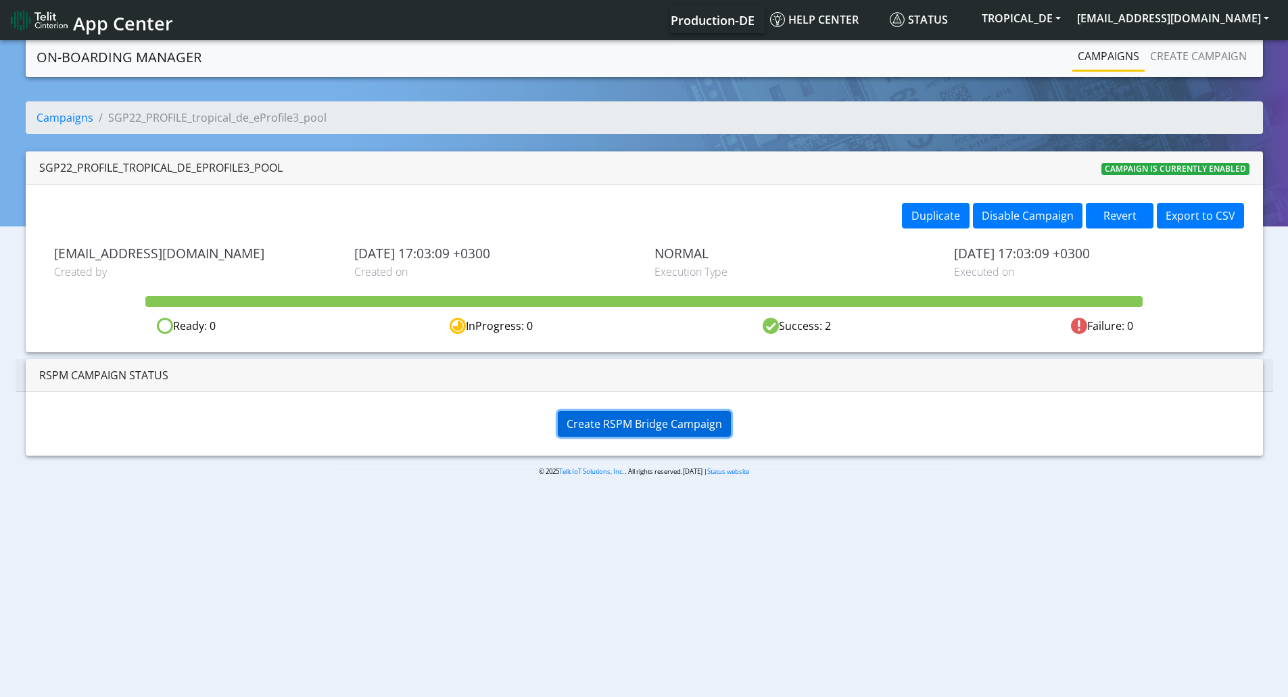
click at [611, 425] on span "Create RSPM Bridge Campaign" at bounding box center [645, 424] width 156 height 15
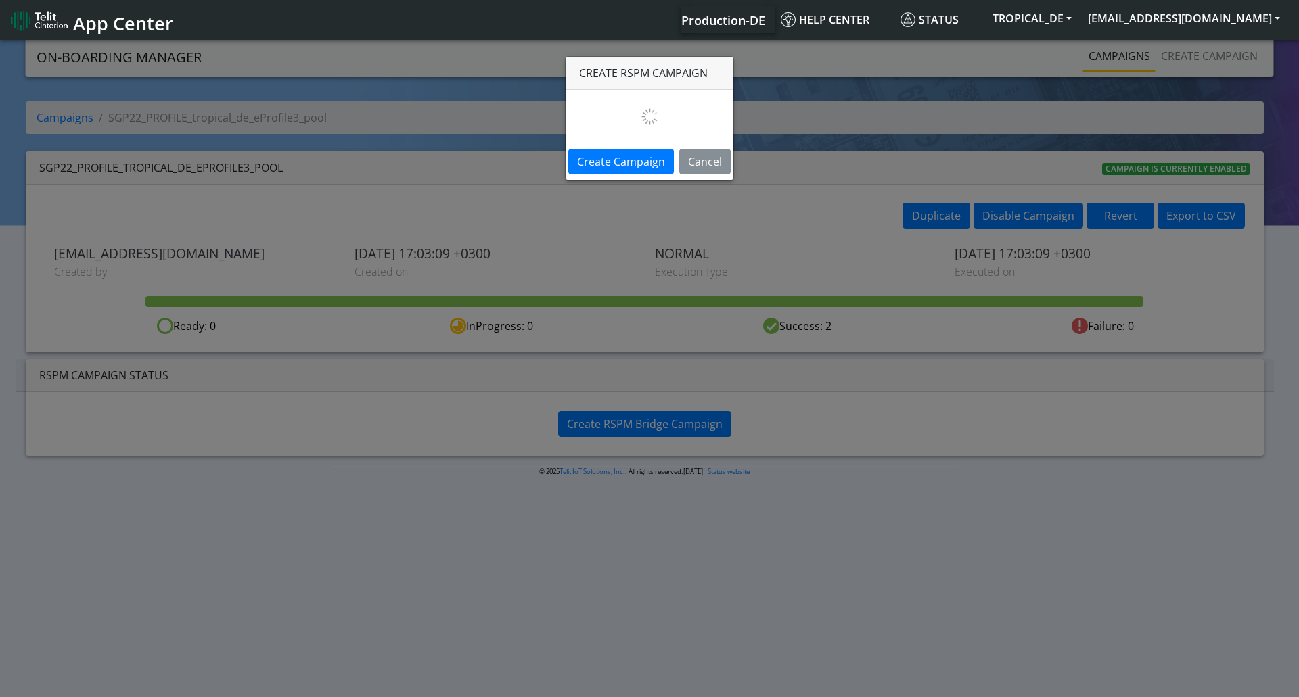
select select
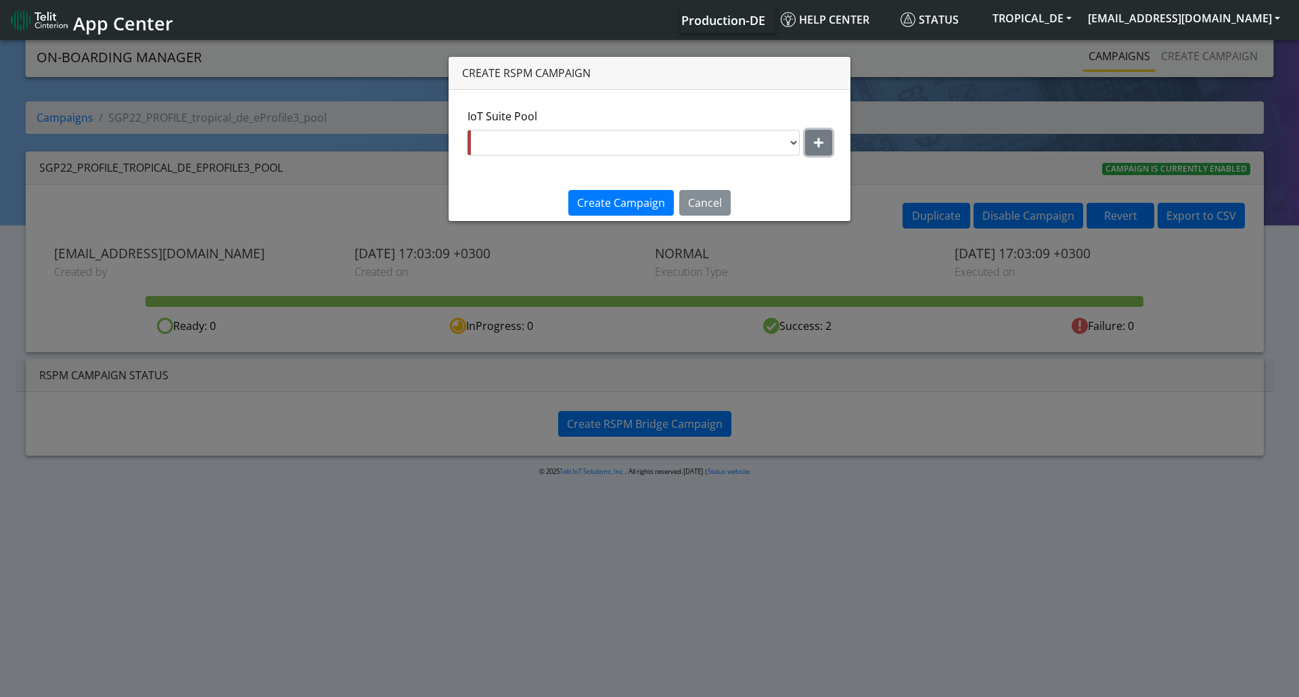
click at [814, 141] on icon "button" at bounding box center [818, 142] width 9 height 11
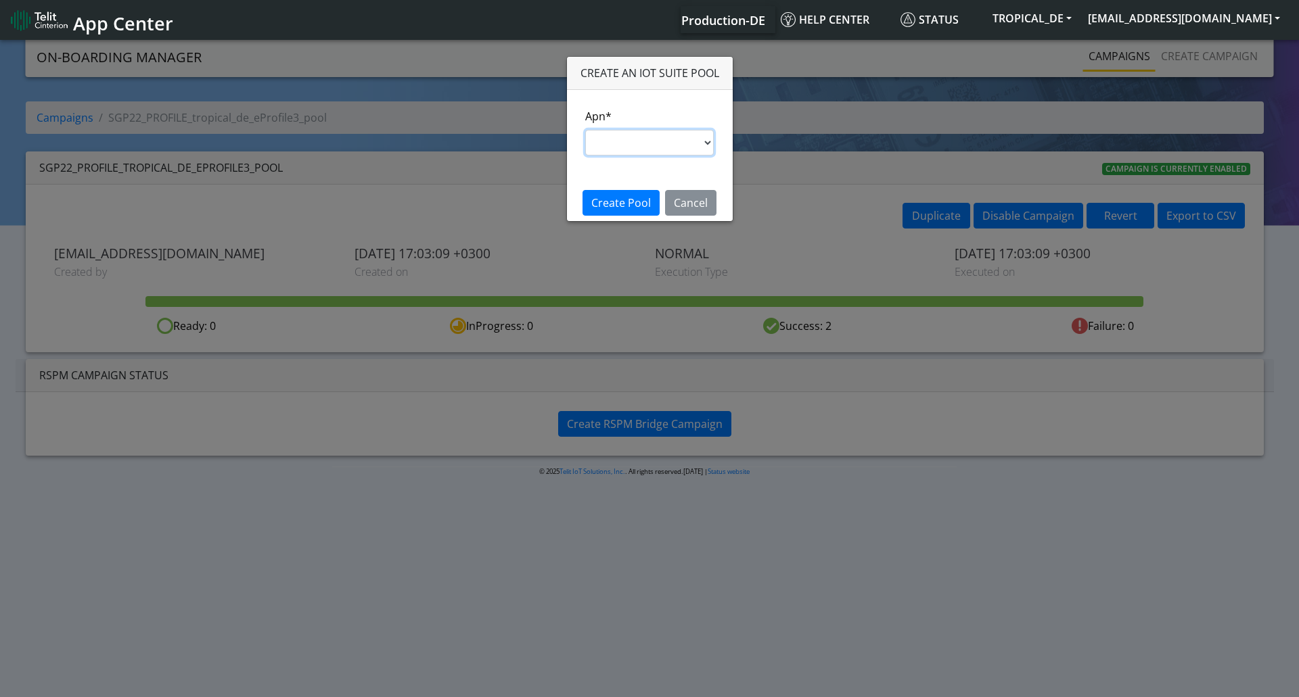
click at [630, 147] on select "nxt17.ue s.test [DOMAIN_NAME] [DOMAIN_NAME] [DOMAIN_NAME] [DOMAIN_NAME] [DOMAIN…" at bounding box center [649, 143] width 129 height 26
select select "95cc19b0-964e-11ed-b84f-001f716592bc"
click at [585, 130] on select "nxt17.ue s.test [DOMAIN_NAME] [DOMAIN_NAME] [DOMAIN_NAME] [DOMAIN_NAME] [DOMAIN…" at bounding box center [649, 143] width 129 height 26
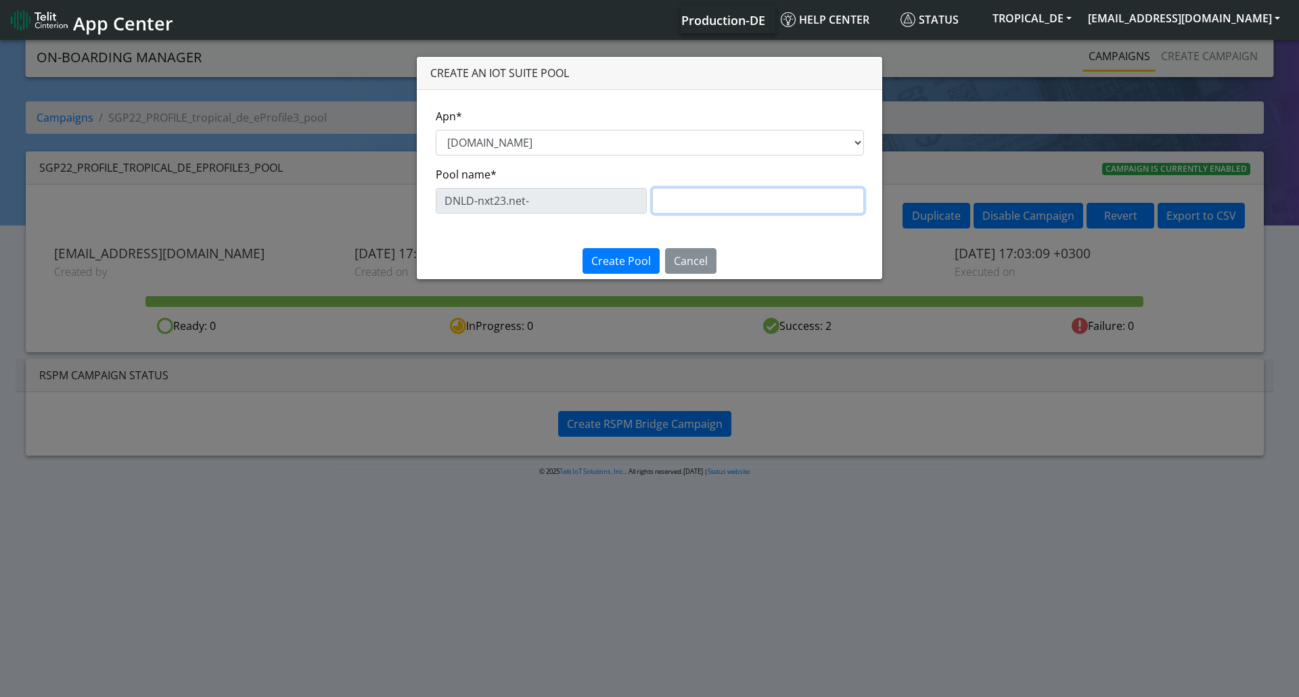
click at [678, 202] on input "text" at bounding box center [758, 201] width 212 height 26
type input "n"
type input "eProfile3"
click at [629, 261] on span "Create Pool" at bounding box center [621, 261] width 60 height 15
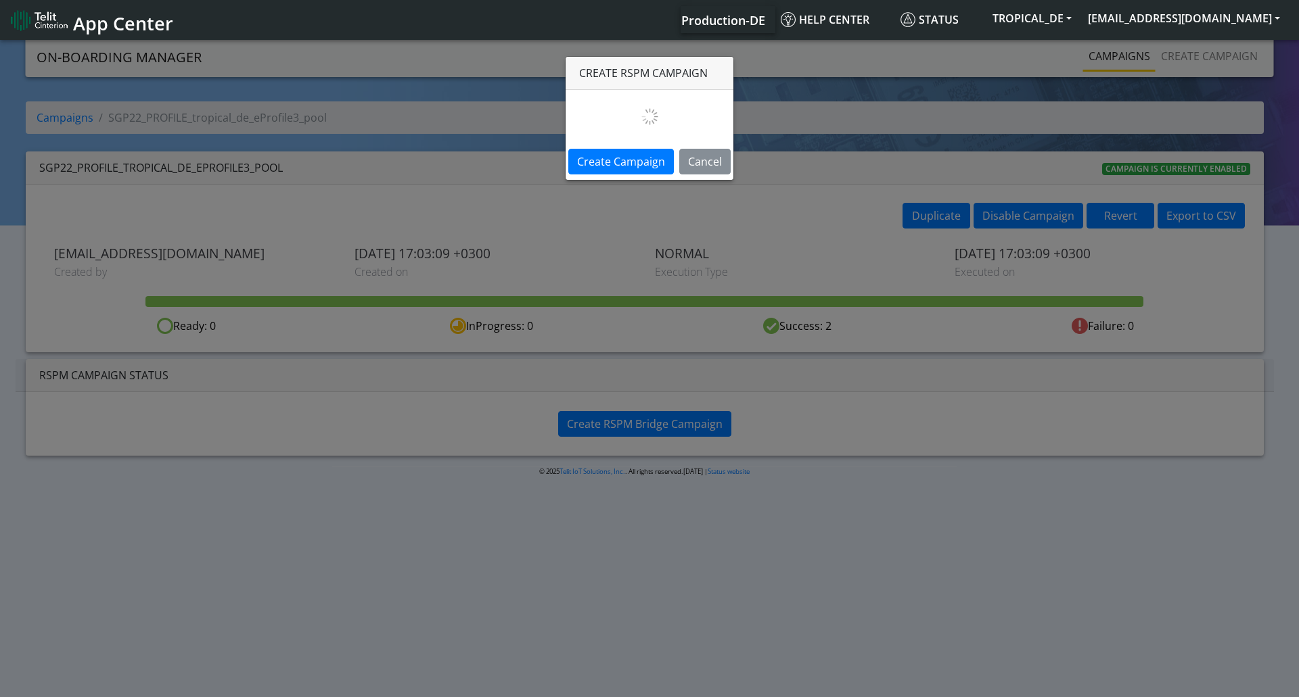
select select "2fa37ba8-d90c-43c9-96dd-0b92728810af"
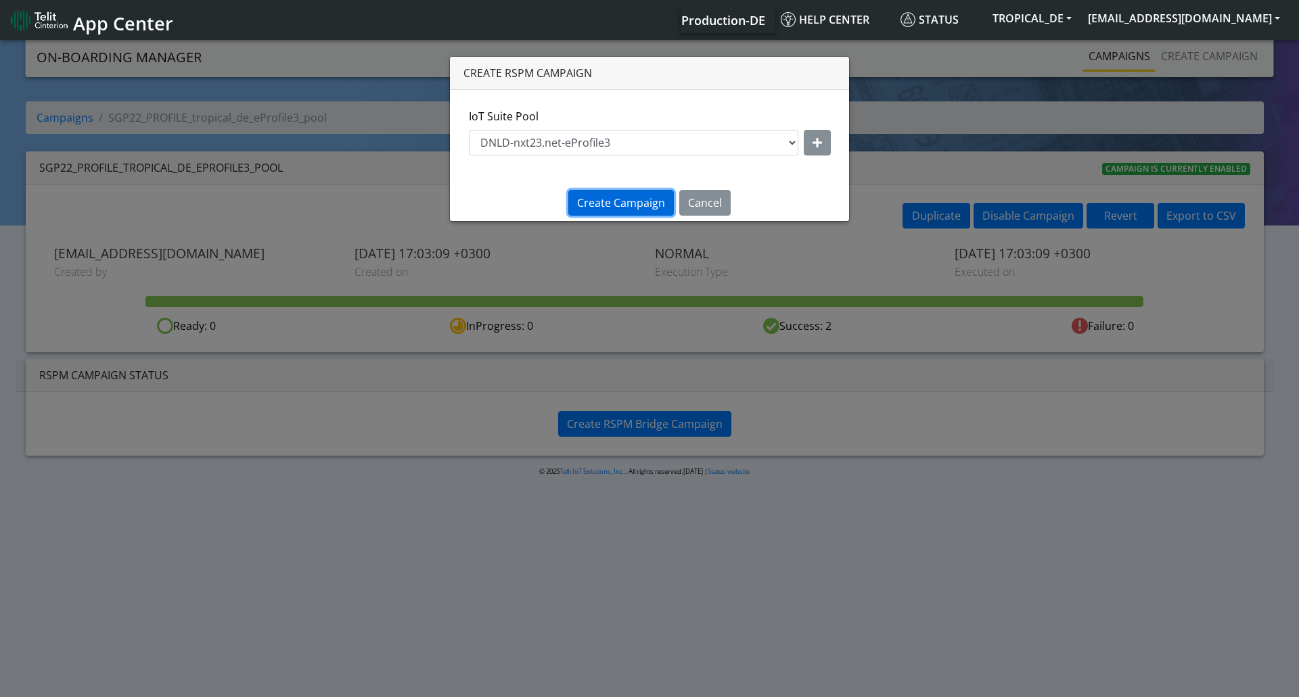
click at [622, 203] on span "Create Campaign" at bounding box center [621, 202] width 88 height 15
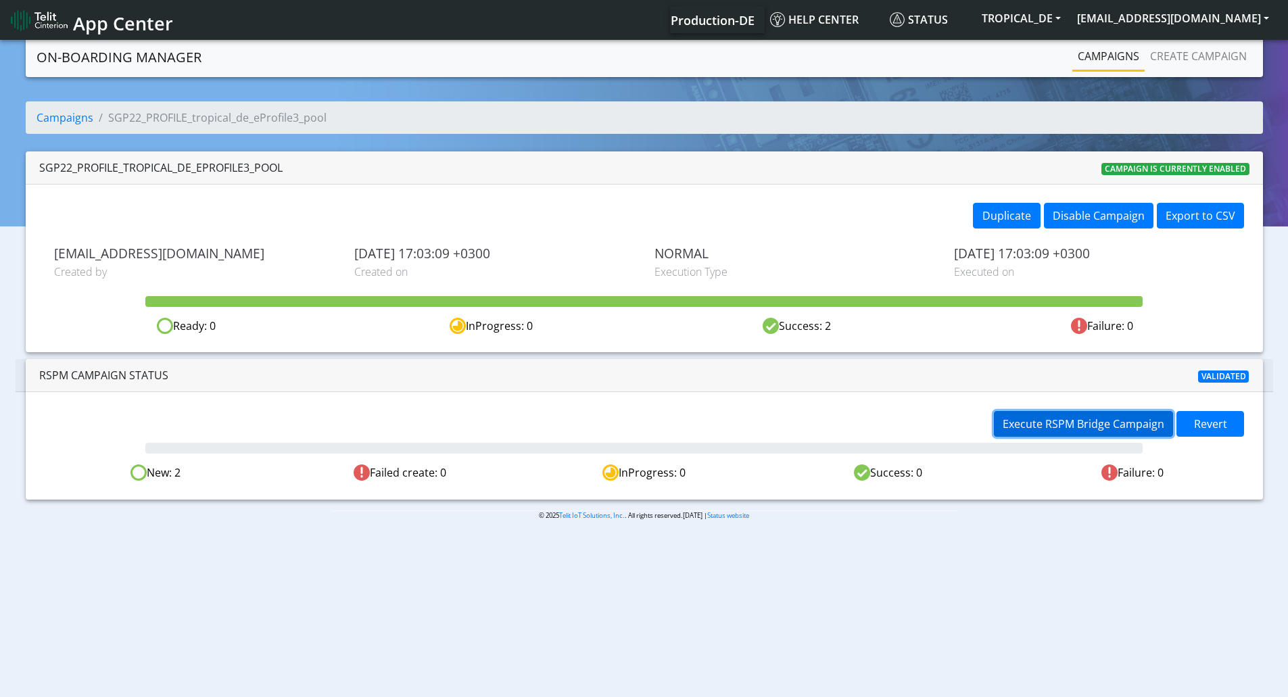
click at [1022, 424] on span "Execute RSPM Bridge Campaign" at bounding box center [1084, 424] width 162 height 15
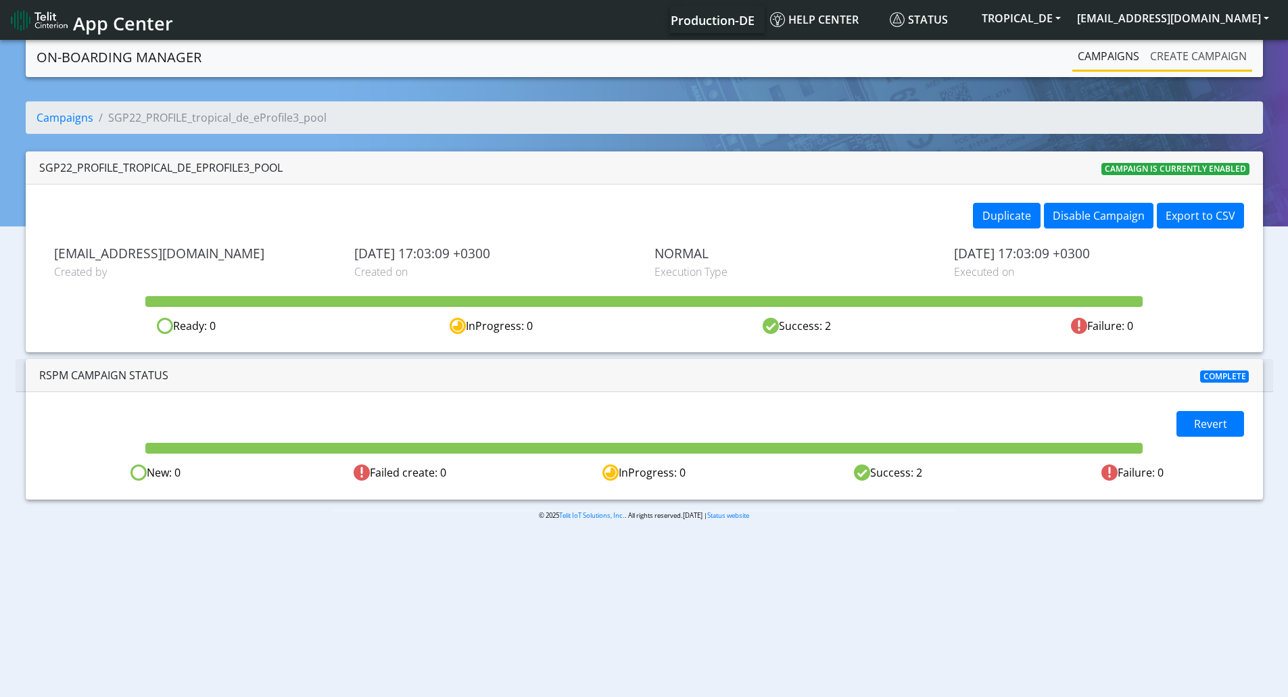
click at [1205, 58] on link "Create campaign" at bounding box center [1199, 56] width 108 height 27
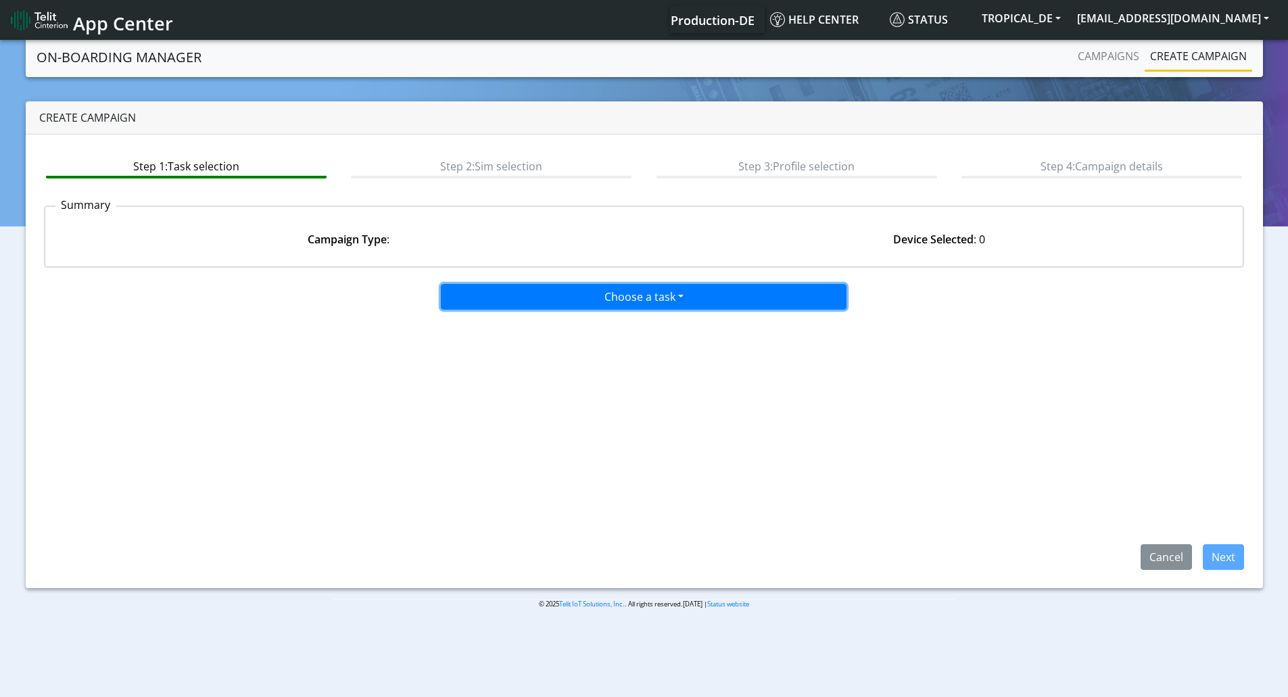
click at [625, 289] on button "Choose a task" at bounding box center [644, 297] width 406 height 26
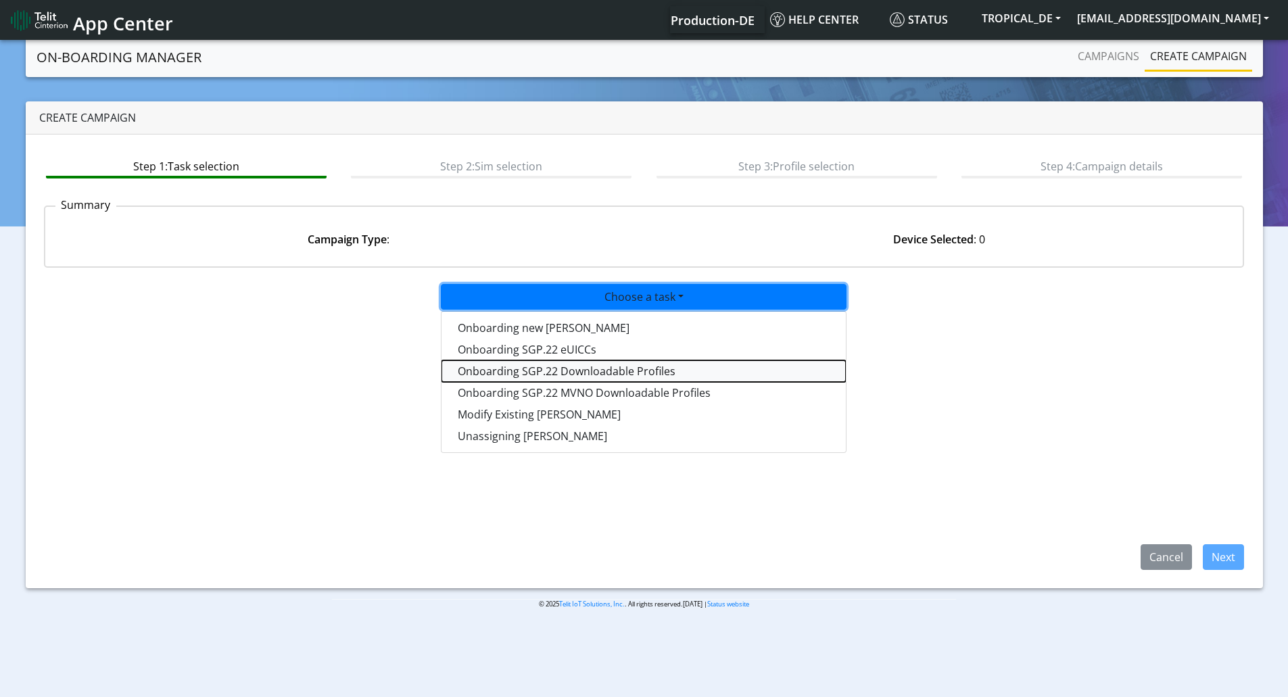
click at [534, 368] on tasksgp22profile-dropdown "Onboarding SGP.22 Downloadable Profiles" at bounding box center [644, 371] width 404 height 22
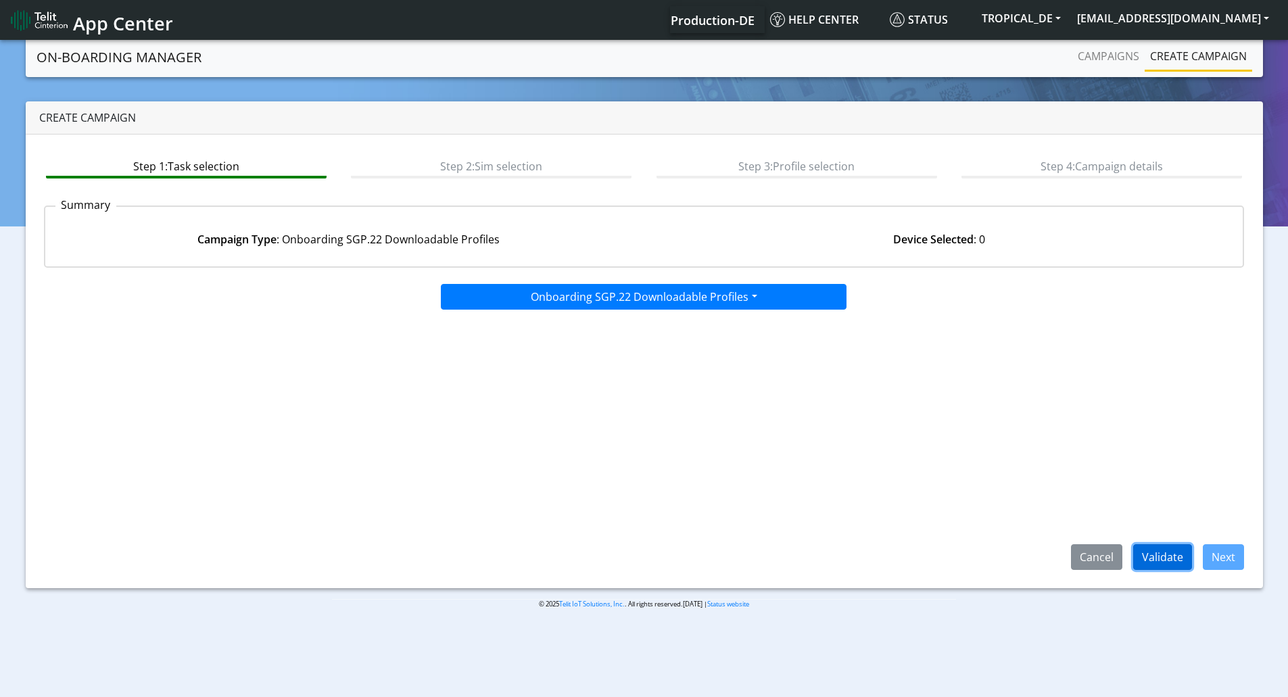
click at [1156, 550] on button "Validate" at bounding box center [1163, 557] width 59 height 26
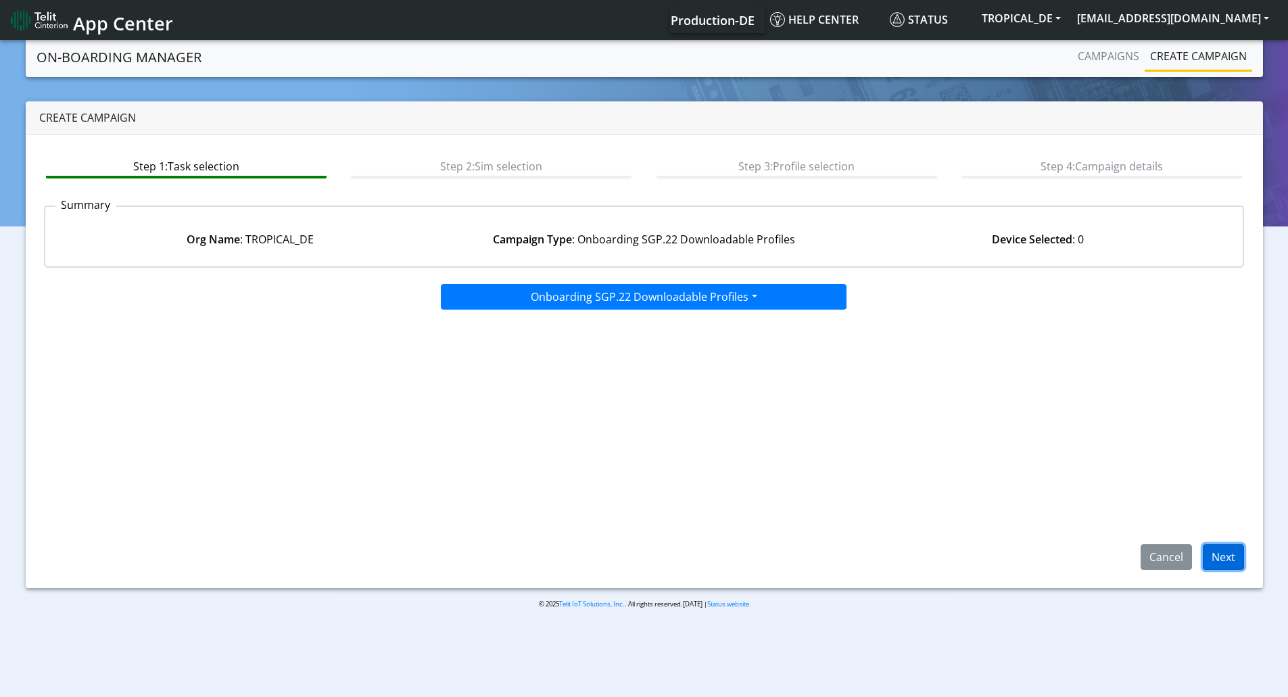
click at [1221, 558] on button "Next" at bounding box center [1223, 557] width 41 height 26
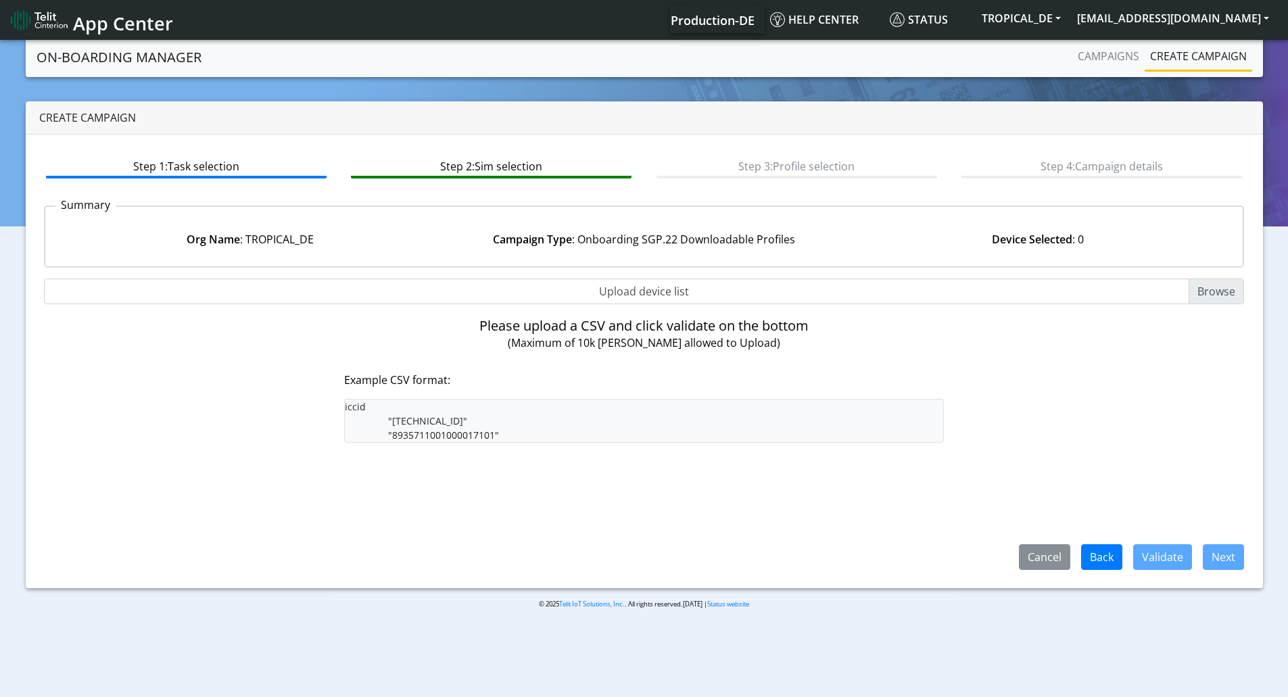
click at [1208, 287] on input "Upload device list" at bounding box center [644, 292] width 1201 height 26
type input "C:\fakepath\ep4.csv"
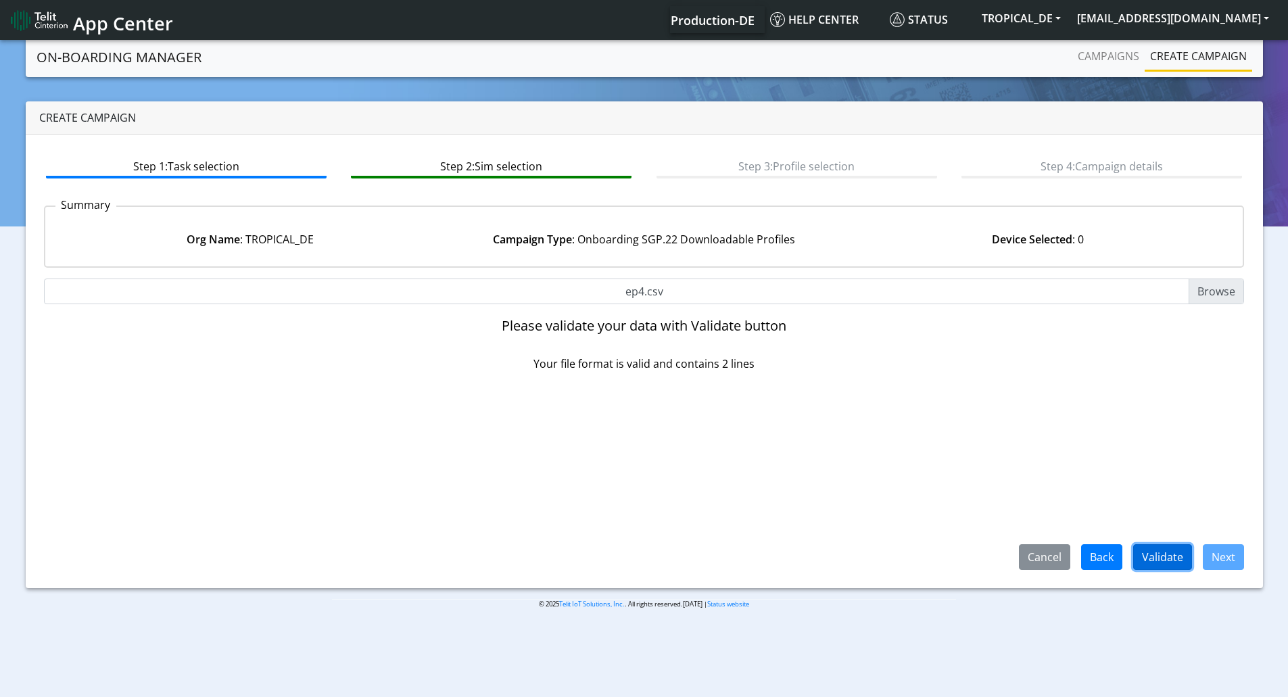
click at [1174, 555] on button "Validate" at bounding box center [1163, 557] width 59 height 26
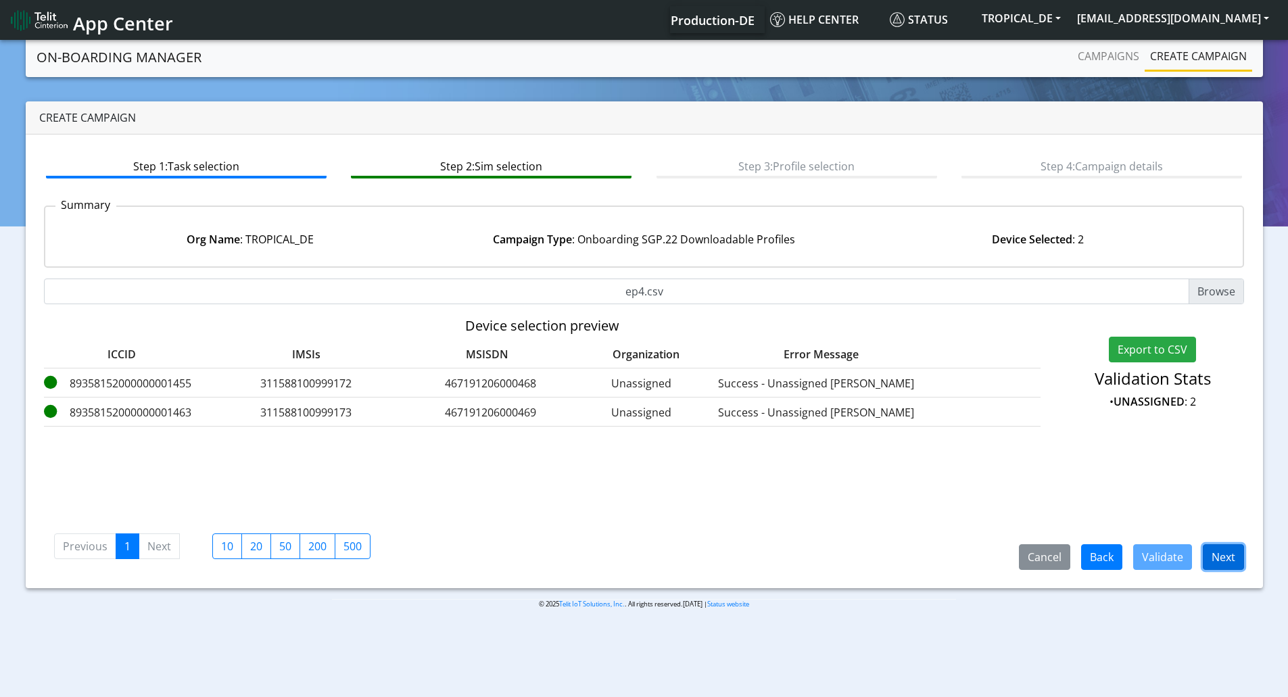
click at [1217, 555] on button "Next" at bounding box center [1223, 557] width 41 height 26
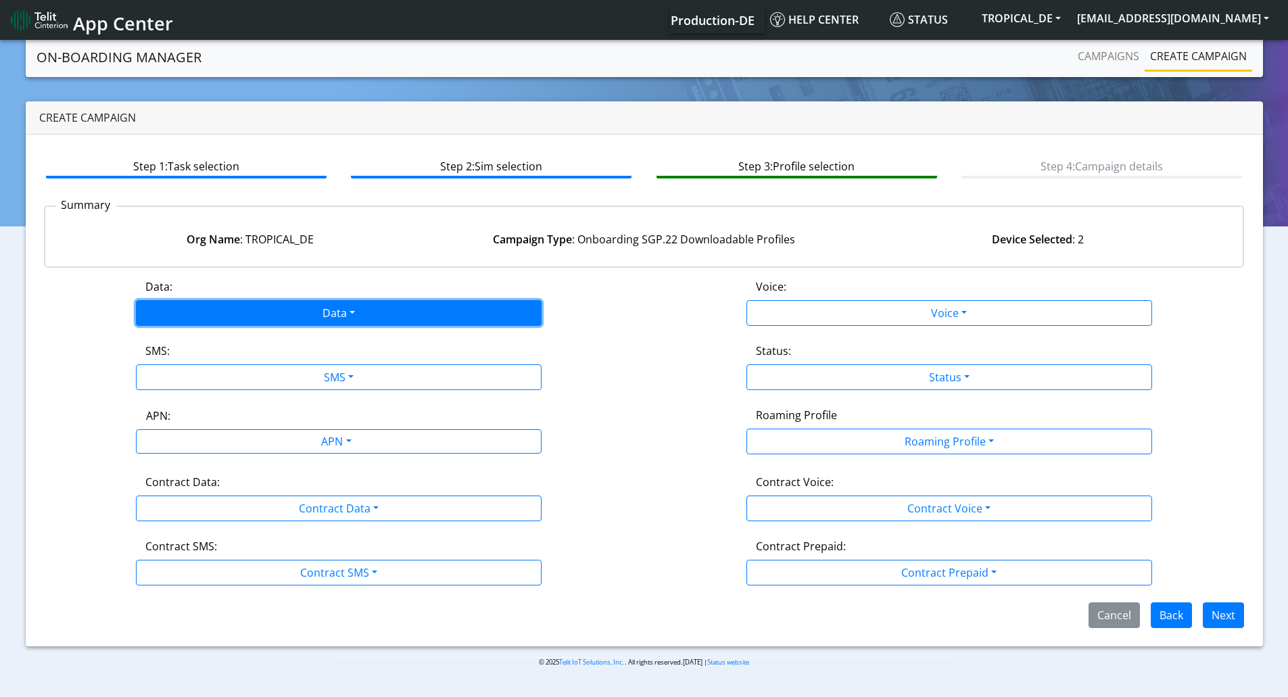
click at [335, 314] on button "Data" at bounding box center [339, 313] width 406 height 26
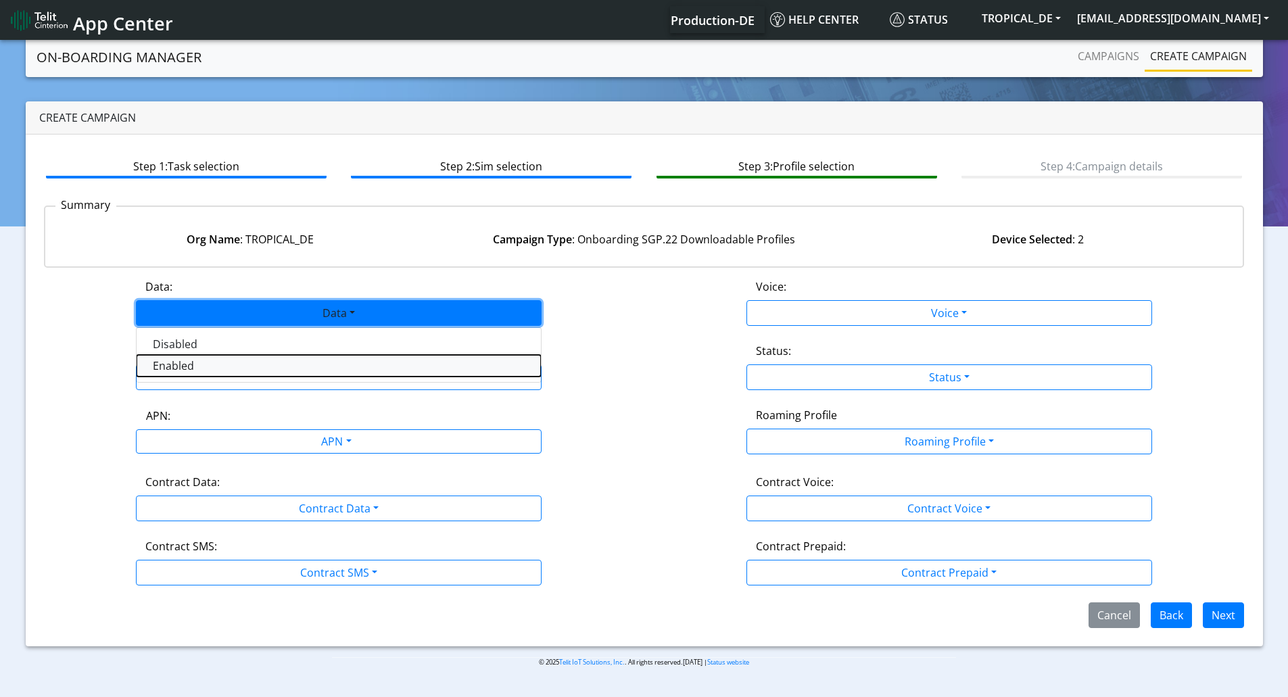
click at [274, 358] on button "Enabled" at bounding box center [339, 366] width 404 height 22
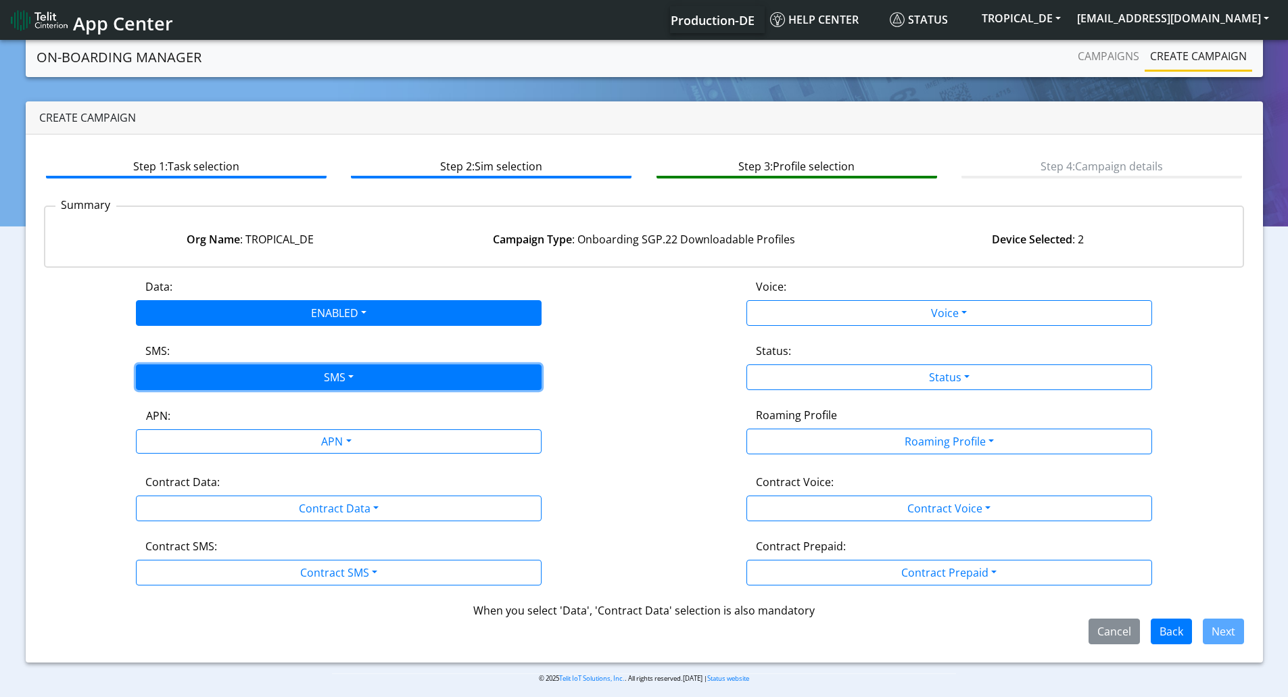
click at [279, 378] on button "SMS" at bounding box center [339, 378] width 406 height 26
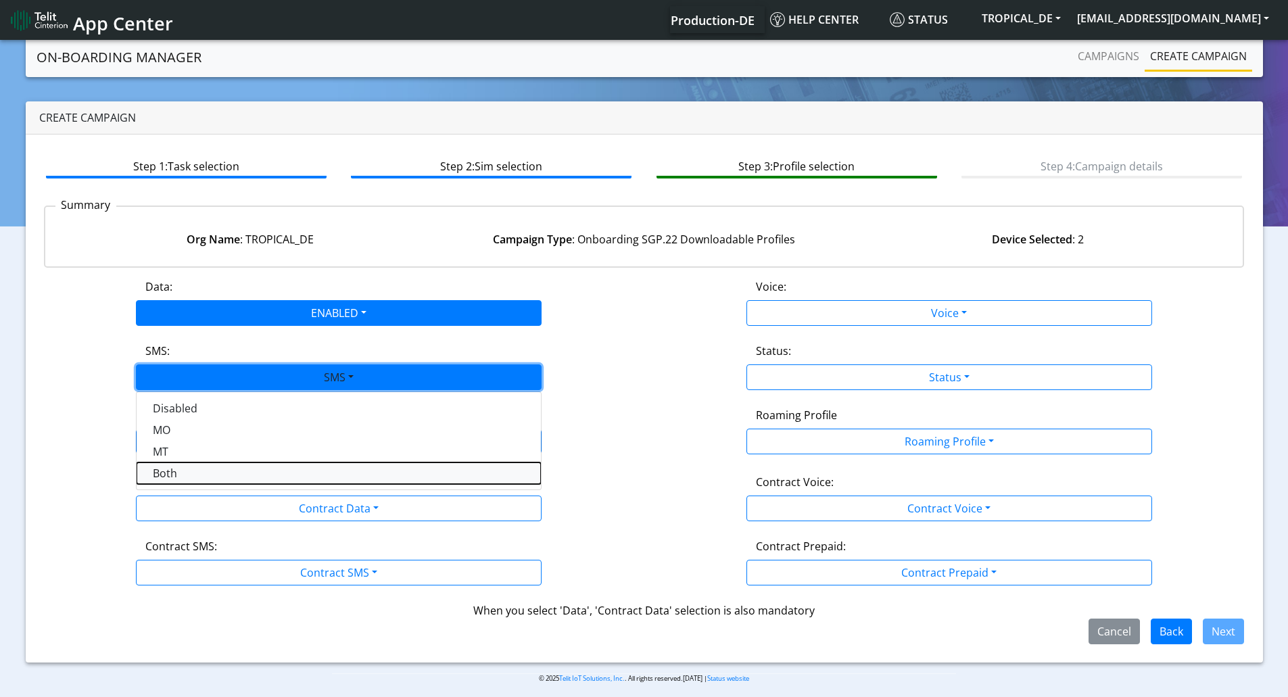
click at [266, 467] on button "Both" at bounding box center [339, 474] width 404 height 22
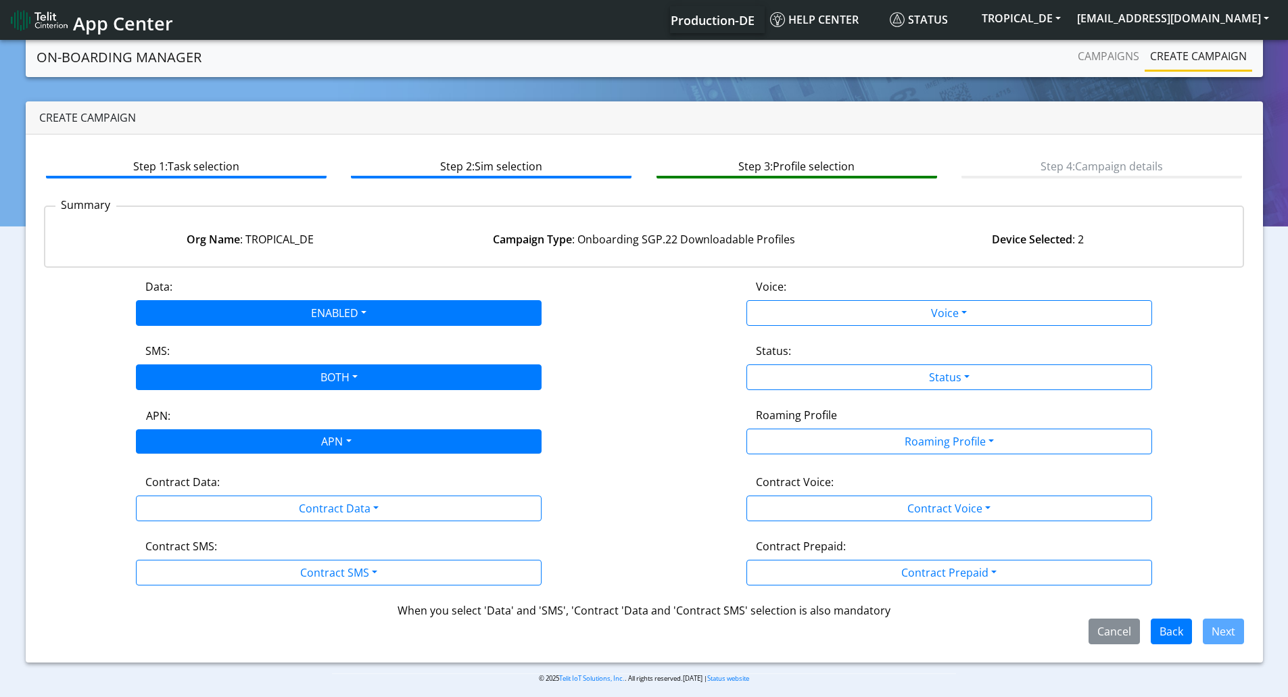
click at [283, 446] on div "APN" at bounding box center [335, 443] width 429 height 26
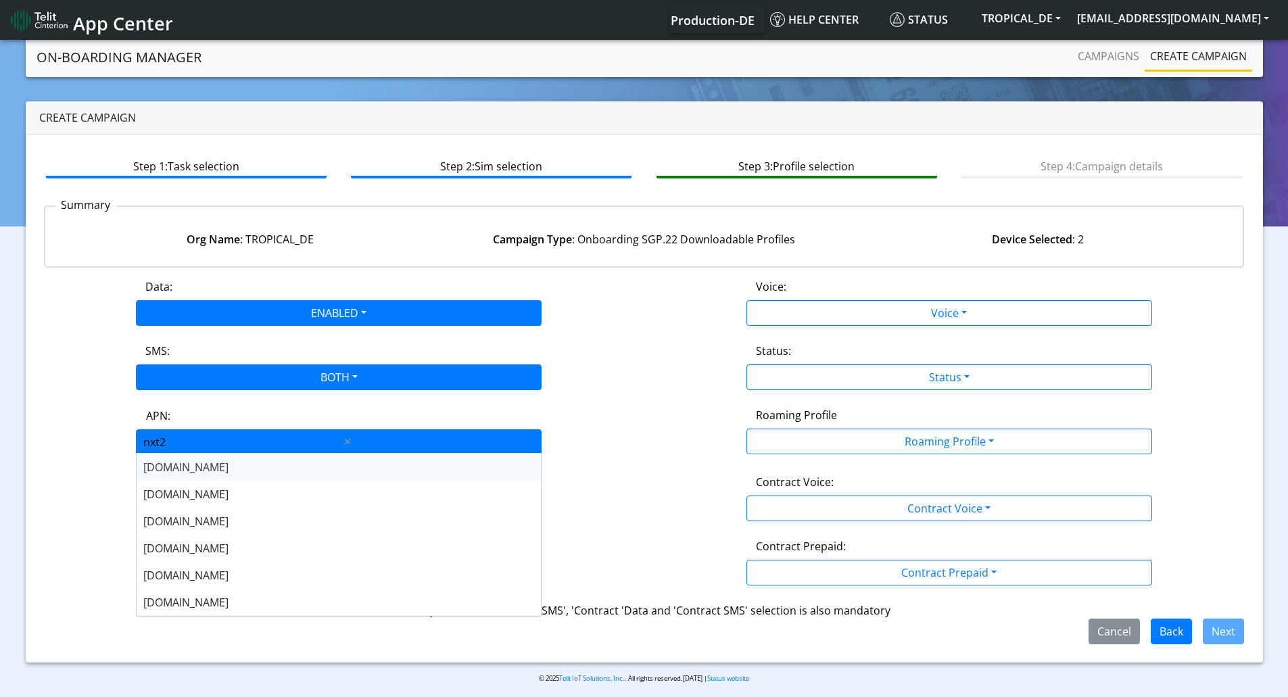
type input "nxt23"
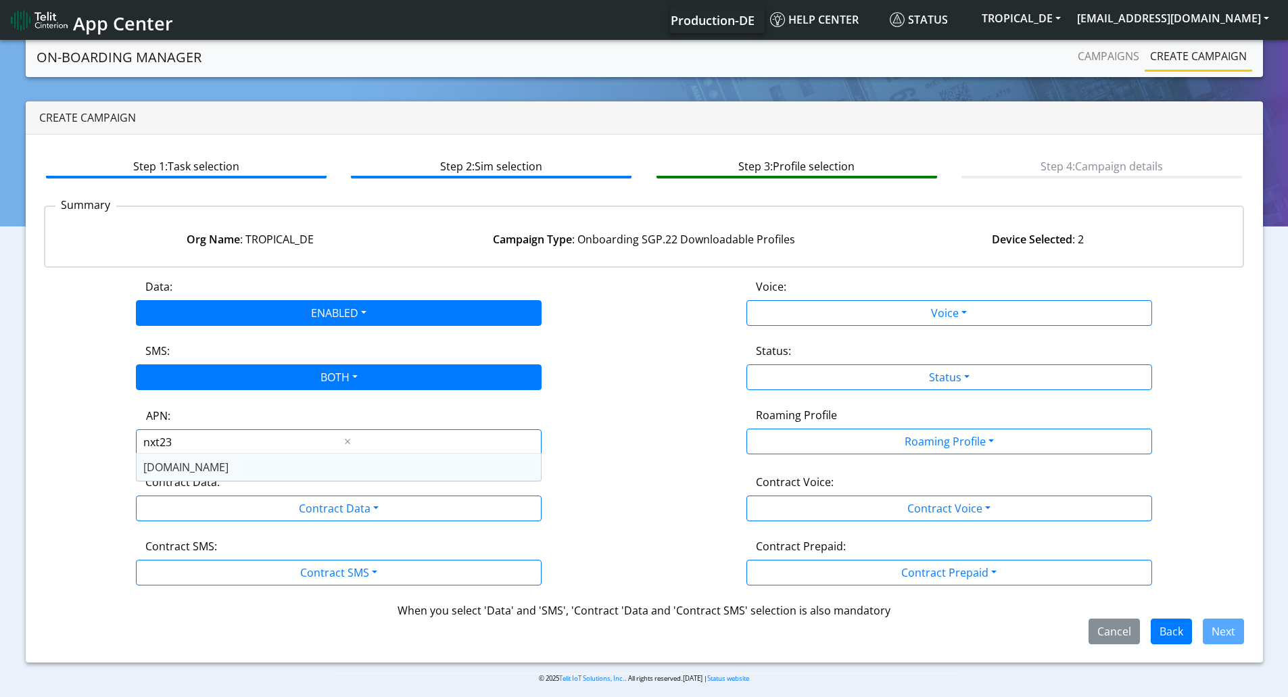
click at [289, 461] on div "[DOMAIN_NAME]" at bounding box center [339, 467] width 404 height 27
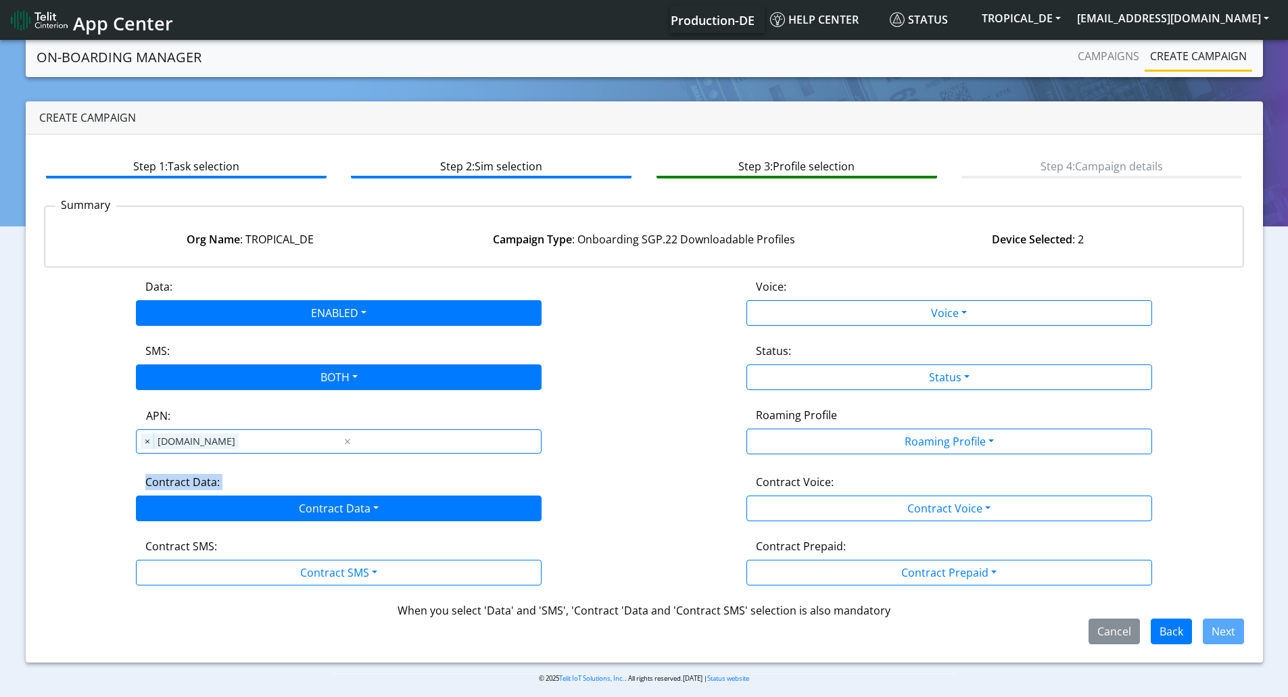
click at [286, 497] on div "Contract Data: Contract Data Disabled Enabled" at bounding box center [339, 497] width 611 height 47
click at [296, 523] on div "Data: ENABLED Disabled Enabled Voice: Voice Disabled Enabled SMS: BOTH Disabled…" at bounding box center [644, 462] width 1201 height 366
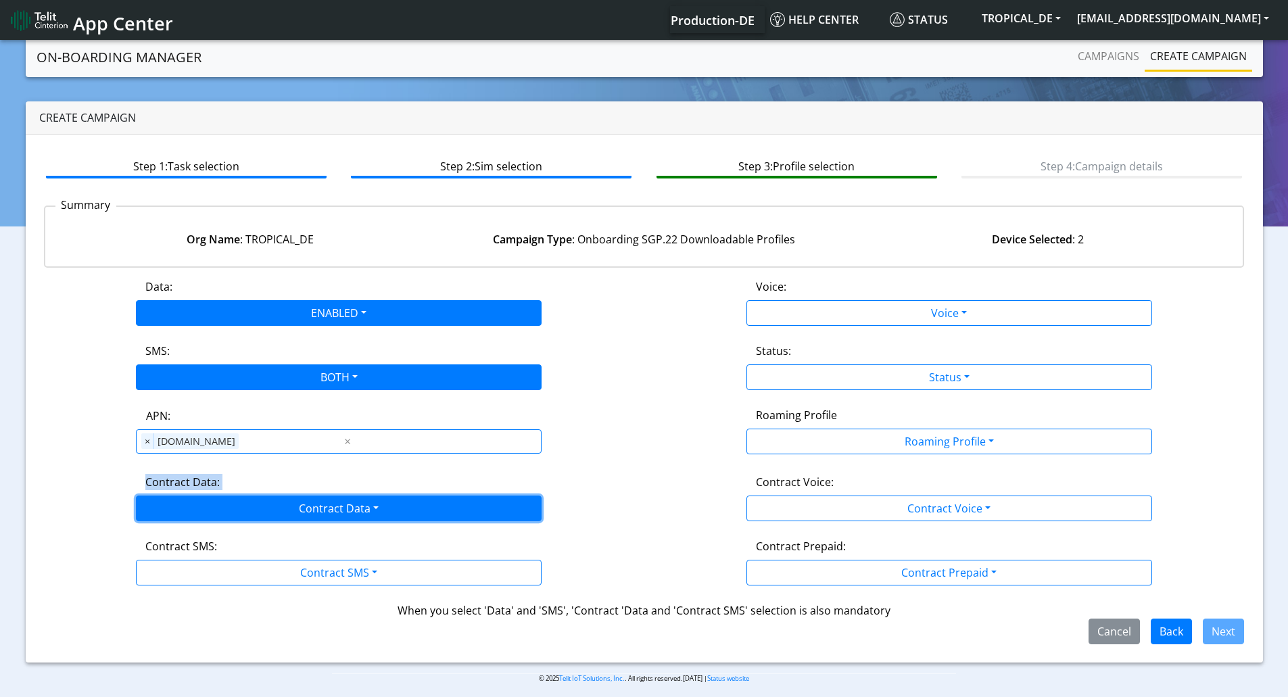
click at [261, 511] on button "Contract Data" at bounding box center [339, 509] width 406 height 26
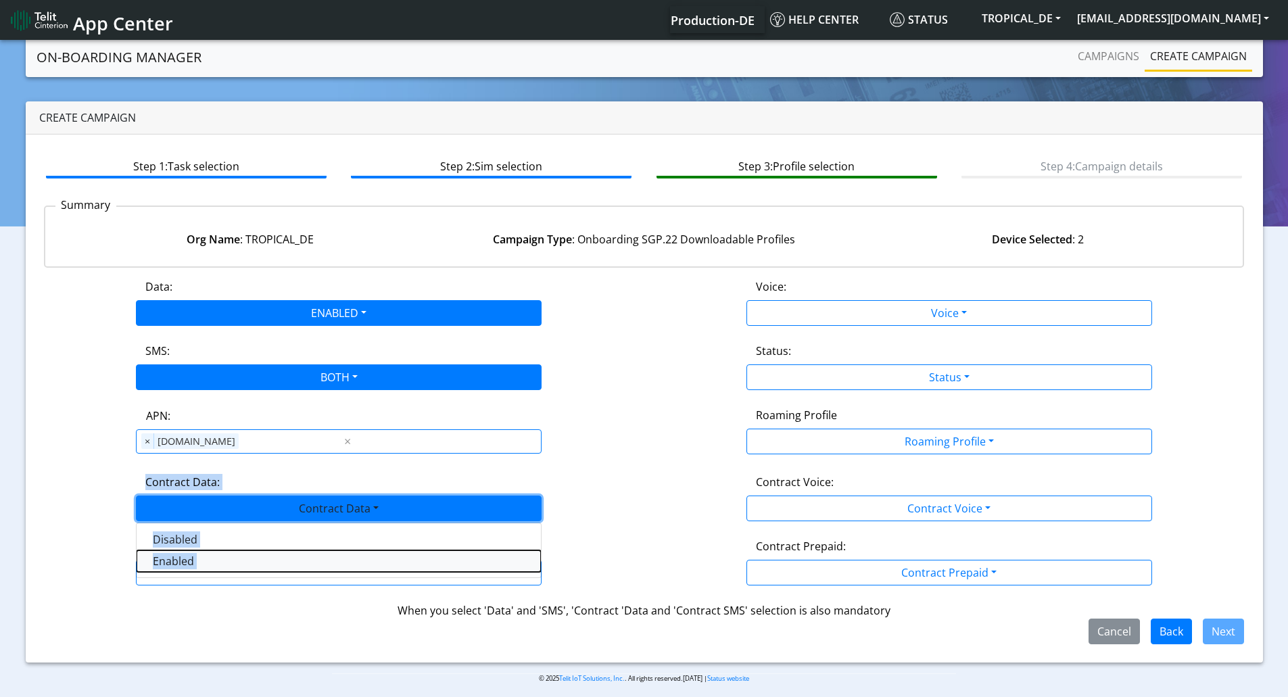
click at [214, 558] on Dataenabled-dropdown "Enabled" at bounding box center [339, 562] width 404 height 22
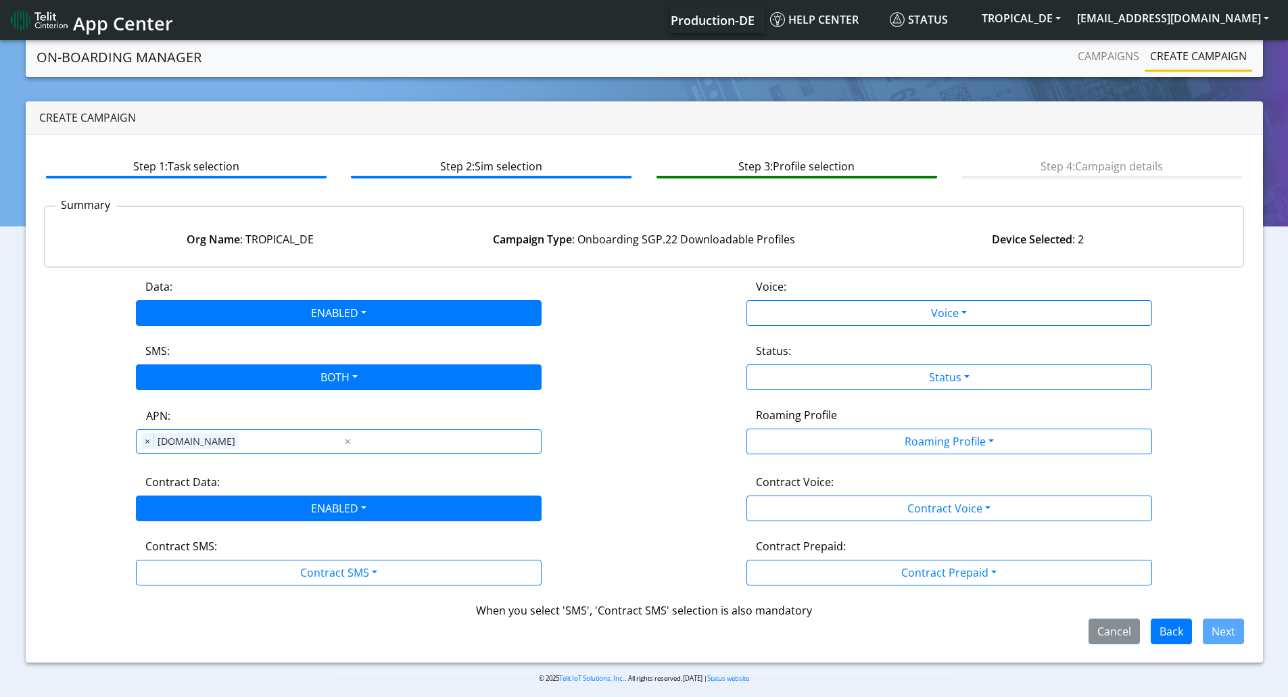
click at [398, 545] on div "Contract SMS:" at bounding box center [338, 549] width 407 height 22
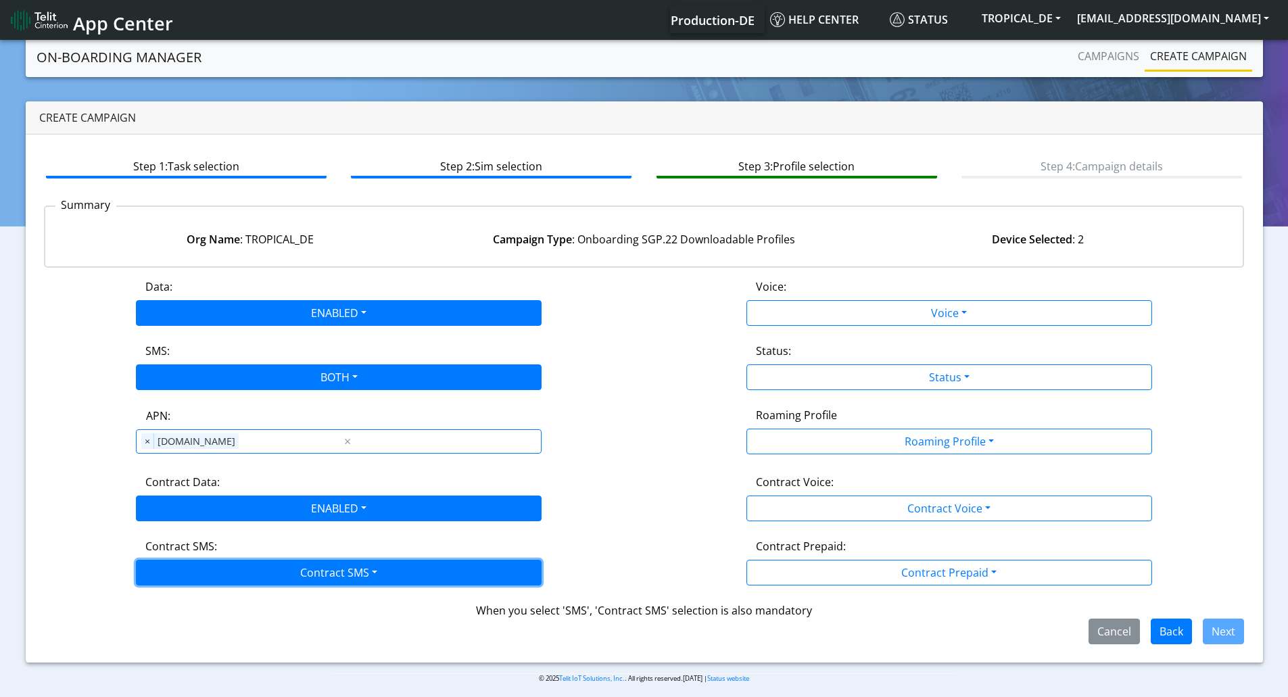
click at [347, 572] on button "Contract SMS" at bounding box center [339, 573] width 406 height 26
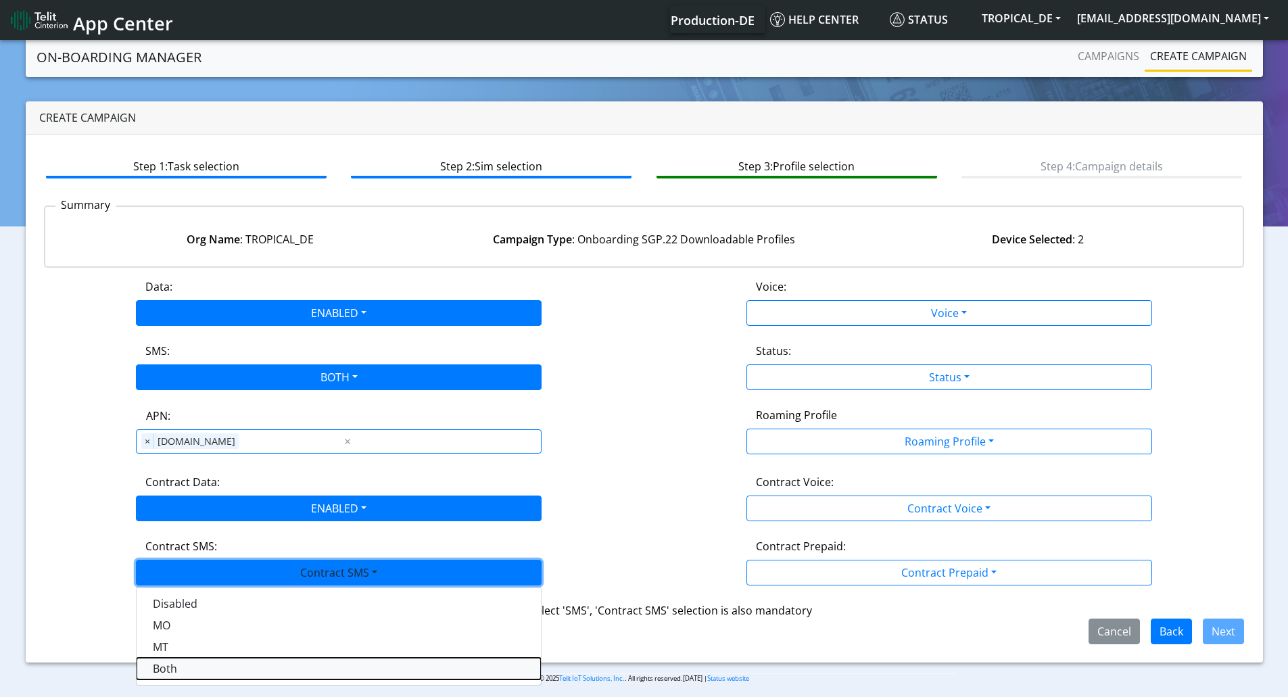
click at [206, 668] on SMSboth-dropdown "Both" at bounding box center [339, 669] width 404 height 22
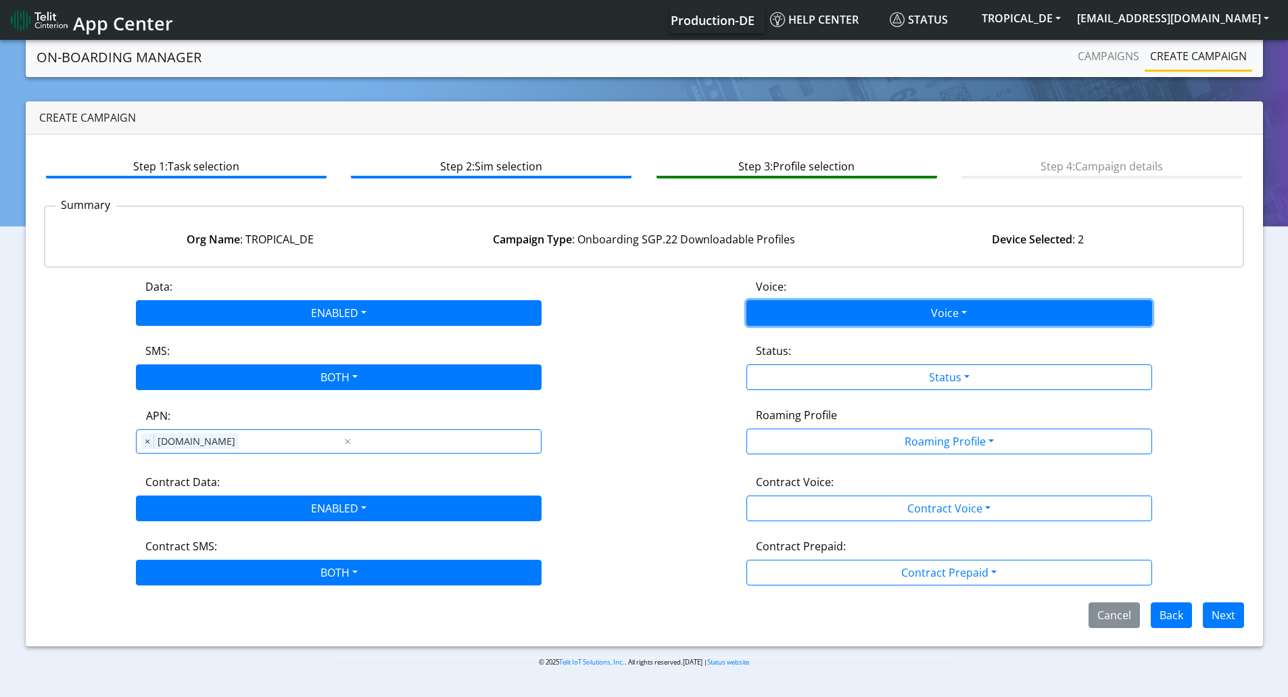
click at [816, 314] on button "Voice" at bounding box center [950, 313] width 406 height 26
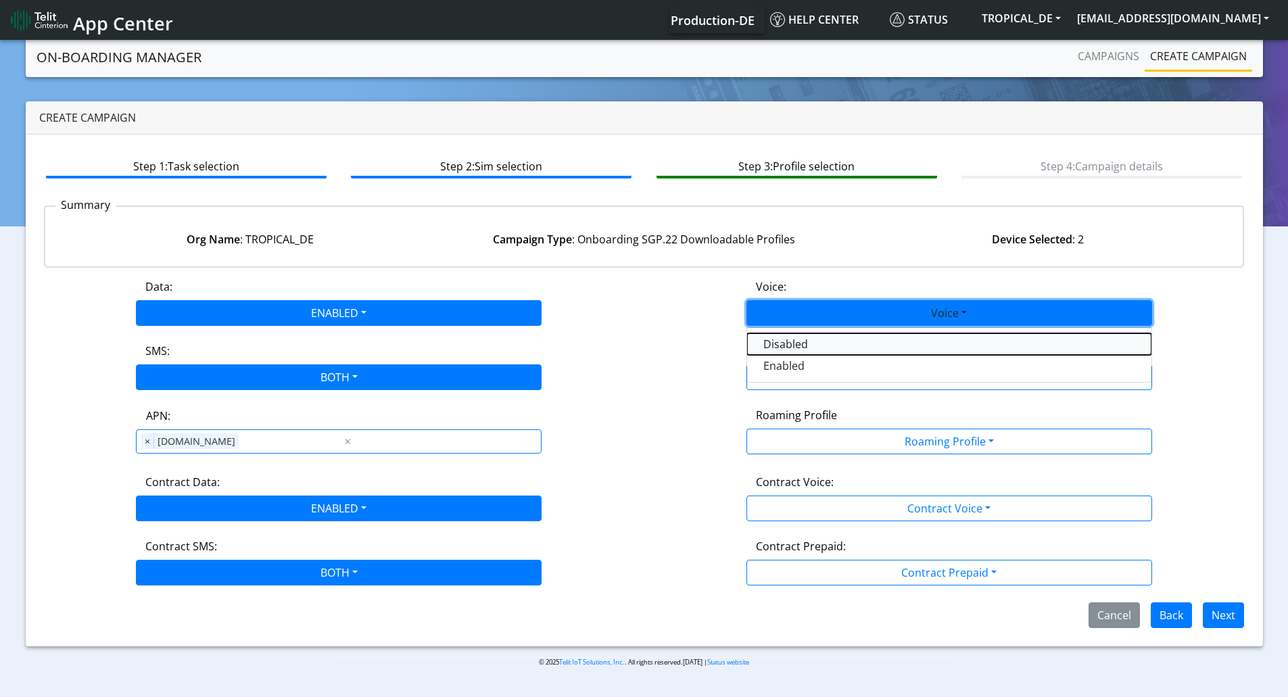
click at [793, 346] on button "Disabled" at bounding box center [949, 344] width 404 height 22
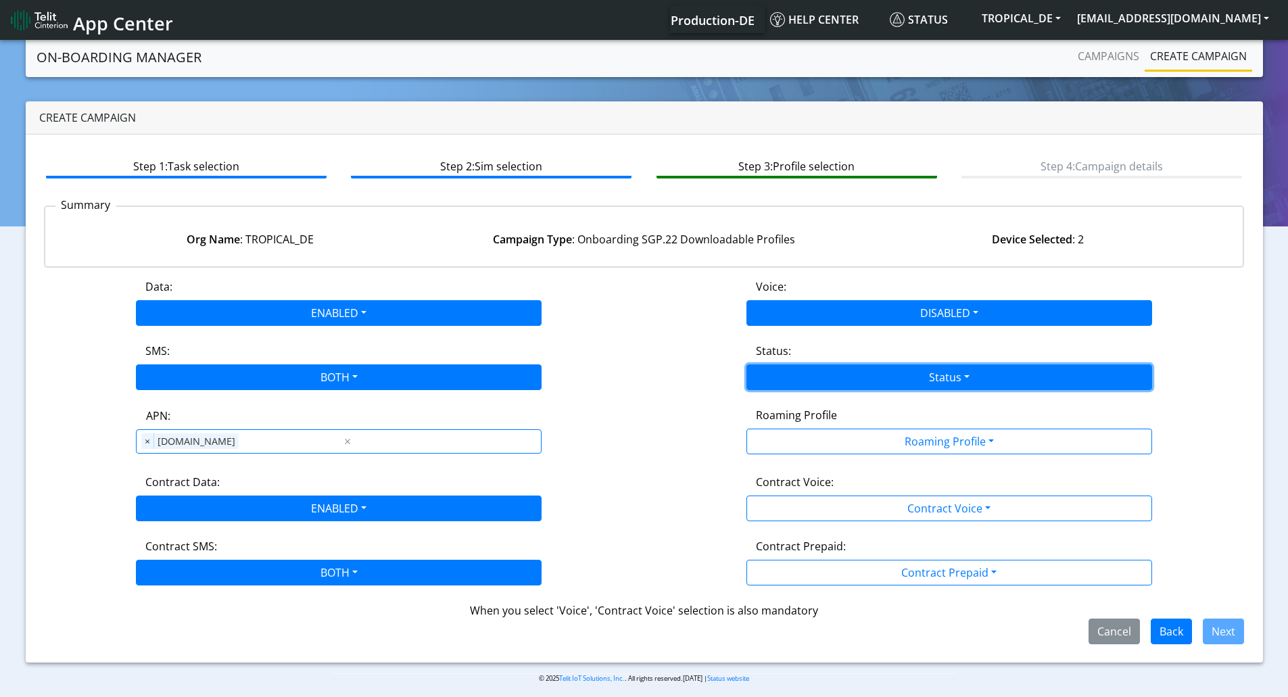
click at [799, 374] on button "Status" at bounding box center [950, 378] width 406 height 26
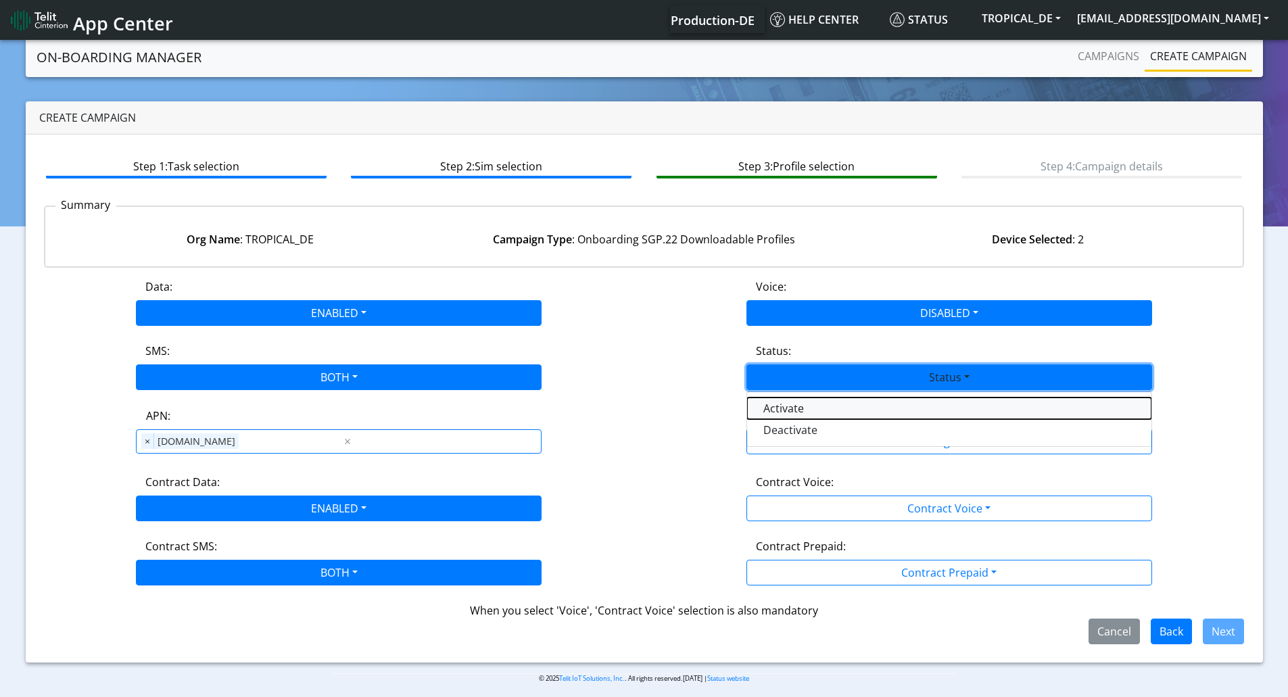
click at [801, 404] on button "Activate" at bounding box center [949, 409] width 404 height 22
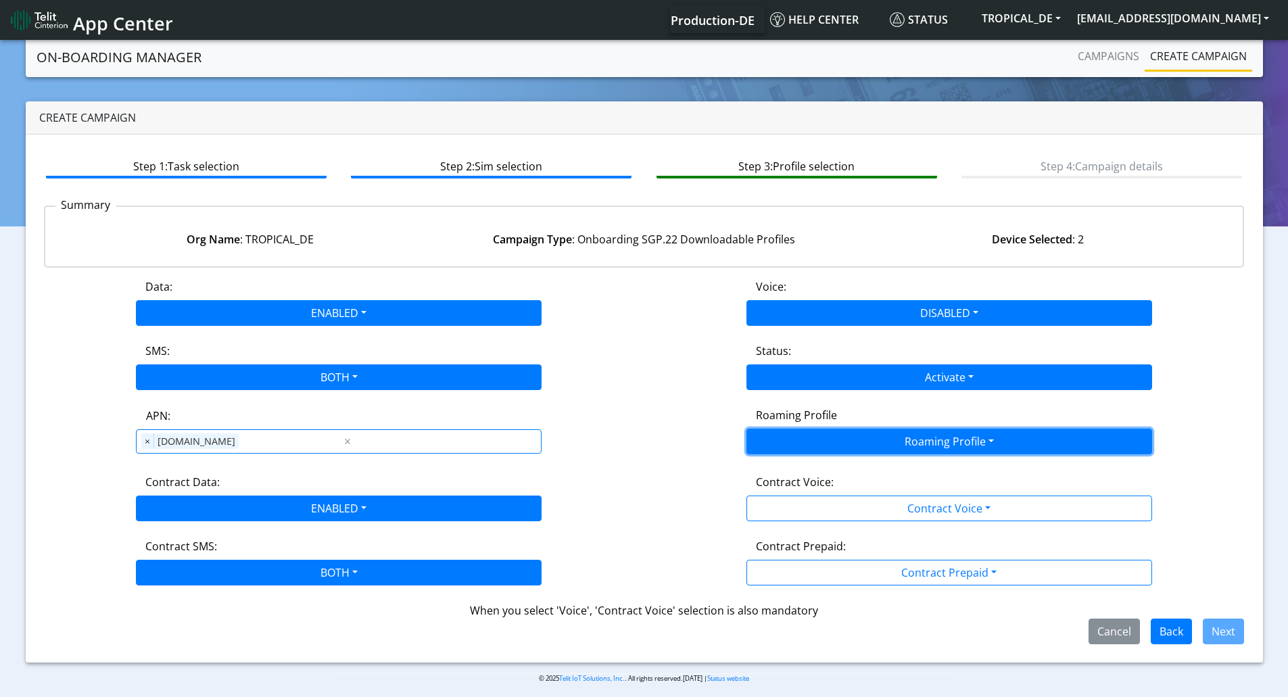
click at [816, 431] on button "Roaming Profile" at bounding box center [950, 442] width 406 height 26
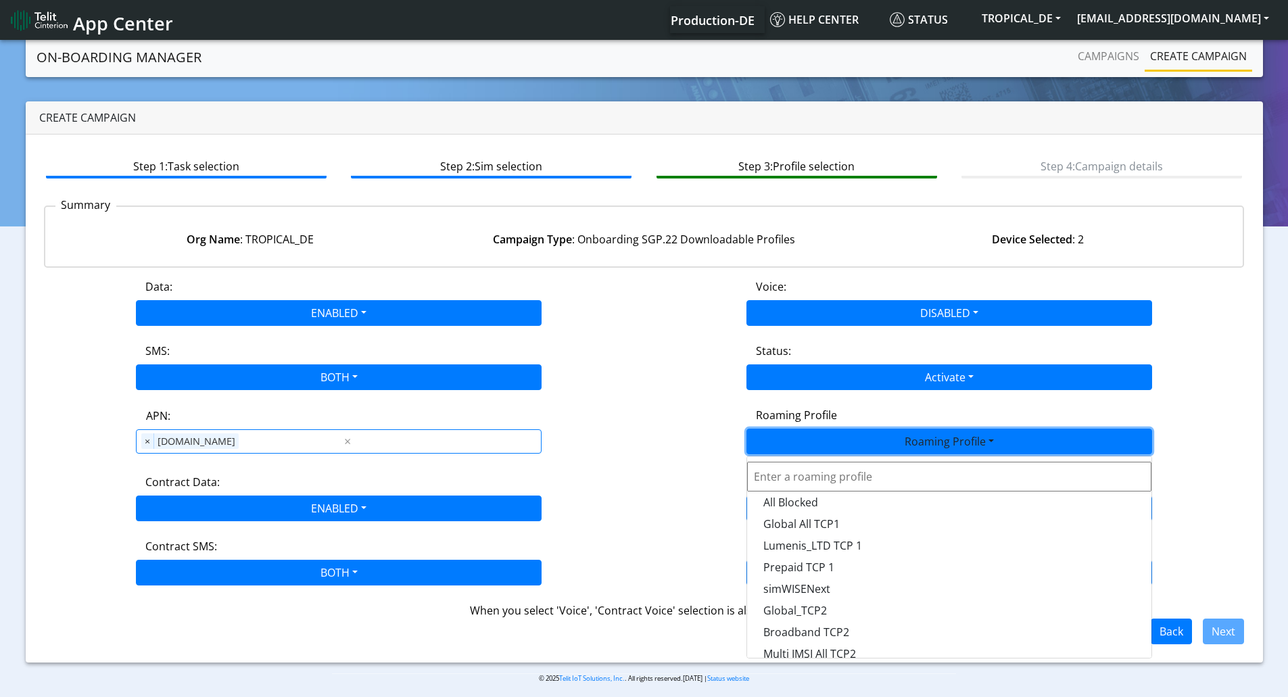
click at [806, 475] on input "text" at bounding box center [949, 477] width 404 height 30
type input "epro"
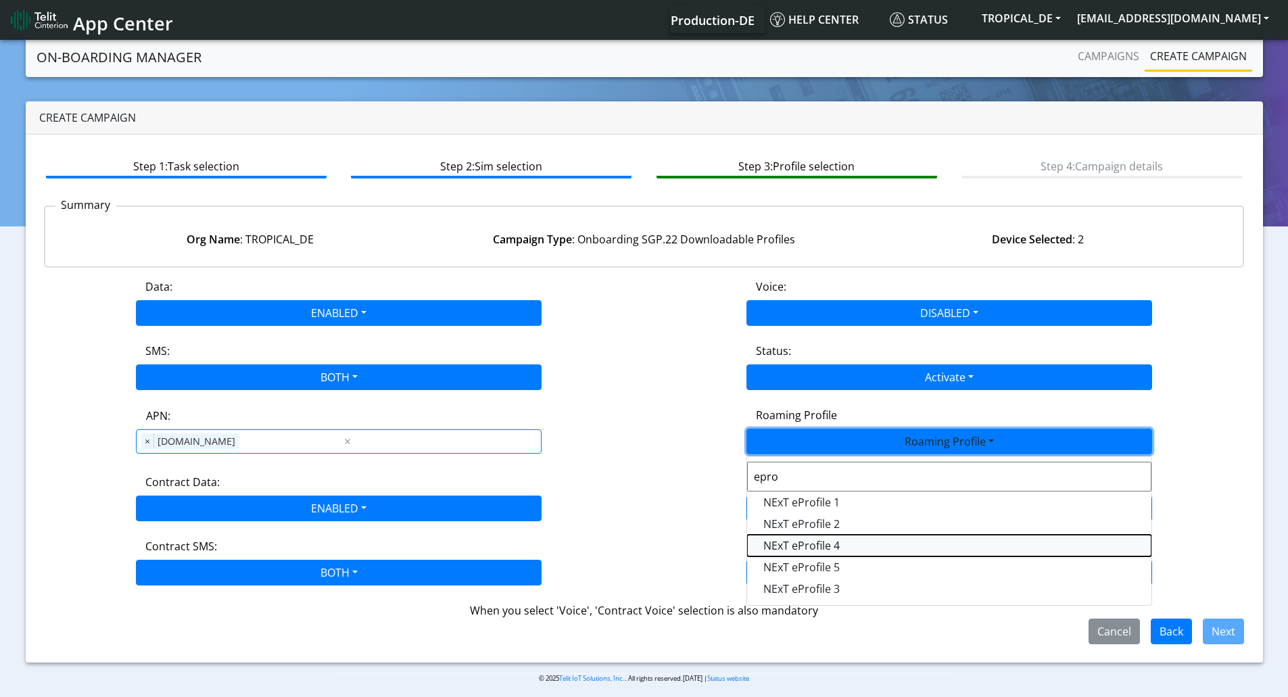
drag, startPoint x: 812, startPoint y: 547, endPoint x: 813, endPoint y: 540, distance: 7.5
click at [812, 546] on Profile-dropdown "NExT eProfile 4" at bounding box center [949, 546] width 404 height 22
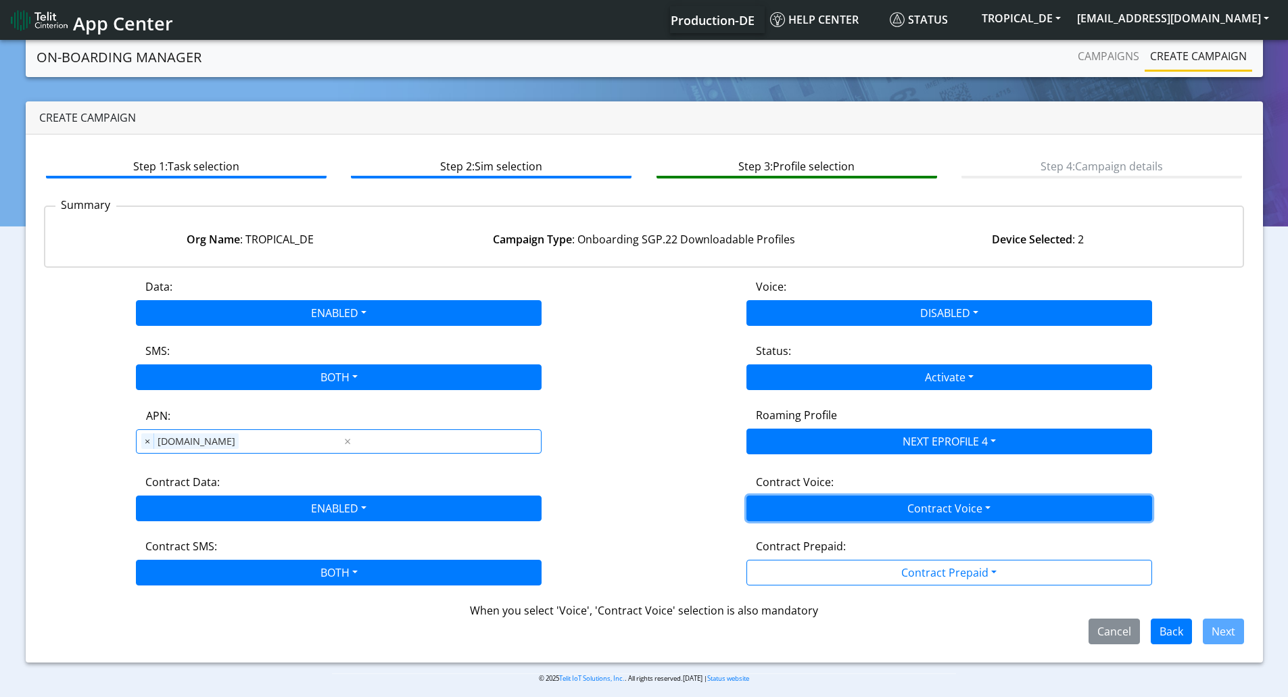
click at [787, 517] on button "Contract Voice" at bounding box center [950, 509] width 406 height 26
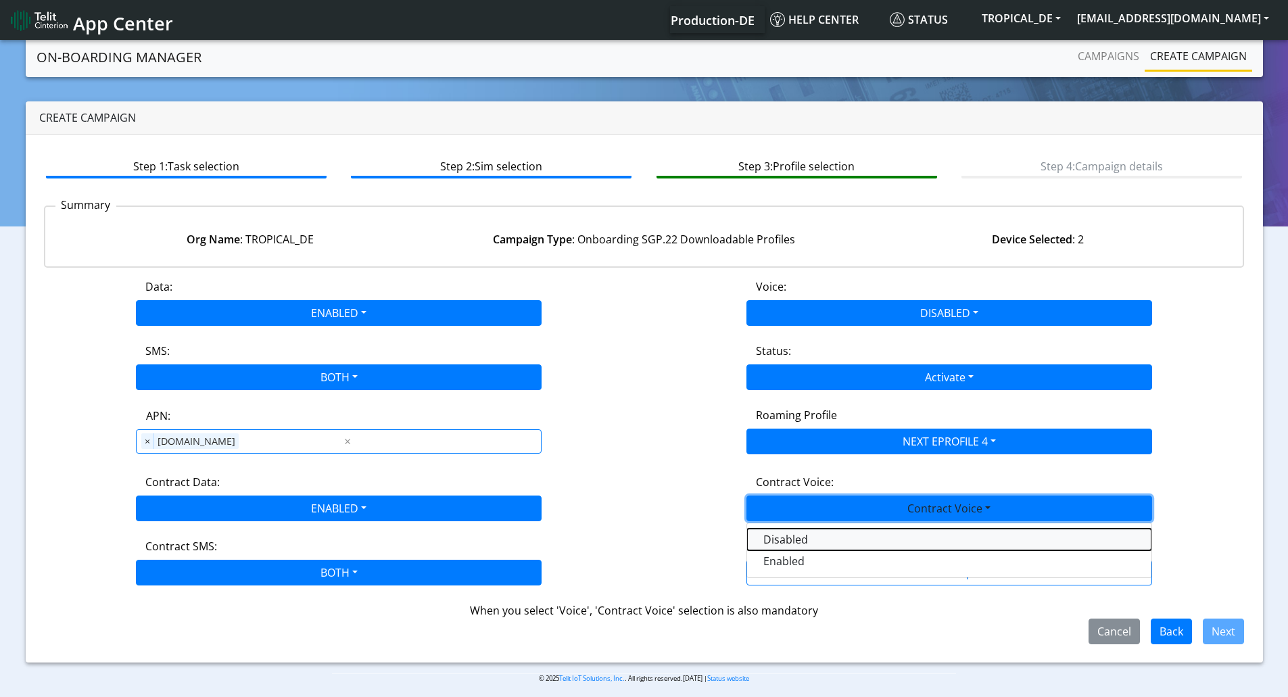
click at [781, 540] on Voicedisabled-dropdown "Disabled" at bounding box center [949, 540] width 404 height 22
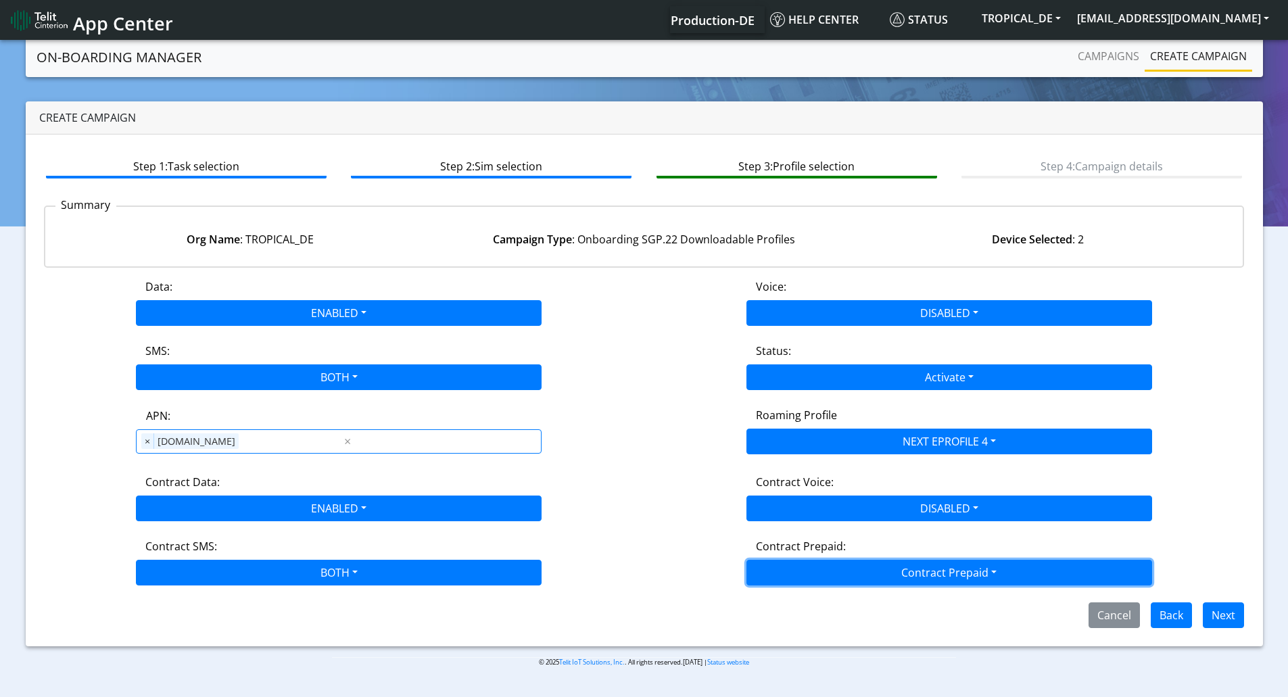
click at [816, 571] on button "Contract Prepaid" at bounding box center [950, 573] width 406 height 26
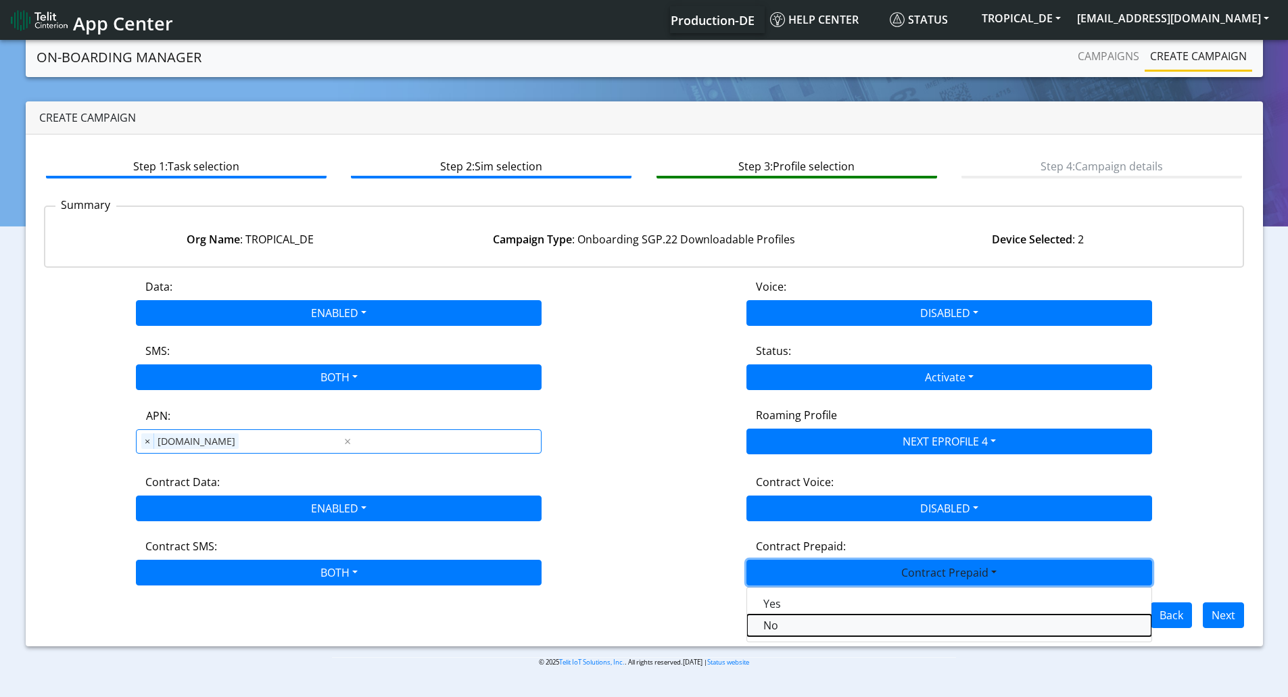
click at [776, 622] on Prepaidnotprepaid-dropdown "No" at bounding box center [949, 626] width 404 height 22
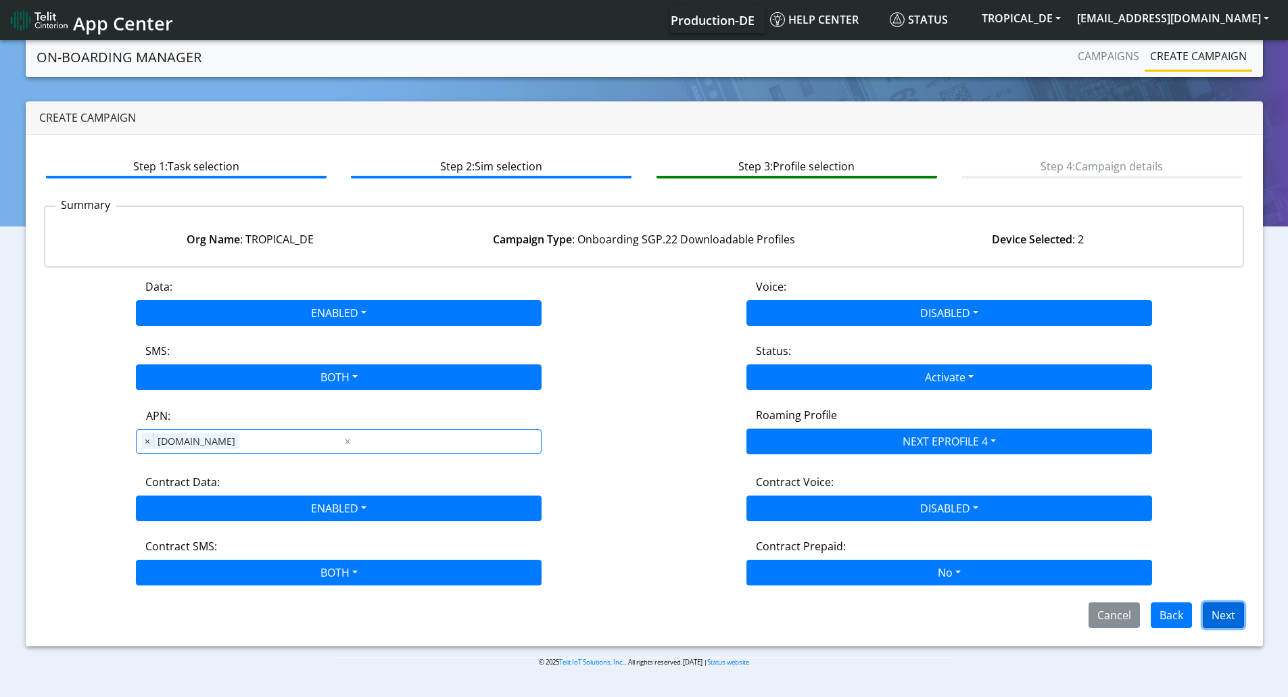
drag, startPoint x: 1217, startPoint y: 616, endPoint x: 1265, endPoint y: 562, distance: 72.3
click at [1218, 615] on button "Next" at bounding box center [1223, 616] width 41 height 26
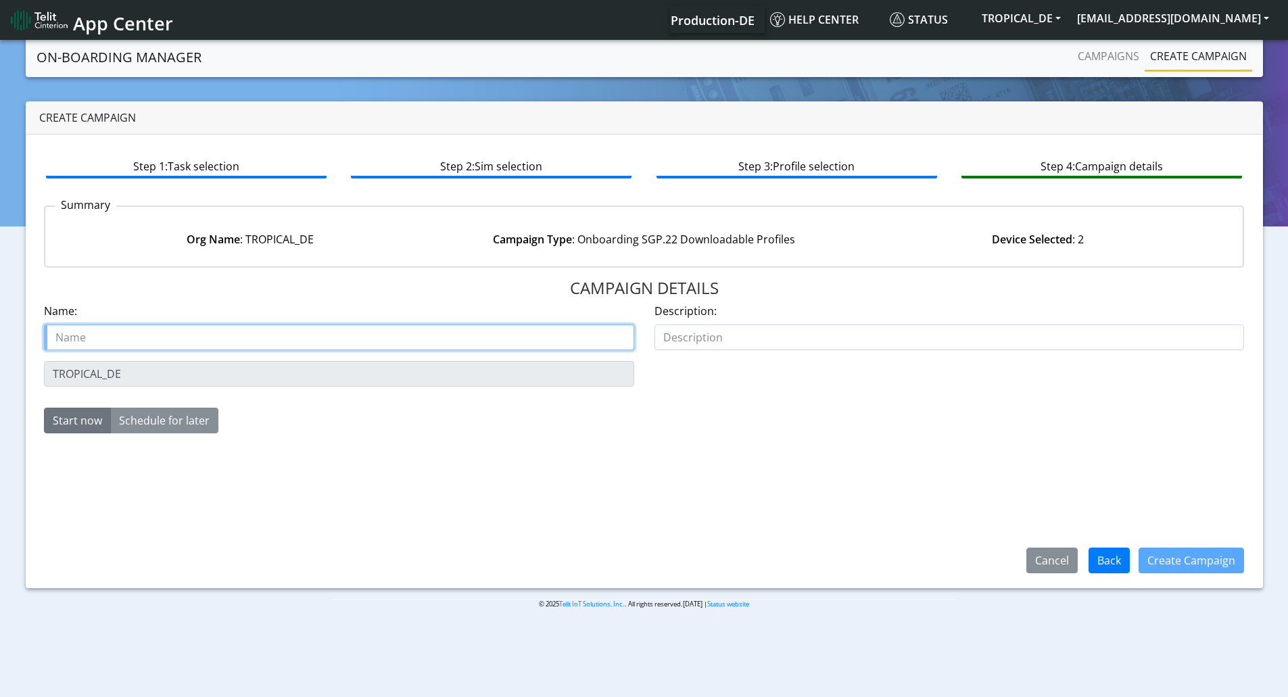
click at [283, 330] on input "text" at bounding box center [339, 338] width 590 height 26
paste input "tropical_de_eProfile4_pool"
type input "tropical_de_eProfile4_pool"
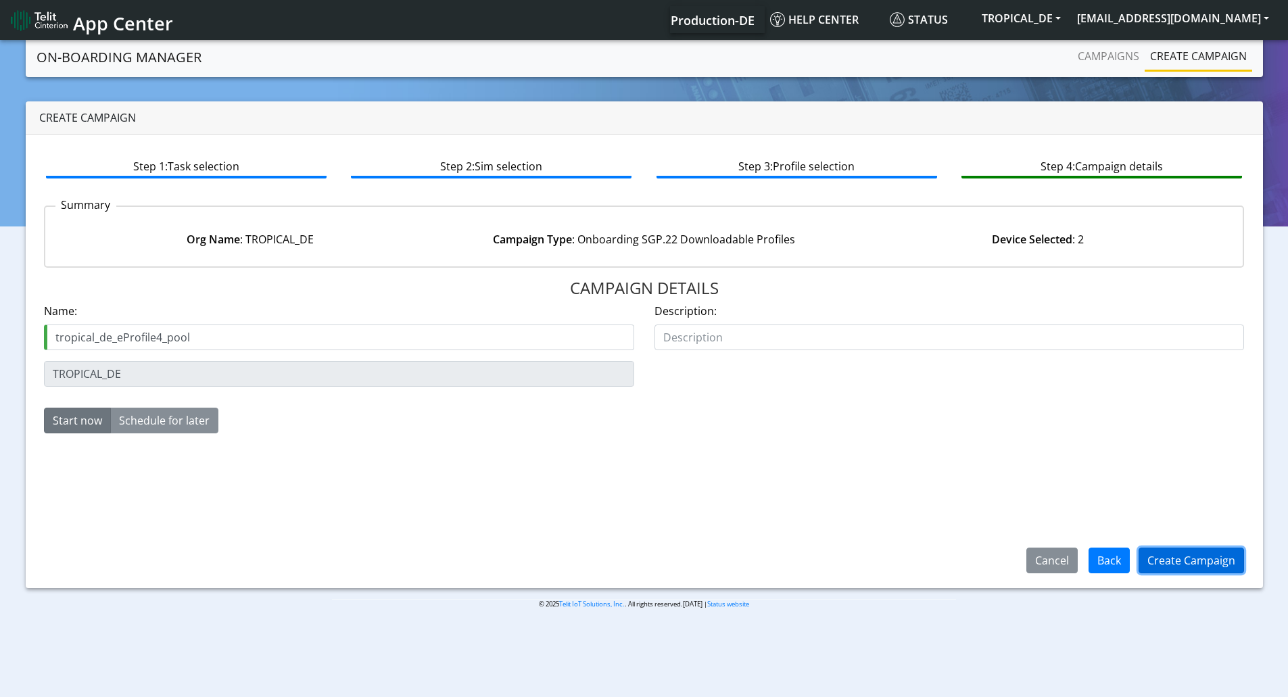
click at [1182, 567] on button "Create Campaign" at bounding box center [1192, 561] width 106 height 26
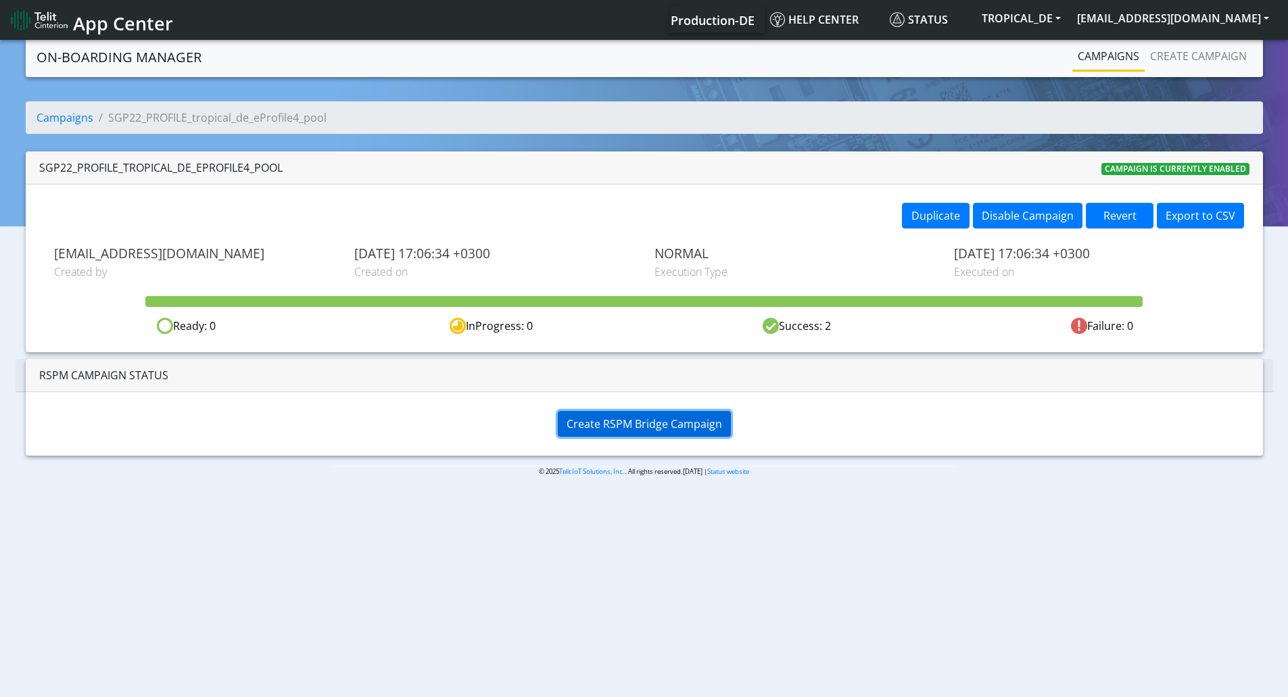
click at [659, 418] on span "Create RSPM Bridge Campaign" at bounding box center [645, 424] width 156 height 15
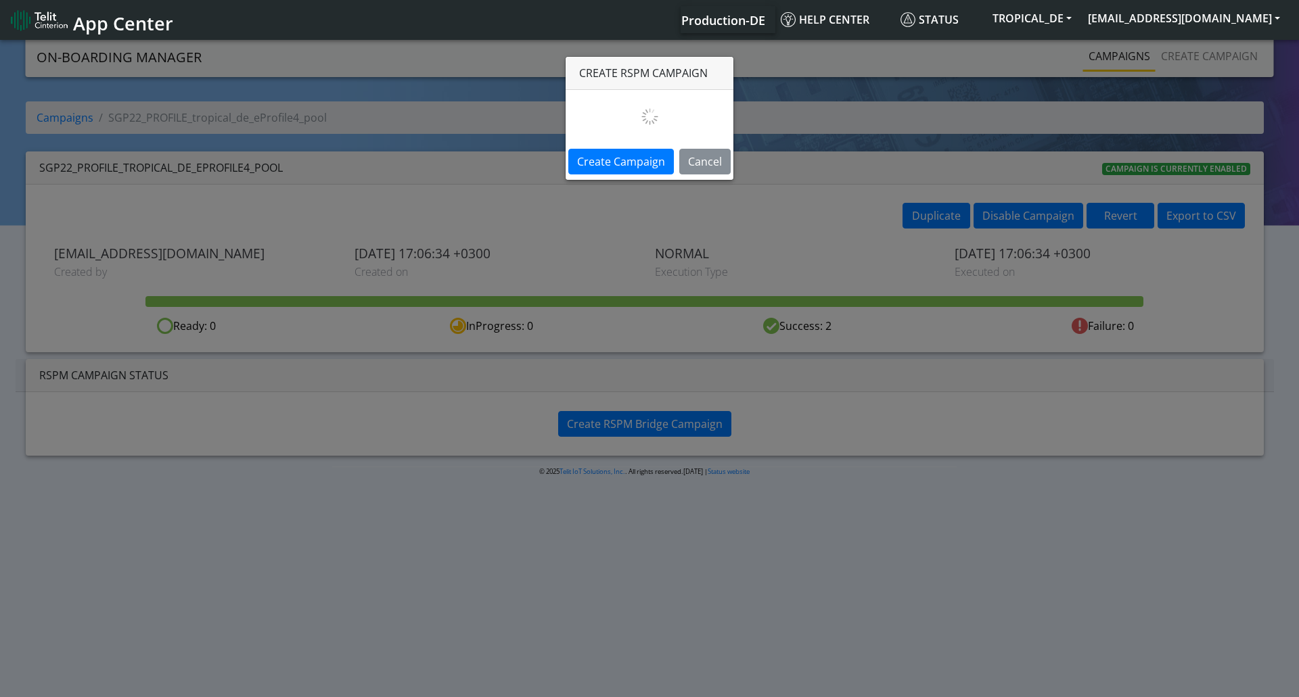
select select
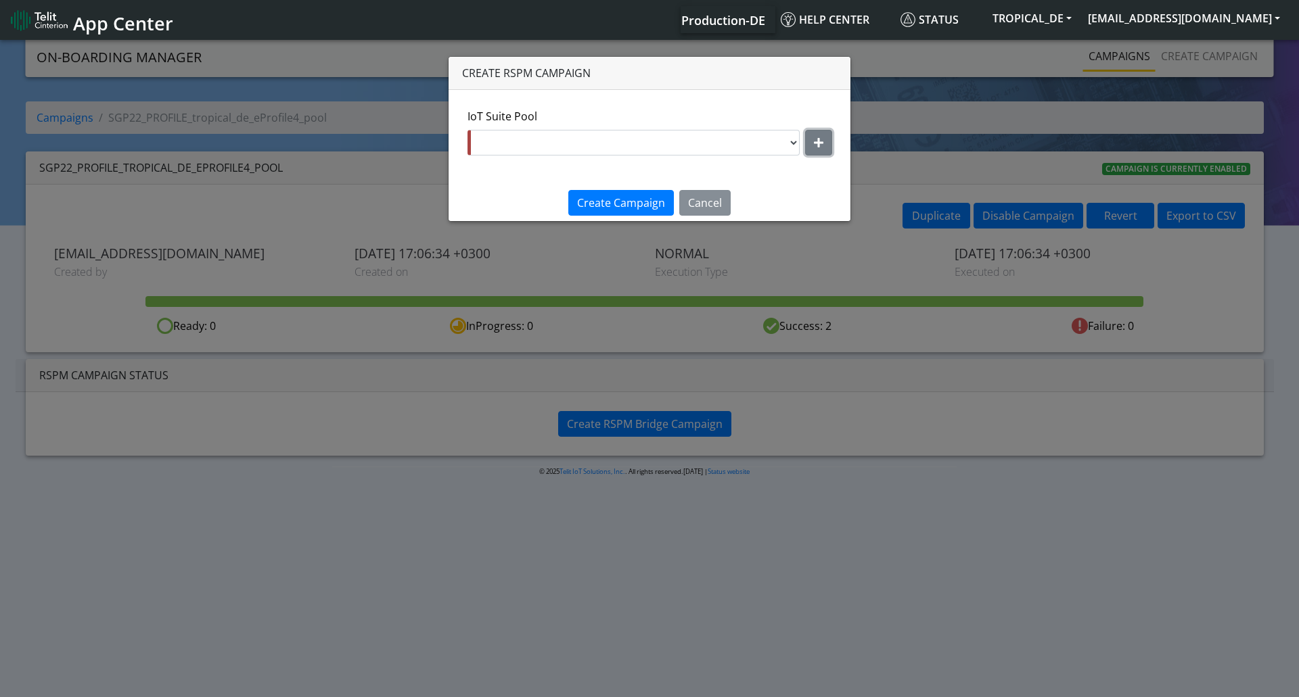
click at [805, 143] on button "button" at bounding box center [818, 143] width 27 height 26
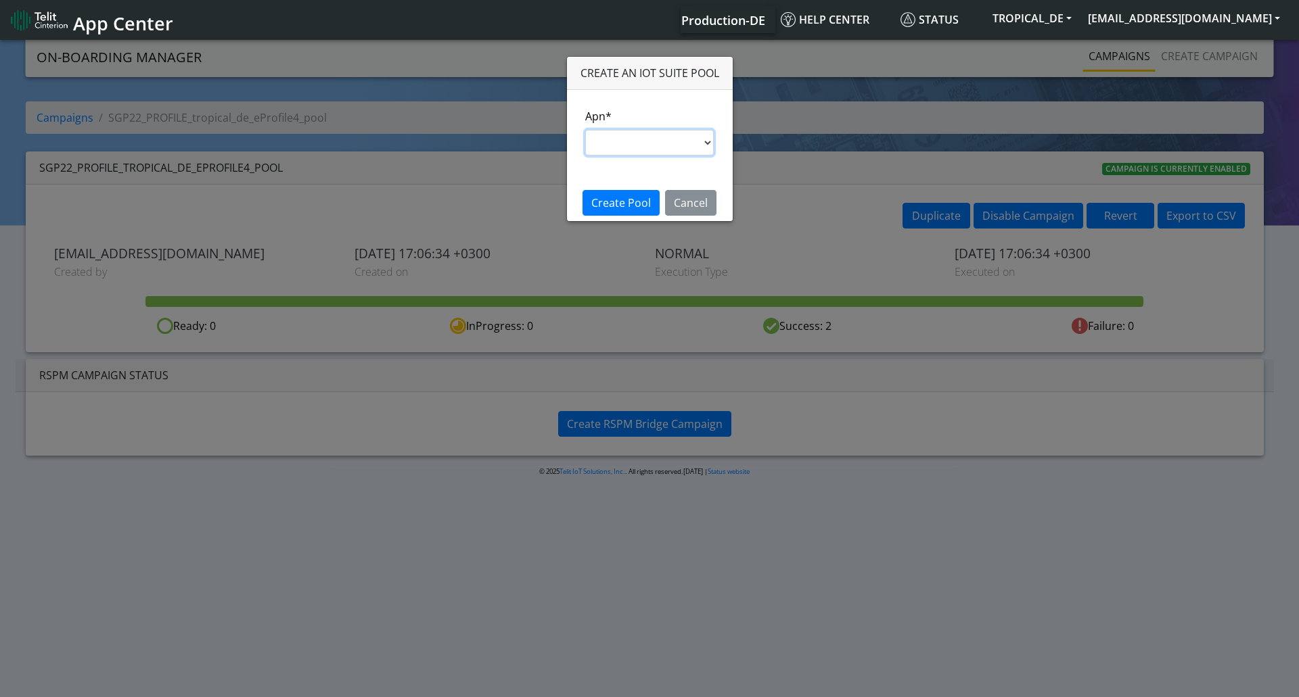
drag, startPoint x: 632, startPoint y: 139, endPoint x: 629, endPoint y: 146, distance: 7.3
click at [632, 139] on select "nxt17.ue s.test [DOMAIN_NAME] [DOMAIN_NAME] [DOMAIN_NAME] [DOMAIN_NAME] [DOMAIN…" at bounding box center [649, 143] width 129 height 26
select select "95cc19b0-964e-11ed-b84f-001f716592bc"
click at [585, 130] on select "nxt17.ue s.test [DOMAIN_NAME] [DOMAIN_NAME] [DOMAIN_NAME] [DOMAIN_NAME] [DOMAIN…" at bounding box center [649, 143] width 129 height 26
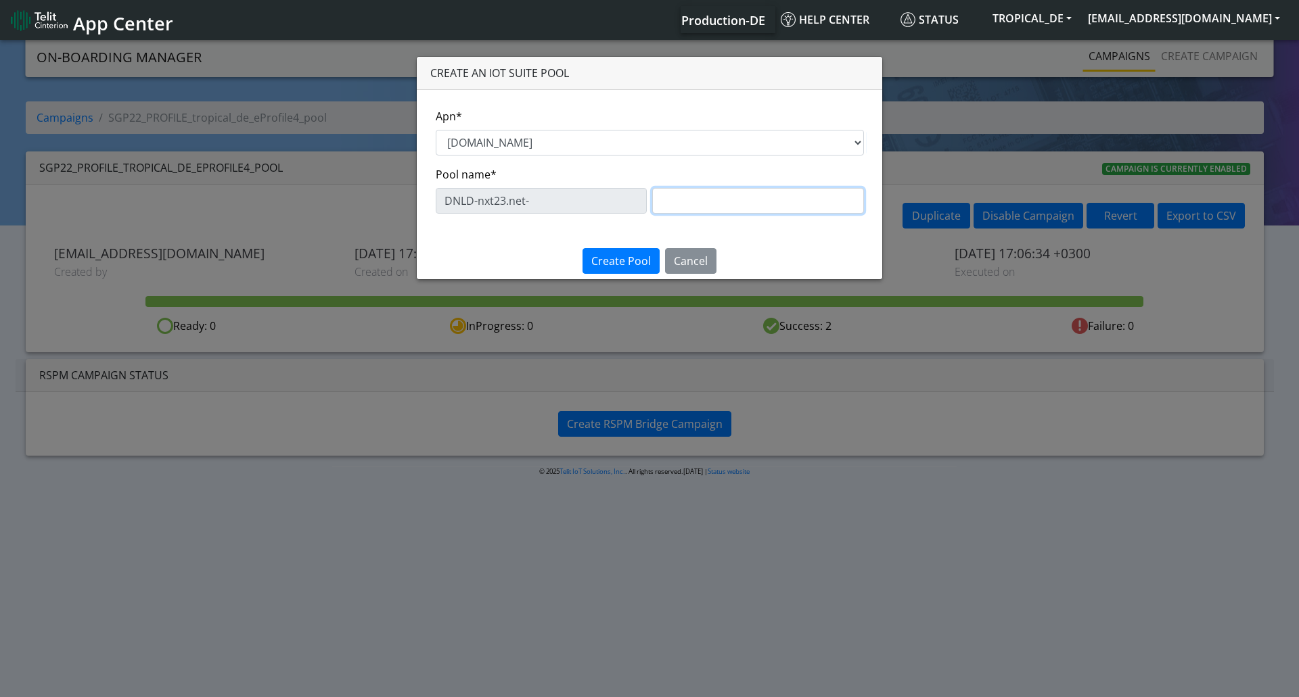
click at [682, 207] on input "text" at bounding box center [758, 201] width 212 height 26
type input "eProfile4"
click at [596, 261] on span "Create Pool" at bounding box center [621, 261] width 60 height 15
select select "fea0d74c-3862-4133-8501-7249e77943c8"
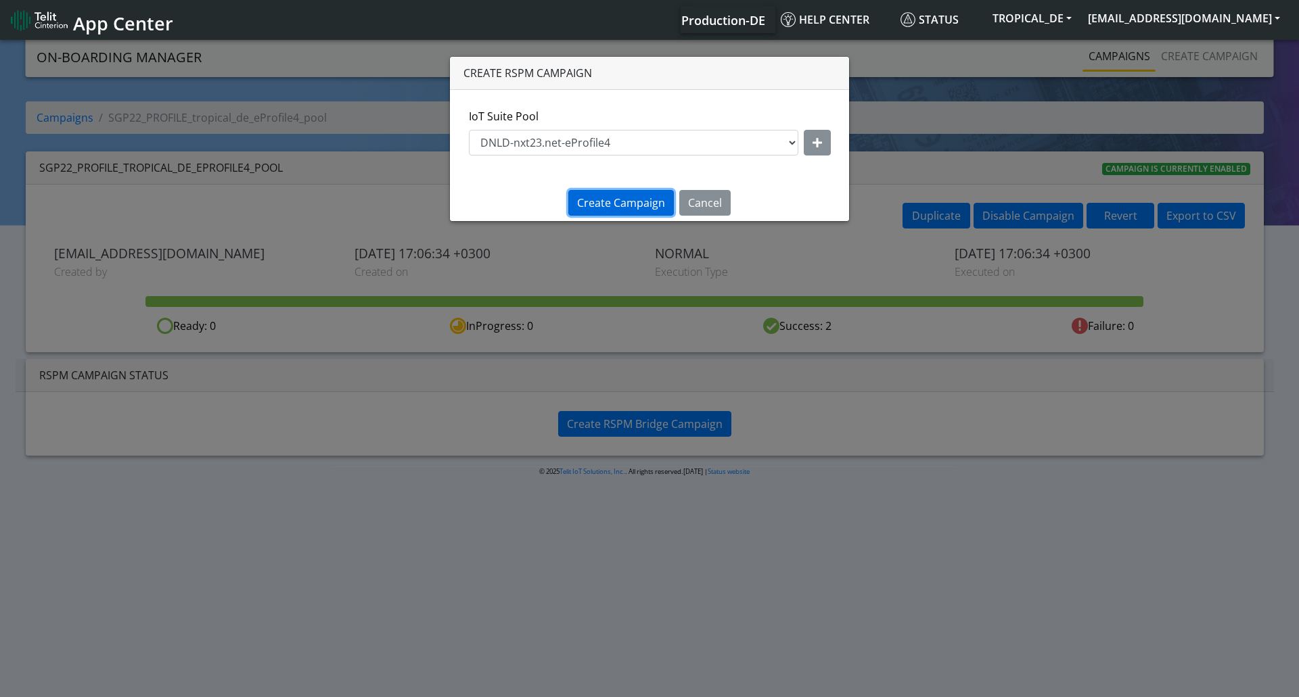
click at [616, 204] on span "Create Campaign" at bounding box center [621, 202] width 88 height 15
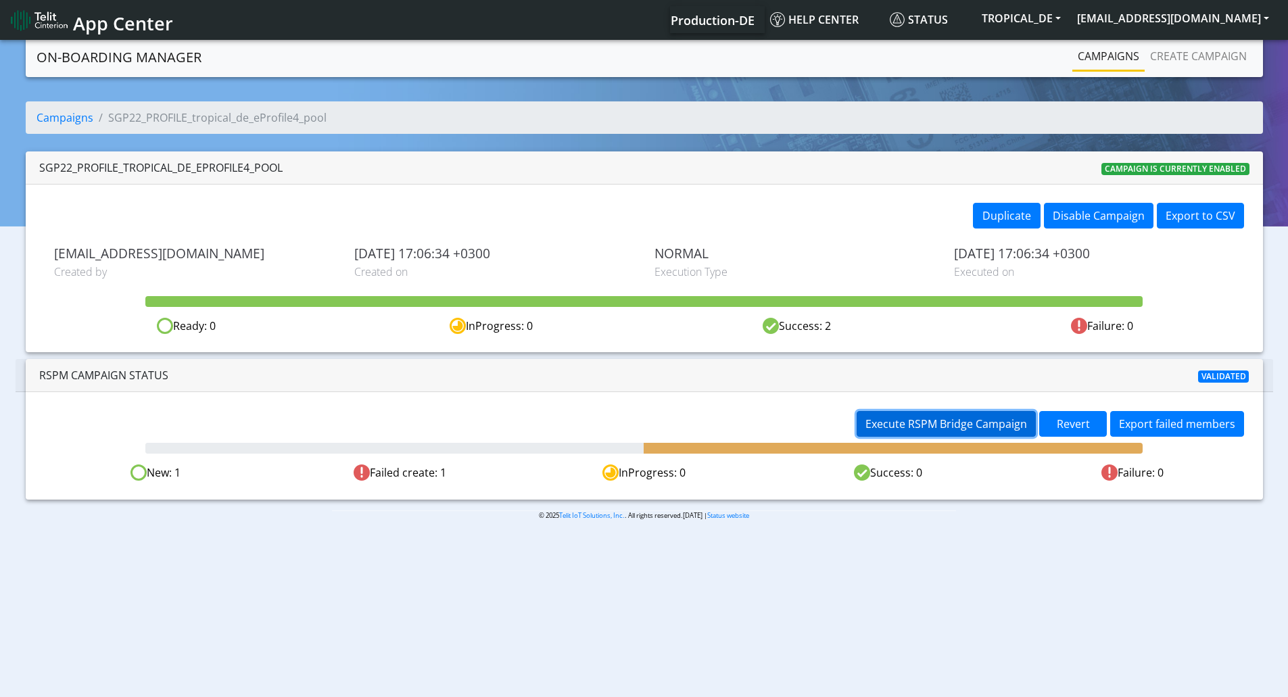
click at [917, 425] on span "Execute RSPM Bridge Campaign" at bounding box center [947, 424] width 162 height 15
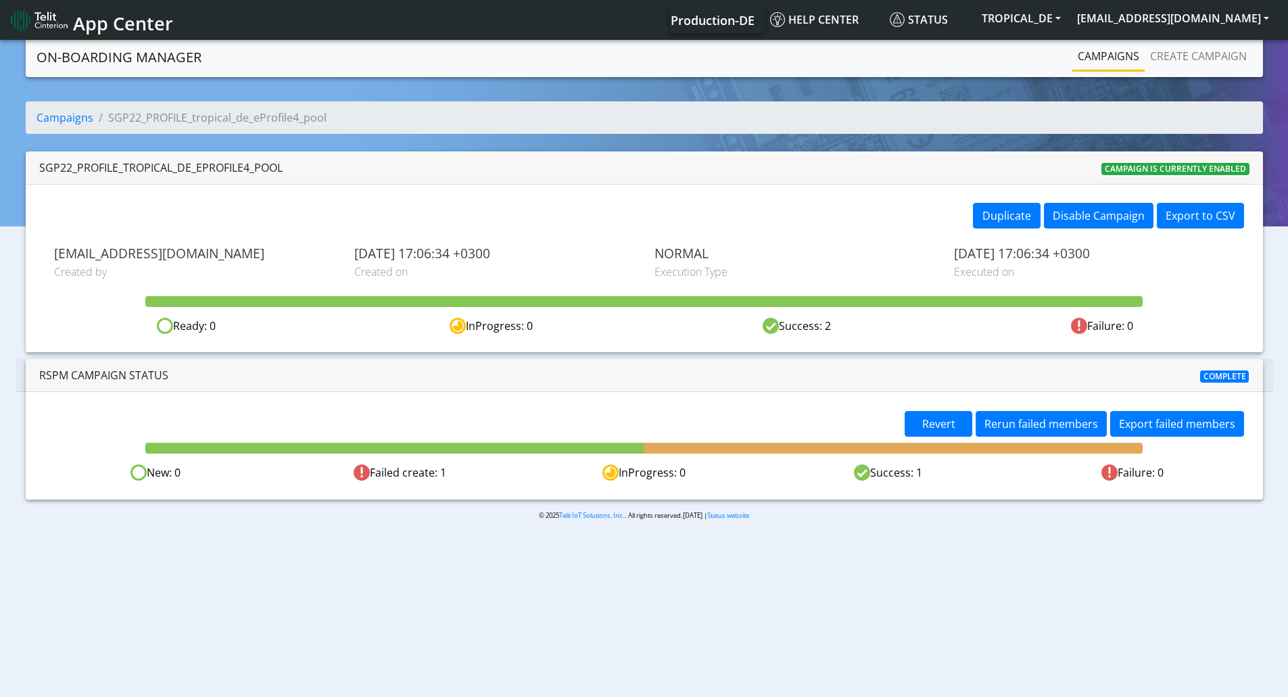
click at [364, 475] on img at bounding box center [362, 473] width 16 height 16
click at [444, 468] on div "Failed create: 1" at bounding box center [400, 473] width 244 height 17
click at [1177, 425] on button "Export failed members" at bounding box center [1178, 424] width 134 height 26
click at [1052, 423] on span "Rerun failed members" at bounding box center [1042, 424] width 114 height 15
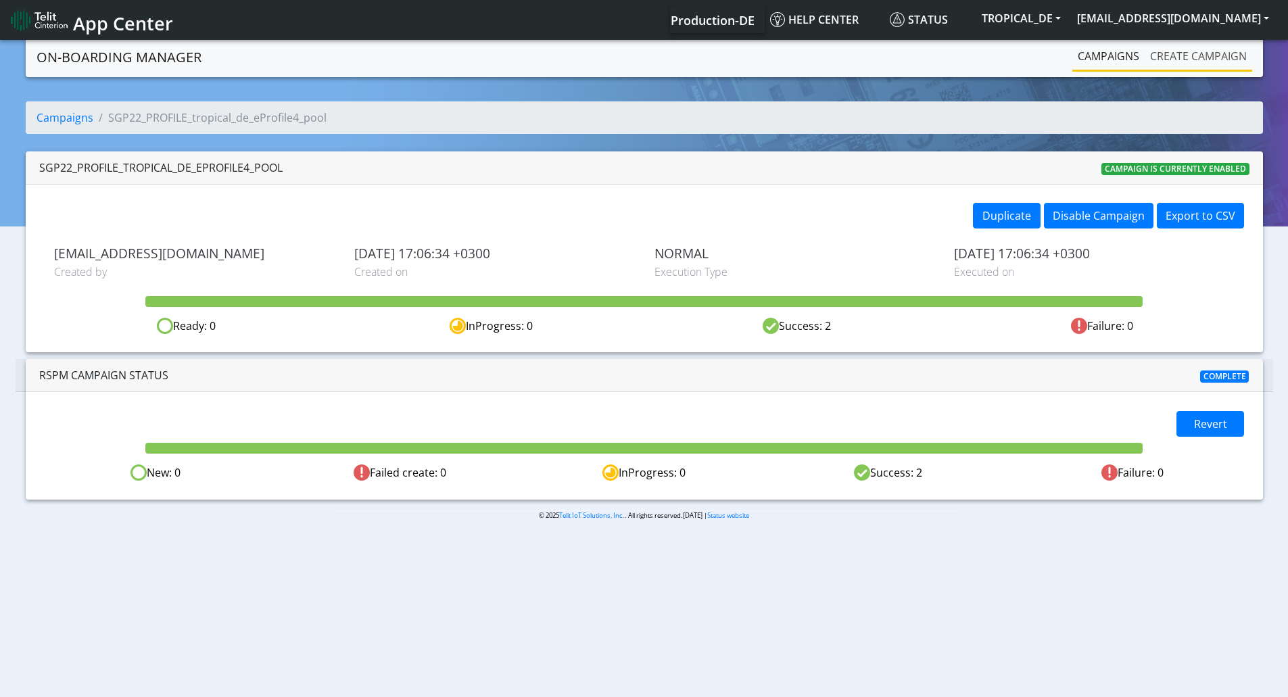
click at [1183, 53] on link "Create campaign" at bounding box center [1199, 56] width 108 height 27
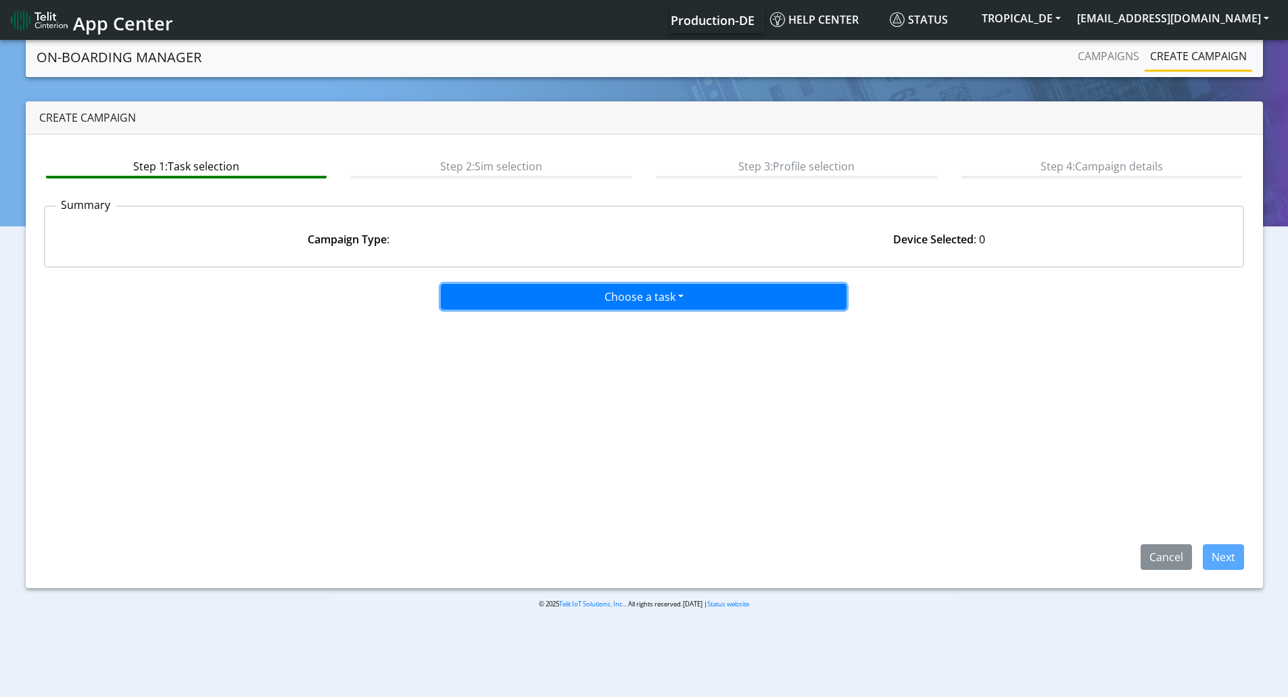
click at [651, 298] on button "Choose a task" at bounding box center [644, 297] width 406 height 26
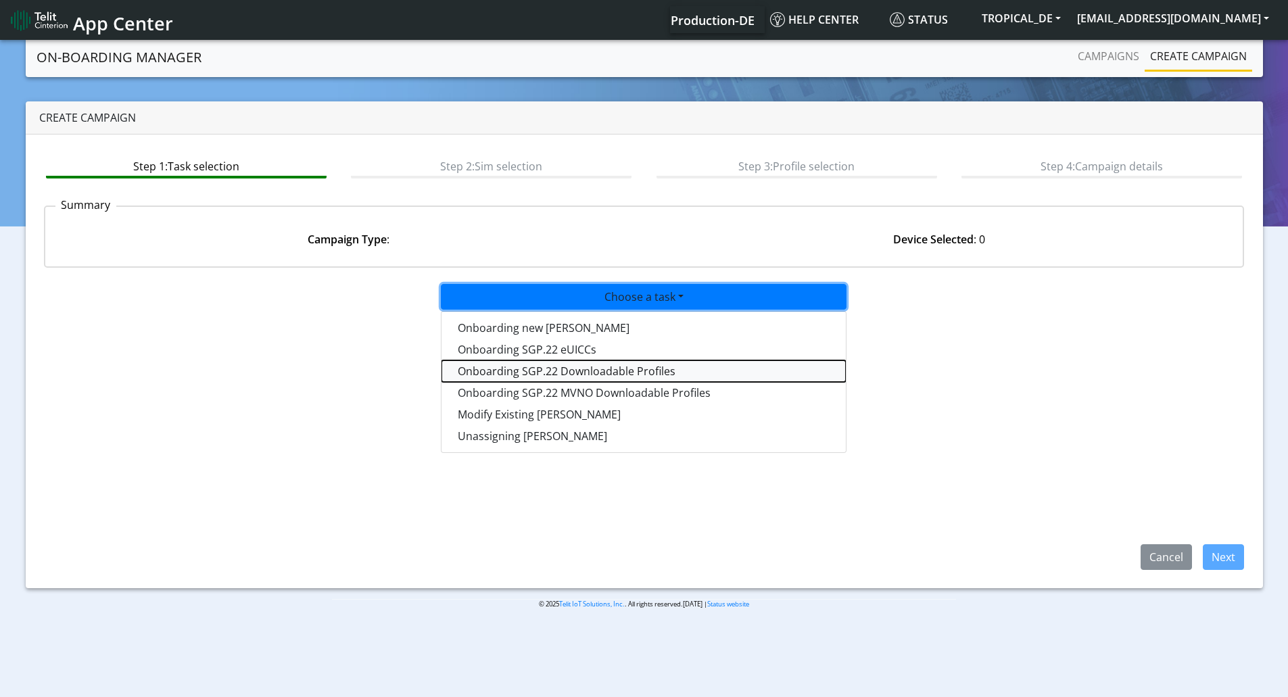
click at [611, 370] on tasksgp22profile-dropdown "Onboarding SGP.22 Downloadable Profiles" at bounding box center [644, 371] width 404 height 22
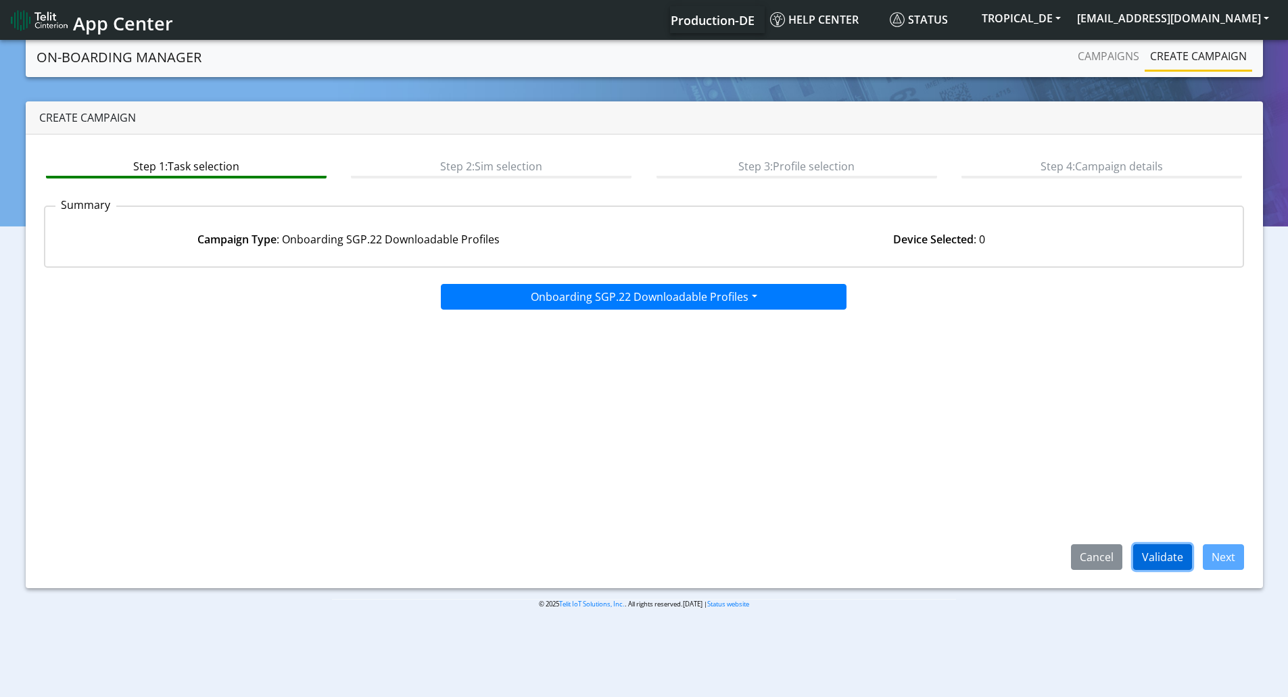
click at [1170, 563] on button "Validate" at bounding box center [1163, 557] width 59 height 26
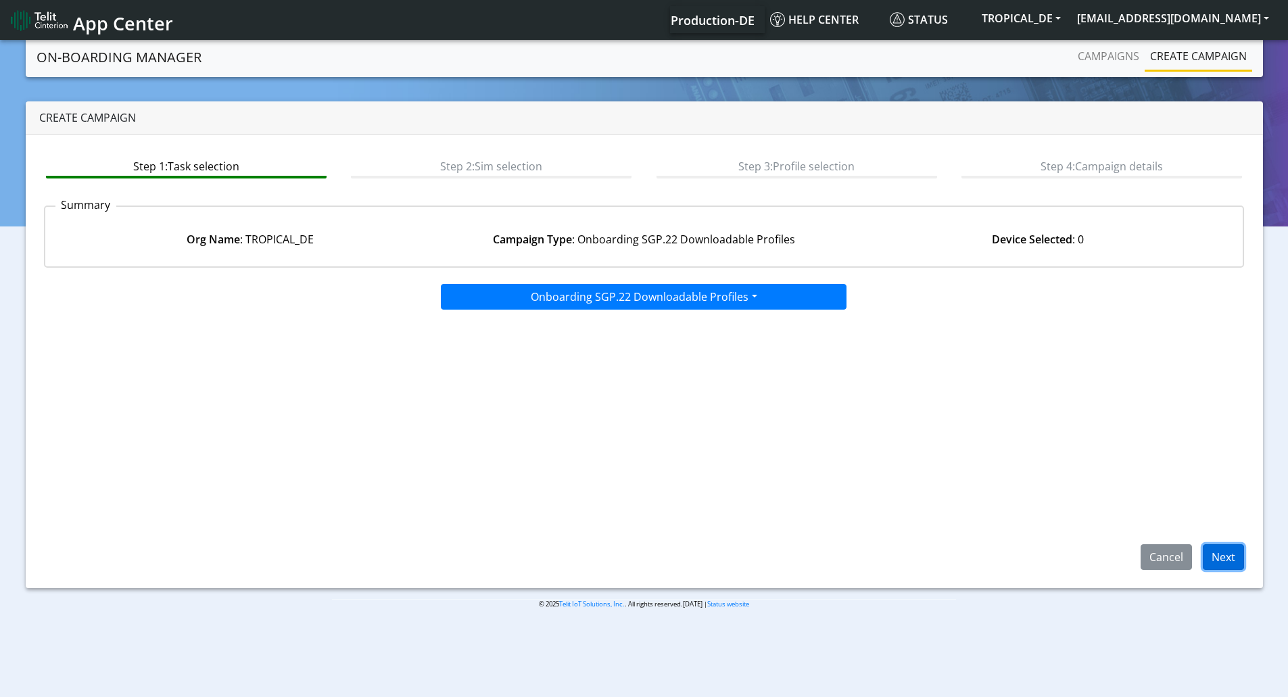
click at [1234, 555] on button "Next" at bounding box center [1223, 557] width 41 height 26
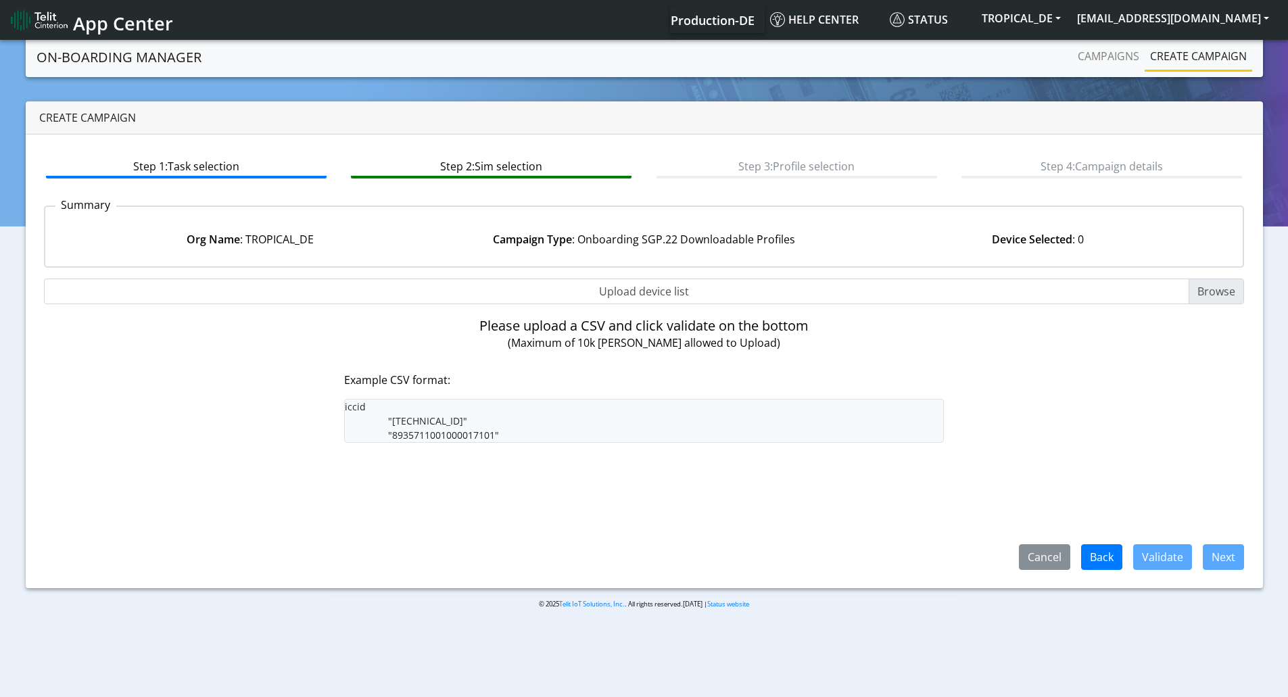
click at [1216, 289] on input "Upload device list" at bounding box center [644, 292] width 1201 height 26
type input "C:\fakepath\ep5.csv"
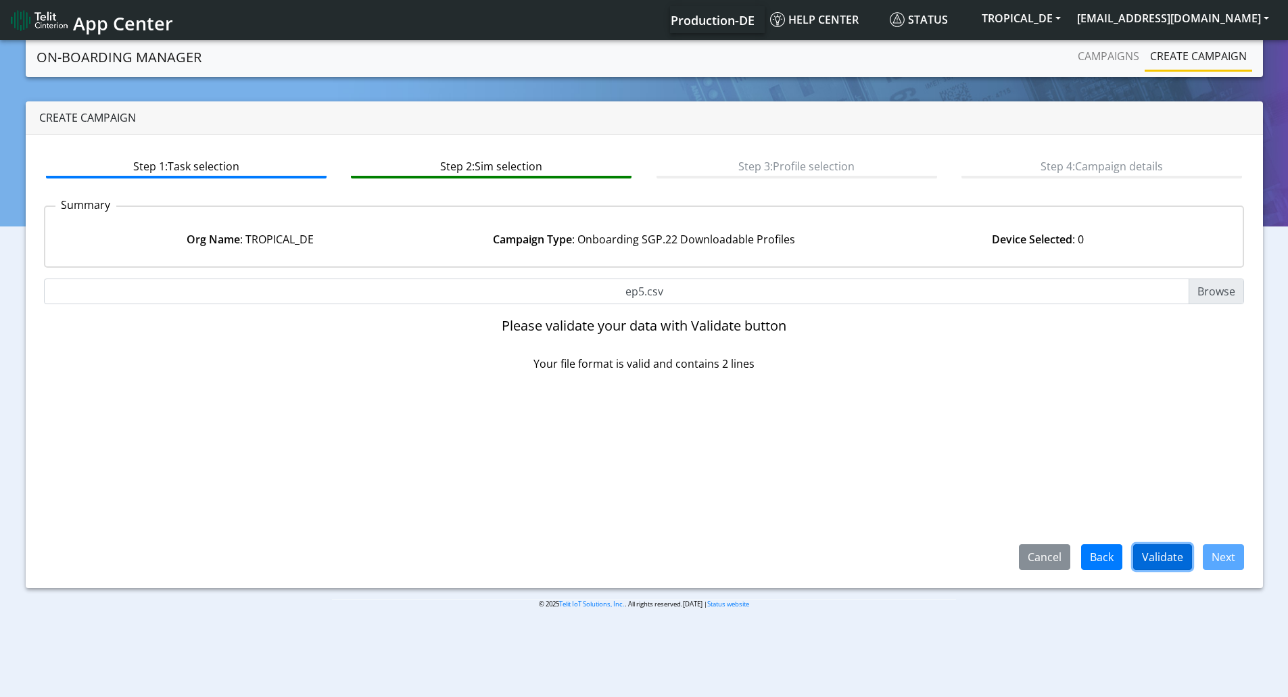
click at [1163, 554] on button "Validate" at bounding box center [1163, 557] width 59 height 26
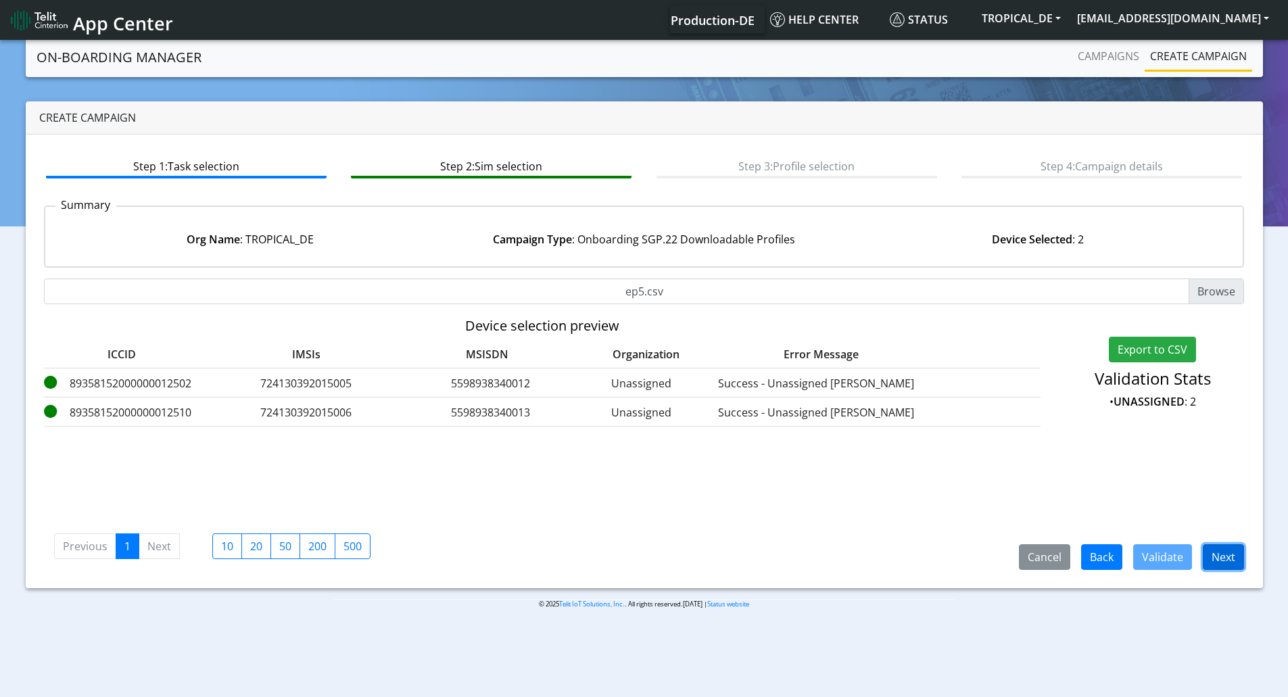
click at [1229, 557] on button "Next" at bounding box center [1223, 557] width 41 height 26
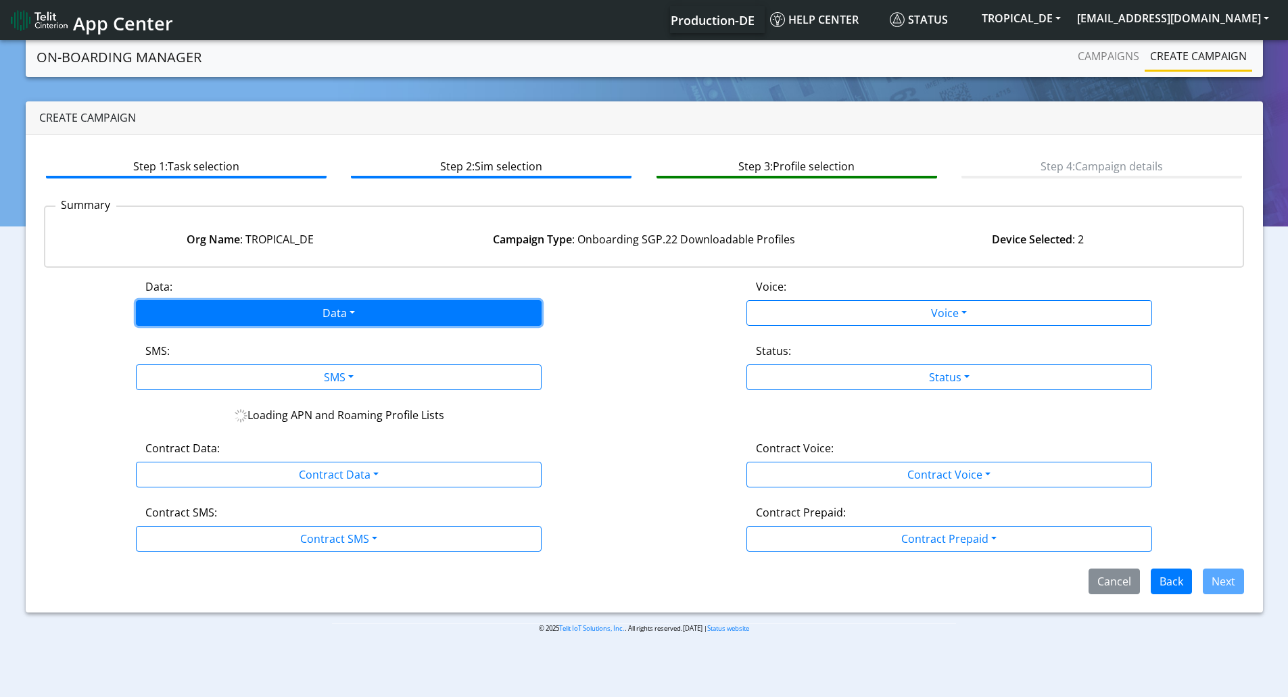
drag, startPoint x: 388, startPoint y: 316, endPoint x: 364, endPoint y: 314, distance: 23.7
click at [387, 316] on button "Data" at bounding box center [339, 313] width 406 height 26
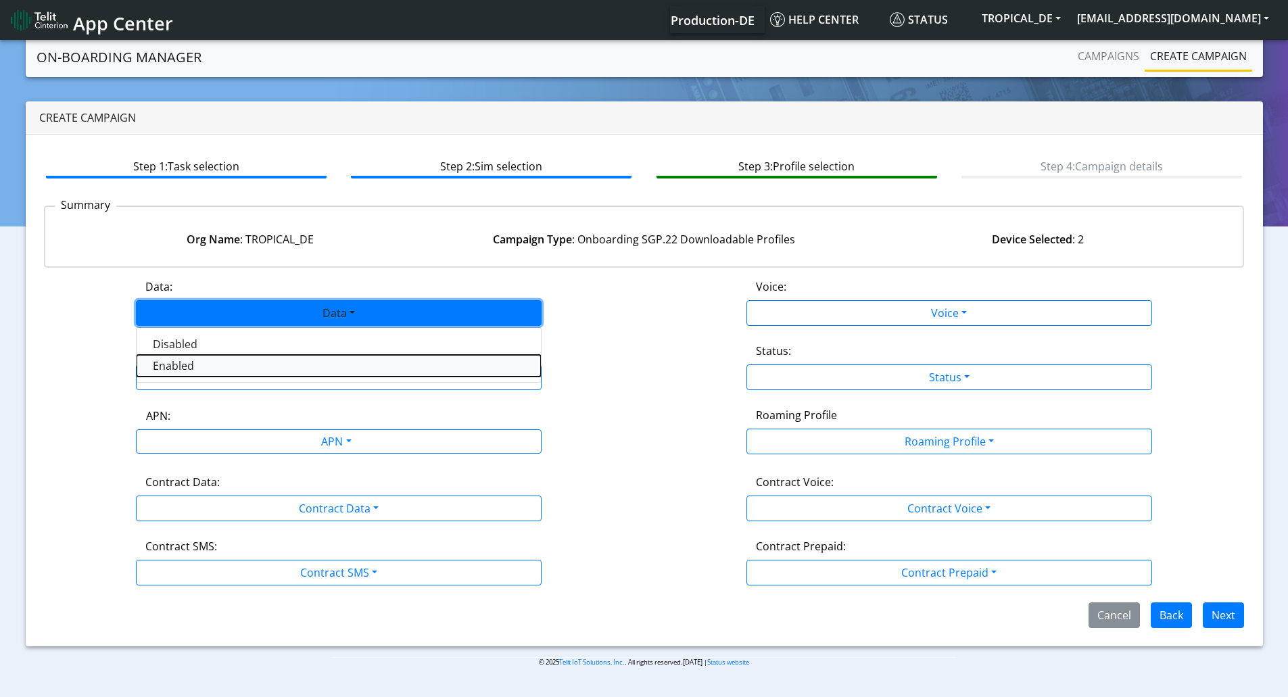
click at [200, 361] on button "Enabled" at bounding box center [339, 366] width 404 height 22
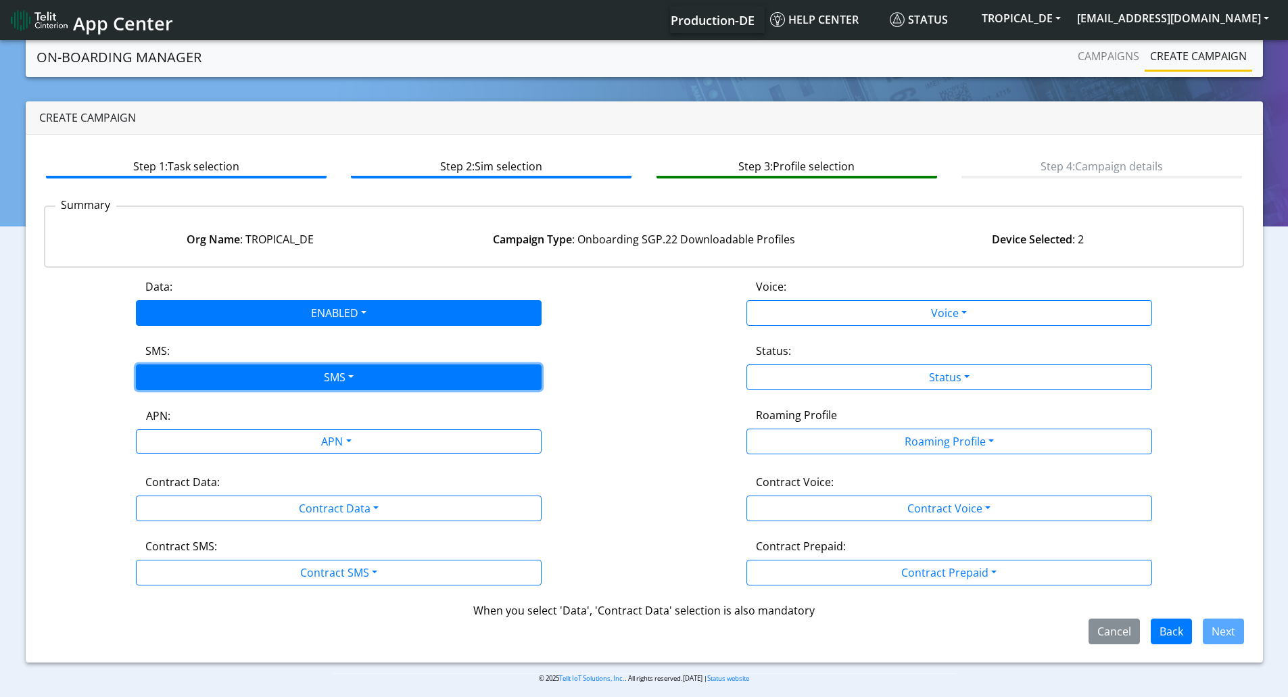
click at [208, 378] on button "SMS" at bounding box center [339, 378] width 406 height 26
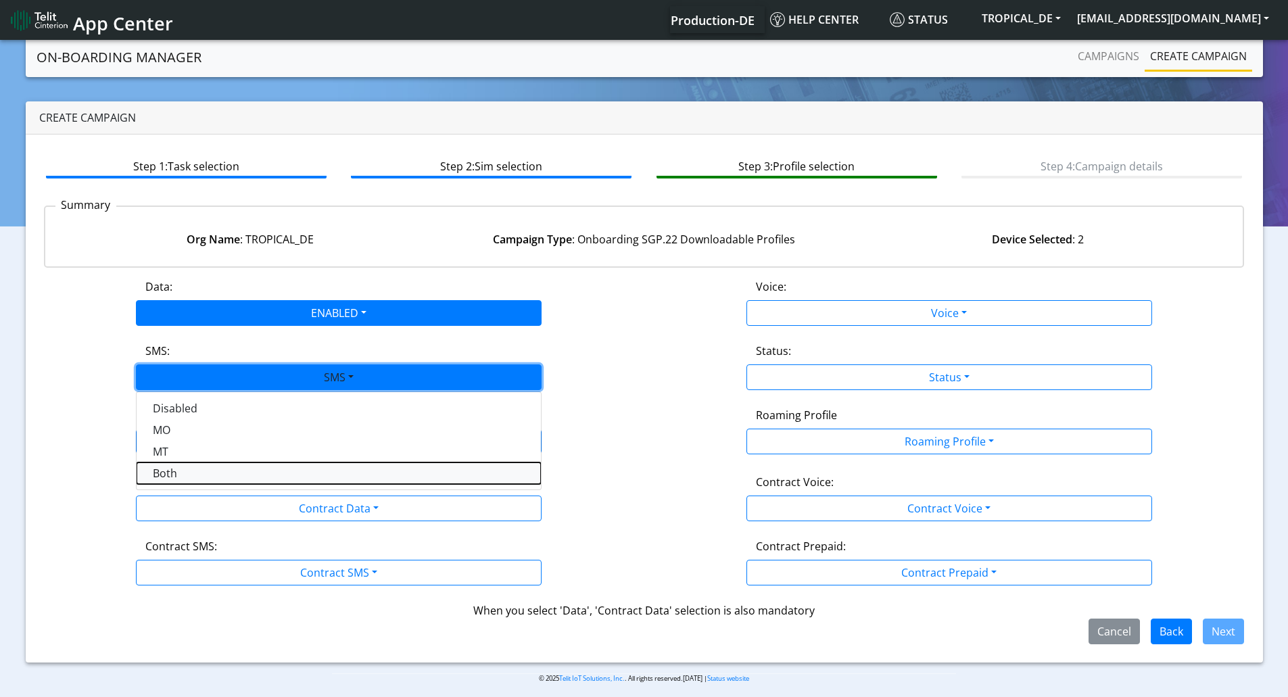
click at [182, 471] on button "Both" at bounding box center [339, 474] width 404 height 22
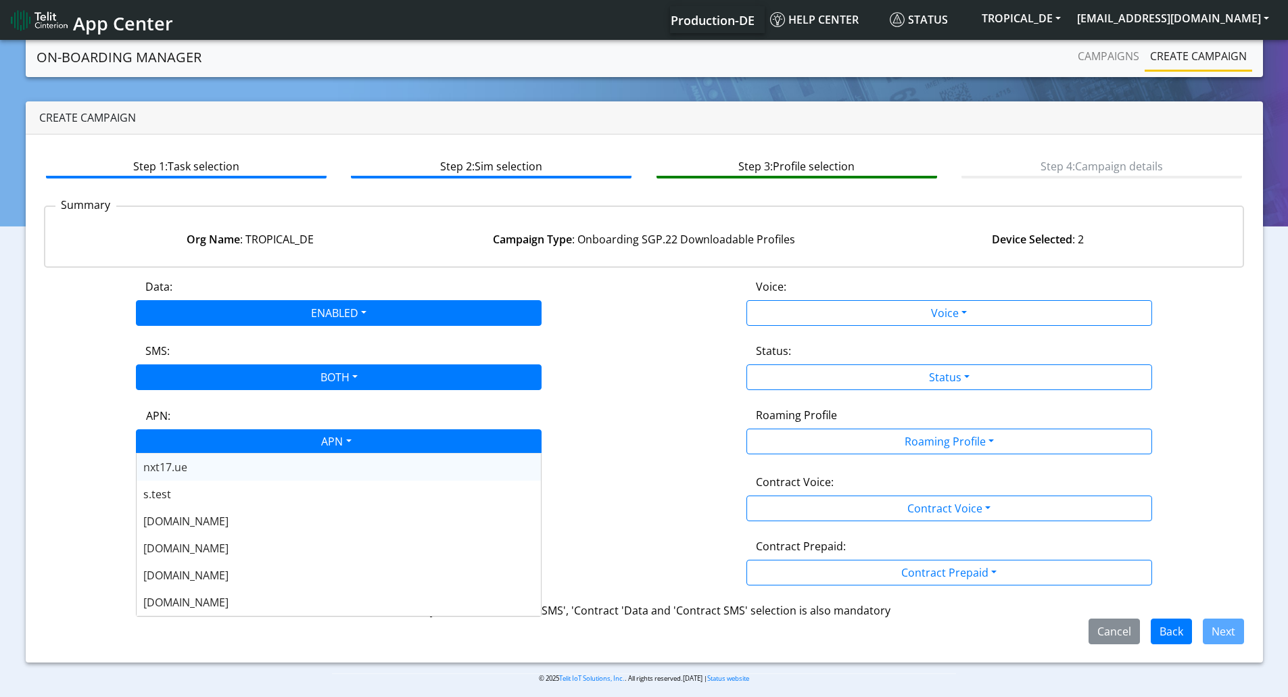
click at [220, 436] on div "APN" at bounding box center [335, 443] width 429 height 26
type input "nxt23"
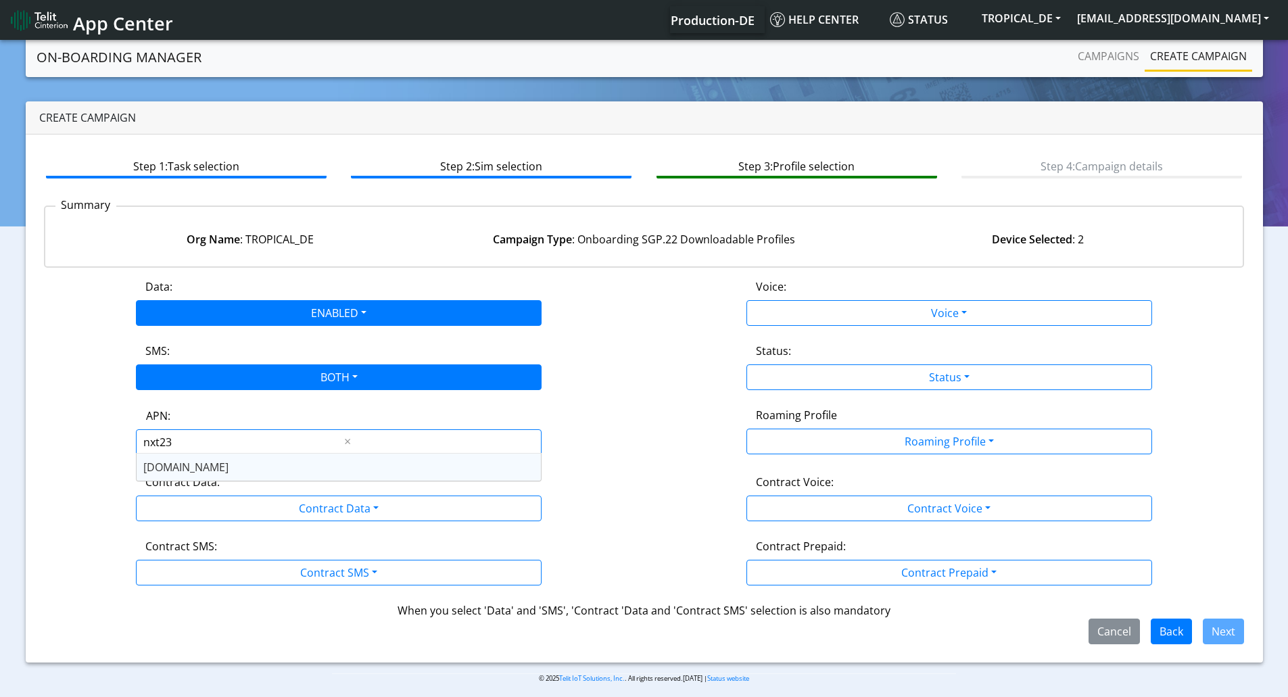
click at [200, 461] on div "[DOMAIN_NAME]" at bounding box center [339, 467] width 404 height 27
click at [253, 521] on div "Data: ENABLED Disabled Enabled Voice: Voice Disabled Enabled SMS: BOTH Disabled…" at bounding box center [644, 462] width 1201 height 366
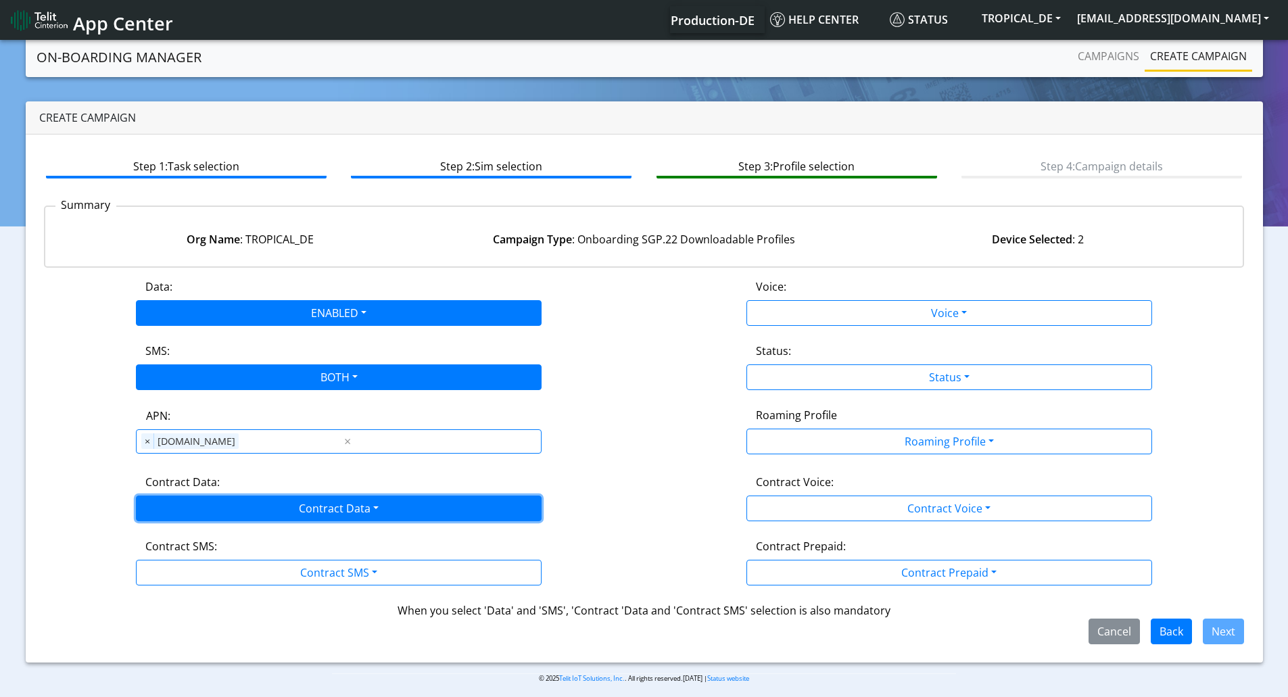
click at [253, 519] on button "Contract Data" at bounding box center [339, 509] width 406 height 26
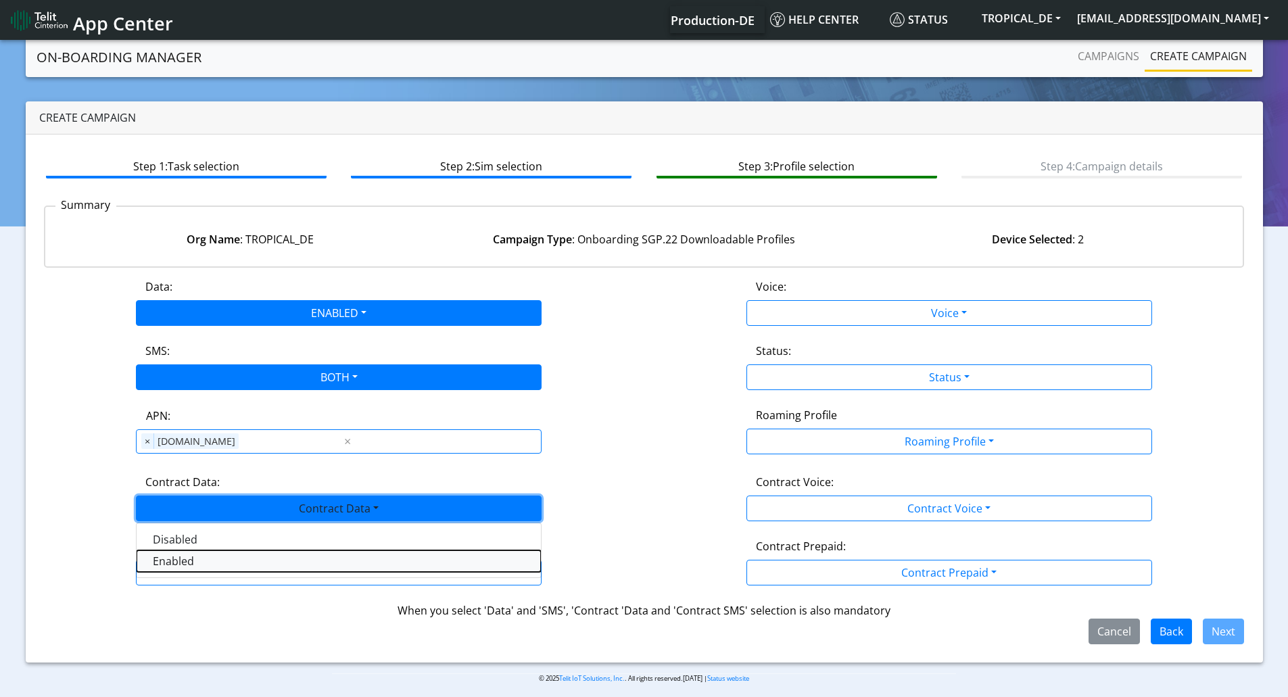
click at [218, 557] on Dataenabled-dropdown "Enabled" at bounding box center [339, 562] width 404 height 22
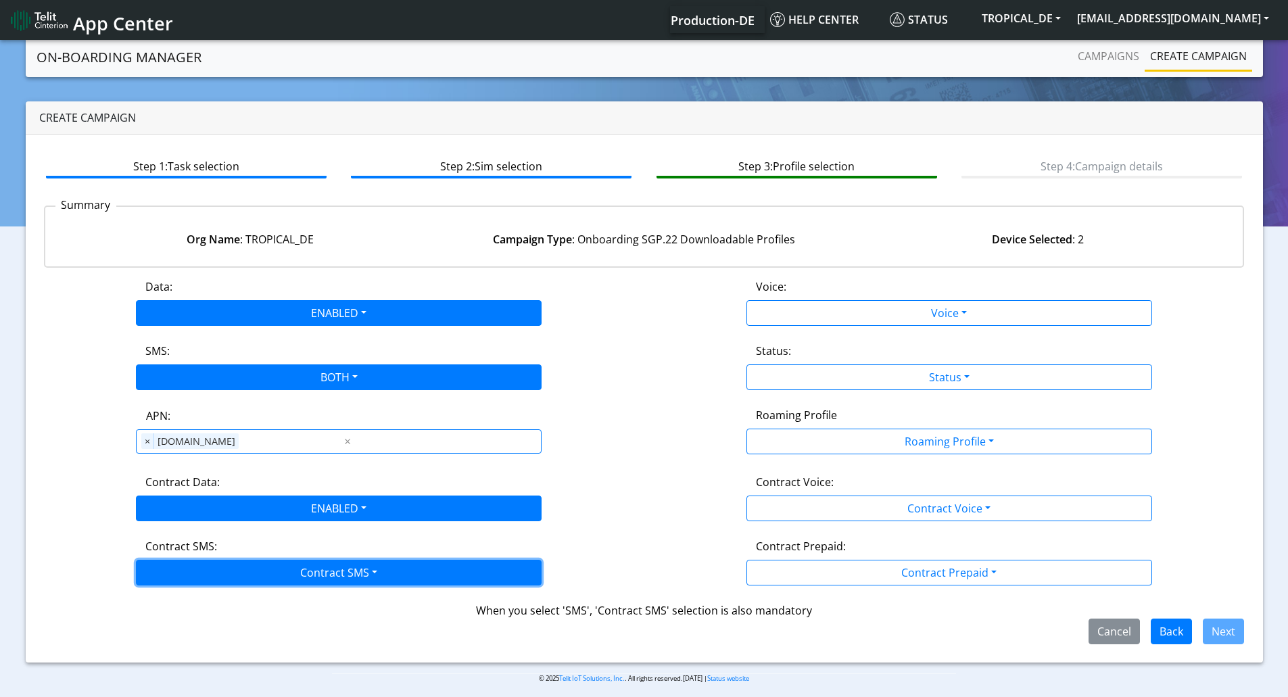
click at [222, 574] on button "Contract SMS" at bounding box center [339, 573] width 406 height 26
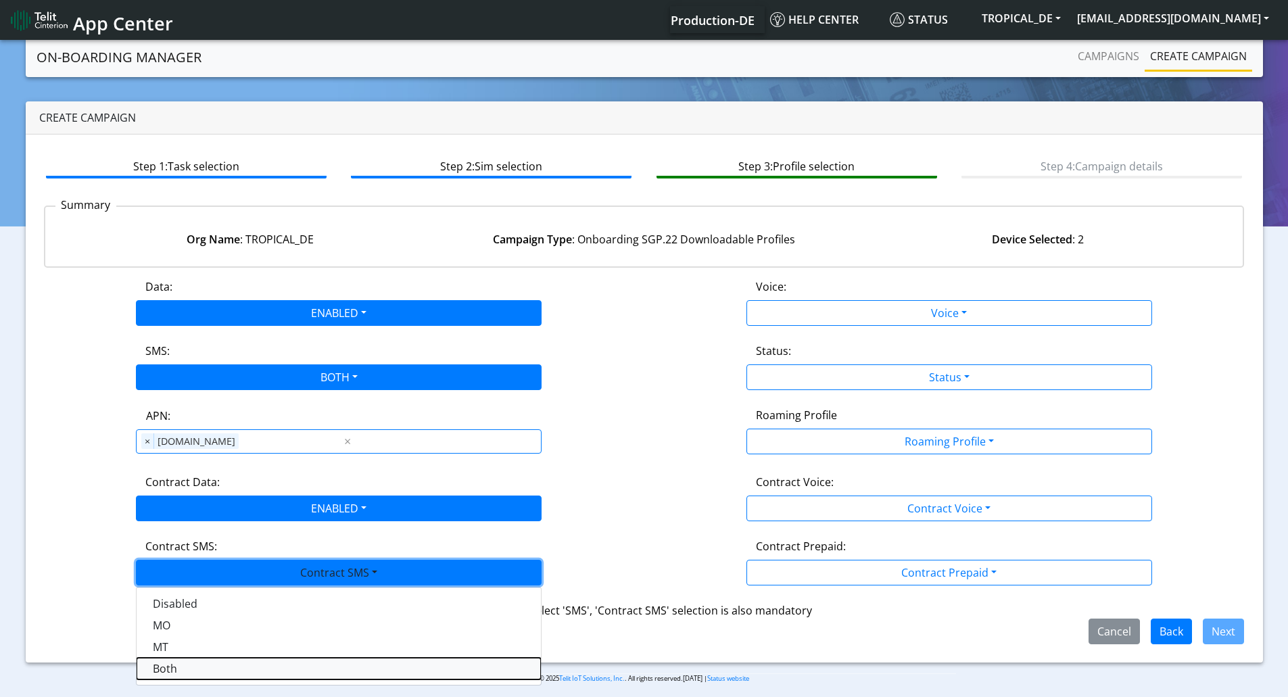
click at [191, 666] on SMSboth-dropdown "Both" at bounding box center [339, 669] width 404 height 22
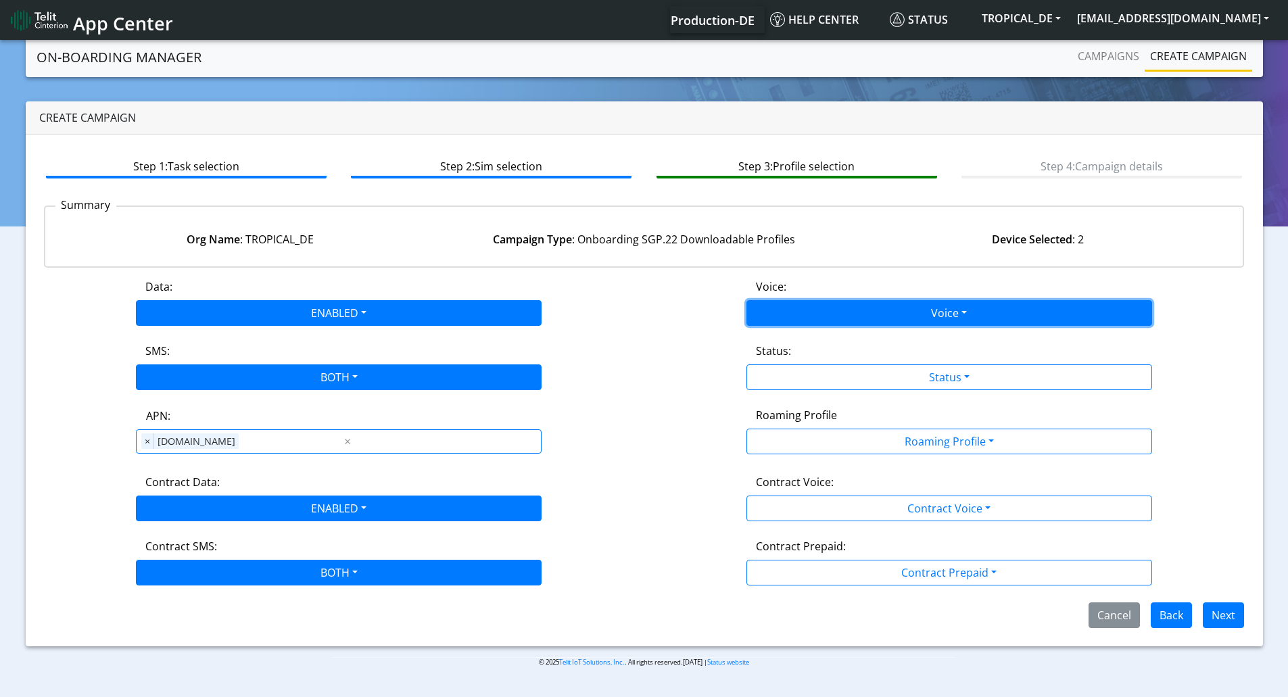
click at [863, 307] on button "Voice" at bounding box center [950, 313] width 406 height 26
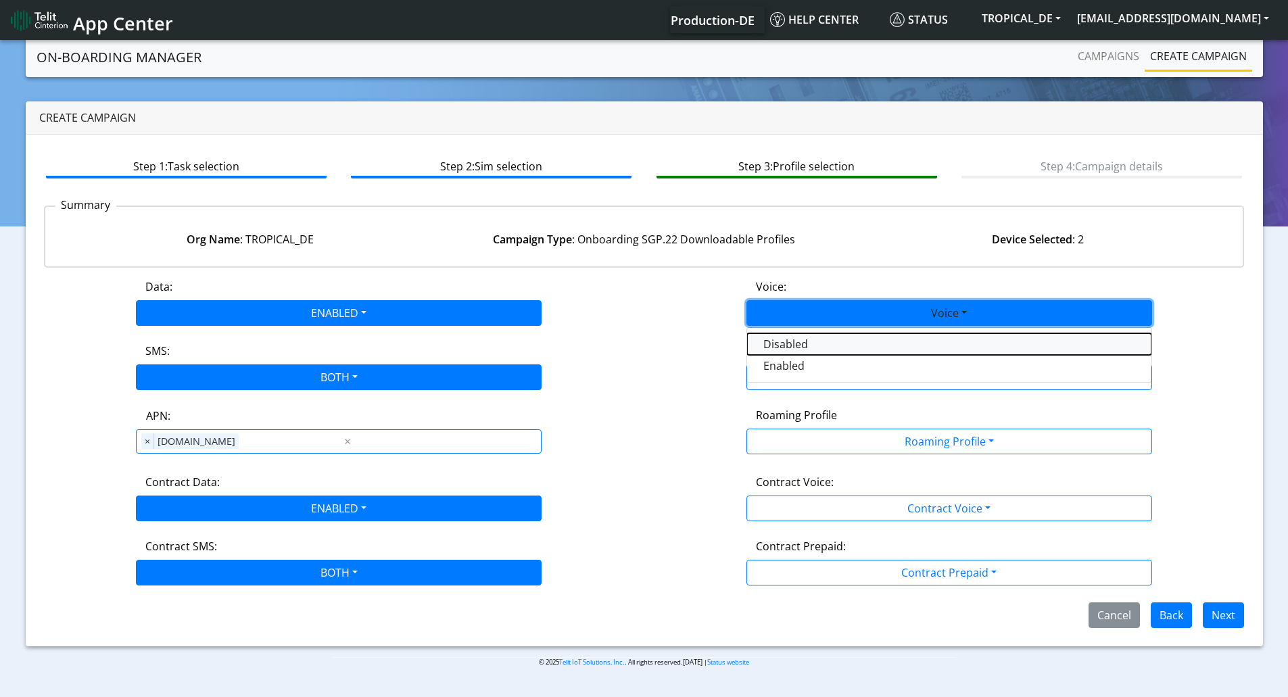
click at [822, 345] on button "Disabled" at bounding box center [949, 344] width 404 height 22
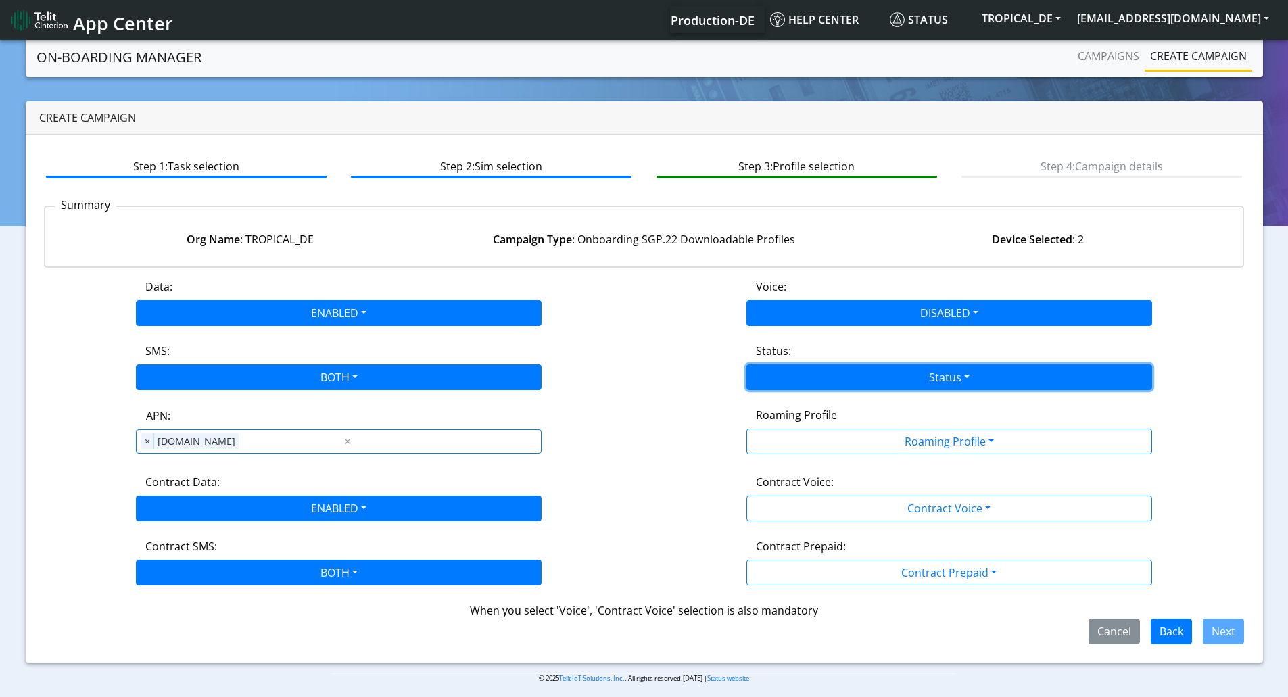
click at [833, 381] on button "Status" at bounding box center [950, 378] width 406 height 26
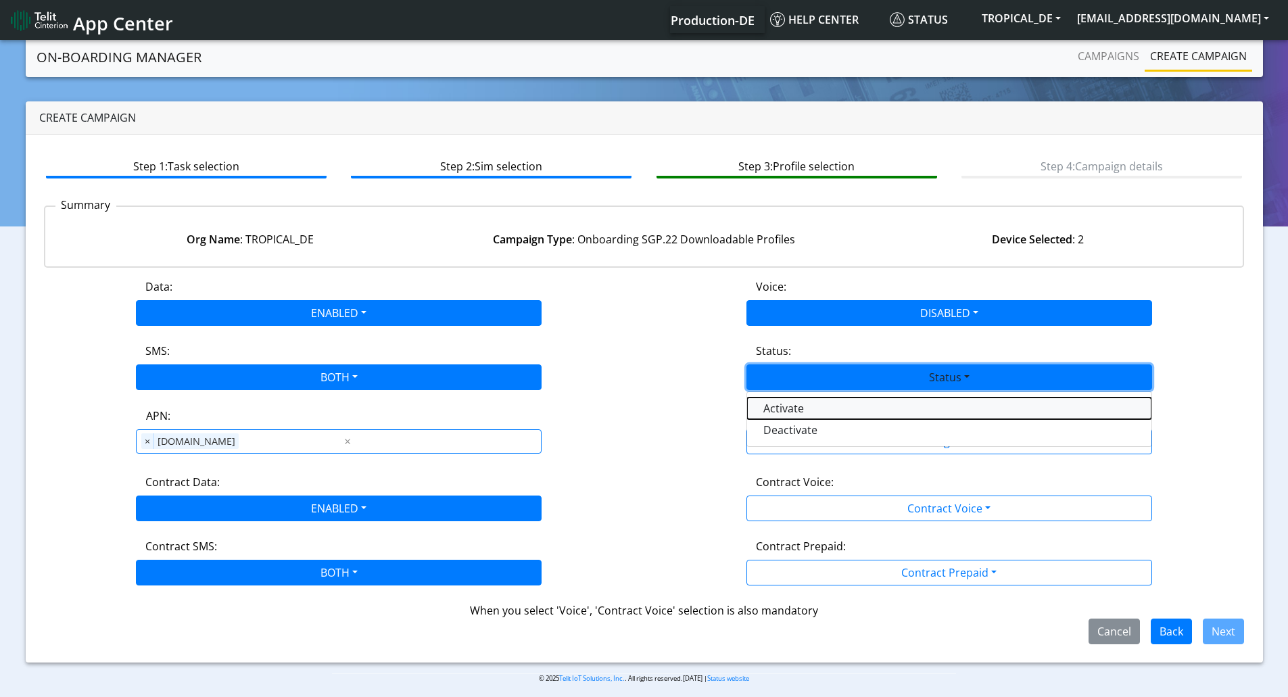
click at [818, 415] on button "Activate" at bounding box center [949, 409] width 404 height 22
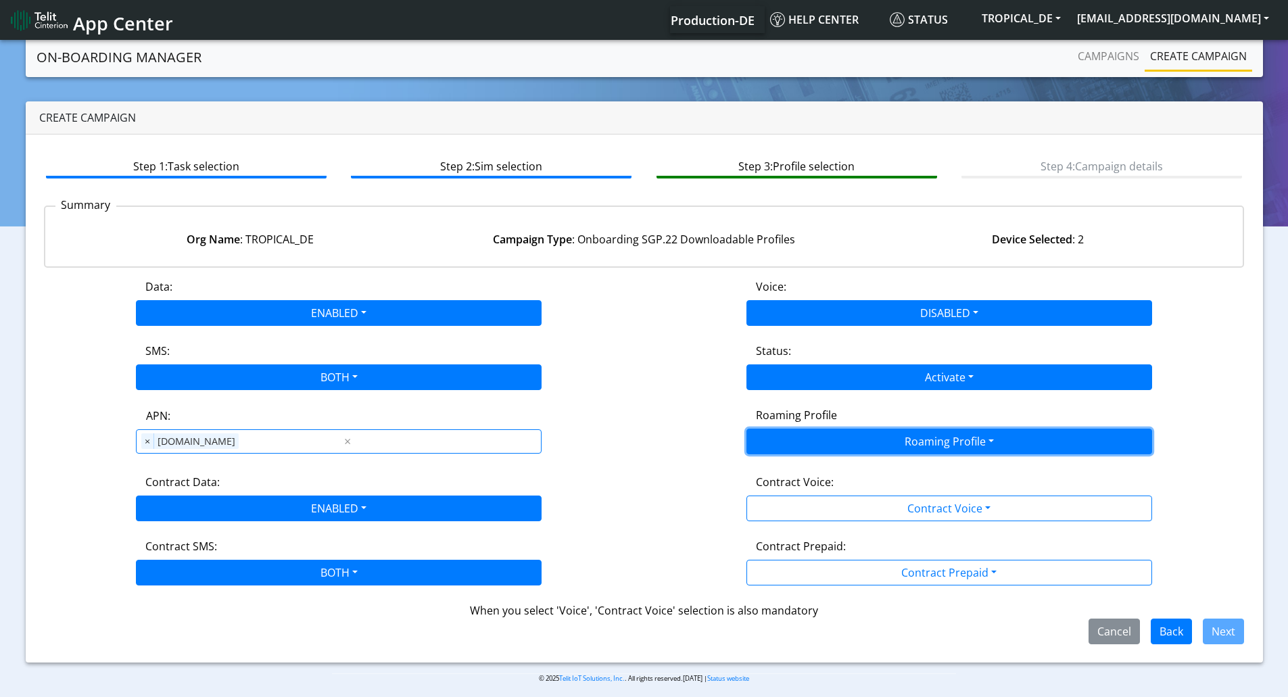
click at [833, 448] on button "Roaming Profile" at bounding box center [950, 442] width 406 height 26
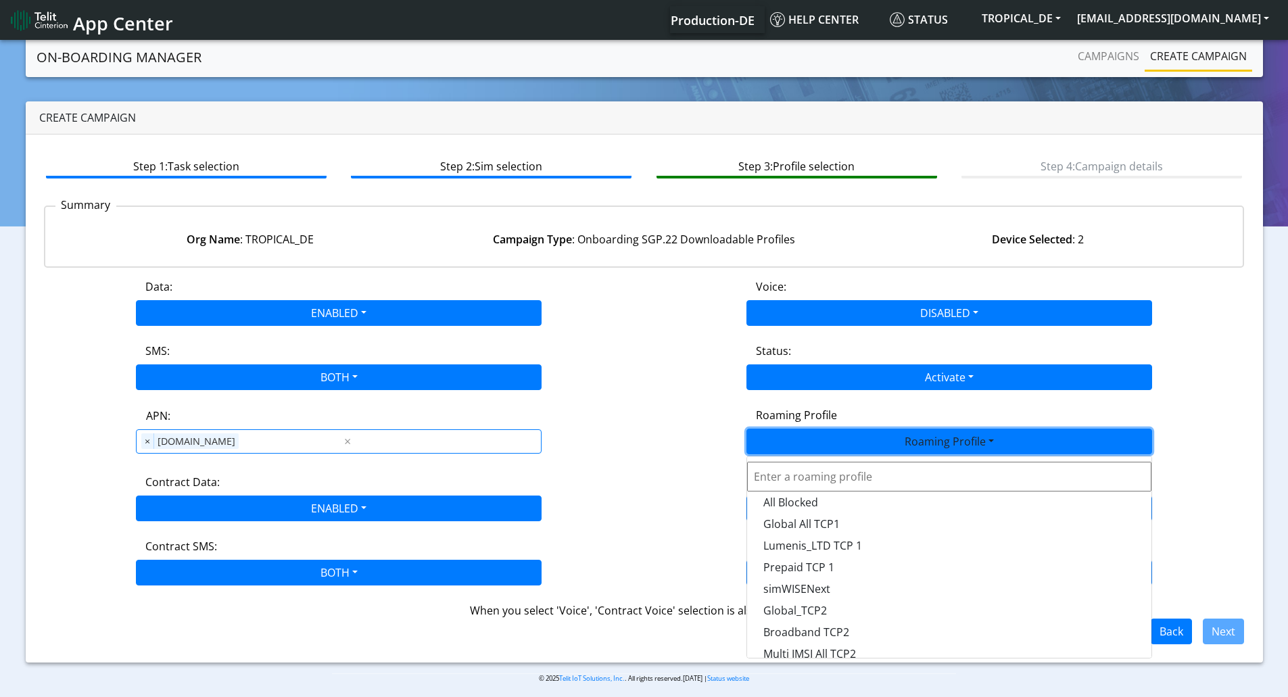
click at [828, 471] on input "text" at bounding box center [949, 477] width 404 height 30
type input "epro"
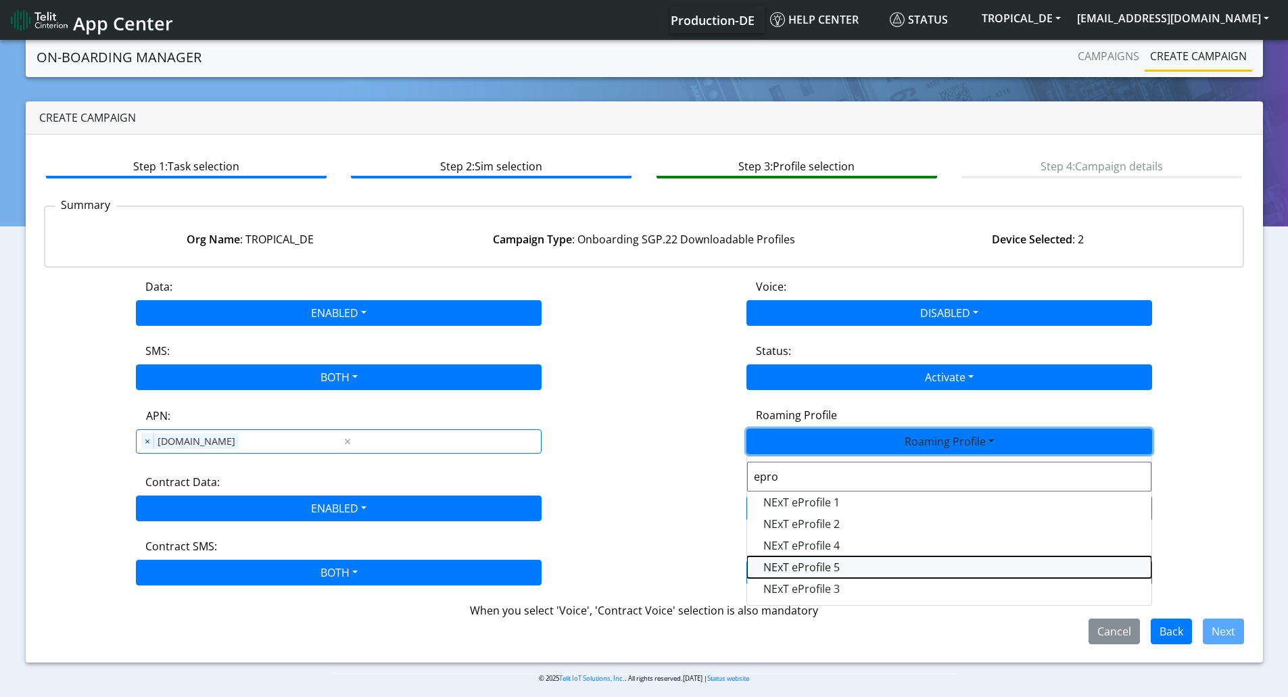
click at [796, 563] on Profile-dropdown "NExT eProfile 5" at bounding box center [949, 568] width 404 height 22
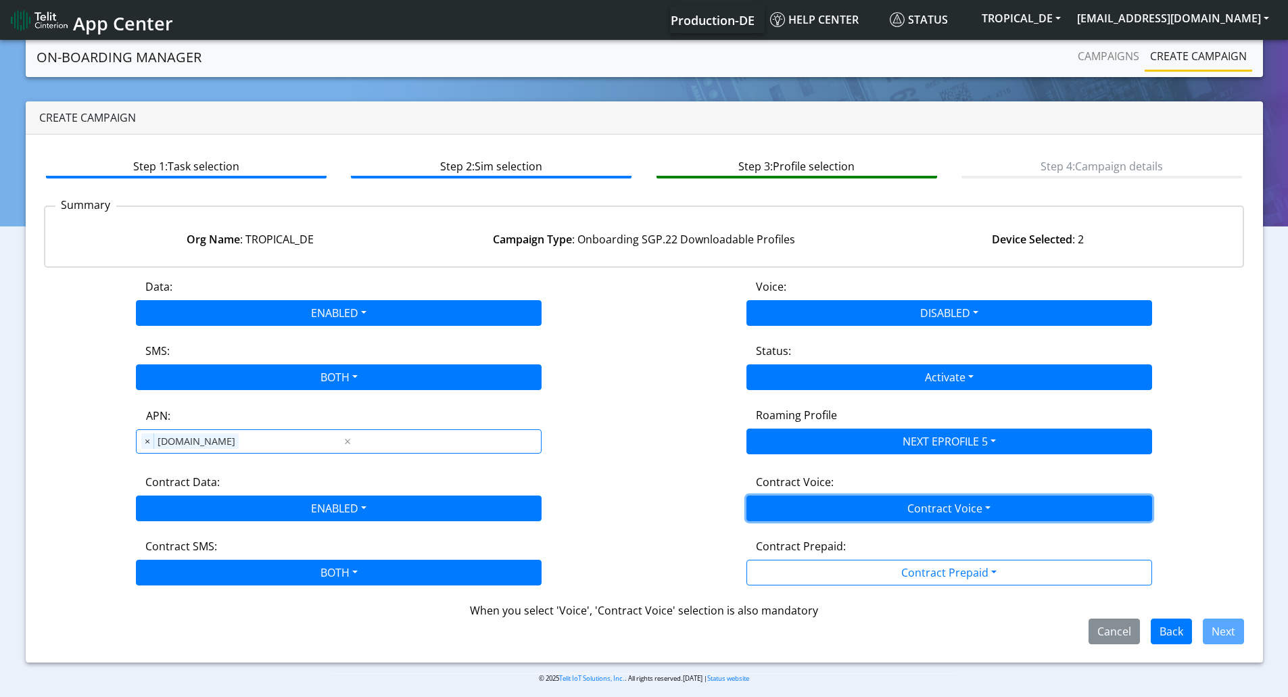
click at [824, 506] on button "Contract Voice" at bounding box center [950, 509] width 406 height 26
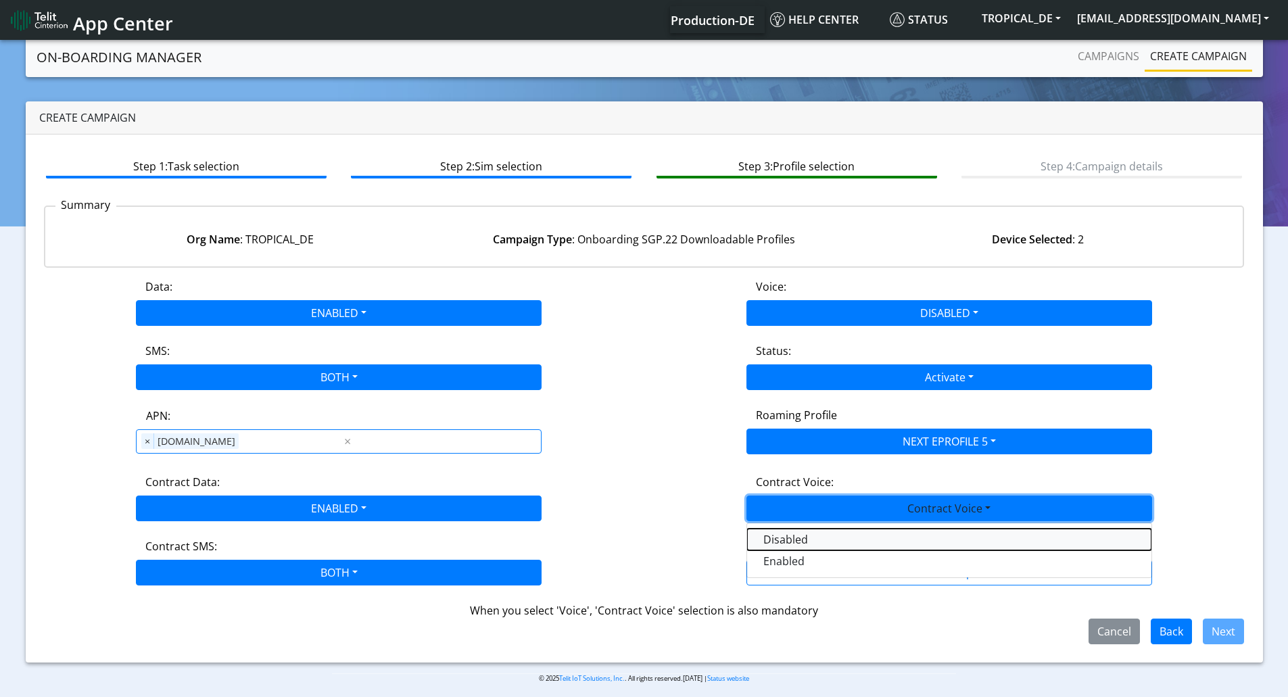
click at [793, 534] on Voicedisabled-dropdown "Disabled" at bounding box center [949, 540] width 404 height 22
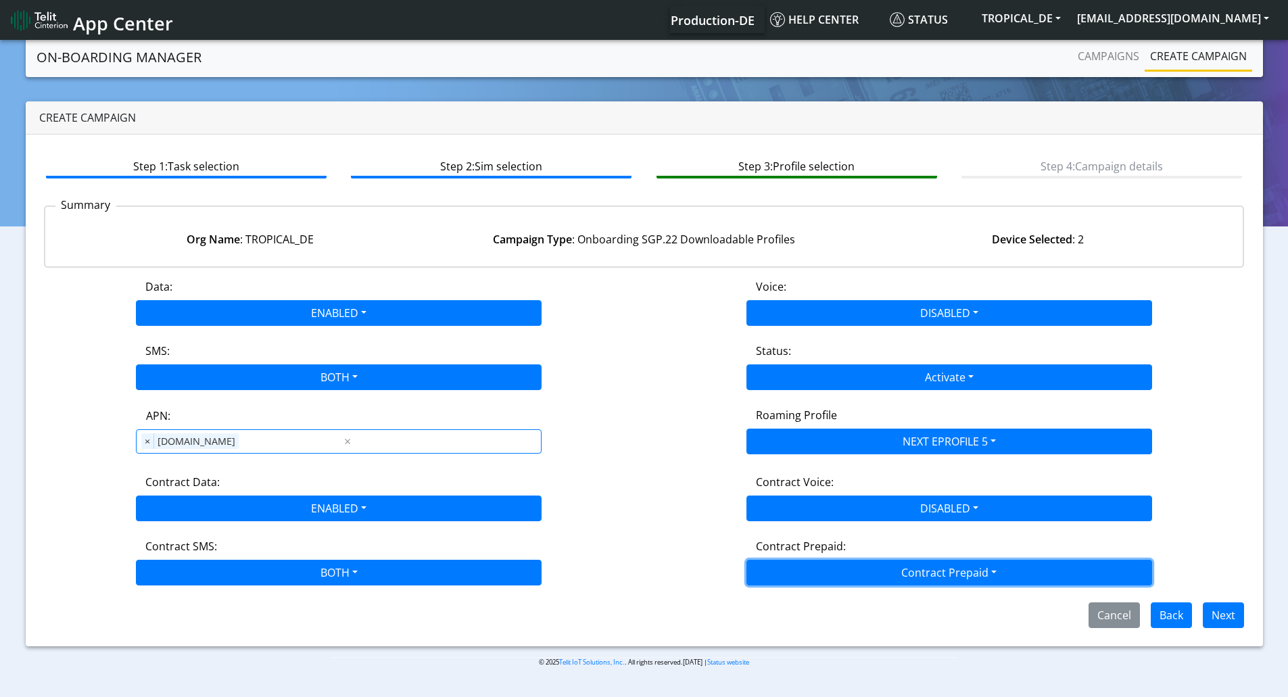
click at [812, 564] on button "Contract Prepaid" at bounding box center [950, 573] width 406 height 26
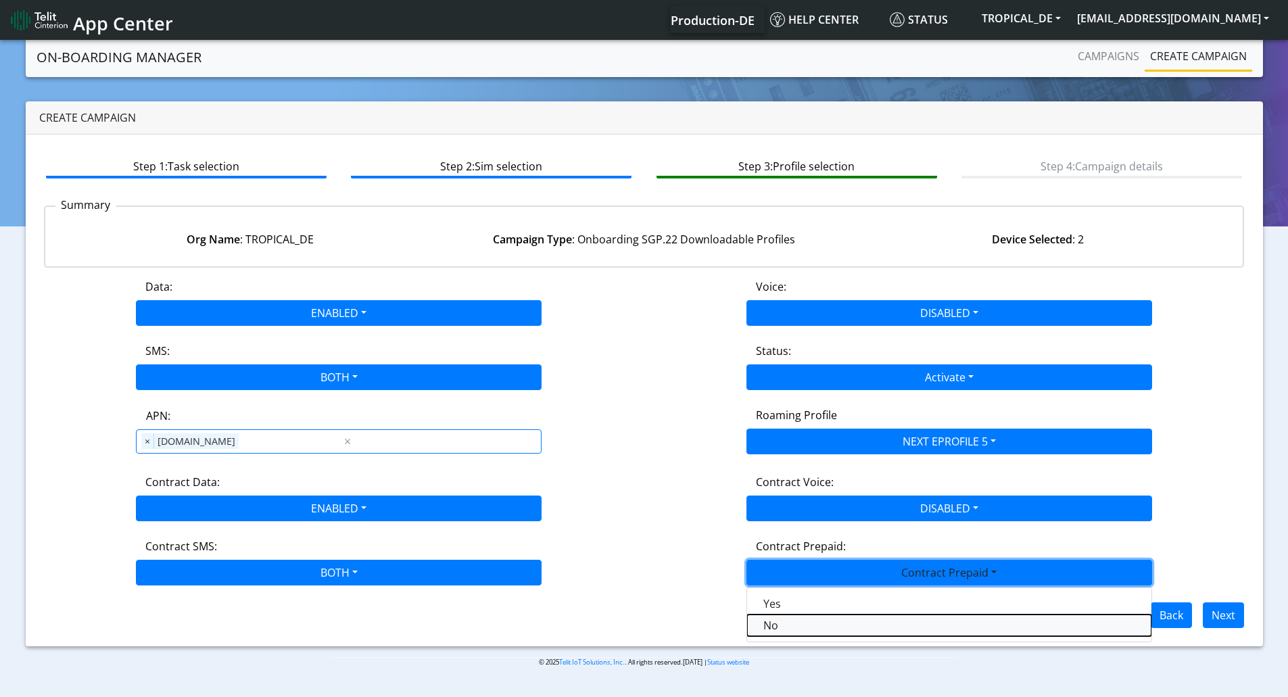
click at [785, 623] on Prepaidnotprepaid-dropdown "No" at bounding box center [949, 626] width 404 height 22
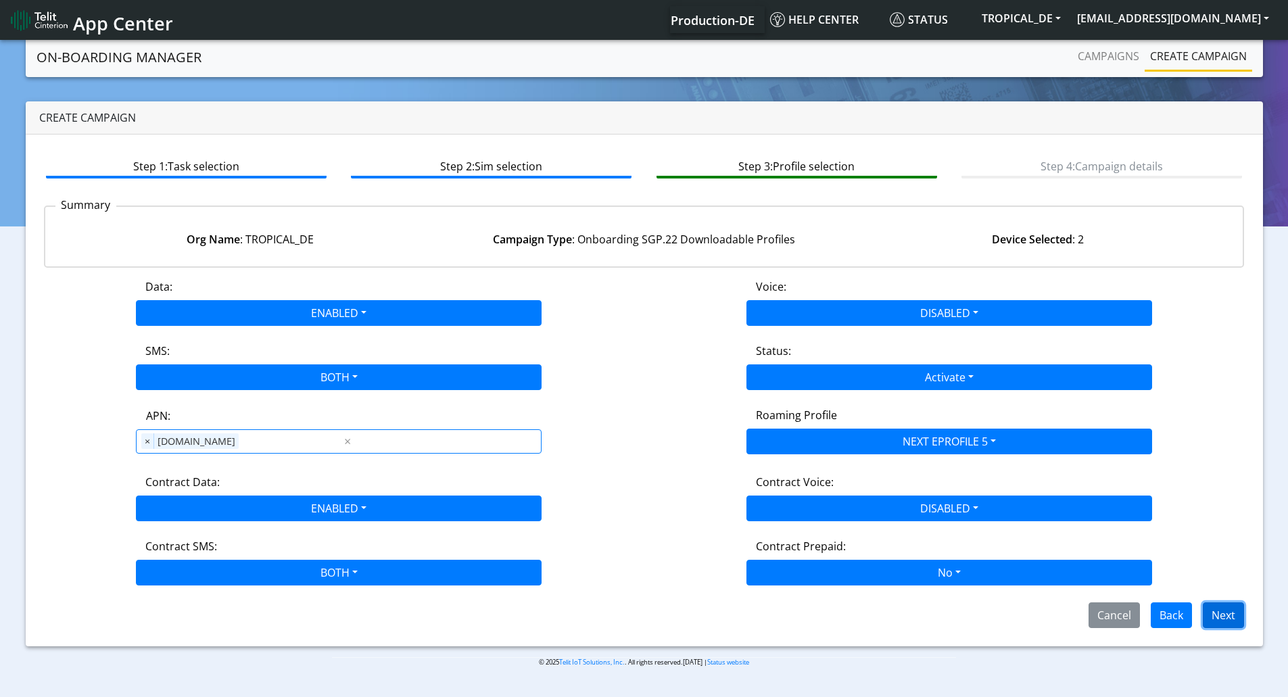
click at [1219, 617] on button "Next" at bounding box center [1223, 616] width 41 height 26
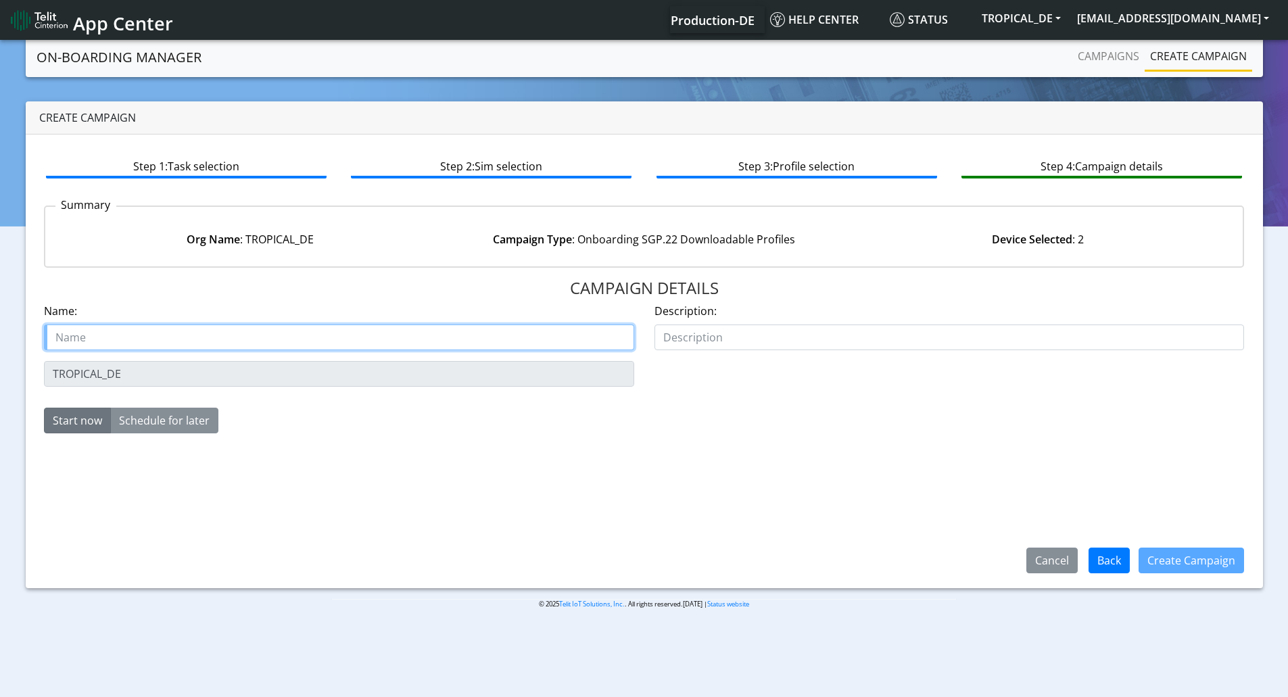
click at [392, 341] on input "text" at bounding box center [339, 338] width 590 height 26
paste input "tropical_de_eProfile5_pool"
type input "tropical_de_eProfile5_pool"
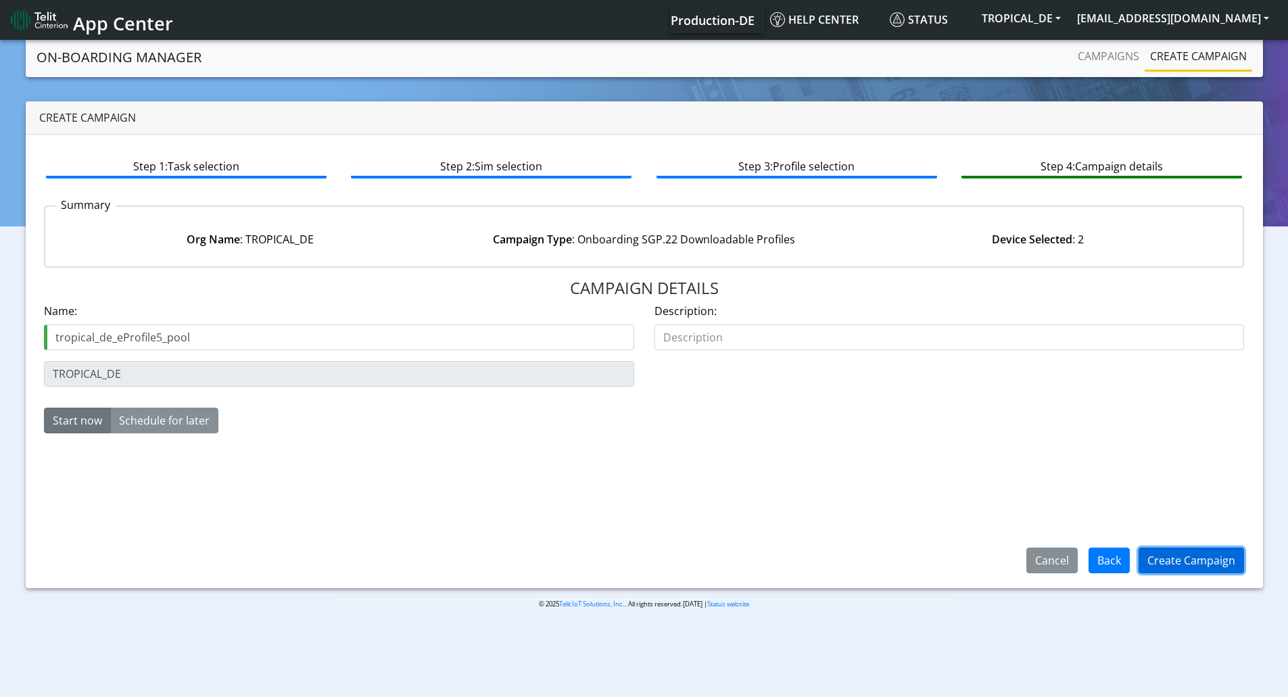
click at [1175, 563] on button "Create Campaign" at bounding box center [1192, 561] width 106 height 26
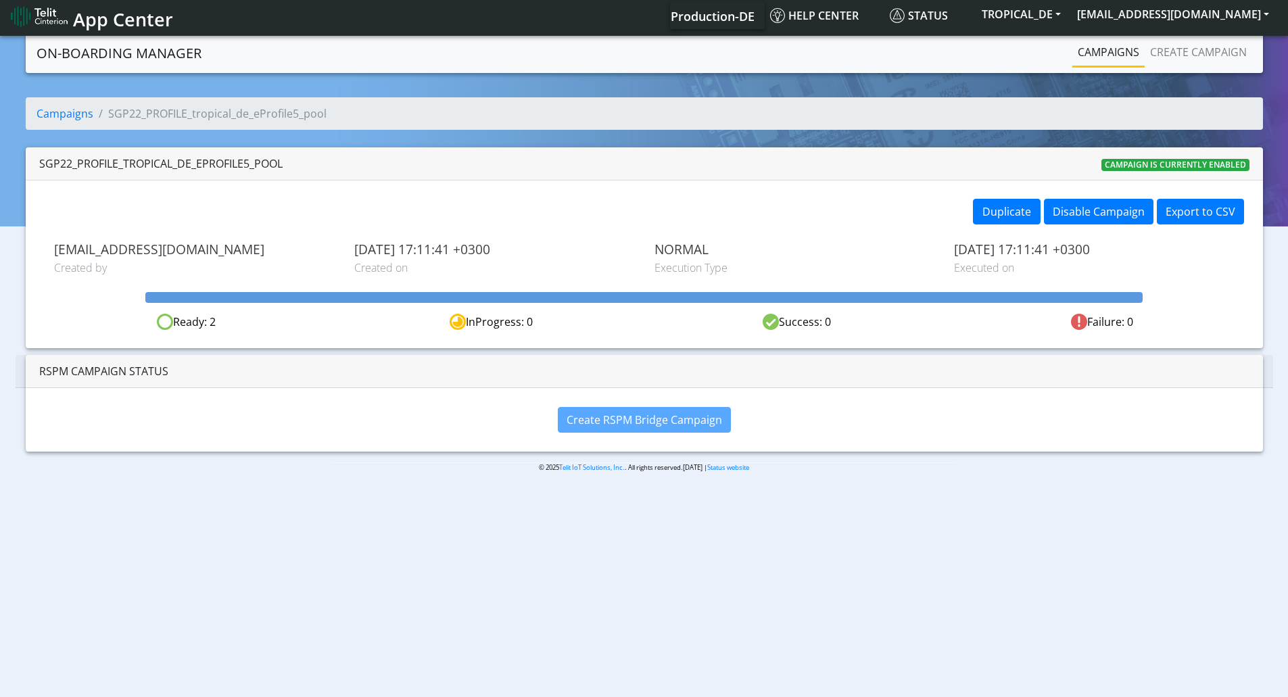
scroll to position [5, 0]
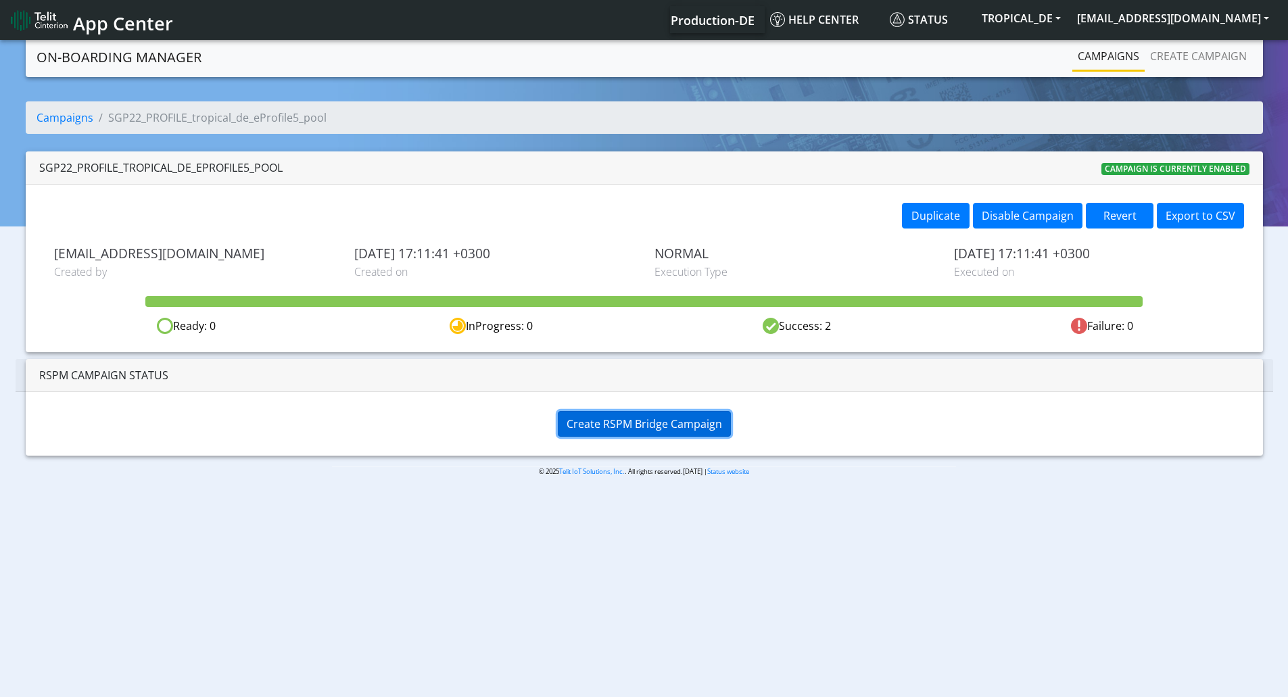
click at [656, 426] on span "Create RSPM Bridge Campaign" at bounding box center [645, 424] width 156 height 15
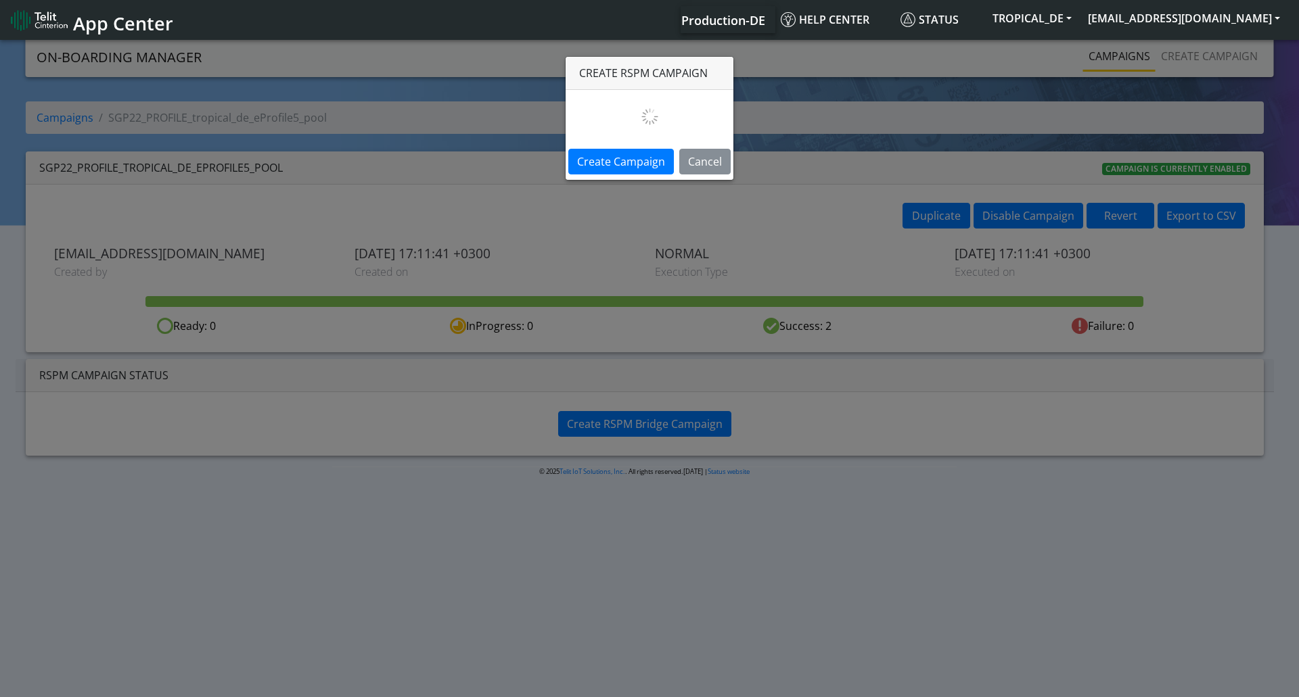
select select
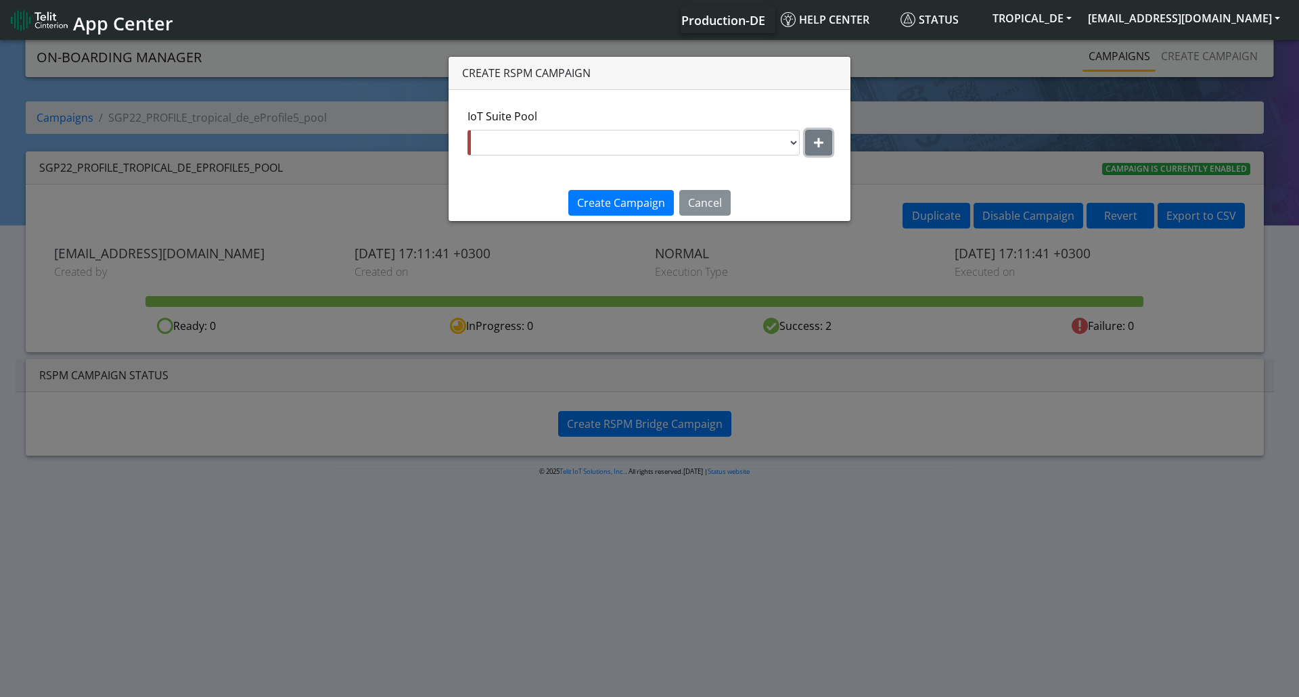
click at [814, 141] on icon "button" at bounding box center [818, 142] width 9 height 11
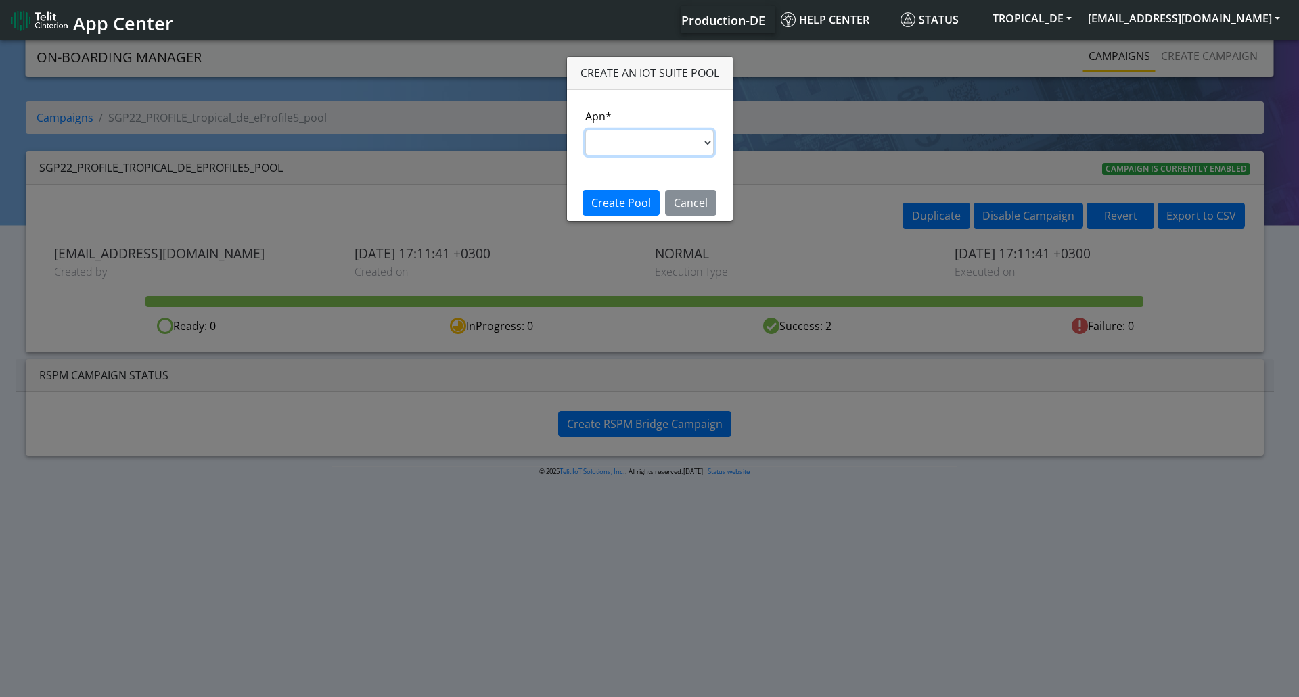
click at [714, 143] on select "nxt17.ue s.test [DOMAIN_NAME] [DOMAIN_NAME] [DOMAIN_NAME] [DOMAIN_NAME] [DOMAIN…" at bounding box center [649, 143] width 129 height 26
select select "95cc19b0-964e-11ed-b84f-001f716592bc"
click at [585, 130] on select "nxt17.ue s.test [DOMAIN_NAME] [DOMAIN_NAME] [DOMAIN_NAME] [DOMAIN_NAME] [DOMAIN…" at bounding box center [649, 143] width 129 height 26
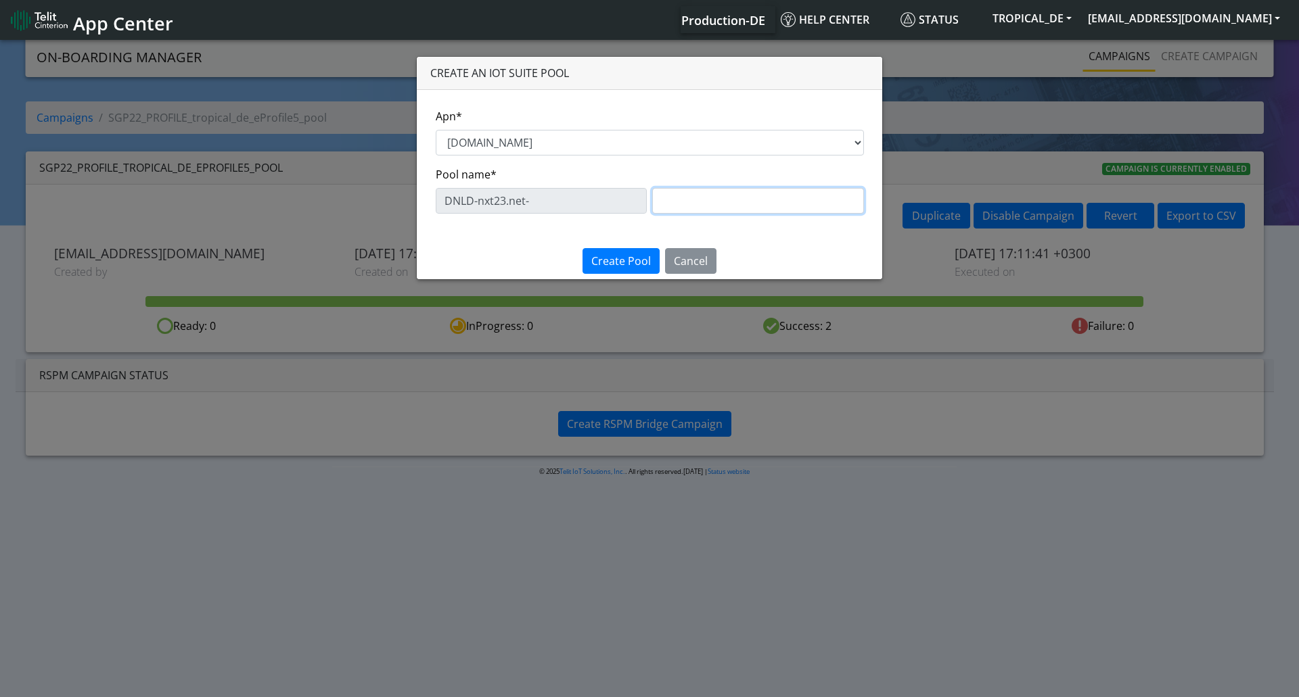
click at [686, 207] on input "text" at bounding box center [758, 201] width 212 height 26
type input "eProfile5"
click at [599, 262] on span "Create Pool" at bounding box center [621, 261] width 60 height 15
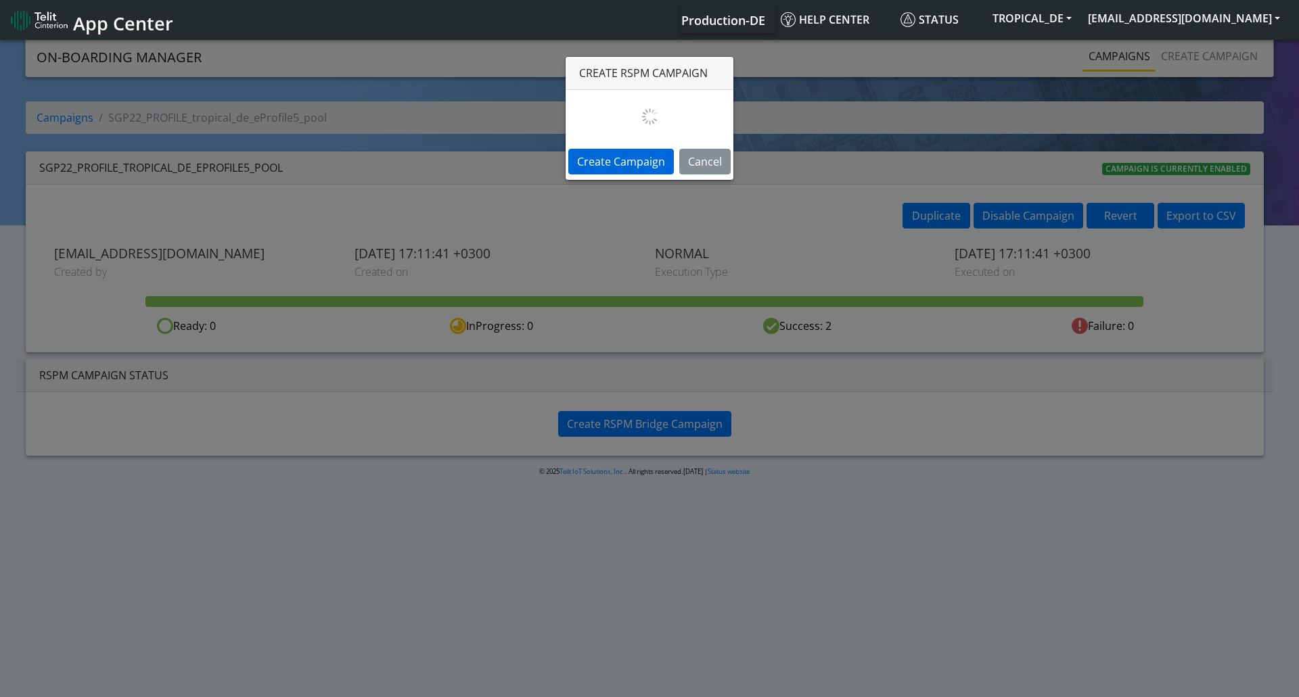
select select "ed4930c3-518e-400e-bc63-f85b417fbbfb"
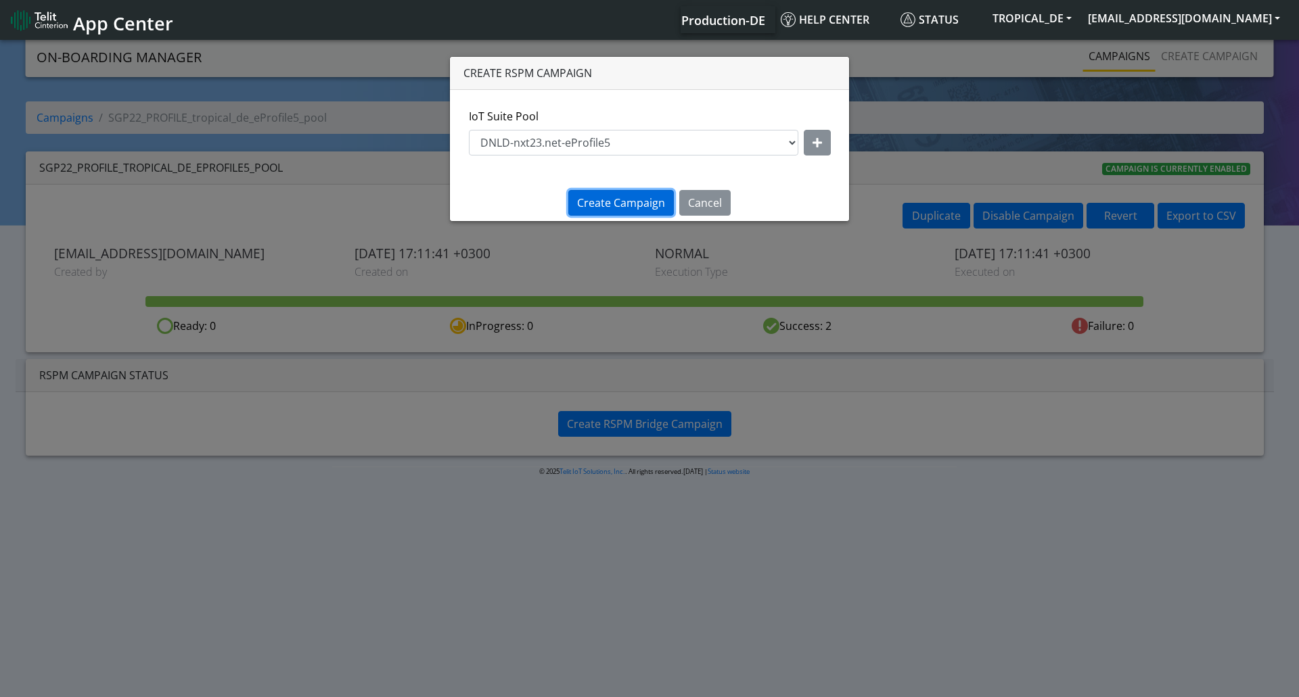
click at [653, 205] on span "Create Campaign" at bounding box center [621, 202] width 88 height 15
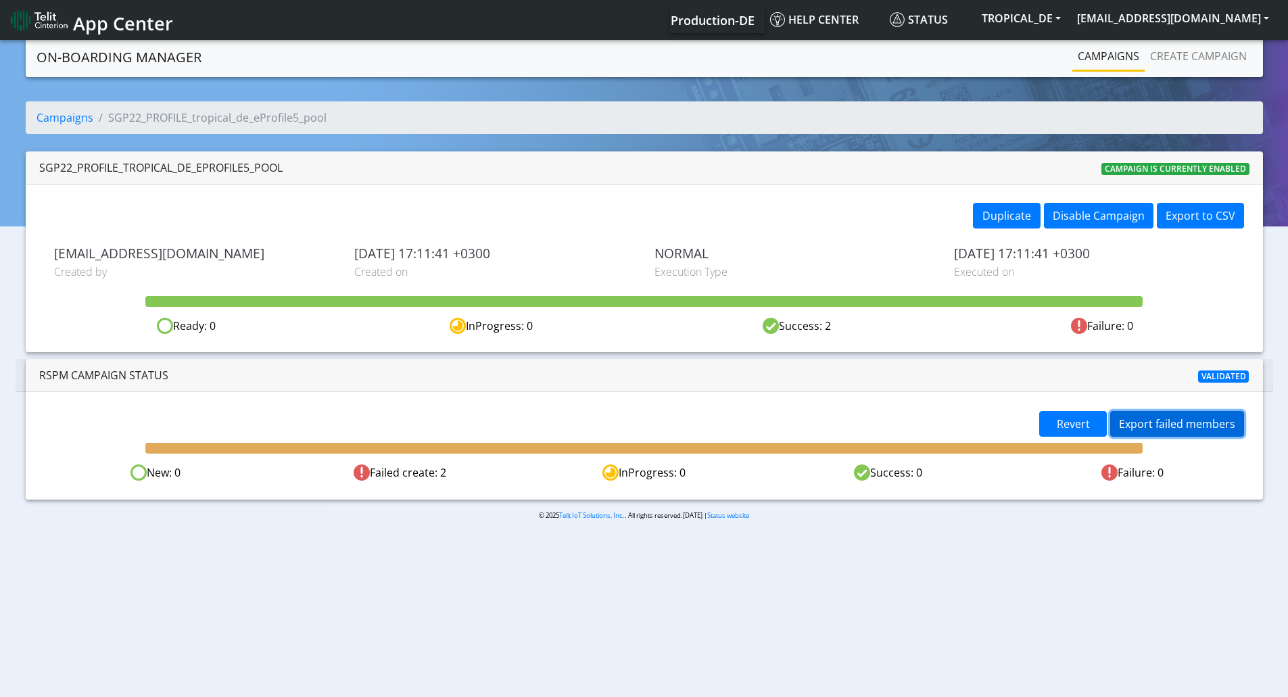
click at [1175, 427] on button "Export failed members" at bounding box center [1178, 424] width 134 height 26
click at [510, 401] on div "Revert Export failed members New: 0 Failed create: 2 InProgress: 0 Success: 0 F…" at bounding box center [645, 445] width 1238 height 107
click at [1057, 417] on button "Revert" at bounding box center [1074, 424] width 68 height 26
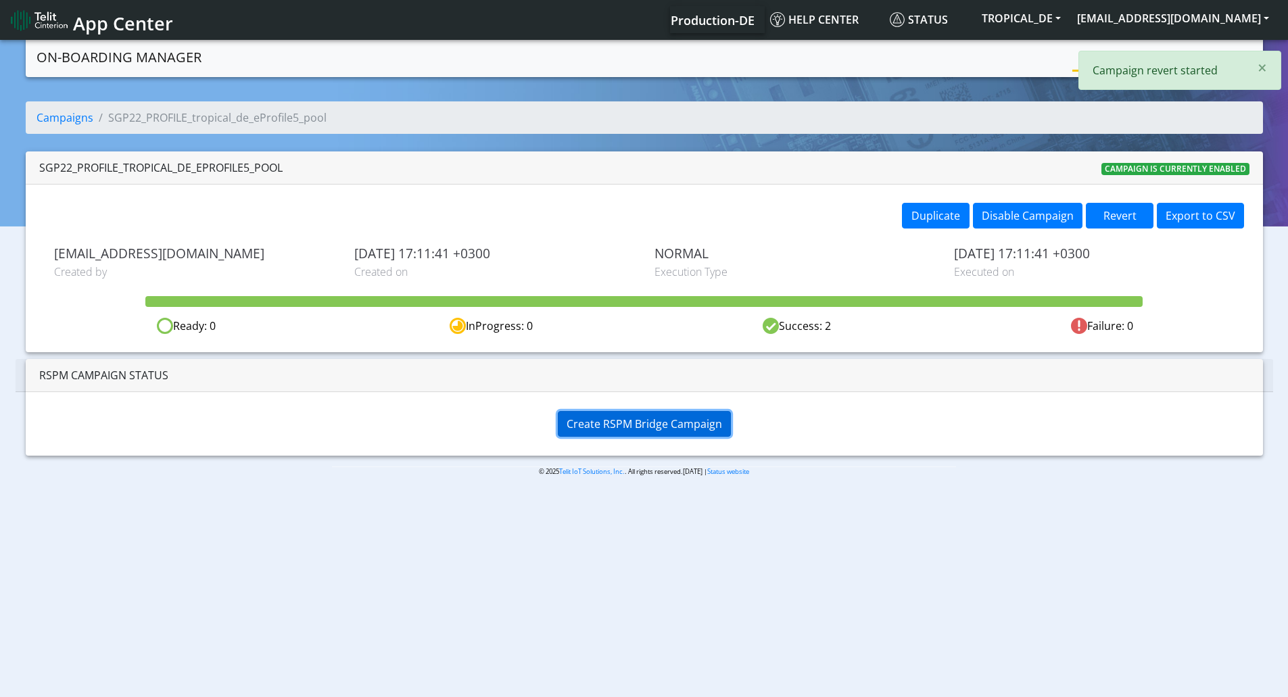
click at [681, 423] on span "Create RSPM Bridge Campaign" at bounding box center [645, 424] width 156 height 15
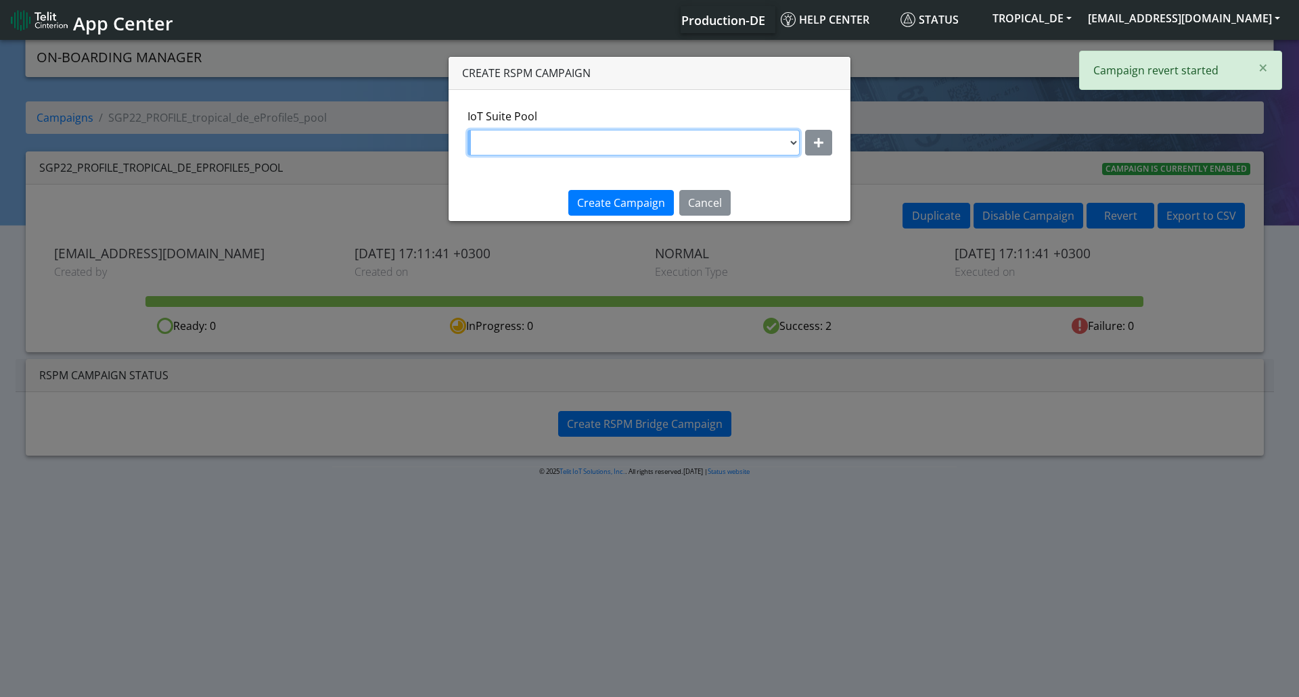
click at [783, 144] on select "OTHER-nxt23.net-Cfir-ATT DNLD-nxt23.net-eProfile3 DNLD-nxt23.net-GeorgeeProfile…" at bounding box center [633, 143] width 332 height 26
select select "ed4930c3-518e-400e-bc63-f85b417fbbfb"
click at [480, 130] on select "OTHER-nxt23.net-Cfir-ATT DNLD-nxt23.net-eProfile3 DNLD-nxt23.net-GeorgeeProfile…" at bounding box center [633, 143] width 332 height 26
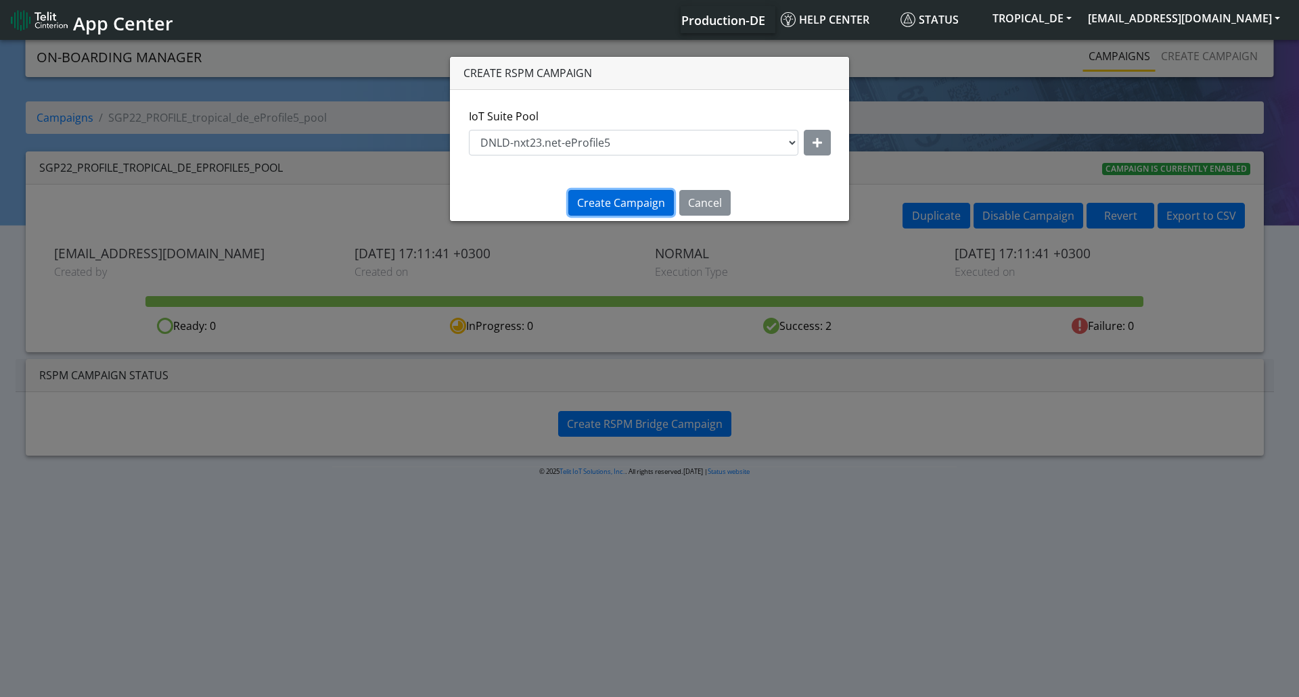
click at [630, 204] on span "Create Campaign" at bounding box center [621, 202] width 88 height 15
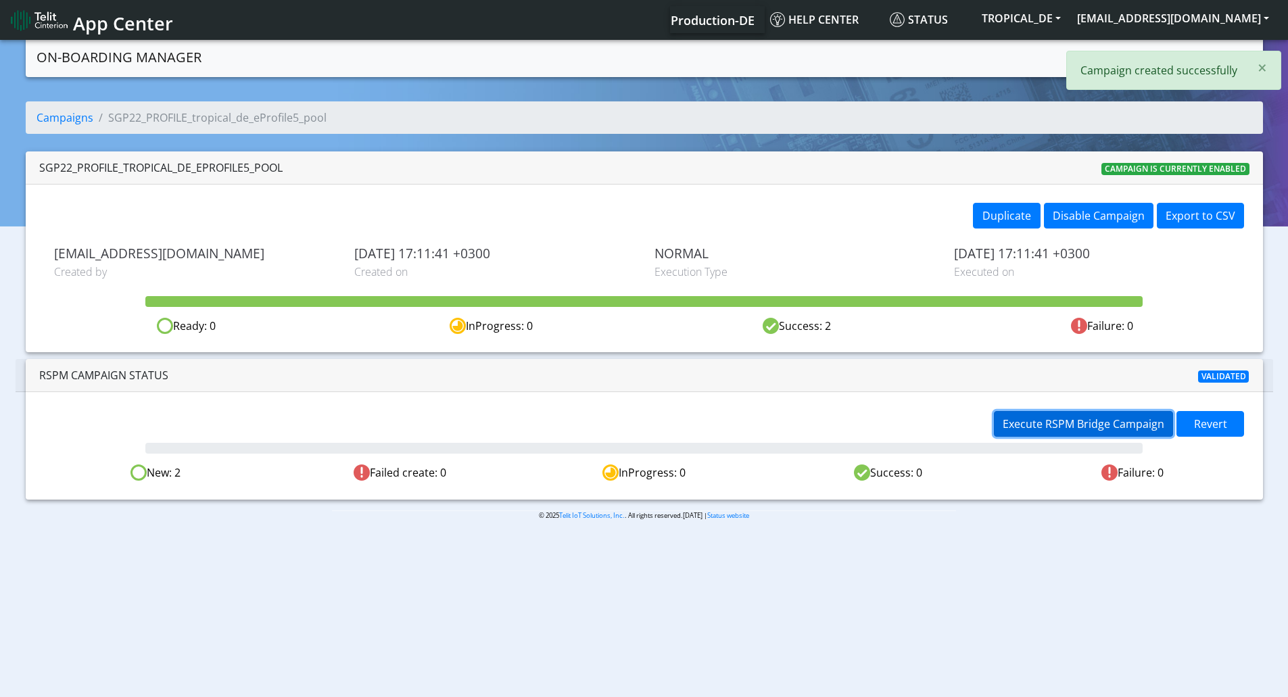
click at [1068, 419] on span "Execute RSPM Bridge Campaign" at bounding box center [1084, 424] width 162 height 15
